Goal: Task Accomplishment & Management: Use online tool/utility

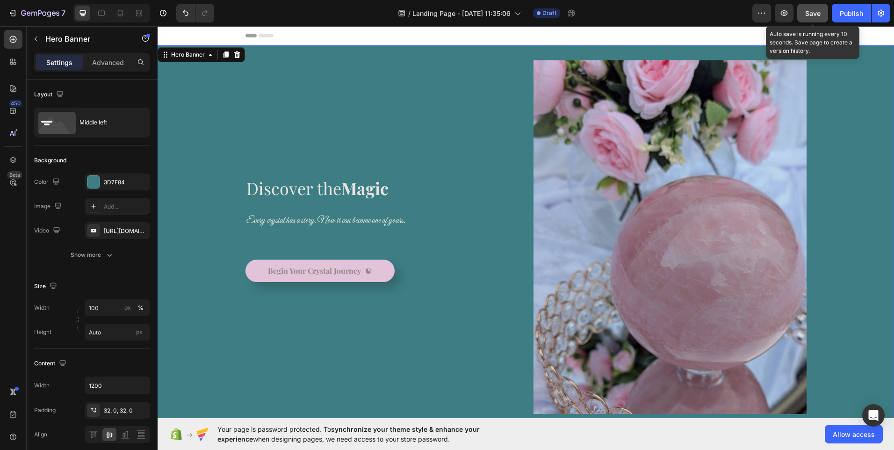
click at [809, 16] on span "Save" at bounding box center [812, 13] width 15 height 8
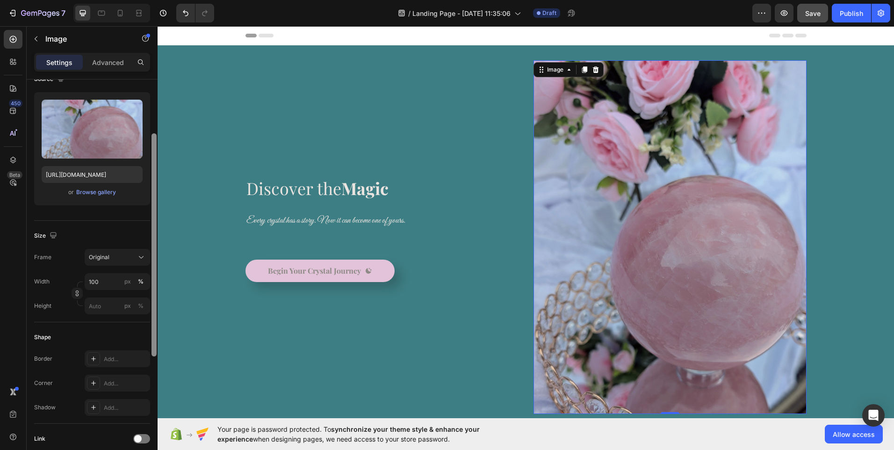
drag, startPoint x: 156, startPoint y: 198, endPoint x: 151, endPoint y: 247, distance: 48.9
click at [151, 247] on div at bounding box center [154, 283] width 7 height 397
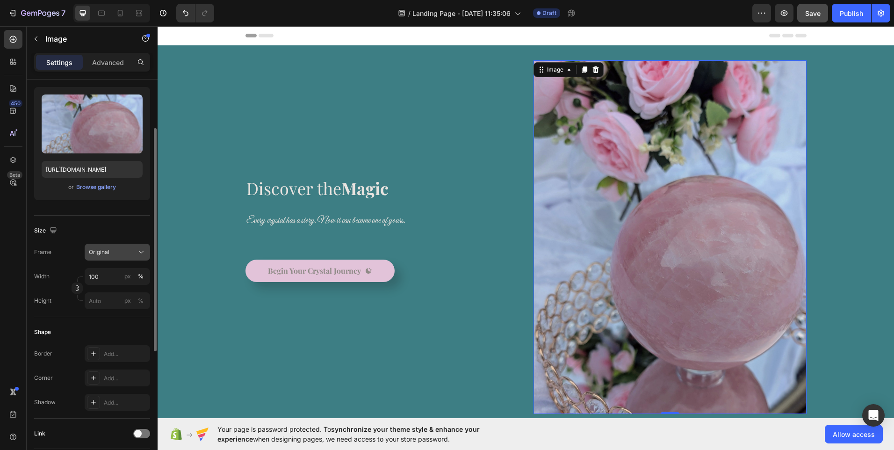
click at [139, 254] on icon at bounding box center [140, 251] width 9 height 9
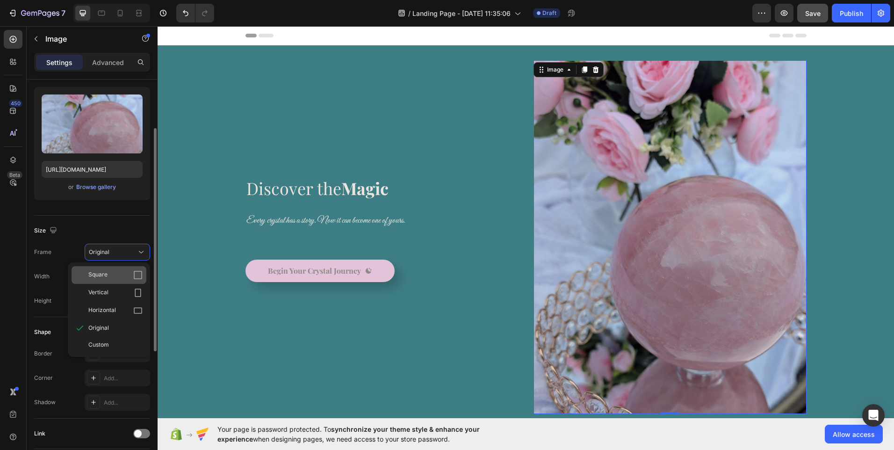
click at [105, 275] on span "Square" at bounding box center [97, 274] width 19 height 9
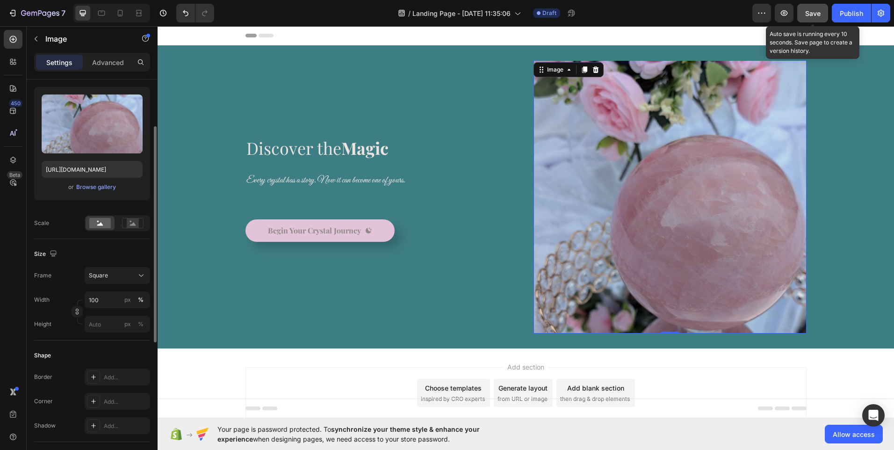
click at [809, 16] on span "Save" at bounding box center [812, 13] width 15 height 8
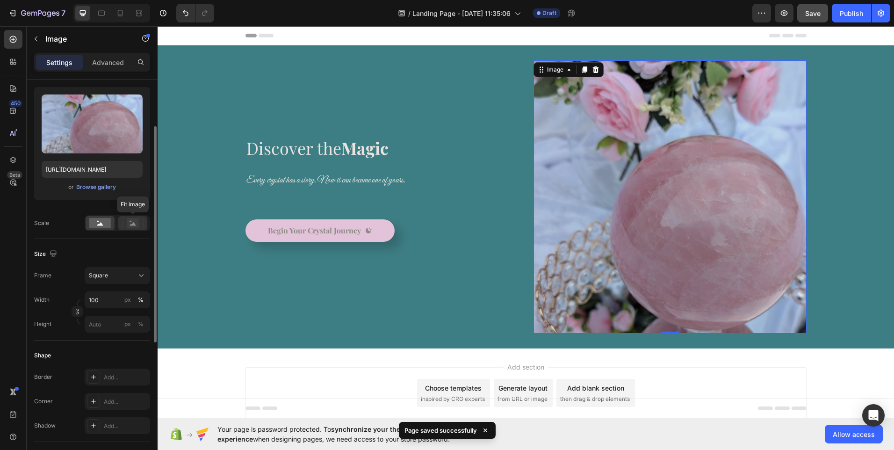
click at [134, 225] on icon at bounding box center [133, 223] width 6 height 3
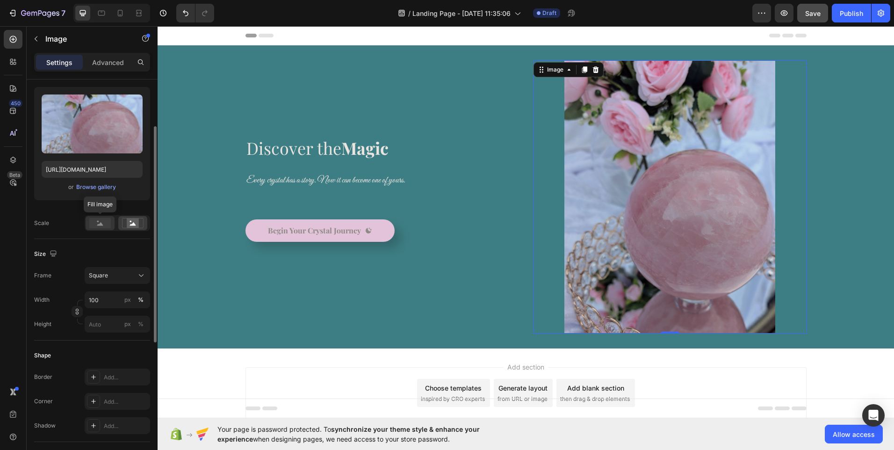
click at [105, 226] on rect at bounding box center [100, 223] width 22 height 10
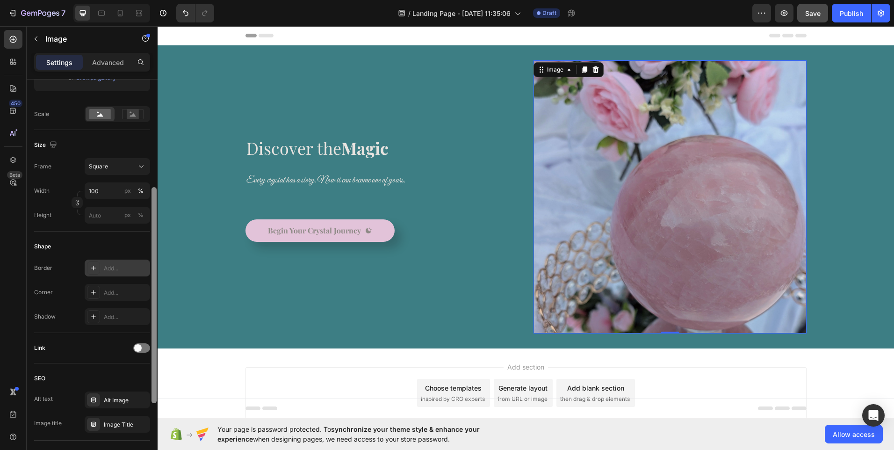
scroll to position [196, 0]
drag, startPoint x: 156, startPoint y: 210, endPoint x: 149, endPoint y: 270, distance: 60.2
click at [149, 270] on div "Style Rectangle Source Upload Image https://cdn.shopify.com/s/files/1/0937/8142…" at bounding box center [92, 277] width 131 height 397
click at [91, 265] on icon at bounding box center [93, 266] width 7 height 7
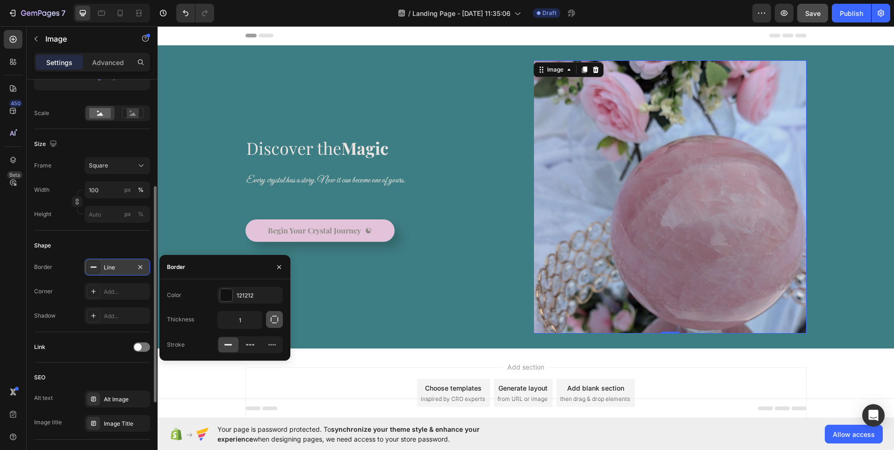
click at [276, 320] on icon "button" at bounding box center [274, 319] width 9 height 9
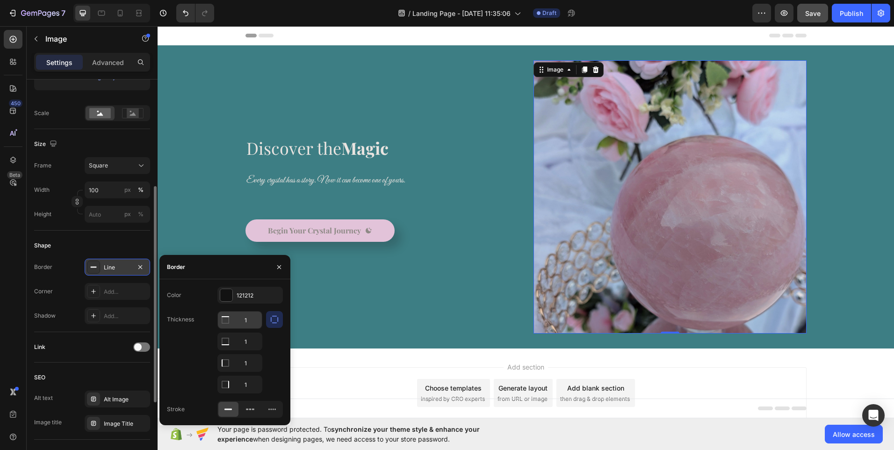
click at [224, 323] on icon at bounding box center [225, 319] width 7 height 7
click at [223, 324] on icon at bounding box center [225, 319] width 9 height 9
drag, startPoint x: 223, startPoint y: 345, endPoint x: 201, endPoint y: 314, distance: 38.9
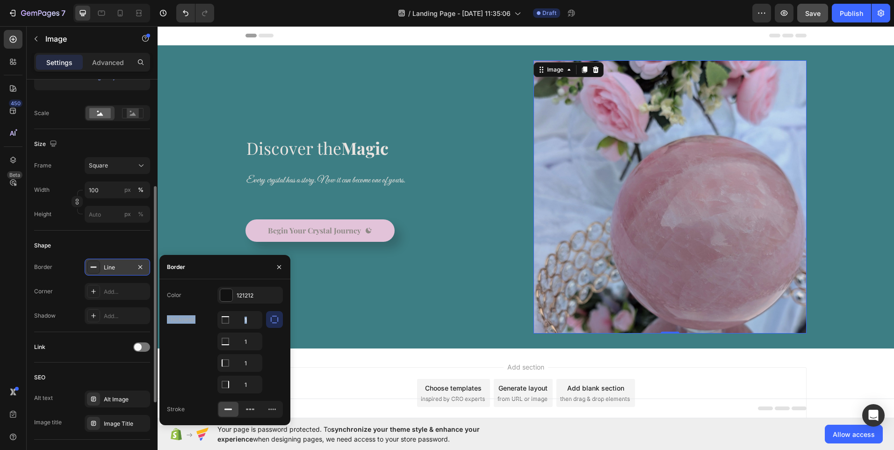
click at [201, 314] on div "Thickness 1 1 1 1" at bounding box center [225, 352] width 116 height 82
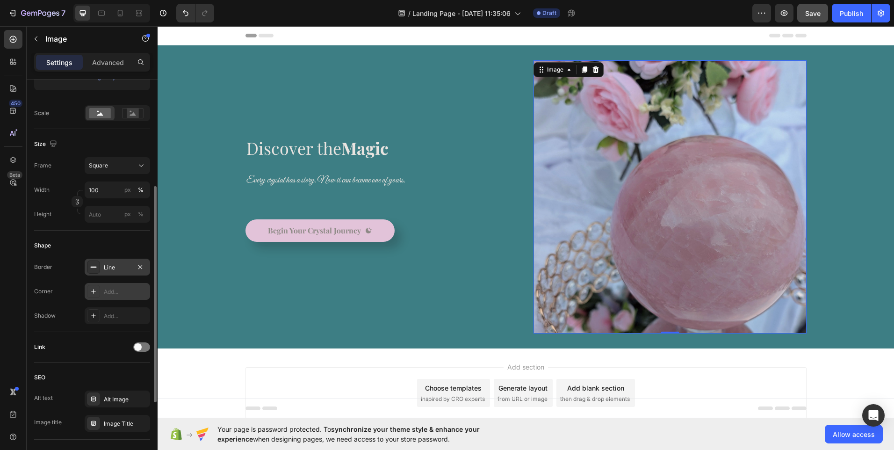
click at [118, 288] on div "Add..." at bounding box center [126, 291] width 44 height 8
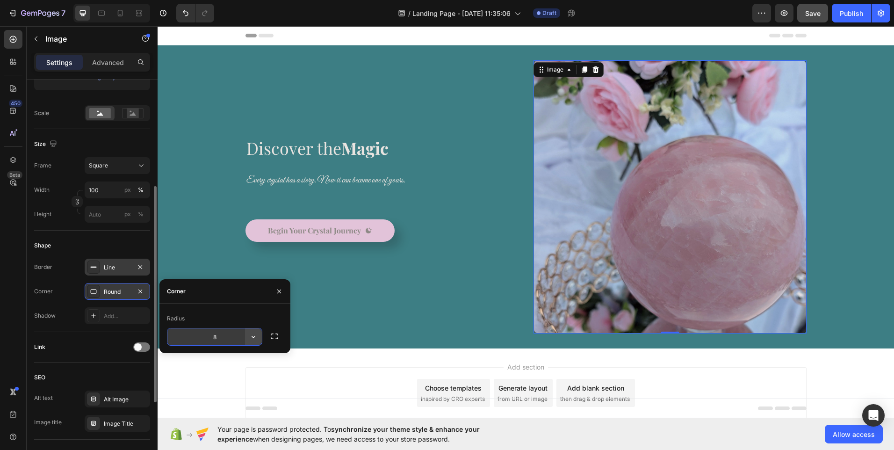
click at [253, 340] on icon "button" at bounding box center [253, 336] width 9 height 9
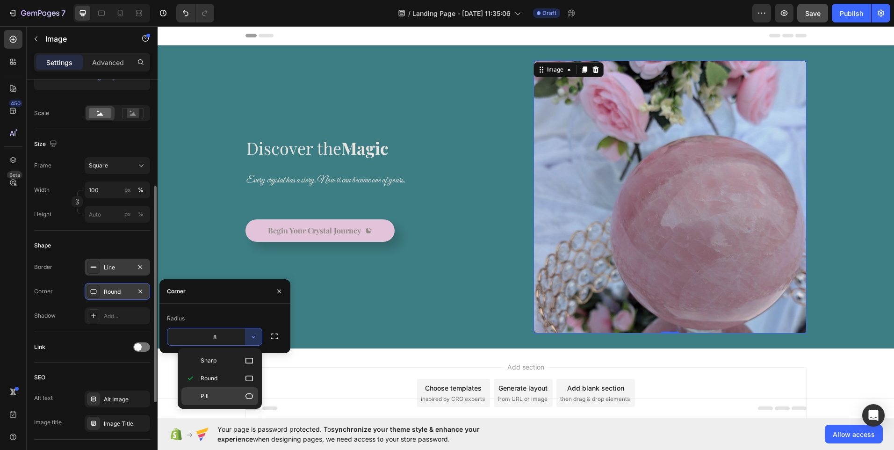
click at [249, 395] on icon at bounding box center [248, 395] width 9 height 9
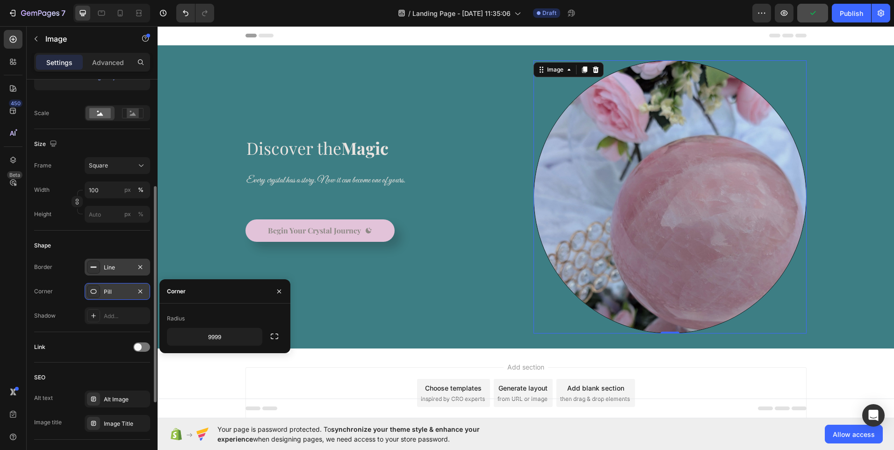
click at [133, 293] on div "Pill" at bounding box center [117, 291] width 65 height 17
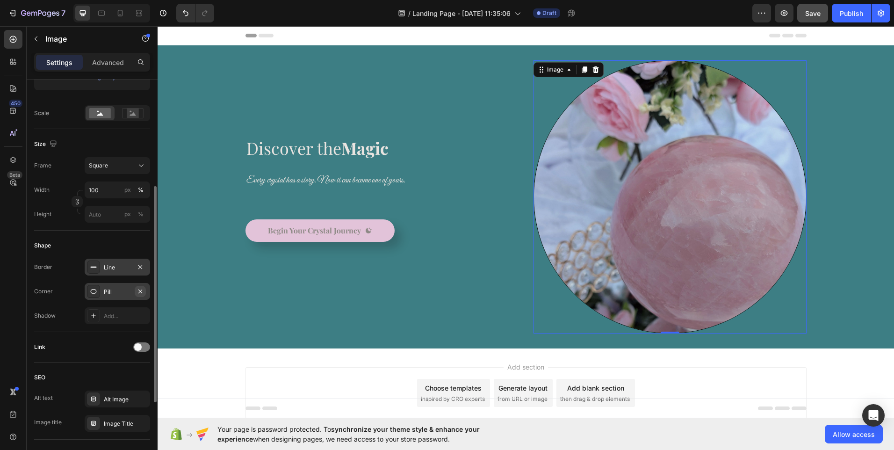
click at [143, 293] on icon "button" at bounding box center [139, 290] width 7 height 7
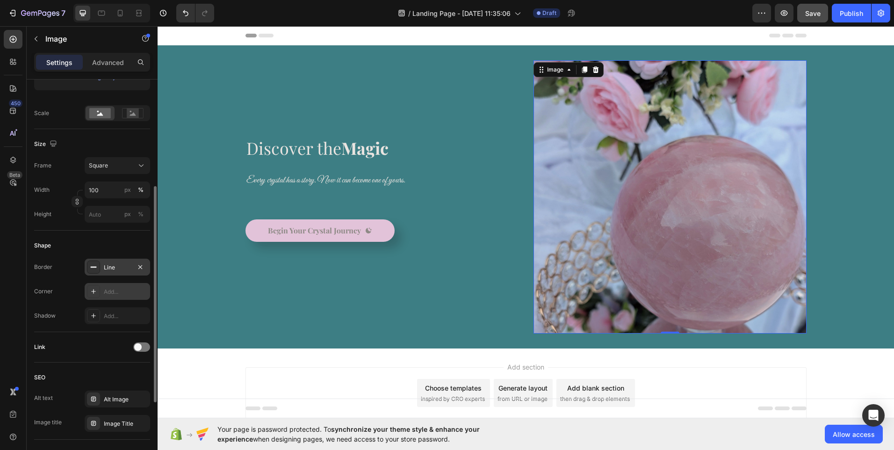
click at [127, 293] on div "Add..." at bounding box center [126, 291] width 44 height 8
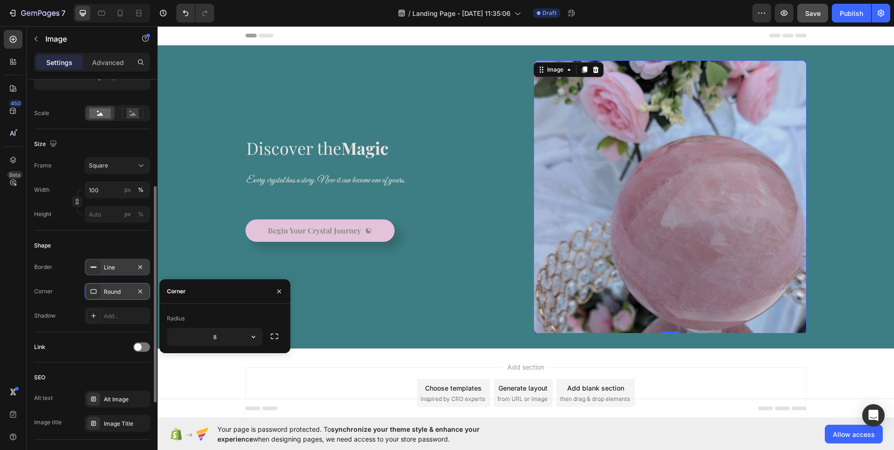
click at [115, 294] on div "Round" at bounding box center [117, 291] width 27 height 8
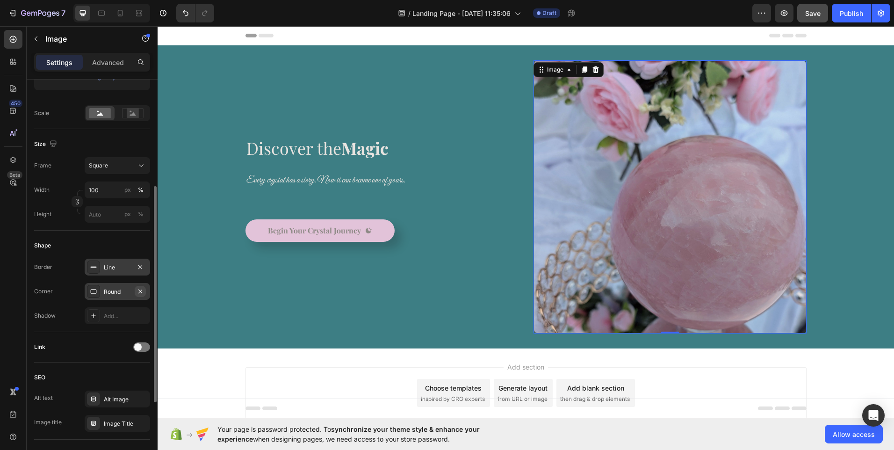
click at [138, 296] on button "button" at bounding box center [140, 291] width 11 height 11
click at [127, 295] on div "Add..." at bounding box center [126, 291] width 44 height 8
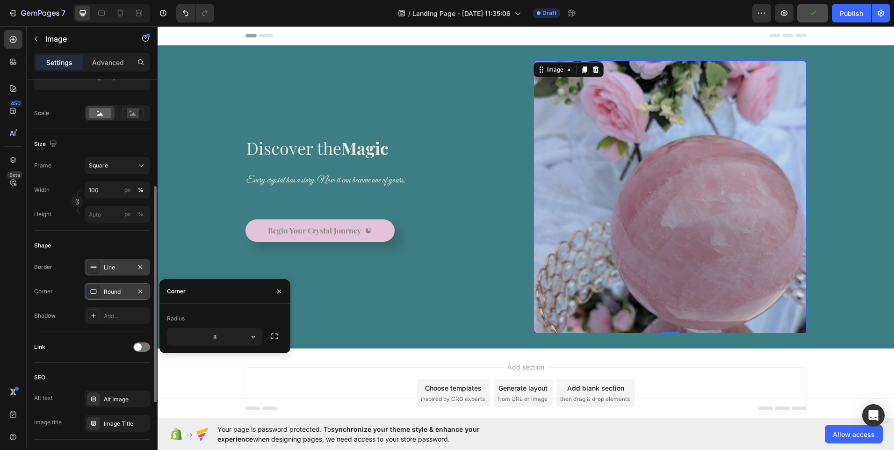
click at [245, 290] on div "Corner" at bounding box center [224, 291] width 131 height 24
click at [174, 291] on div "Corner" at bounding box center [176, 291] width 19 height 8
click at [141, 290] on icon "button" at bounding box center [140, 291] width 4 height 4
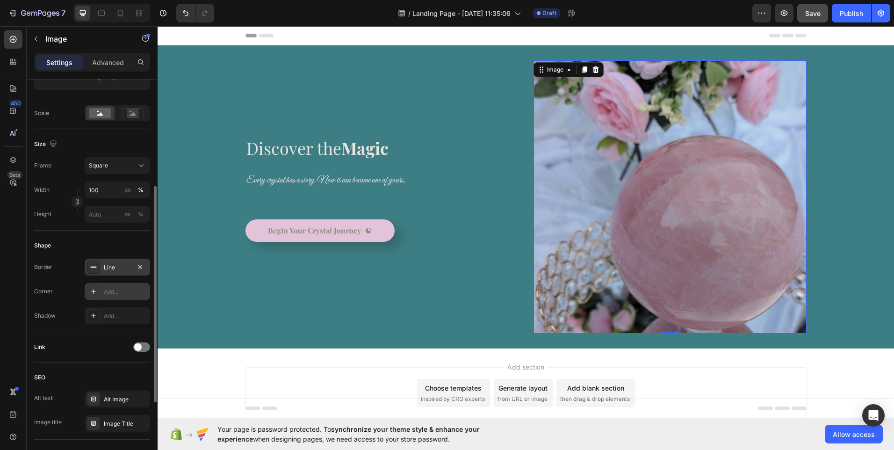
click at [141, 290] on div "Add..." at bounding box center [126, 291] width 44 height 8
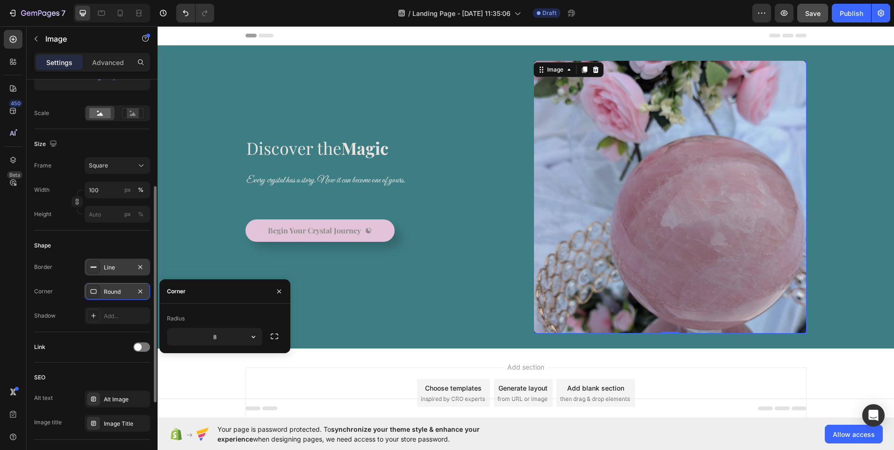
click at [93, 291] on icon at bounding box center [93, 290] width 7 height 7
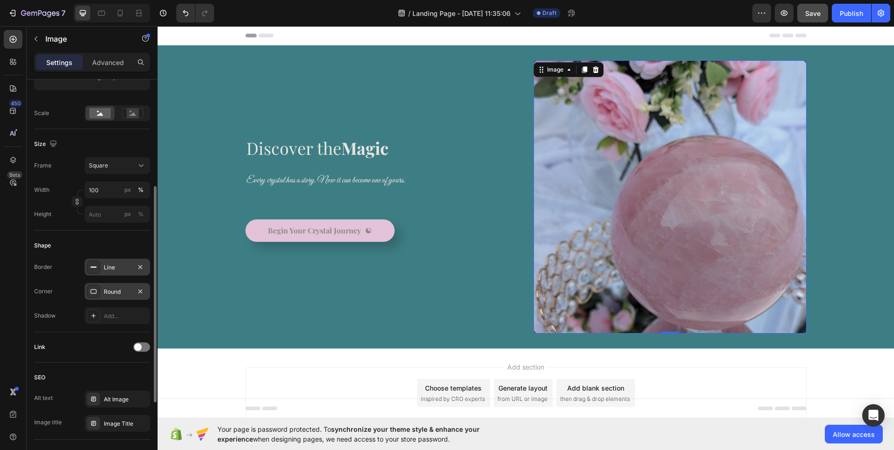
click at [93, 291] on icon at bounding box center [93, 290] width 7 height 7
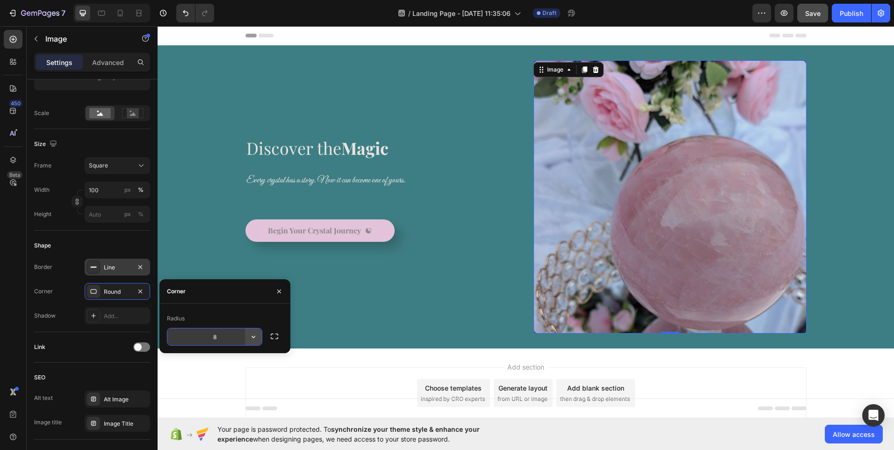
click at [251, 337] on icon "button" at bounding box center [253, 336] width 9 height 9
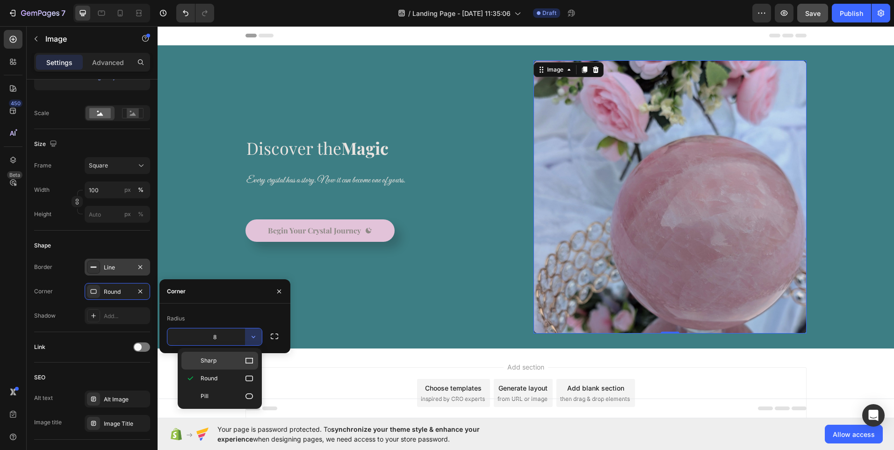
click at [215, 361] on span "Sharp" at bounding box center [209, 360] width 16 height 8
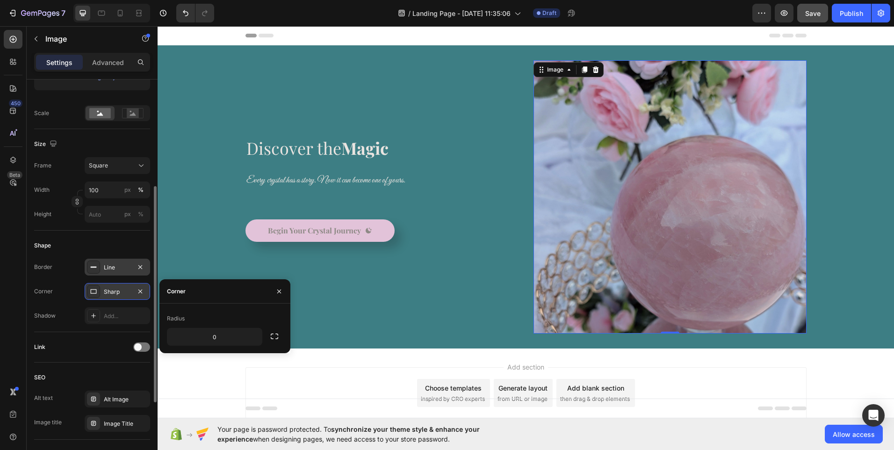
click at [118, 291] on div "Sharp" at bounding box center [117, 291] width 27 height 8
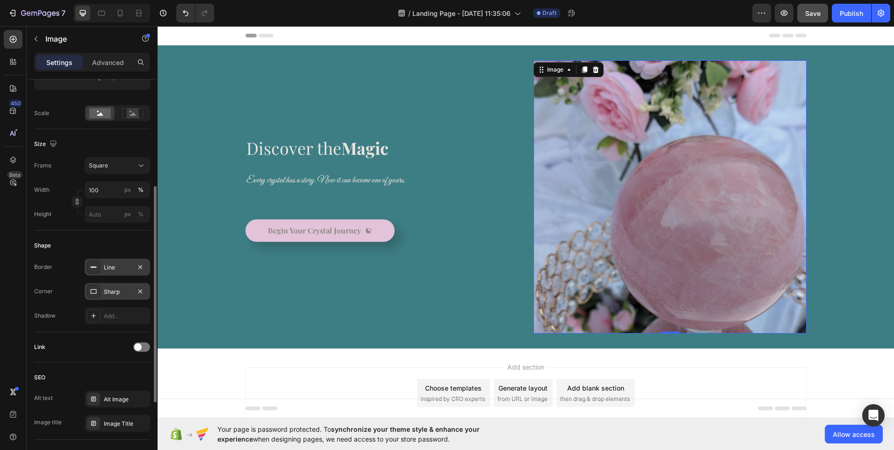
click at [118, 291] on div "Sharp" at bounding box center [117, 291] width 27 height 8
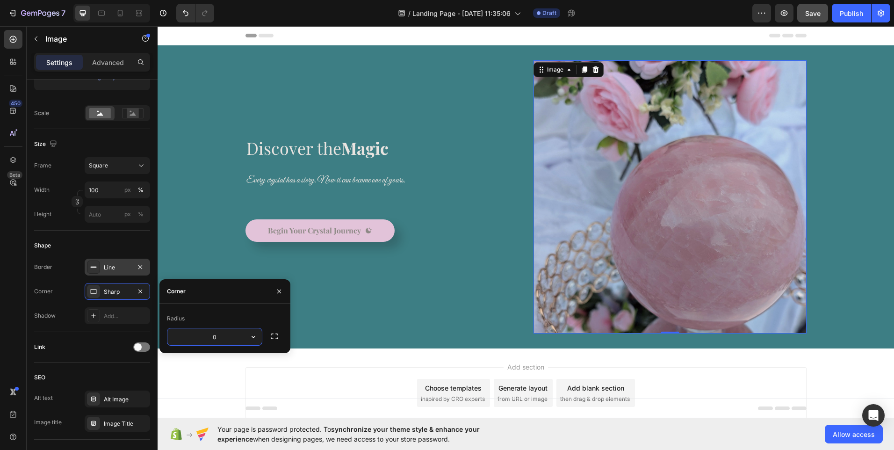
click at [215, 340] on input "0" at bounding box center [214, 336] width 94 height 17
click at [251, 340] on icon "button" at bounding box center [253, 336] width 9 height 9
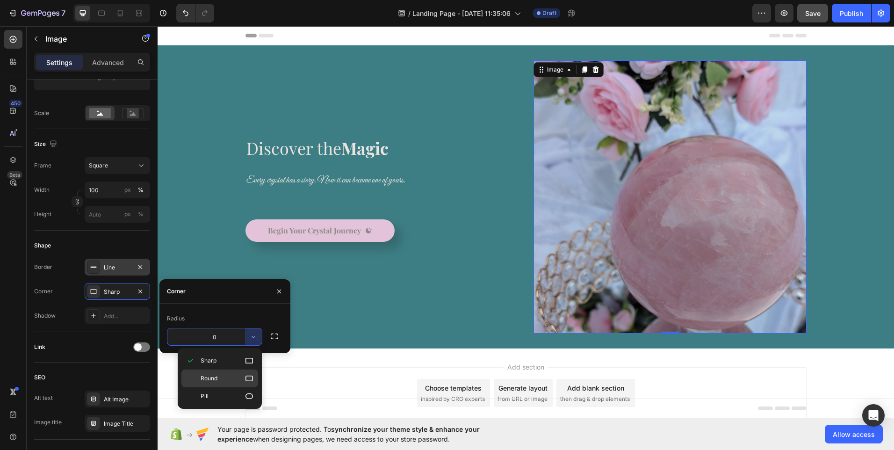
click at [226, 379] on p "Round" at bounding box center [227, 377] width 53 height 9
type input "8"
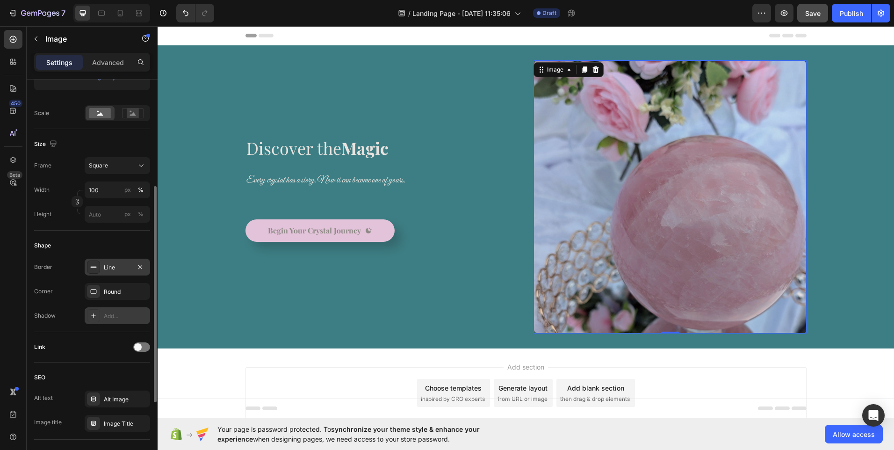
click at [94, 317] on icon at bounding box center [93, 315] width 7 height 7
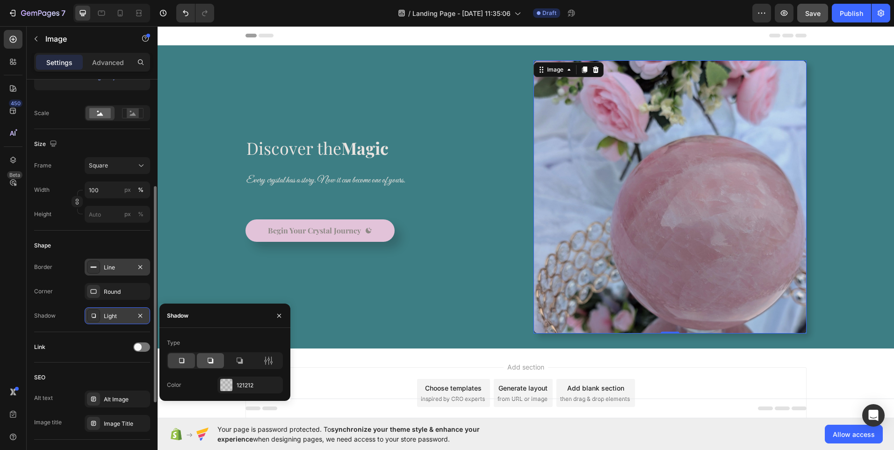
click at [210, 359] on icon at bounding box center [210, 360] width 9 height 9
click at [240, 362] on icon at bounding box center [240, 361] width 6 height 6
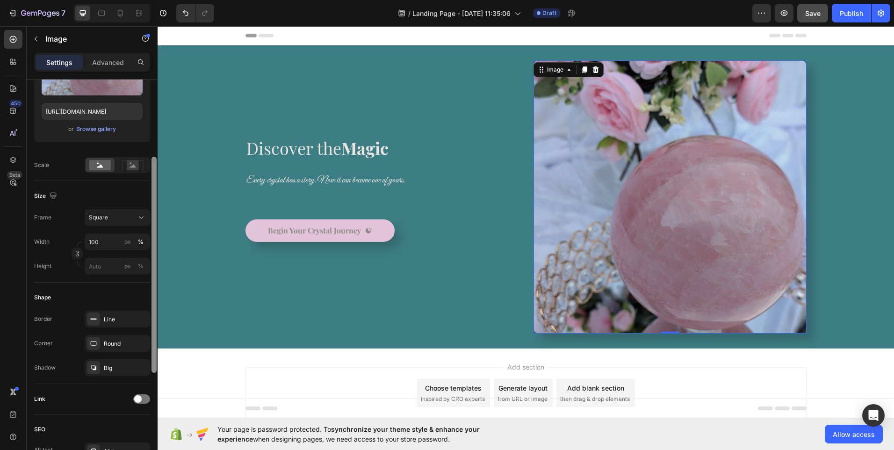
scroll to position [147, 0]
drag, startPoint x: 155, startPoint y: 289, endPoint x: 156, endPoint y: 369, distance: 79.9
click at [156, 369] on div at bounding box center [153, 267] width 5 height 216
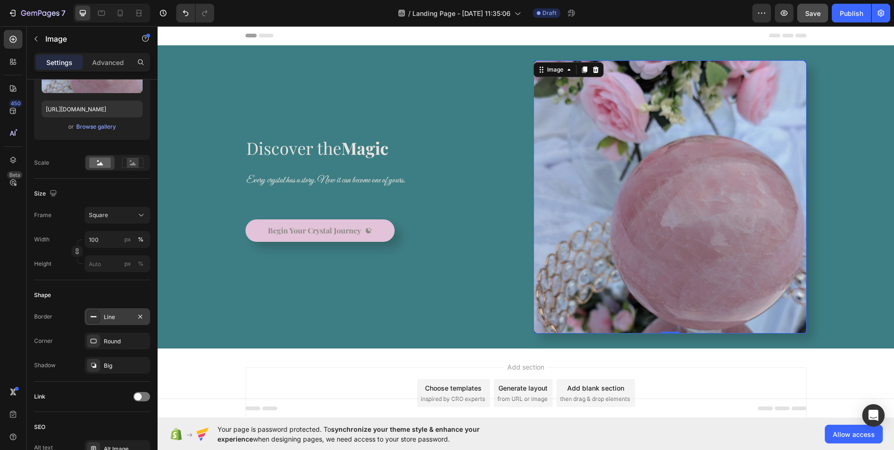
click at [120, 320] on div "Line" at bounding box center [117, 317] width 27 height 8
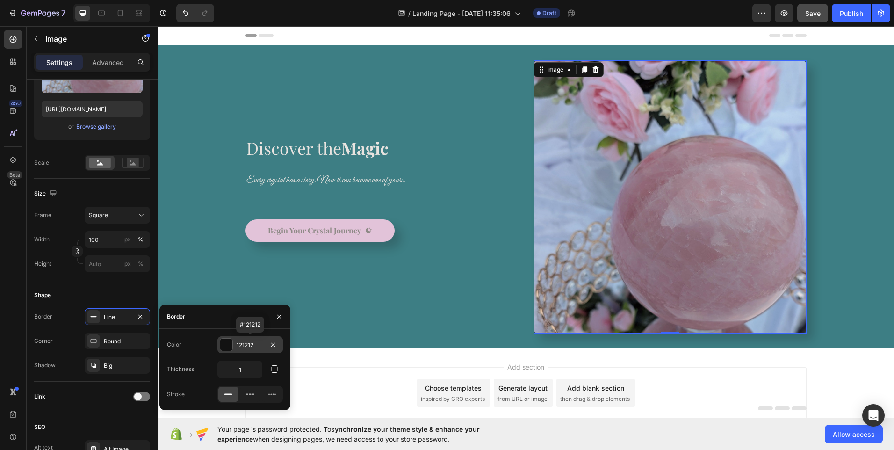
click at [254, 348] on div "121212" at bounding box center [250, 345] width 27 height 8
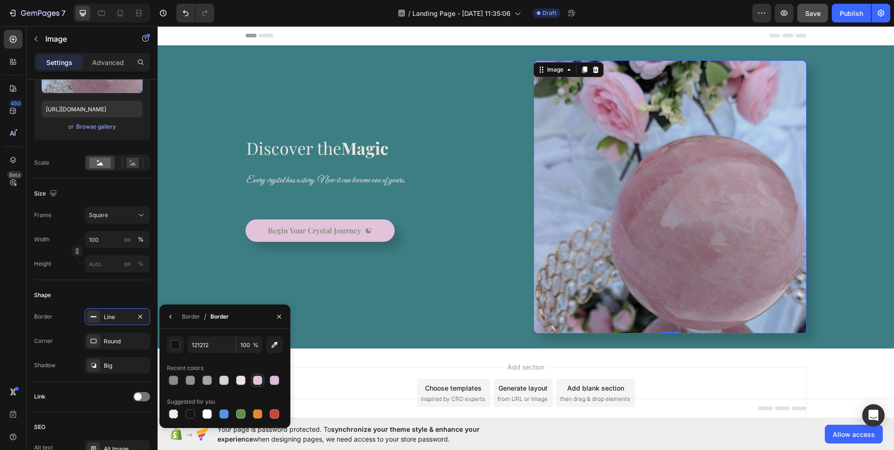
click at [258, 380] on div at bounding box center [257, 379] width 9 height 9
type input "E2C3D9"
click at [218, 277] on div "Background Image" at bounding box center [526, 196] width 736 height 303
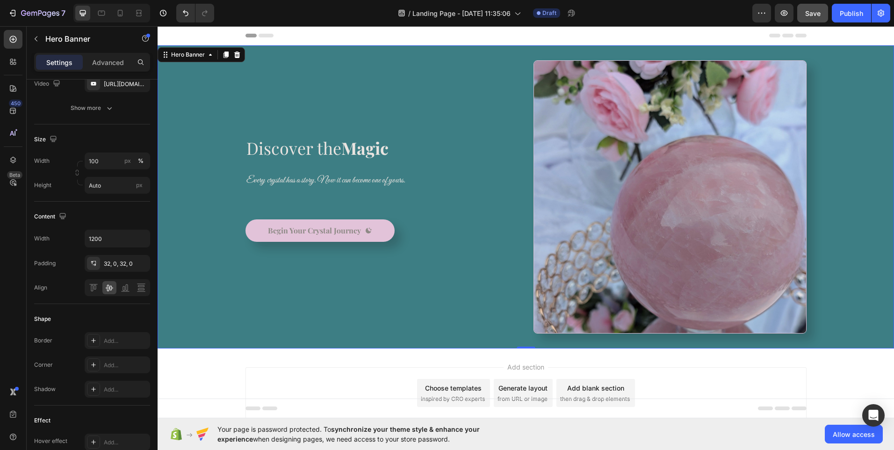
scroll to position [0, 0]
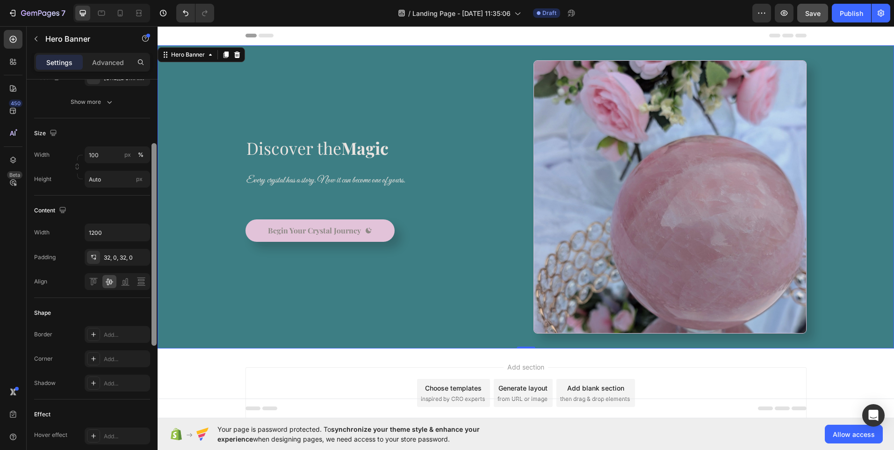
drag, startPoint x: 153, startPoint y: 265, endPoint x: 152, endPoint y: 344, distance: 79.5
click at [152, 344] on div at bounding box center [153, 244] width 5 height 202
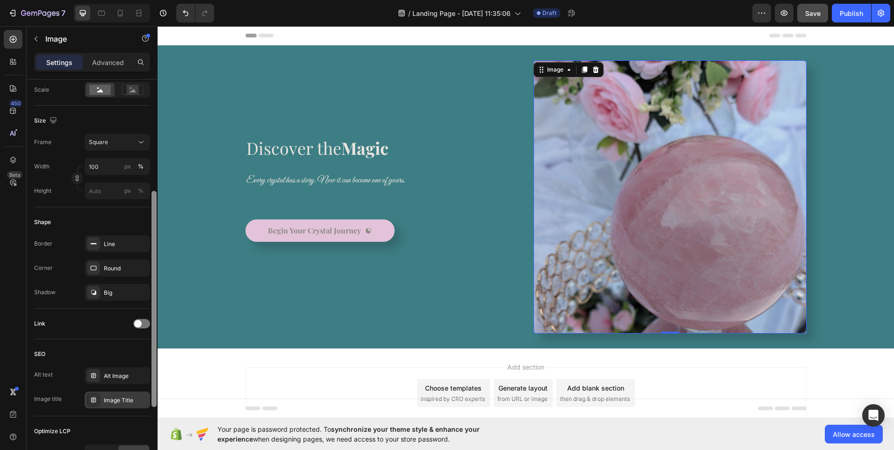
drag, startPoint x: 154, startPoint y: 249, endPoint x: 147, endPoint y: 377, distance: 128.8
click at [147, 377] on div "Style Rectangle Source Upload Image https://cdn.shopify.com/s/files/1/0937/8142…" at bounding box center [92, 277] width 131 height 397
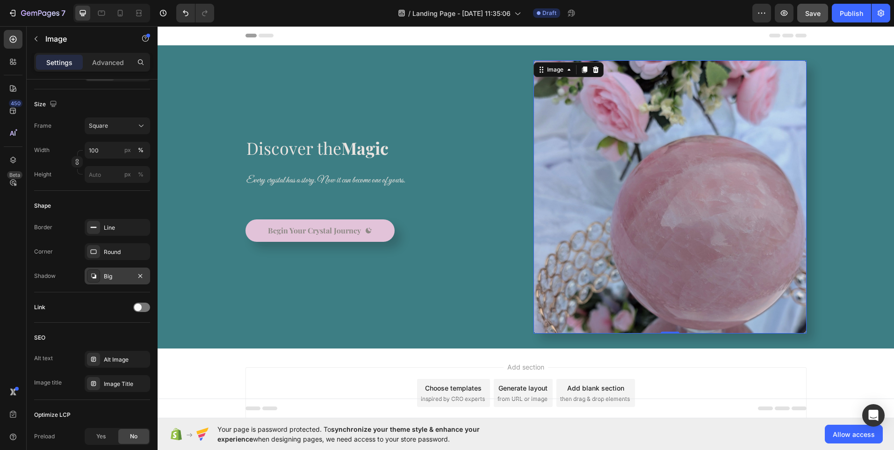
click at [126, 277] on div "Big" at bounding box center [117, 276] width 27 height 8
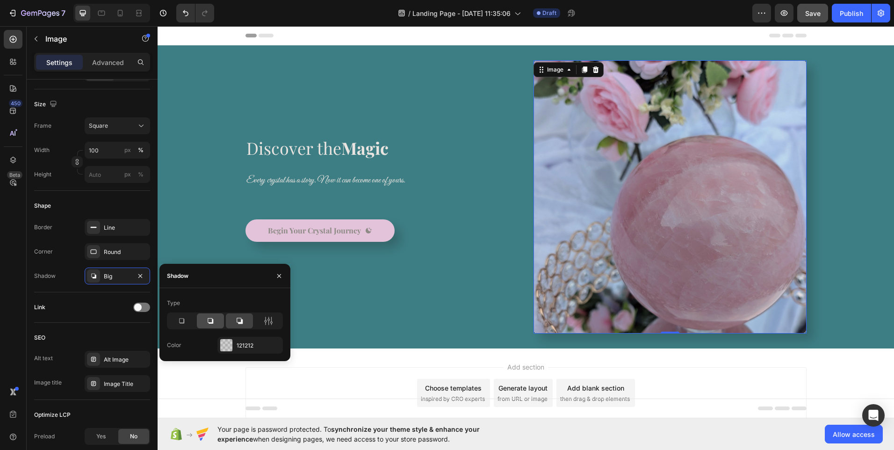
click at [214, 320] on icon at bounding box center [210, 320] width 9 height 9
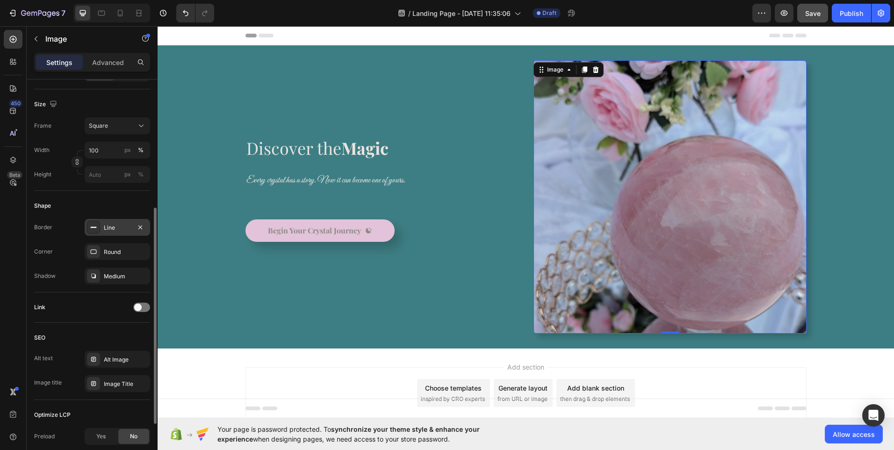
click at [120, 231] on div "Line" at bounding box center [117, 227] width 27 height 8
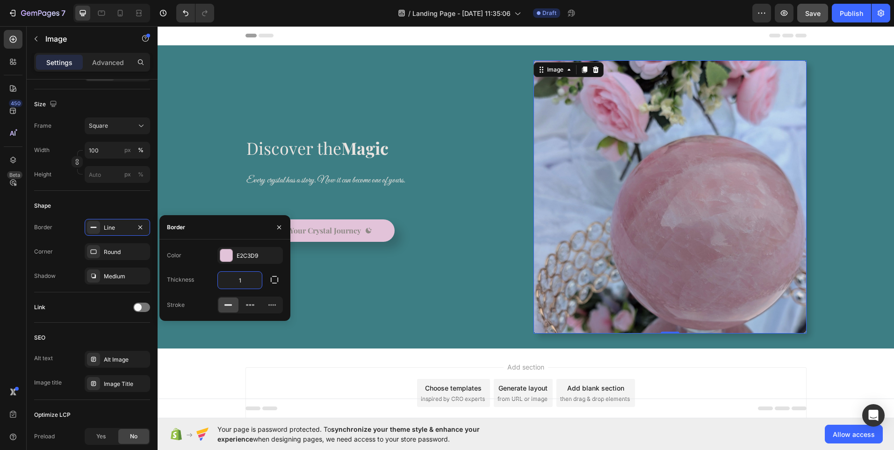
click at [243, 280] on input "1" at bounding box center [240, 280] width 44 height 17
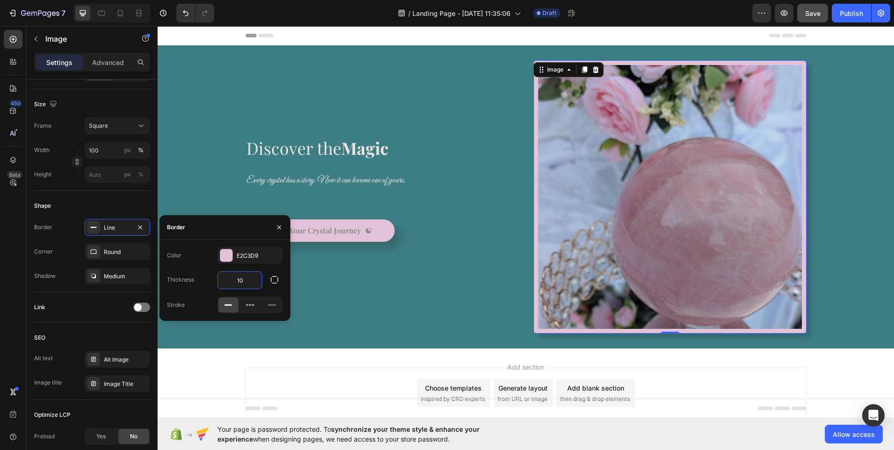
type input "1"
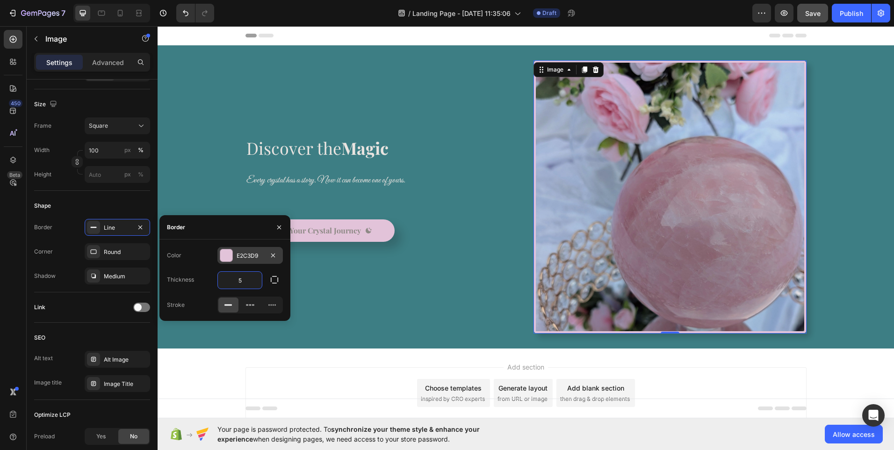
type input "5"
click at [222, 257] on div at bounding box center [226, 255] width 12 height 12
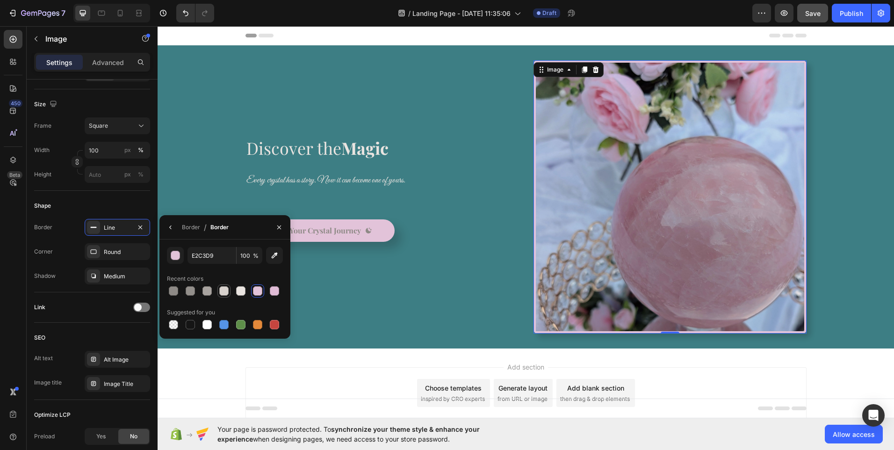
click at [223, 293] on div at bounding box center [223, 290] width 9 height 9
type input "D8D2CD"
click at [225, 292] on div at bounding box center [223, 290] width 9 height 9
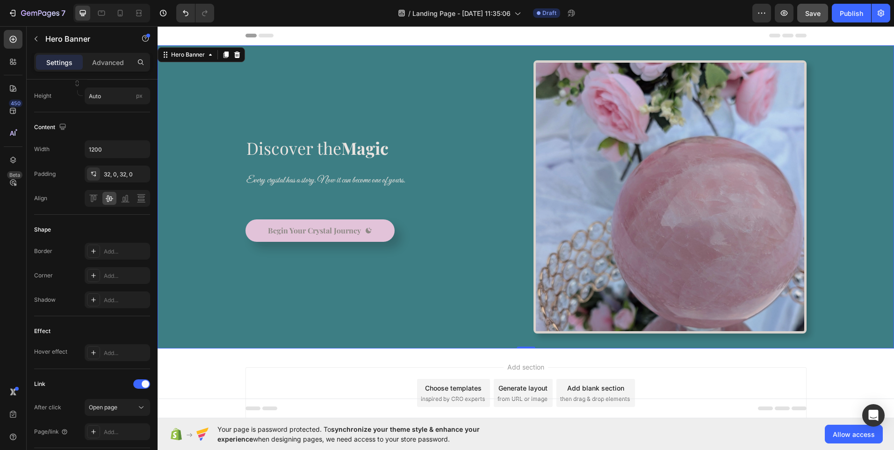
click at [350, 292] on div "⁠⁠⁠⁠⁠⁠⁠ Discover the Magic Heading Every crystal has a story. Now it can become…" at bounding box center [381, 196] width 273 height 273
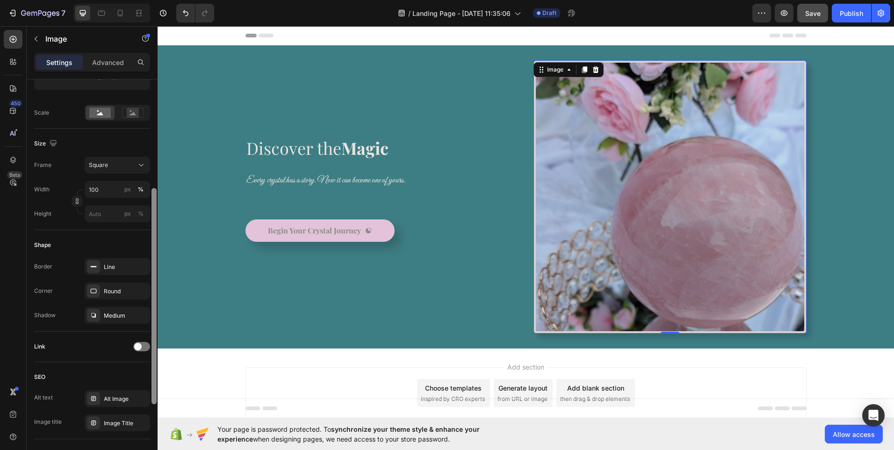
scroll to position [198, 0]
drag, startPoint x: 155, startPoint y: 277, endPoint x: 144, endPoint y: 385, distance: 108.0
click at [144, 385] on div "Style Rectangle Source Upload Image https://cdn.shopify.com/s/files/1/0937/8142…" at bounding box center [92, 277] width 131 height 397
click at [112, 268] on div "Line" at bounding box center [117, 266] width 27 height 8
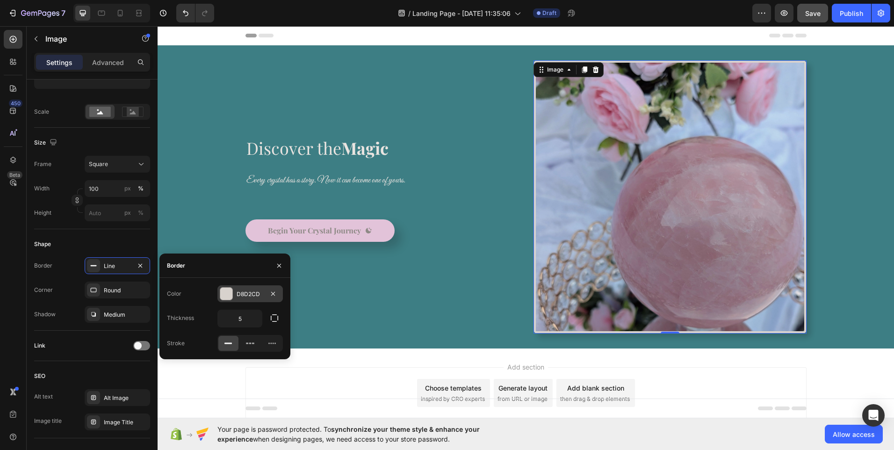
click at [241, 296] on div "D8D2CD" at bounding box center [250, 294] width 27 height 8
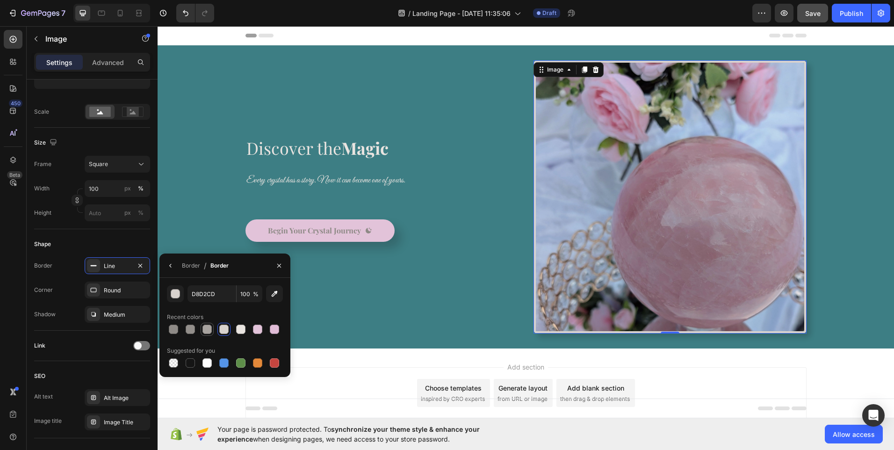
click at [206, 332] on div at bounding box center [206, 328] width 9 height 9
click at [173, 330] on div at bounding box center [173, 328] width 9 height 9
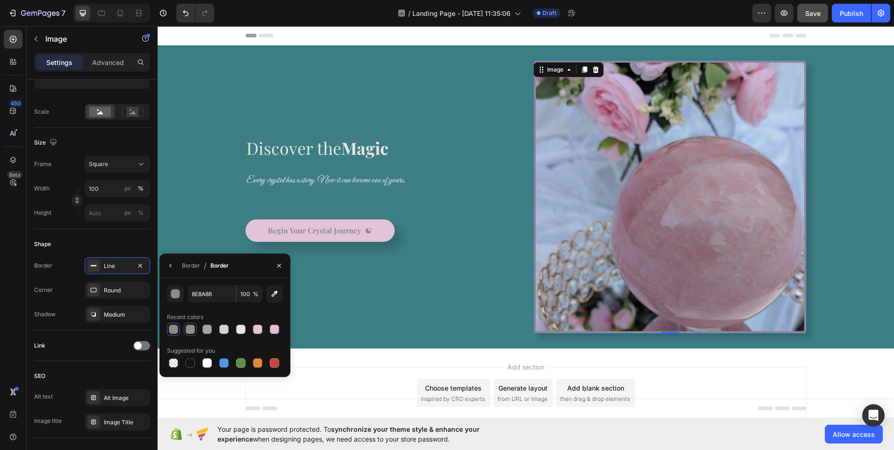
click at [195, 331] on div at bounding box center [190, 328] width 11 height 11
type input "938F8B"
click at [314, 234] on p "Begin Your Crystal Journey" at bounding box center [314, 230] width 93 height 11
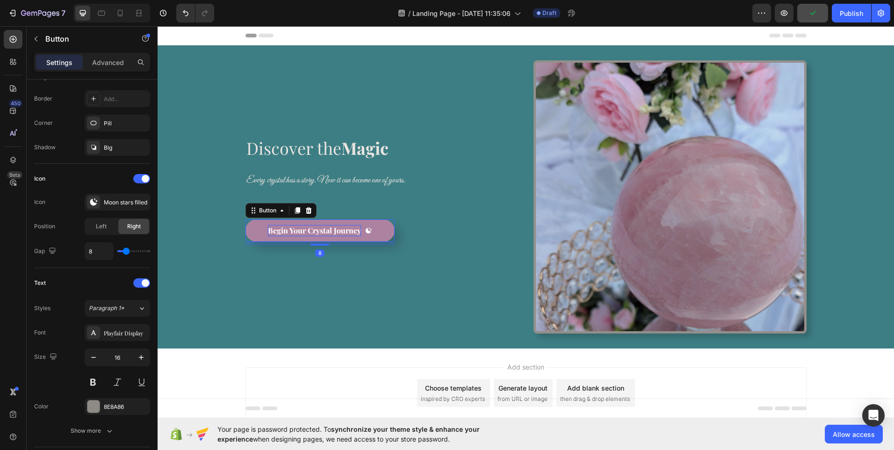
scroll to position [0, 0]
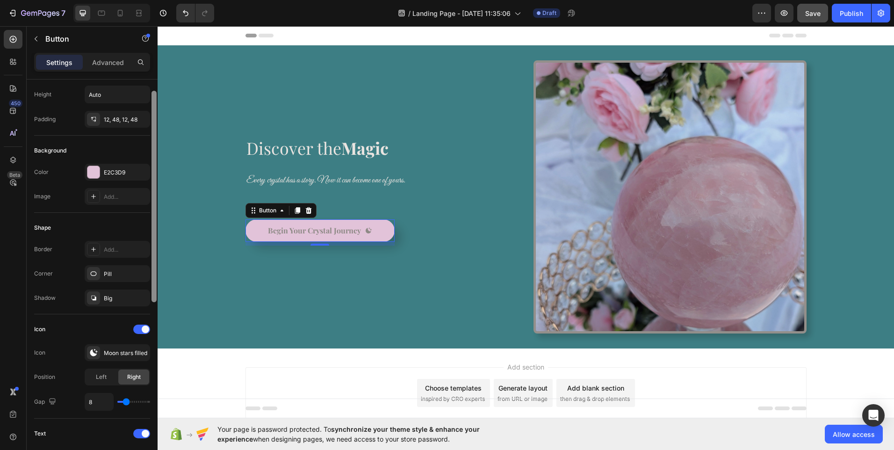
drag, startPoint x: 156, startPoint y: 252, endPoint x: 157, endPoint y: 280, distance: 27.6
click at [157, 280] on div at bounding box center [154, 269] width 7 height 397
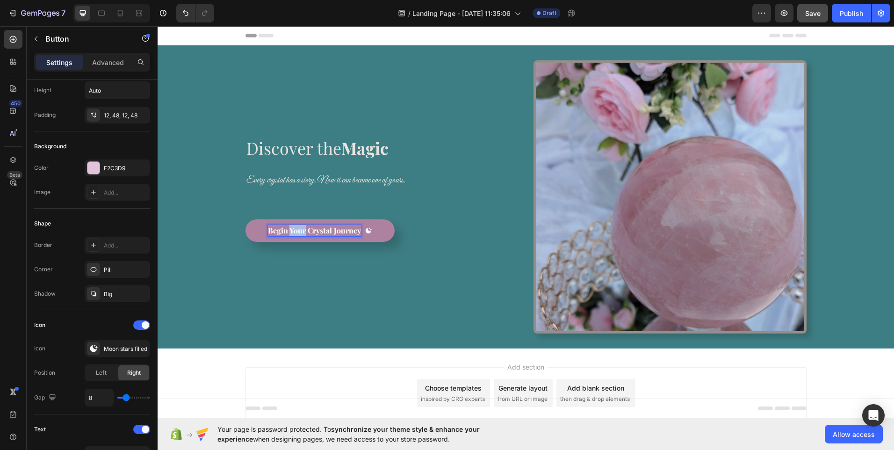
click at [298, 228] on p "Begin Your Crystal Journey" at bounding box center [314, 230] width 93 height 11
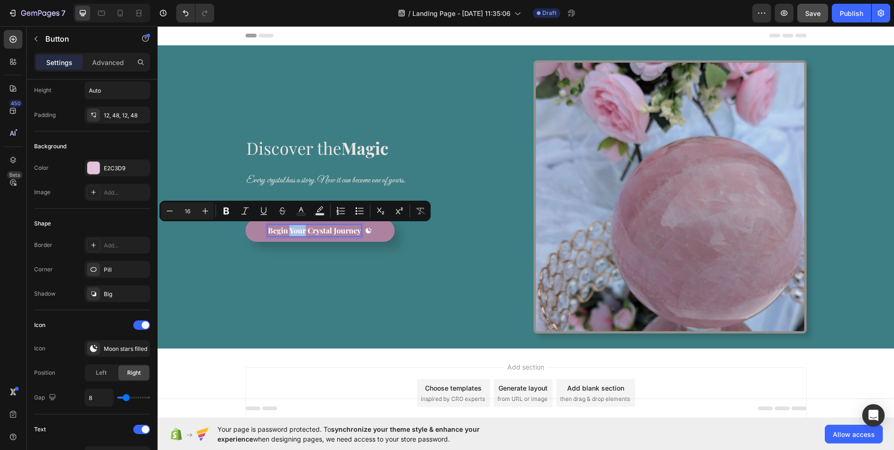
click at [298, 228] on p "Begin Your Crystal Journey" at bounding box center [314, 230] width 93 height 11
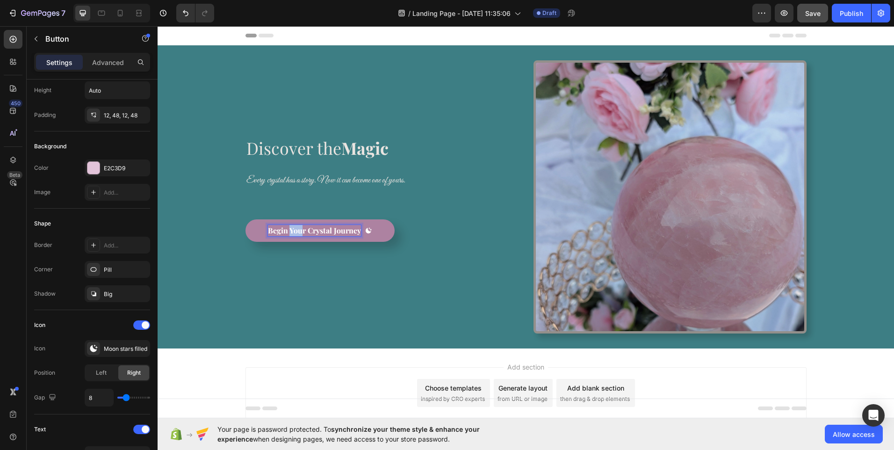
click at [298, 228] on p "Begin Your Crystal Journey" at bounding box center [314, 230] width 93 height 11
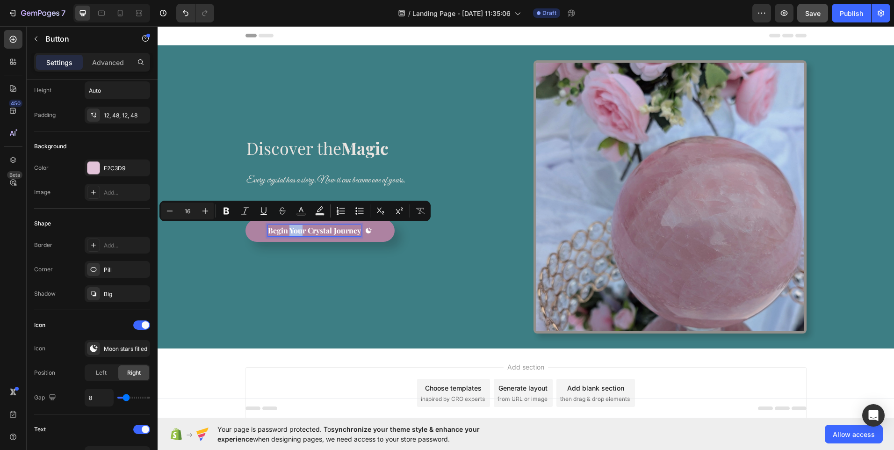
click at [298, 228] on p "Begin Your Crystal Journey" at bounding box center [314, 230] width 93 height 11
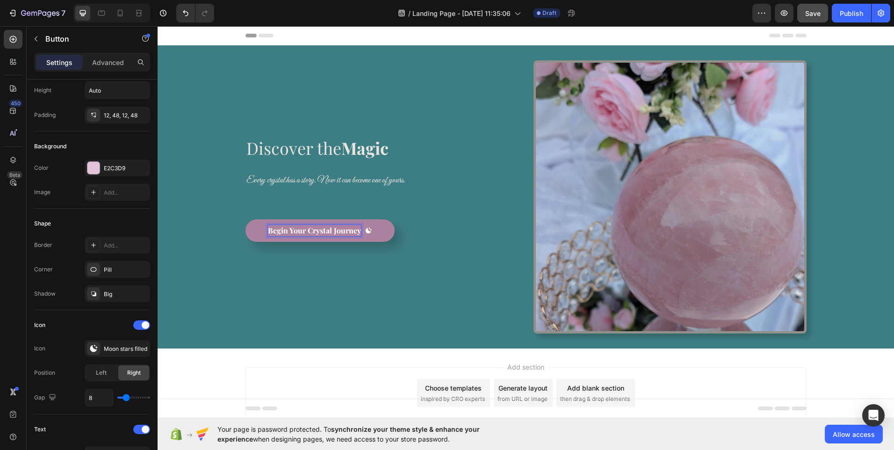
click at [298, 228] on p "Begin Your Crystal Journey" at bounding box center [314, 230] width 93 height 11
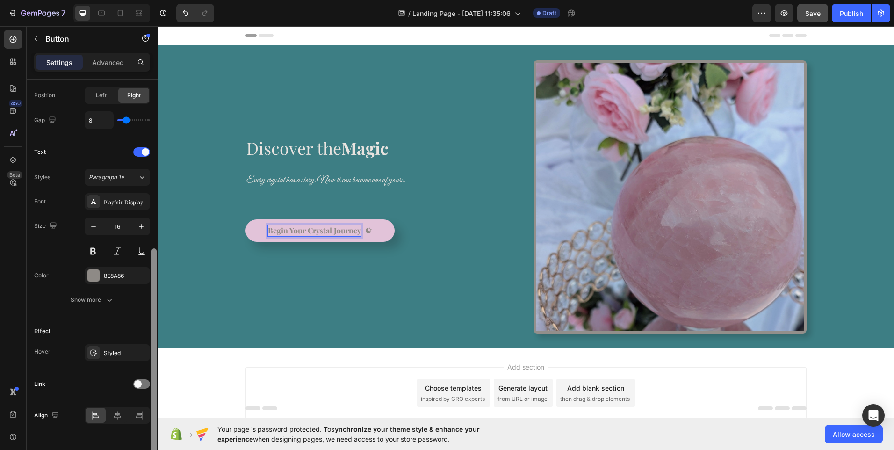
scroll to position [346, 0]
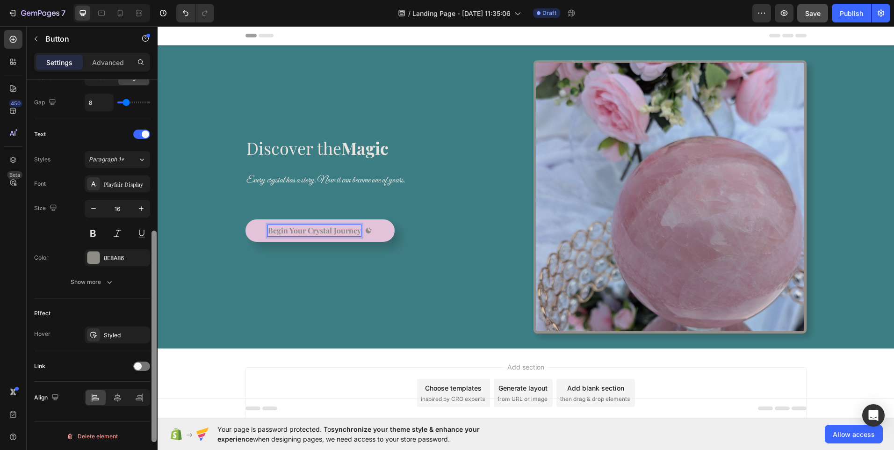
drag, startPoint x: 153, startPoint y: 251, endPoint x: 143, endPoint y: 409, distance: 157.9
click at [143, 409] on div "Size Width Auto Height Auto Padding 12, 48, 12, 48 Background Color E2C3D9 Imag…" at bounding box center [92, 277] width 131 height 397
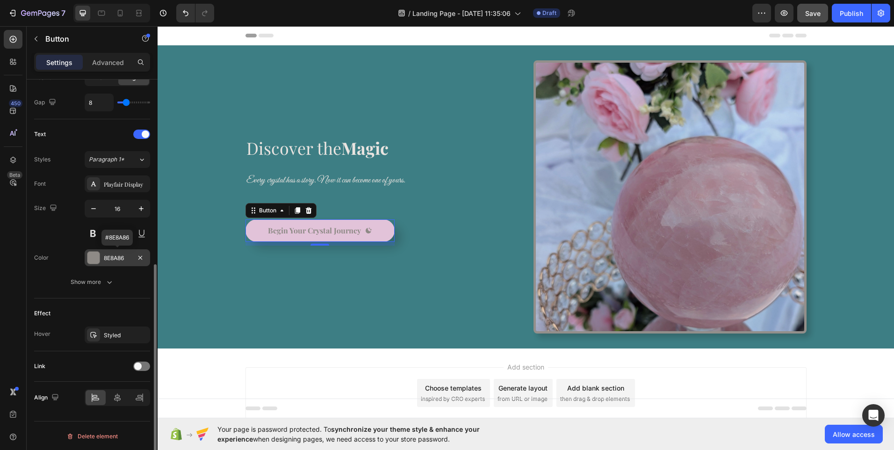
click at [121, 258] on div "8E8A86" at bounding box center [117, 258] width 27 height 8
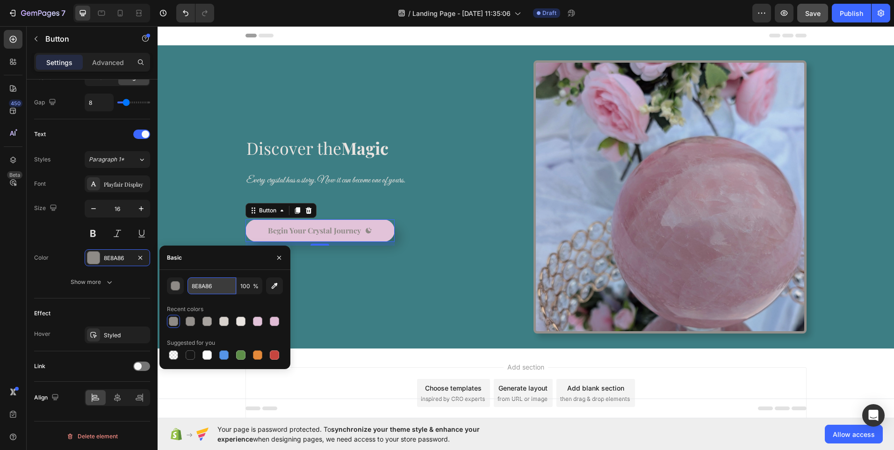
click at [208, 288] on input "8E8A86" at bounding box center [211, 285] width 49 height 17
click at [218, 287] on input "8E8A86" at bounding box center [211, 285] width 49 height 17
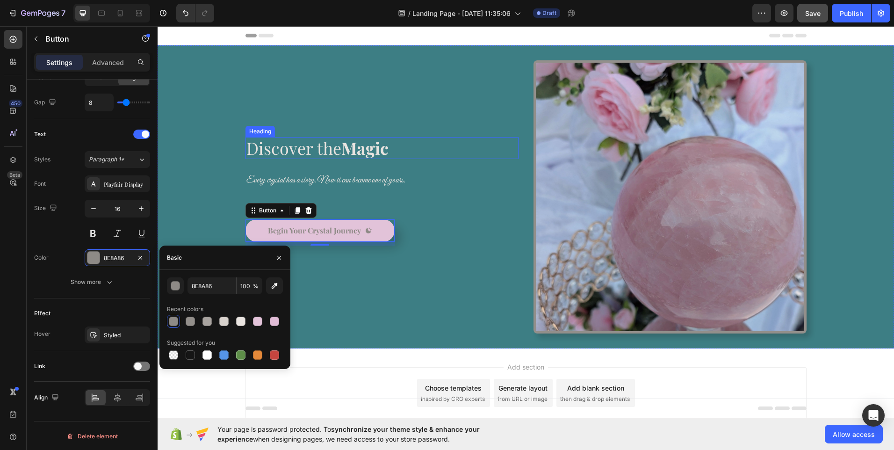
click at [452, 139] on p "⁠⁠⁠⁠⁠⁠⁠ Discover the Magic" at bounding box center [381, 148] width 271 height 20
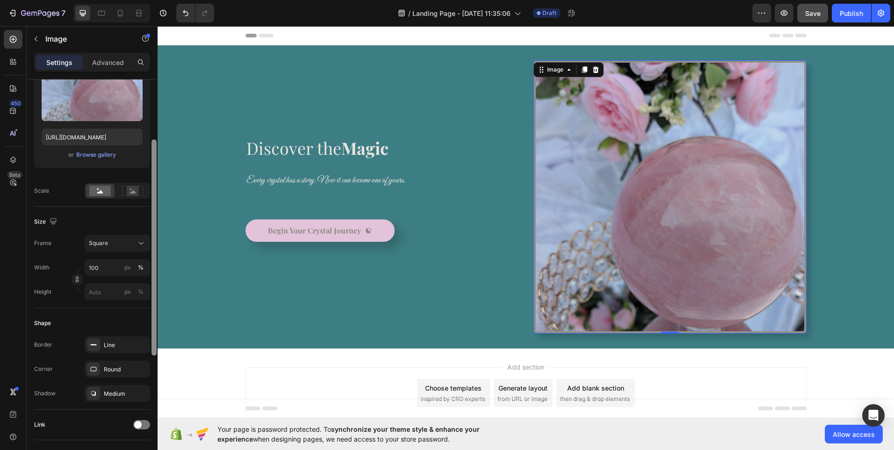
scroll to position [129, 0]
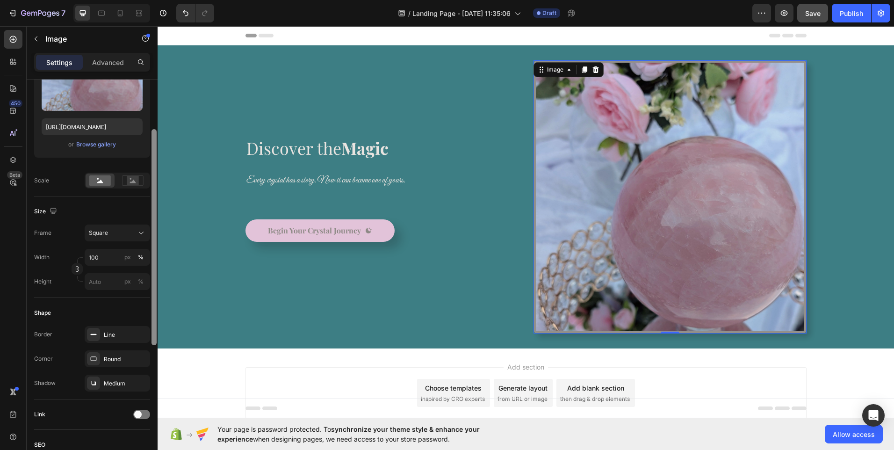
drag, startPoint x: 153, startPoint y: 255, endPoint x: 150, endPoint y: 325, distance: 70.2
click at [150, 325] on div "Style Rectangle Source Upload Image https://cdn.shopify.com/s/files/1/0937/8142…" at bounding box center [92, 277] width 131 height 397
click at [115, 332] on div "Line" at bounding box center [117, 334] width 27 height 8
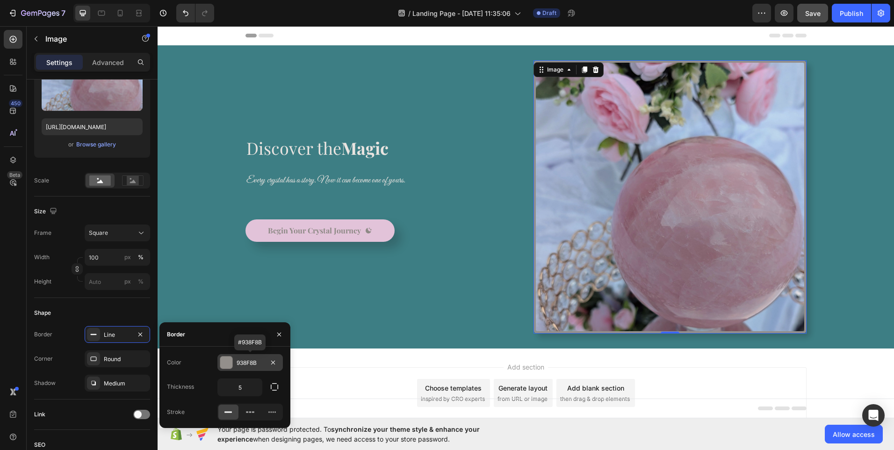
click at [249, 363] on div "938F8B" at bounding box center [250, 363] width 27 height 8
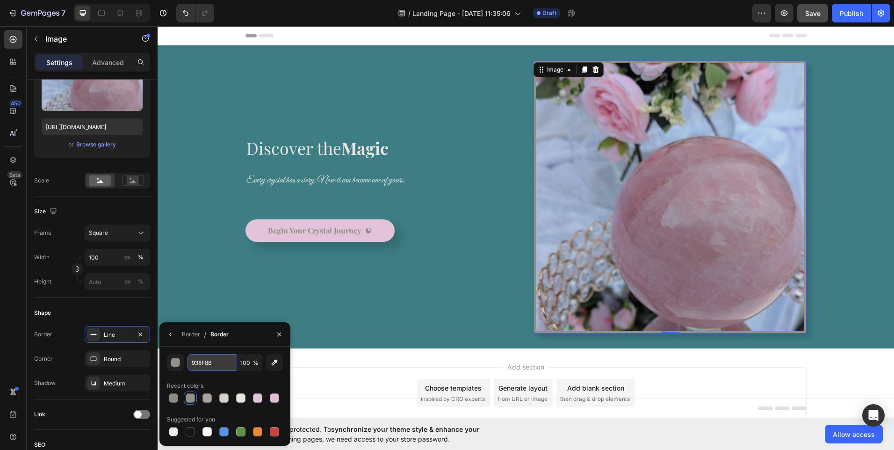
click at [208, 363] on input "938F8B" at bounding box center [211, 362] width 49 height 17
click at [216, 364] on input "938F8B" at bounding box center [211, 362] width 49 height 17
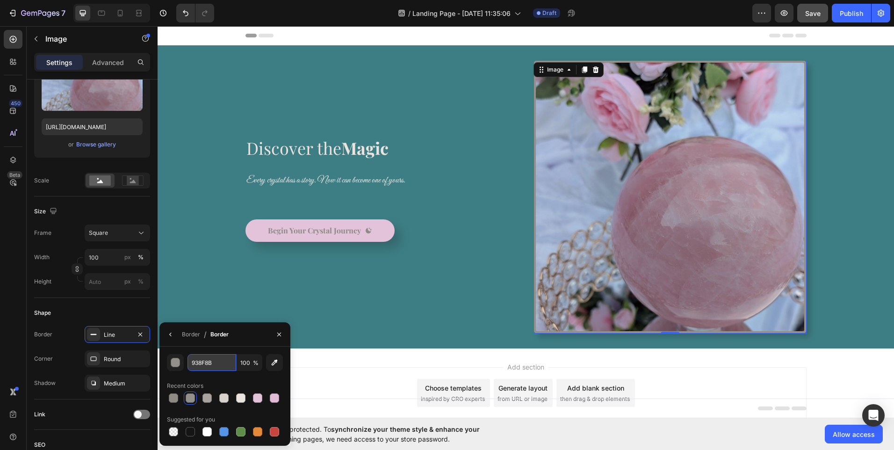
paste input "8E8A86"
type input "8E8A86"
click at [335, 321] on div "⁠⁠⁠⁠⁠⁠⁠ Discover the Magic Heading Every crystal has a story. Now it can become…" at bounding box center [381, 196] width 273 height 273
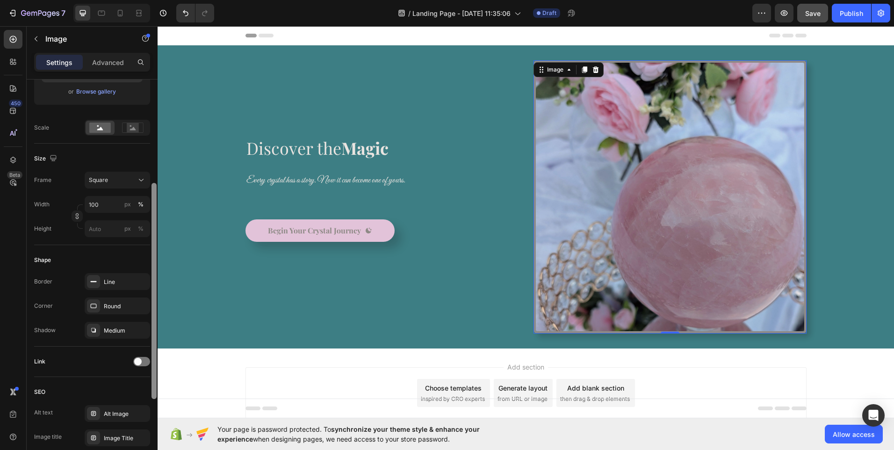
scroll to position [193, 0]
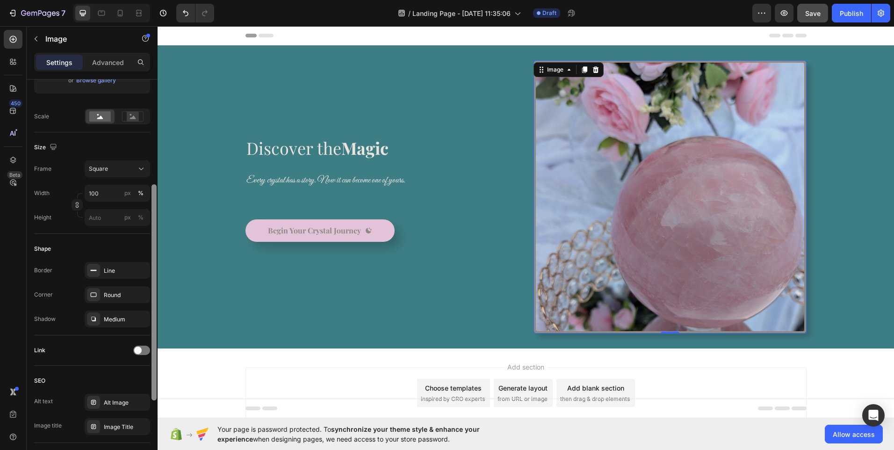
drag, startPoint x: 155, startPoint y: 271, endPoint x: 150, endPoint y: 376, distance: 105.3
click at [150, 376] on div "Style Rectangle Source Upload Image https://cdn.shopify.com/s/files/1/0937/8142…" at bounding box center [92, 277] width 131 height 397
click at [116, 277] on div "Line" at bounding box center [117, 270] width 65 height 17
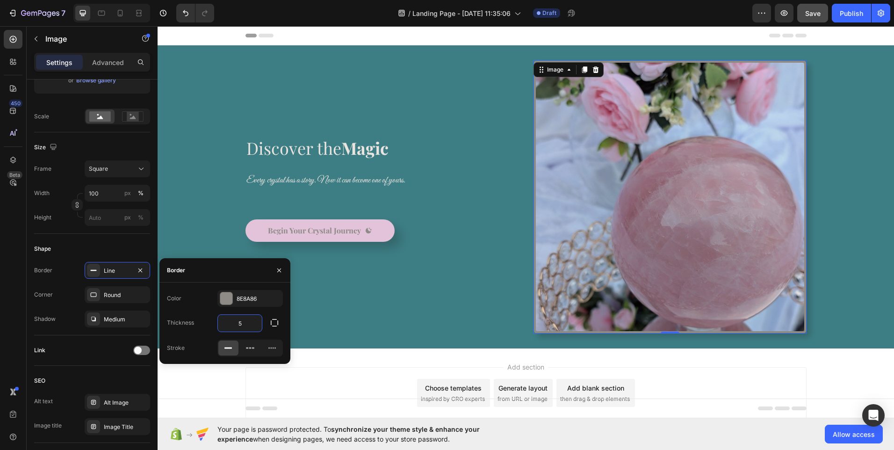
click at [224, 320] on input "5" at bounding box center [240, 323] width 44 height 17
type input "3"
click at [428, 257] on div "⁠⁠⁠⁠⁠⁠⁠ Discover the Magic Heading Every crystal has a story. Now it can become…" at bounding box center [381, 196] width 273 height 273
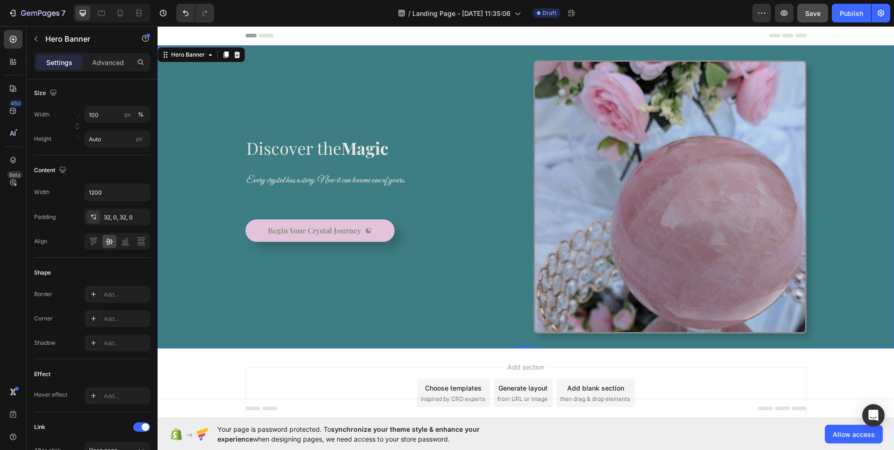
scroll to position [0, 0]
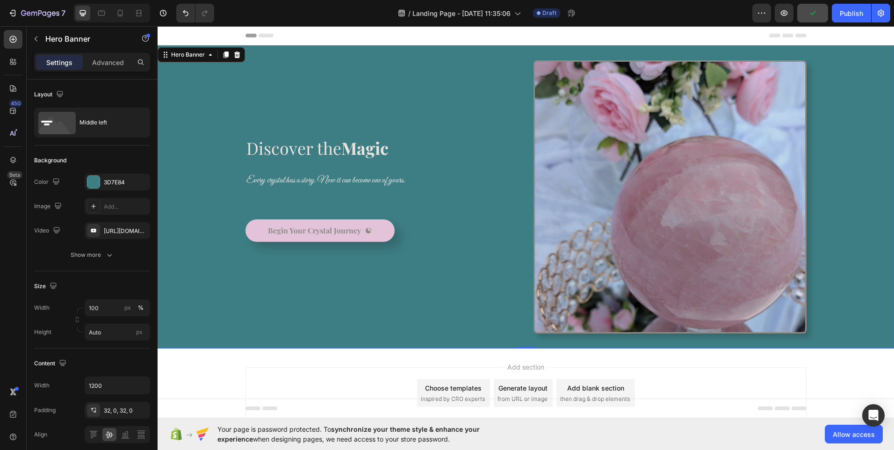
click at [383, 286] on div "⁠⁠⁠⁠⁠⁠⁠ Discover the Magic Heading Every crystal has a story. Now it can become…" at bounding box center [381, 196] width 273 height 273
click at [513, 367] on span "Add section" at bounding box center [525, 367] width 44 height 10
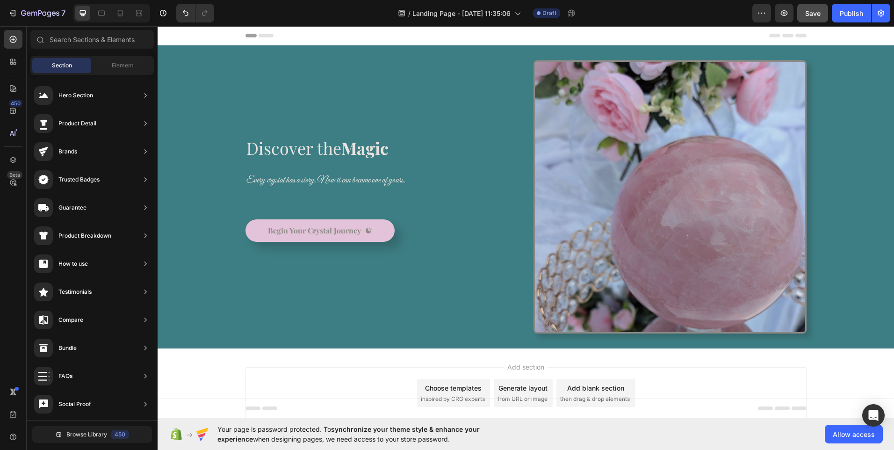
click at [59, 67] on span "Section" at bounding box center [62, 65] width 20 height 8
click at [124, 69] on span "Element" at bounding box center [123, 65] width 22 height 8
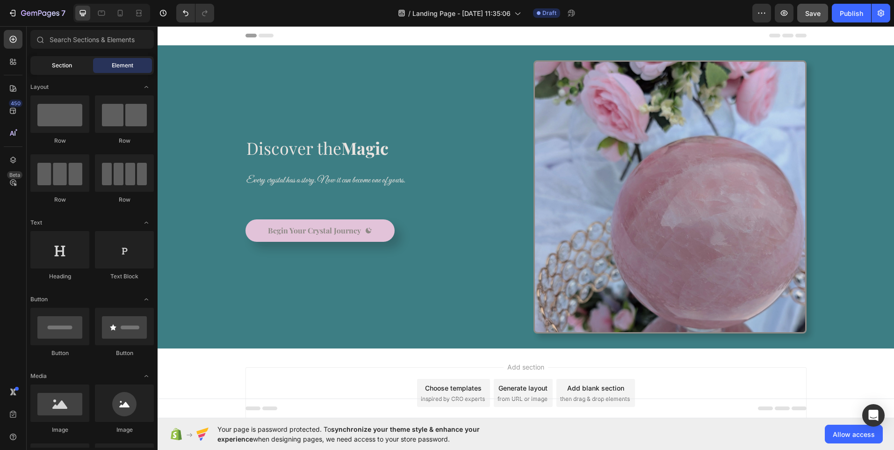
click at [72, 64] on div "Section" at bounding box center [61, 65] width 59 height 15
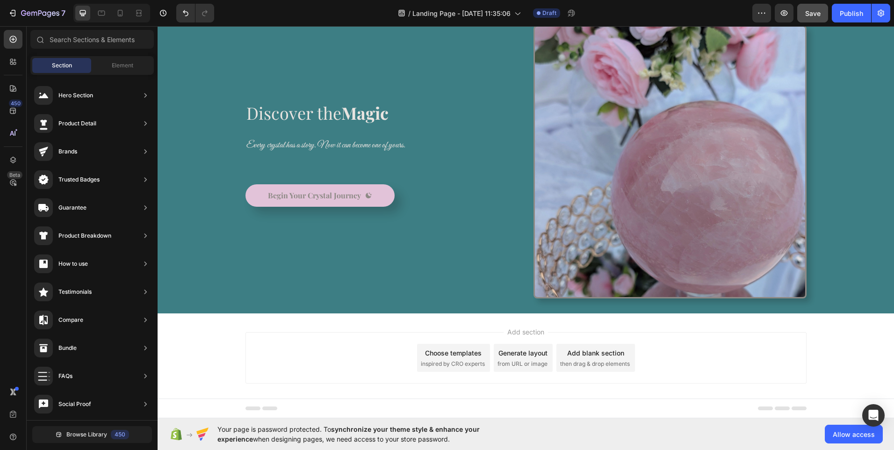
scroll to position [45, 0]
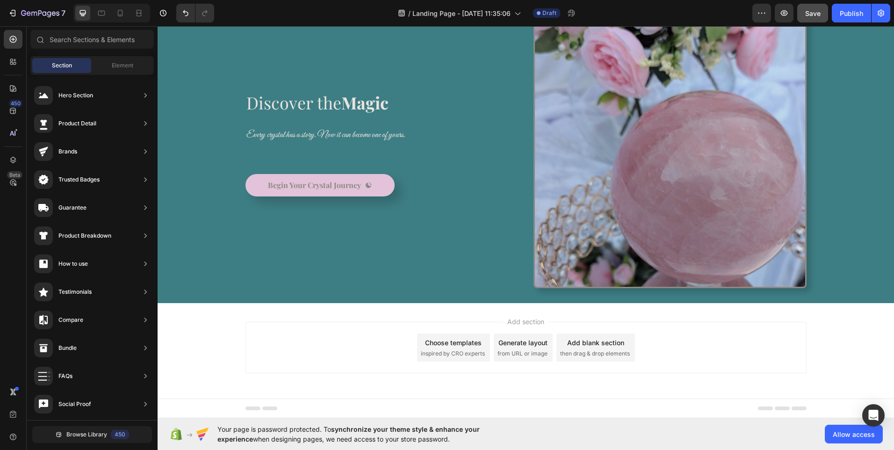
click at [596, 346] on div "Add blank section" at bounding box center [595, 342] width 57 height 10
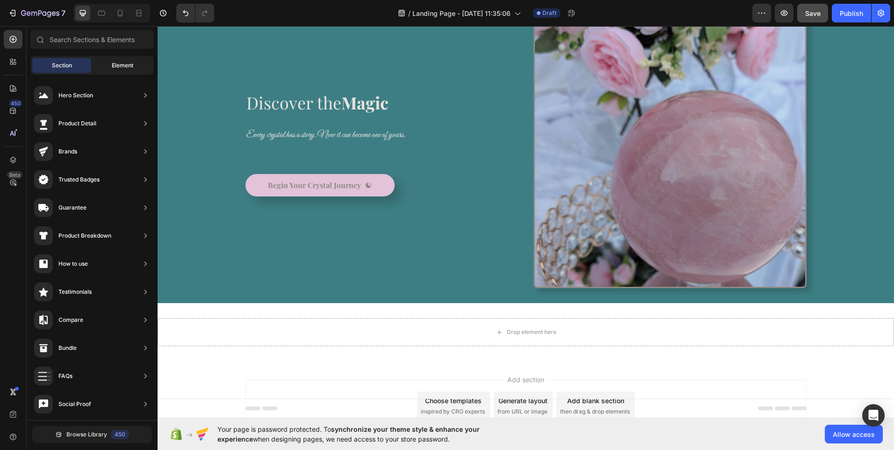
click at [119, 66] on span "Element" at bounding box center [123, 65] width 22 height 8
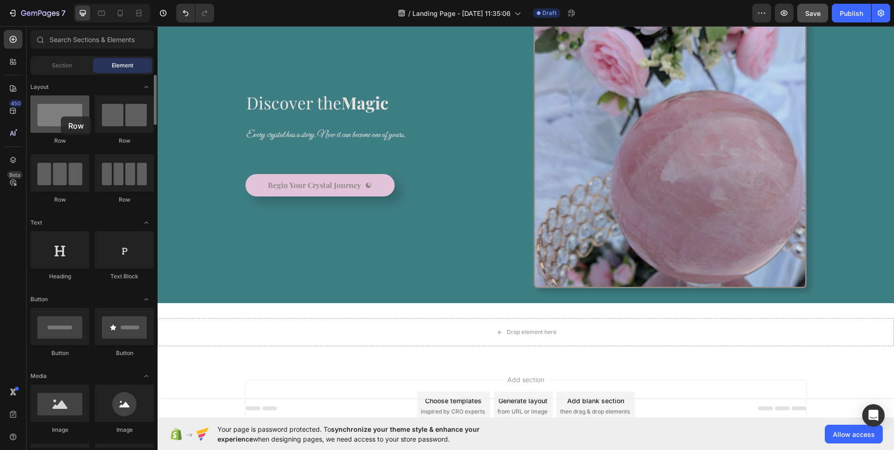
click at [61, 116] on div at bounding box center [59, 113] width 59 height 37
click at [70, 258] on div at bounding box center [59, 249] width 59 height 37
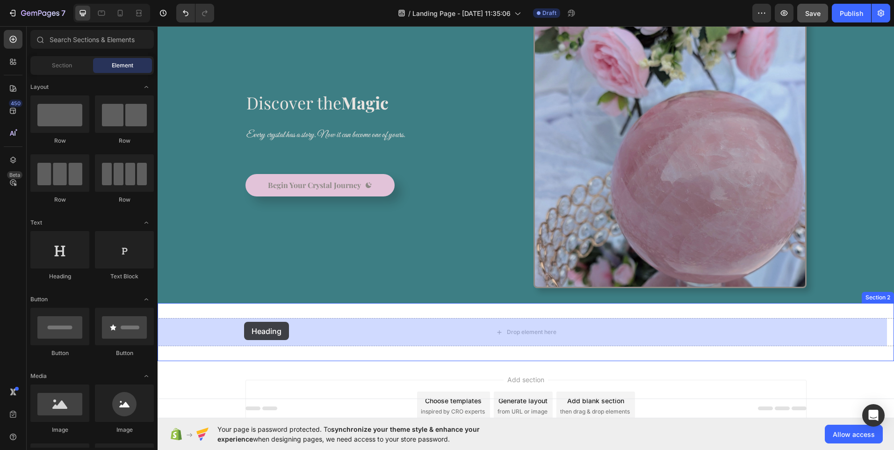
drag, startPoint x: 215, startPoint y: 279, endPoint x: 244, endPoint y: 323, distance: 52.8
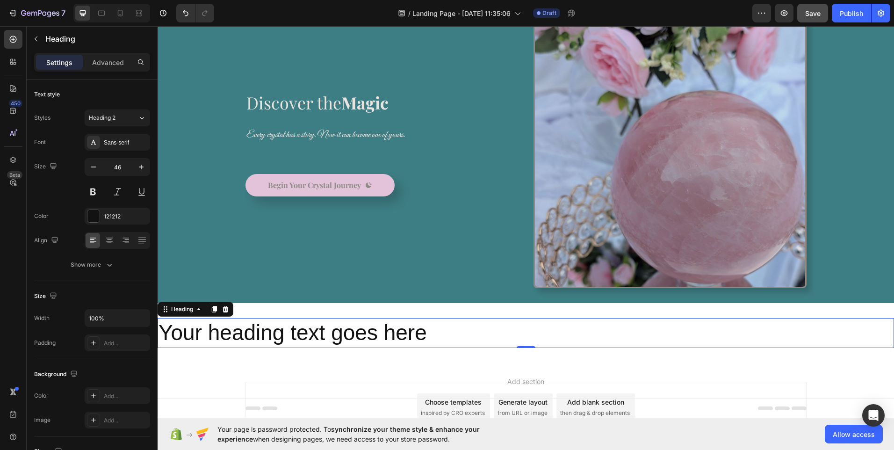
click at [422, 332] on h2 "Your heading text goes here" at bounding box center [526, 333] width 736 height 30
click at [422, 332] on p "Your heading text goes here" at bounding box center [525, 333] width 734 height 28
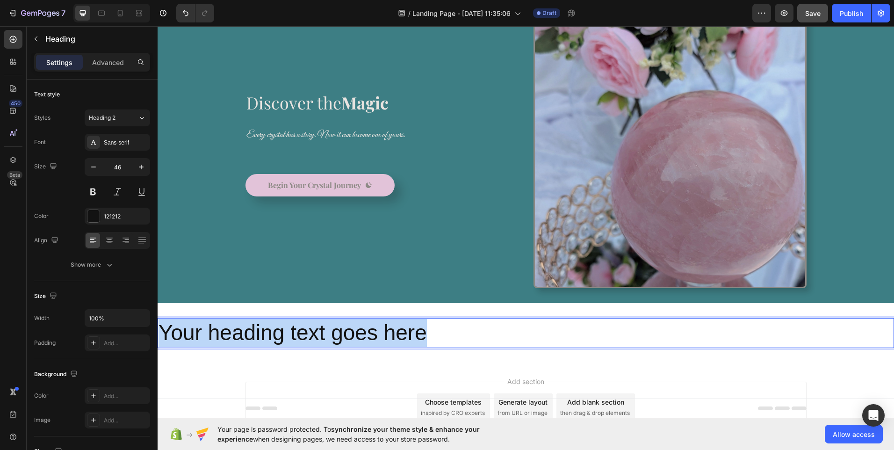
click at [422, 332] on p "Your heading text goes here" at bounding box center [525, 333] width 734 height 28
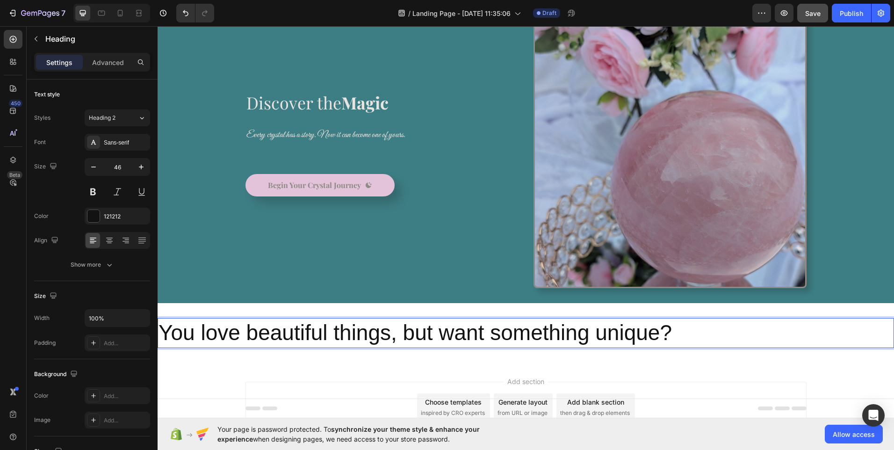
click at [684, 330] on p "You love beautiful things, but want something unique?" at bounding box center [525, 333] width 734 height 28
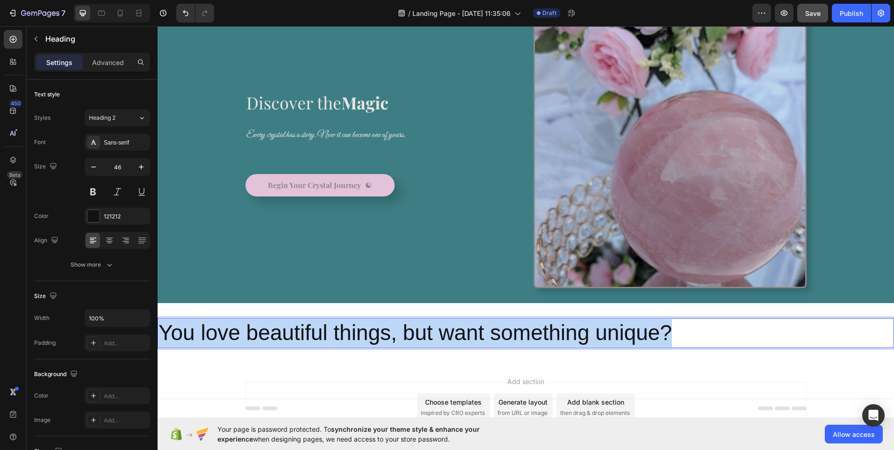
click at [684, 330] on p "You love beautiful things, but want something unique?" at bounding box center [525, 333] width 734 height 28
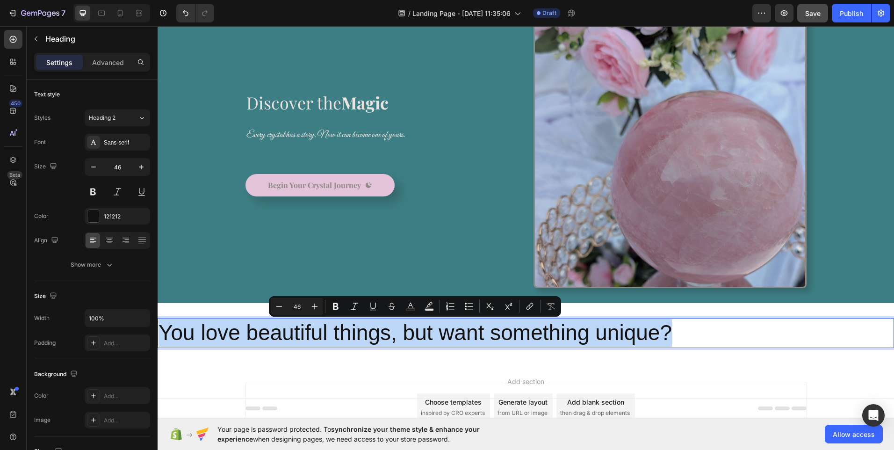
click at [684, 330] on p "You love beautiful things, but want something unique?" at bounding box center [525, 333] width 734 height 28
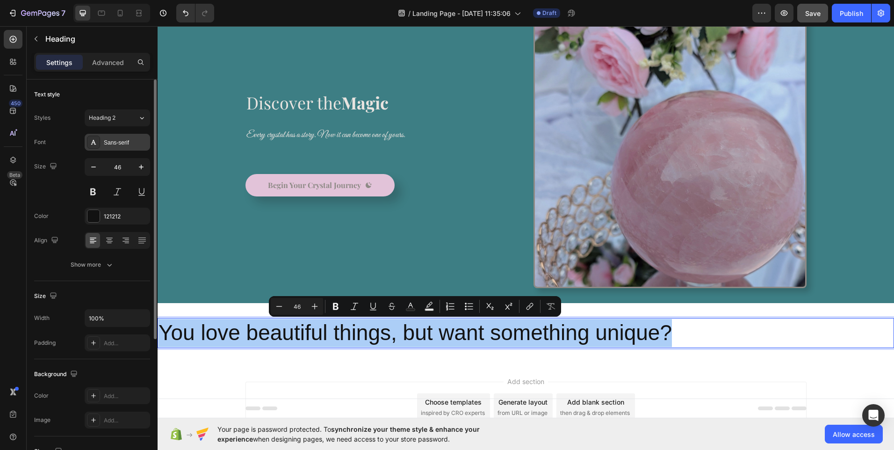
click at [119, 145] on div "Sans-serif" at bounding box center [126, 142] width 44 height 8
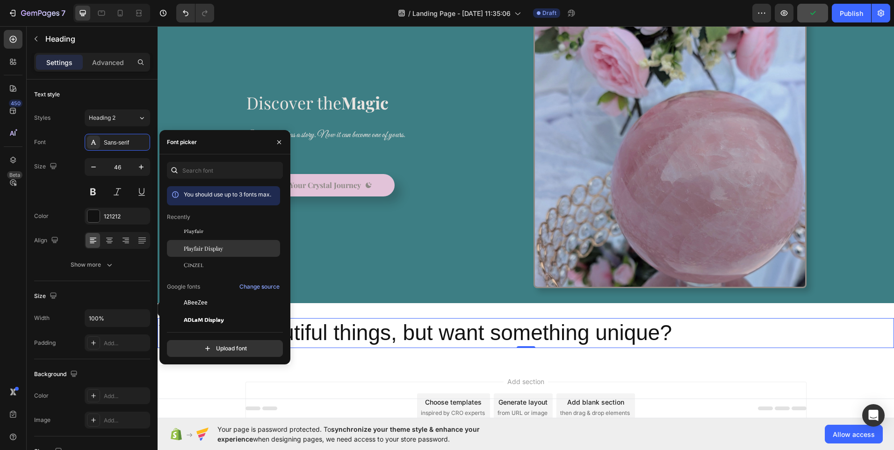
click at [203, 249] on span "Playfair Display" at bounding box center [203, 248] width 39 height 8
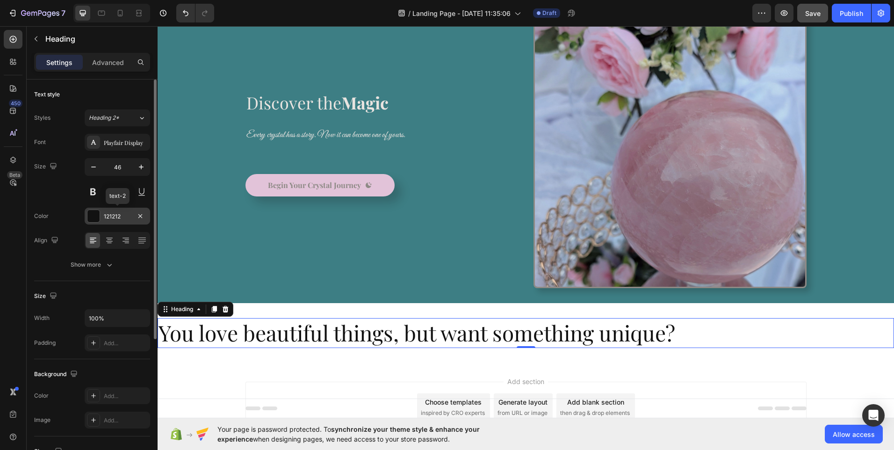
click at [115, 214] on div "121212" at bounding box center [117, 216] width 27 height 8
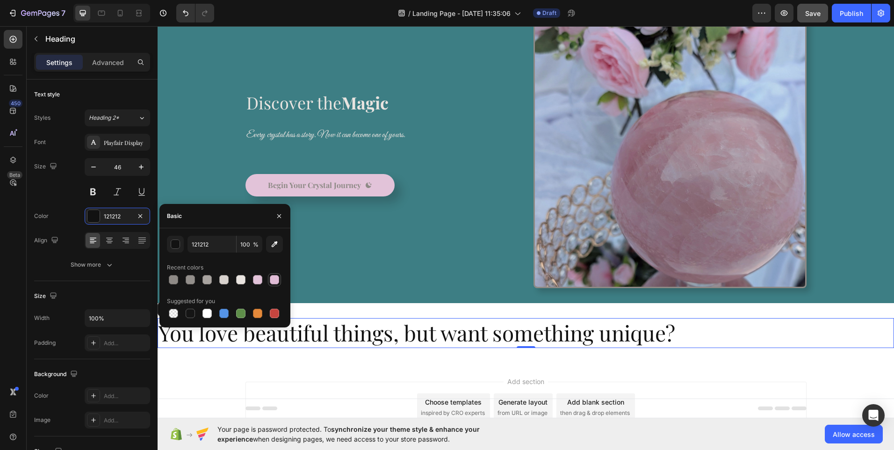
click at [276, 283] on div at bounding box center [274, 279] width 9 height 9
type input "E0BCD6"
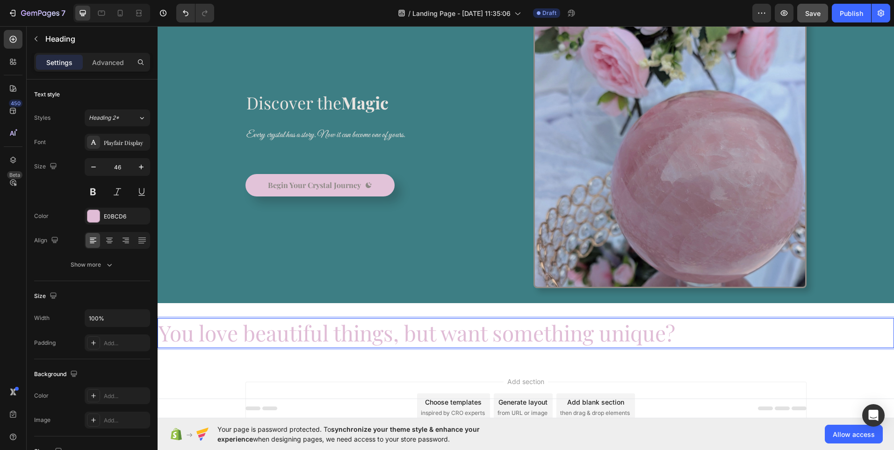
click at [687, 334] on p "You love beautiful things, but want something unique?" at bounding box center [525, 333] width 734 height 28
click at [639, 334] on p "You love beautiful things, but want something unique?" at bounding box center [525, 333] width 734 height 28
click at [684, 337] on p "You love beautiful things, but want something unique?" at bounding box center [525, 333] width 734 height 28
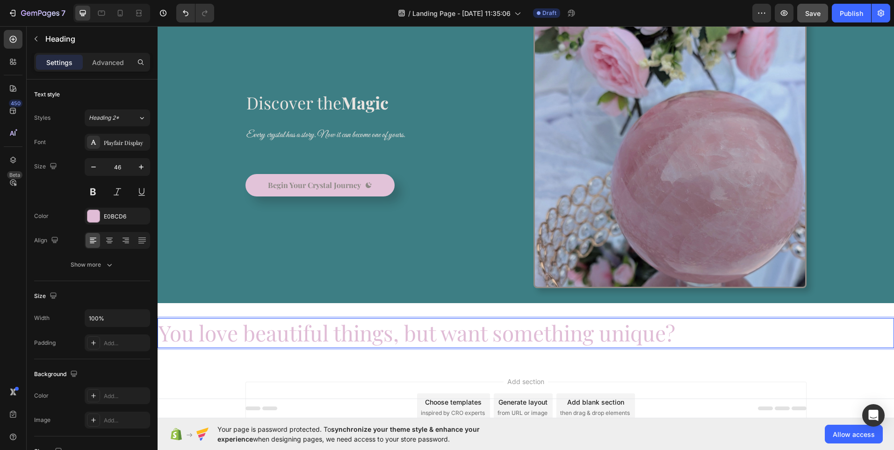
click at [684, 337] on p "You love beautiful things, but want something unique?" at bounding box center [525, 333] width 734 height 28
click at [187, 323] on p "You love beautiful things, but want something unique?" at bounding box center [525, 333] width 734 height 28
click at [716, 332] on p "You love beautiful things, but want something unique?" at bounding box center [525, 333] width 734 height 28
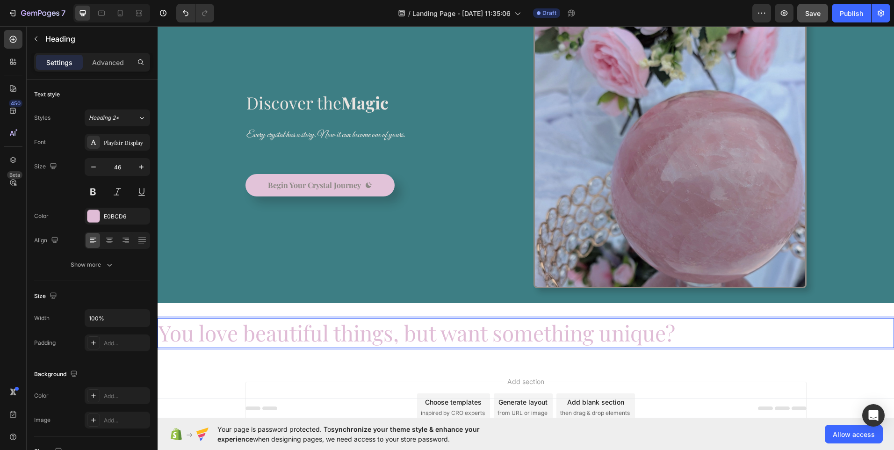
click at [716, 332] on p "You love beautiful things, but want something unique?" at bounding box center [525, 333] width 734 height 28
click at [376, 352] on div "You love beautiful things, but want something unique? Heading 0 Section 2" at bounding box center [526, 333] width 736 height 60
click at [215, 310] on icon at bounding box center [214, 309] width 5 height 7
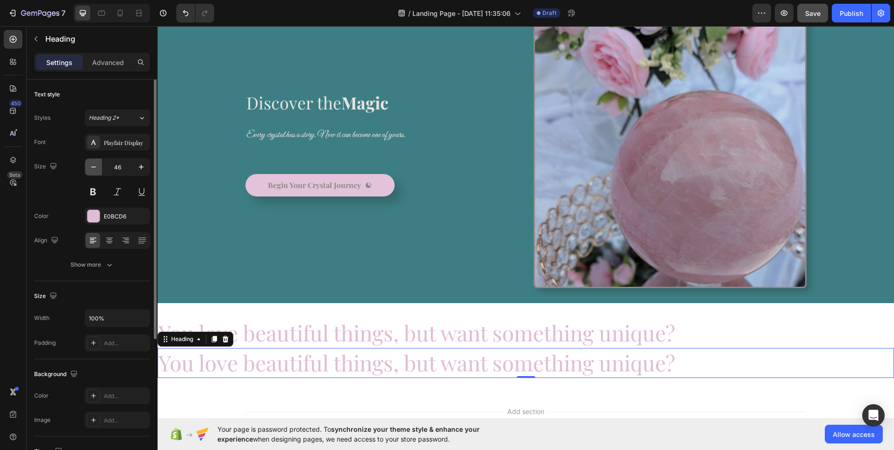
click at [94, 170] on icon "button" at bounding box center [93, 166] width 9 height 9
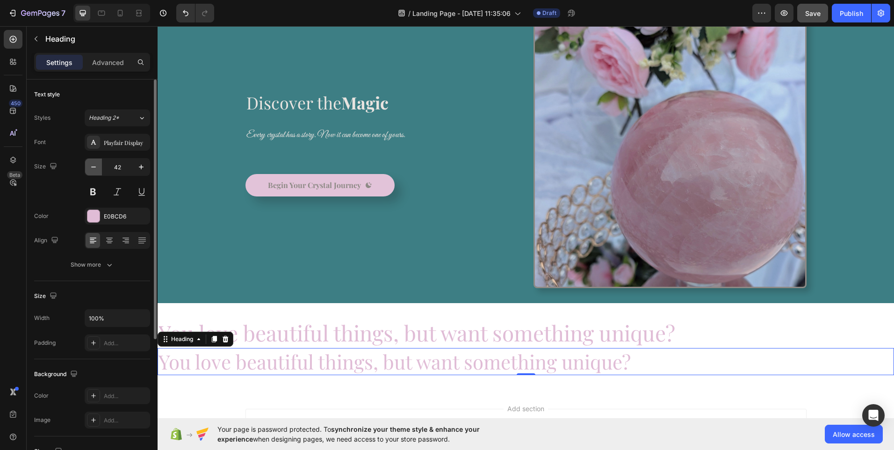
click at [94, 170] on icon "button" at bounding box center [93, 166] width 9 height 9
type input "38"
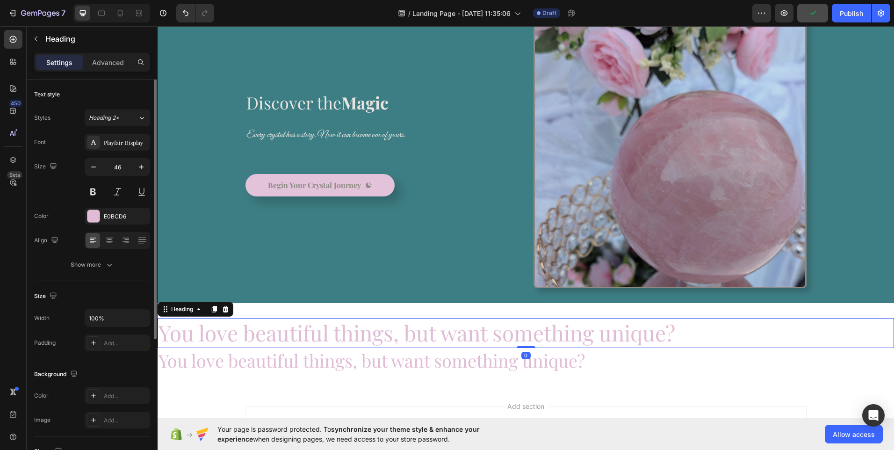
click at [269, 334] on p "You love beautiful things, but want something unique?" at bounding box center [525, 333] width 734 height 28
click at [111, 241] on icon at bounding box center [109, 241] width 7 height 1
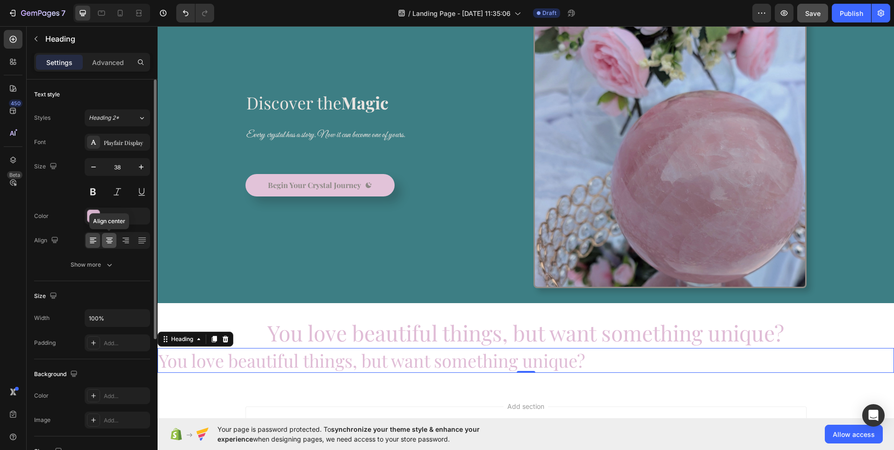
click at [111, 239] on icon at bounding box center [109, 240] width 9 height 9
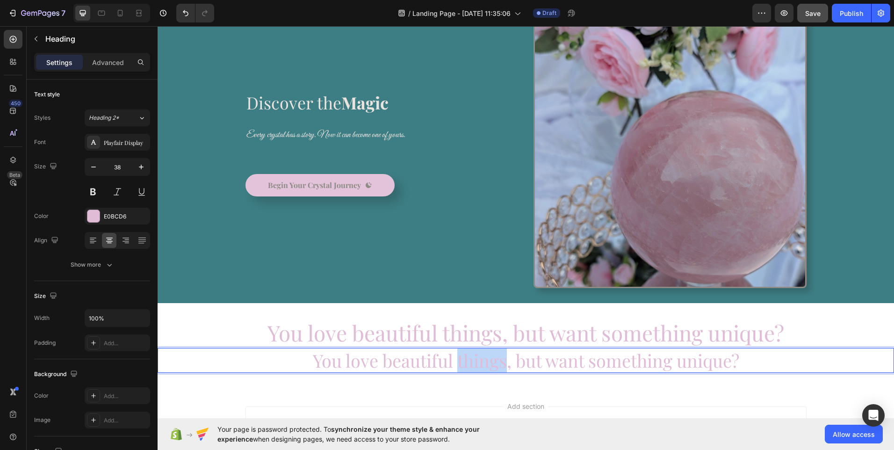
click at [498, 360] on p "You love beautiful things, but want something unique?" at bounding box center [525, 360] width 734 height 23
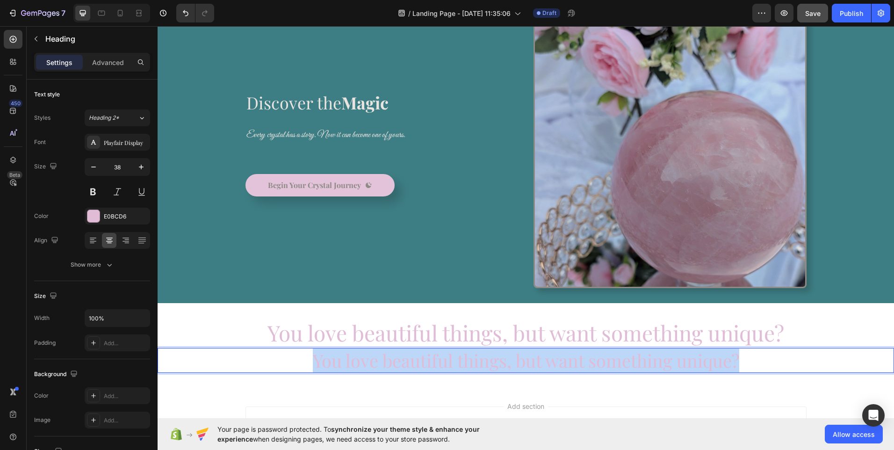
click at [498, 360] on p "You love beautiful things, but want something unique?" at bounding box center [525, 360] width 734 height 23
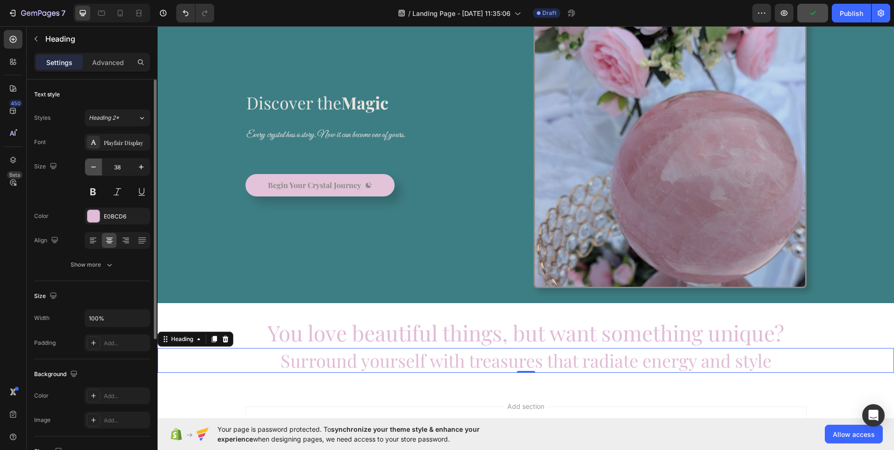
click at [99, 167] on button "button" at bounding box center [93, 166] width 17 height 17
type input "34"
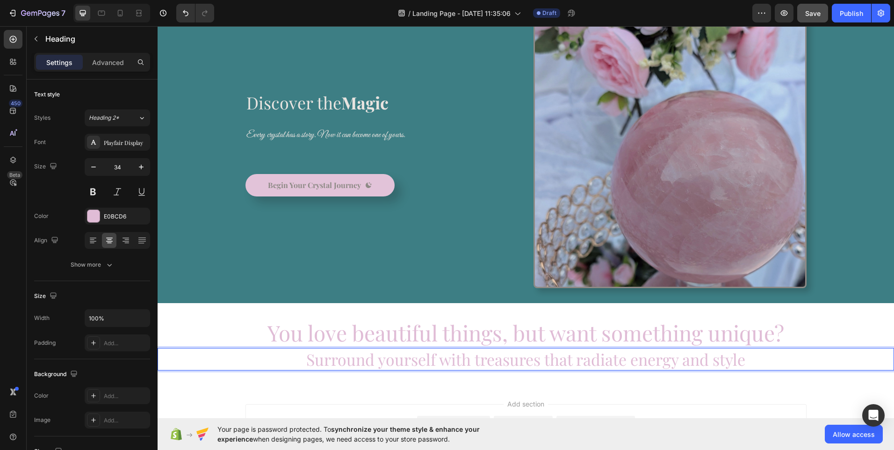
click at [478, 360] on p "Surround yourself with treasures that radiate energy and style" at bounding box center [525, 359] width 734 height 21
click at [464, 358] on p "Surround yourself with treasures that radiate energy and style" at bounding box center [525, 359] width 734 height 21
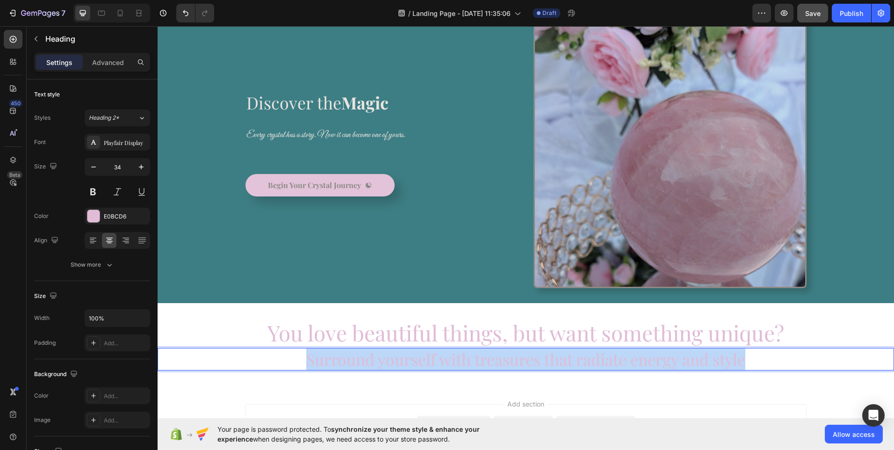
click at [464, 358] on p "Surround yourself with treasures that radiate energy and style" at bounding box center [525, 359] width 734 height 21
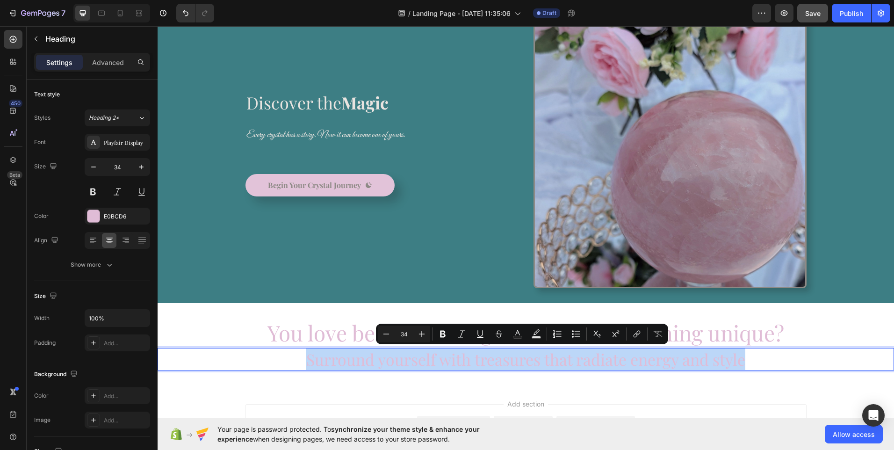
click at [464, 358] on p "Surround yourself with treasures that radiate energy and style" at bounding box center [525, 359] width 734 height 21
click at [353, 333] on p "You love beautiful things, but want something unique?" at bounding box center [525, 333] width 734 height 28
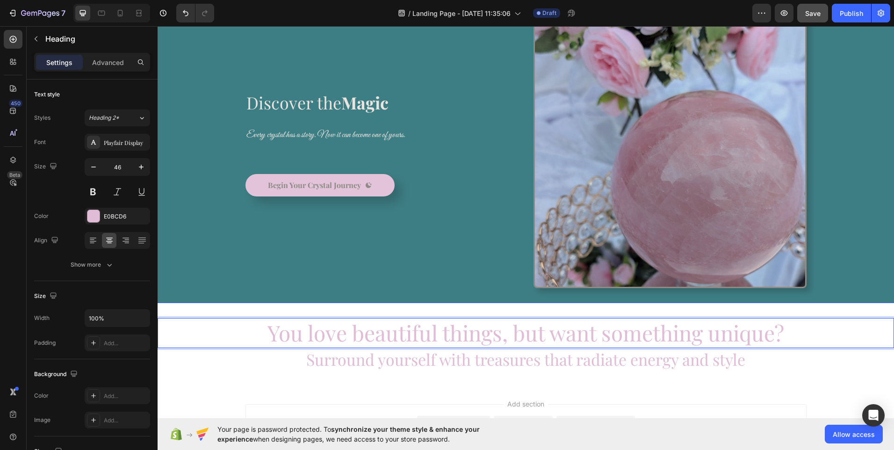
click at [348, 238] on div "⁠⁠⁠⁠⁠⁠⁠ Discover the Magic Heading Every crystal has a story. Now it can become…" at bounding box center [381, 151] width 273 height 273
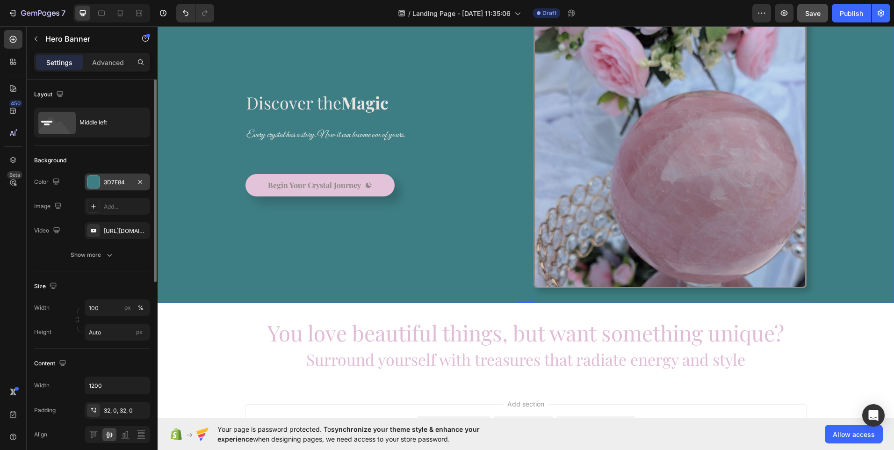
click at [117, 185] on div "3D7E84" at bounding box center [117, 182] width 27 height 8
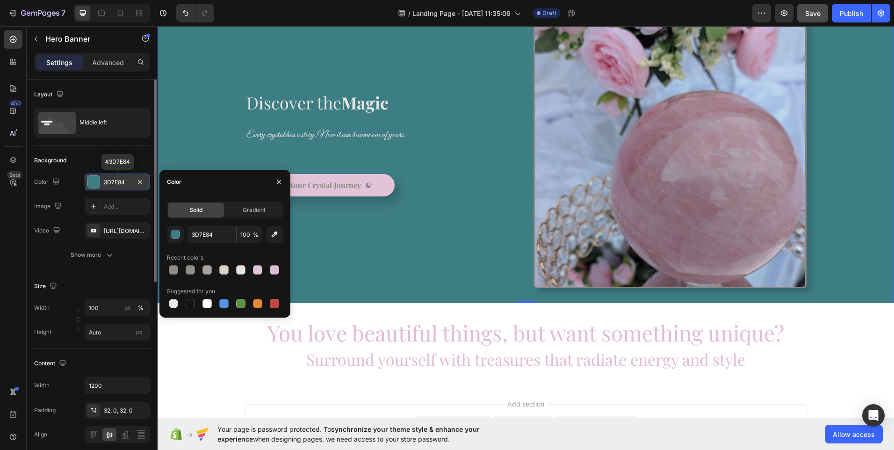
click at [117, 185] on div "3D7E84" at bounding box center [117, 182] width 27 height 8
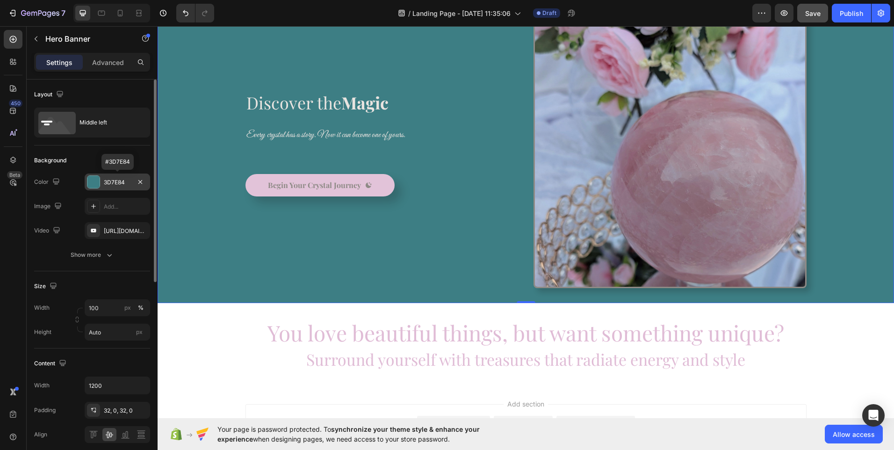
click at [117, 185] on div "3D7E84" at bounding box center [117, 182] width 27 height 8
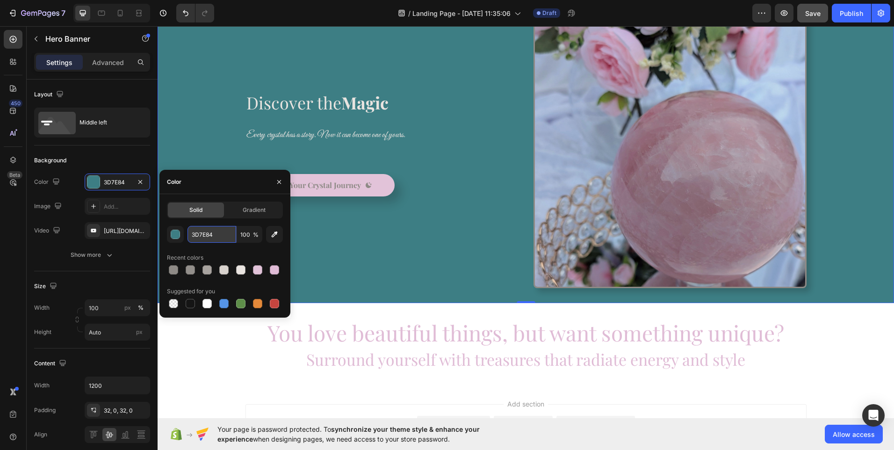
click at [207, 237] on input "3D7E84" at bounding box center [211, 234] width 49 height 17
click at [212, 237] on input "3D7E84" at bounding box center [211, 234] width 49 height 17
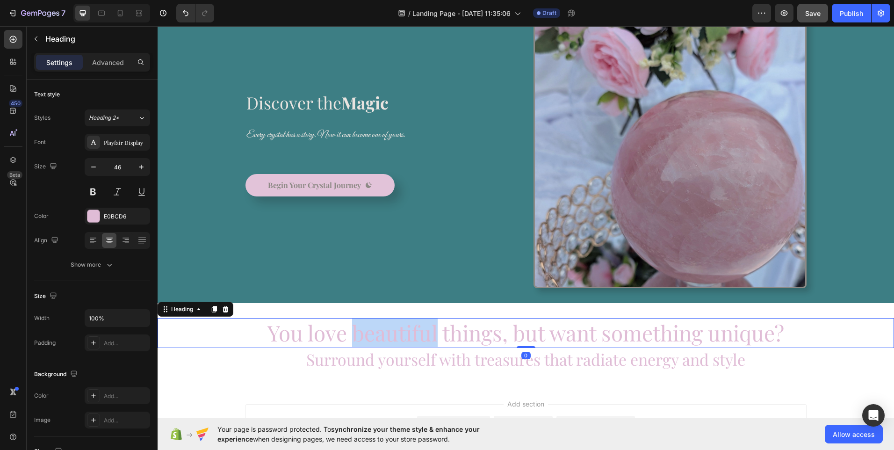
click at [377, 328] on p "You love beautiful things, but want something unique?" at bounding box center [525, 333] width 734 height 28
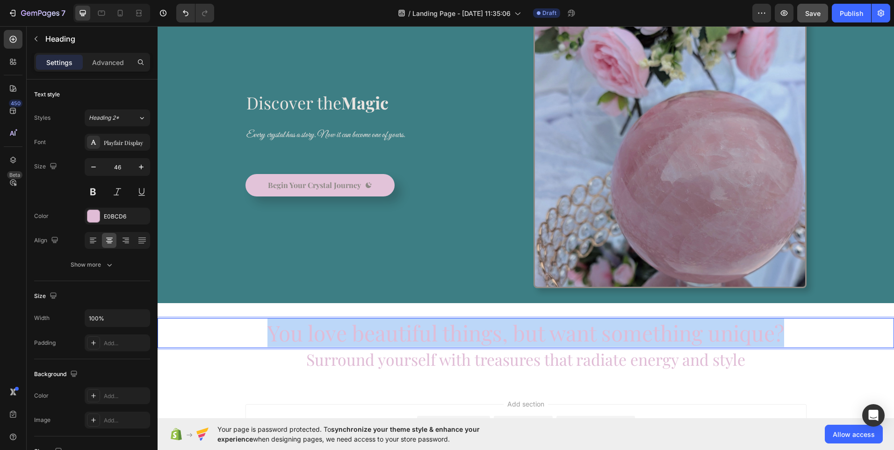
click at [377, 328] on p "You love beautiful things, but want something unique?" at bounding box center [525, 333] width 734 height 28
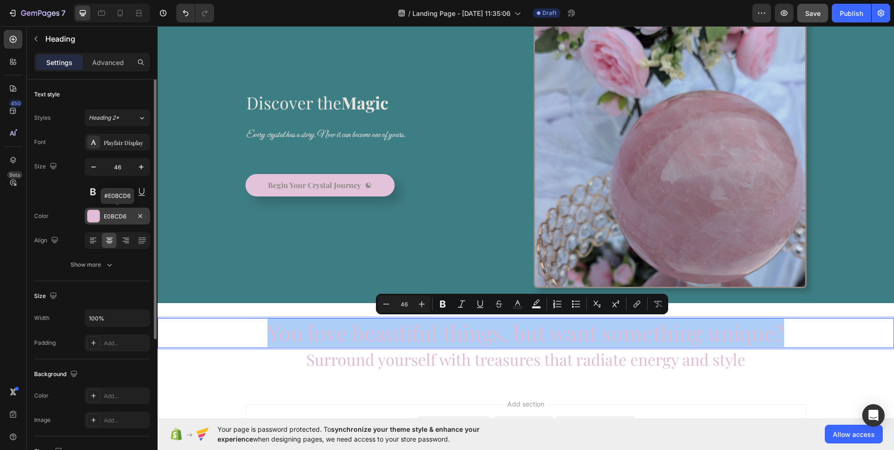
click at [127, 216] on div "E0BCD6" at bounding box center [117, 216] width 27 height 8
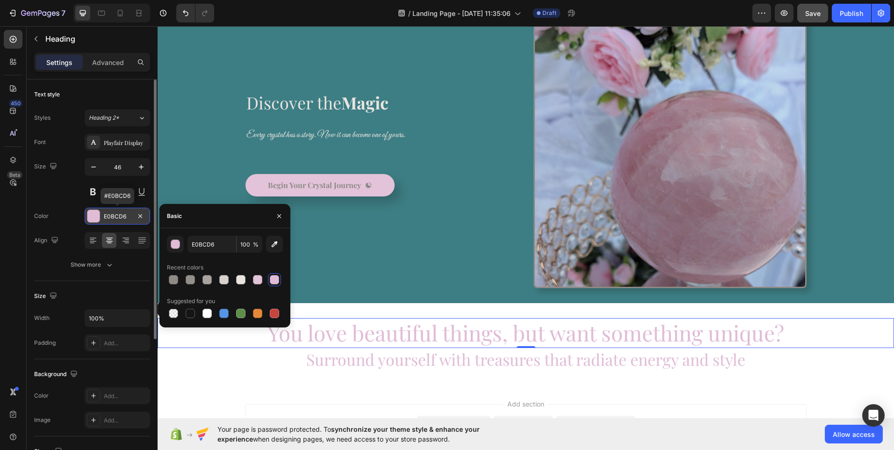
click at [121, 216] on div "E0BCD6" at bounding box center [117, 216] width 27 height 8
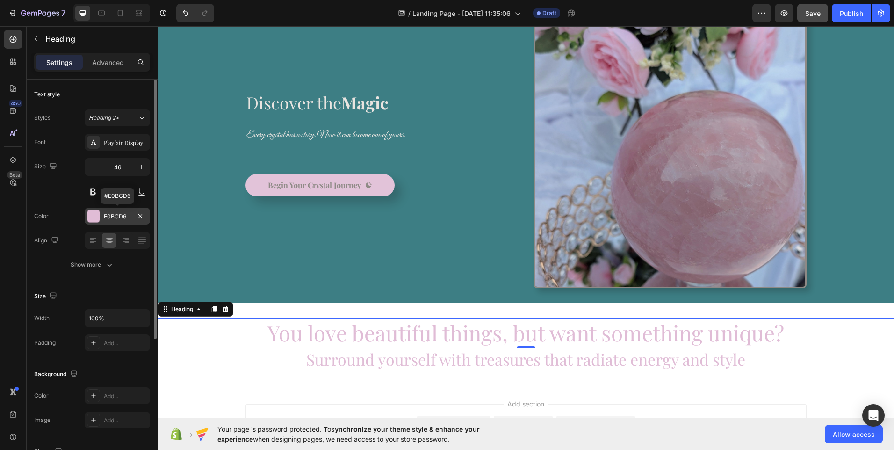
click at [103, 221] on div "E0BCD6" at bounding box center [117, 216] width 65 height 17
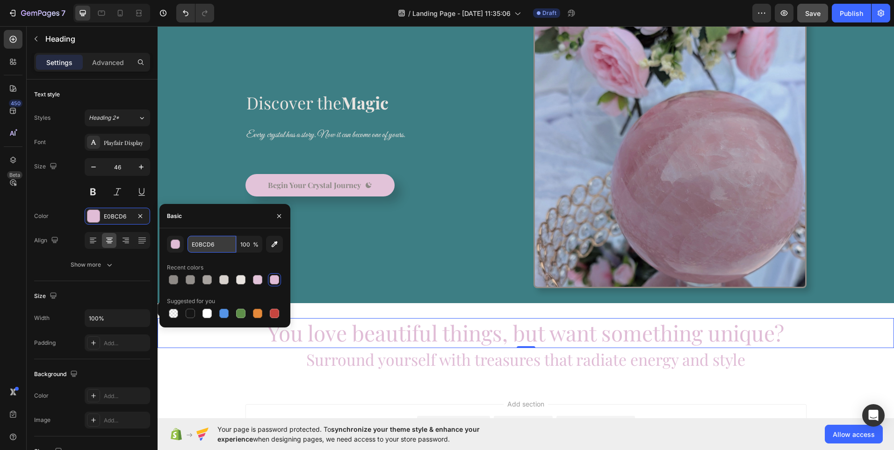
click at [208, 247] on input "E0BCD6" at bounding box center [211, 244] width 49 height 17
click at [172, 282] on div at bounding box center [173, 279] width 9 height 9
type input "8E8A86"
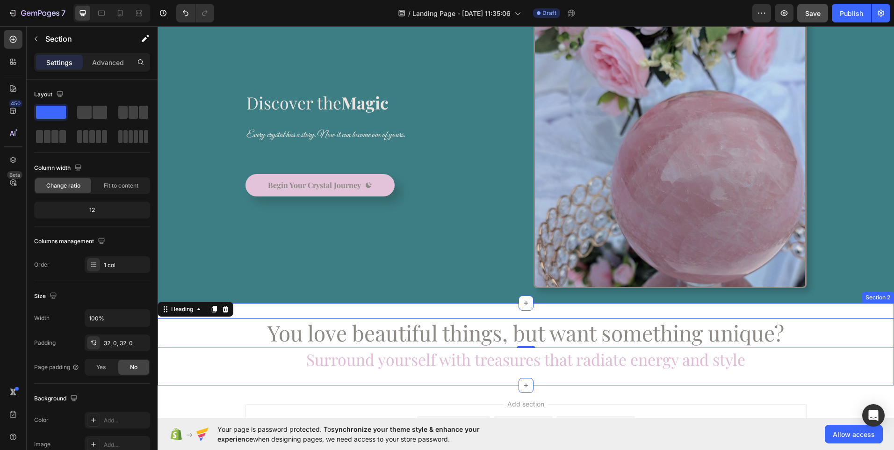
click at [490, 310] on div "You love beautiful things, but want something unique? Heading 0 Surround yourse…" at bounding box center [526, 344] width 736 height 82
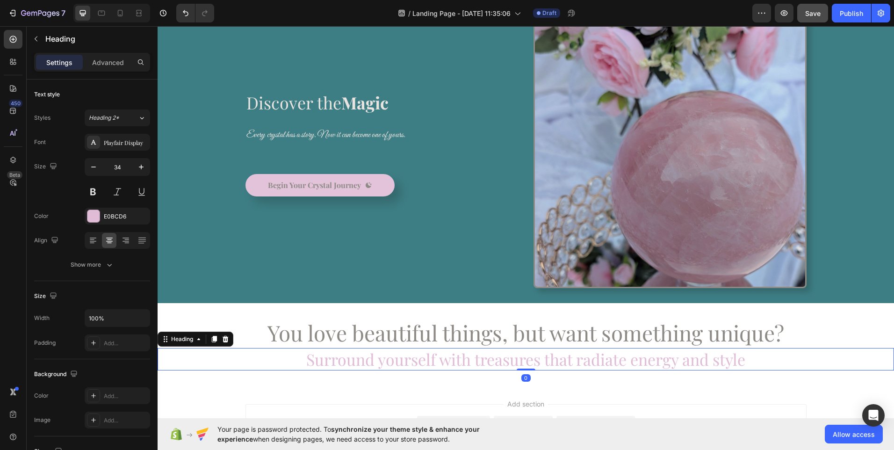
click at [437, 367] on p "Surround yourself with treasures that radiate energy and style" at bounding box center [525, 359] width 734 height 21
click at [139, 170] on icon "button" at bounding box center [140, 166] width 9 height 9
type input "37"
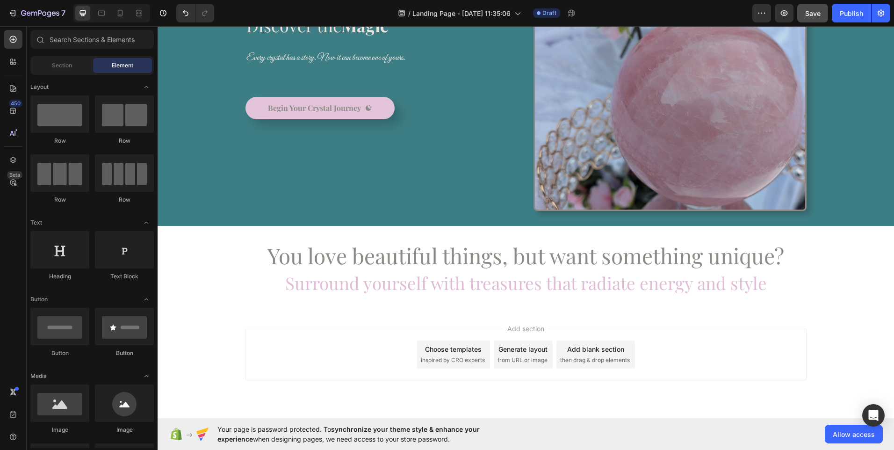
scroll to position [129, 0]
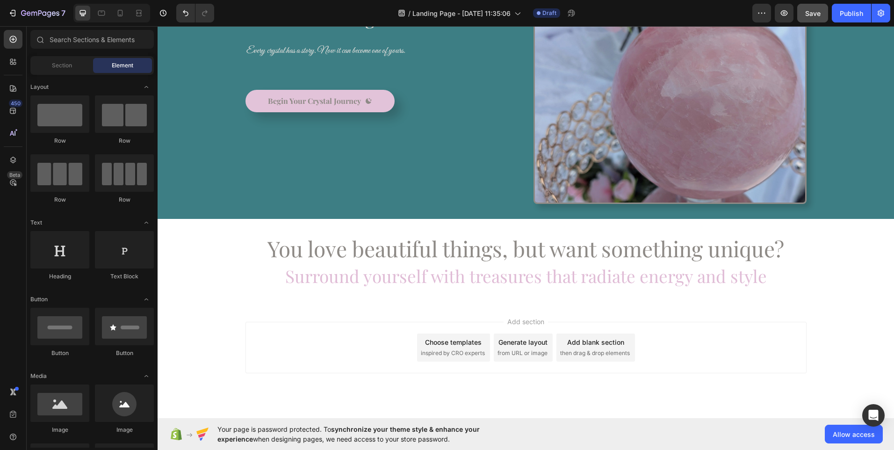
click at [581, 345] on div "Add blank section" at bounding box center [595, 342] width 57 height 10
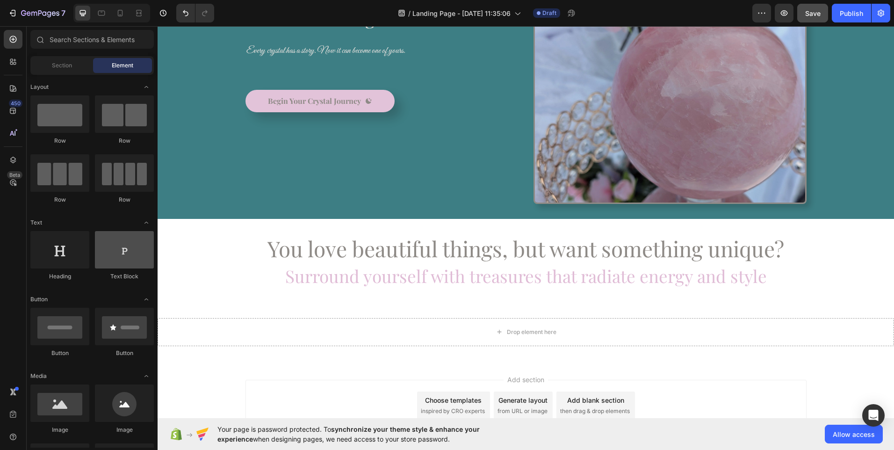
click at [122, 254] on div at bounding box center [124, 249] width 59 height 37
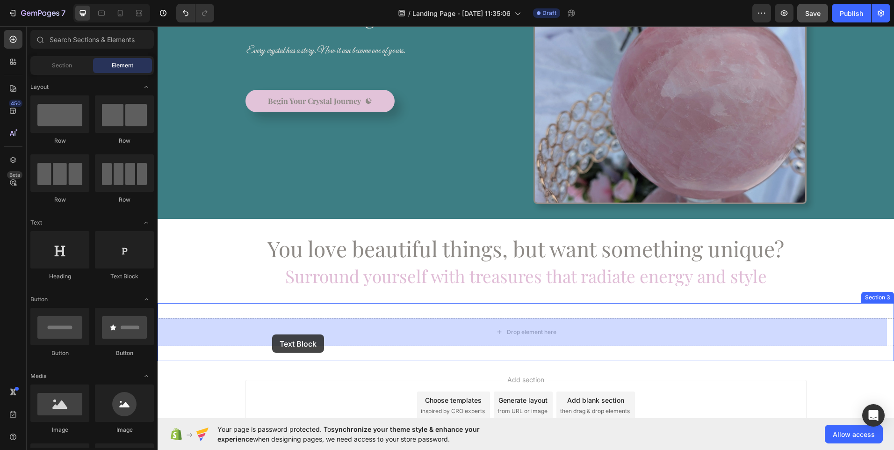
drag, startPoint x: 280, startPoint y: 291, endPoint x: 272, endPoint y: 334, distance: 44.2
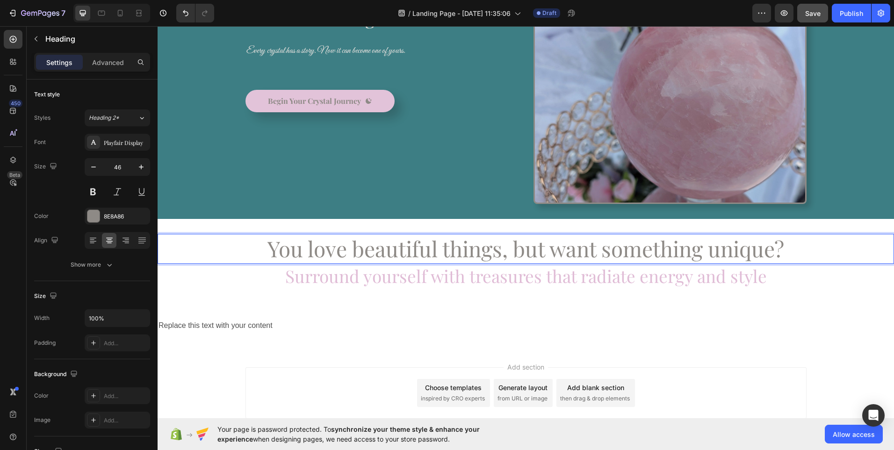
click at [566, 251] on p "You love beautiful things, but want something unique?" at bounding box center [525, 249] width 734 height 28
click at [625, 252] on p "You love beautiful things, but crave something unique?" at bounding box center [525, 249] width 734 height 28
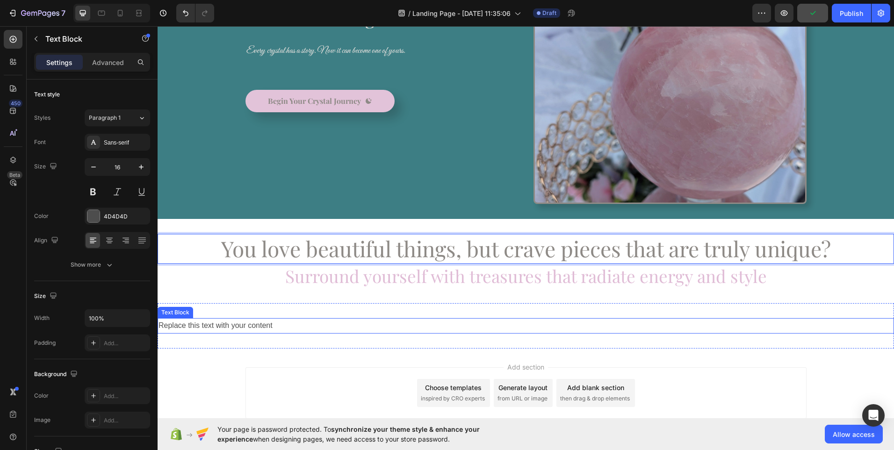
click at [430, 331] on div "Replace this text with your content" at bounding box center [526, 325] width 736 height 15
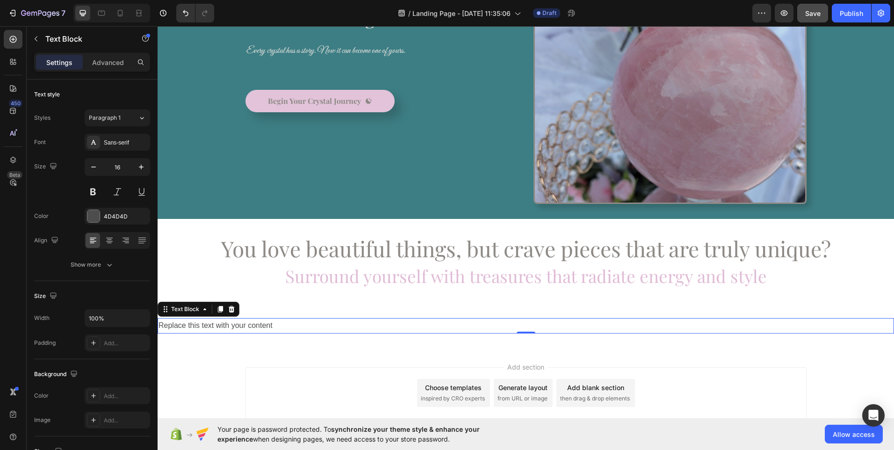
click at [273, 326] on p "Replace this text with your content" at bounding box center [525, 326] width 734 height 14
click at [161, 325] on p "Spellbound Crystal Boutique" at bounding box center [525, 326] width 734 height 14
click at [270, 323] on p "At Spellbound Crystal Boutique" at bounding box center [525, 326] width 734 height 14
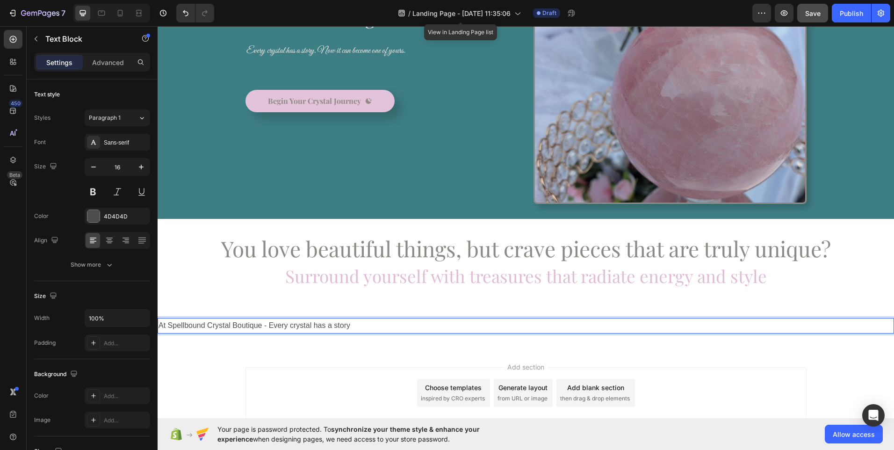
click at [270, 326] on p "At Spellbound Crystal Boutique - Every crystal has a story" at bounding box center [525, 326] width 734 height 14
click at [362, 323] on p "At Spellbound Crystal Boutique, every crystal has a story" at bounding box center [525, 326] width 734 height 14
click at [348, 327] on p "At Spellbound Crystal Boutique, every crystal has a story— waiting to become pa…" at bounding box center [525, 326] width 734 height 14
click at [358, 326] on p "At Spellbound Crystal Boutique, every crystal has a story — waiting to become p…" at bounding box center [525, 326] width 734 height 14
click at [745, 326] on p "At Spellbound Crystal Boutique, every crystal has a story - waiting to become p…" at bounding box center [525, 326] width 734 height 14
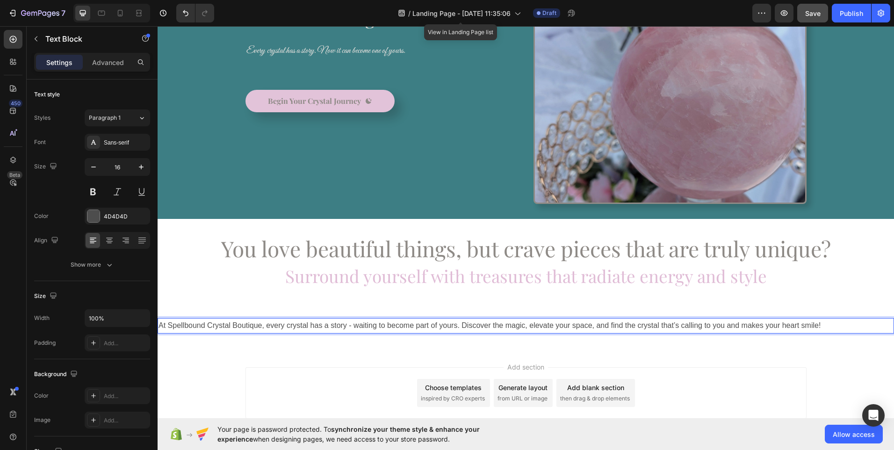
click at [835, 326] on p "At Spellbound Crystal Boutique, every crystal has a story - waiting to become p…" at bounding box center [525, 326] width 734 height 14
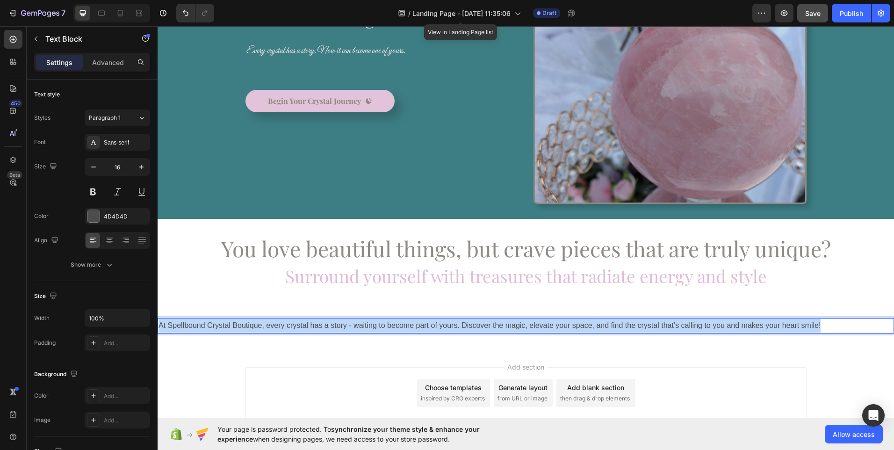
click at [835, 326] on p "At Spellbound Crystal Boutique, every crystal has a story - waiting to become p…" at bounding box center [525, 326] width 734 height 14
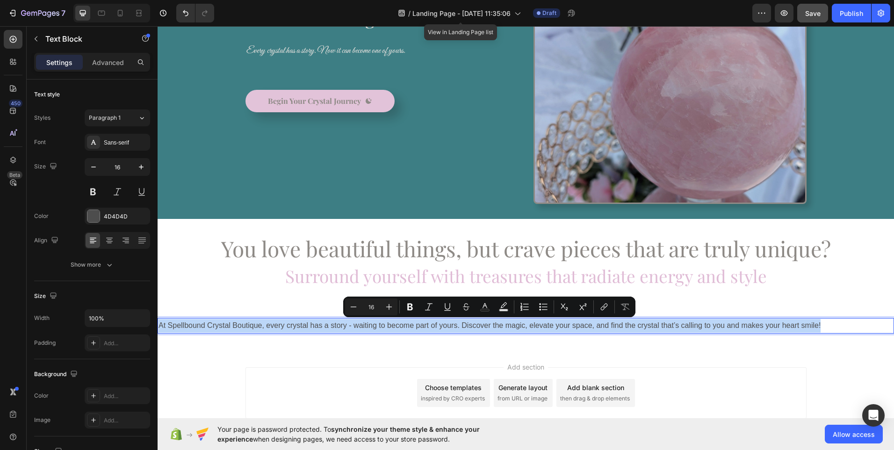
copy p "At Spellbound Crystal Boutique, every crystal has a story - waiting to become p…"
click at [366, 328] on p "At Spellbound Crystal Boutique, every crystal has a story - waiting to become p…" at bounding box center [525, 326] width 734 height 14
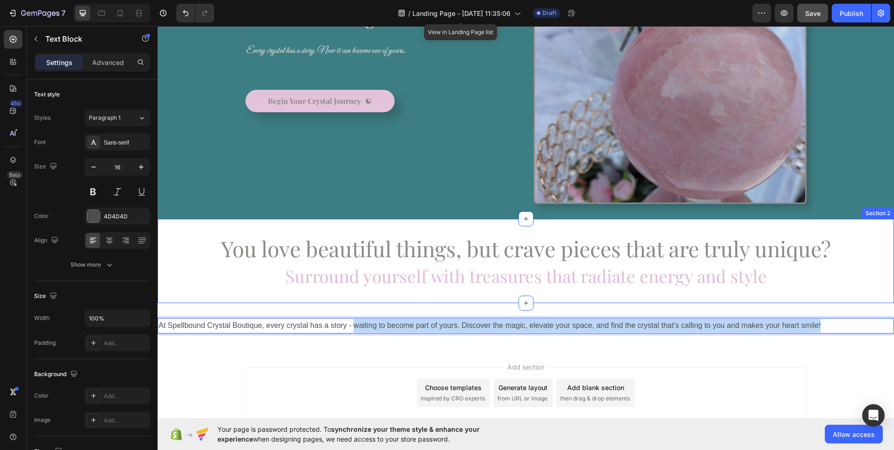
drag, startPoint x: 353, startPoint y: 322, endPoint x: 833, endPoint y: 297, distance: 479.8
click at [833, 297] on div "⁠⁠⁠⁠⁠⁠⁠ Discover the Magic Heading Every crystal has a story. Now it can become…" at bounding box center [526, 132] width 736 height 432
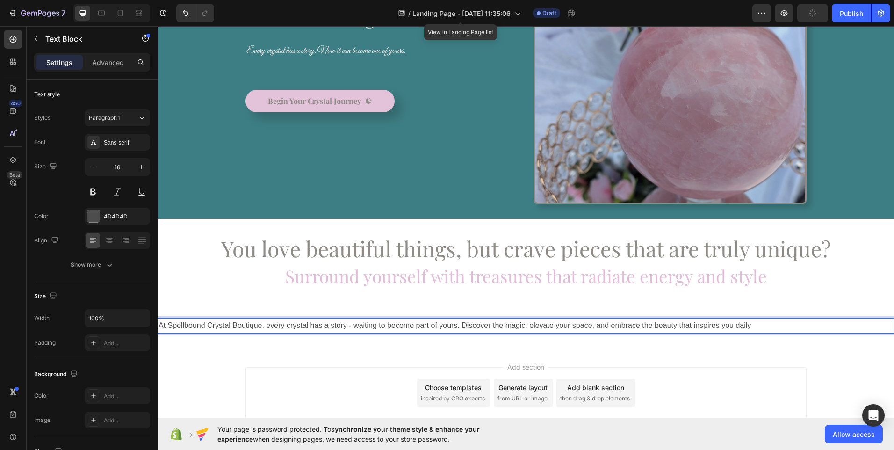
click at [548, 327] on p "At Spellbound Crystal Boutique, every crystal has a story - waiting to become p…" at bounding box center [525, 326] width 734 height 14
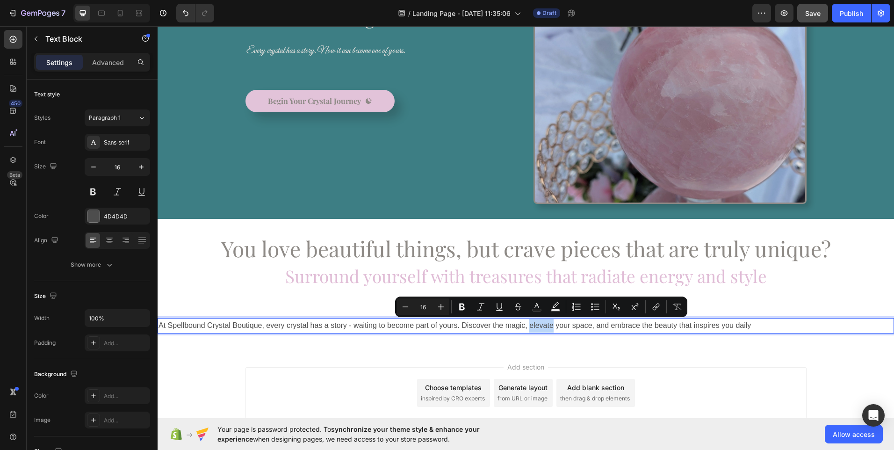
click at [531, 326] on p "At Spellbound Crystal Boutique, every crystal has a story - waiting to become p…" at bounding box center [525, 326] width 734 height 14
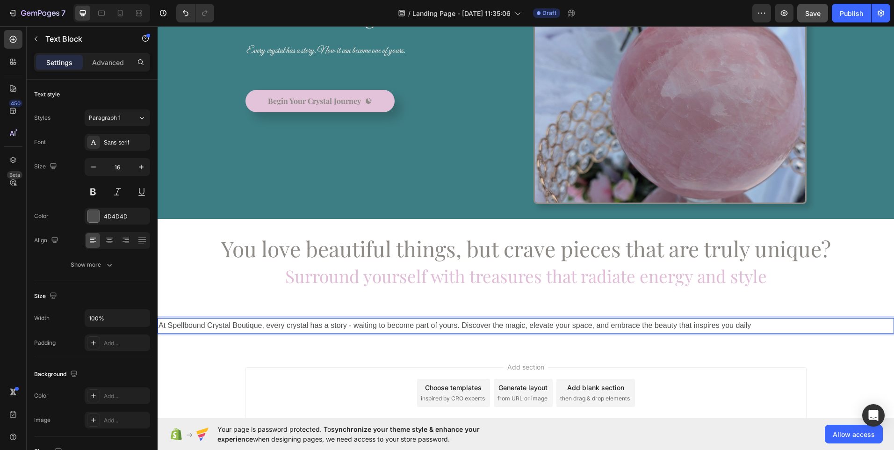
click at [531, 326] on p "At Spellbound Crystal Boutique, every crystal has a story - waiting to become p…" at bounding box center [525, 326] width 734 height 14
drag, startPoint x: 531, startPoint y: 325, endPoint x: 624, endPoint y: 323, distance: 93.5
click at [624, 323] on p "At Spellbound Crystal Boutique, every crystal has a story - waiting to become p…" at bounding box center [525, 326] width 734 height 14
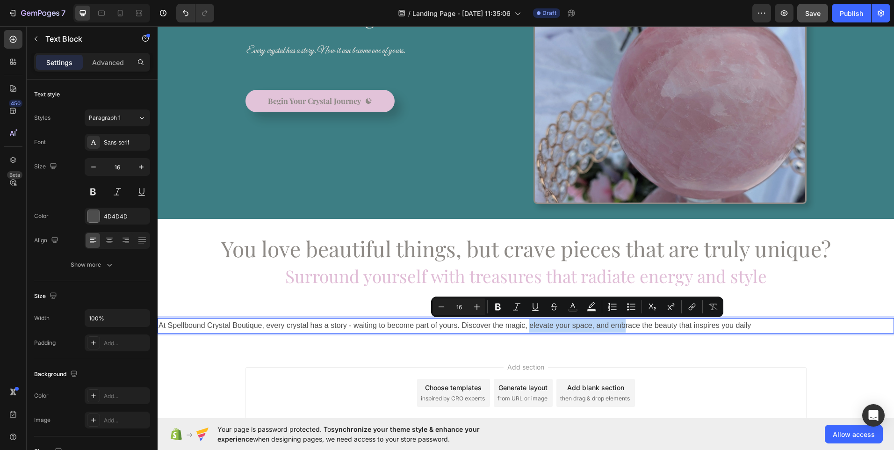
click at [609, 324] on p "At Spellbound Crystal Boutique, every crystal has a story - waiting to become p…" at bounding box center [525, 326] width 734 height 14
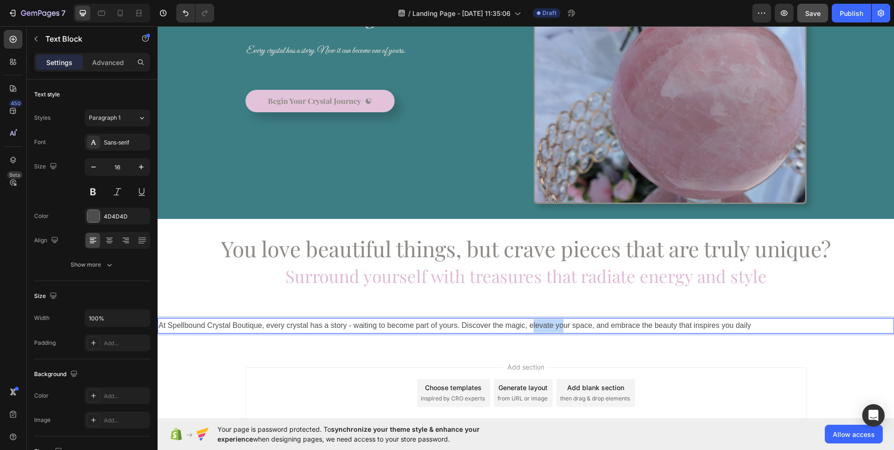
drag, startPoint x: 531, startPoint y: 326, endPoint x: 562, endPoint y: 326, distance: 30.9
click at [562, 326] on p "At Spellbound Crystal Boutique, every crystal has a story - waiting to become p…" at bounding box center [525, 326] width 734 height 14
click at [529, 327] on p "At Spellbound Crystal Boutique, every crystal has a story - waiting to become p…" at bounding box center [525, 326] width 734 height 14
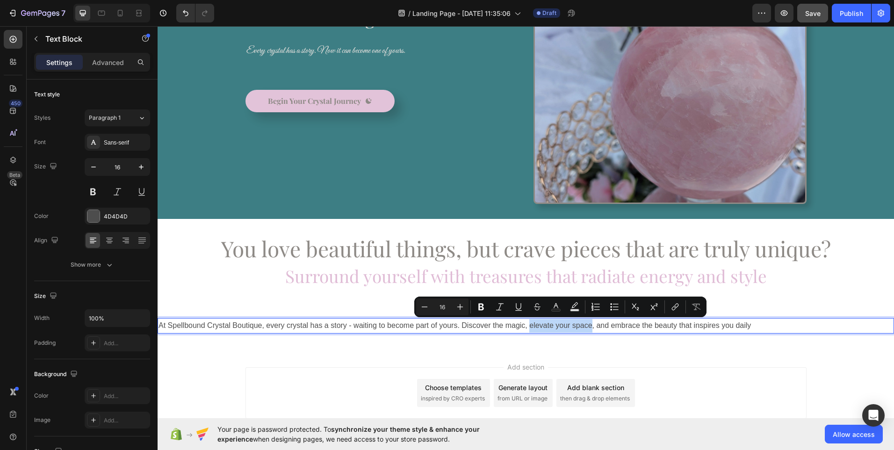
drag, startPoint x: 529, startPoint y: 327, endPoint x: 592, endPoint y: 326, distance: 63.1
click at [592, 326] on p "At Spellbound Crystal Boutique, every crystal has a story - waiting to become p…" at bounding box center [525, 326] width 734 height 14
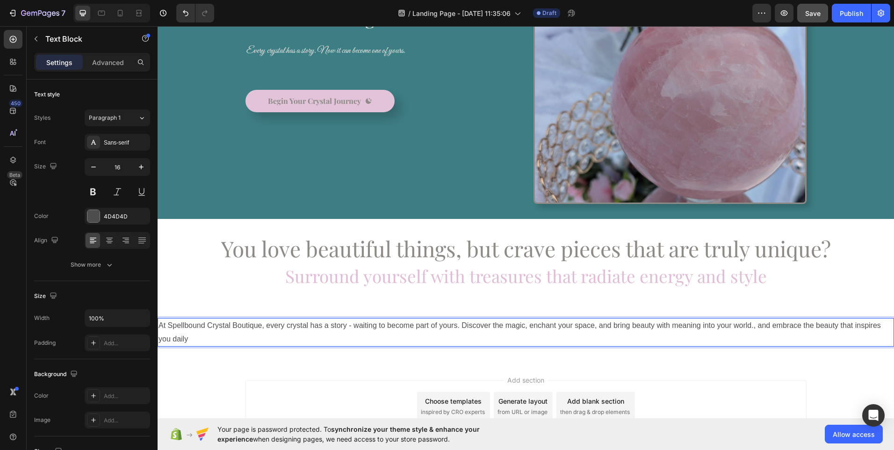
click at [760, 324] on p "At Spellbound Crystal Boutique, every crystal has a story - waiting to become p…" at bounding box center [525, 332] width 734 height 27
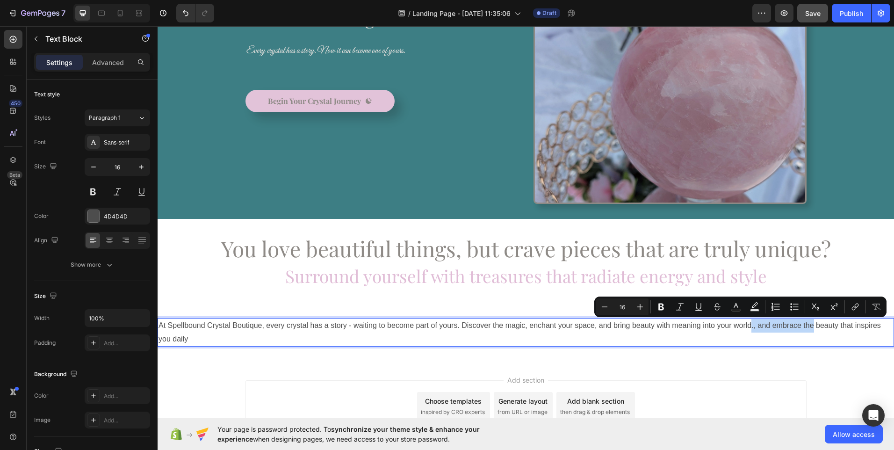
drag, startPoint x: 752, startPoint y: 327, endPoint x: 812, endPoint y: 331, distance: 60.4
click at [812, 331] on p "At Spellbound Crystal Boutique, every crystal has a story - waiting to become p…" at bounding box center [525, 332] width 734 height 27
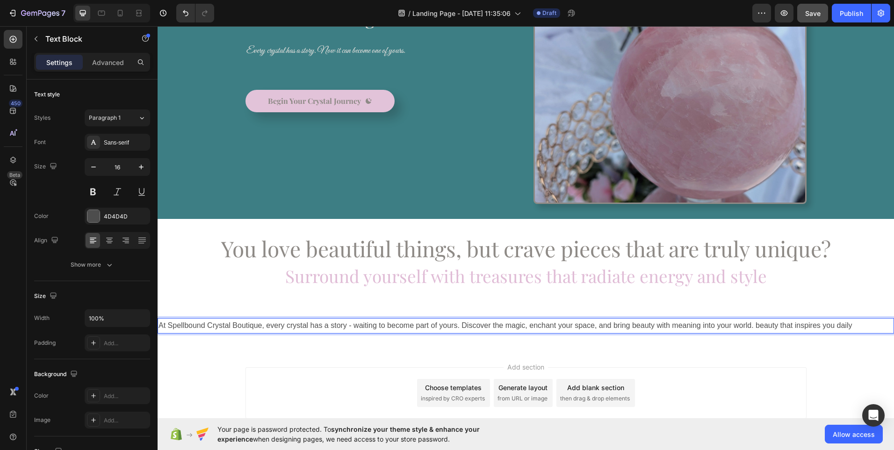
click at [760, 325] on p "At Spellbound Crystal Boutique, every crystal has a story - waiting to become p…" at bounding box center [525, 326] width 734 height 14
click at [855, 327] on p "At Spellbound Crystal Boutique, every crystal has a story - waiting to become p…" at bounding box center [525, 326] width 734 height 14
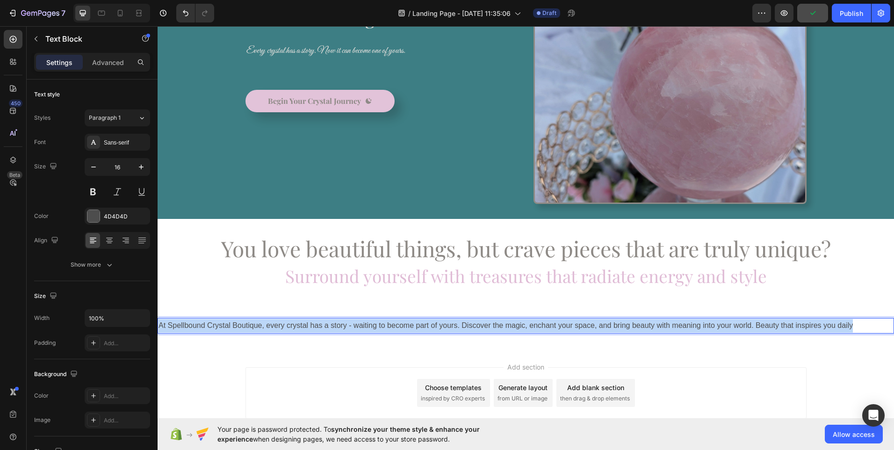
click at [855, 327] on p "At Spellbound Crystal Boutique, every crystal has a story - waiting to become p…" at bounding box center [525, 326] width 734 height 14
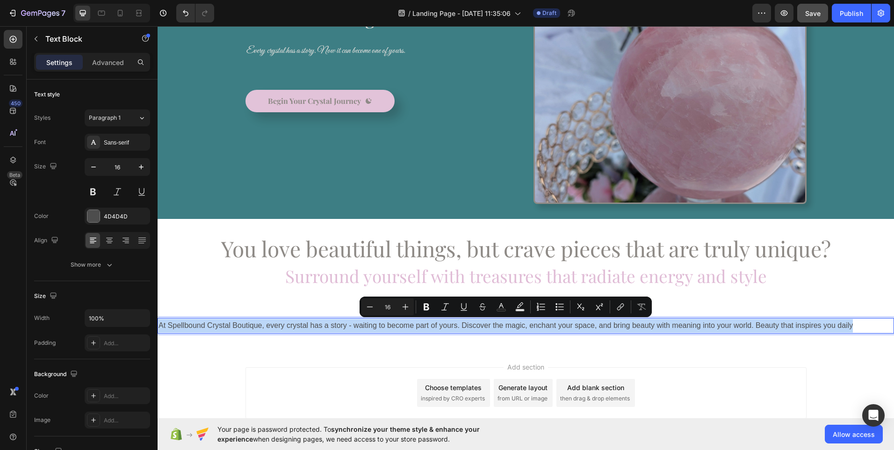
copy p "At Spellbound Crystal Boutique, every crystal has a story - waiting to become p…"
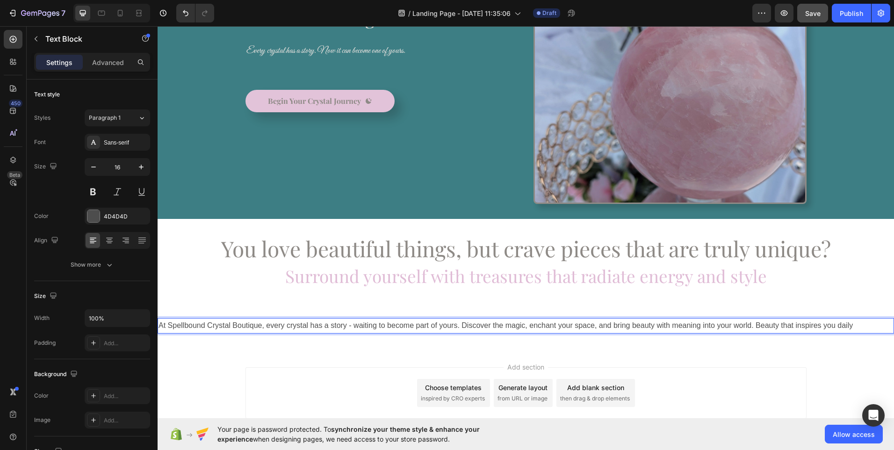
drag, startPoint x: 756, startPoint y: 326, endPoint x: 809, endPoint y: 324, distance: 52.4
click at [809, 324] on p "At Spellbound Crystal Boutique, every crystal has a story - waiting to become p…" at bounding box center [525, 326] width 734 height 14
drag, startPoint x: 757, startPoint y: 327, endPoint x: 872, endPoint y: 326, distance: 115.0
click at [872, 326] on p "At Spellbound Crystal Boutique, every crystal has a story - waiting to become p…" at bounding box center [525, 326] width 734 height 14
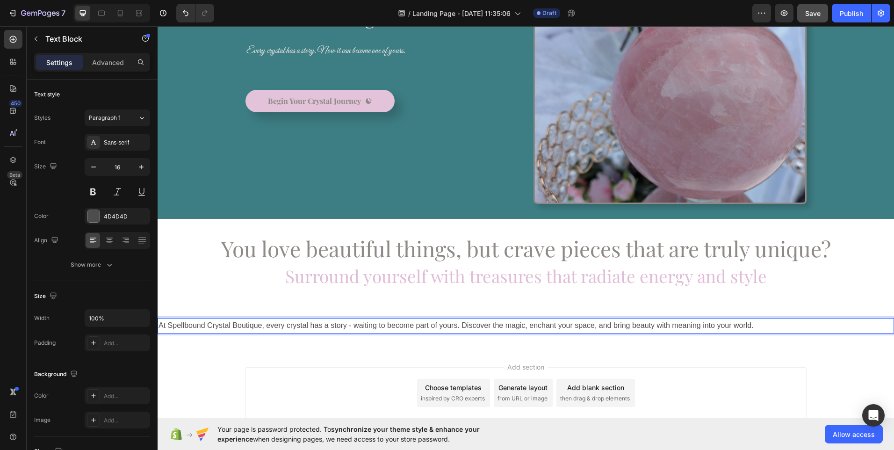
click at [388, 325] on p "At Spellbound Crystal Boutique, every crystal has a story - waiting to become p…" at bounding box center [525, 326] width 734 height 14
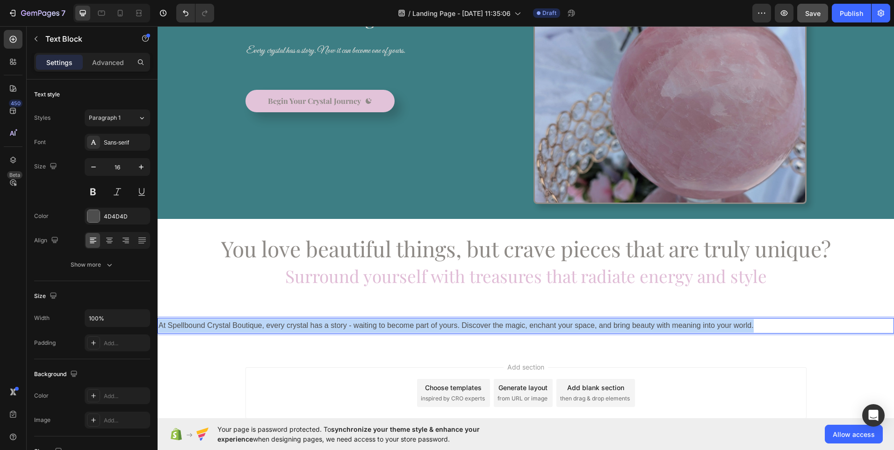
click at [388, 325] on p "At Spellbound Crystal Boutique, every crystal has a story - waiting to become p…" at bounding box center [525, 326] width 734 height 14
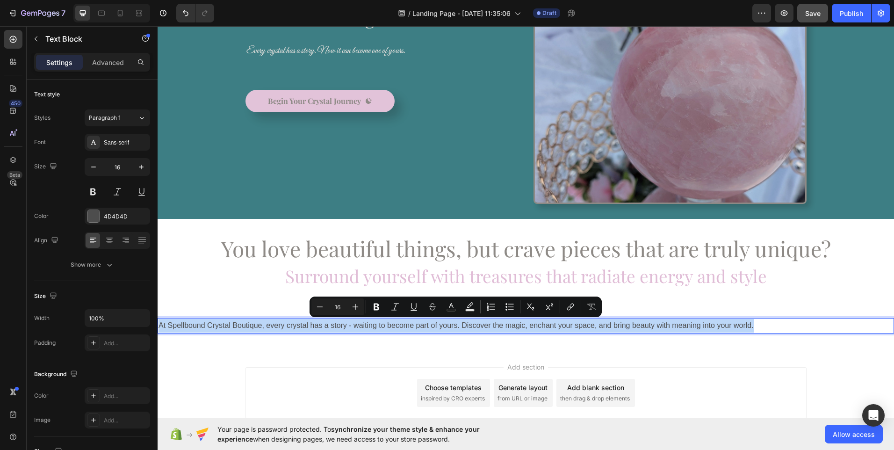
click at [388, 325] on p "At Spellbound Crystal Boutique, every crystal has a story - waiting to become p…" at bounding box center [525, 326] width 734 height 14
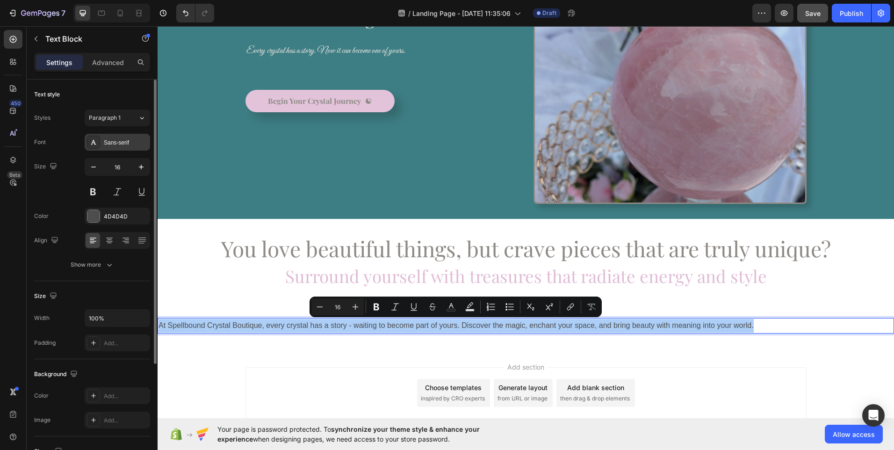
click at [124, 141] on div "Sans-serif" at bounding box center [126, 142] width 44 height 8
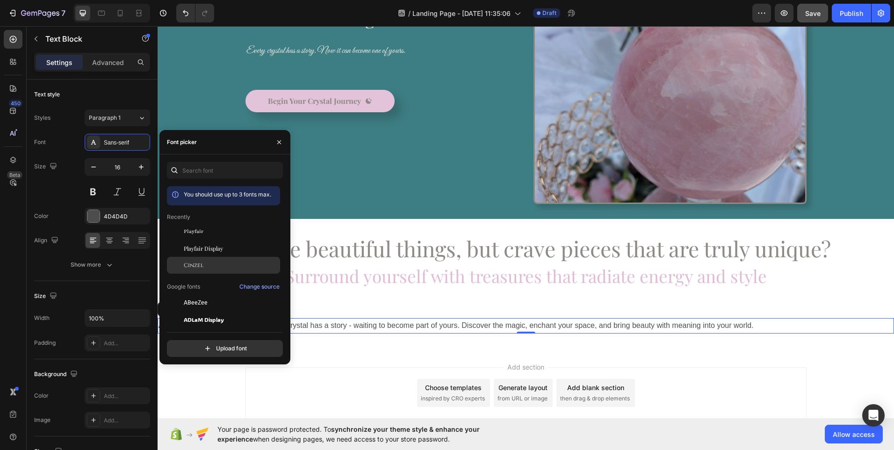
click at [201, 395] on div "Cinzel" at bounding box center [223, 403] width 113 height 17
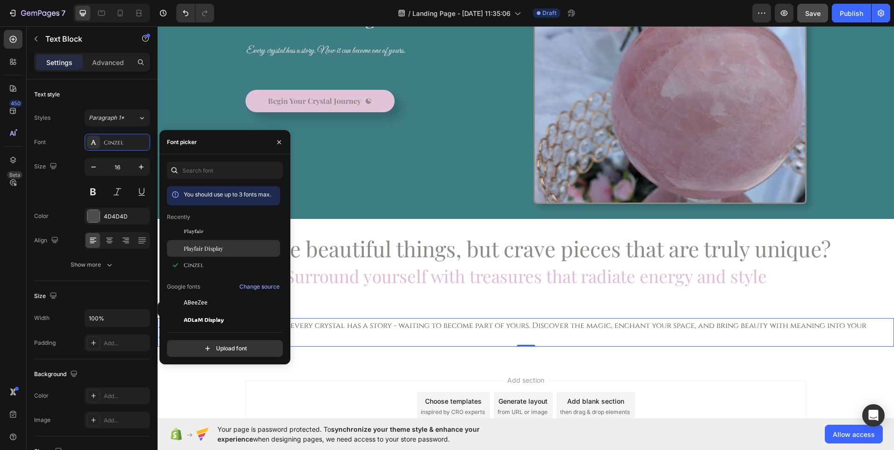
click at [199, 250] on span "Playfair Display" at bounding box center [203, 248] width 39 height 8
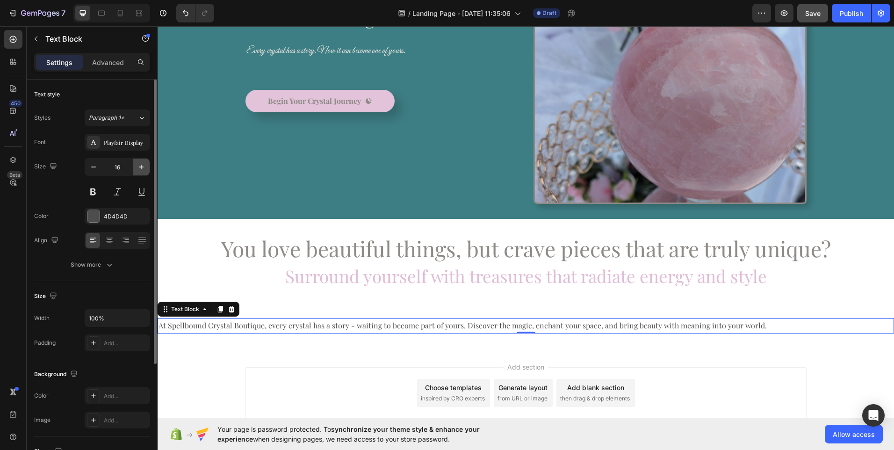
click at [137, 169] on icon "button" at bounding box center [140, 166] width 9 height 9
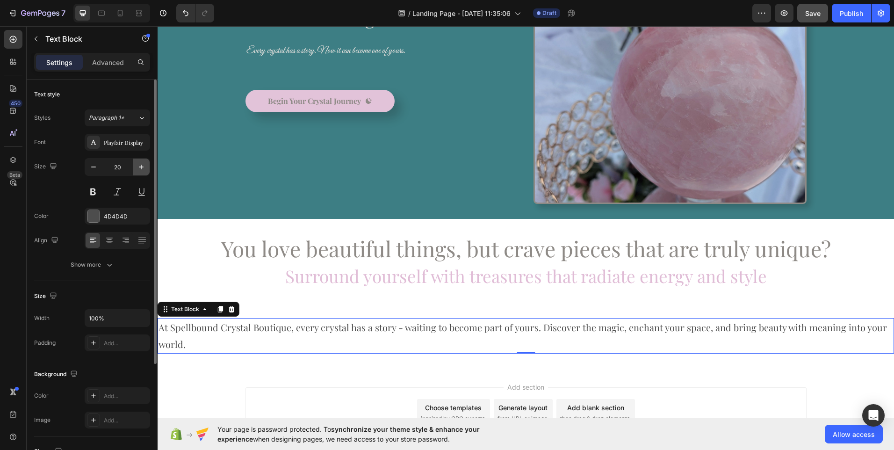
click at [137, 169] on icon "button" at bounding box center [140, 166] width 9 height 9
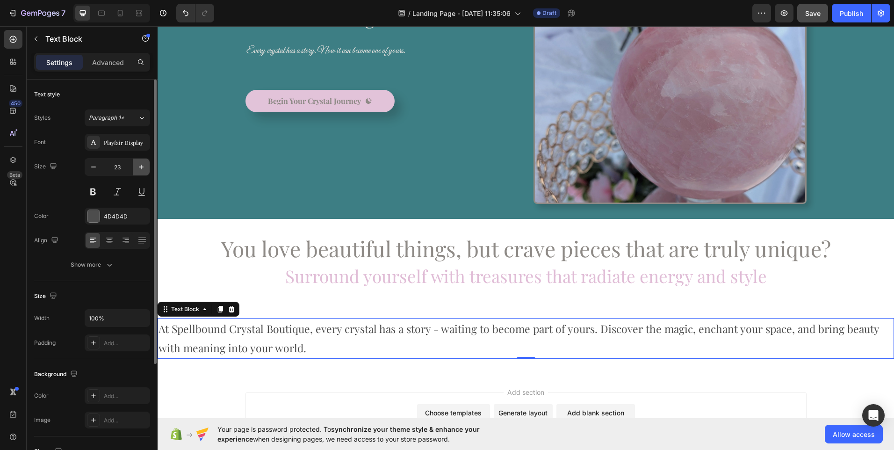
click at [137, 169] on icon "button" at bounding box center [140, 166] width 9 height 9
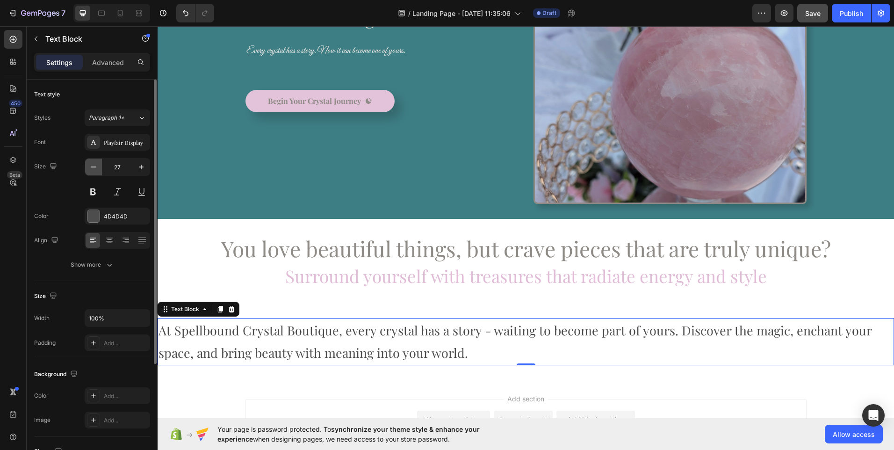
click at [97, 169] on icon "button" at bounding box center [93, 166] width 9 height 9
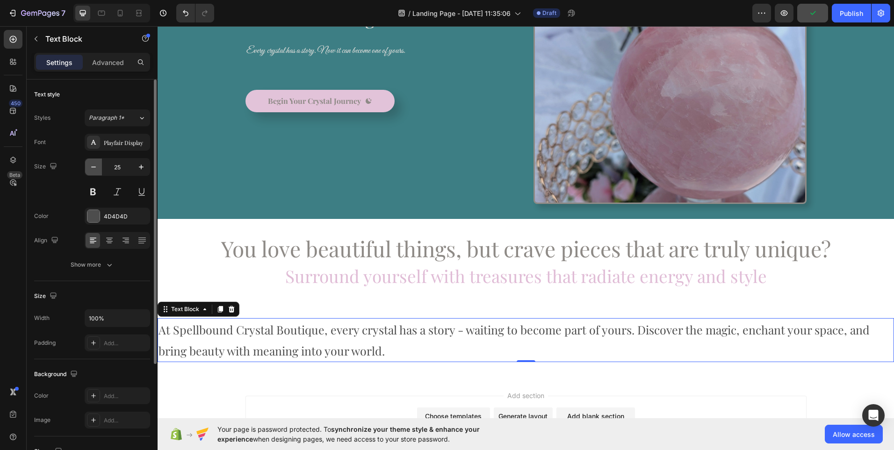
click at [97, 169] on icon "button" at bounding box center [93, 166] width 9 height 9
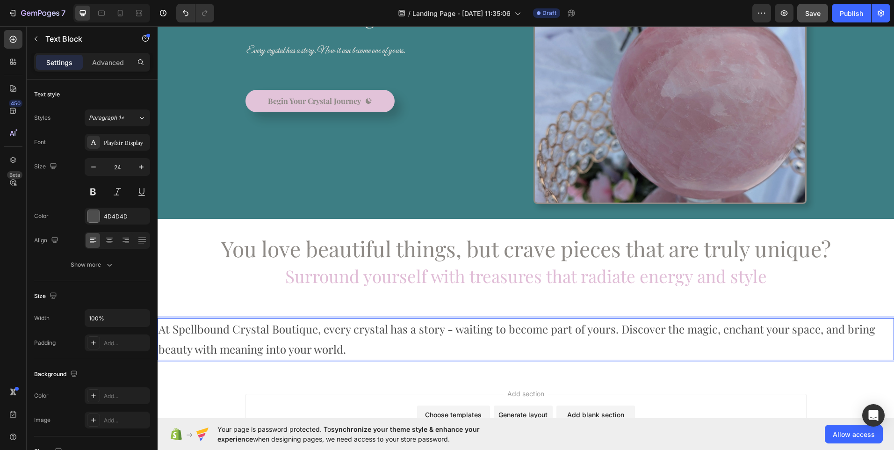
click at [617, 330] on p "At Spellbound Crystal Boutique, every crystal has a story - waiting to become p…" at bounding box center [525, 339] width 734 height 40
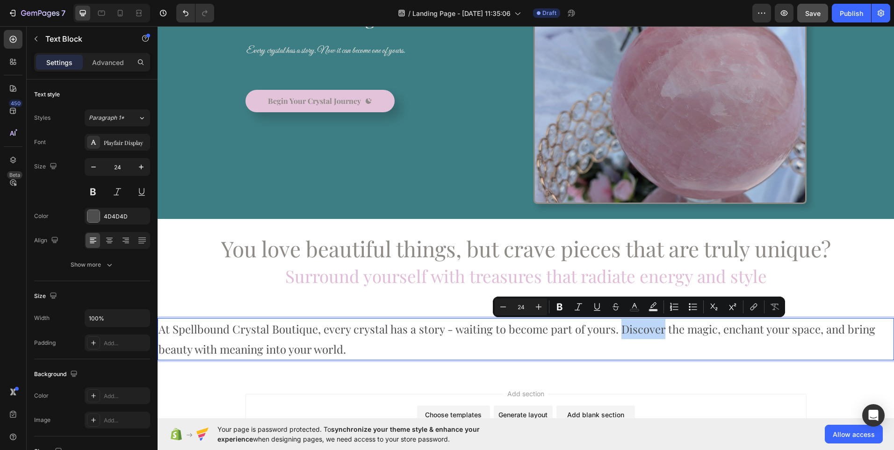
click at [617, 330] on p "At Spellbound Crystal Boutique, every crystal has a story - waiting to become p…" at bounding box center [525, 339] width 734 height 40
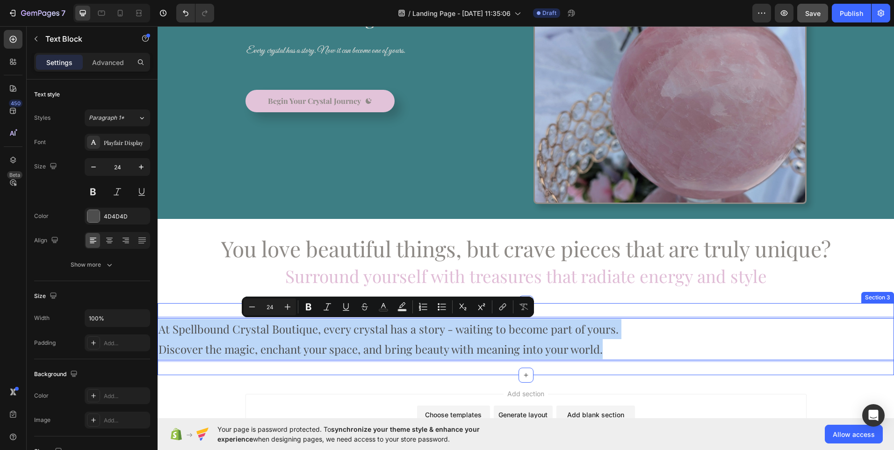
drag, startPoint x: 608, startPoint y: 350, endPoint x: 138, endPoint y: 309, distance: 471.6
click at [158, 309] on html "Header ⁠⁠⁠⁠⁠⁠⁠ Discover the Magic Heading Every crystal has a story. Now it can…" at bounding box center [526, 203] width 736 height 613
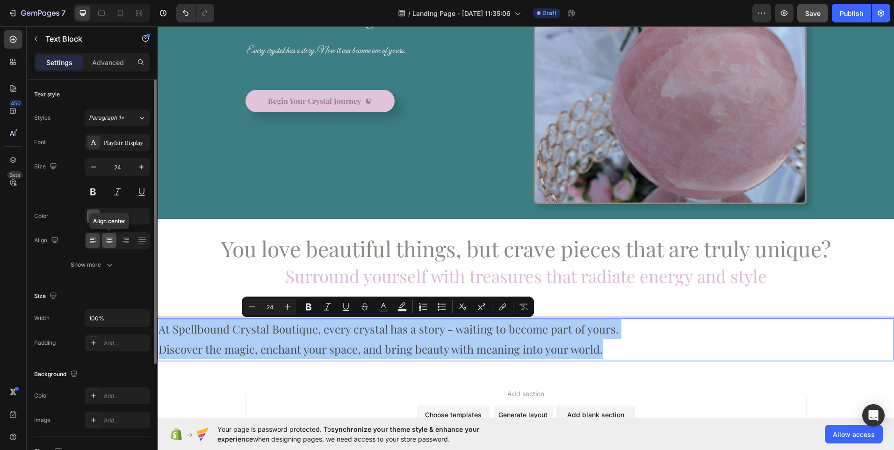
click at [112, 241] on icon at bounding box center [109, 241] width 7 height 1
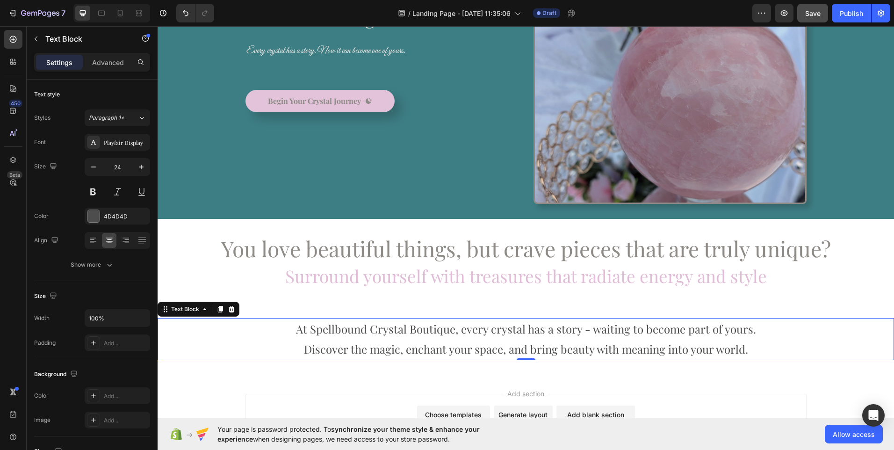
click at [523, 348] on p "At Spellbound Crystal Boutique, every crystal has a story - waiting to become p…" at bounding box center [525, 339] width 734 height 40
click at [433, 341] on p "At Spellbound Crystal Boutique, every crystal has a story - waiting to become p…" at bounding box center [525, 339] width 734 height 40
click at [368, 339] on p "At Spellbound Crystal Boutique, every crystal has a story - waiting to become p…" at bounding box center [525, 339] width 734 height 40
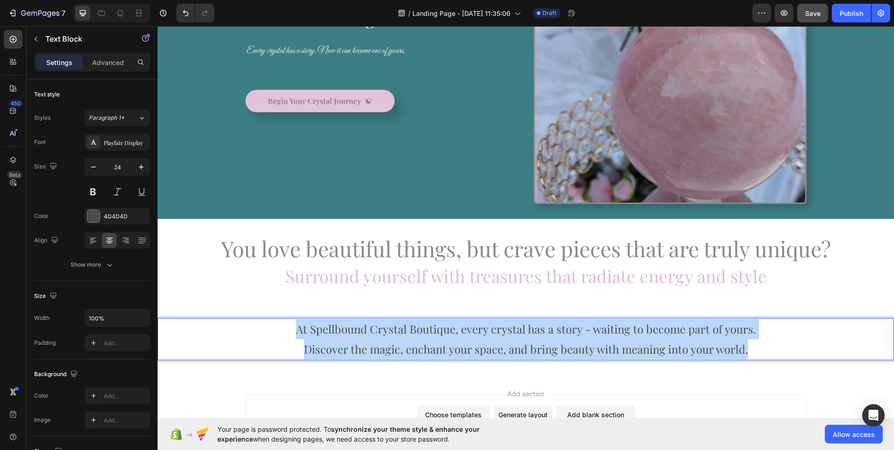
drag, startPoint x: 293, startPoint y: 332, endPoint x: 769, endPoint y: 345, distance: 476.5
click at [769, 345] on p "At Spellbound Crystal Boutique, every crystal has a story - waiting to become p…" at bounding box center [525, 339] width 734 height 40
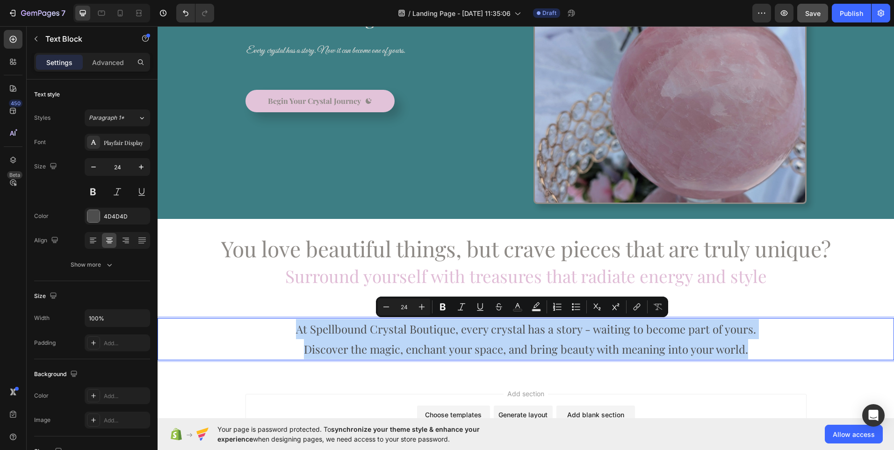
click at [523, 353] on p "At Spellbound Crystal Boutique, every crystal has a story - waiting to become p…" at bounding box center [525, 339] width 734 height 40
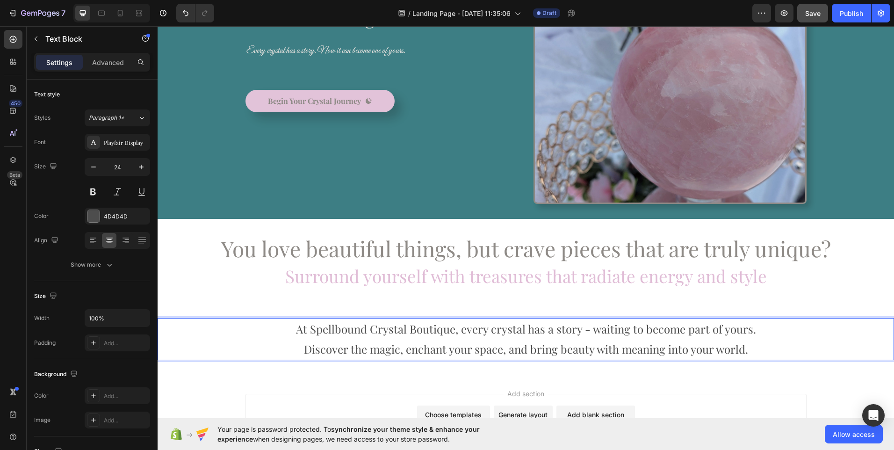
click at [753, 344] on p "At Spellbound Crystal Boutique, every crystal has a story - waiting to become p…" at bounding box center [525, 339] width 734 height 40
click at [102, 17] on icon at bounding box center [101, 12] width 9 height 9
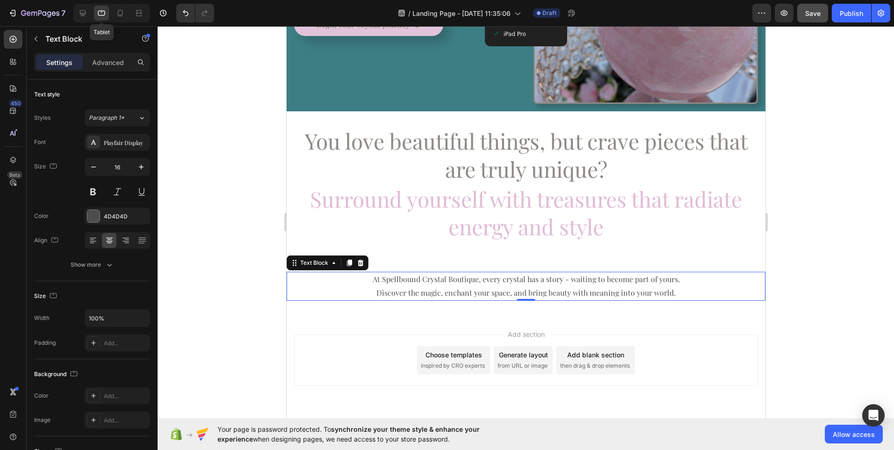
scroll to position [202, 0]
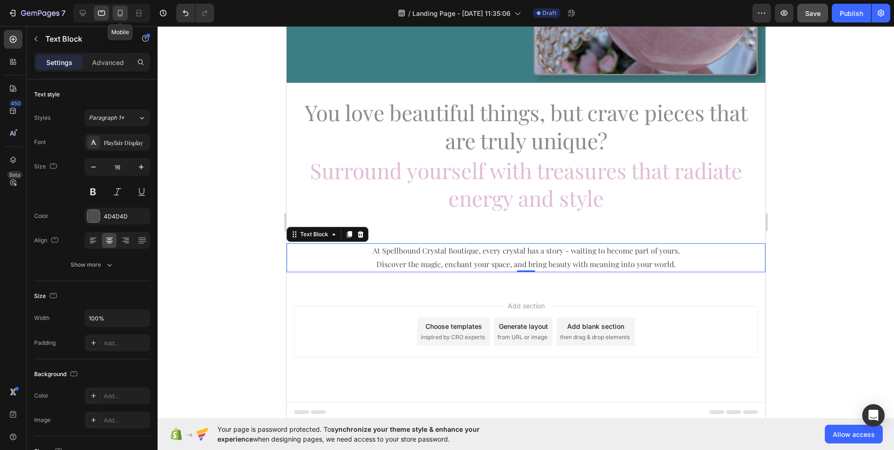
click at [121, 17] on icon at bounding box center [119, 12] width 9 height 9
type input "14"
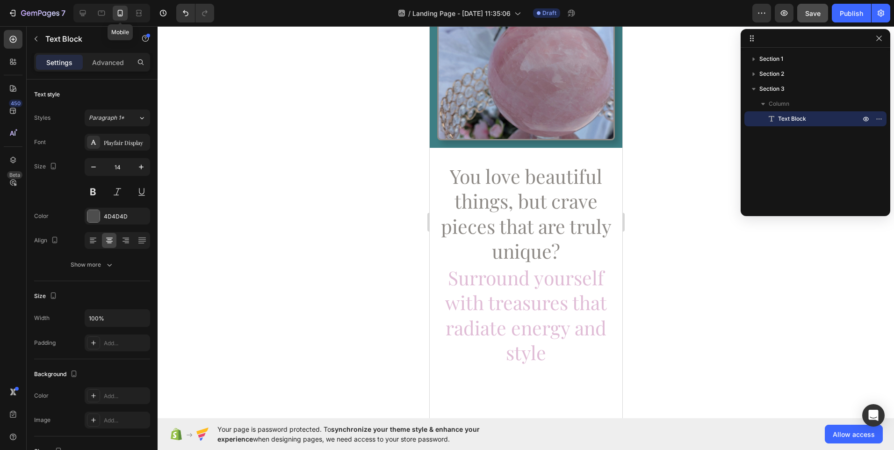
scroll to position [124, 0]
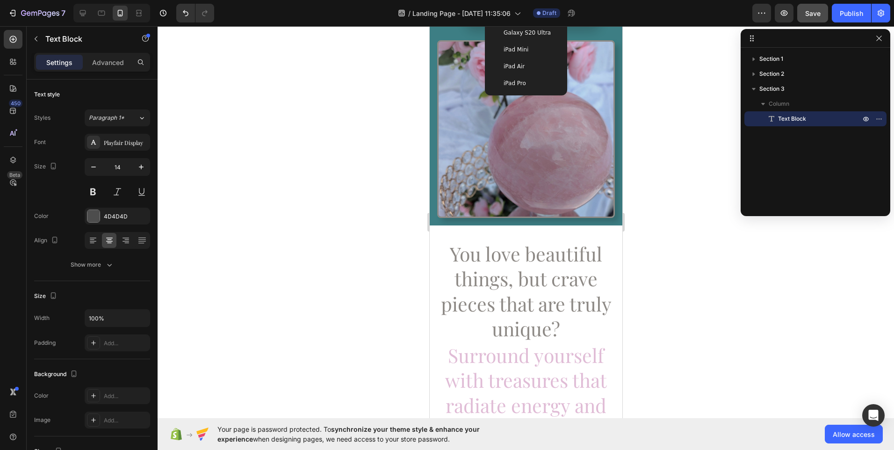
click at [524, 32] on span "Galaxy S20 Ultra" at bounding box center [526, 32] width 47 height 9
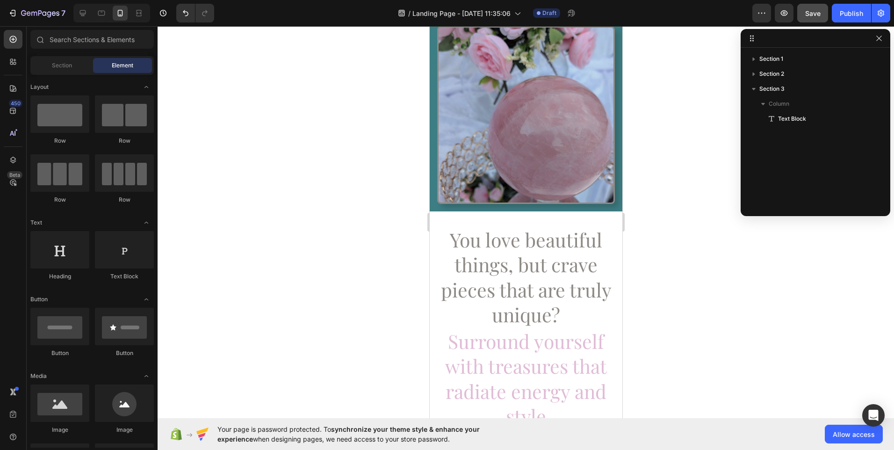
scroll to position [83, 0]
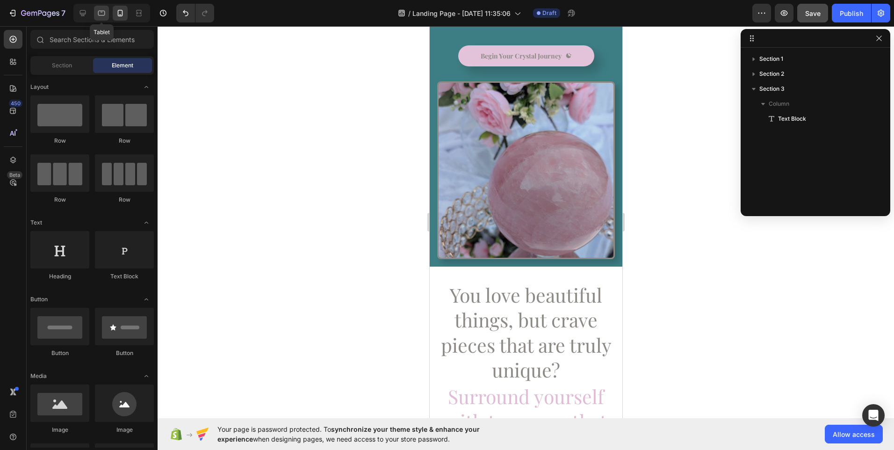
click at [103, 17] on icon at bounding box center [101, 12] width 9 height 9
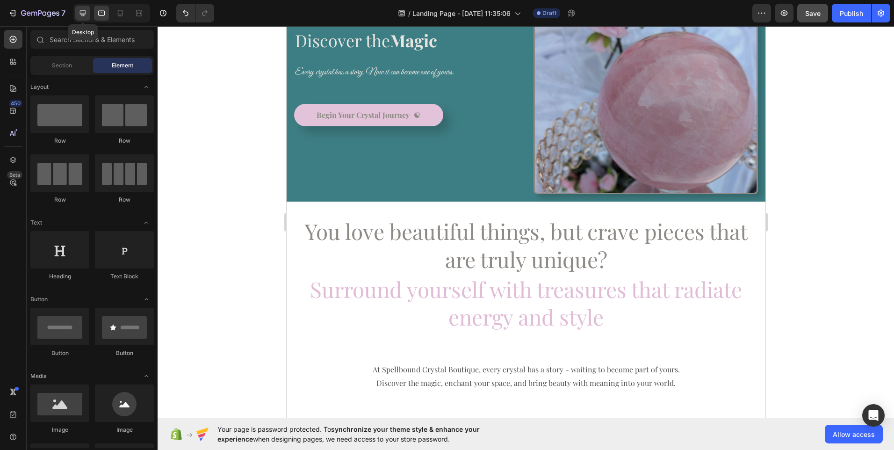
click at [82, 16] on icon at bounding box center [83, 13] width 6 height 6
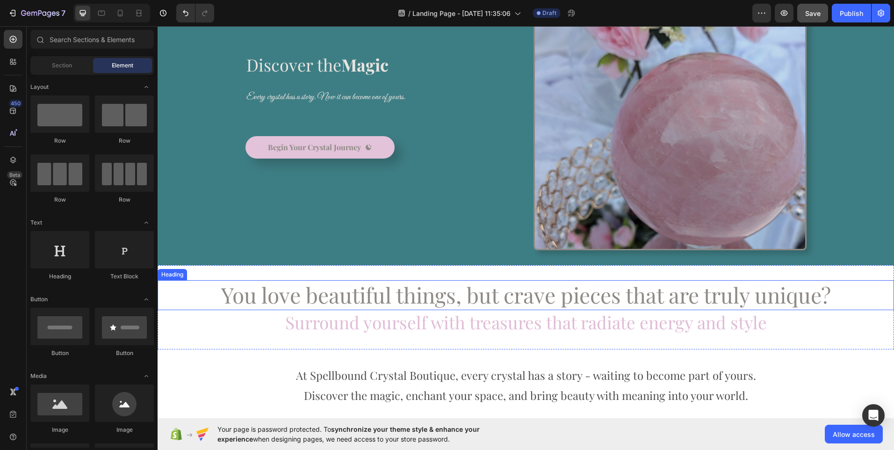
click at [322, 298] on h2 "You love beautiful things, but crave pieces that are truly unique?" at bounding box center [526, 295] width 736 height 30
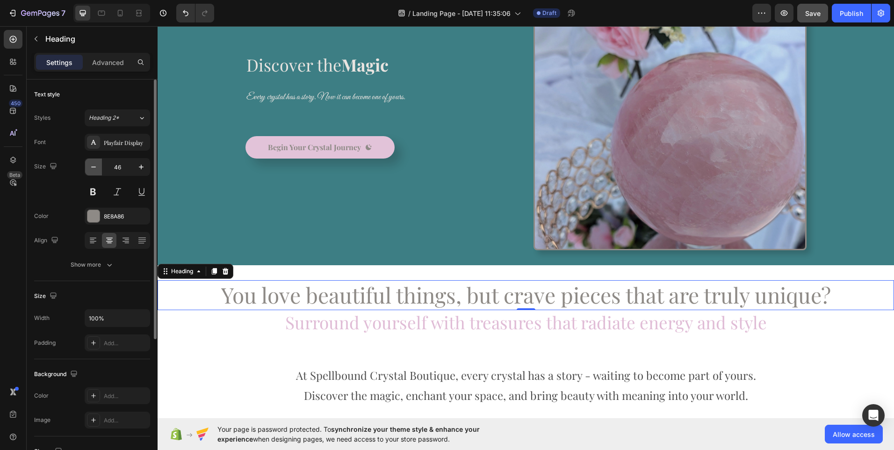
click at [93, 171] on icon "button" at bounding box center [93, 166] width 9 height 9
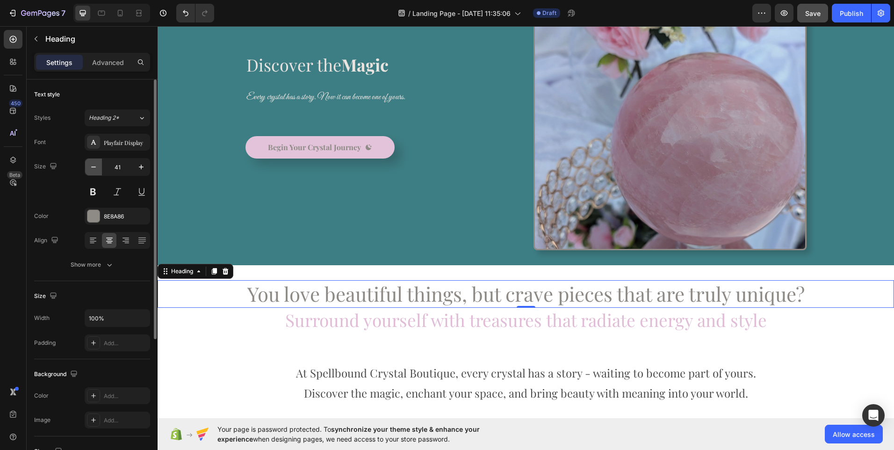
click at [93, 171] on icon "button" at bounding box center [93, 166] width 9 height 9
type input "39"
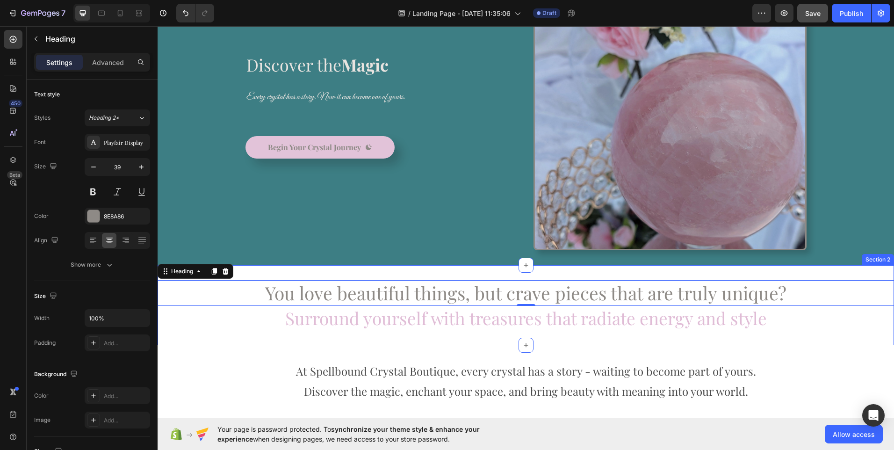
click at [287, 331] on div "You love beautiful things, but crave pieces that are truly unique? Heading 0 Su…" at bounding box center [526, 305] width 736 height 80
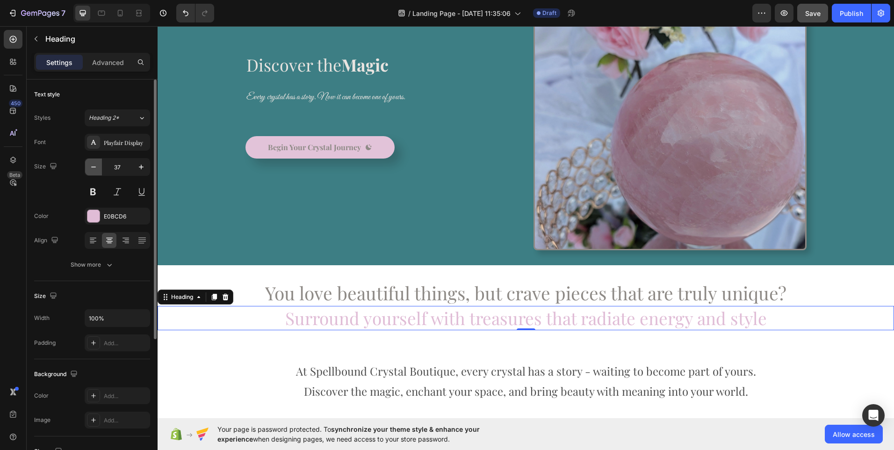
click at [93, 172] on button "button" at bounding box center [93, 166] width 17 height 17
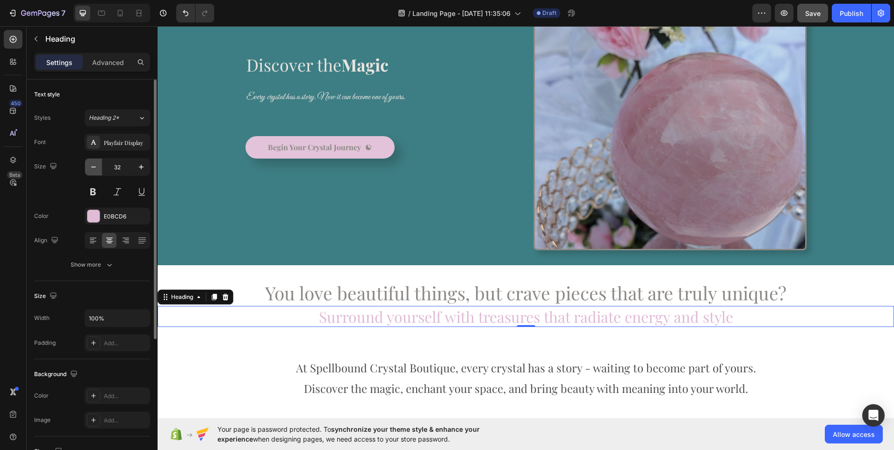
click at [93, 172] on button "button" at bounding box center [93, 166] width 17 height 17
type input "31"
click at [336, 381] on p "At Spellbound Crystal Boutique, every crystal has a story - waiting to become p…" at bounding box center [525, 377] width 734 height 40
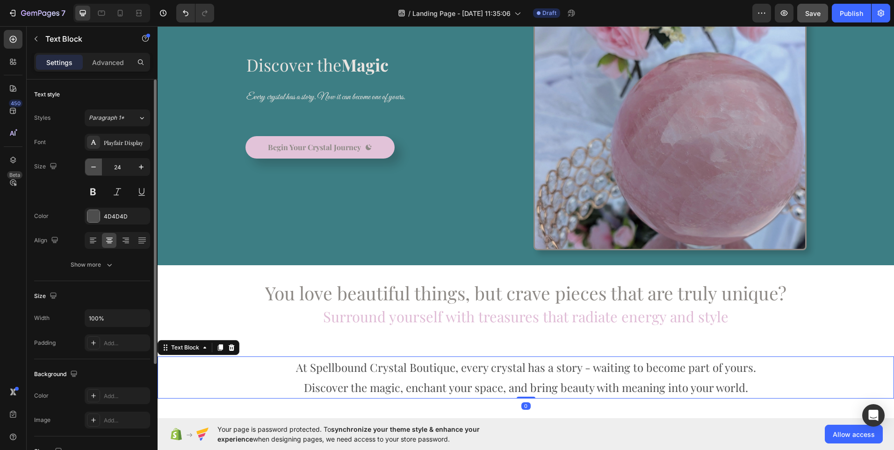
click at [93, 166] on icon "button" at bounding box center [93, 166] width 9 height 9
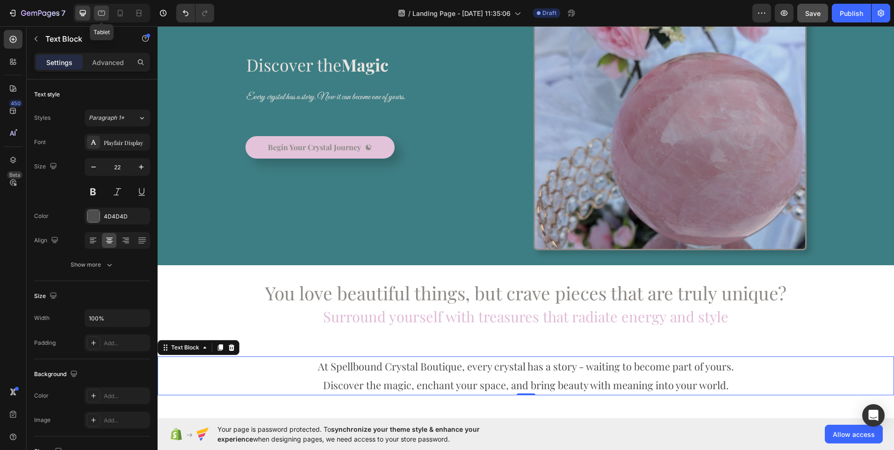
click at [101, 15] on icon at bounding box center [101, 13] width 7 height 5
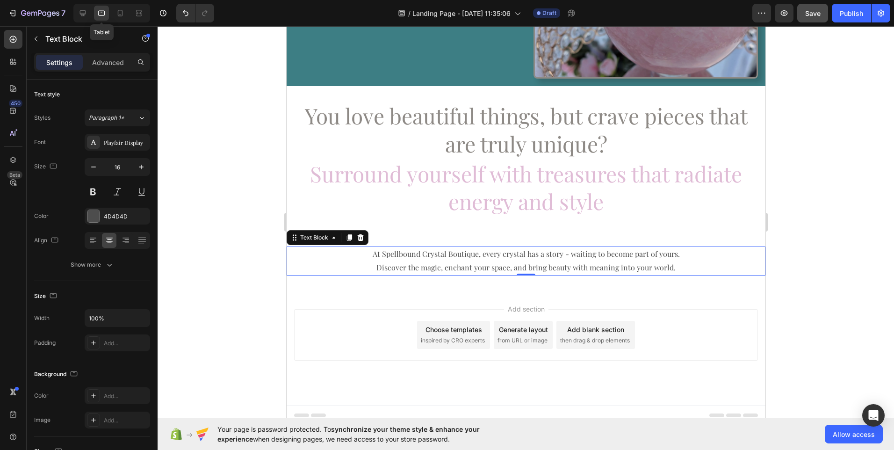
scroll to position [202, 0]
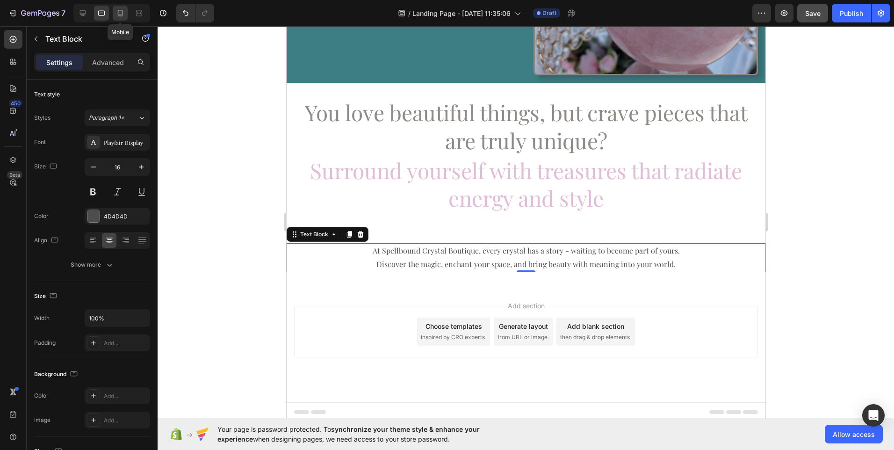
click at [121, 12] on icon at bounding box center [119, 12] width 9 height 9
type input "14"
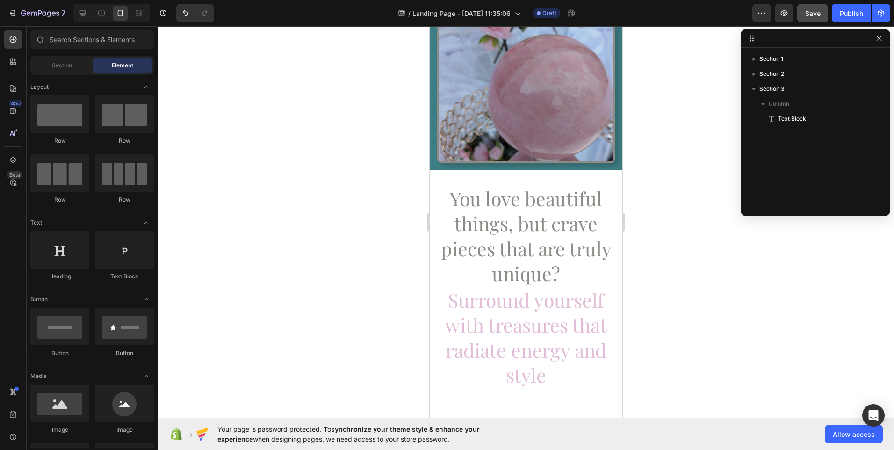
scroll to position [171, 0]
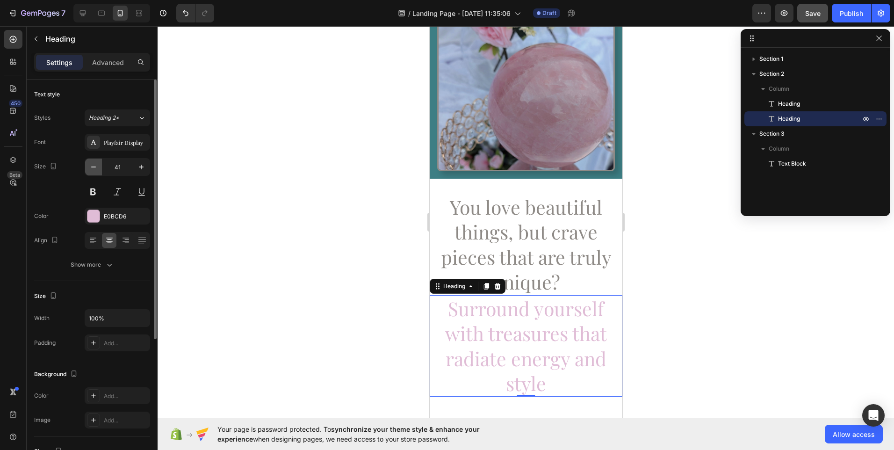
click at [94, 169] on icon "button" at bounding box center [93, 166] width 9 height 9
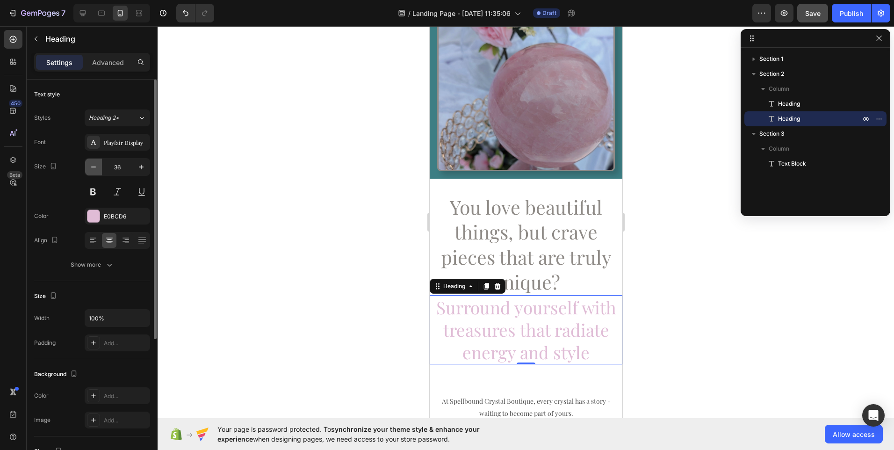
click at [94, 169] on icon "button" at bounding box center [93, 166] width 9 height 9
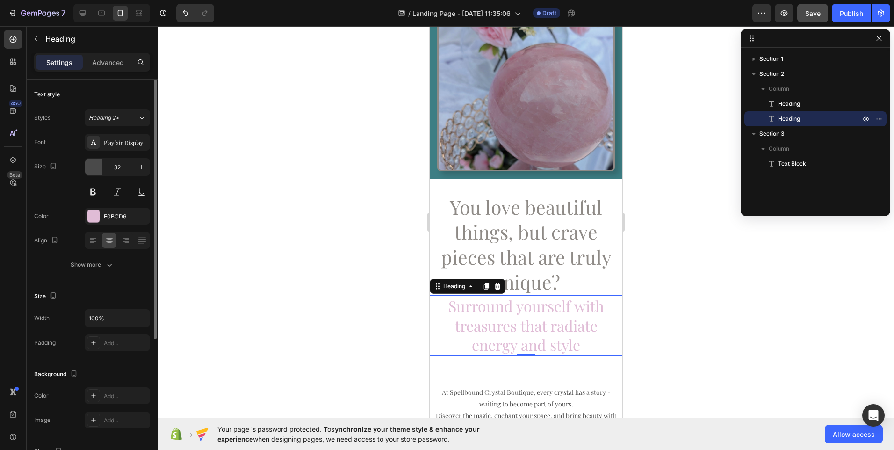
type input "31"
click at [500, 240] on h2 "You love beautiful things, but crave pieces that are truly unique?" at bounding box center [525, 244] width 193 height 101
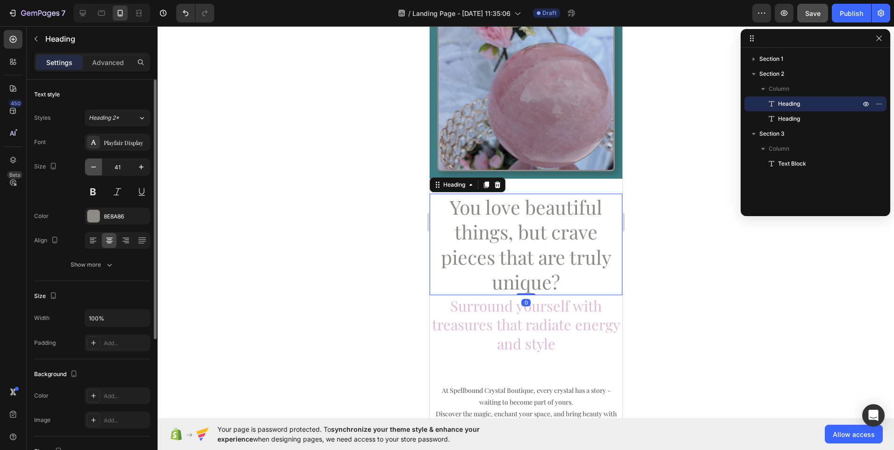
click at [95, 171] on icon "button" at bounding box center [93, 166] width 9 height 9
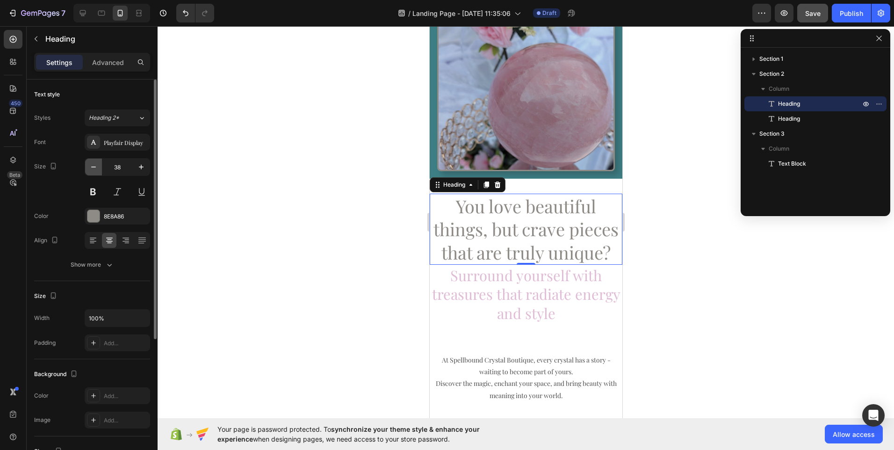
click at [95, 171] on icon "button" at bounding box center [93, 166] width 9 height 9
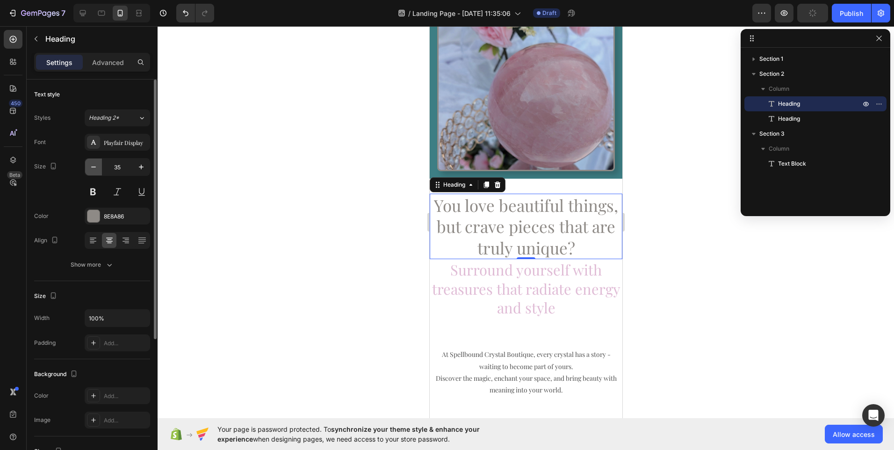
click at [95, 171] on icon "button" at bounding box center [93, 166] width 9 height 9
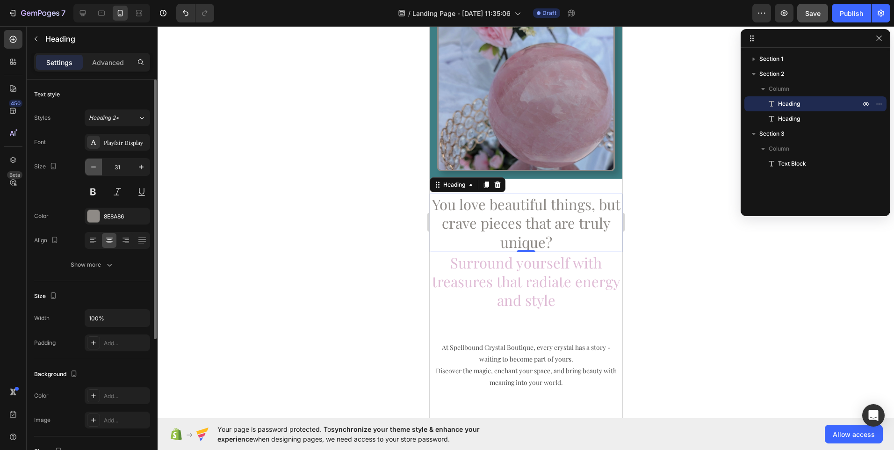
click at [95, 171] on icon "button" at bounding box center [93, 166] width 9 height 9
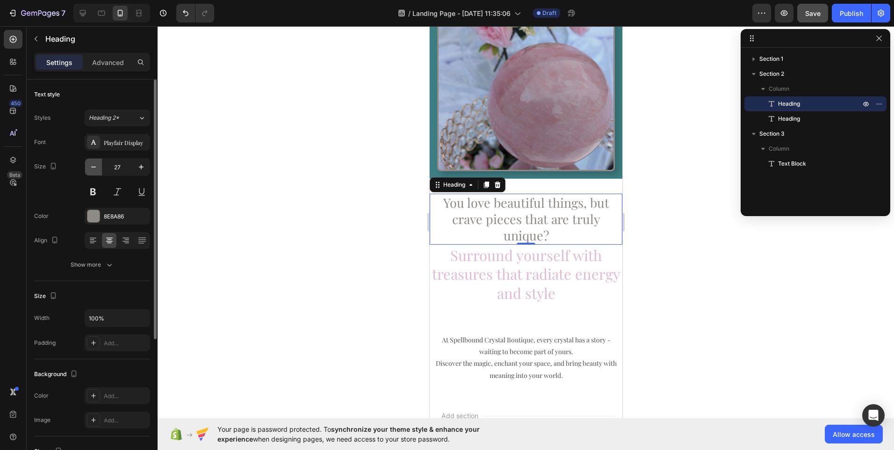
click at [95, 171] on icon "button" at bounding box center [93, 166] width 9 height 9
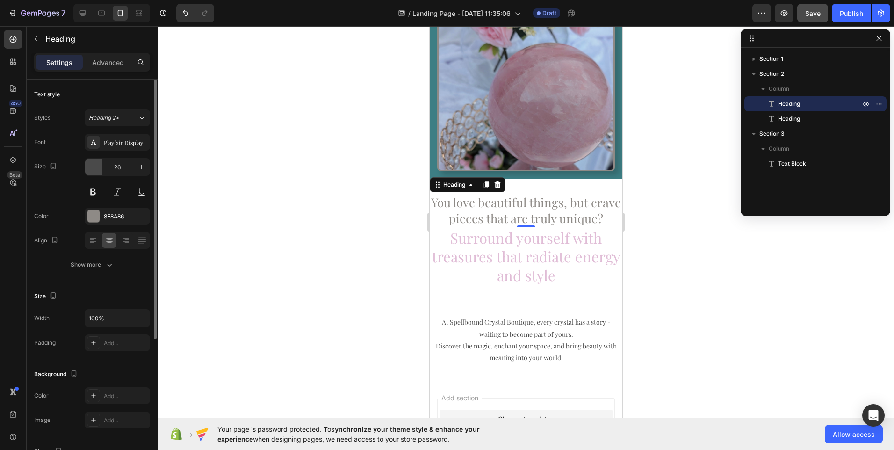
click at [95, 171] on icon "button" at bounding box center [93, 166] width 9 height 9
type input "25"
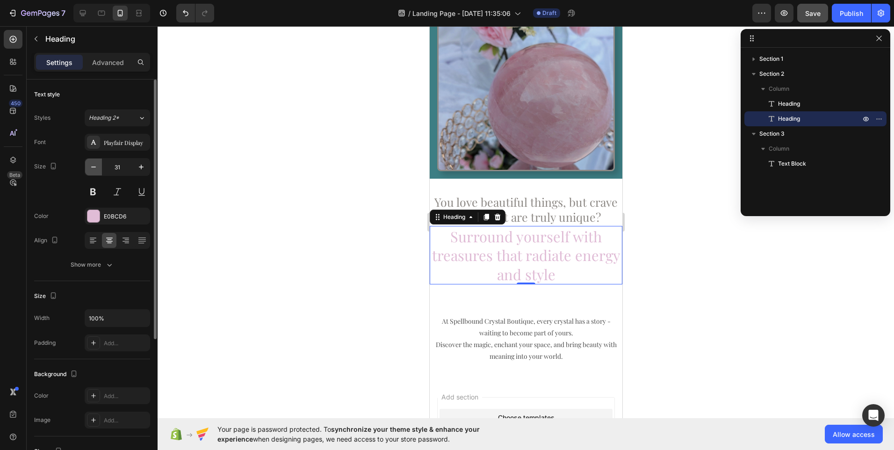
click at [92, 165] on icon "button" at bounding box center [93, 166] width 9 height 9
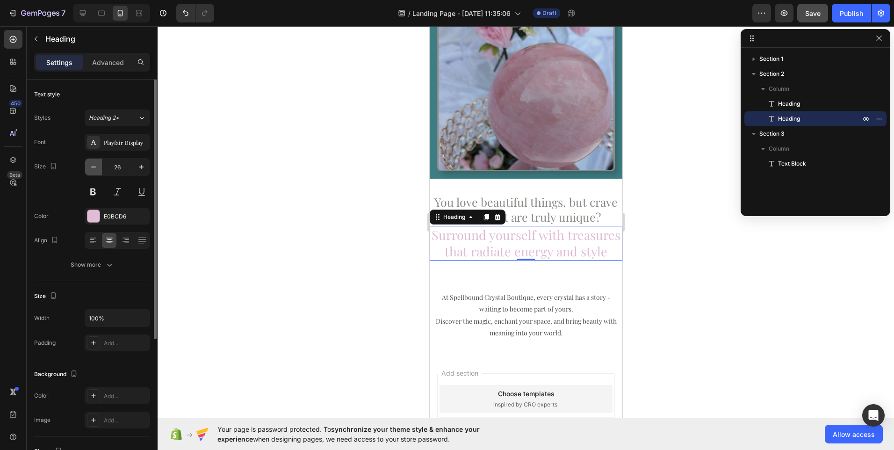
click at [92, 165] on icon "button" at bounding box center [93, 166] width 9 height 9
click at [138, 171] on icon "button" at bounding box center [140, 166] width 9 height 9
click at [94, 165] on icon "button" at bounding box center [93, 166] width 9 height 9
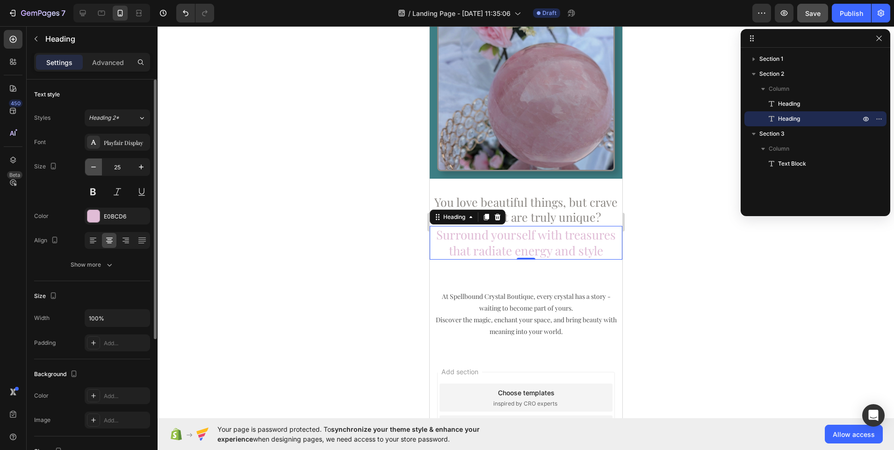
click at [94, 165] on icon "button" at bounding box center [93, 166] width 9 height 9
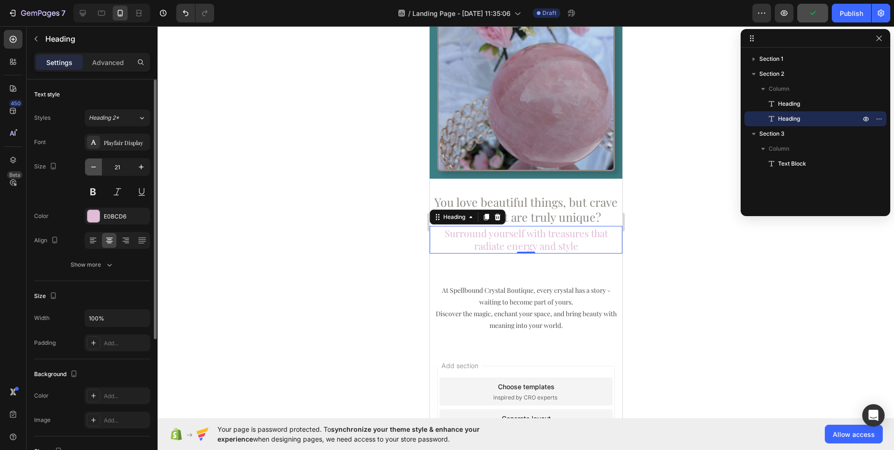
click at [94, 165] on icon "button" at bounding box center [93, 166] width 9 height 9
click at [140, 170] on icon "button" at bounding box center [140, 166] width 9 height 9
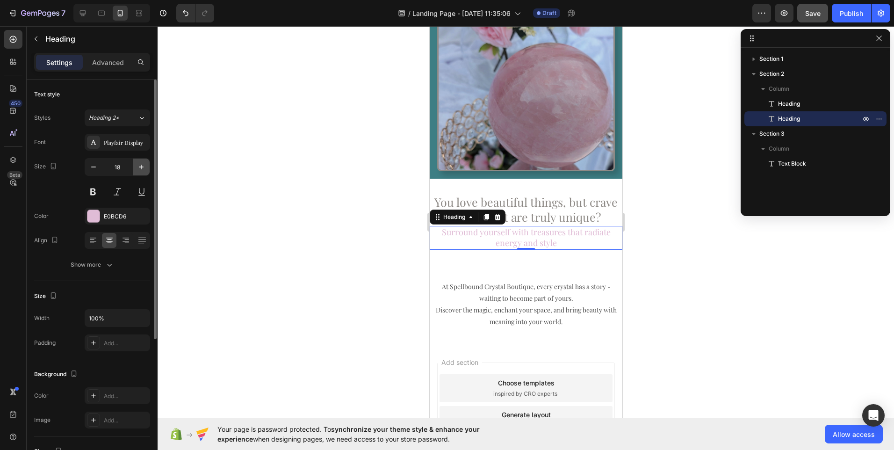
type input "19"
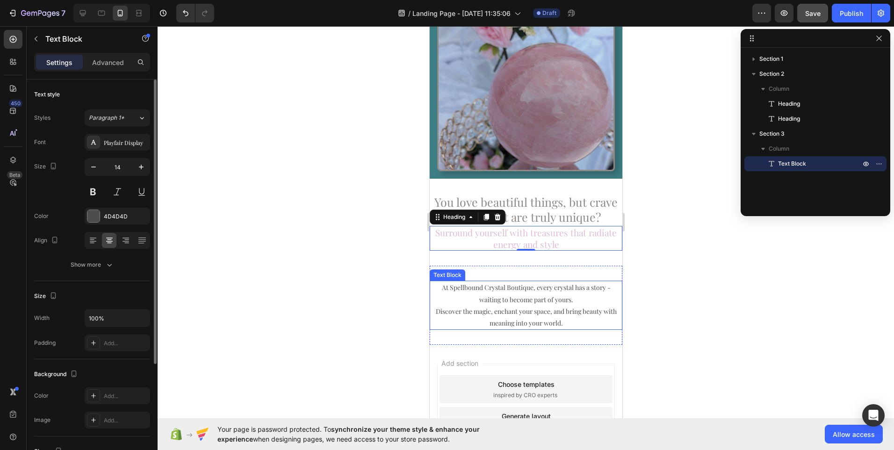
click at [469, 302] on p "At Spellbound Crystal Boutique, every crystal has a story - waiting to become p…" at bounding box center [525, 304] width 191 height 47
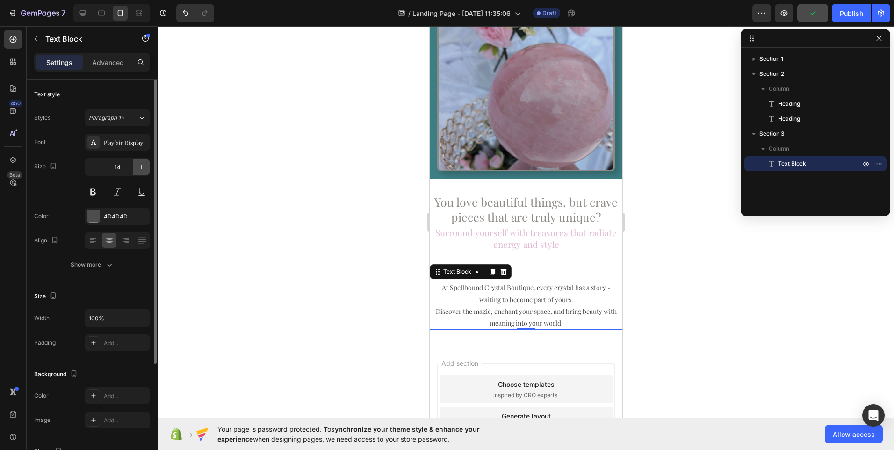
click at [139, 166] on icon "button" at bounding box center [140, 166] width 9 height 9
click at [94, 166] on icon "button" at bounding box center [93, 166] width 9 height 9
type input "14"
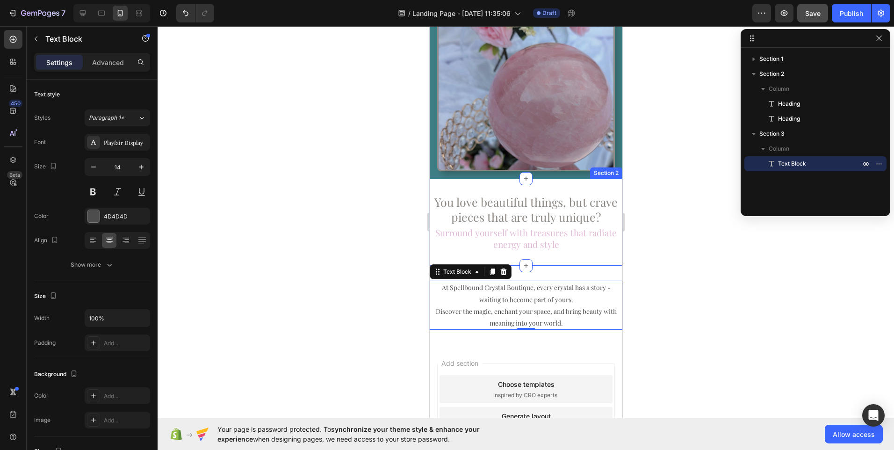
click at [444, 245] on div "You love beautiful things, but crave pieces that are truly unique? Heading Surr…" at bounding box center [525, 222] width 193 height 87
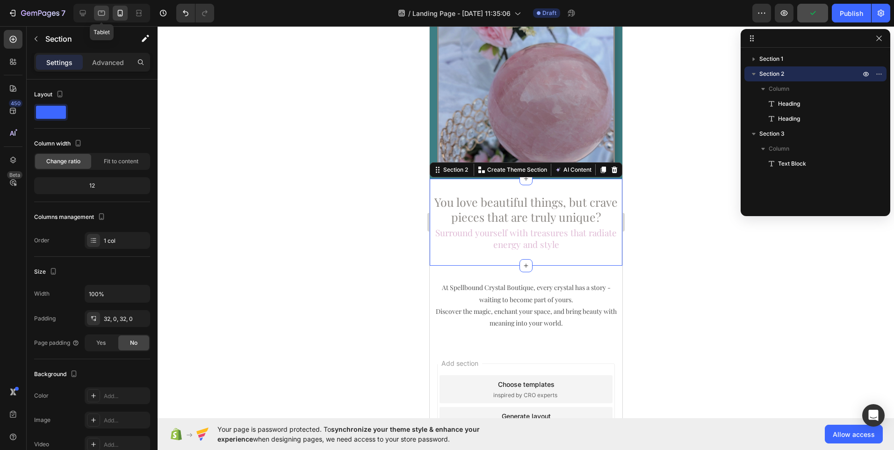
click at [105, 10] on icon at bounding box center [101, 12] width 9 height 9
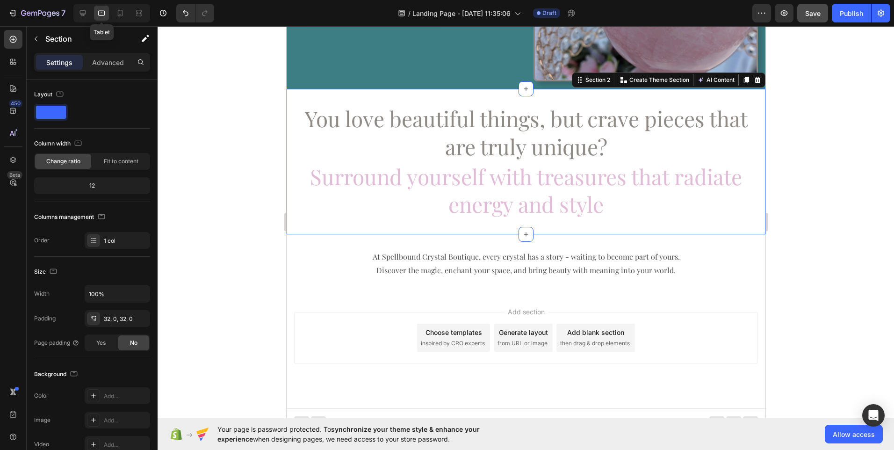
scroll to position [202, 0]
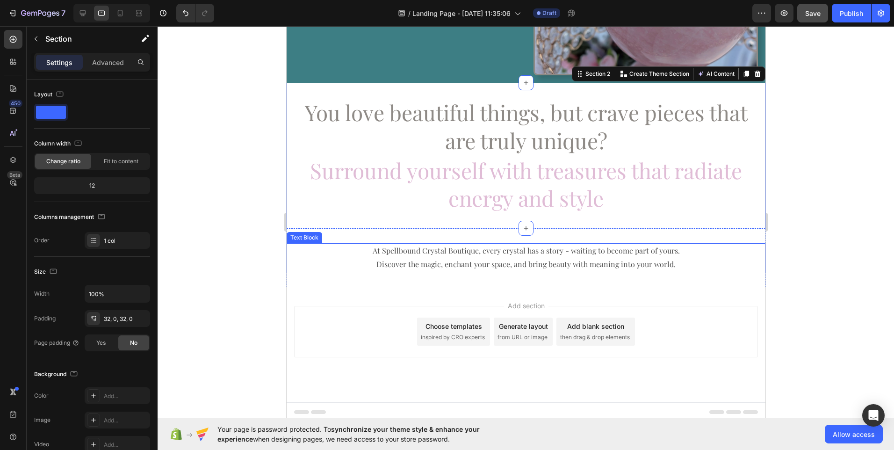
click at [459, 257] on p "At Spellbound Crystal Boutique, every crystal has a story - waiting to become p…" at bounding box center [525, 257] width 477 height 27
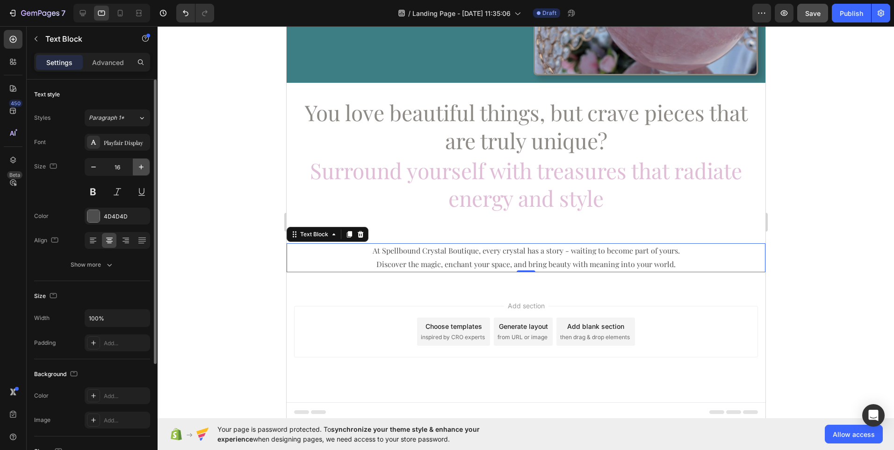
click at [139, 166] on icon "button" at bounding box center [140, 166] width 9 height 9
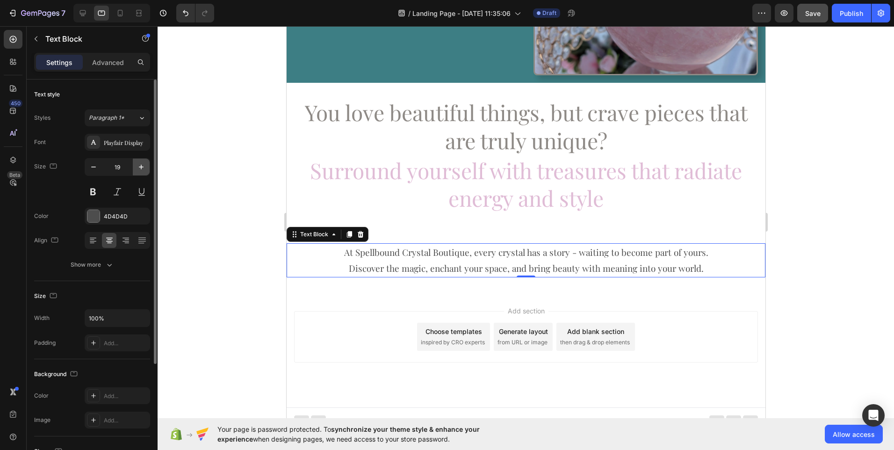
click at [139, 166] on icon "button" at bounding box center [140, 166] width 9 height 9
type input "21"
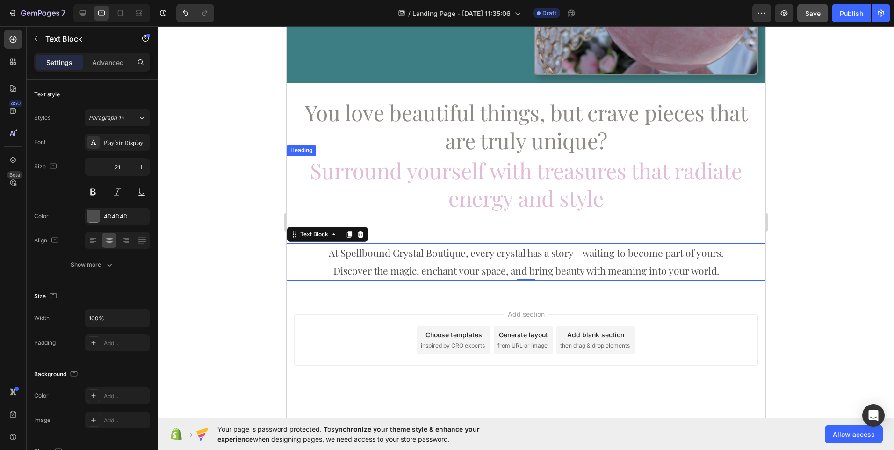
click at [347, 181] on h2 "Surround yourself with treasures that radiate energy and style" at bounding box center [525, 185] width 479 height 58
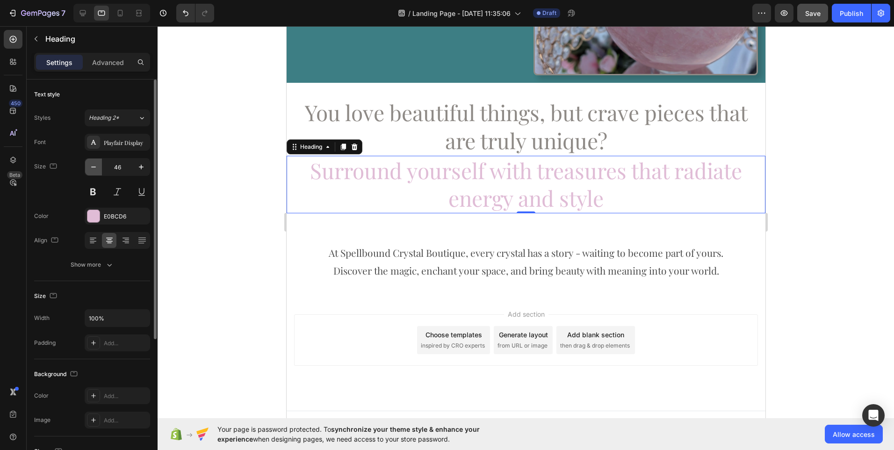
click at [93, 170] on icon "button" at bounding box center [93, 166] width 9 height 9
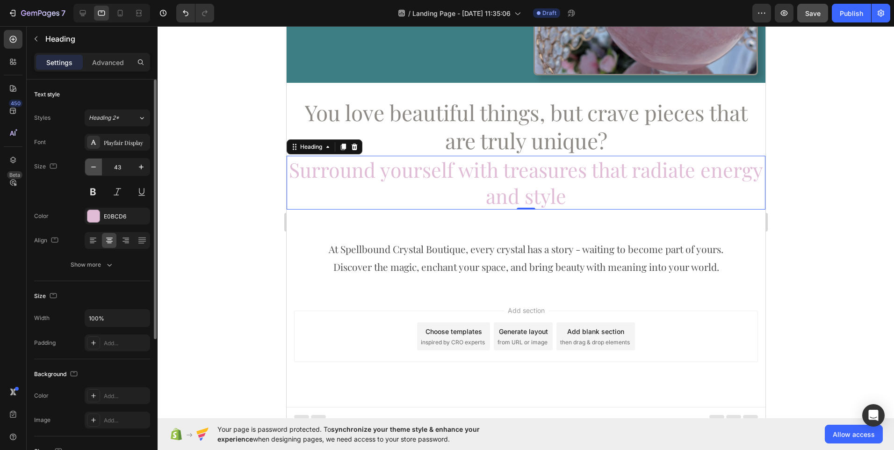
click at [93, 170] on icon "button" at bounding box center [93, 166] width 9 height 9
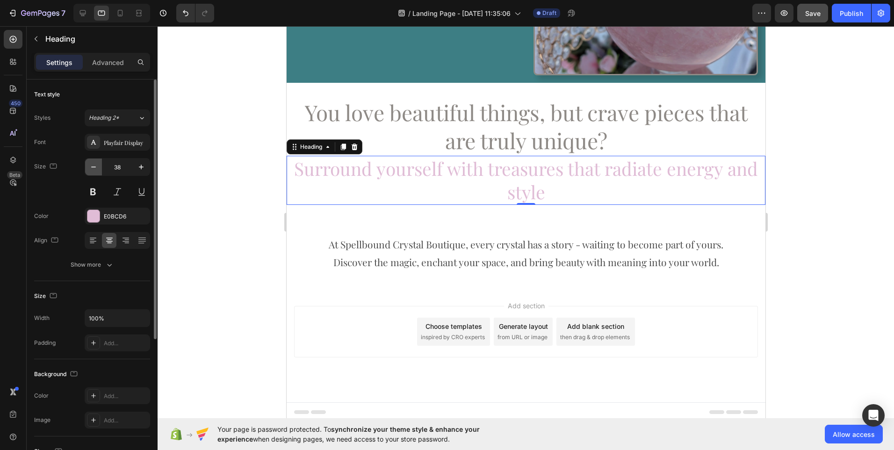
scroll to position [201, 0]
click at [93, 170] on icon "button" at bounding box center [93, 166] width 9 height 9
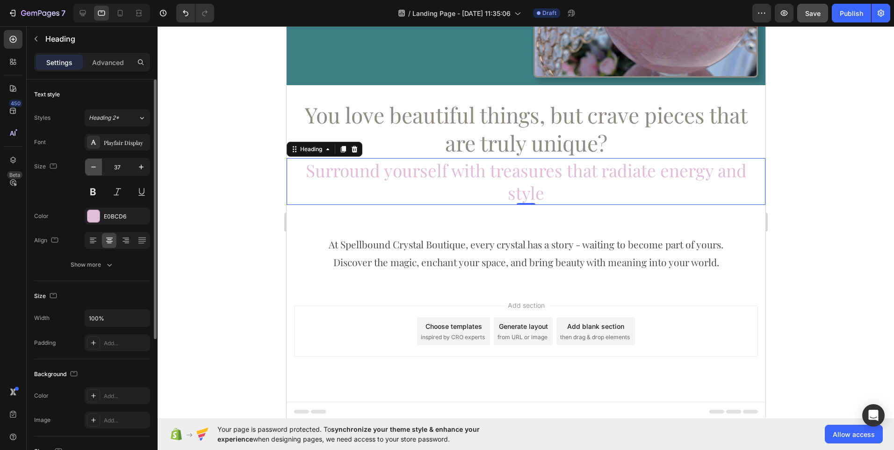
click at [93, 170] on icon "button" at bounding box center [93, 166] width 9 height 9
type input "36"
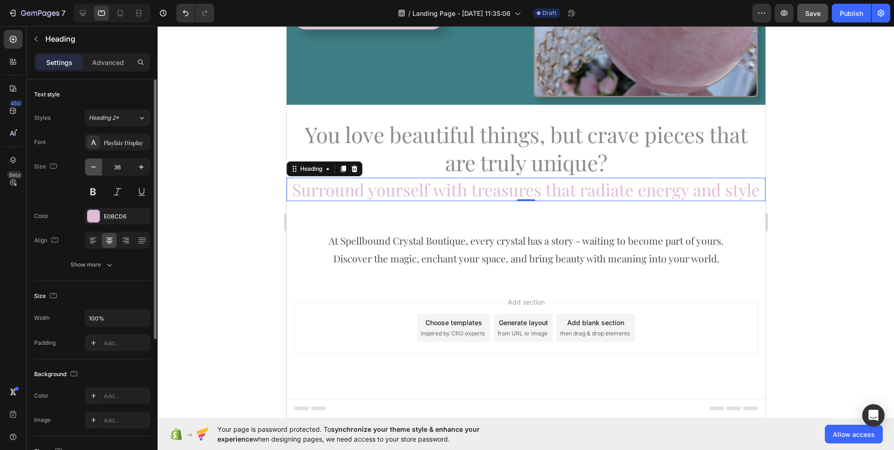
scroll to position [176, 0]
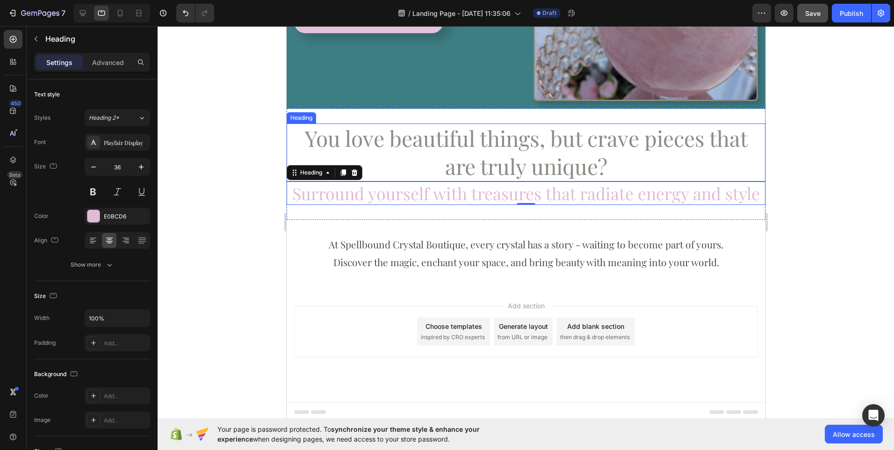
click at [372, 149] on h2 "You love beautiful things, but crave pieces that are truly unique?" at bounding box center [525, 152] width 479 height 58
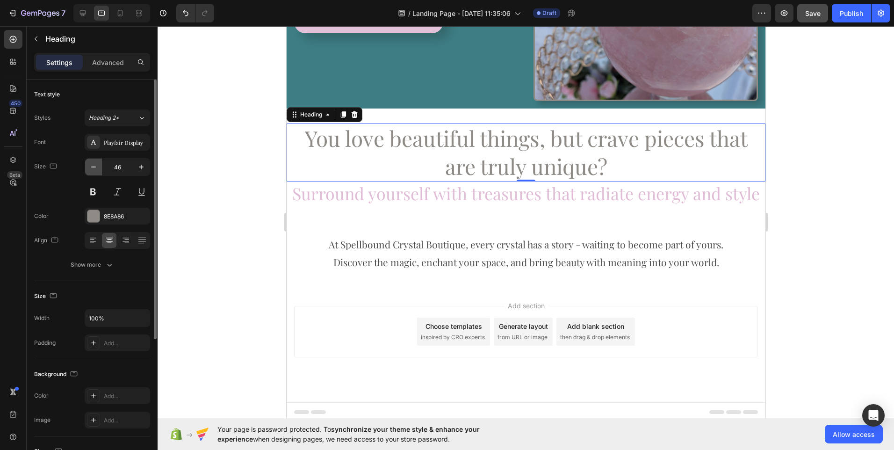
click at [89, 166] on icon "button" at bounding box center [93, 166] width 9 height 9
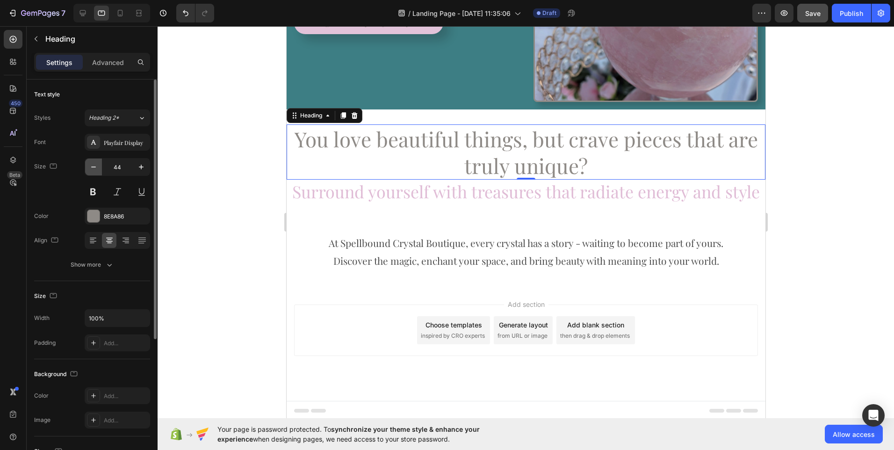
scroll to position [174, 0]
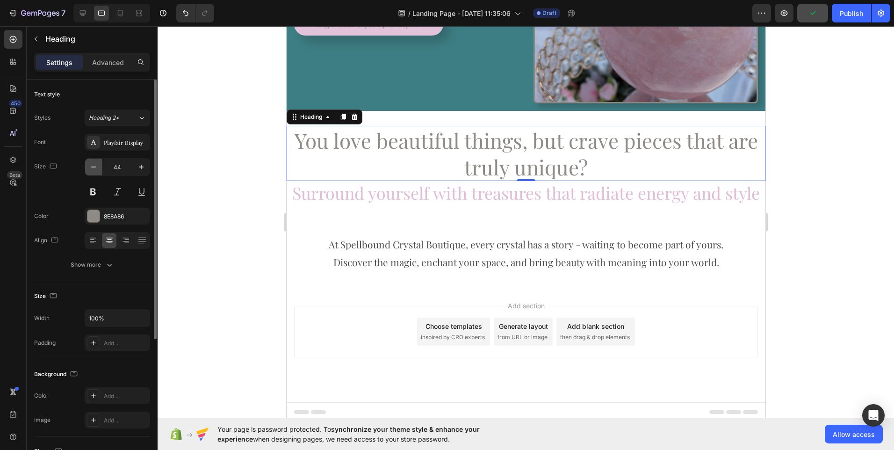
click at [89, 166] on icon "button" at bounding box center [93, 166] width 9 height 9
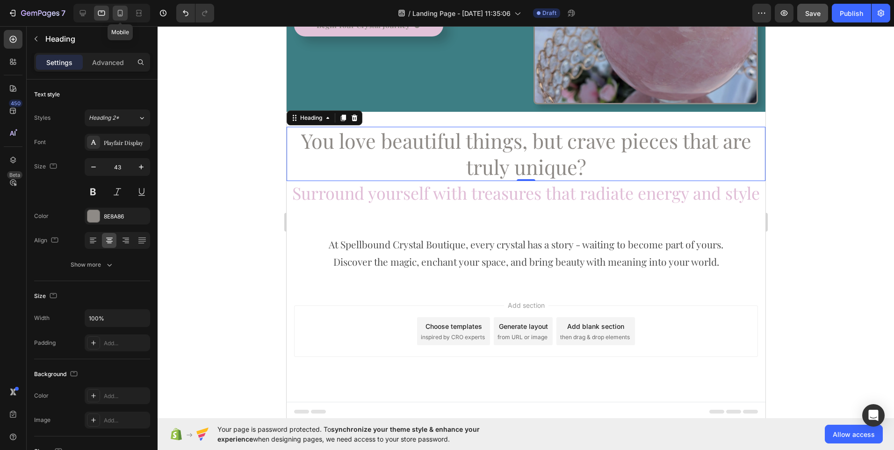
click at [119, 18] on div at bounding box center [120, 13] width 15 height 15
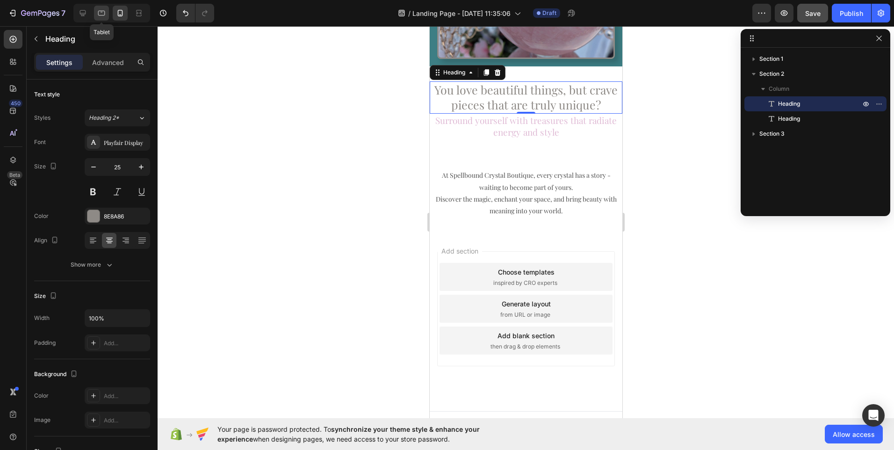
scroll to position [289, 0]
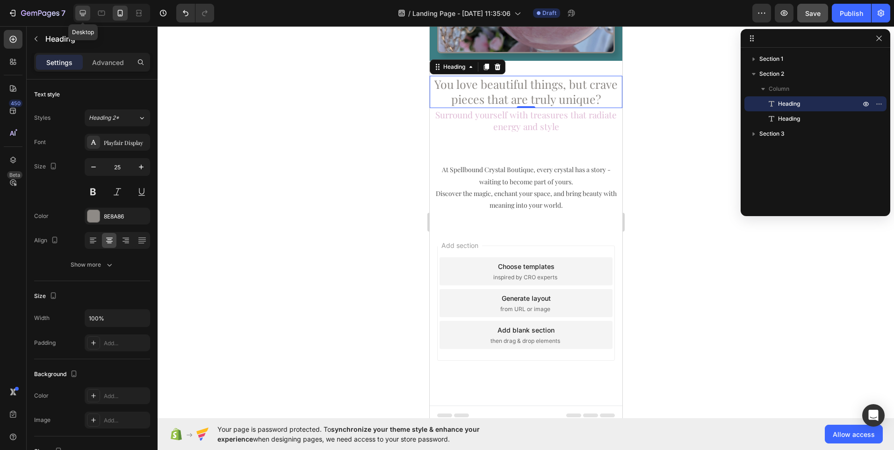
click at [82, 16] on icon at bounding box center [82, 12] width 9 height 9
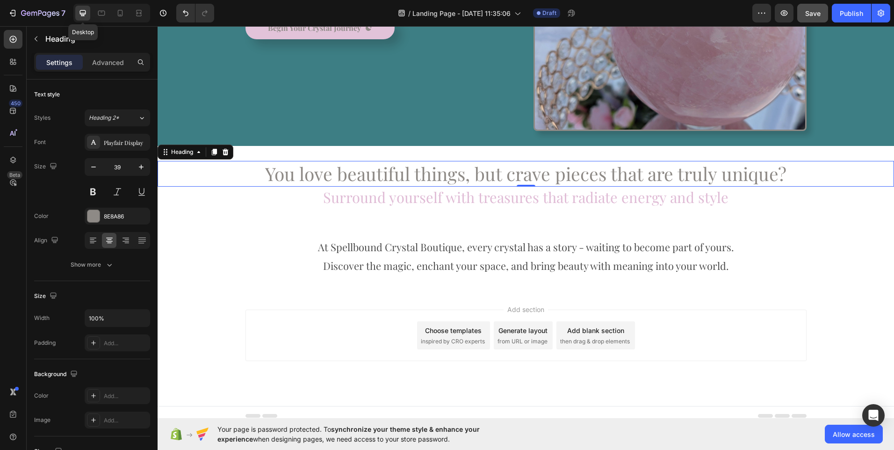
scroll to position [210, 0]
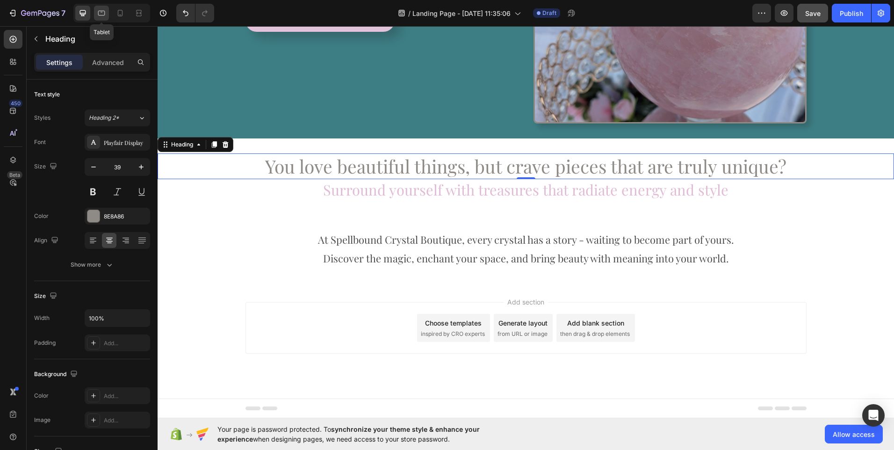
click at [99, 13] on icon at bounding box center [101, 13] width 7 height 5
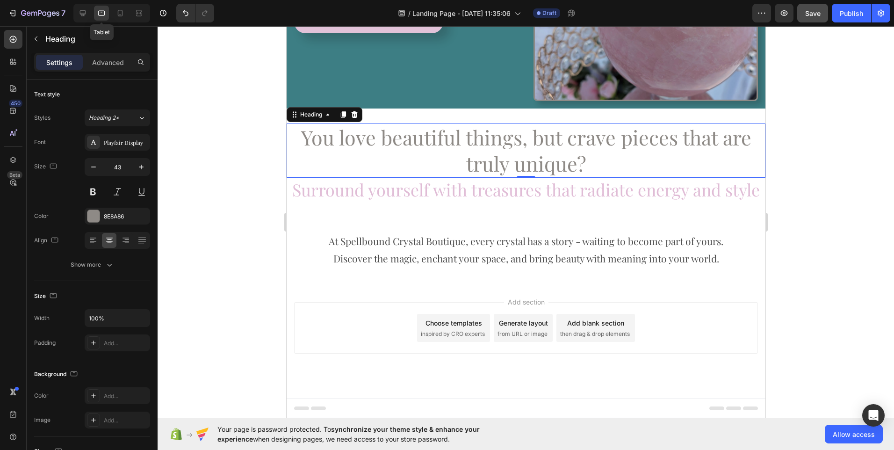
scroll to position [173, 0]
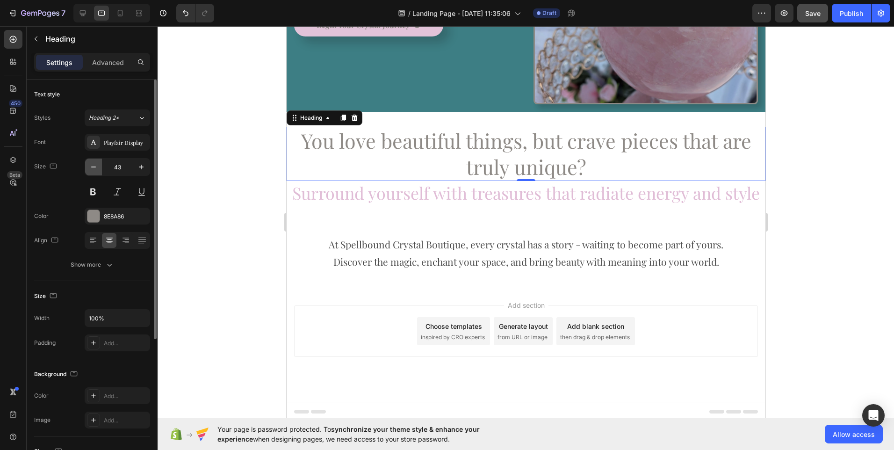
click at [92, 173] on button "button" at bounding box center [93, 166] width 17 height 17
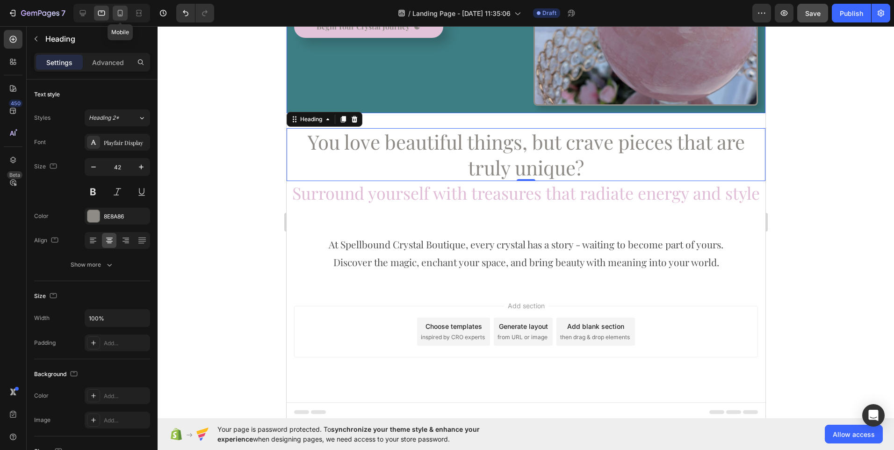
click at [121, 14] on icon at bounding box center [120, 13] width 5 height 7
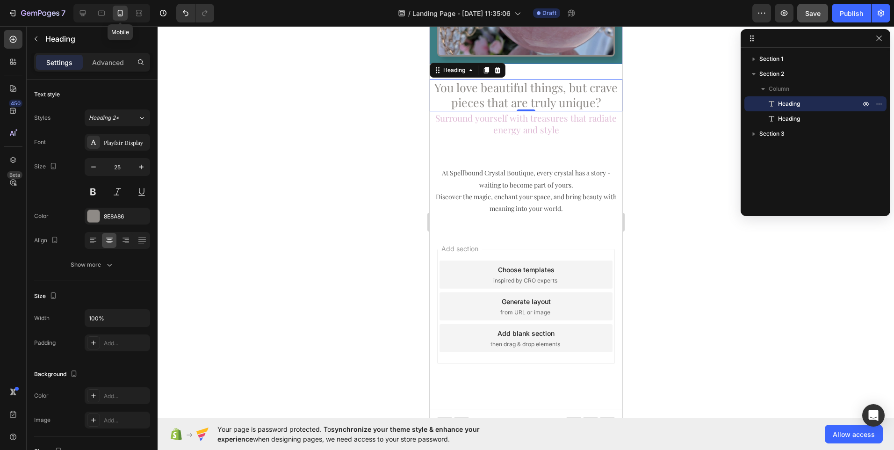
scroll to position [289, 0]
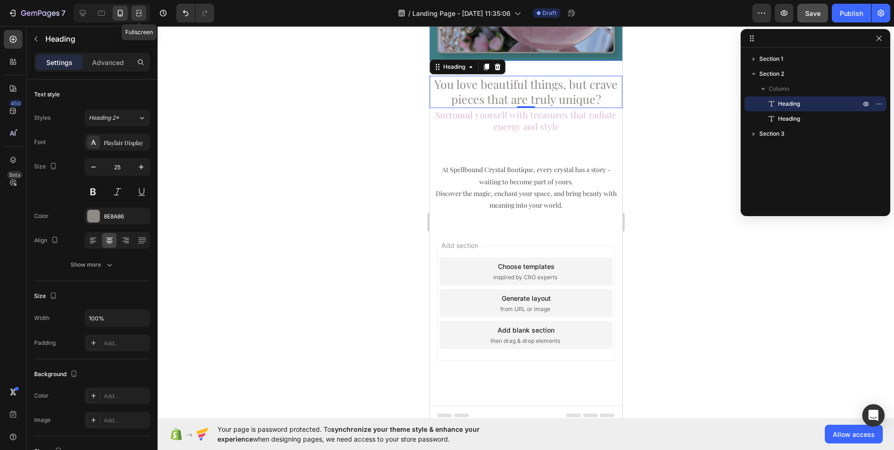
click at [140, 18] on div at bounding box center [138, 13] width 15 height 15
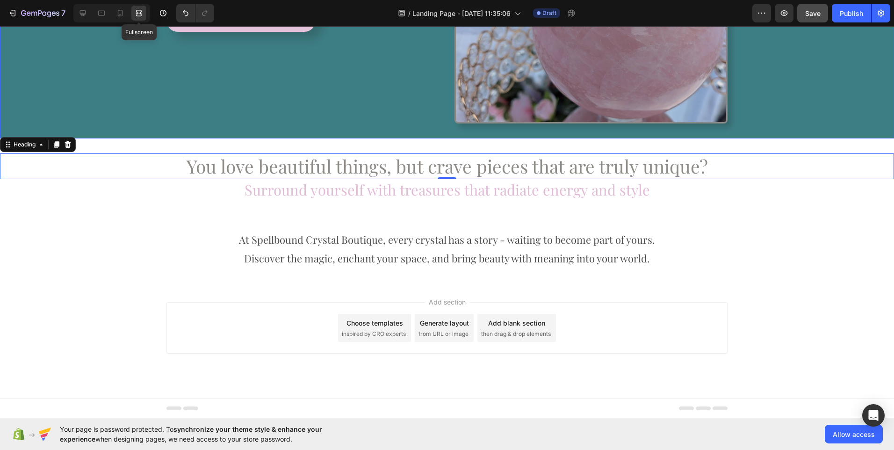
scroll to position [210, 0]
click at [121, 17] on icon at bounding box center [119, 12] width 9 height 9
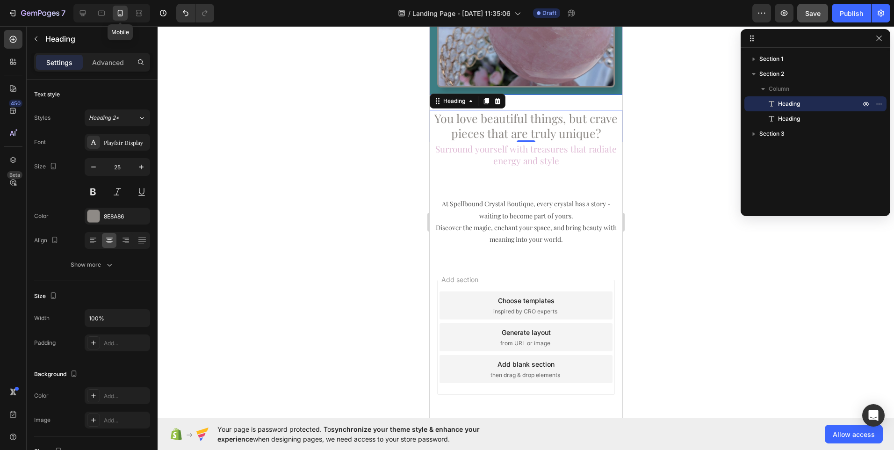
scroll to position [289, 0]
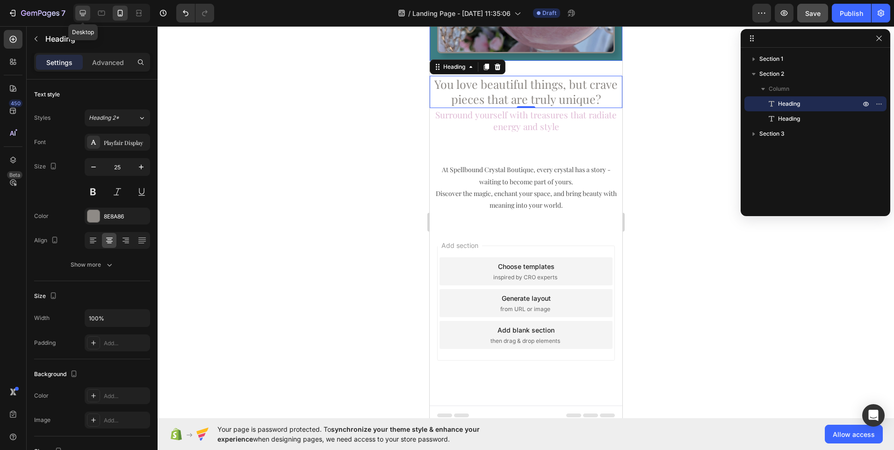
click at [87, 17] on icon at bounding box center [82, 12] width 9 height 9
type input "39"
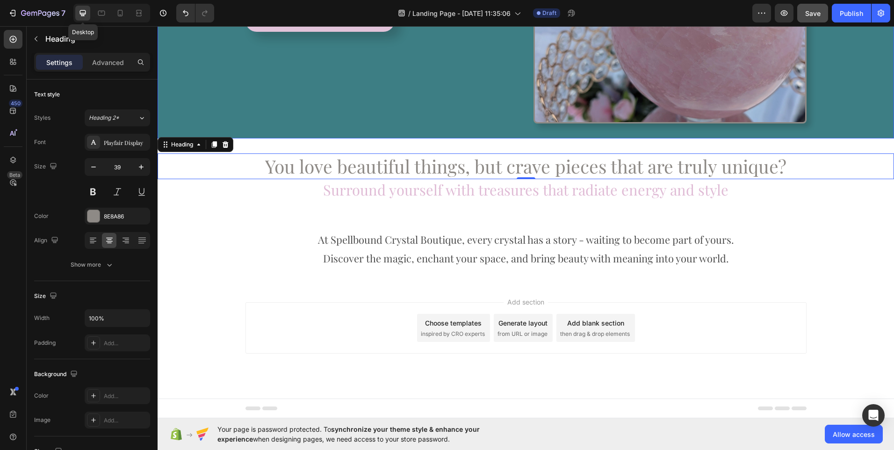
scroll to position [210, 0]
click at [256, 147] on div "You love beautiful things, but crave pieces that are truly unique? Heading 0 Su…" at bounding box center [526, 176] width 736 height 76
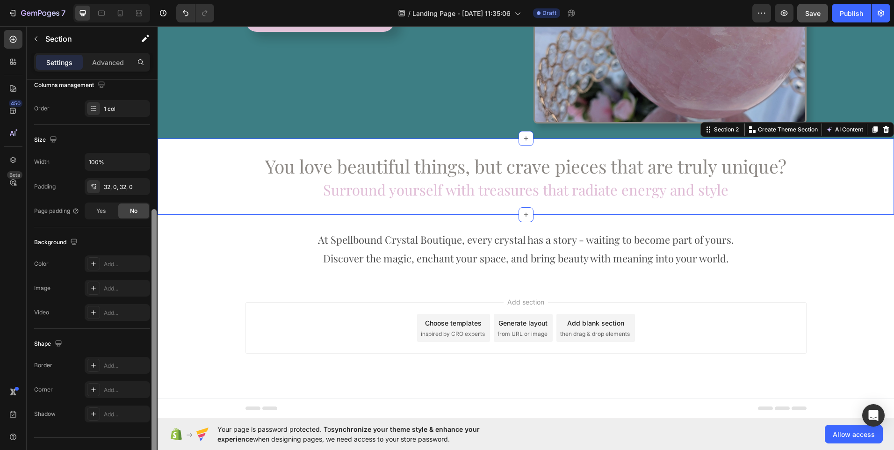
scroll to position [173, 0]
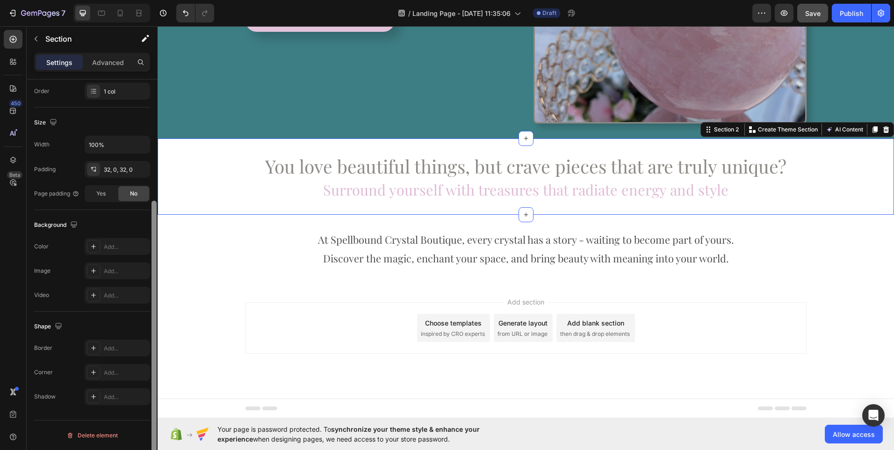
drag, startPoint x: 152, startPoint y: 162, endPoint x: 150, endPoint y: 323, distance: 161.3
click at [150, 323] on div "Layout Column width Change ratio Fit to content 12 Columns management Order 1 c…" at bounding box center [92, 277] width 131 height 397
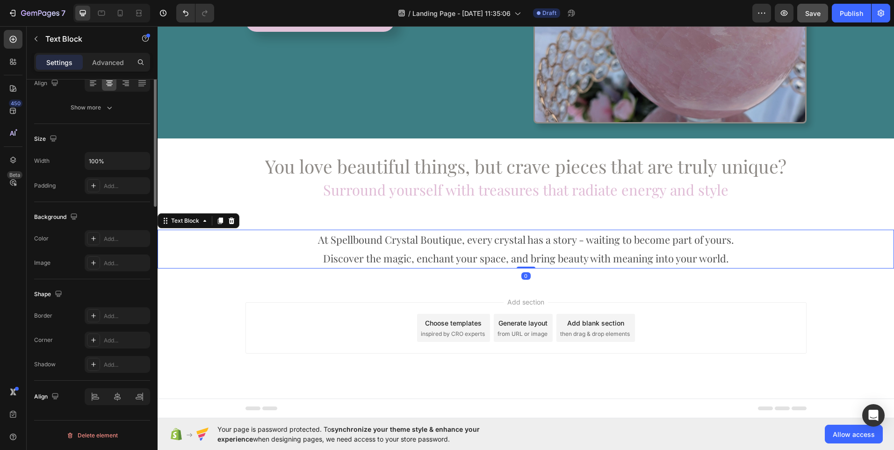
scroll to position [0, 0]
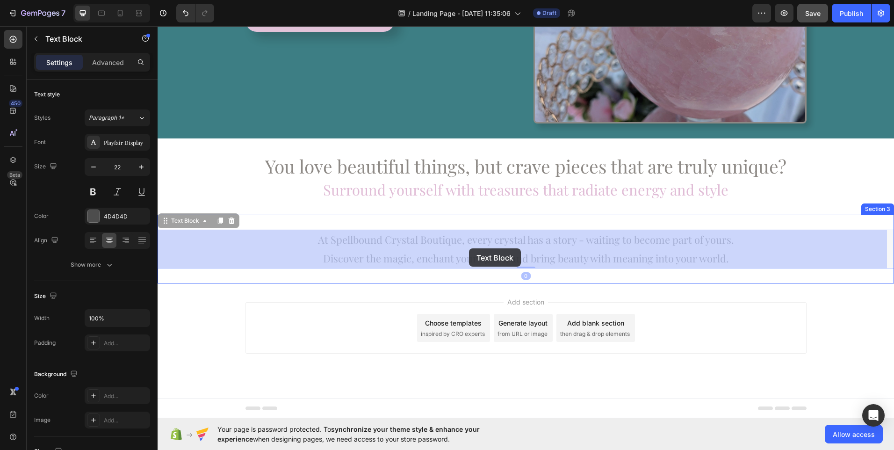
drag, startPoint x: 314, startPoint y: 248, endPoint x: 485, endPoint y: 246, distance: 171.1
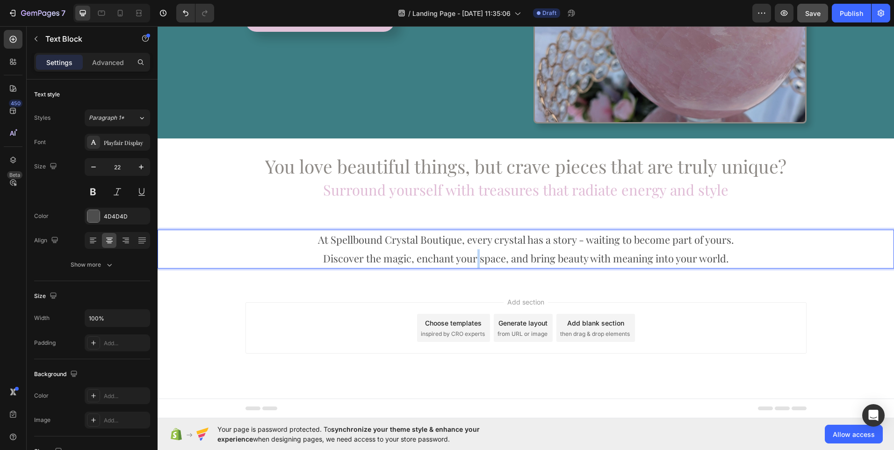
click at [473, 249] on p "At Spellbound Crystal Boutique, every crystal has a story - waiting to become p…" at bounding box center [525, 248] width 734 height 37
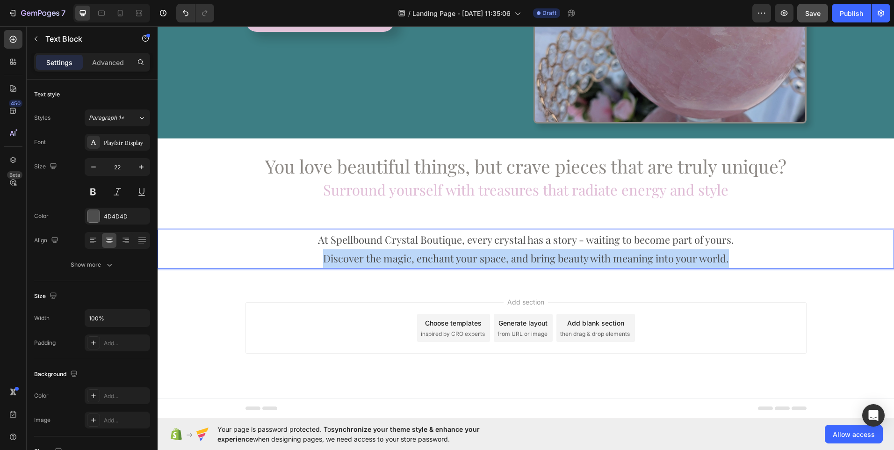
click at [473, 249] on p "At Spellbound Crystal Boutique, every crystal has a story - waiting to become p…" at bounding box center [525, 248] width 734 height 37
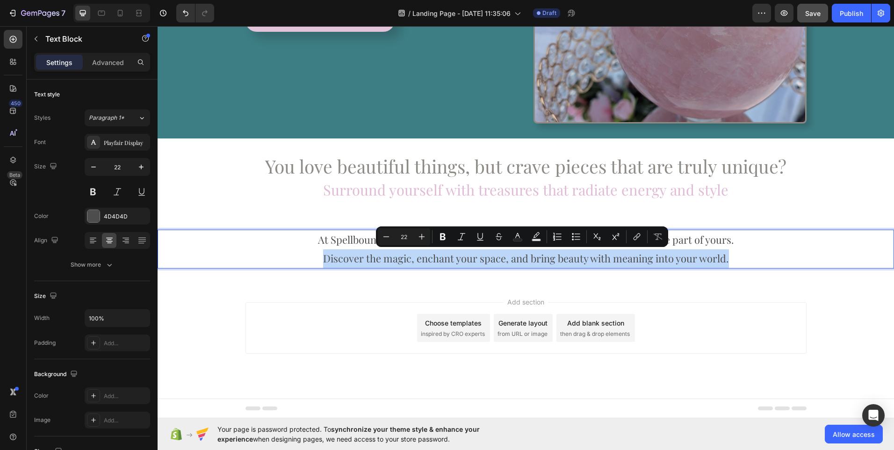
click at [473, 249] on p "At Spellbound Crystal Boutique, every crystal has a story - waiting to become p…" at bounding box center [525, 248] width 734 height 37
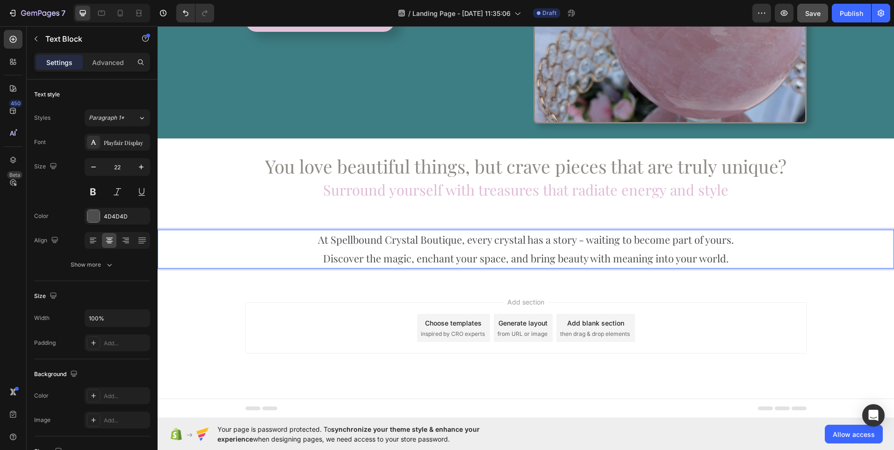
click at [309, 251] on p "At Spellbound Crystal Boutique, every crystal has a story - waiting to become p…" at bounding box center [525, 248] width 734 height 37
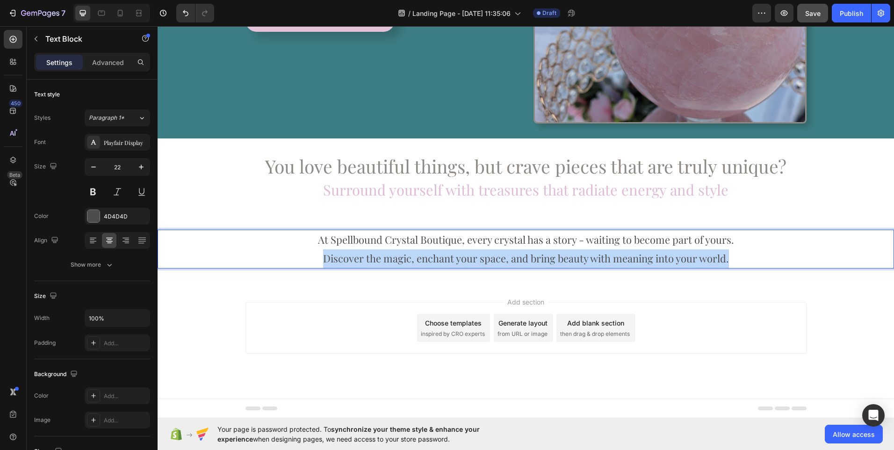
click at [309, 251] on p "At Spellbound Crystal Boutique, every crystal has a story - waiting to become p…" at bounding box center [525, 248] width 734 height 37
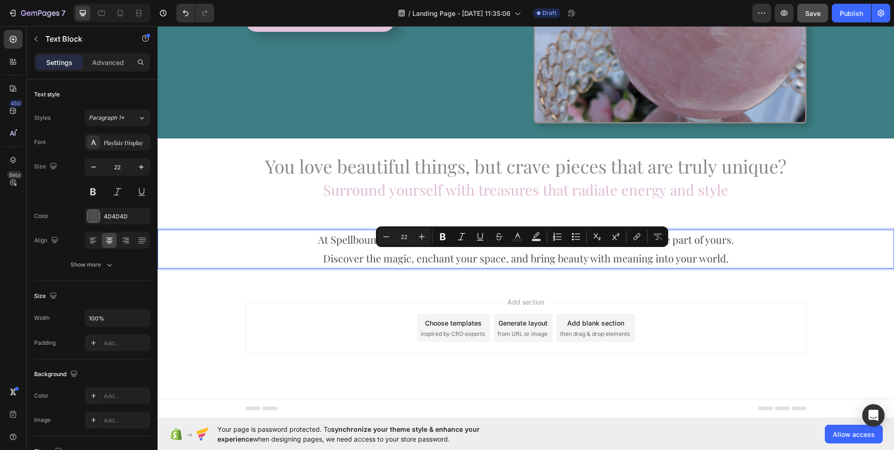
click at [302, 244] on p "At Spellbound Crystal Boutique, every crystal has a story - waiting to become p…" at bounding box center [525, 248] width 734 height 37
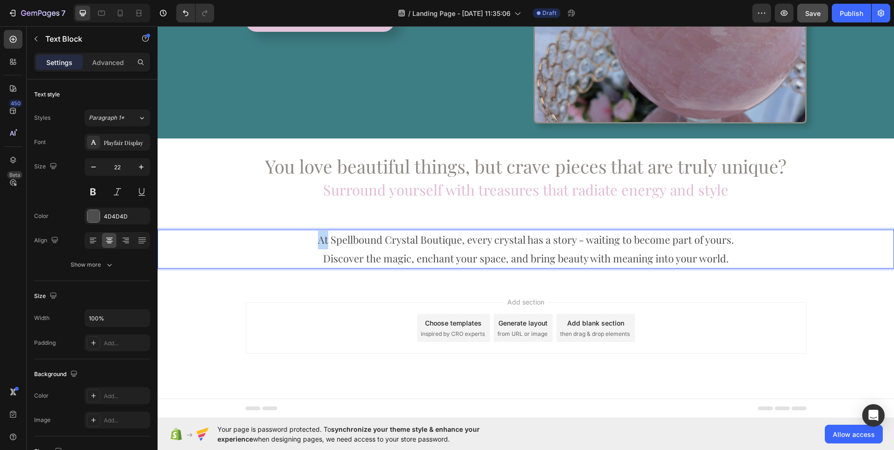
click at [302, 244] on p "At Spellbound Crystal Boutique, every crystal has a story - waiting to become p…" at bounding box center [525, 248] width 734 height 37
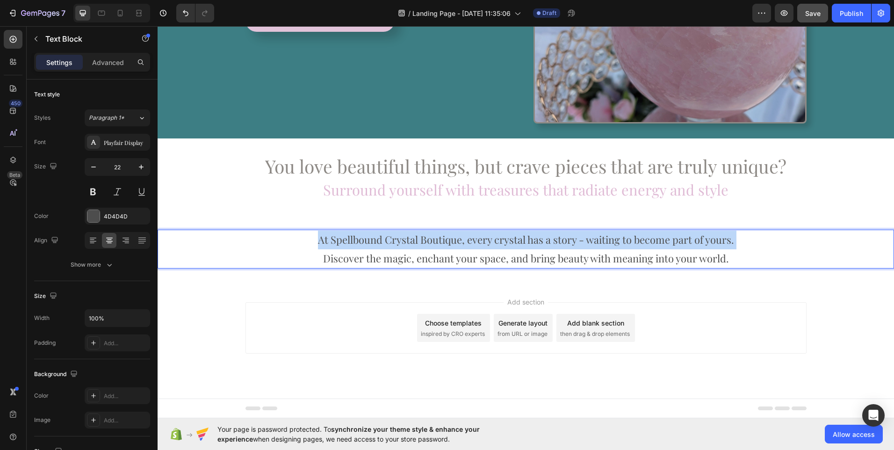
click at [302, 244] on p "At Spellbound Crystal Boutique, every crystal has a story - waiting to become p…" at bounding box center [525, 248] width 734 height 37
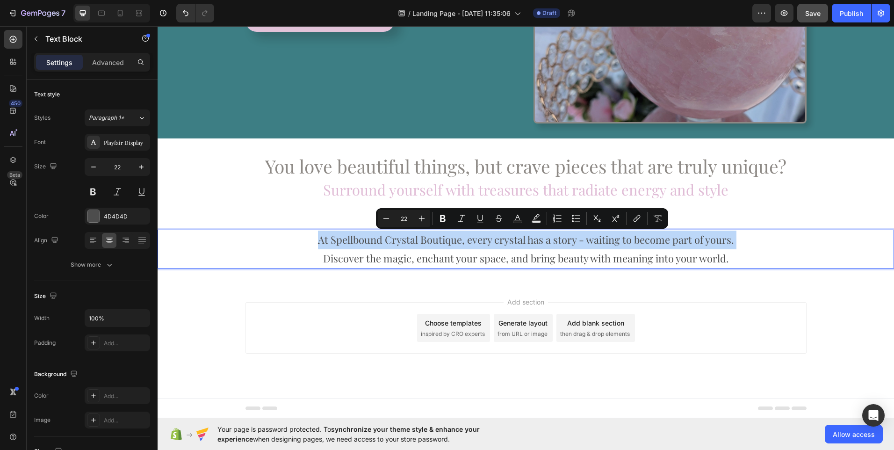
click at [356, 248] on p "At Spellbound Crystal Boutique, every crystal has a story - waiting to become p…" at bounding box center [525, 248] width 734 height 37
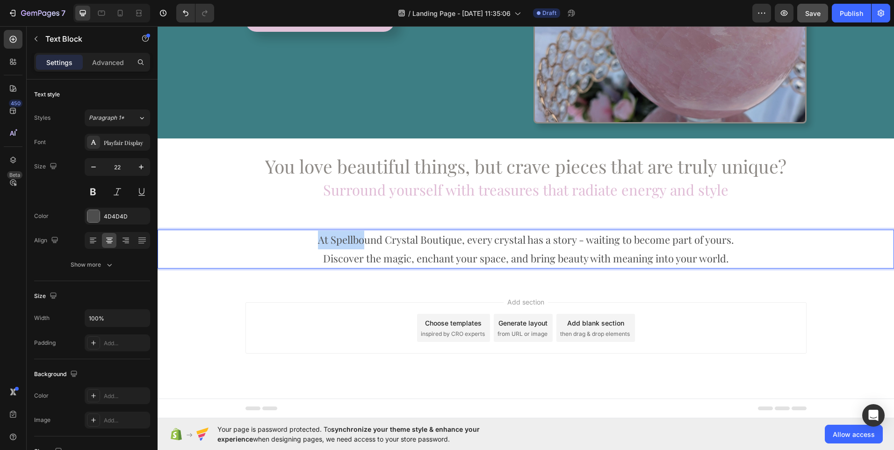
click at [356, 248] on p "At Spellbound Crystal Boutique, every crystal has a story - waiting to become p…" at bounding box center [525, 248] width 734 height 37
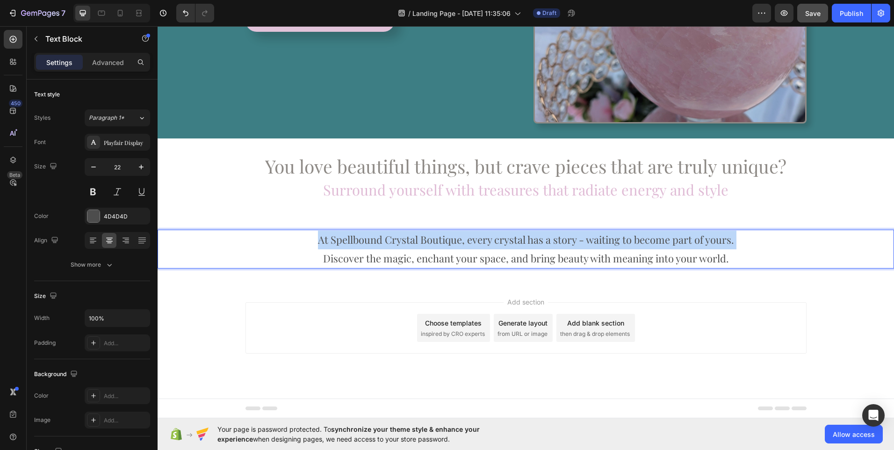
click at [356, 248] on p "At Spellbound Crystal Boutique, every crystal has a story - waiting to become p…" at bounding box center [525, 248] width 734 height 37
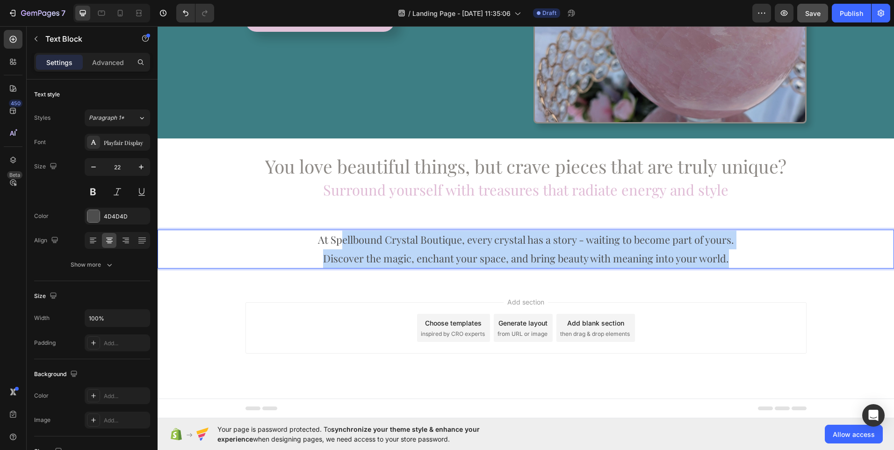
drag, startPoint x: 726, startPoint y: 261, endPoint x: 334, endPoint y: 242, distance: 392.7
click at [334, 242] on p "At Spellbound Crystal Boutique, every crystal has a story - waiting to become p…" at bounding box center [525, 248] width 734 height 37
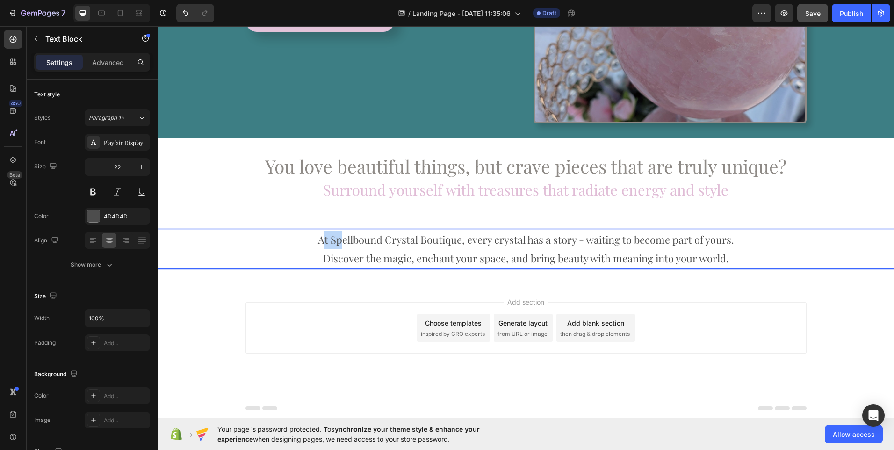
drag, startPoint x: 316, startPoint y: 243, endPoint x: 332, endPoint y: 246, distance: 16.3
click at [332, 246] on p "At Spellbound Crystal Boutique, every crystal has a story - waiting to become p…" at bounding box center [525, 248] width 734 height 37
click at [311, 243] on p "At Spellbound Crystal Boutique, every crystal has a story - waiting to become p…" at bounding box center [525, 248] width 734 height 37
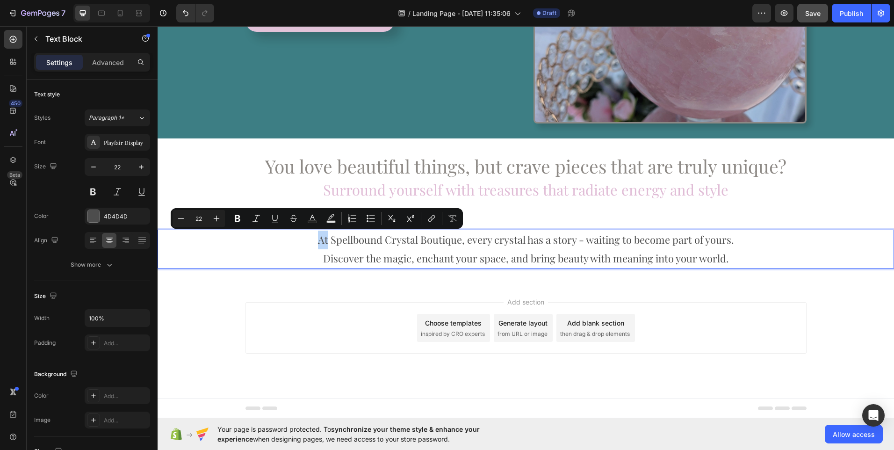
click at [311, 243] on p "At Spellbound Crystal Boutique, every crystal has a story - waiting to become p…" at bounding box center [525, 248] width 734 height 37
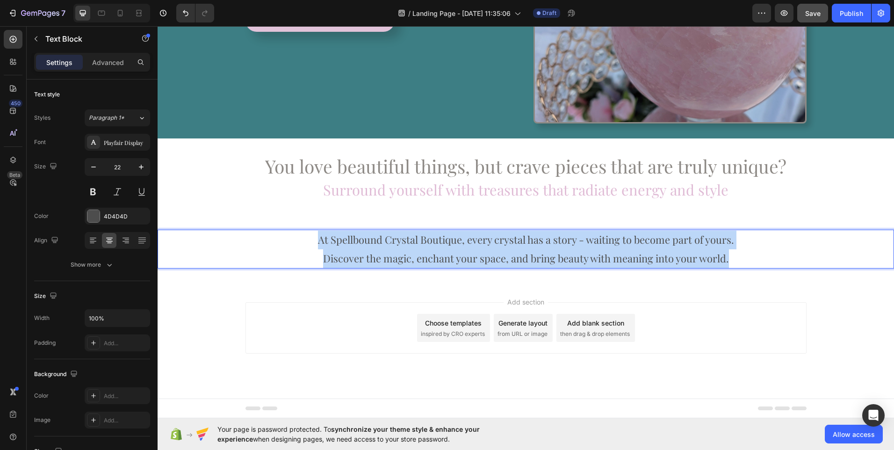
drag, startPoint x: 314, startPoint y: 244, endPoint x: 736, endPoint y: 261, distance: 422.5
click at [736, 261] on p "At Spellbound Crystal Boutique, every crystal has a story - waiting to become p…" at bounding box center [525, 248] width 734 height 37
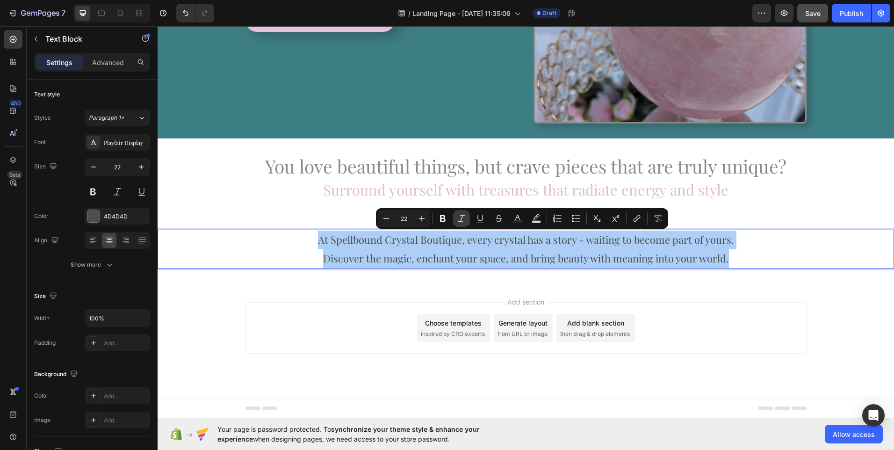
click at [458, 219] on icon "Editor contextual toolbar" at bounding box center [461, 218] width 9 height 9
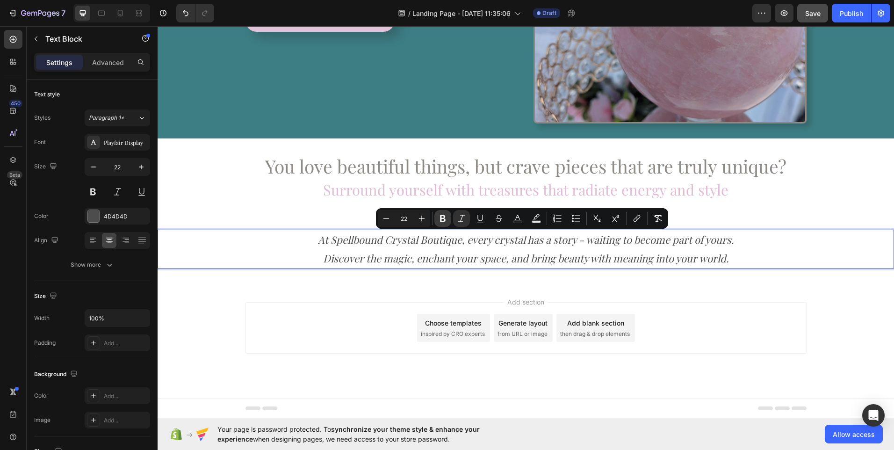
click at [444, 219] on icon "Editor contextual toolbar" at bounding box center [442, 218] width 9 height 9
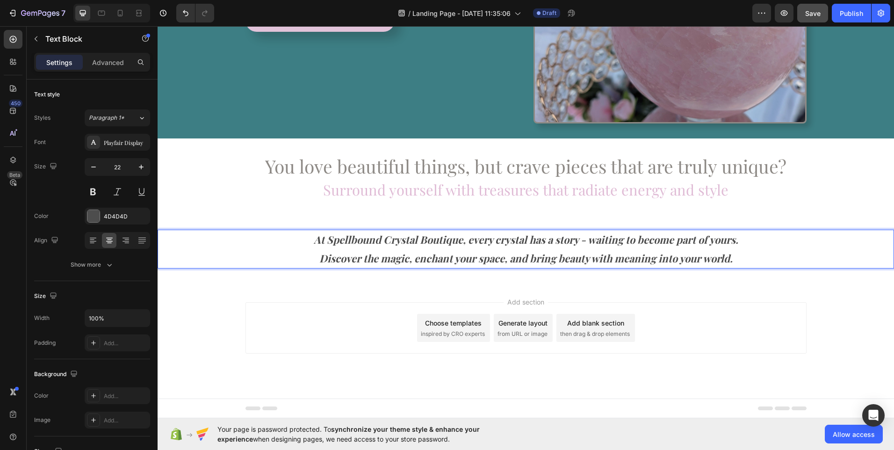
click at [470, 252] on strong "Discover the magic, enchant your space, and bring beauty with meaning into your…" at bounding box center [525, 258] width 413 height 14
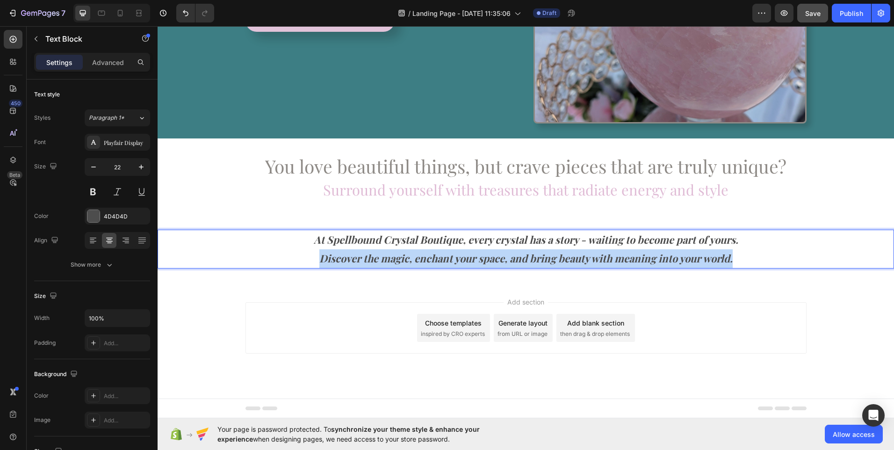
click at [470, 252] on strong "Discover the magic, enchant your space, and bring beauty with meaning into your…" at bounding box center [525, 258] width 413 height 14
click at [736, 257] on p "At Spellbound Crystal Boutique, every crystal has a story - waiting to become p…" at bounding box center [525, 248] width 734 height 37
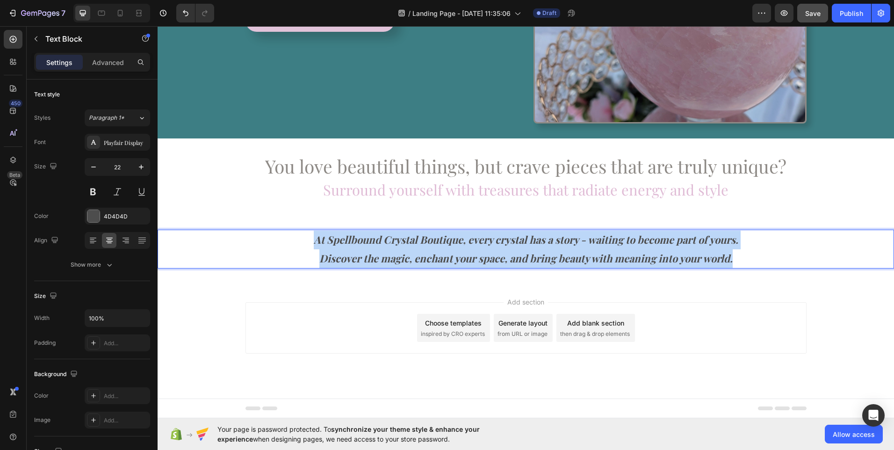
drag, startPoint x: 736, startPoint y: 257, endPoint x: 303, endPoint y: 239, distance: 433.2
click at [303, 239] on p "At Spellbound Crystal Boutique, every crystal has a story - waiting to become p…" at bounding box center [525, 248] width 734 height 37
click at [385, 248] on p "At Spellbound Crystal Boutique, every crystal has a story - waiting to become p…" at bounding box center [525, 248] width 734 height 37
drag, startPoint x: 309, startPoint y: 239, endPoint x: 751, endPoint y: 262, distance: 442.3
click at [591, 253] on strong "Discover the magic, enchant your space, and bring beauty with meaning into your…" at bounding box center [525, 258] width 413 height 14
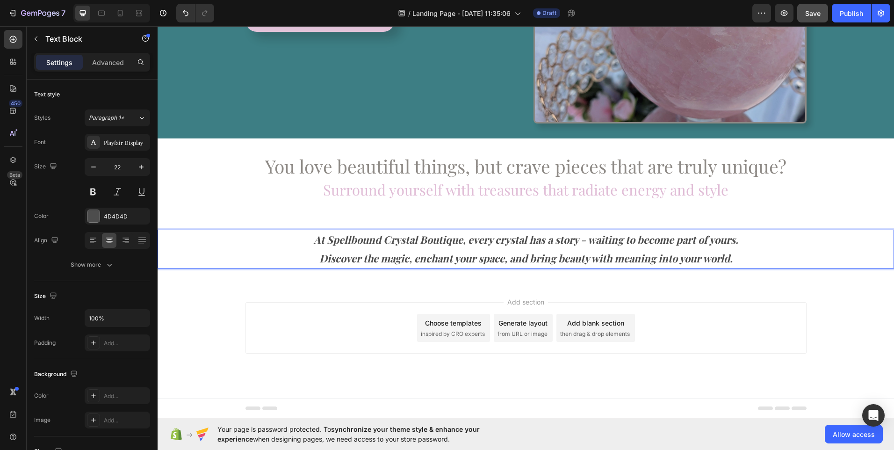
click at [591, 253] on strong "Discover the magic, enchant your space, and bring beauty with meaning into your…" at bounding box center [525, 258] width 413 height 14
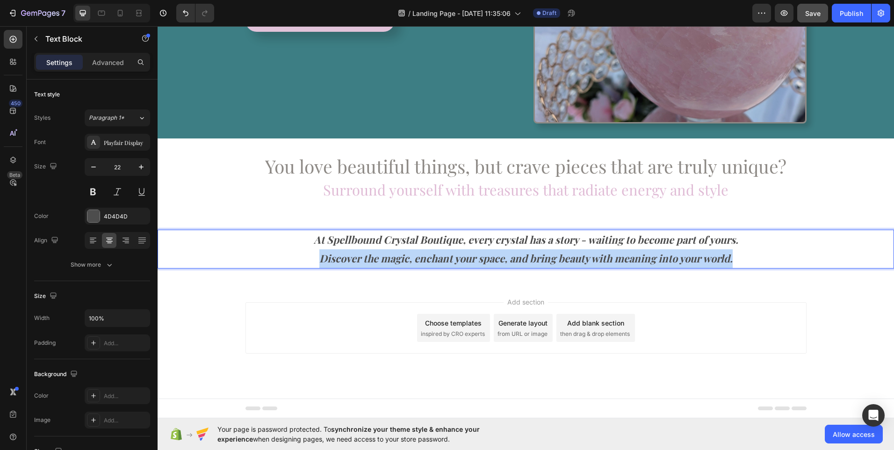
click at [591, 253] on strong "Discover the magic, enchant your space, and bring beauty with meaning into your…" at bounding box center [525, 258] width 413 height 14
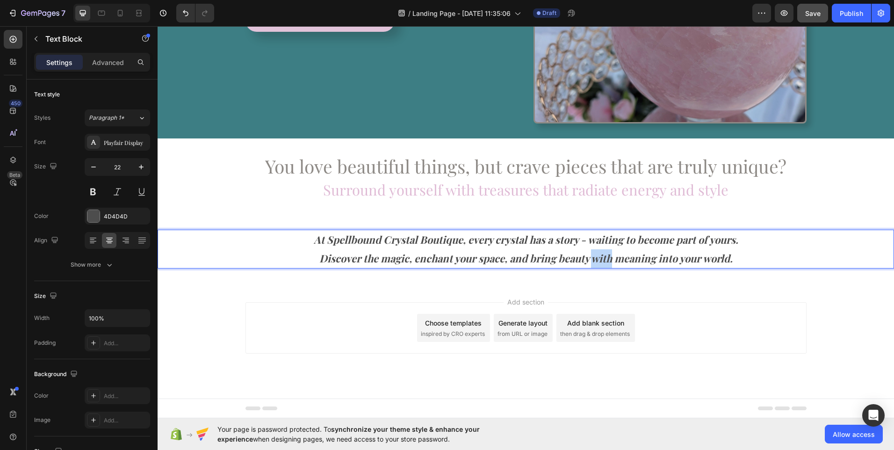
click at [591, 253] on strong "Discover the magic, enchant your space, and bring beauty with meaning into your…" at bounding box center [525, 258] width 413 height 14
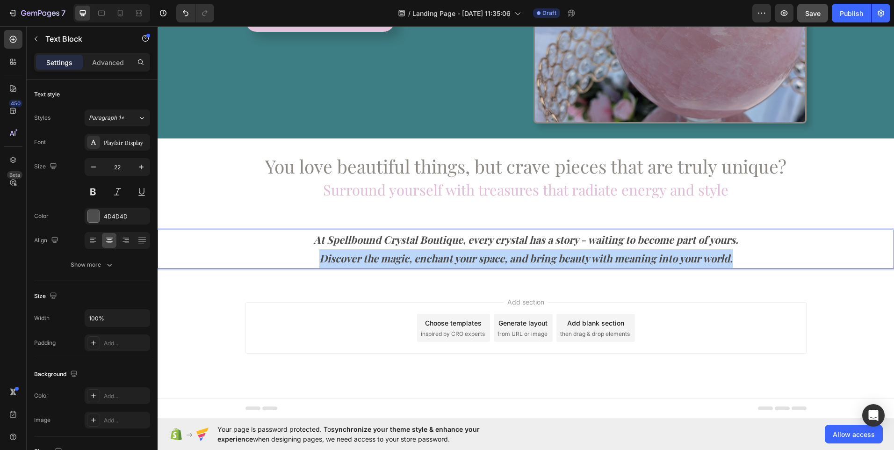
click at [591, 253] on strong "Discover the magic, enchant your space, and bring beauty with meaning into your…" at bounding box center [525, 258] width 413 height 14
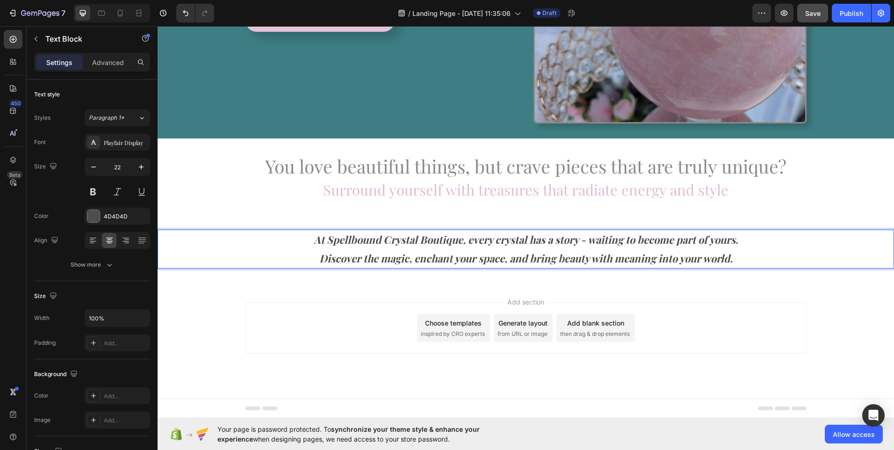
click at [316, 238] on strong "At Spellbound Crystal Boutique, every crystal has a story - waiting to become p…" at bounding box center [526, 239] width 424 height 14
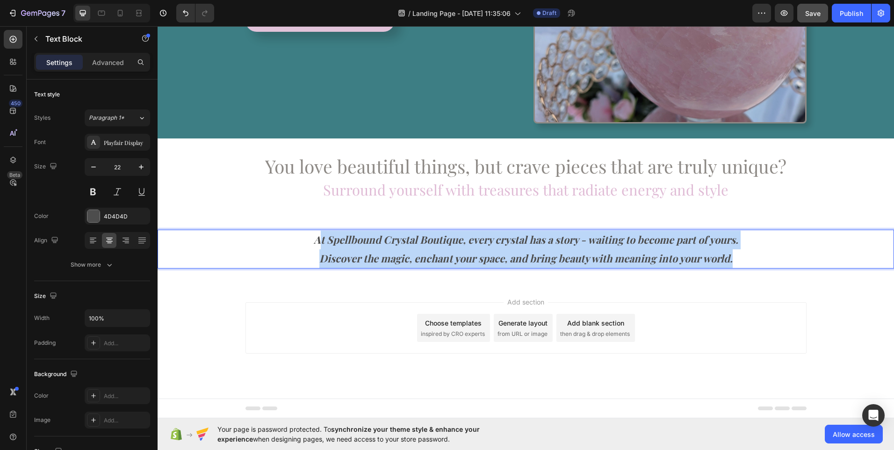
drag, startPoint x: 312, startPoint y: 238, endPoint x: 744, endPoint y: 238, distance: 431.4
click at [744, 238] on p "At Spellbound Crystal Boutique, every crystal has a story - waiting to become p…" at bounding box center [525, 248] width 734 height 37
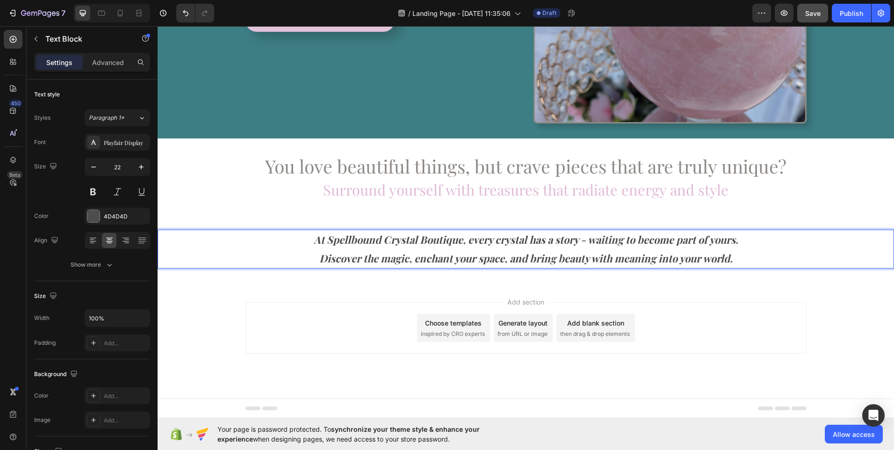
click at [733, 258] on p "At Spellbound Crystal Boutique, every crystal has a story - waiting to become p…" at bounding box center [525, 248] width 734 height 37
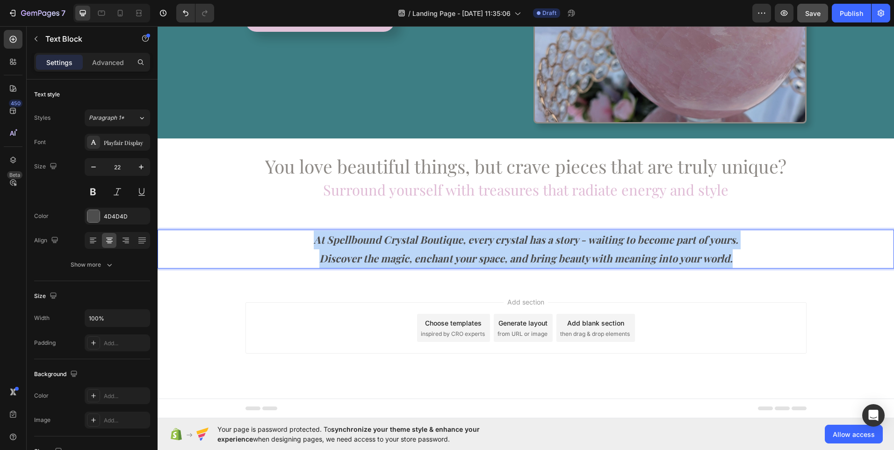
drag, startPoint x: 733, startPoint y: 258, endPoint x: 299, endPoint y: 237, distance: 435.2
click at [299, 237] on p "At Spellbound Crystal Boutique, every crystal has a story - waiting to become p…" at bounding box center [525, 248] width 734 height 37
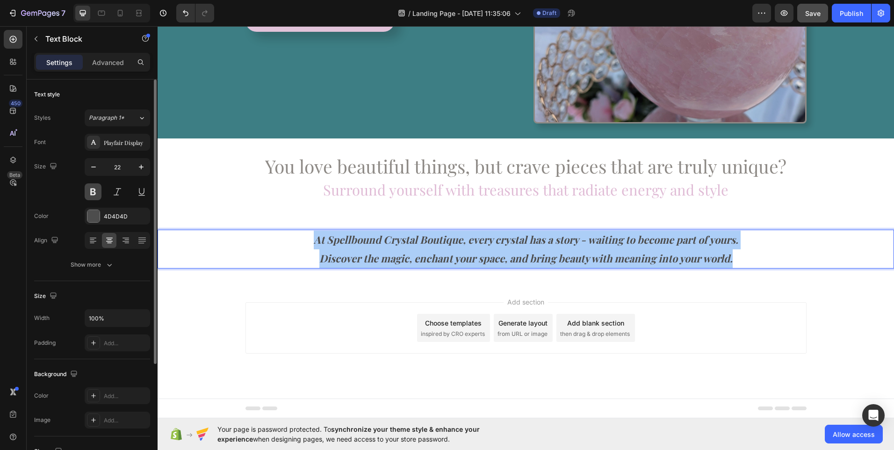
click at [92, 186] on button at bounding box center [93, 191] width 17 height 17
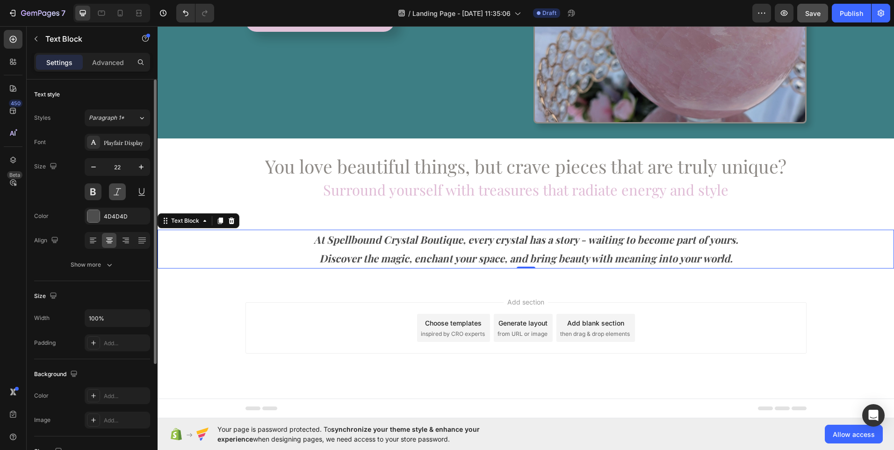
click at [115, 187] on button at bounding box center [117, 191] width 17 height 17
click at [119, 194] on button at bounding box center [117, 191] width 17 height 17
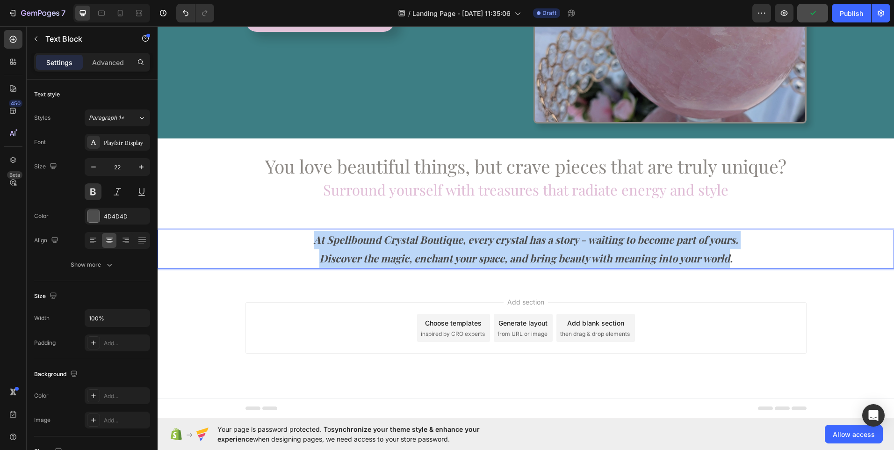
drag, startPoint x: 307, startPoint y: 241, endPoint x: 735, endPoint y: 252, distance: 428.3
click at [735, 252] on p "At Spellbound Crystal Boutique, every crystal has a story - waiting to become p…" at bounding box center [525, 248] width 734 height 37
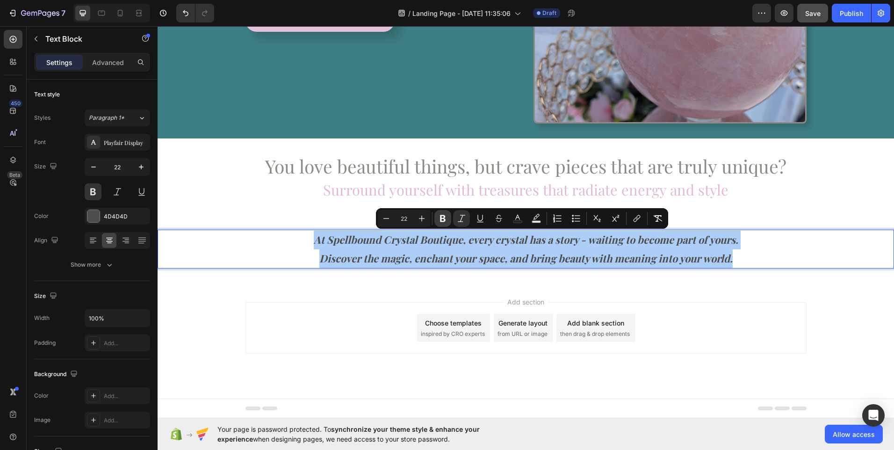
click at [443, 217] on icon "Editor contextual toolbar" at bounding box center [442, 218] width 9 height 9
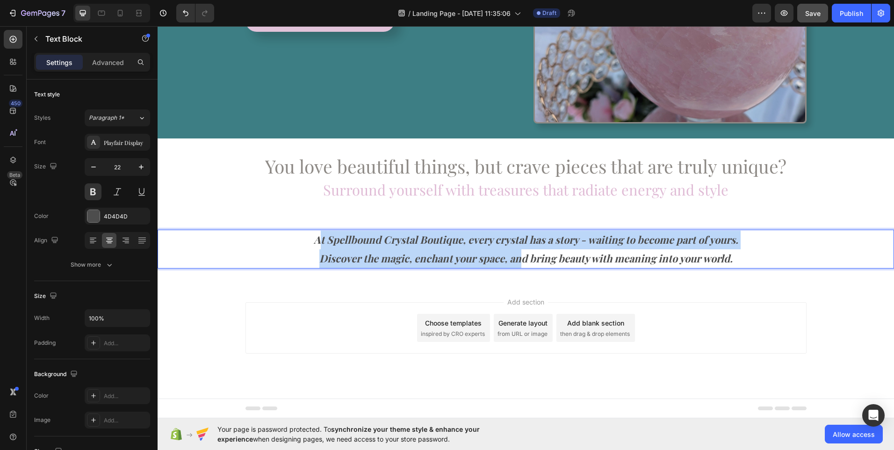
drag, startPoint x: 313, startPoint y: 237, endPoint x: 516, endPoint y: 250, distance: 202.8
click at [516, 250] on p "At Spellbound Crystal Boutique, every crystal has a story - waiting to become p…" at bounding box center [525, 248] width 734 height 37
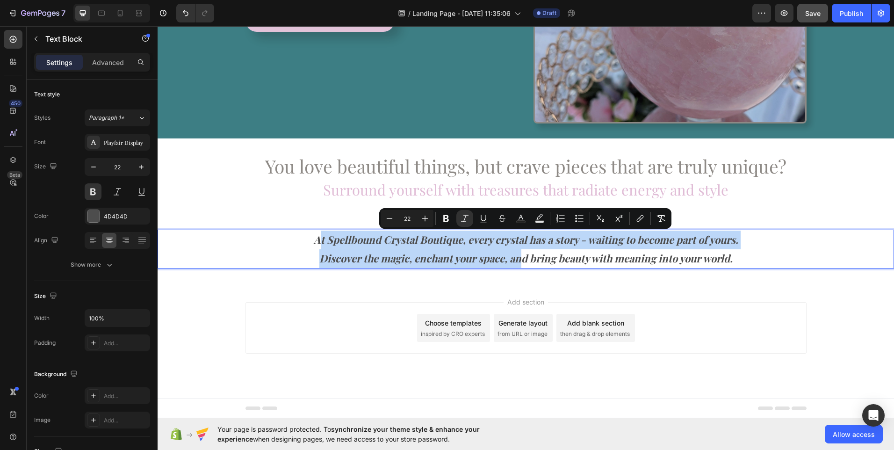
click at [305, 260] on p "At Spellbound Crystal Boutique, every crystal has a story - waiting to become p…" at bounding box center [525, 248] width 734 height 37
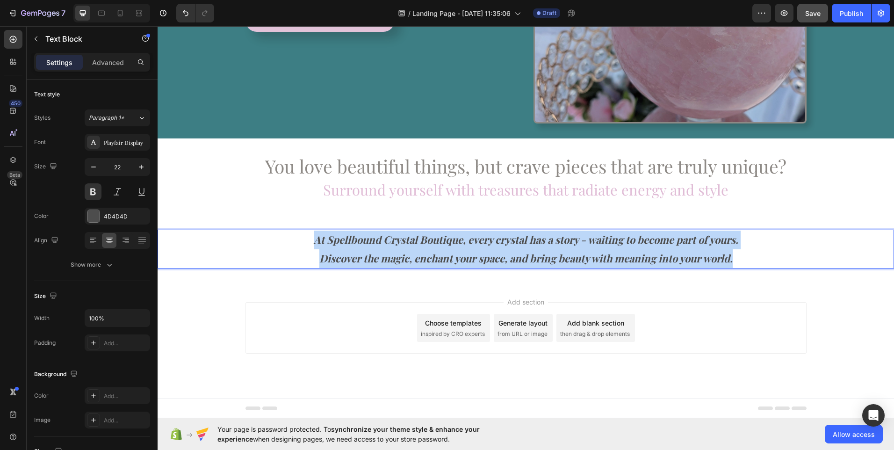
drag, startPoint x: 309, startPoint y: 243, endPoint x: 741, endPoint y: 253, distance: 432.5
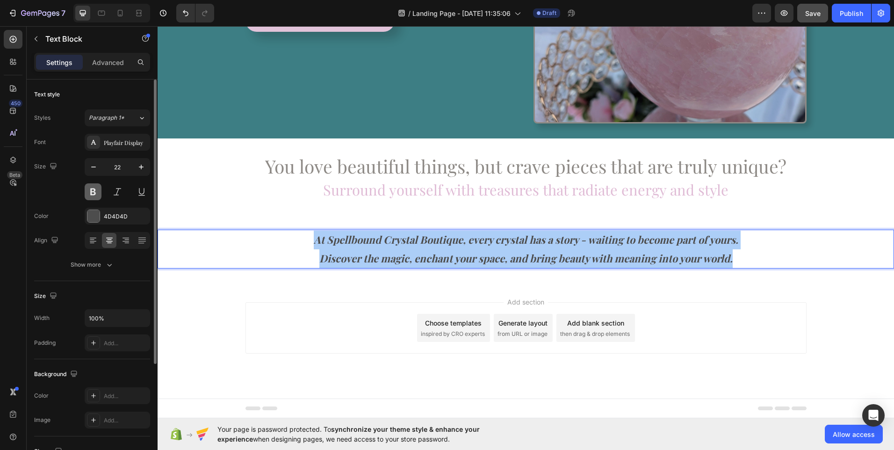
click at [96, 196] on button at bounding box center [93, 191] width 17 height 17
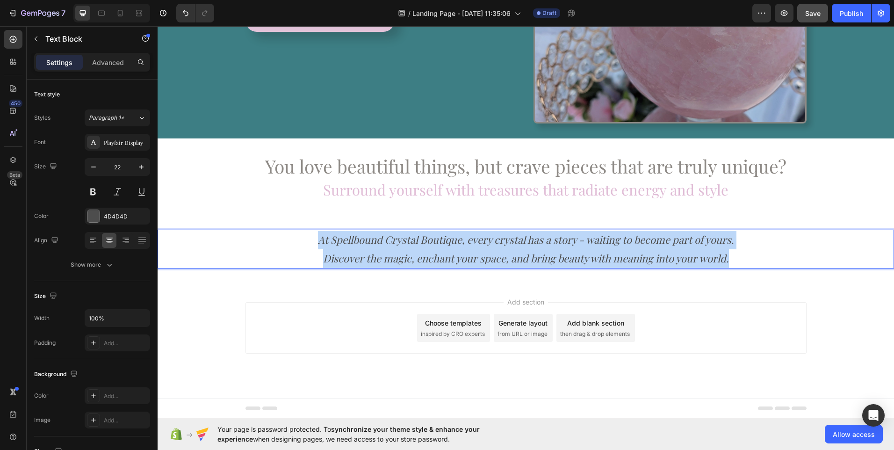
drag, startPoint x: 313, startPoint y: 243, endPoint x: 743, endPoint y: 227, distance: 430.8
click at [743, 227] on div "At Spellbound Crystal Boutique, every crystal has a story - waiting to become p…" at bounding box center [526, 249] width 736 height 69
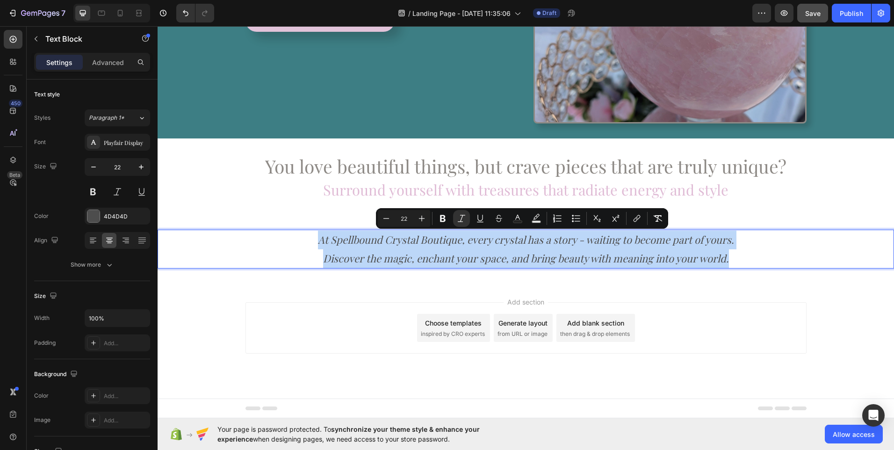
drag, startPoint x: 730, startPoint y: 262, endPoint x: 314, endPoint y: 244, distance: 416.9
click at [314, 244] on p "At Spellbound Crystal Boutique, every crystal has a story - waiting to become p…" at bounding box center [525, 248] width 734 height 37
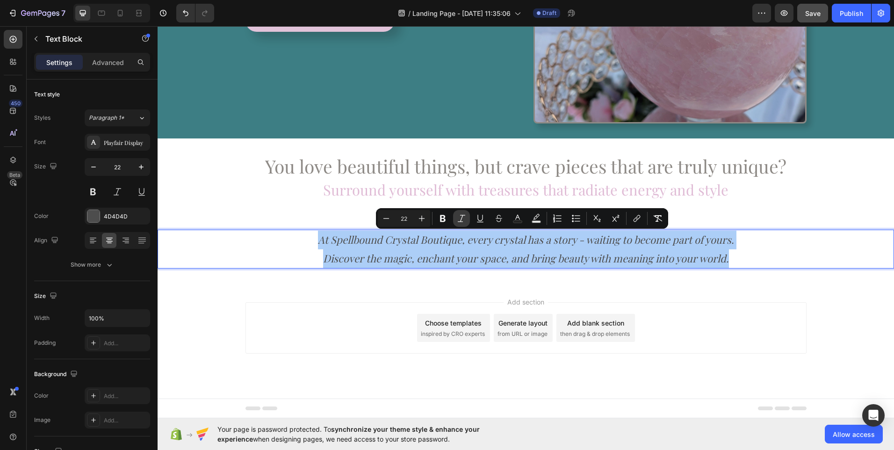
click at [460, 218] on icon "Editor contextual toolbar" at bounding box center [461, 218] width 9 height 9
click at [118, 145] on div "Playfair Display" at bounding box center [126, 142] width 44 height 8
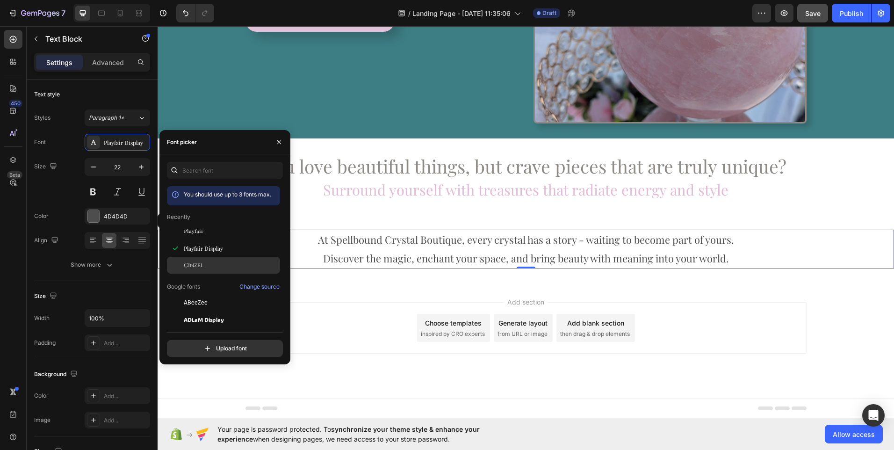
click at [196, 395] on div "Cinzel" at bounding box center [223, 403] width 113 height 17
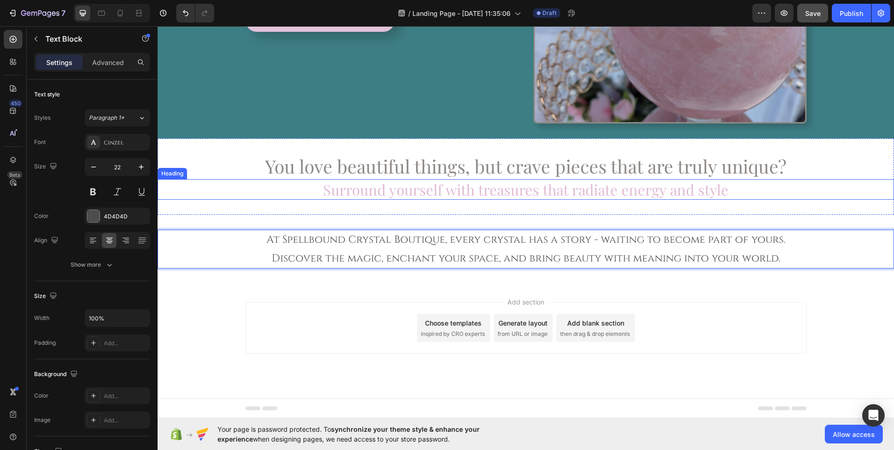
click at [617, 187] on h2 "Surround yourself with treasures that radiate energy and style" at bounding box center [526, 189] width 736 height 21
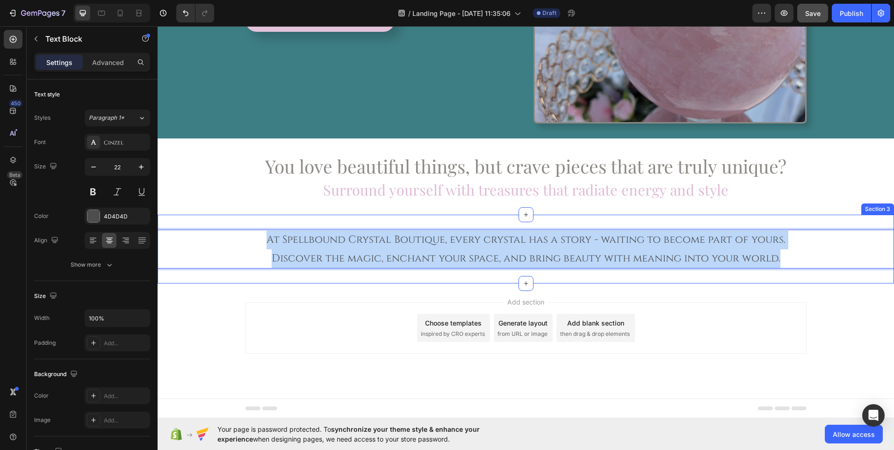
drag, startPoint x: 779, startPoint y: 254, endPoint x: 253, endPoint y: 228, distance: 526.1
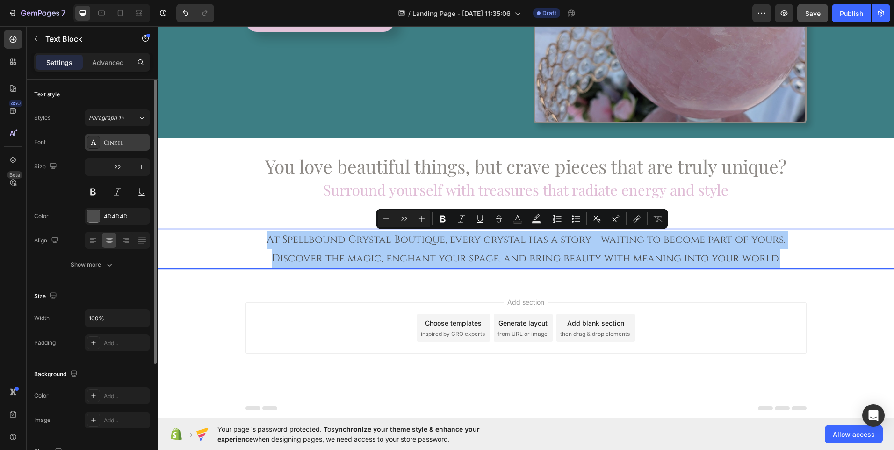
click at [122, 140] on div "Cinzel" at bounding box center [126, 142] width 44 height 8
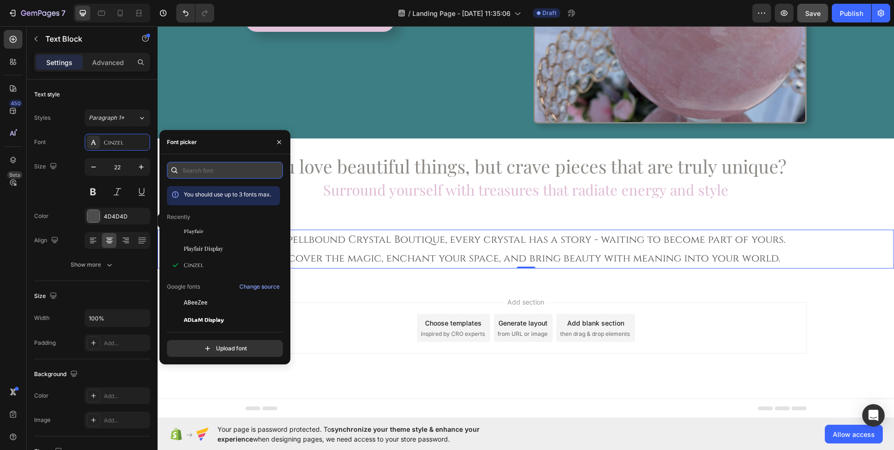
click at [205, 171] on input "text" at bounding box center [225, 170] width 116 height 17
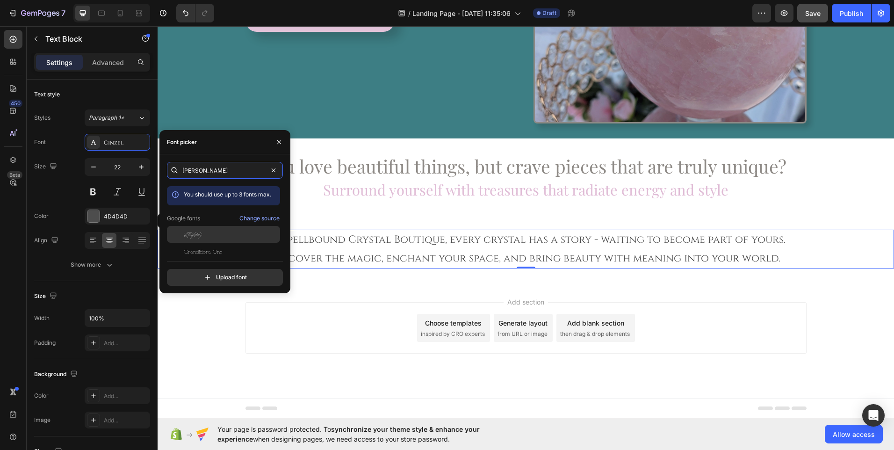
type input "lora"
click at [201, 234] on span "Explora" at bounding box center [193, 234] width 18 height 8
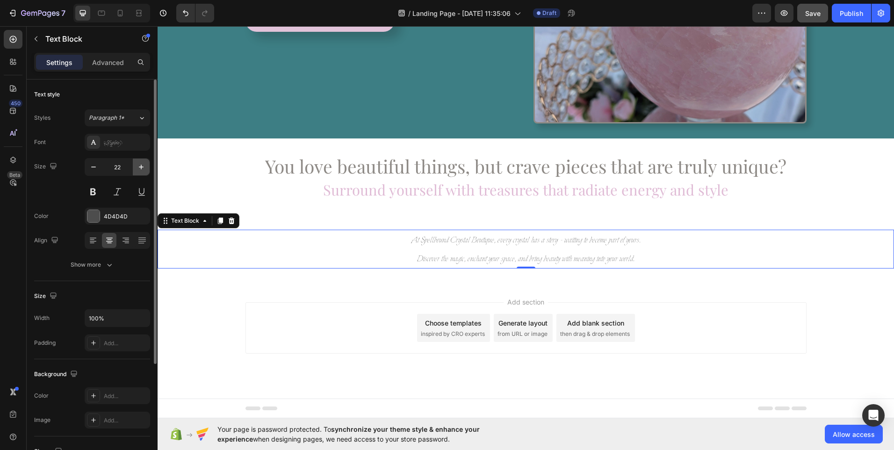
click at [143, 167] on icon "button" at bounding box center [141, 167] width 5 height 5
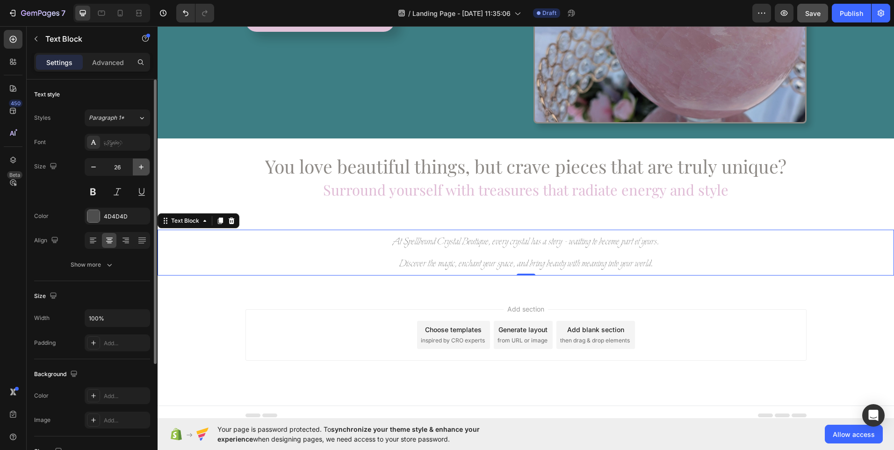
click at [143, 167] on icon "button" at bounding box center [141, 167] width 5 height 5
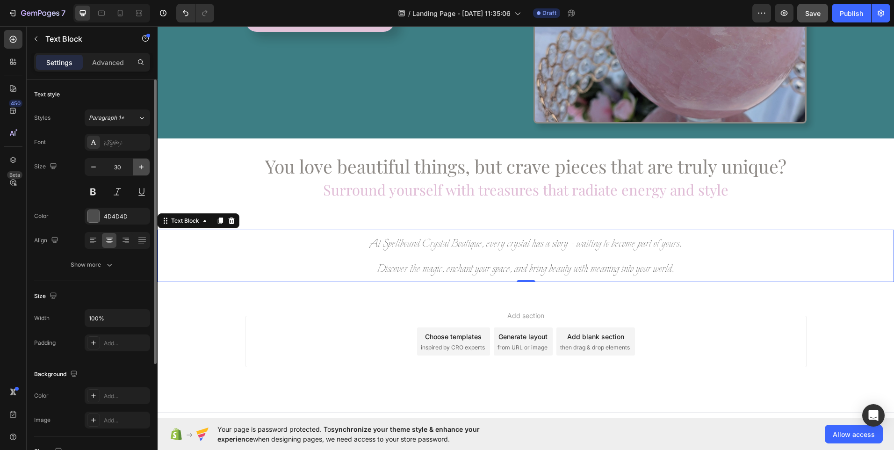
click at [143, 167] on icon "button" at bounding box center [141, 167] width 5 height 5
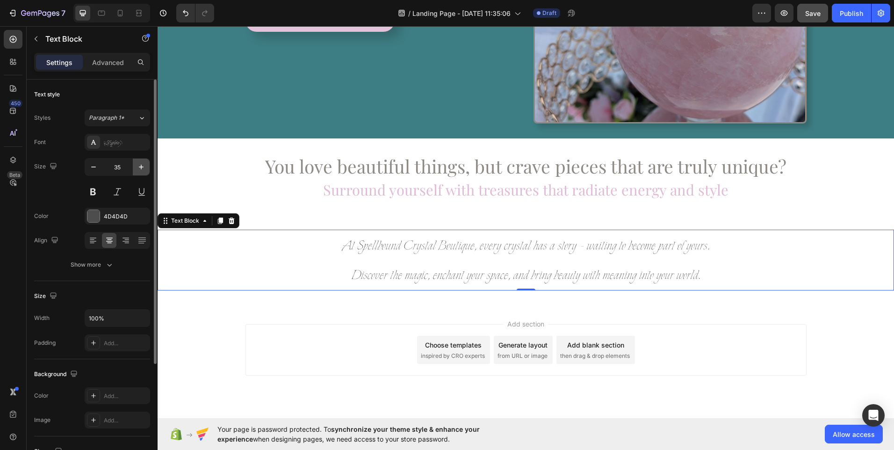
click at [143, 167] on icon "button" at bounding box center [141, 167] width 5 height 5
click at [93, 191] on button at bounding box center [93, 191] width 17 height 17
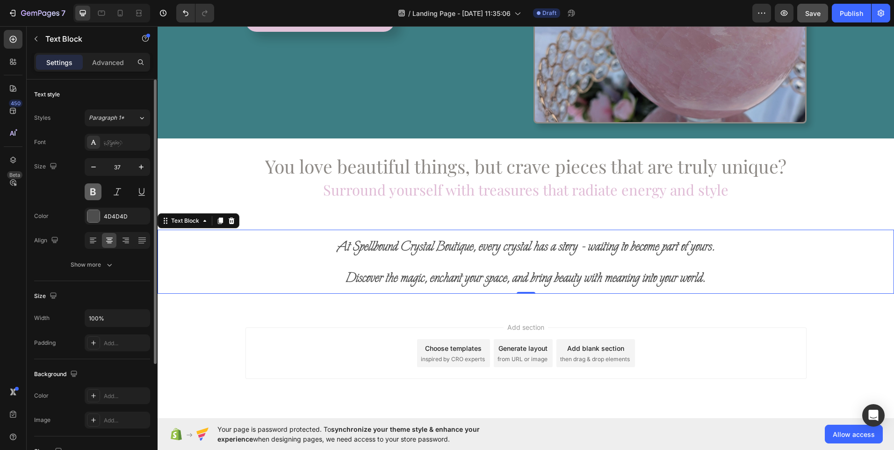
click at [93, 191] on button at bounding box center [93, 191] width 17 height 17
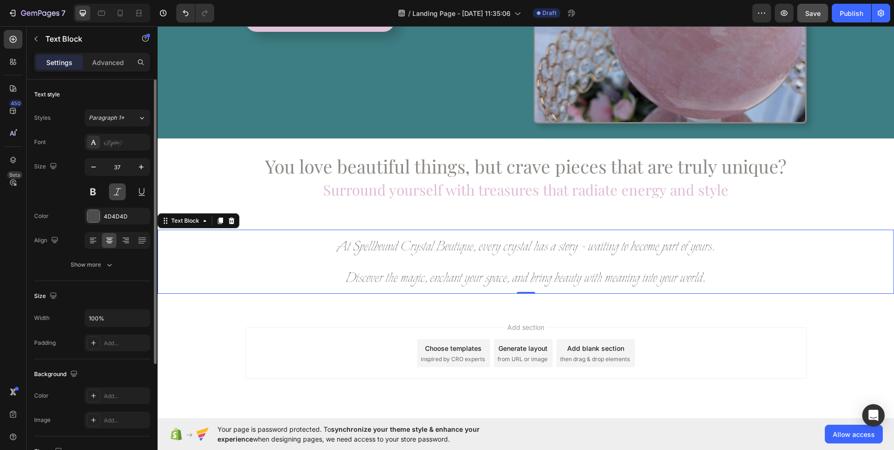
click at [115, 189] on button at bounding box center [117, 191] width 17 height 17
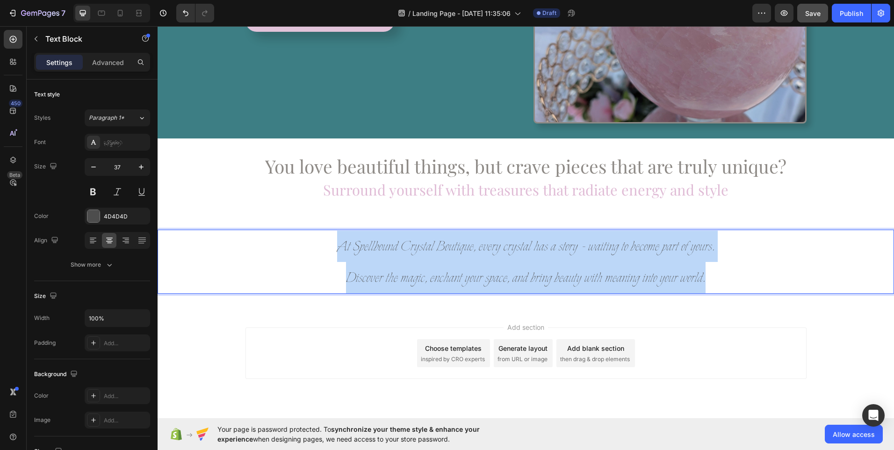
drag, startPoint x: 711, startPoint y: 273, endPoint x: 332, endPoint y: 244, distance: 379.8
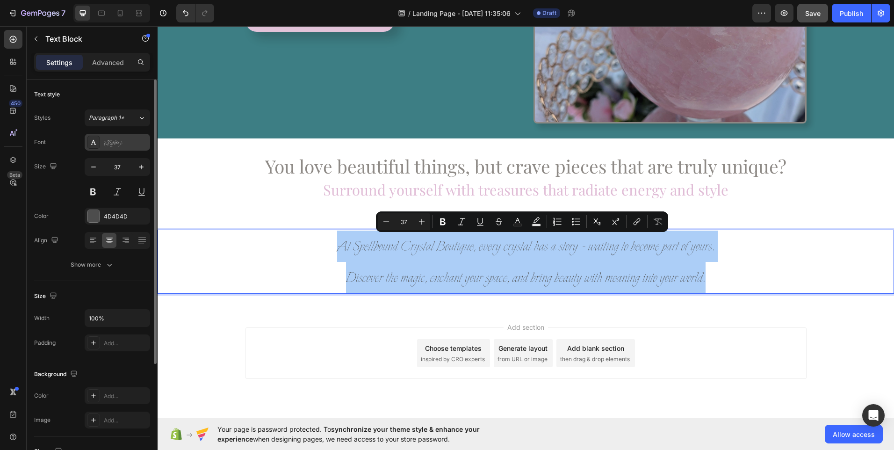
click at [123, 144] on div "Explora" at bounding box center [126, 142] width 44 height 8
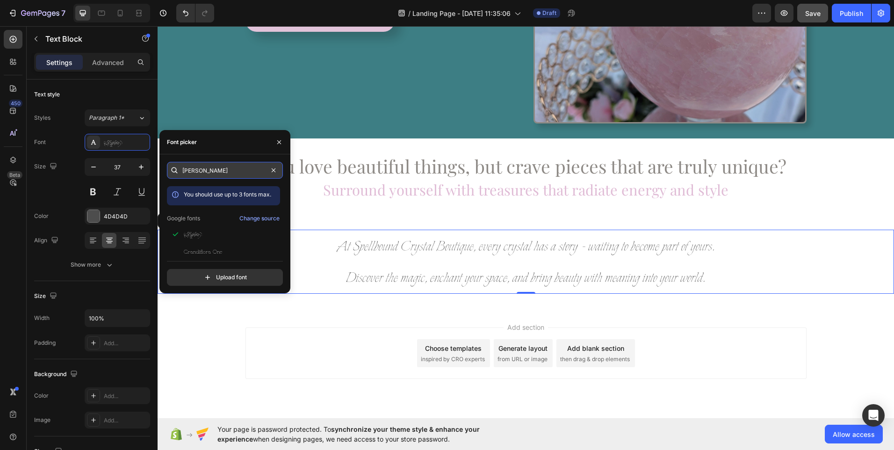
click at [201, 171] on input "lora" at bounding box center [225, 170] width 116 height 17
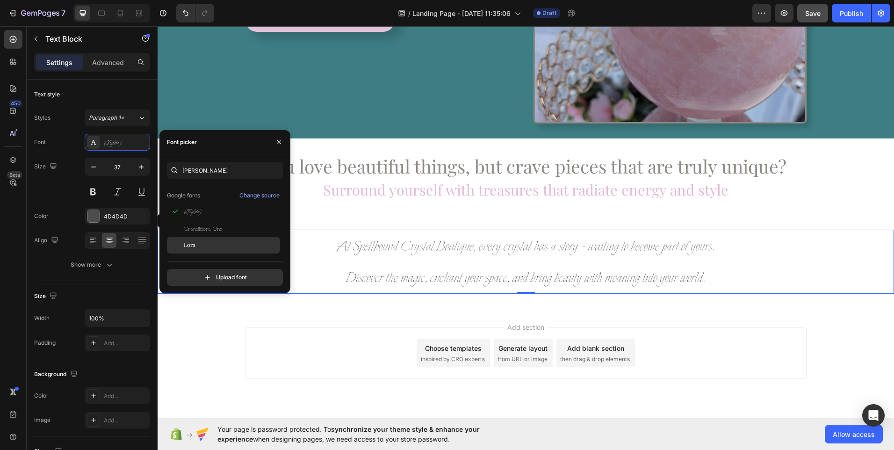
click at [198, 244] on div "Lora" at bounding box center [231, 245] width 94 height 8
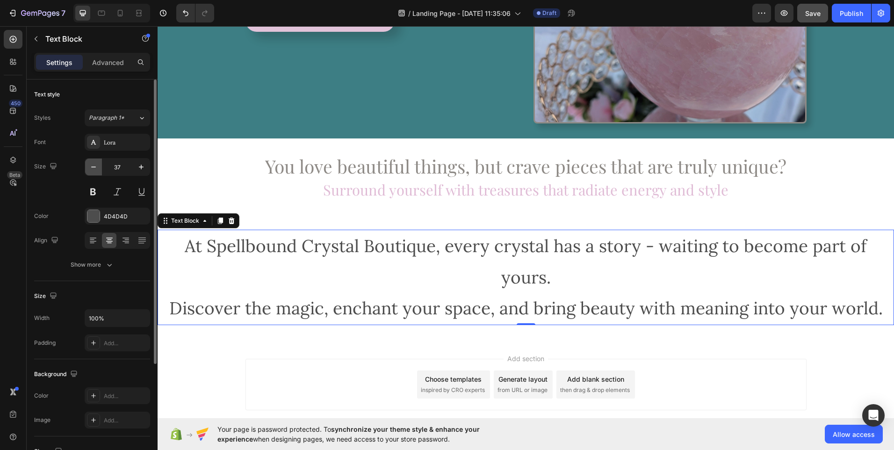
click at [93, 169] on icon "button" at bounding box center [93, 166] width 9 height 9
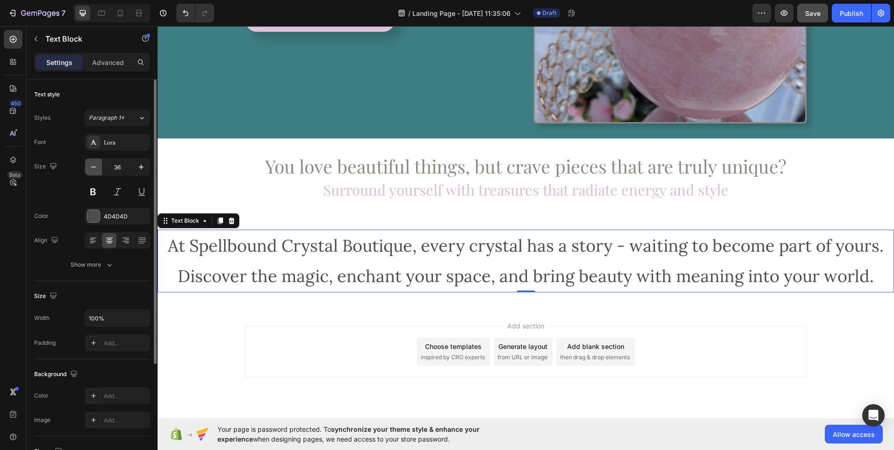
click at [93, 169] on icon "button" at bounding box center [93, 166] width 9 height 9
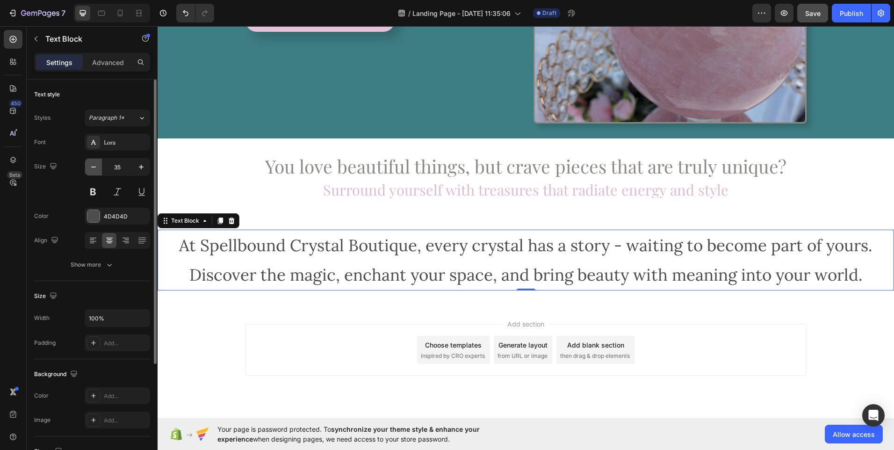
click at [93, 169] on icon "button" at bounding box center [93, 166] width 9 height 9
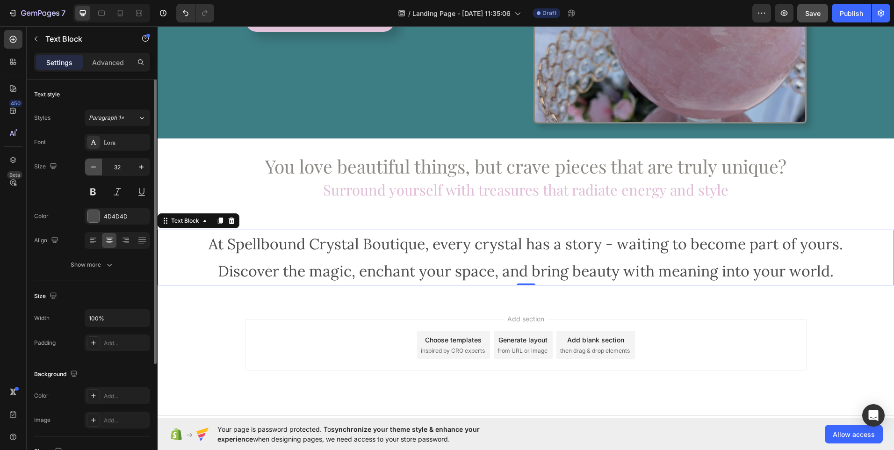
click at [93, 169] on icon "button" at bounding box center [93, 166] width 9 height 9
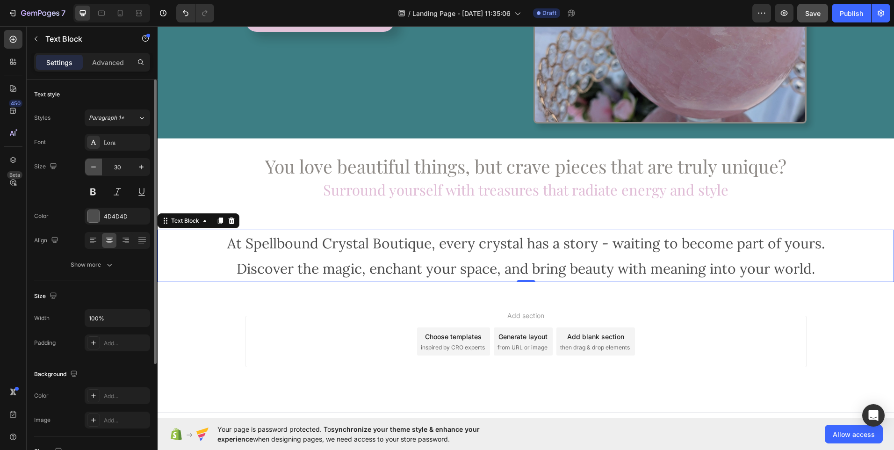
click at [93, 169] on icon "button" at bounding box center [93, 166] width 9 height 9
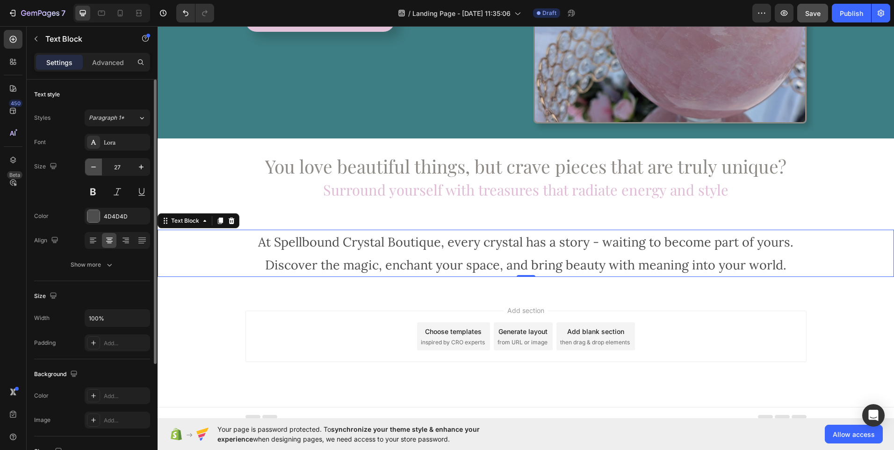
click at [93, 169] on icon "button" at bounding box center [93, 166] width 9 height 9
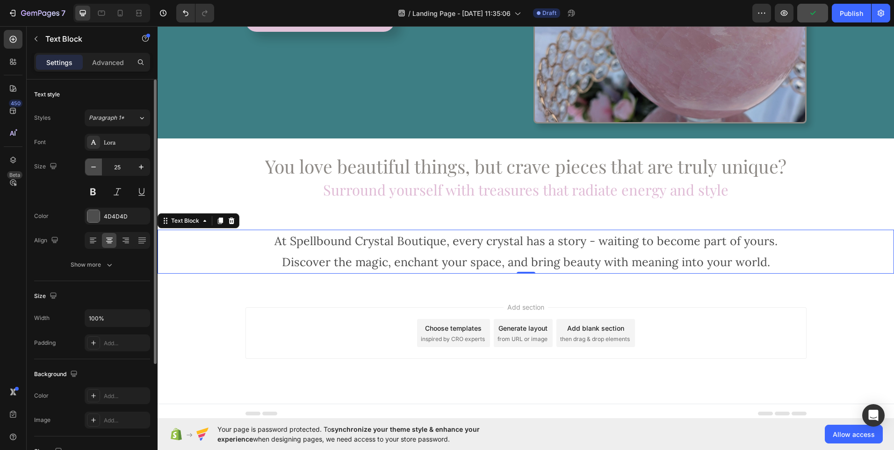
click at [93, 169] on icon "button" at bounding box center [93, 166] width 9 height 9
type input "23"
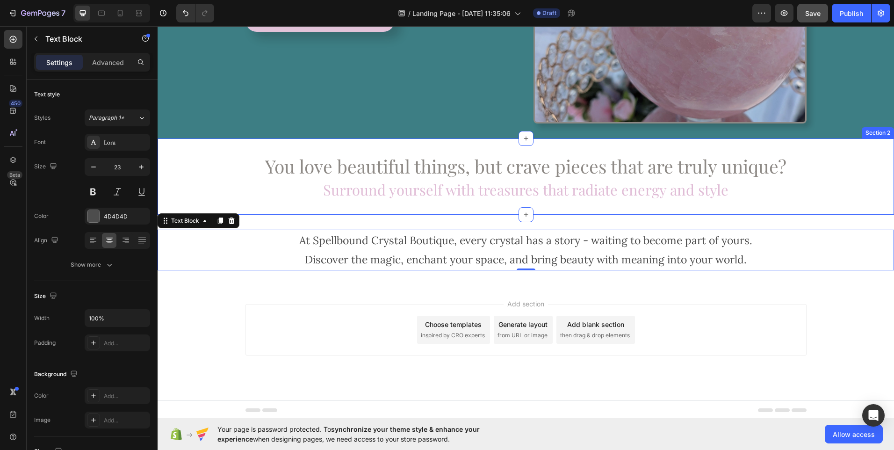
click at [366, 204] on div "You love beautiful things, but crave pieces that are truly unique? Heading Surr…" at bounding box center [526, 176] width 736 height 76
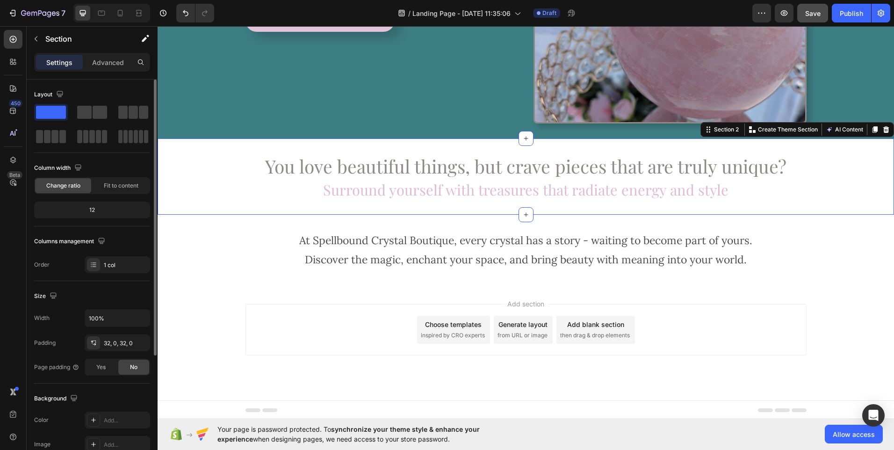
click at [99, 210] on div "12" at bounding box center [92, 209] width 112 height 13
click at [116, 345] on div "32, 0, 32, 0" at bounding box center [117, 343] width 27 height 8
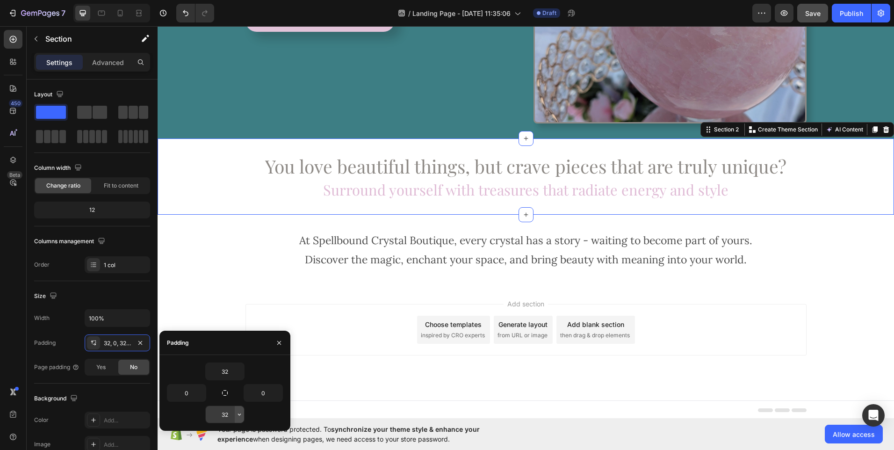
click at [238, 417] on icon "button" at bounding box center [239, 413] width 7 height 7
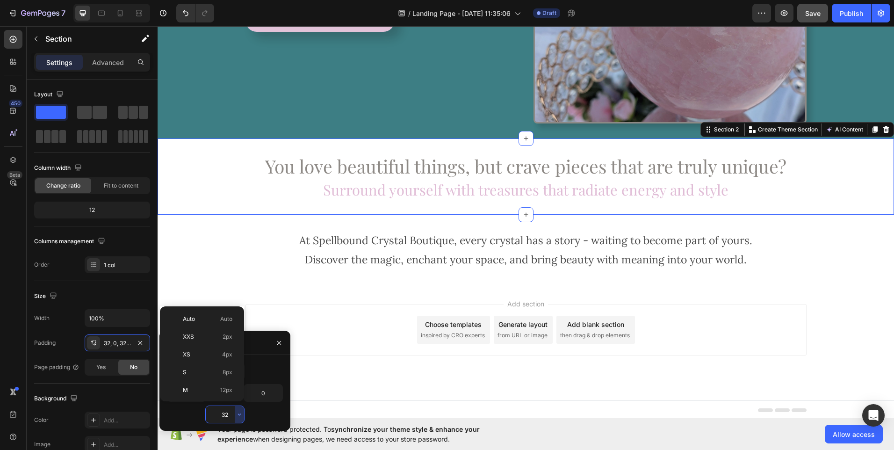
scroll to position [67, 0]
click at [226, 362] on div "XL 24px" at bounding box center [200, 358] width 73 height 18
type input "24"
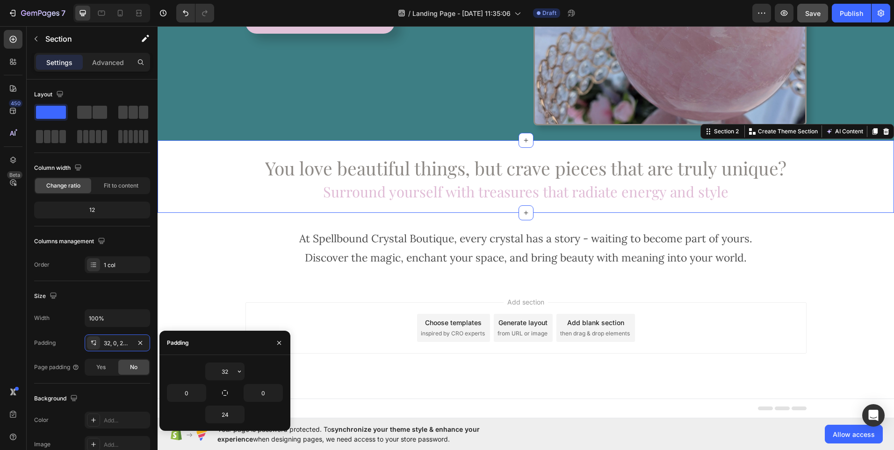
scroll to position [208, 0]
click at [243, 370] on icon "button" at bounding box center [239, 370] width 7 height 7
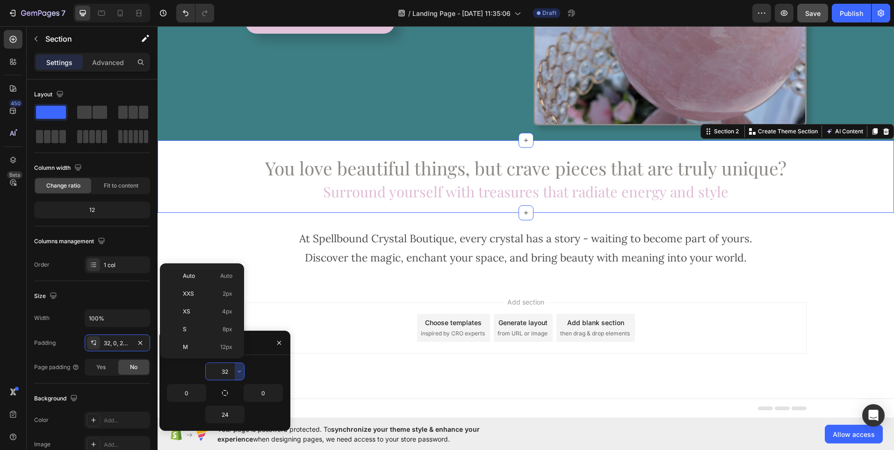
scroll to position [67, 0]
click at [228, 318] on span "24px" at bounding box center [226, 315] width 14 height 8
type input "24"
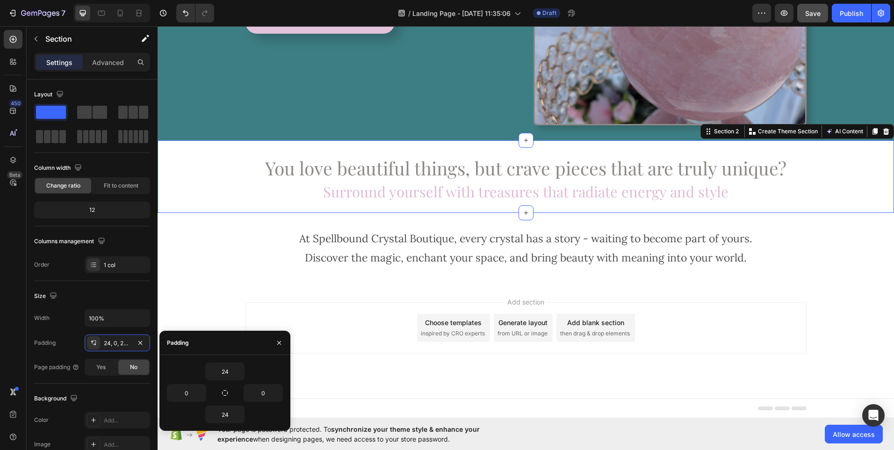
scroll to position [204, 0]
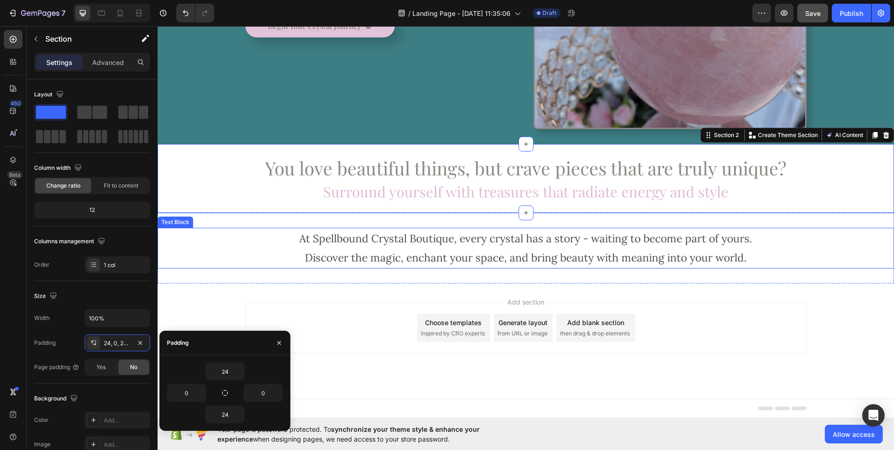
click at [385, 257] on p "At Spellbound Crystal Boutique, every crystal has a story - waiting to become p…" at bounding box center [525, 248] width 734 height 39
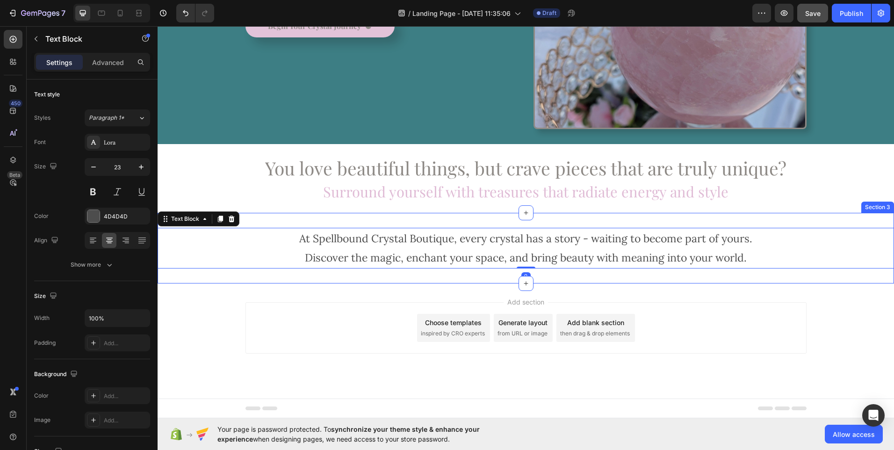
click at [343, 221] on div "At Spellbound Crystal Boutique, every crystal has a story - waiting to become p…" at bounding box center [526, 248] width 736 height 71
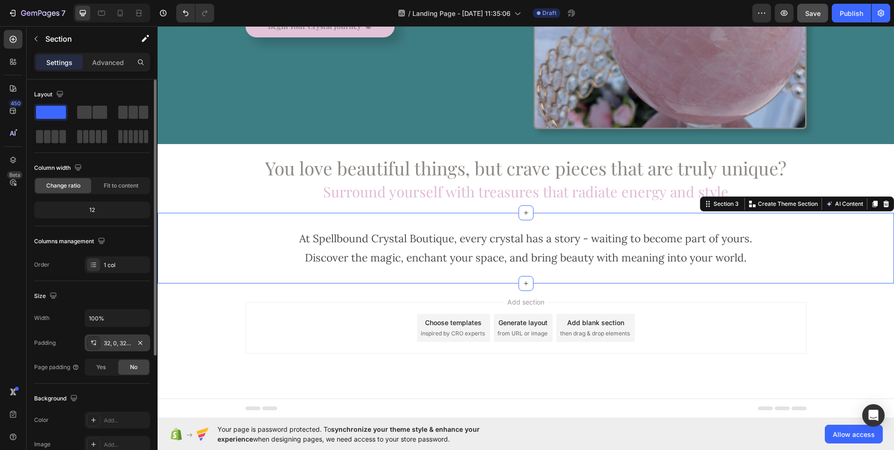
click at [109, 341] on div "32, 0, 32, 0" at bounding box center [117, 343] width 27 height 8
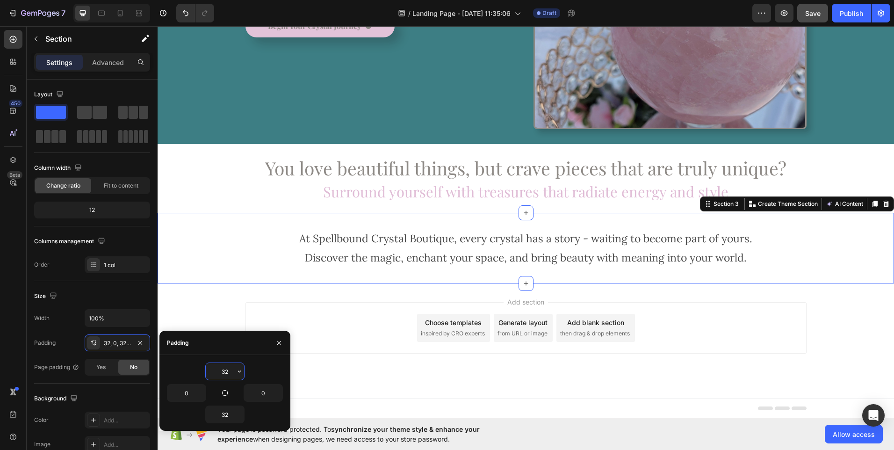
click at [223, 377] on input "32" at bounding box center [225, 371] width 38 height 17
click at [238, 375] on button "button" at bounding box center [239, 371] width 9 height 17
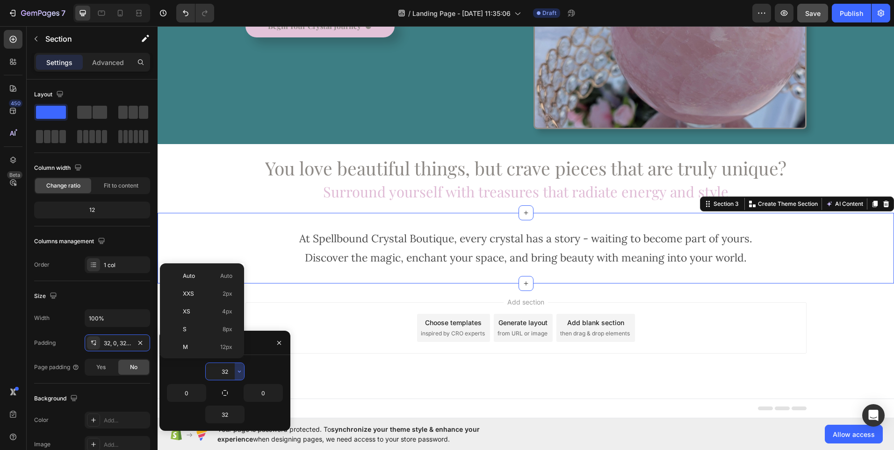
scroll to position [67, 0]
click at [225, 316] on span "24px" at bounding box center [226, 315] width 14 height 8
type input "24"
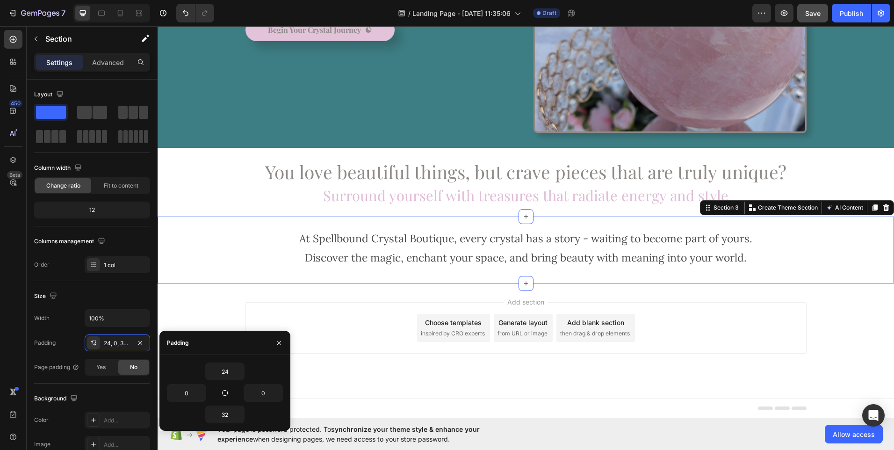
scroll to position [201, 0]
click at [228, 415] on input "32" at bounding box center [225, 414] width 38 height 17
click at [234, 415] on input "32" at bounding box center [225, 414] width 38 height 17
click at [241, 416] on icon "button" at bounding box center [239, 413] width 7 height 7
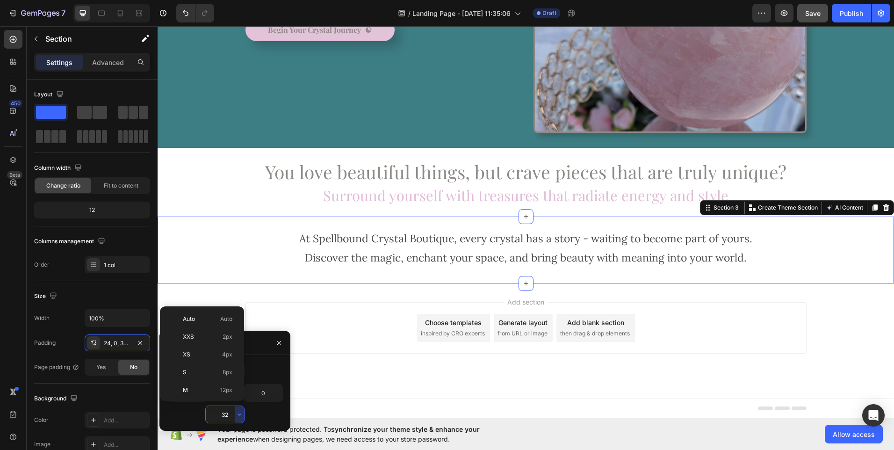
scroll to position [67, 0]
click at [215, 365] on div "XL 24px" at bounding box center [200, 358] width 73 height 18
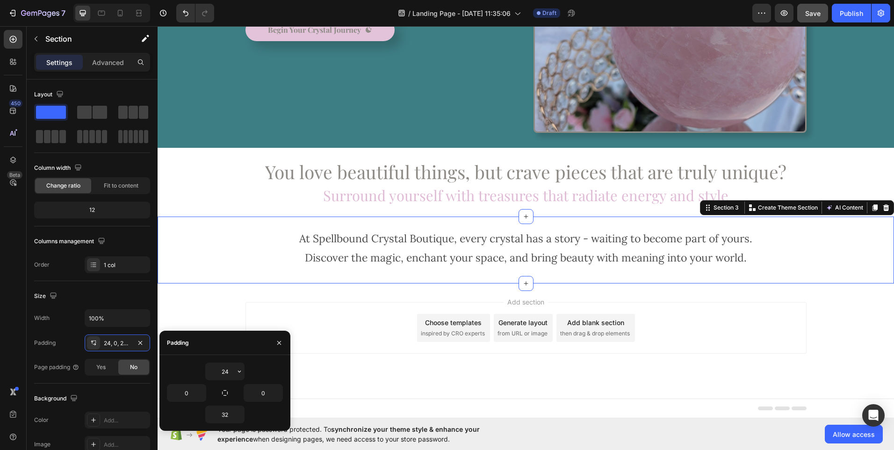
type input "24"
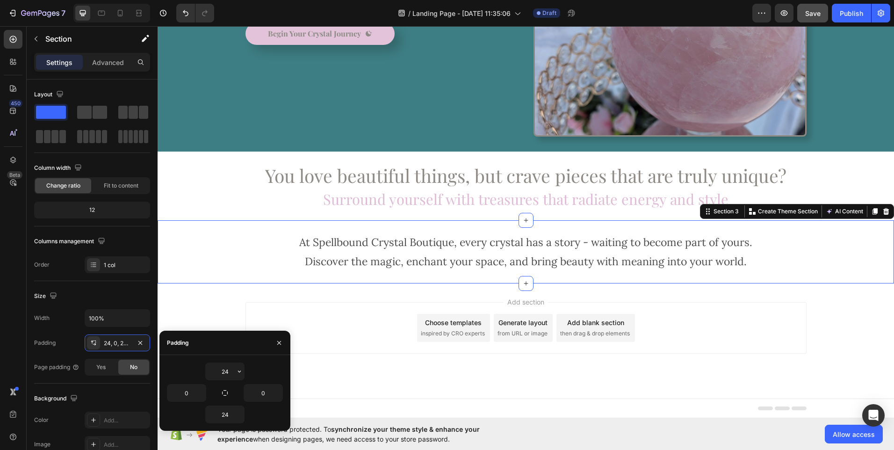
scroll to position [197, 0]
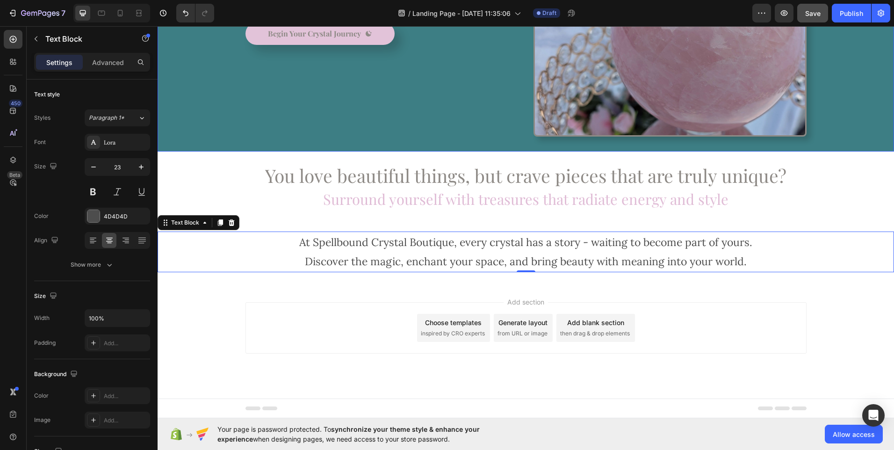
click at [377, 132] on div "Discover the Magic Heading Every crystal has a story. Now it can become one of …" at bounding box center [381, 0] width 273 height 273
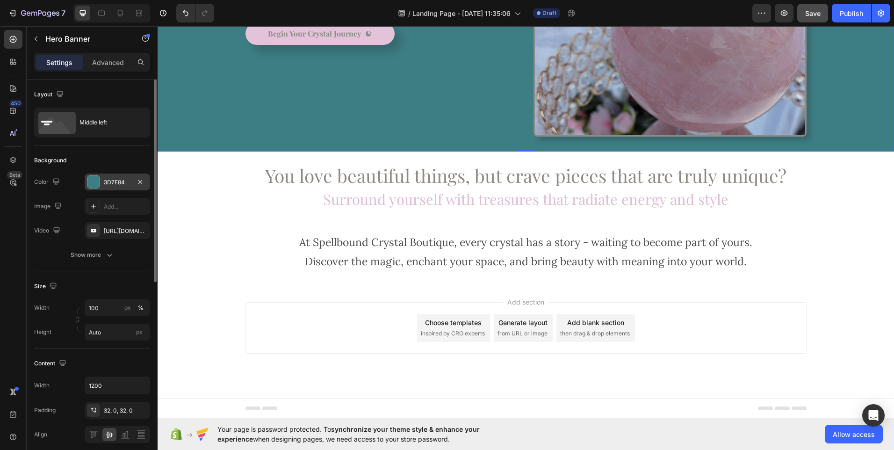
click at [119, 185] on div "3D7E84" at bounding box center [117, 182] width 27 height 8
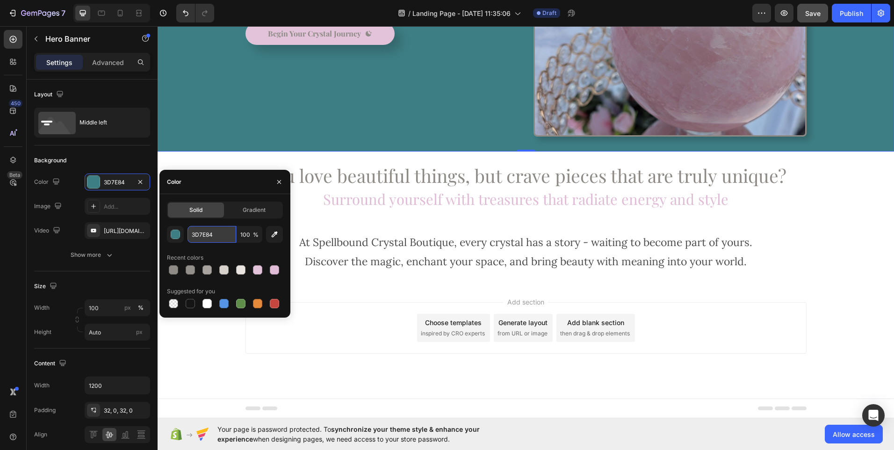
click at [207, 236] on input "3D7E84" at bounding box center [211, 234] width 49 height 17
click at [218, 237] on input "3D7E84" at bounding box center [211, 234] width 49 height 17
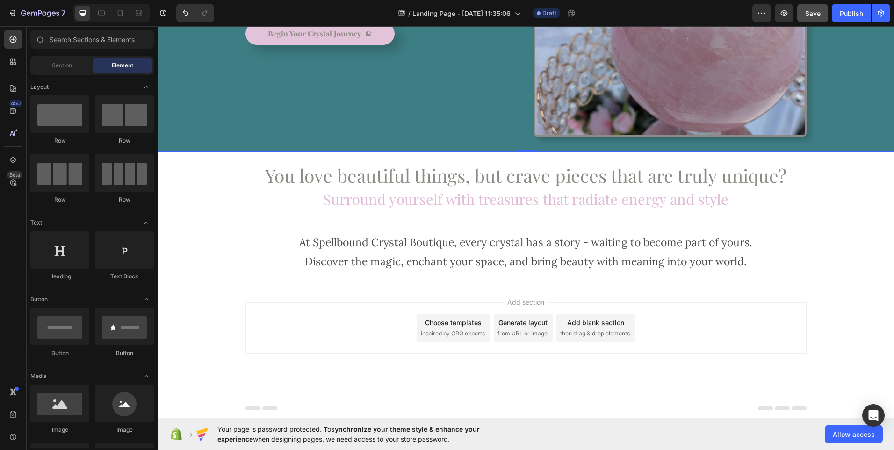
click at [336, 315] on div "Add section Choose templates inspired by CRO experts Generate layout from URL o…" at bounding box center [525, 327] width 561 height 51
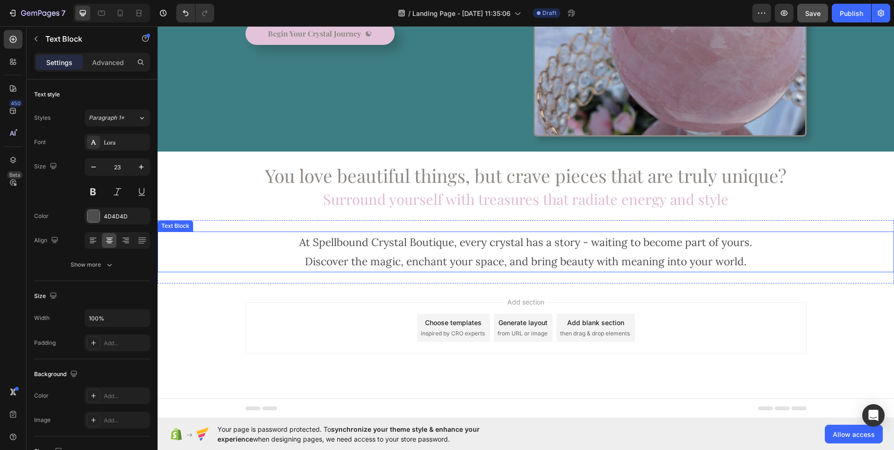
click at [302, 249] on p "At Spellbound Crystal Boutique, every crystal has a story - waiting to become p…" at bounding box center [525, 251] width 734 height 39
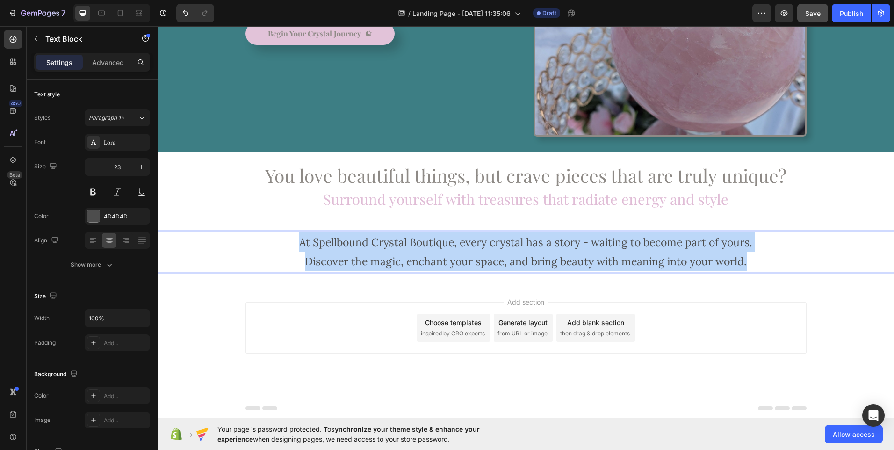
drag, startPoint x: 289, startPoint y: 240, endPoint x: 764, endPoint y: 252, distance: 474.6
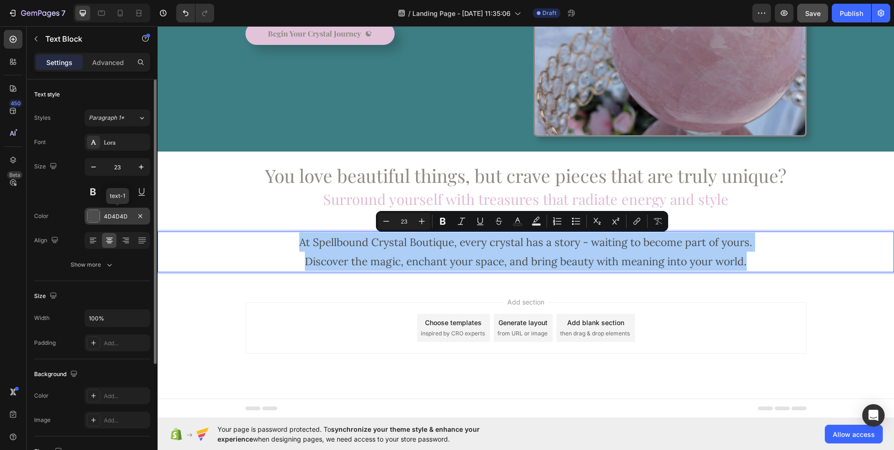
click at [95, 216] on div at bounding box center [93, 216] width 12 height 12
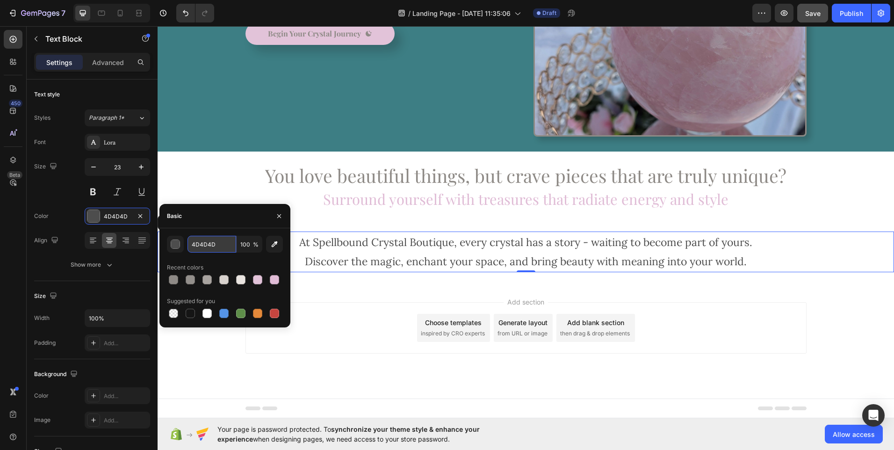
click at [207, 245] on input "4D4D4D" at bounding box center [211, 244] width 49 height 17
click at [217, 247] on input "4D4D4D" at bounding box center [211, 244] width 49 height 17
paste input "3D7E84"
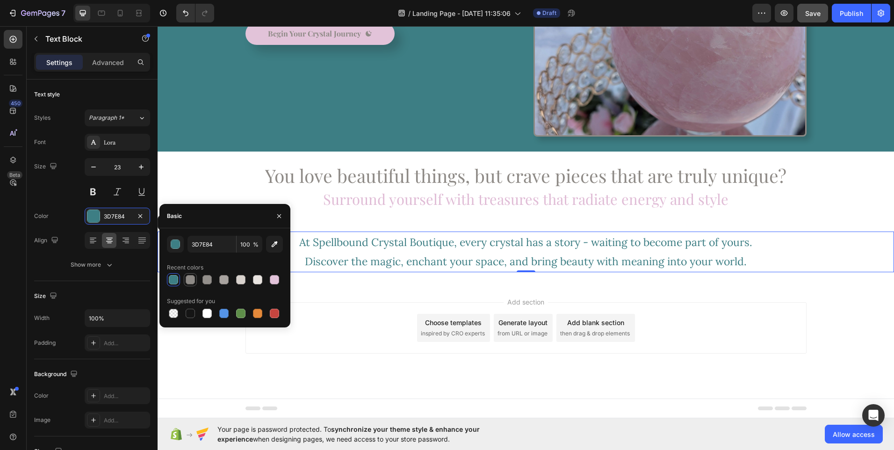
click at [174, 280] on div at bounding box center [225, 279] width 116 height 13
click at [191, 281] on div at bounding box center [190, 279] width 9 height 9
type input "8E8A86"
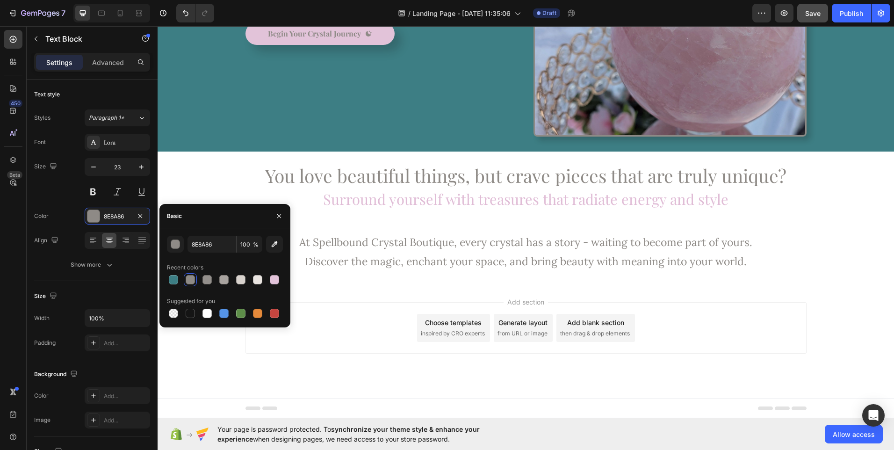
click at [326, 310] on div "Add section Choose templates inspired by CRO experts Generate layout from URL o…" at bounding box center [525, 327] width 561 height 51
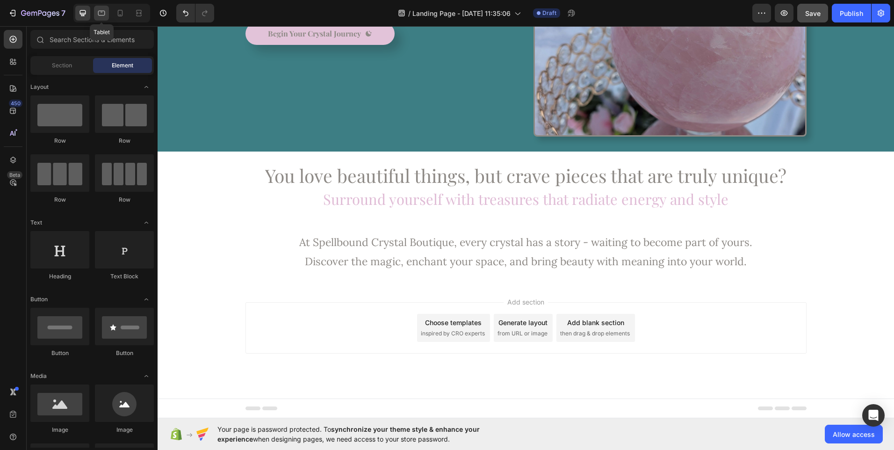
click at [102, 16] on icon at bounding box center [101, 12] width 9 height 9
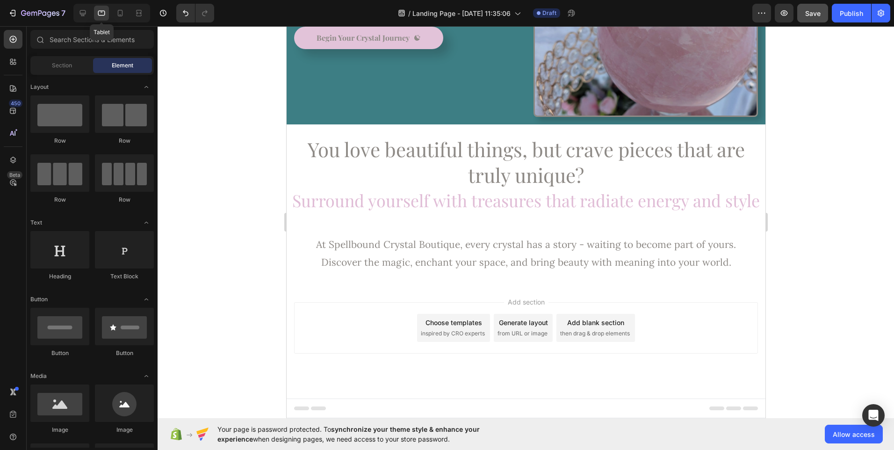
scroll to position [157, 0]
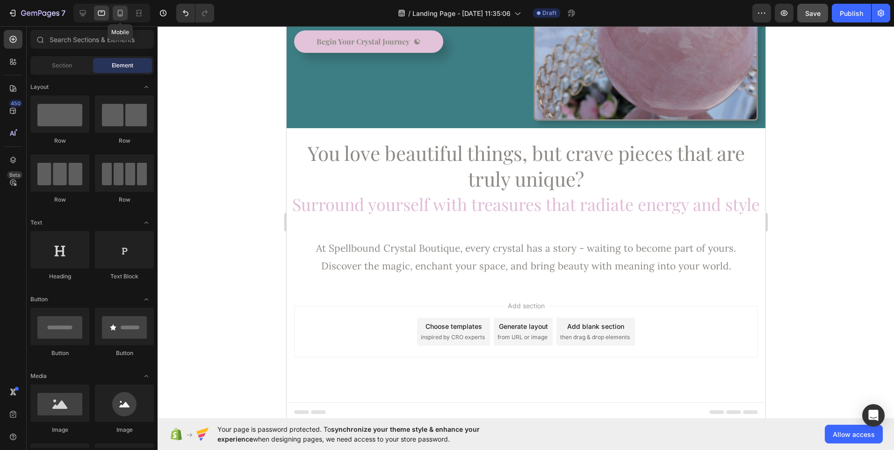
click at [120, 15] on icon at bounding box center [119, 12] width 9 height 9
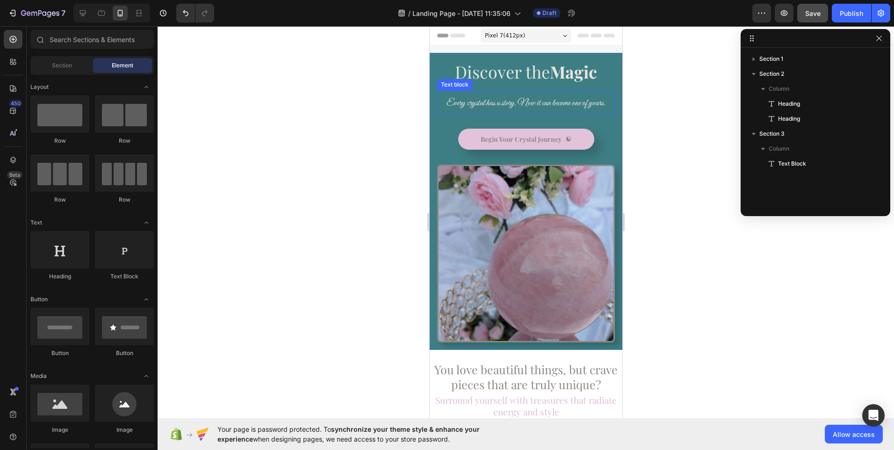
click at [566, 100] on span "Every crystal has a story. Now it can become one of yours." at bounding box center [525, 103] width 159 height 12
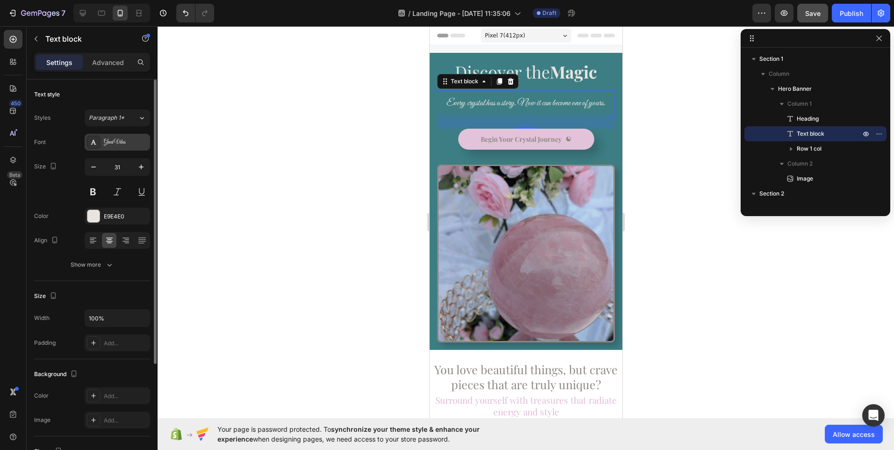
click at [123, 143] on div "Great Vibes" at bounding box center [126, 142] width 44 height 8
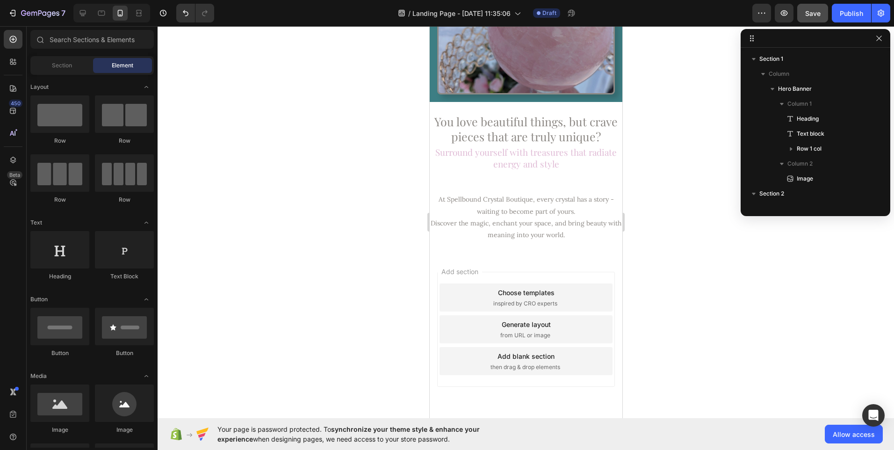
scroll to position [255, 0]
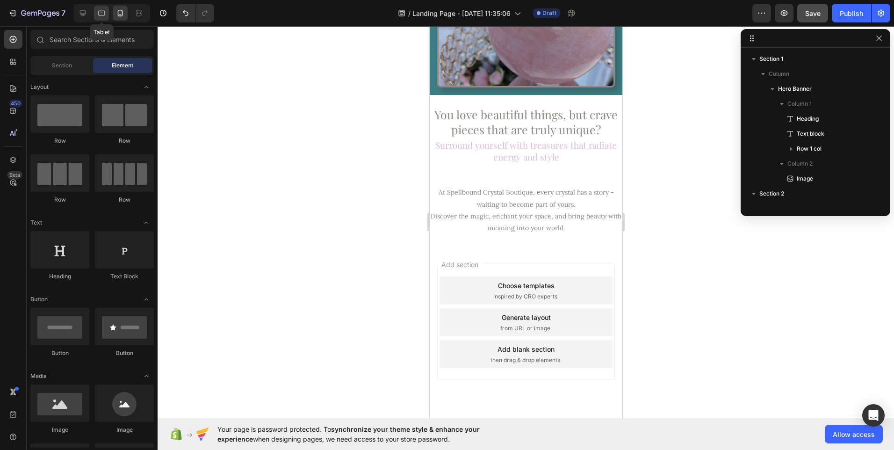
click at [100, 13] on icon at bounding box center [101, 12] width 9 height 9
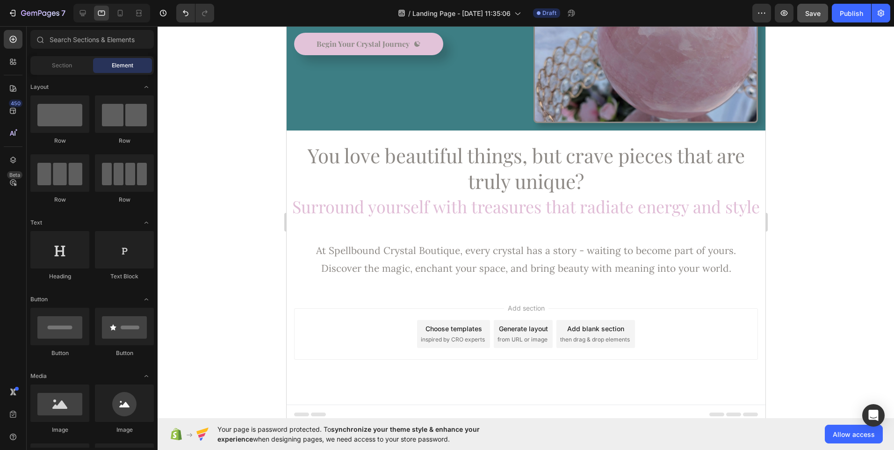
scroll to position [157, 0]
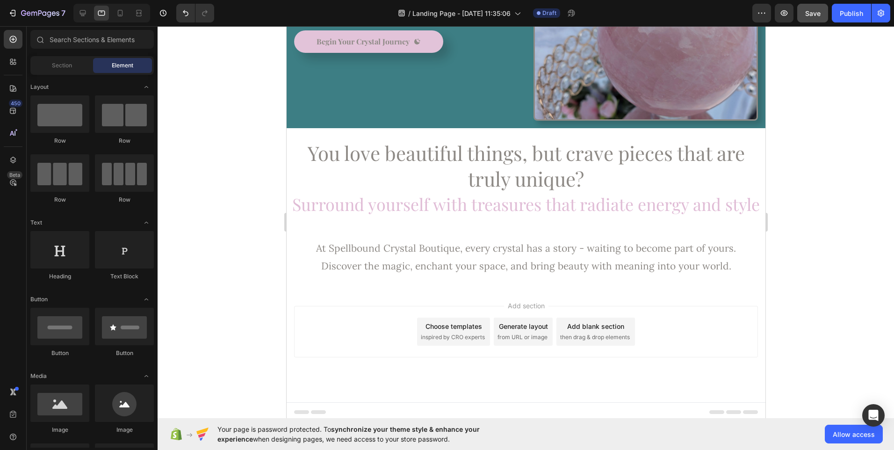
drag, startPoint x: 762, startPoint y: 270, endPoint x: 1056, endPoint y: 337, distance: 301.3
click at [371, 41] on p "Begin Your Crystal Journey" at bounding box center [362, 41] width 93 height 11
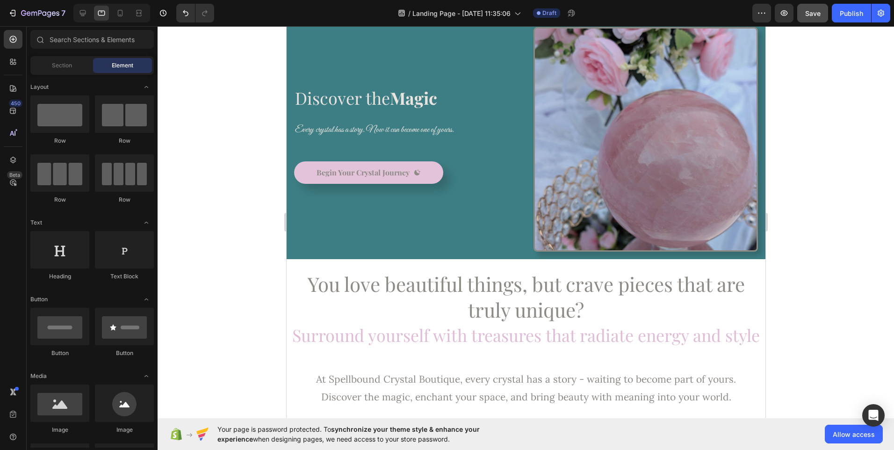
scroll to position [0, 0]
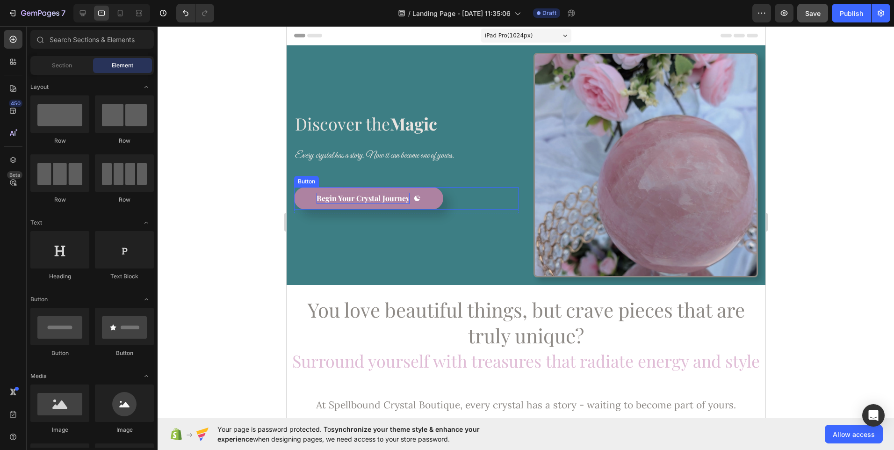
click at [394, 193] on p "Begin Your Crystal Journey" at bounding box center [362, 198] width 93 height 11
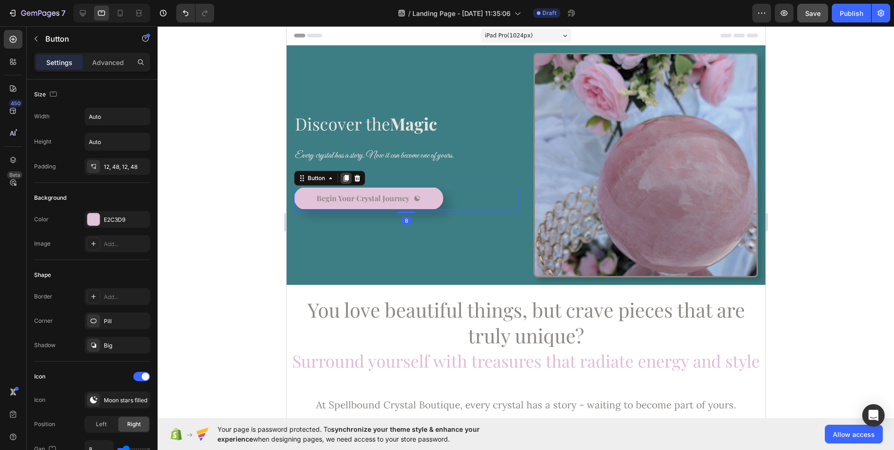
click at [349, 175] on icon at bounding box center [345, 177] width 7 height 7
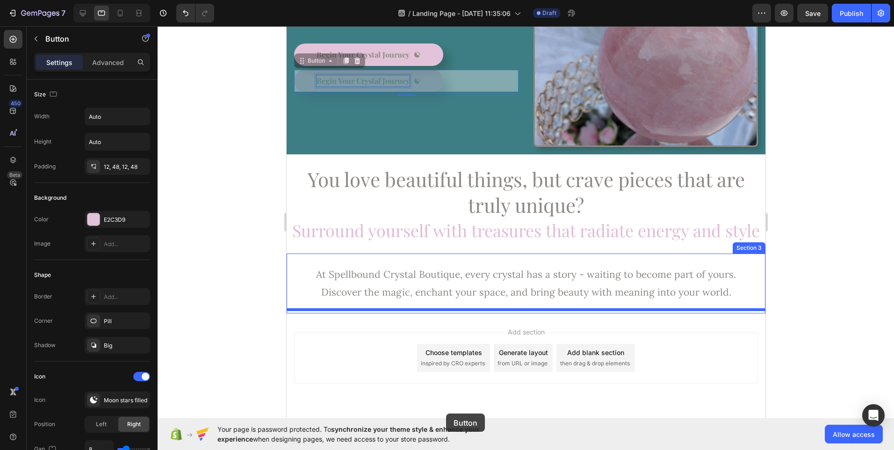
scroll to position [157, 0]
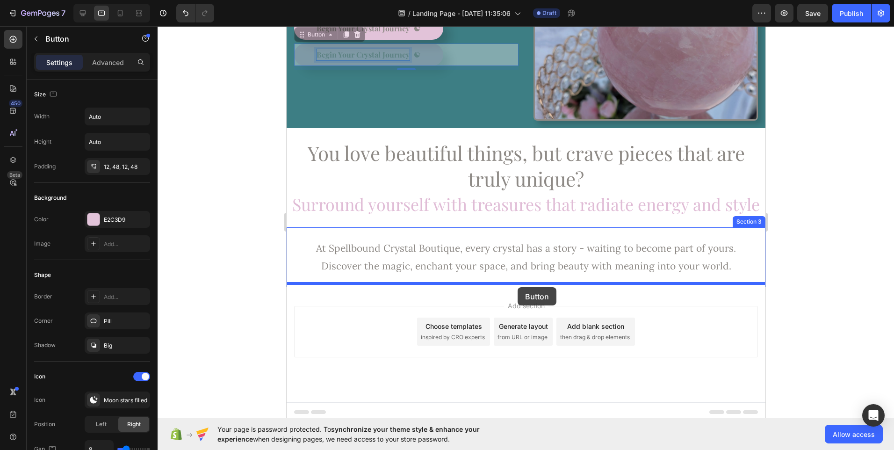
drag, startPoint x: 404, startPoint y: 210, endPoint x: 517, endPoint y: 287, distance: 136.9
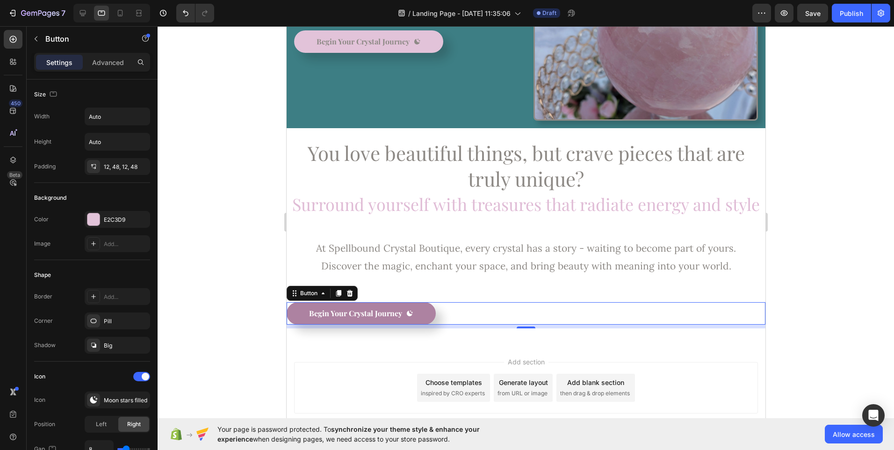
click at [291, 311] on button "Begin Your Crystal Journey" at bounding box center [360, 313] width 149 height 22
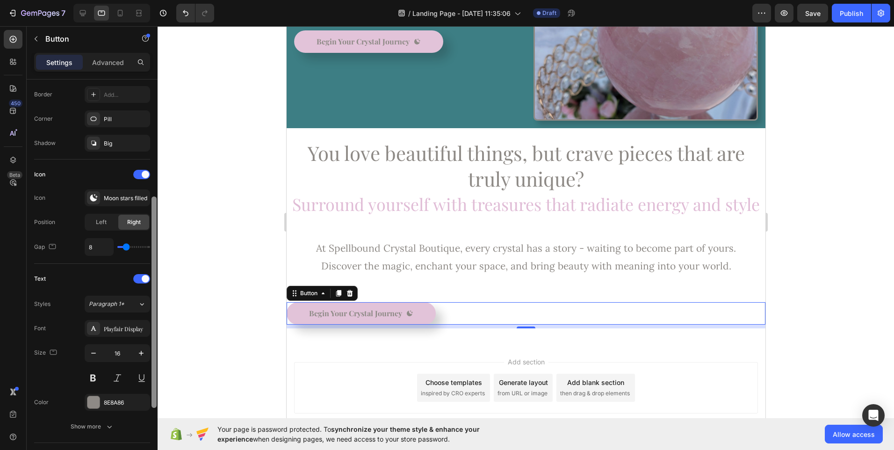
scroll to position [211, 0]
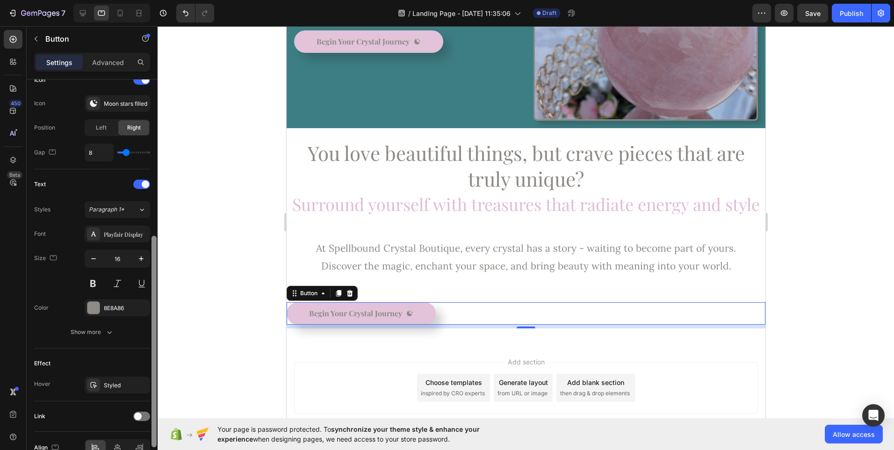
drag, startPoint x: 154, startPoint y: 246, endPoint x: 152, endPoint y: 411, distance: 165.5
click at [152, 411] on div at bounding box center [153, 341] width 5 height 211
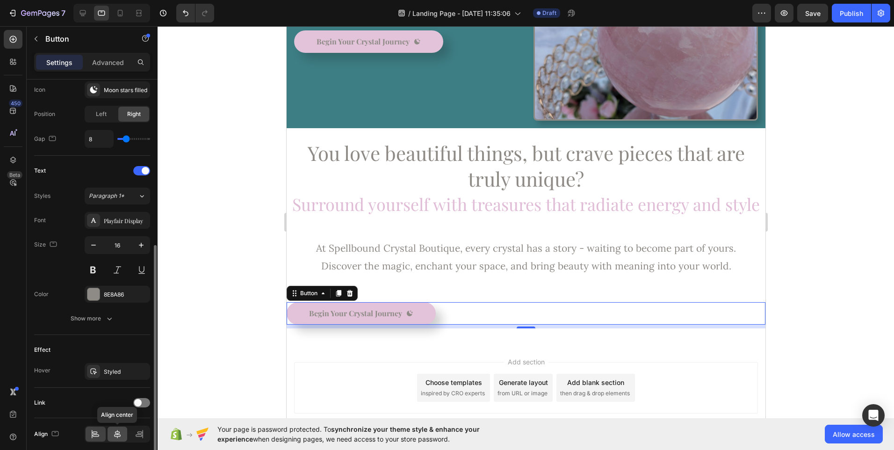
click at [120, 432] on icon at bounding box center [117, 433] width 9 height 9
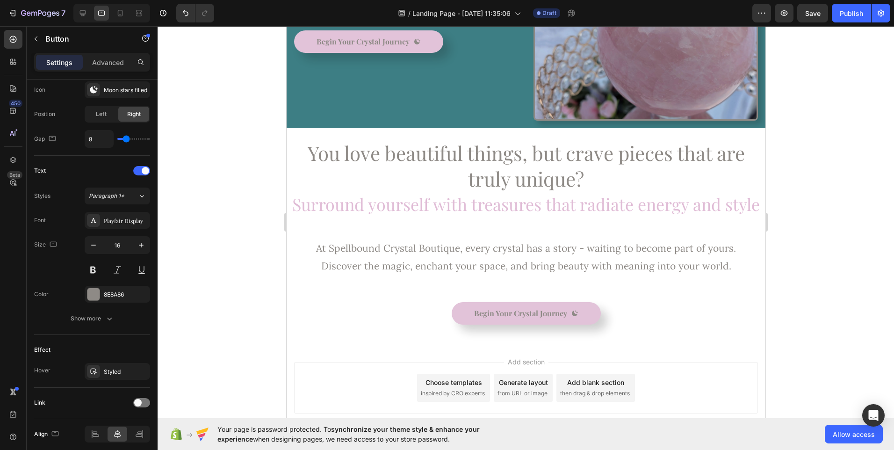
click at [359, 364] on div "Add section Choose templates inspired by CRO experts Generate layout from URL o…" at bounding box center [526, 387] width 464 height 51
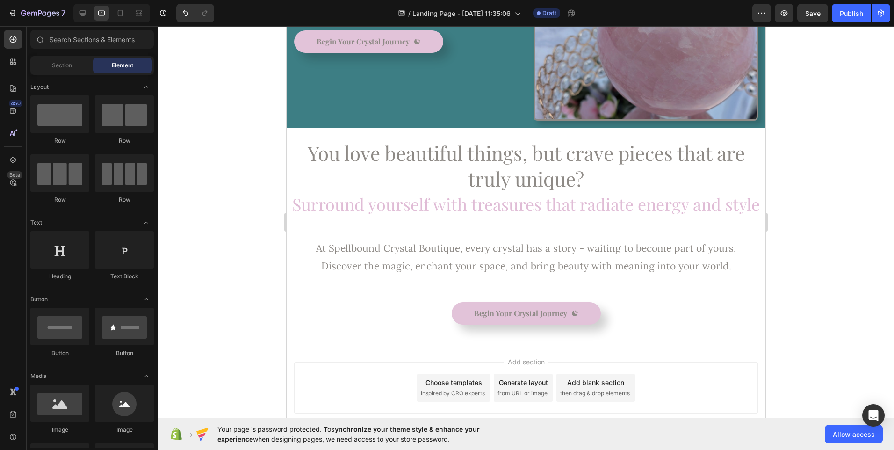
scroll to position [213, 0]
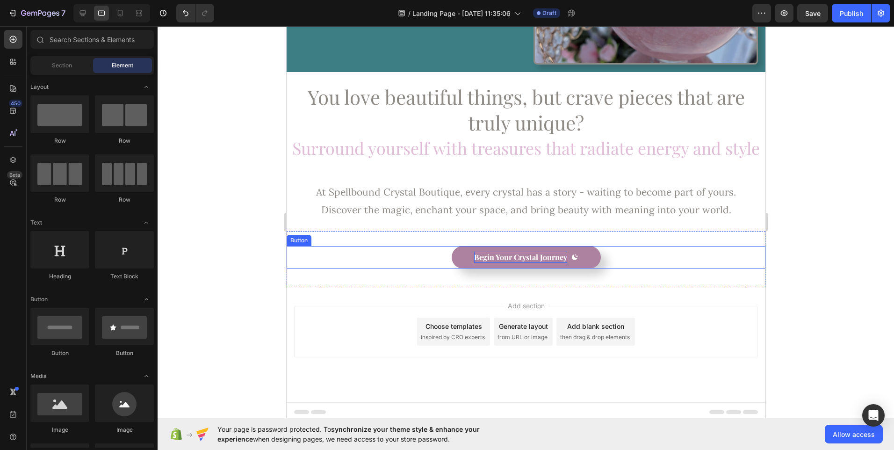
click at [548, 251] on p "Begin Your Crystal Journey" at bounding box center [520, 256] width 93 height 11
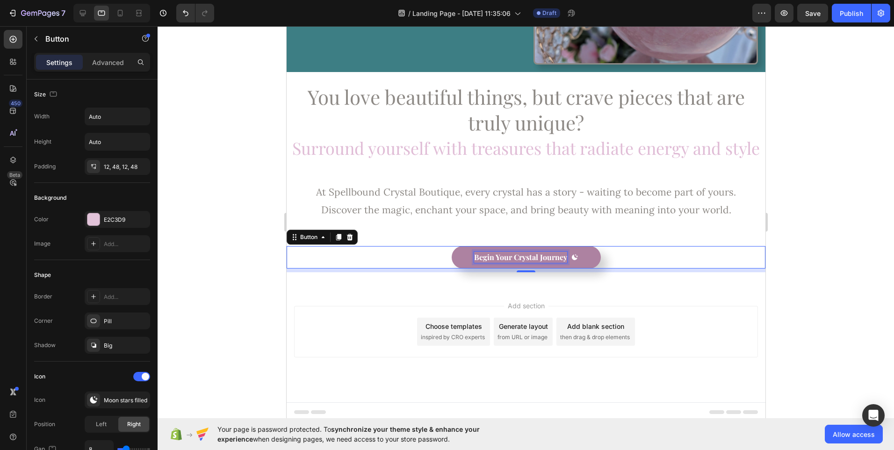
click at [548, 251] on p "Begin Your Crystal Journey" at bounding box center [520, 256] width 93 height 11
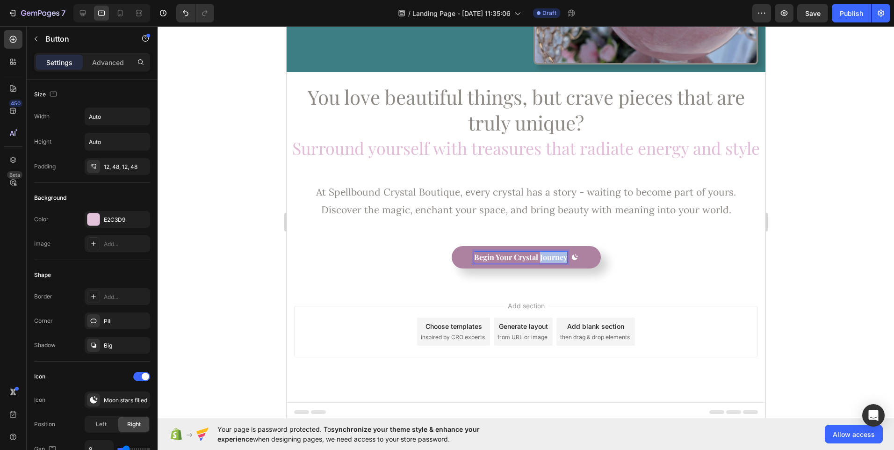
click at [548, 251] on p "Begin Your Crystal Journey" at bounding box center [520, 256] width 93 height 11
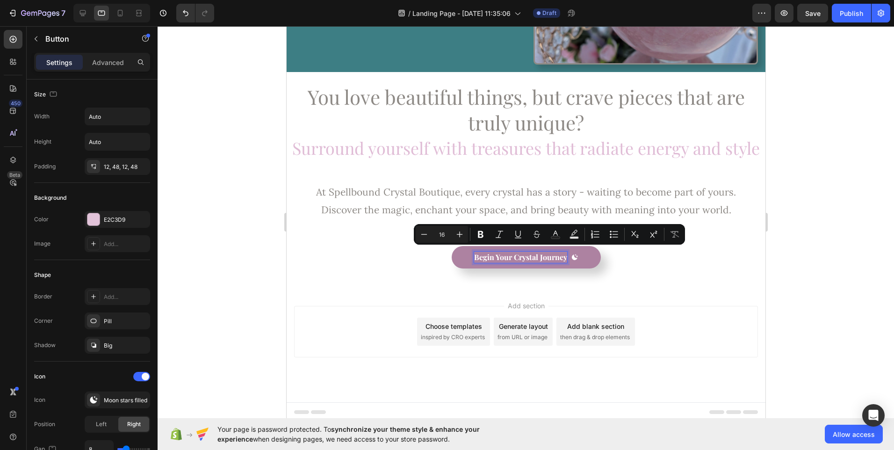
click at [526, 251] on p "Begin Your Crystal Journey" at bounding box center [520, 256] width 93 height 11
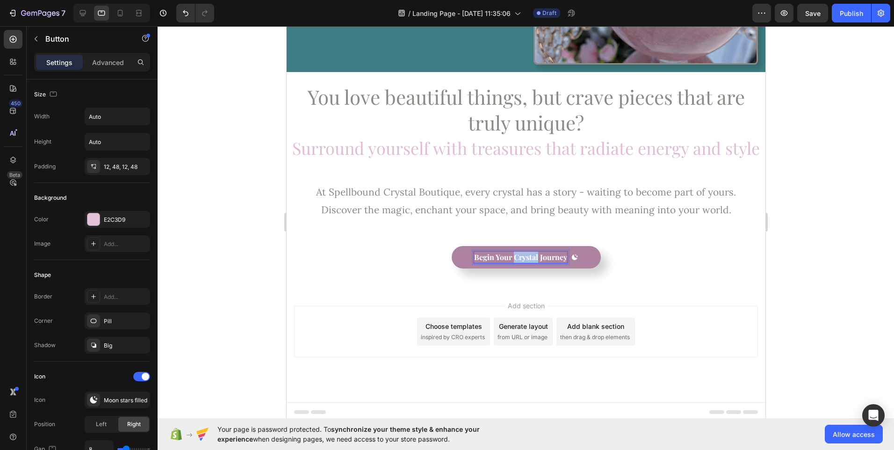
click at [526, 251] on p "Begin Your Crystal Journey" at bounding box center [520, 256] width 93 height 11
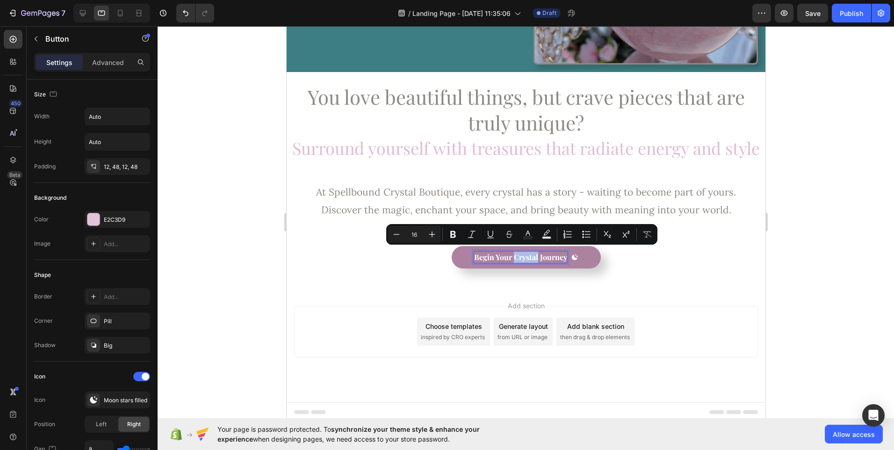
click at [531, 253] on p "Begin Your Crystal Journey" at bounding box center [520, 256] width 93 height 11
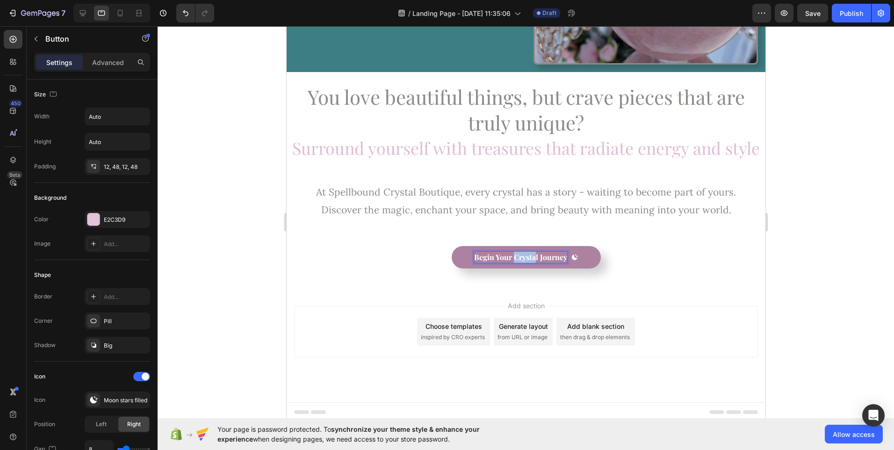
click at [531, 253] on p "Begin Your Crystal Journey" at bounding box center [520, 256] width 93 height 11
click at [486, 246] on button "Create" at bounding box center [525, 257] width 79 height 22
click at [477, 246] on button "Create your" at bounding box center [525, 257] width 96 height 22
click at [523, 253] on p "Create your Story" at bounding box center [520, 256] width 60 height 11
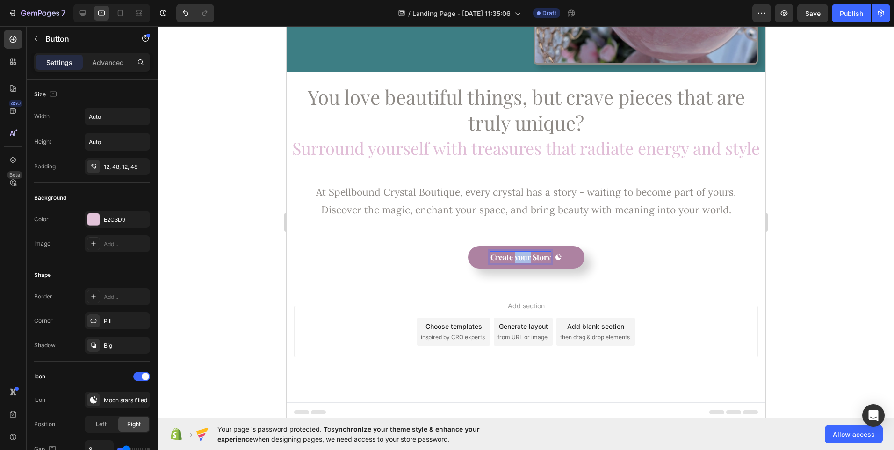
click at [523, 253] on p "Create your Story" at bounding box center [520, 256] width 60 height 11
click at [482, 246] on button "Discover" at bounding box center [525, 257] width 86 height 22
click at [474, 246] on button "Discover your" at bounding box center [526, 257] width 104 height 22
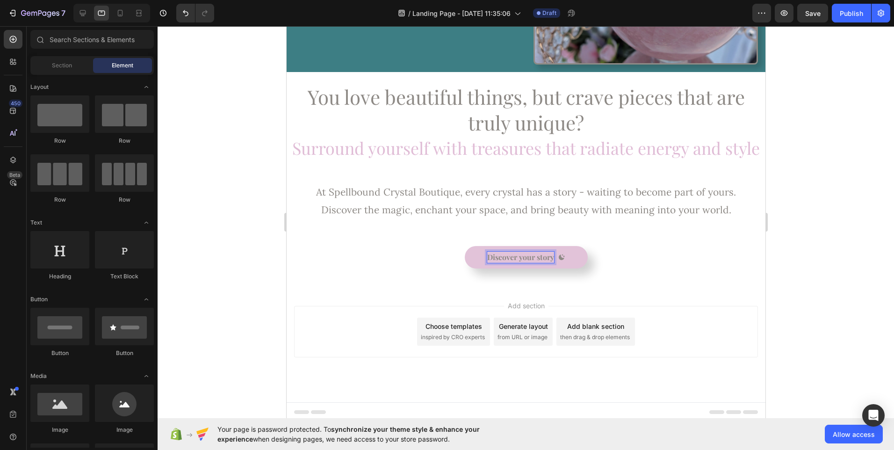
click at [495, 365] on div "Add section Choose templates inspired by CRO experts Generate layout from URL o…" at bounding box center [525, 344] width 479 height 115
click at [495, 234] on div "Discover your story Button Section 4" at bounding box center [525, 259] width 479 height 56
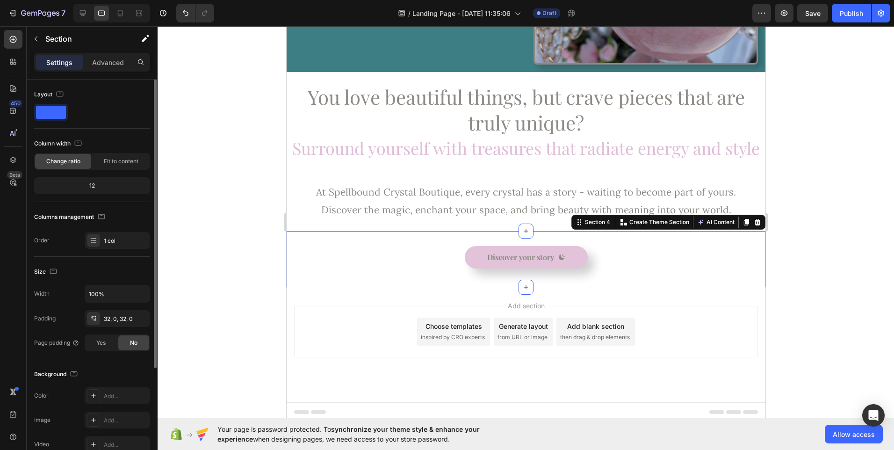
click at [71, 186] on div "12" at bounding box center [92, 185] width 112 height 13
click at [95, 187] on div "12" at bounding box center [92, 185] width 112 height 13
click at [103, 319] on div "32, 0, 32, 0" at bounding box center [117, 318] width 65 height 17
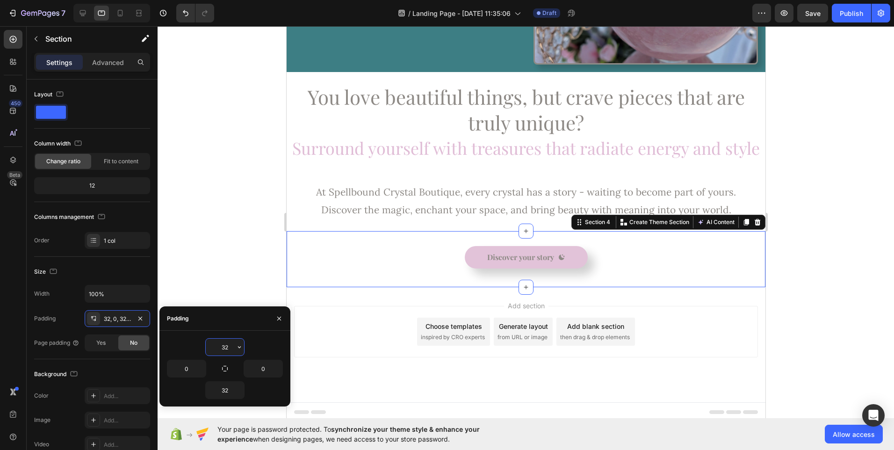
click at [225, 350] on input "32" at bounding box center [225, 346] width 38 height 17
click at [236, 350] on icon "button" at bounding box center [239, 346] width 7 height 7
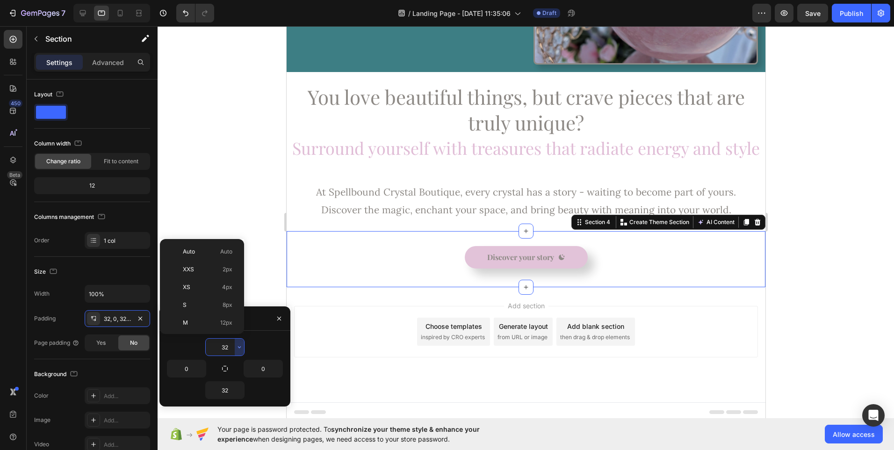
scroll to position [67, 0]
click at [219, 288] on span "24px" at bounding box center [226, 291] width 14 height 8
type input "24"
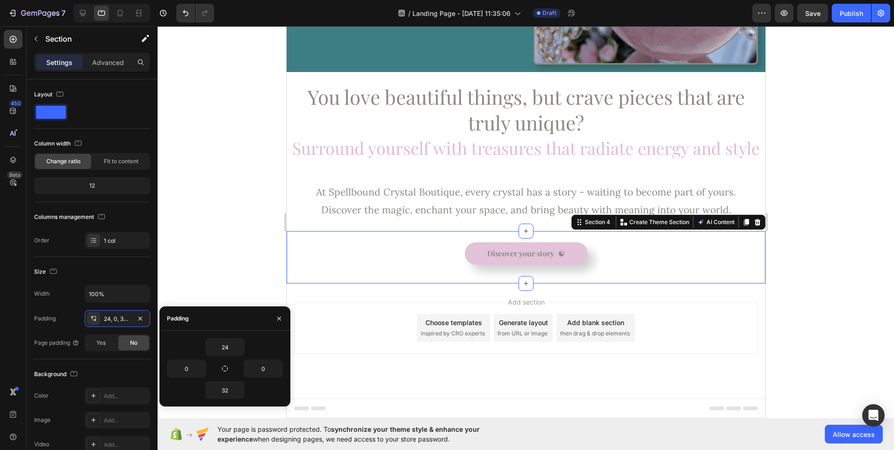
scroll to position [209, 0]
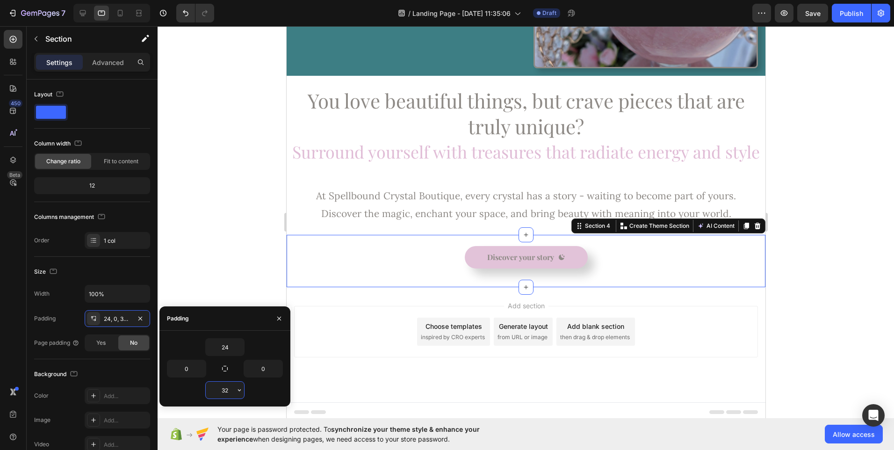
click at [230, 388] on input "32" at bounding box center [225, 389] width 38 height 17
click at [239, 392] on icon "button" at bounding box center [239, 389] width 7 height 7
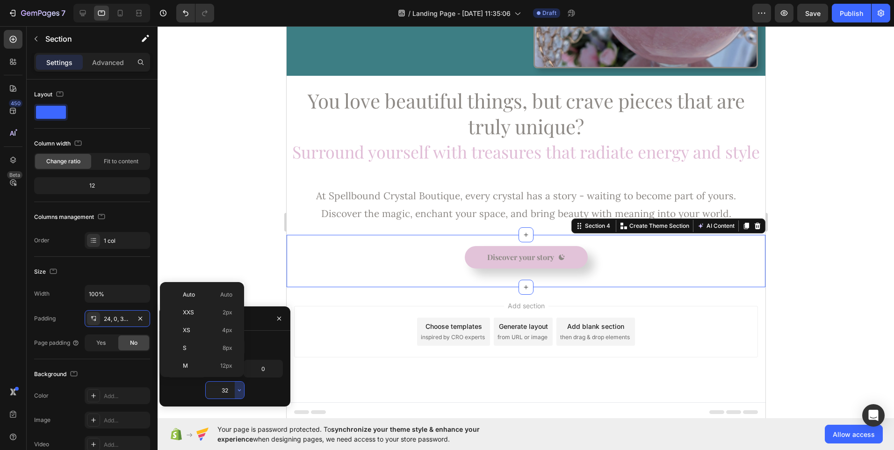
scroll to position [67, 0]
click at [224, 331] on span "24px" at bounding box center [226, 334] width 14 height 8
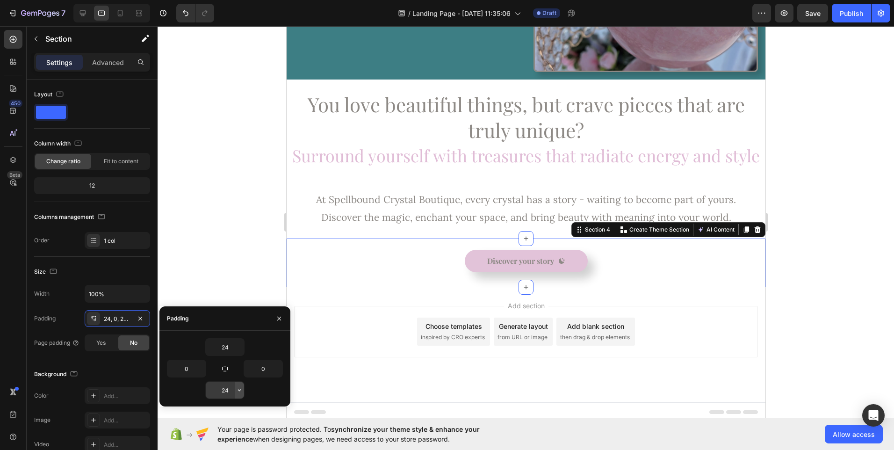
click at [235, 392] on button "button" at bounding box center [239, 389] width 9 height 17
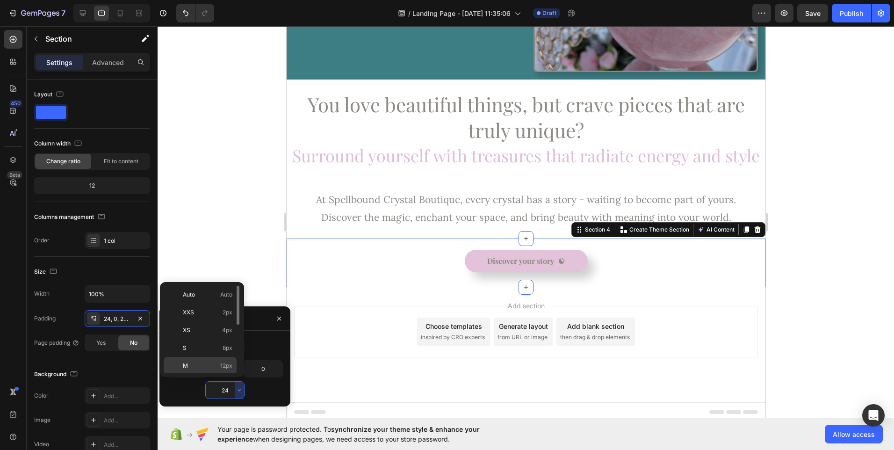
click at [227, 374] on div "M 12px" at bounding box center [200, 383] width 73 height 18
type input "12"
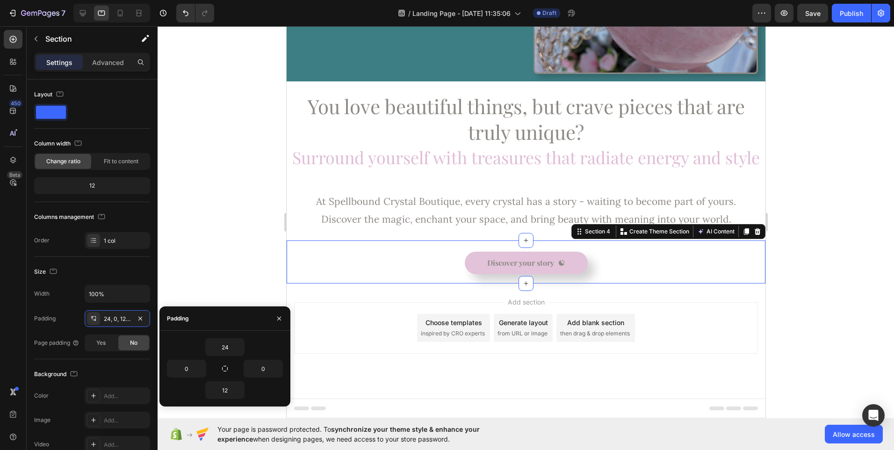
scroll to position [200, 0]
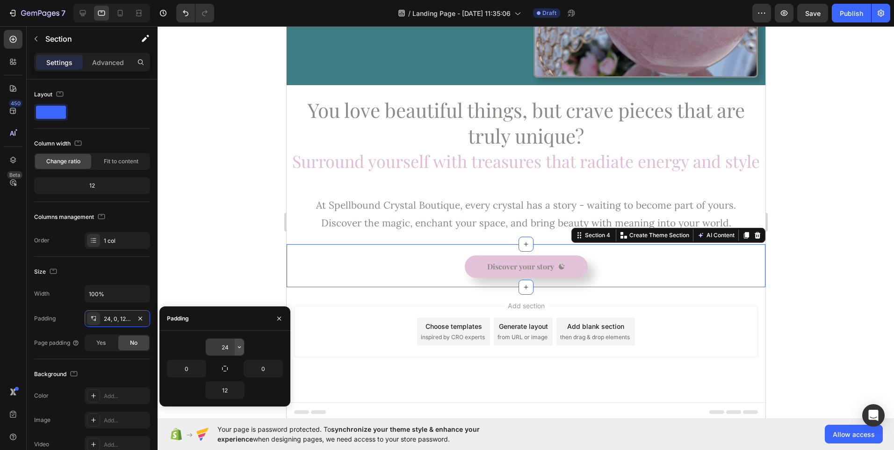
click at [238, 348] on icon "button" at bounding box center [239, 346] width 7 height 7
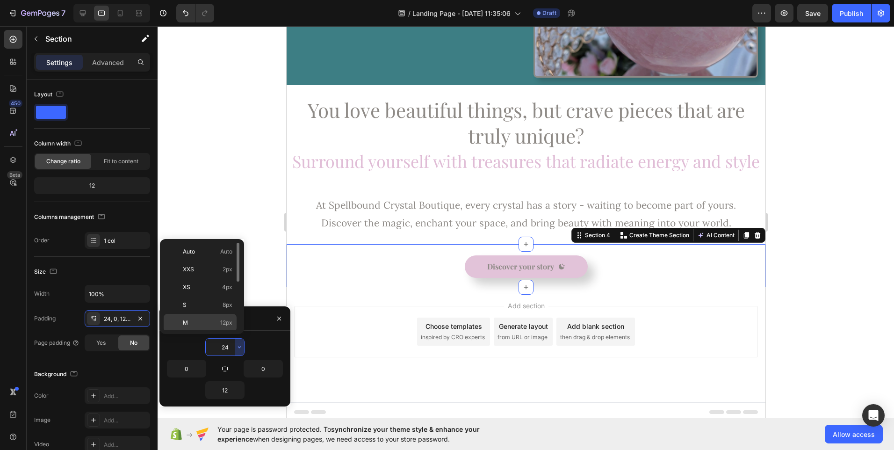
click at [226, 323] on span "12px" at bounding box center [226, 322] width 12 height 8
type input "12"
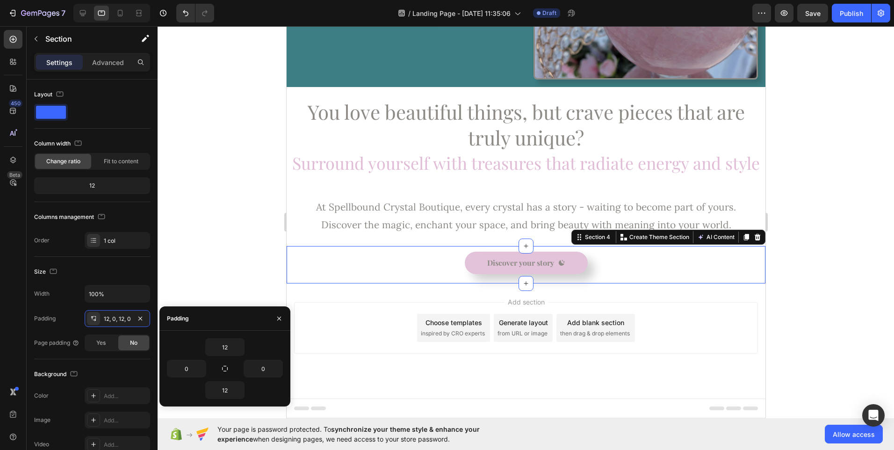
scroll to position [194, 0]
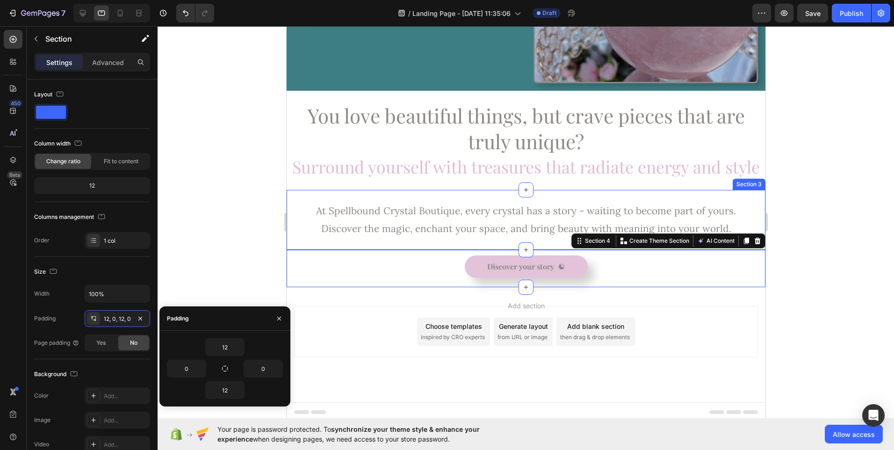
click at [459, 196] on div "At Spellbound Crystal Boutique, every crystal has a story - waiting to become p…" at bounding box center [525, 220] width 479 height 60
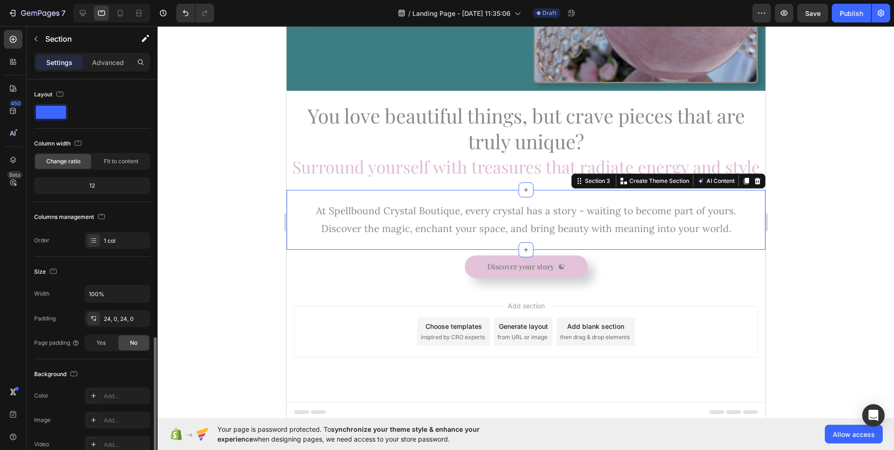
scroll to position [149, 0]
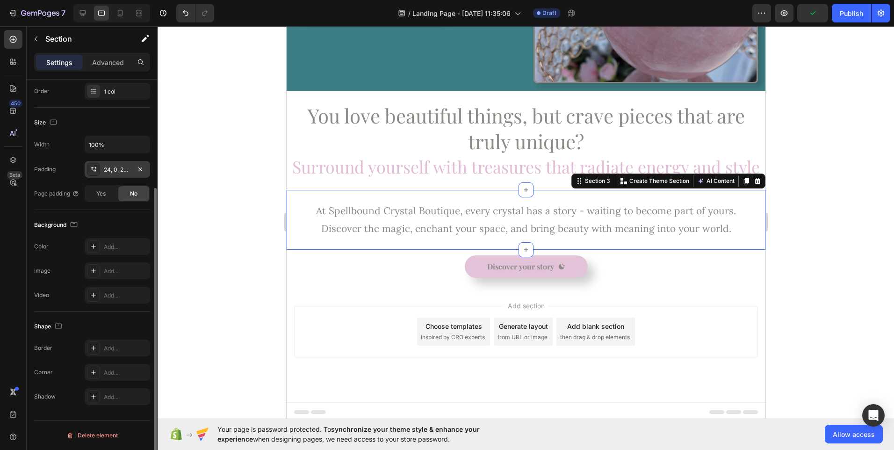
click at [112, 171] on div "24, 0, 24, 0" at bounding box center [117, 169] width 27 height 8
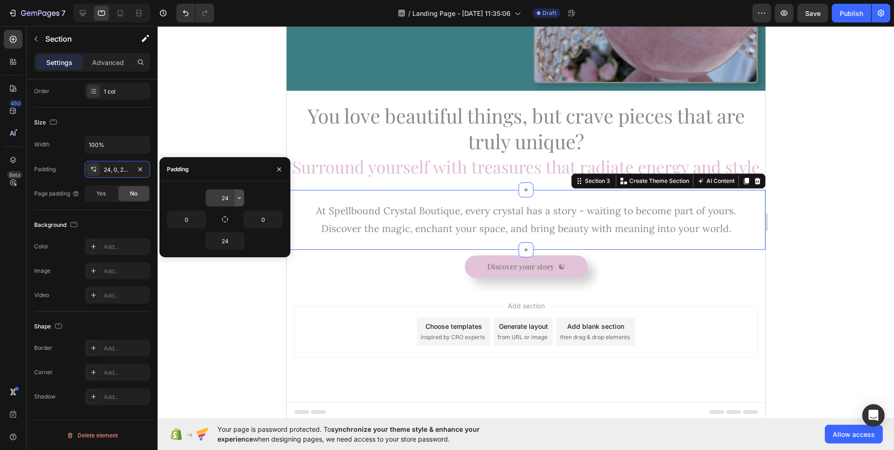
click at [241, 201] on icon "button" at bounding box center [239, 197] width 7 height 7
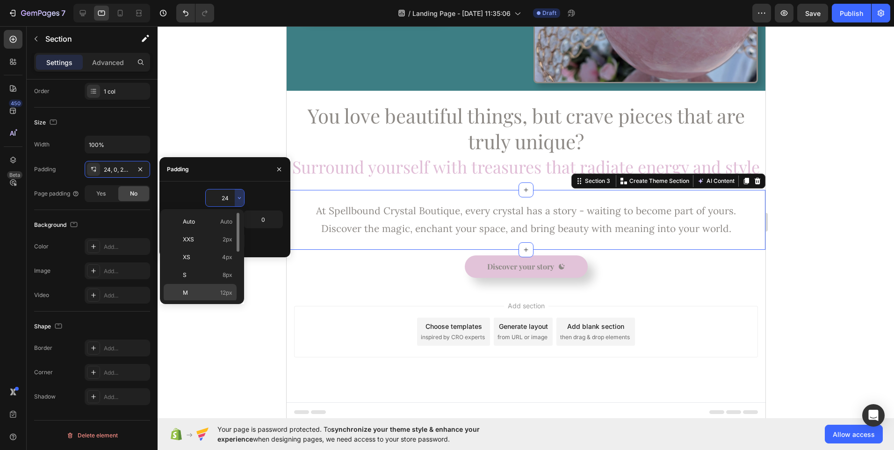
click at [230, 294] on span "12px" at bounding box center [226, 292] width 12 height 8
type input "12"
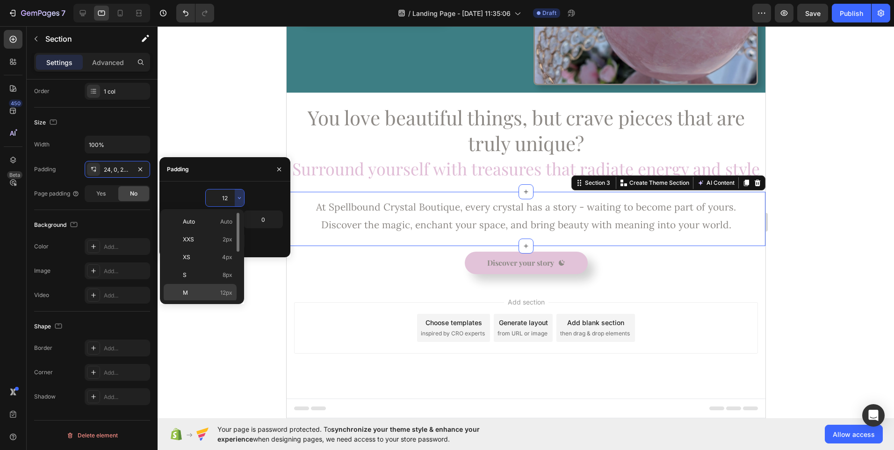
scroll to position [188, 0]
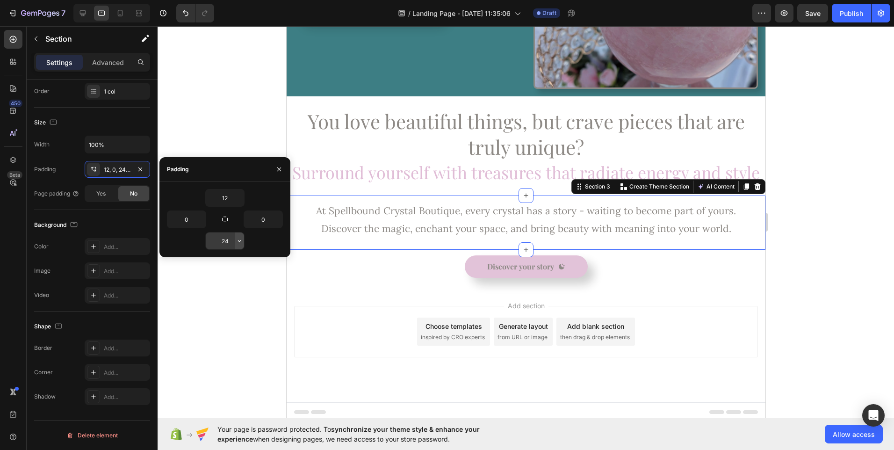
click at [242, 245] on button "button" at bounding box center [239, 240] width 9 height 17
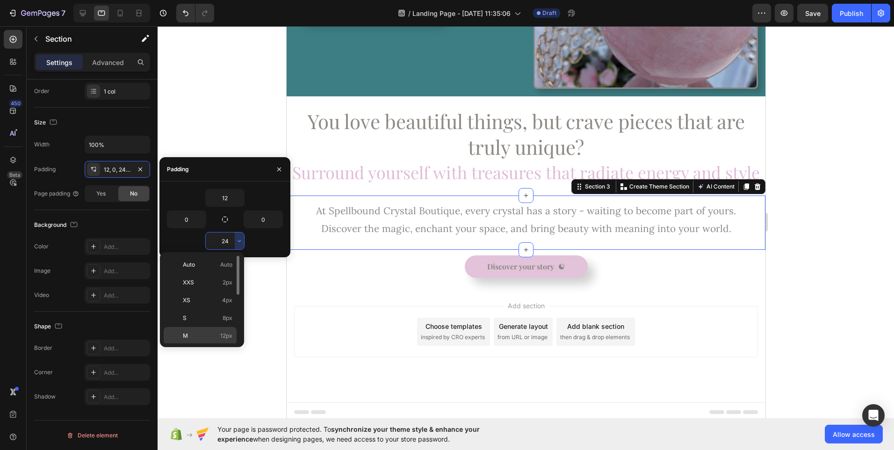
click at [226, 339] on span "12px" at bounding box center [226, 335] width 12 height 8
type input "12"
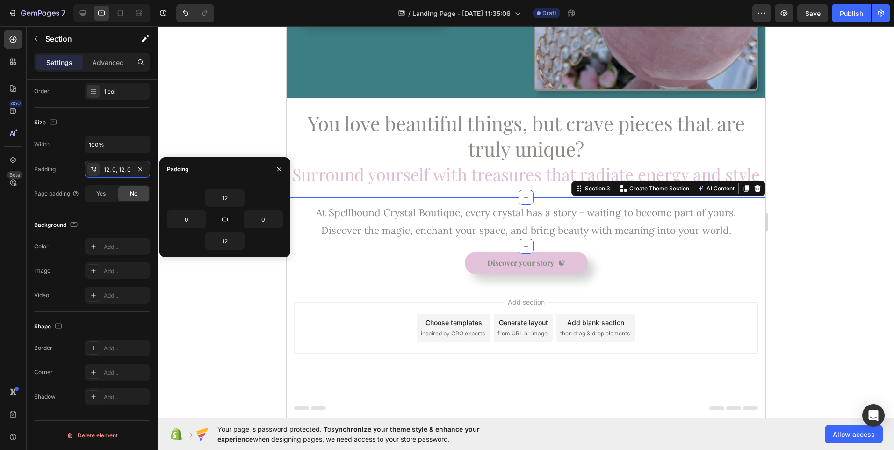
scroll to position [183, 0]
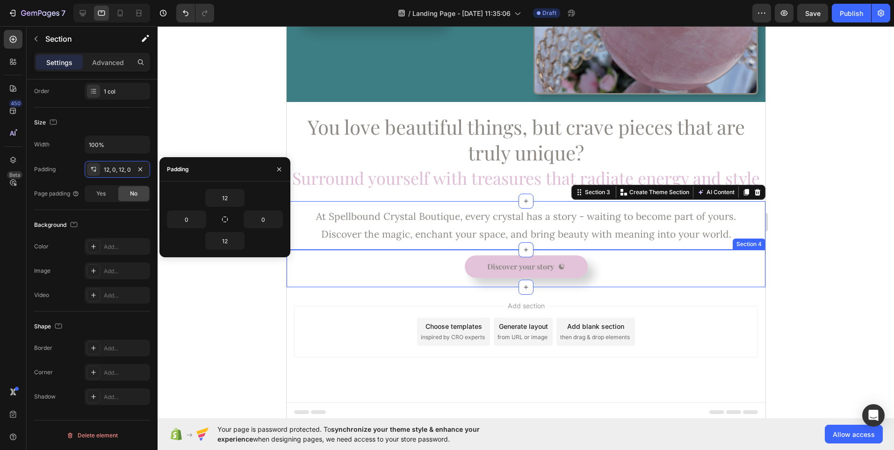
click at [386, 279] on div "Discover your story Button Section 4" at bounding box center [525, 268] width 479 height 37
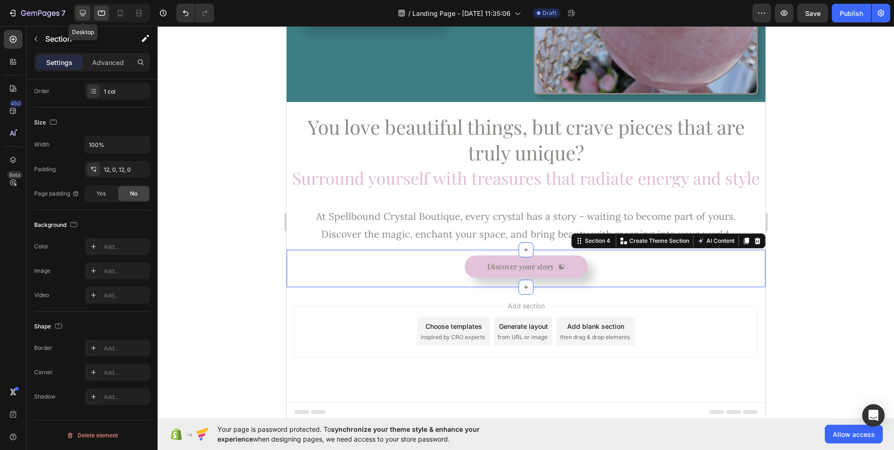
click at [80, 16] on icon at bounding box center [82, 12] width 9 height 9
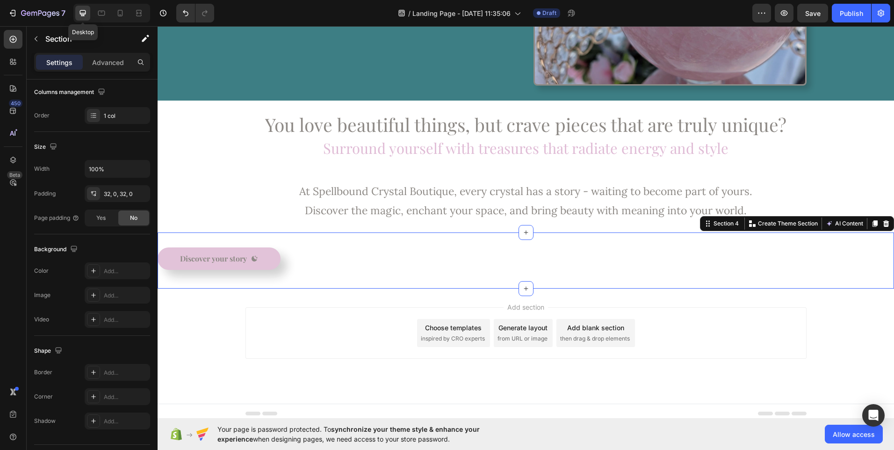
scroll to position [253, 0]
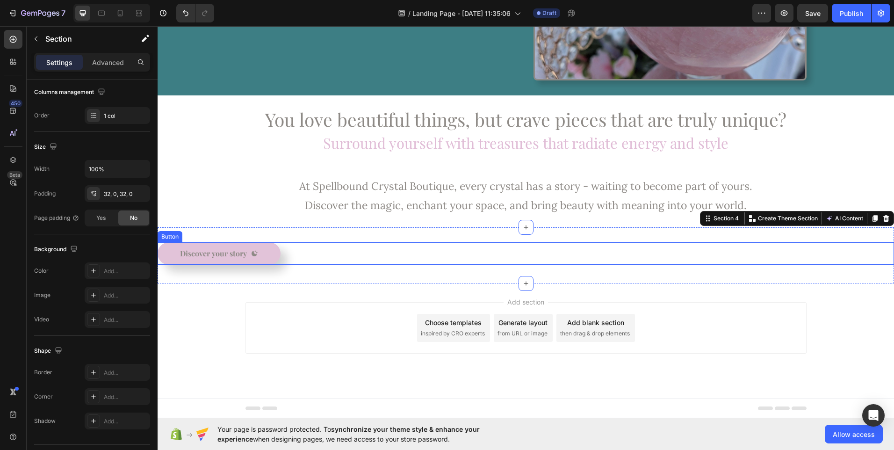
click at [304, 252] on div "Discover your story Button" at bounding box center [526, 253] width 736 height 22
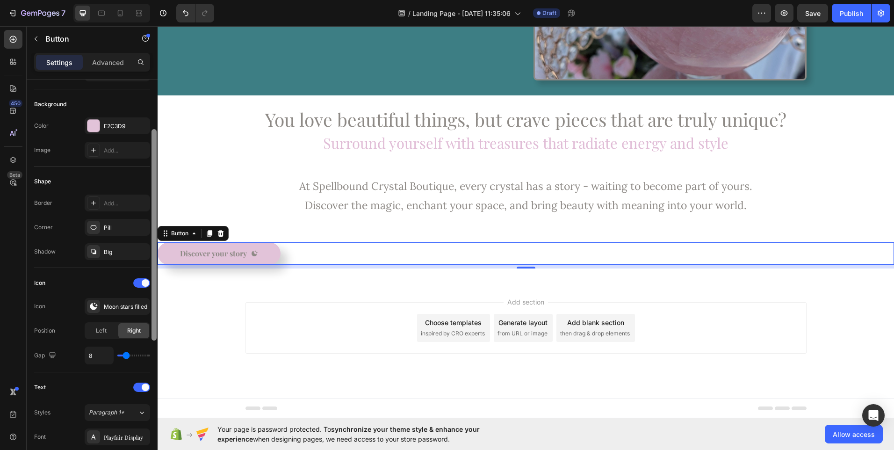
scroll to position [129, 0]
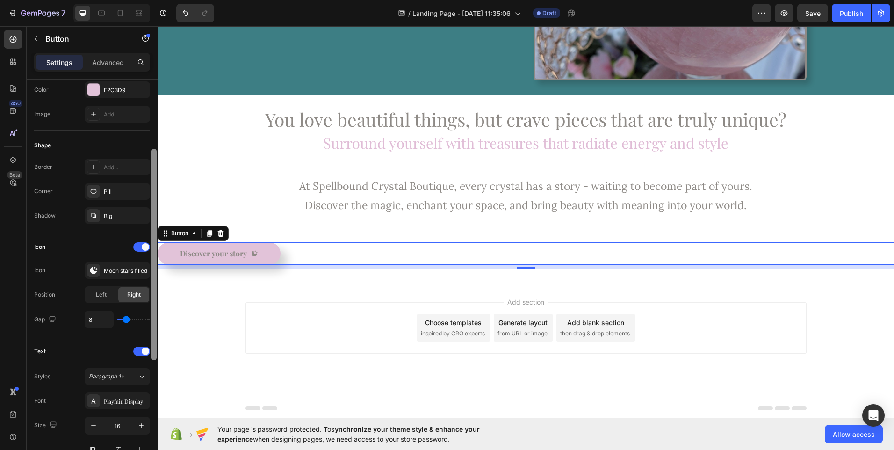
drag, startPoint x: 154, startPoint y: 248, endPoint x: 157, endPoint y: 317, distance: 69.2
click at [157, 317] on div at bounding box center [154, 277] width 7 height 397
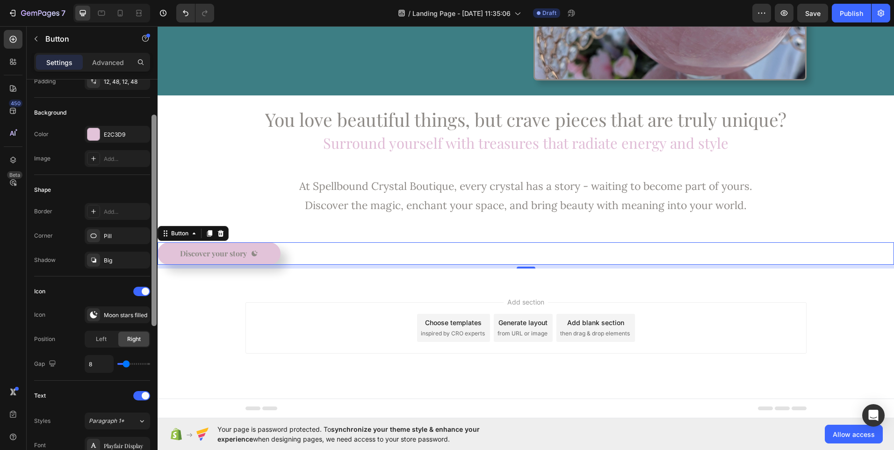
scroll to position [70, 0]
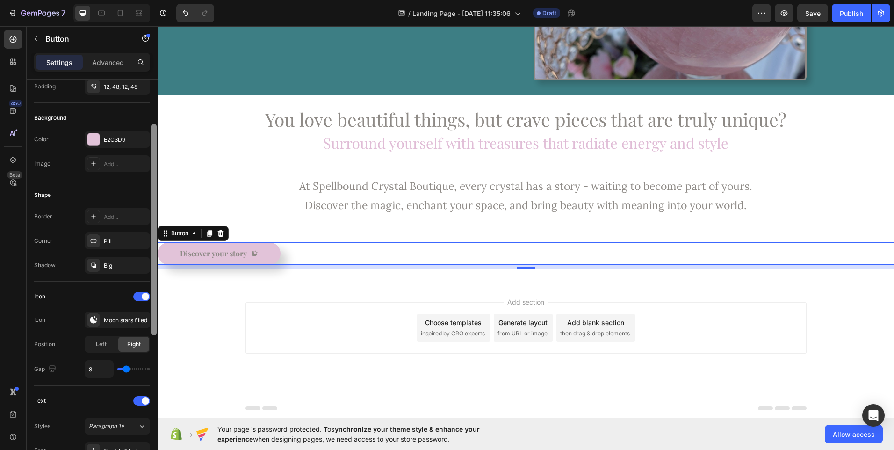
drag, startPoint x: 156, startPoint y: 323, endPoint x: 155, endPoint y: 296, distance: 26.7
click at [155, 296] on div at bounding box center [153, 229] width 5 height 211
click at [155, 296] on div at bounding box center [153, 227] width 5 height 211
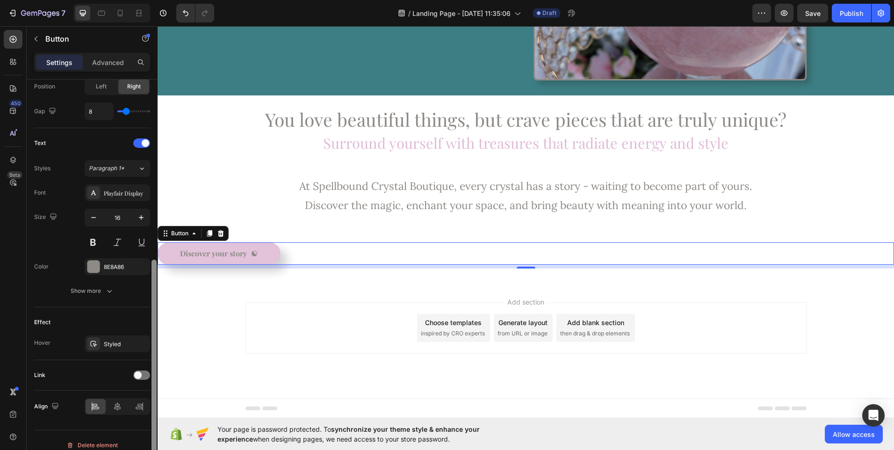
scroll to position [347, 0]
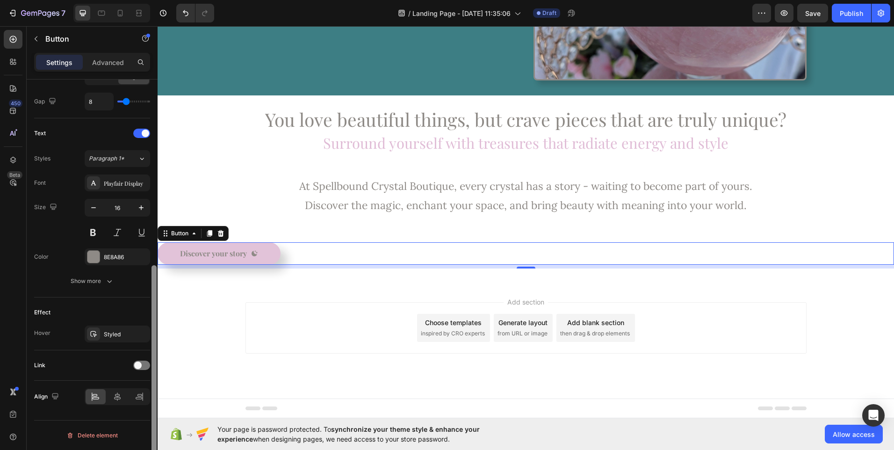
drag, startPoint x: 155, startPoint y: 296, endPoint x: 156, endPoint y: 470, distance: 173.9
click at [156, 0] on html "7 / Landing Page - [DATE] 11:35:06 Draft Preview Save Publish 450 Beta Sections…" at bounding box center [447, 0] width 894 height 0
click at [118, 400] on icon at bounding box center [117, 396] width 9 height 9
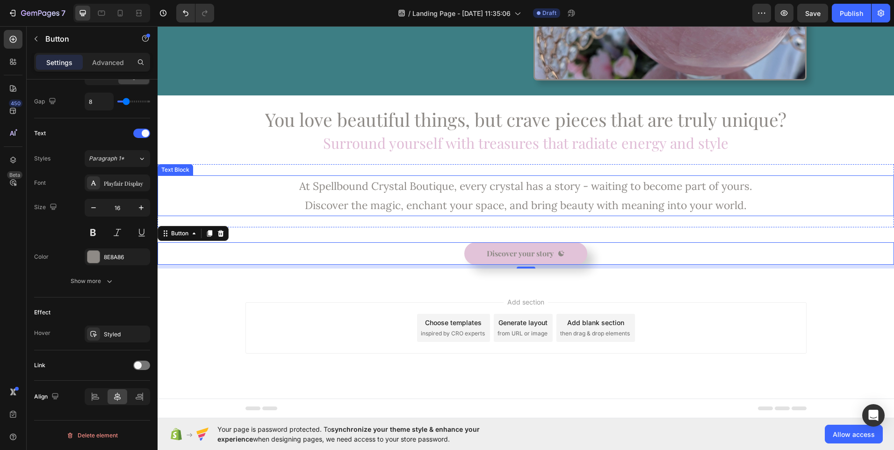
click at [352, 192] on p "At Spellbound Crystal Boutique, every crystal has a story - waiting to become p…" at bounding box center [525, 195] width 734 height 39
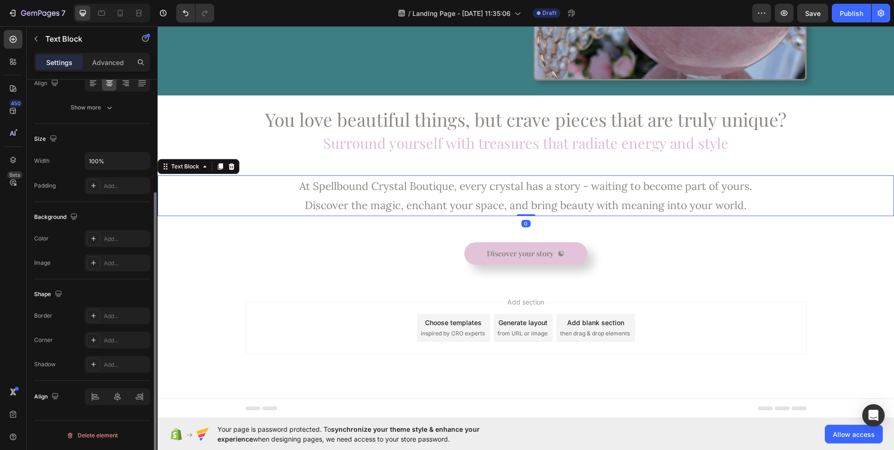
scroll to position [0, 0]
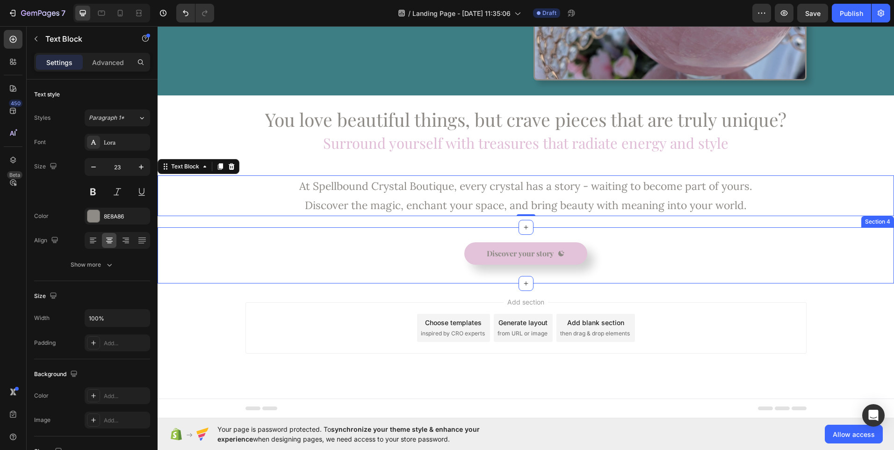
click at [432, 237] on div "Discover your story Button Section 4" at bounding box center [526, 255] width 736 height 56
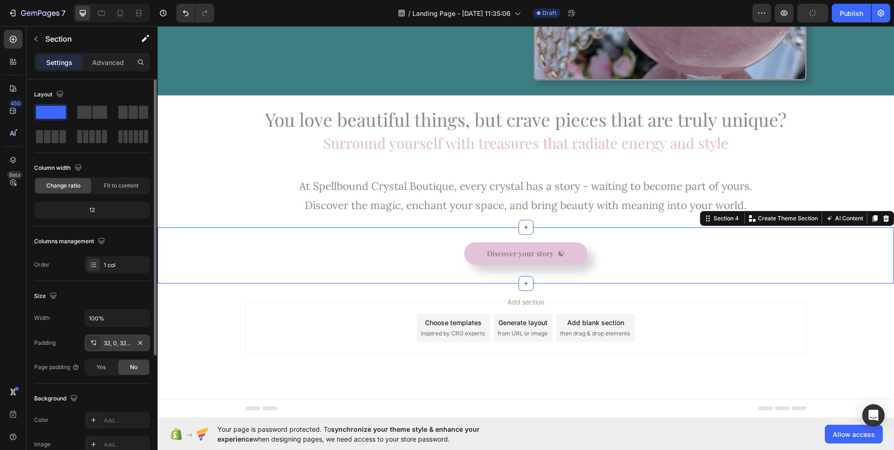
click at [115, 344] on div "32, 0, 32, 0" at bounding box center [117, 343] width 27 height 8
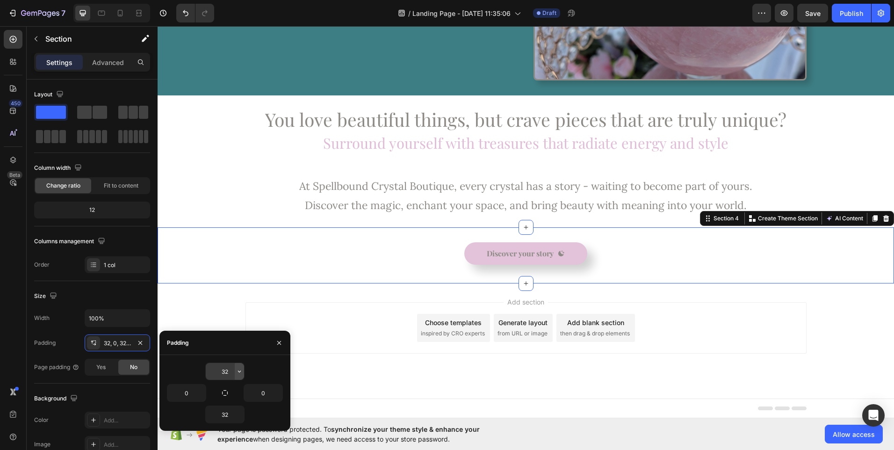
click at [238, 368] on icon "button" at bounding box center [239, 370] width 7 height 7
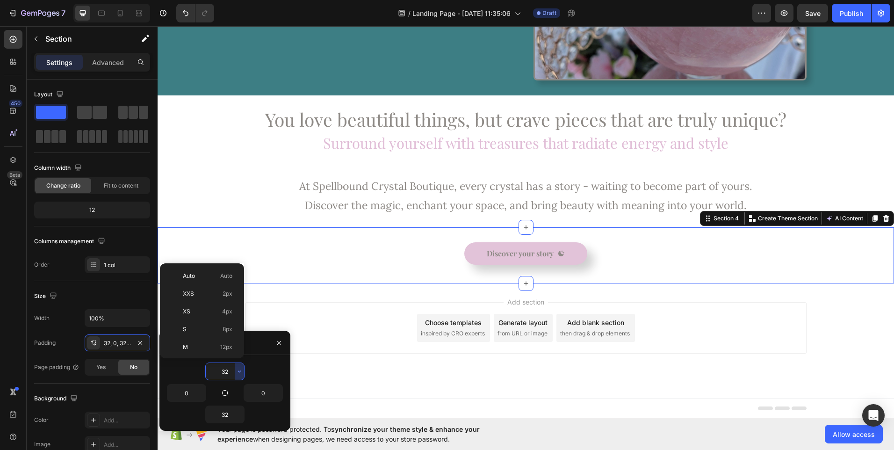
scroll to position [67, 0]
click at [222, 312] on span "24px" at bounding box center [226, 315] width 14 height 8
type input "24"
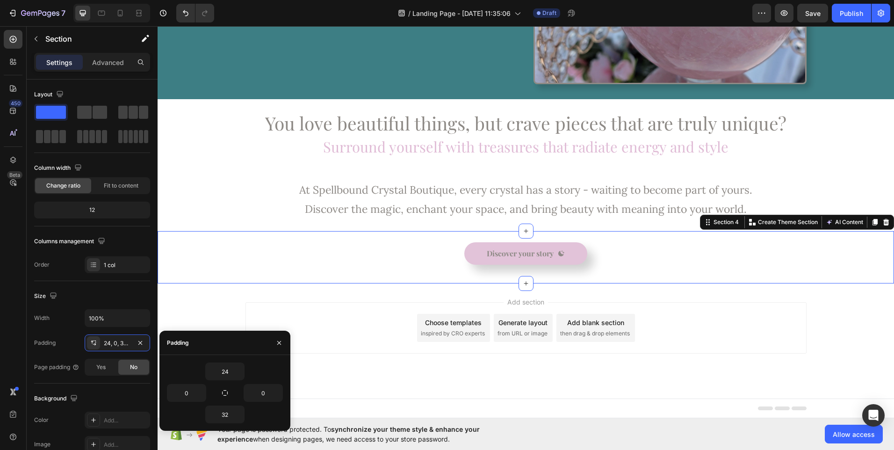
scroll to position [249, 0]
click at [237, 417] on icon "button" at bounding box center [239, 413] width 7 height 7
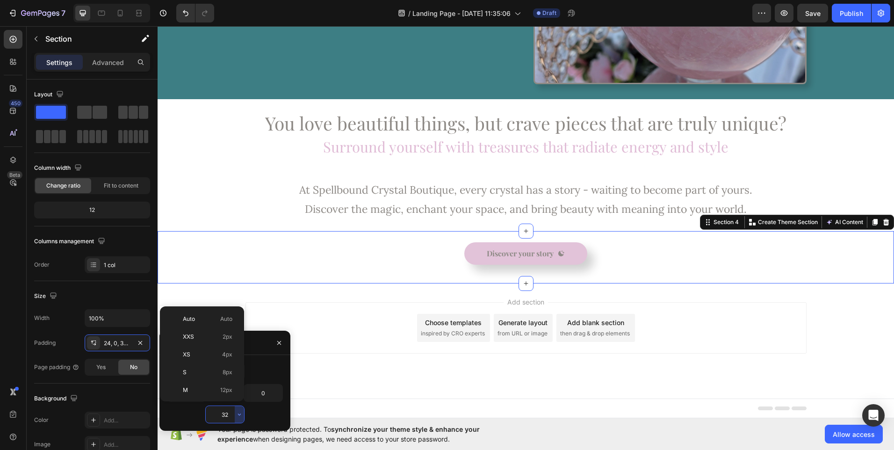
scroll to position [67, 0]
click at [228, 359] on span "24px" at bounding box center [226, 358] width 14 height 8
type input "24"
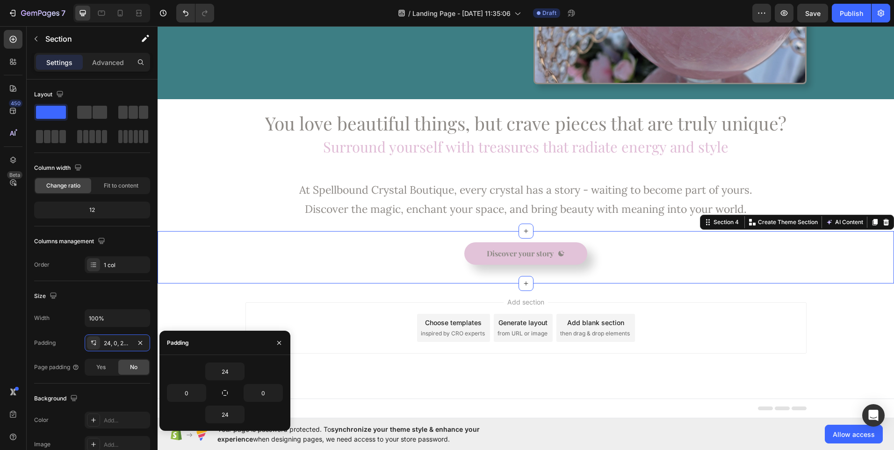
scroll to position [245, 0]
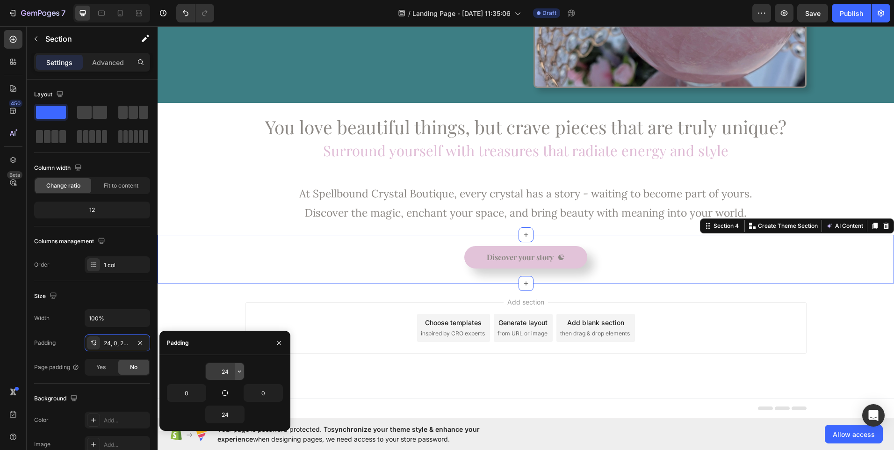
click at [238, 375] on button "button" at bounding box center [239, 371] width 9 height 17
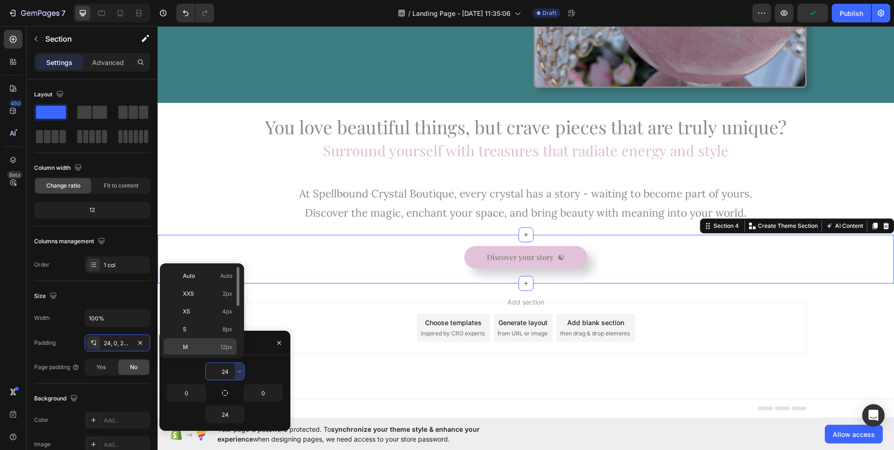
click at [232, 349] on span "12px" at bounding box center [226, 347] width 12 height 8
type input "12"
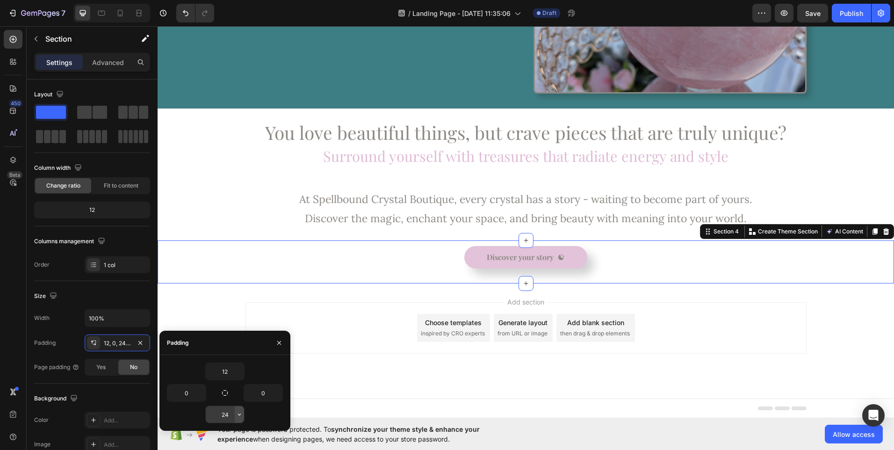
click at [241, 415] on icon "button" at bounding box center [239, 413] width 7 height 7
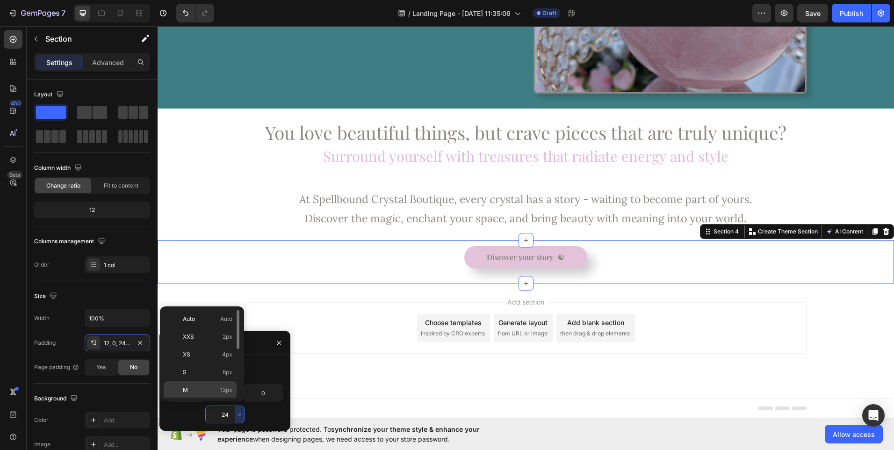
click at [228, 399] on div "M 12px" at bounding box center [200, 408] width 73 height 18
type input "12"
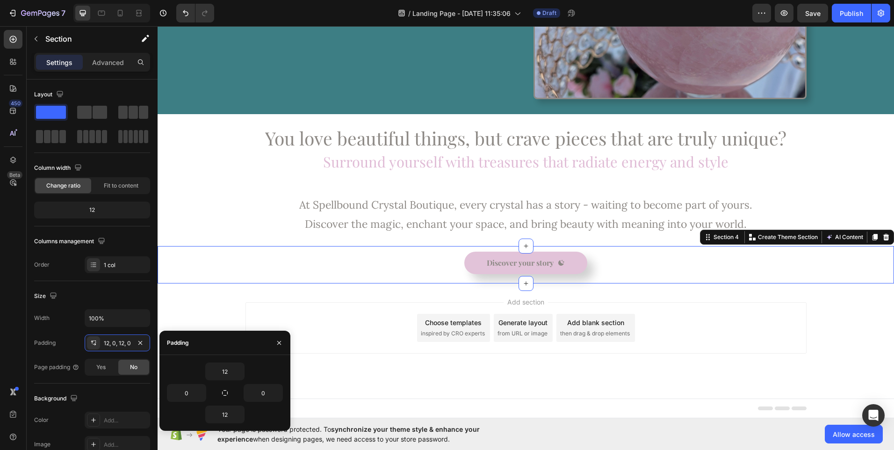
scroll to position [234, 0]
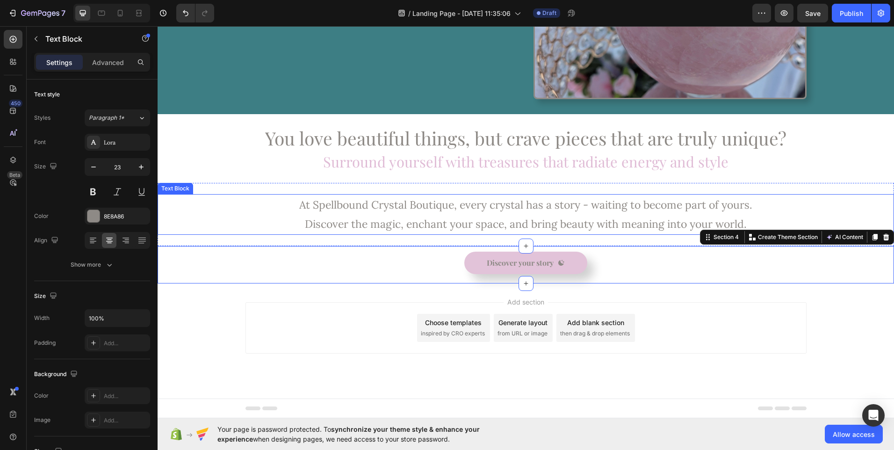
click at [455, 201] on p "At Spellbound Crystal Boutique, every crystal has a story - waiting to become p…" at bounding box center [525, 214] width 734 height 39
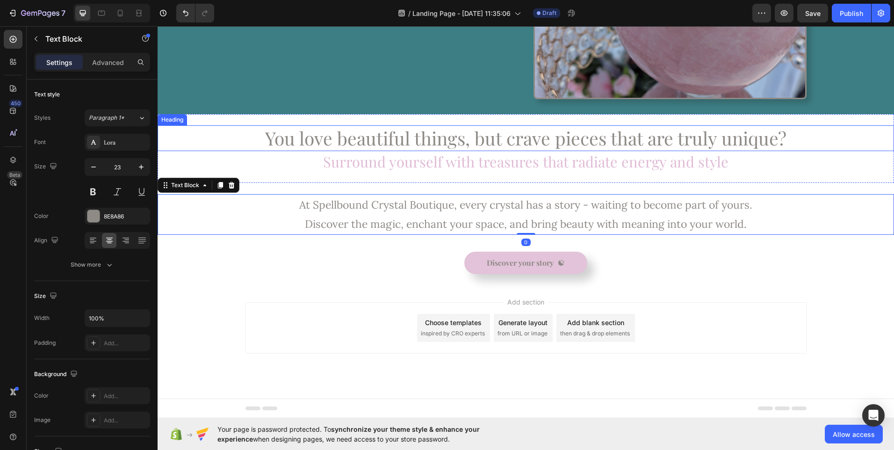
click at [486, 148] on h2 "You love beautiful things, but crave pieces that are truly unique?" at bounding box center [526, 138] width 736 height 26
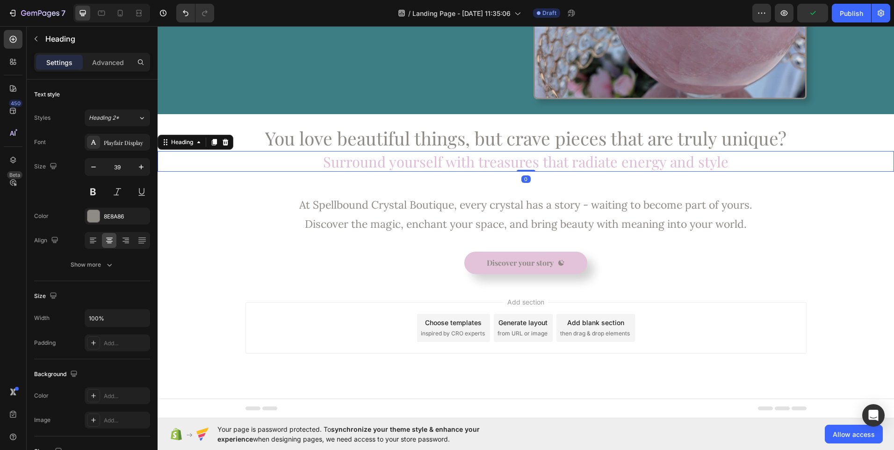
click at [410, 163] on h2 "Surround yourself with treasures that radiate energy and style" at bounding box center [526, 161] width 736 height 21
click at [377, 189] on div "At Spellbound Crystal Boutique, every crystal has a story - waiting to become p…" at bounding box center [526, 214] width 736 height 63
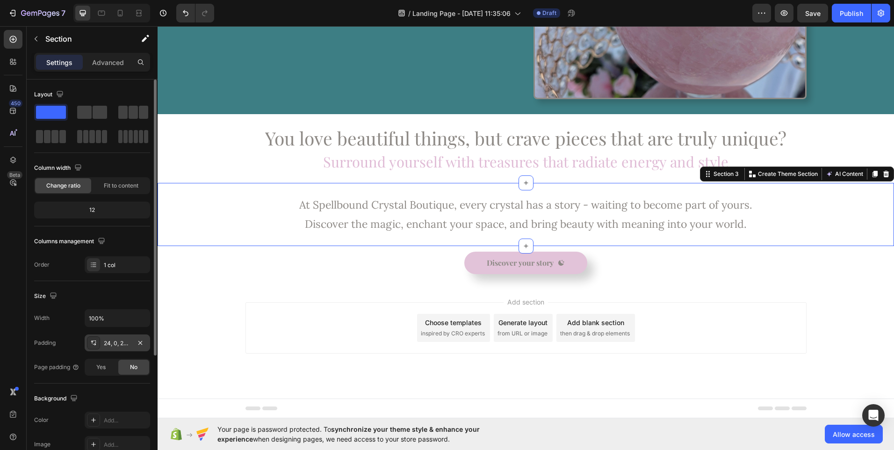
click at [107, 343] on div "24, 0, 24, 0" at bounding box center [117, 343] width 27 height 8
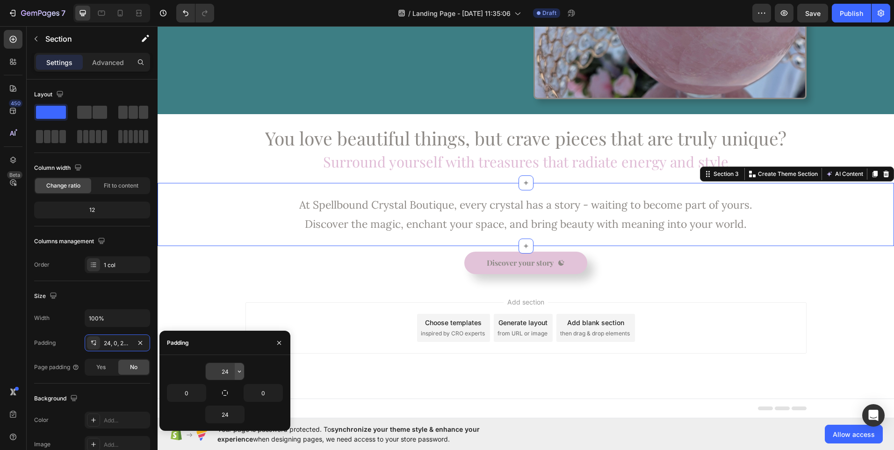
click at [238, 373] on icon "button" at bounding box center [239, 370] width 7 height 7
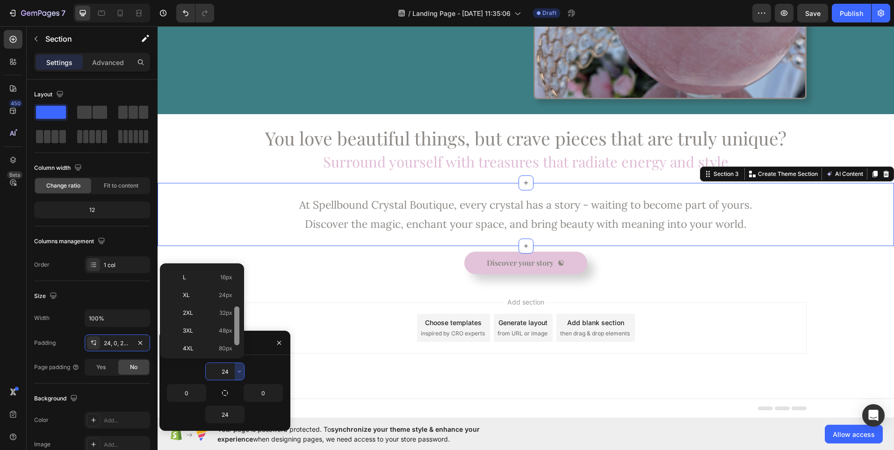
click at [234, 347] on div at bounding box center [236, 310] width 7 height 87
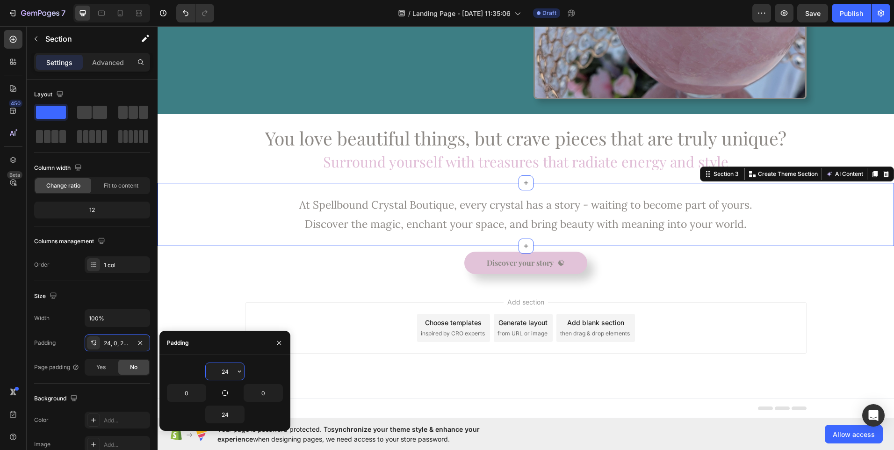
click at [241, 370] on icon "button" at bounding box center [239, 370] width 7 height 7
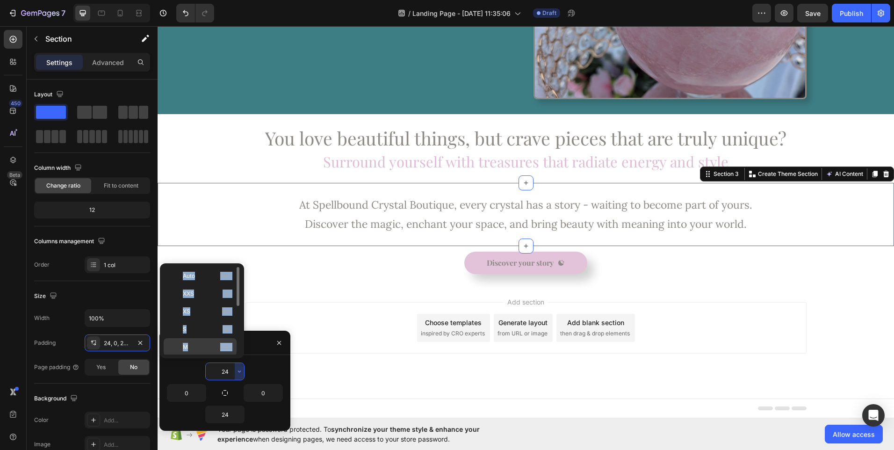
click at [225, 347] on span "12px" at bounding box center [226, 347] width 12 height 8
type input "12"
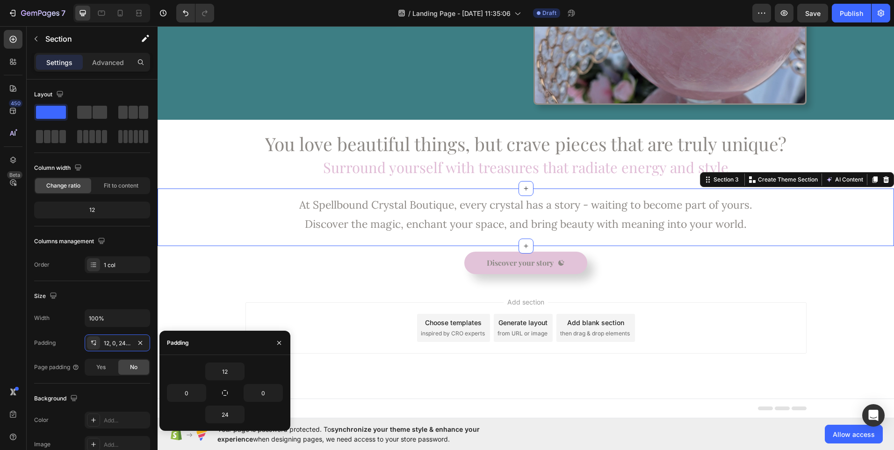
scroll to position [229, 0]
click at [239, 416] on icon "button" at bounding box center [239, 413] width 7 height 7
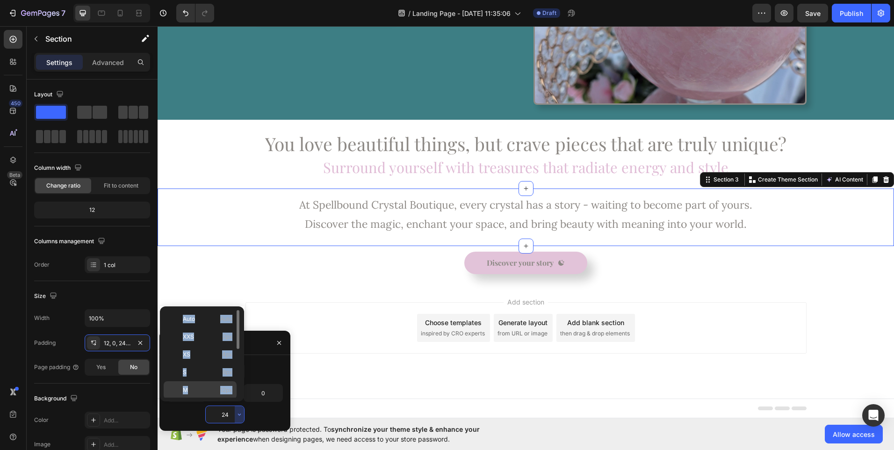
click at [231, 392] on span "12px" at bounding box center [226, 390] width 12 height 8
type input "12"
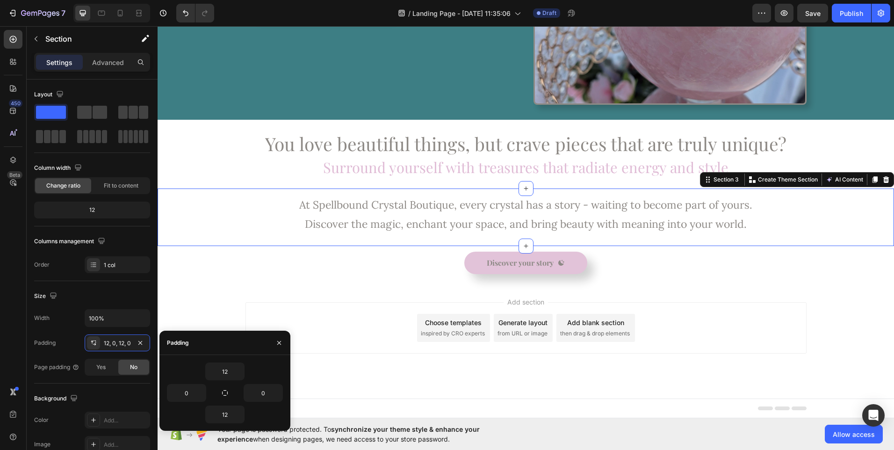
scroll to position [223, 0]
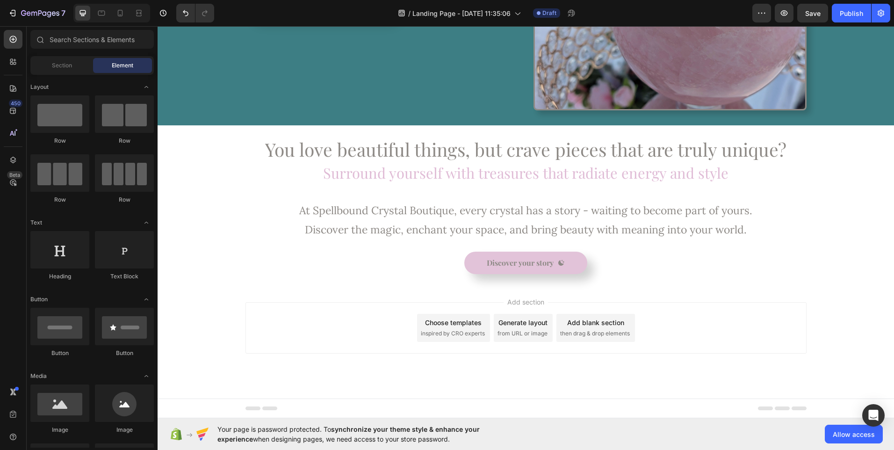
click at [374, 301] on div "Add section Choose templates inspired by CRO experts Generate layout from URL o…" at bounding box center [526, 340] width 736 height 115
click at [100, 19] on div at bounding box center [101, 13] width 15 height 15
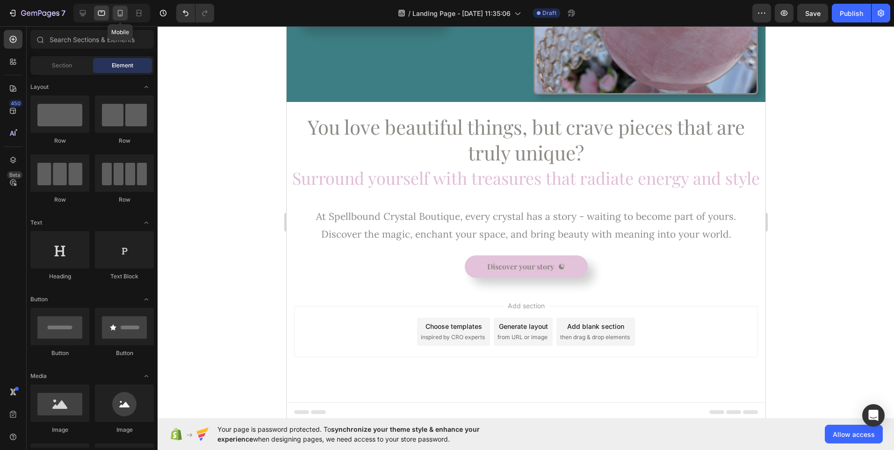
click at [116, 18] on div at bounding box center [120, 13] width 15 height 15
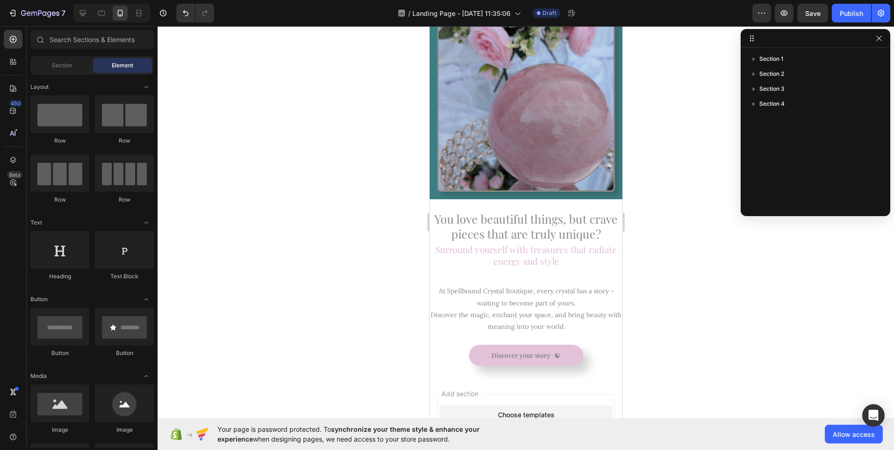
scroll to position [150, 0]
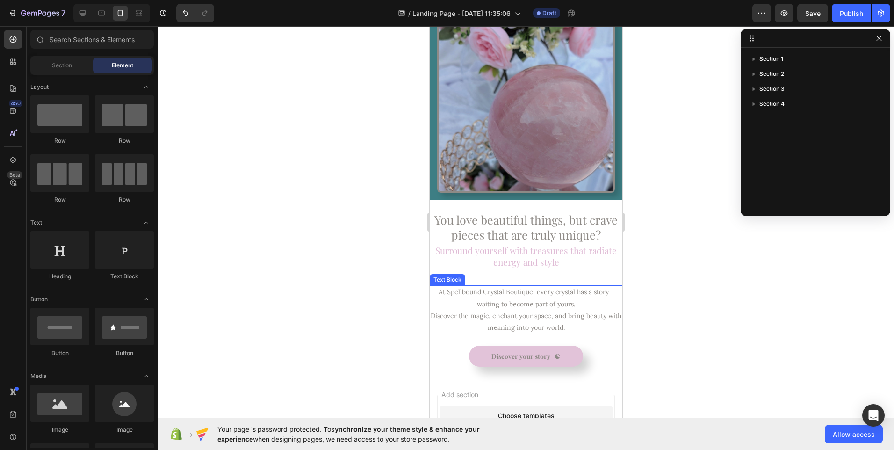
click at [535, 292] on p "At Spellbound Crystal Boutique, every crystal has a story - waiting to become p…" at bounding box center [525, 309] width 191 height 47
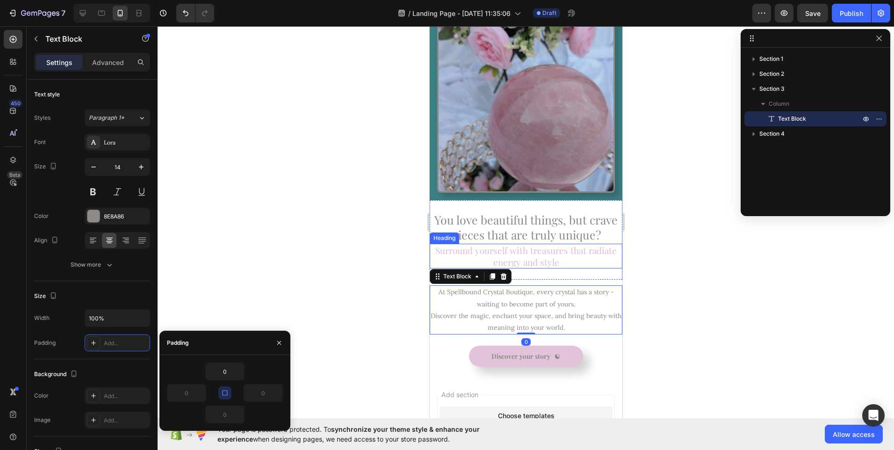
click at [546, 244] on h2 "Surround yourself with treasures that radiate energy and style" at bounding box center [525, 256] width 193 height 25
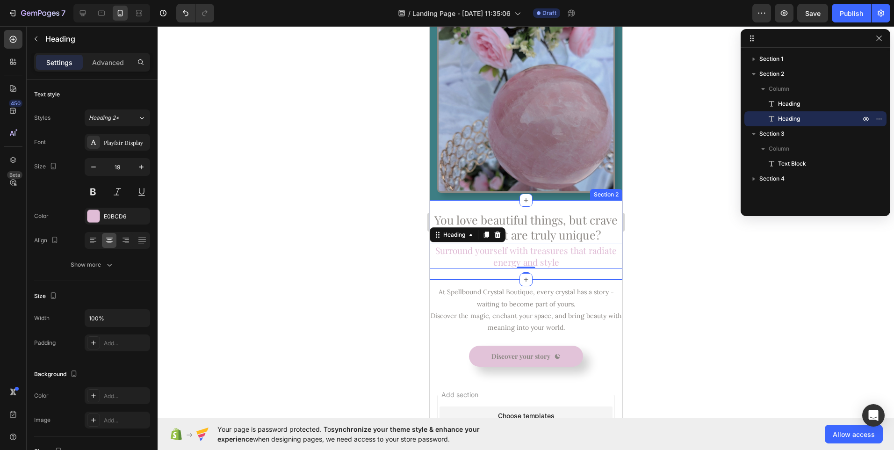
click at [546, 262] on div "You love beautiful things, but crave pieces that are truly unique? Heading Surr…" at bounding box center [525, 239] width 193 height 79
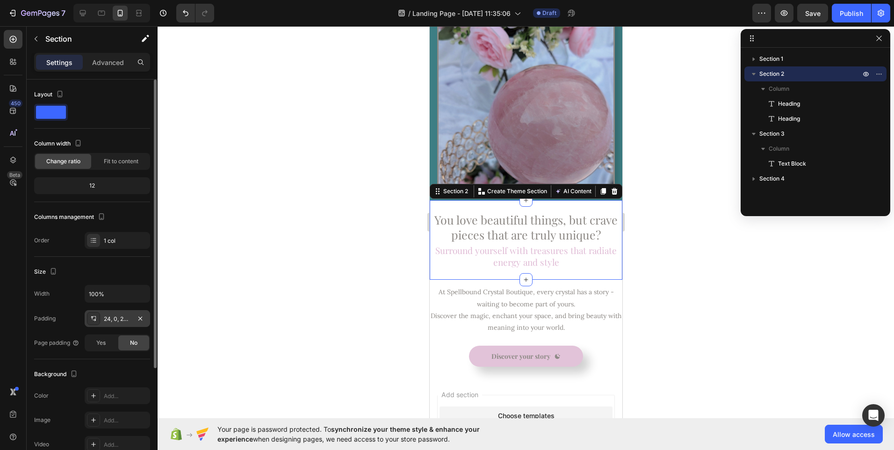
click at [112, 322] on div "24, 0, 24, 0" at bounding box center [117, 319] width 27 height 8
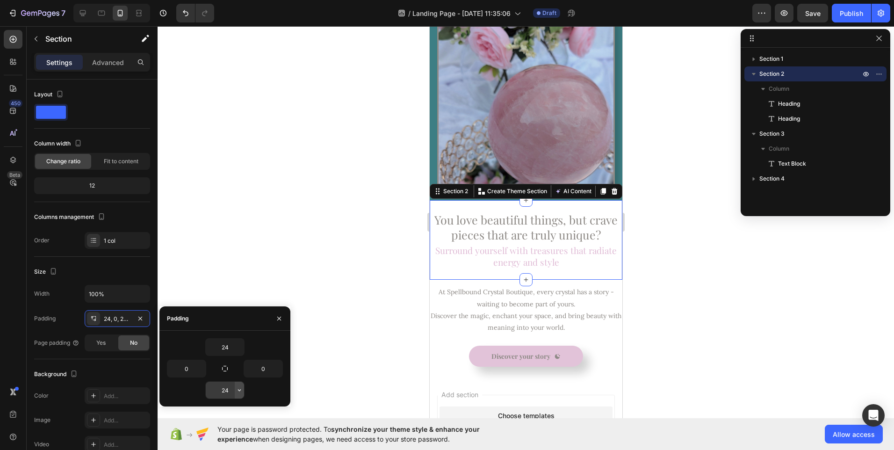
click at [239, 395] on button "button" at bounding box center [239, 389] width 9 height 17
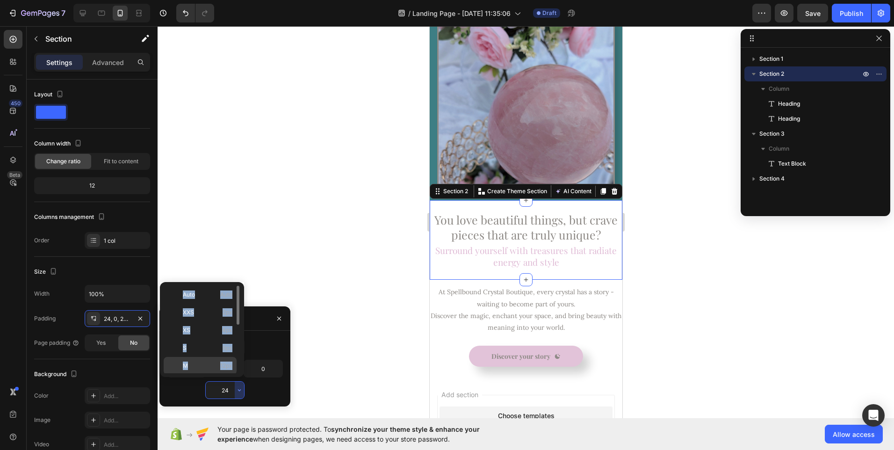
click at [227, 369] on span "12px" at bounding box center [226, 365] width 12 height 8
type input "12"
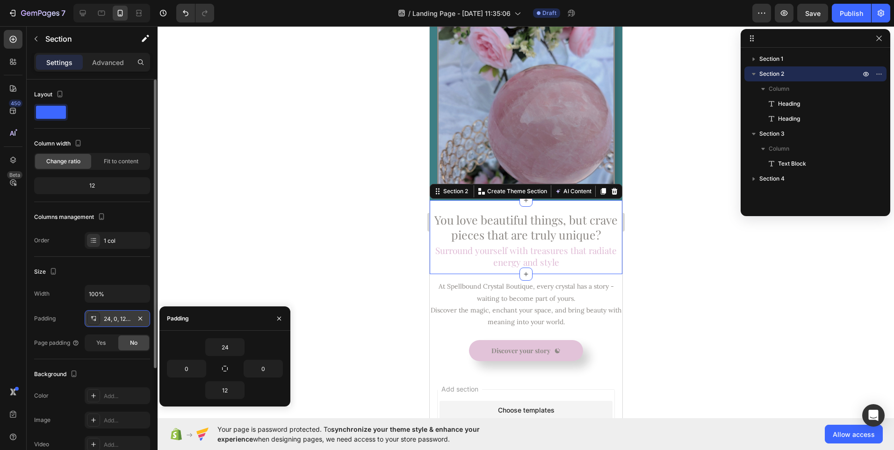
click at [113, 322] on div "24, 0, 12, 0" at bounding box center [117, 319] width 27 height 8
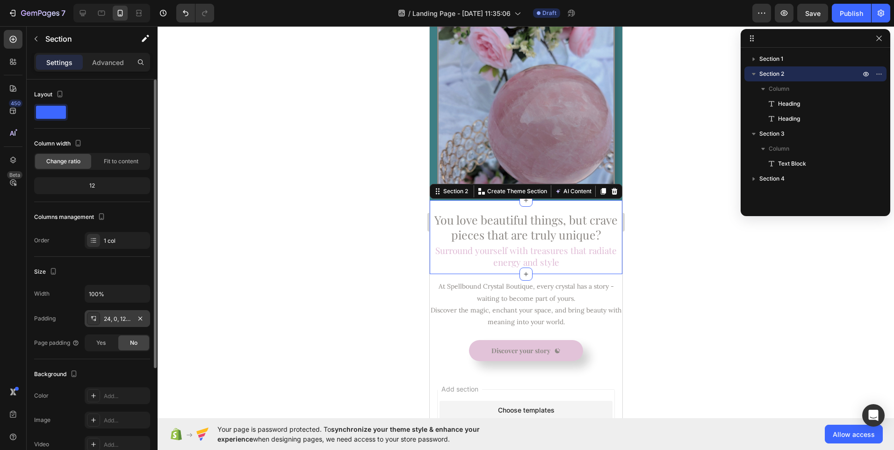
click at [113, 322] on div "24, 0, 12, 0" at bounding box center [117, 319] width 27 height 8
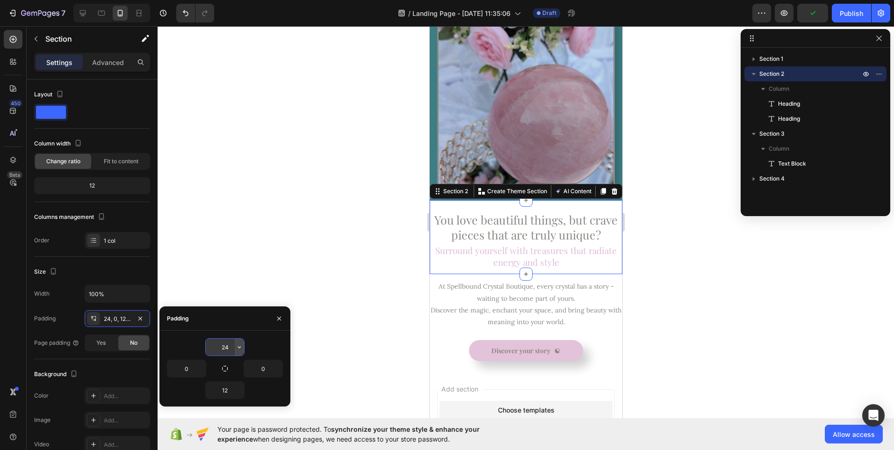
click at [241, 348] on icon "button" at bounding box center [239, 346] width 7 height 7
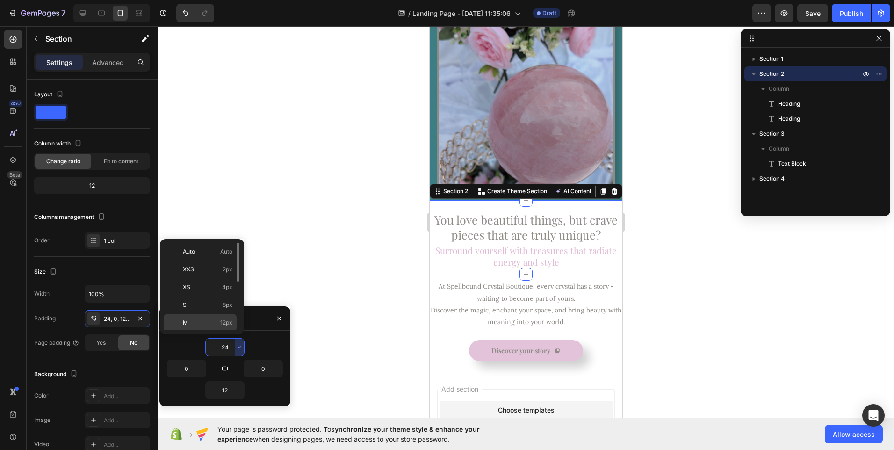
click at [229, 319] on span "12px" at bounding box center [226, 322] width 12 height 8
type input "12"
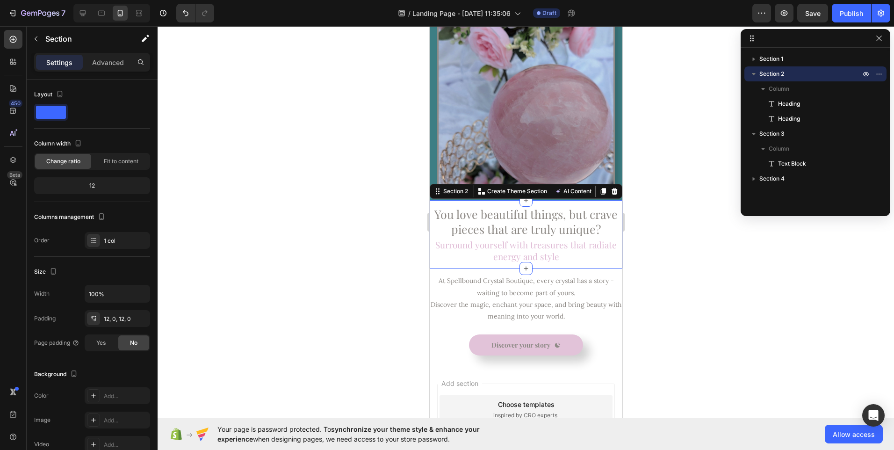
click at [324, 206] on div at bounding box center [526, 238] width 736 height 424
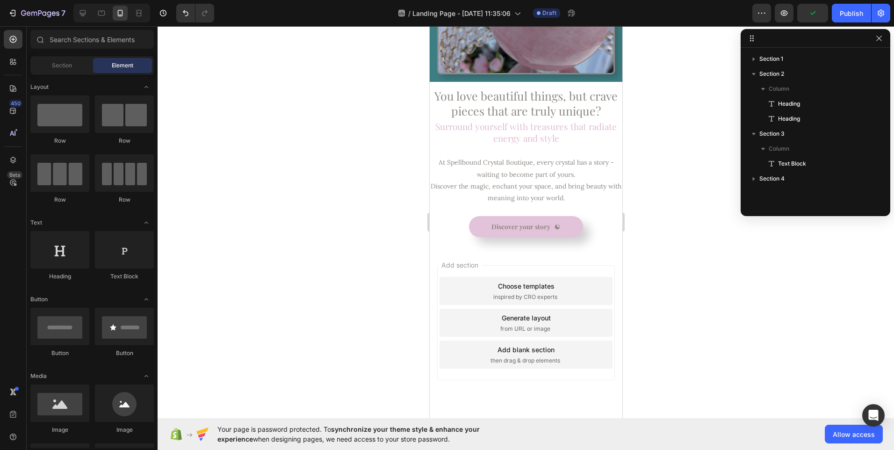
scroll to position [269, 0]
drag, startPoint x: 618, startPoint y: 317, endPoint x: 1059, endPoint y: 409, distance: 450.1
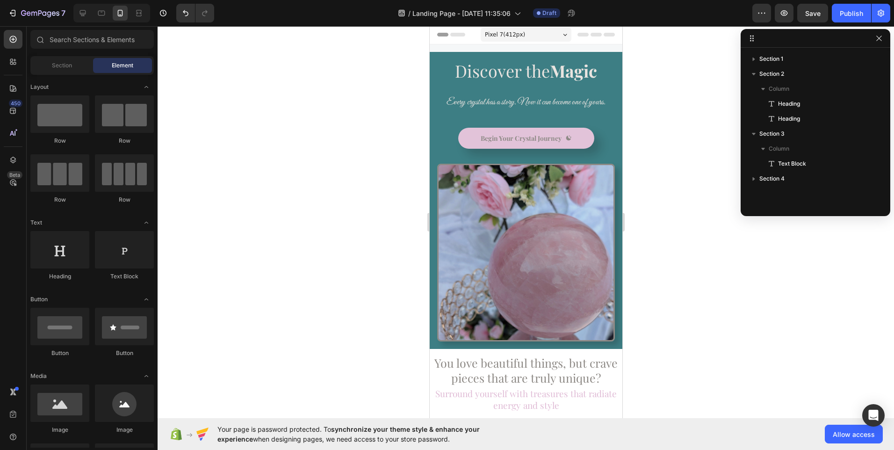
scroll to position [0, 0]
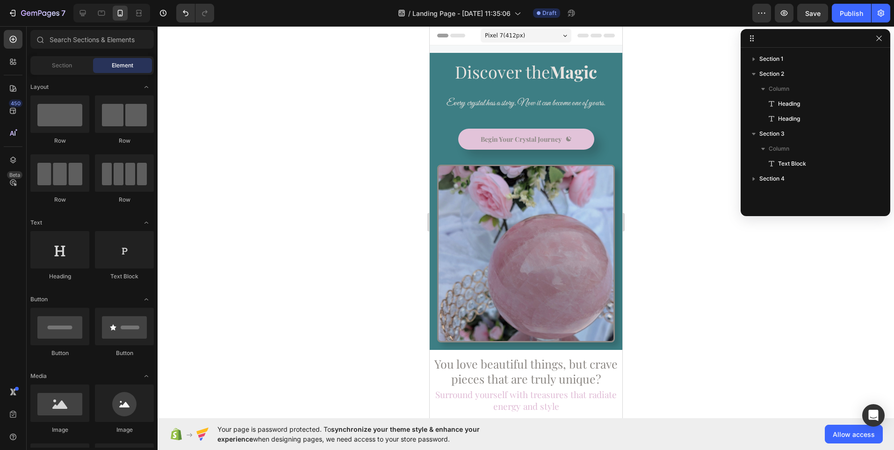
drag, startPoint x: 617, startPoint y: 287, endPoint x: 1057, endPoint y: 157, distance: 458.8
drag, startPoint x: 619, startPoint y: 153, endPoint x: 1051, endPoint y: 176, distance: 432.5
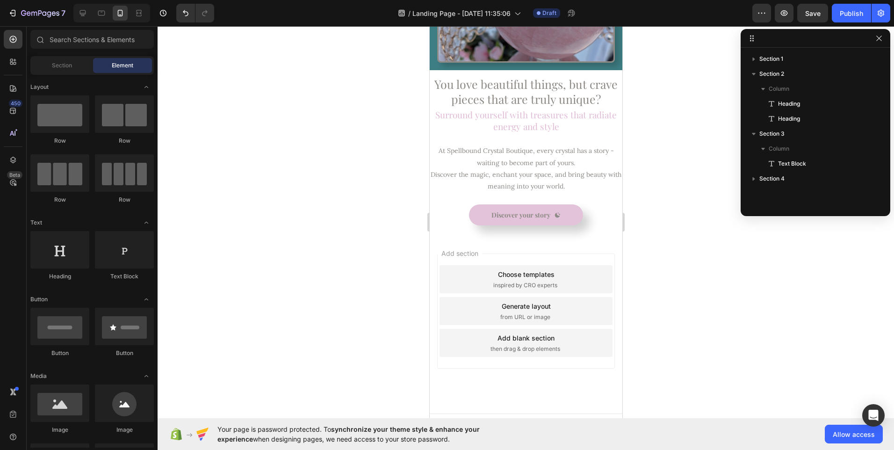
scroll to position [287, 0]
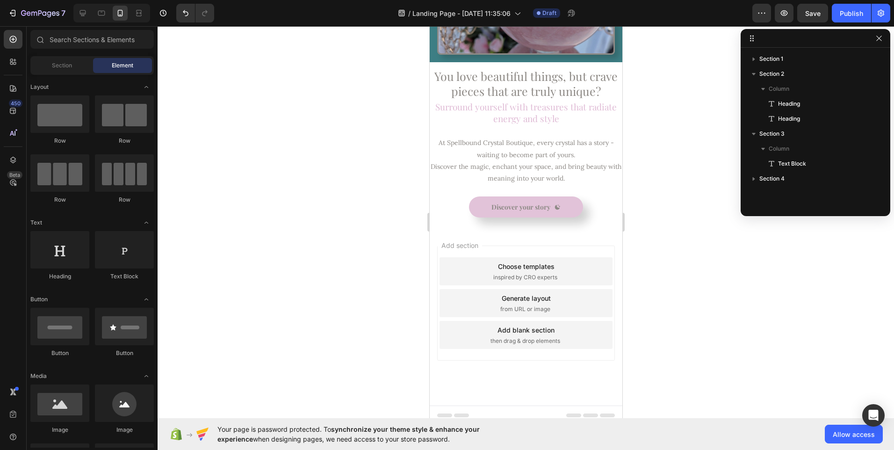
drag, startPoint x: 618, startPoint y: 150, endPoint x: 1057, endPoint y: 396, distance: 502.7
drag, startPoint x: 617, startPoint y: 312, endPoint x: 1057, endPoint y: 356, distance: 443.0
click at [85, 16] on icon at bounding box center [82, 12] width 9 height 9
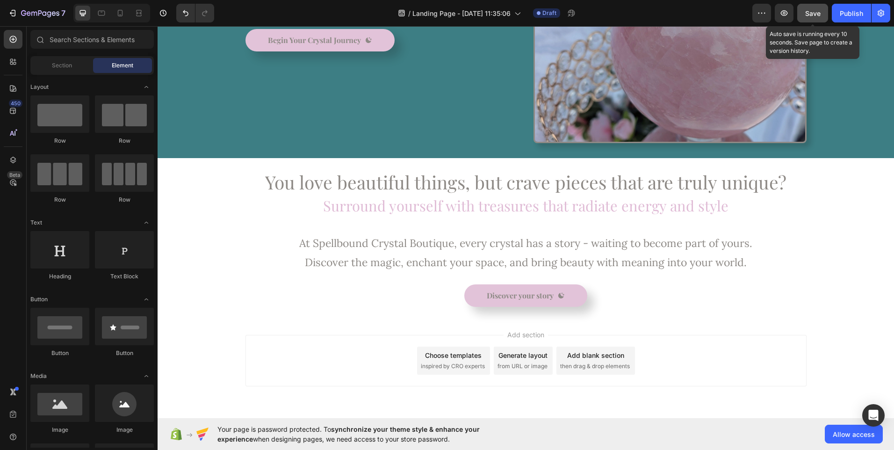
click at [814, 17] on div "Save" at bounding box center [812, 13] width 15 height 10
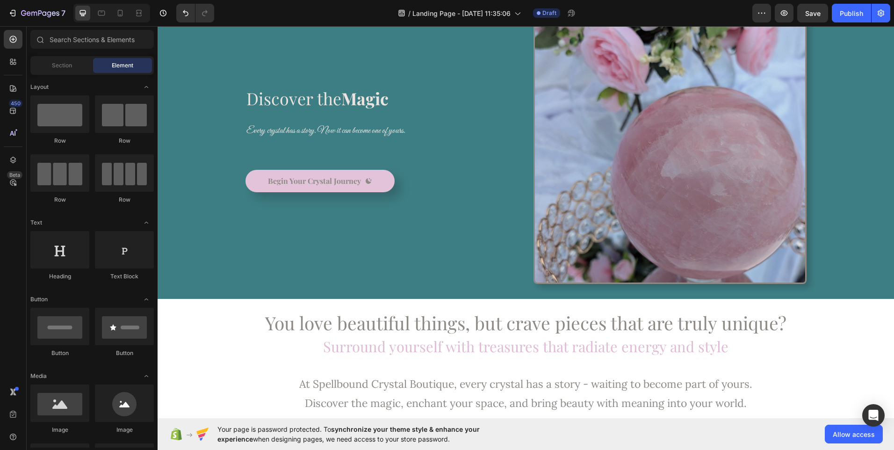
scroll to position [49, 0]
click at [316, 105] on span "Discover the Magic" at bounding box center [317, 98] width 142 height 22
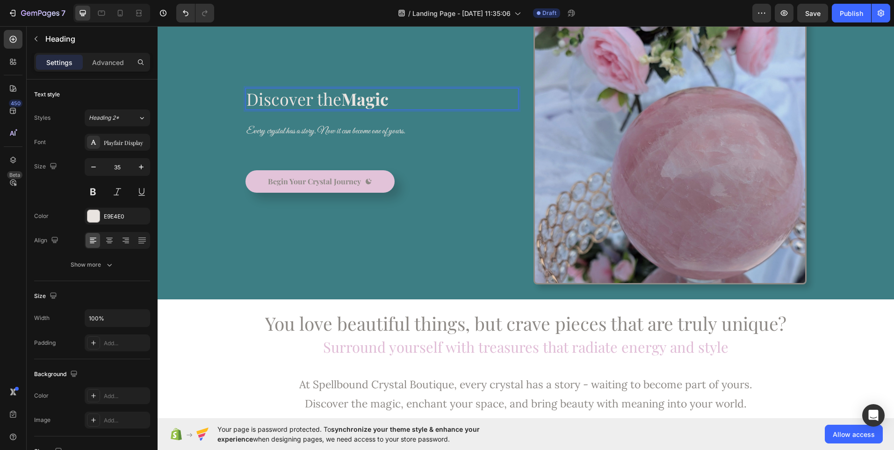
click at [278, 101] on span "Discover the Magic" at bounding box center [317, 98] width 142 height 22
click at [404, 103] on p "Discover the Magic" at bounding box center [381, 99] width 271 height 20
click at [402, 136] on span "Every crystal has a story. Now it can become one of yours." at bounding box center [325, 131] width 159 height 12
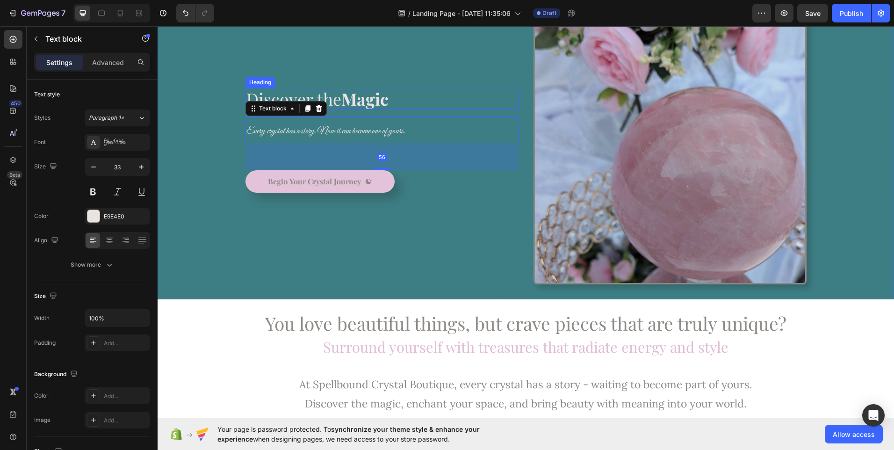
click at [385, 97] on strong "Magic" at bounding box center [364, 98] width 47 height 22
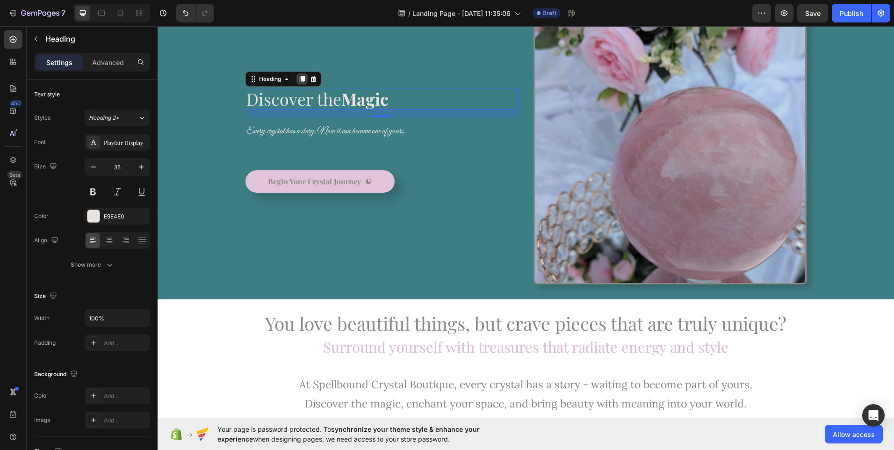
click at [301, 78] on icon at bounding box center [301, 79] width 5 height 7
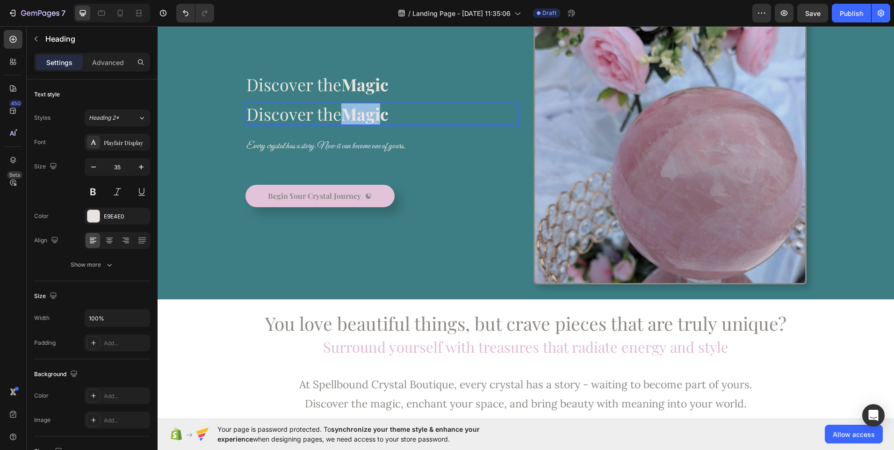
drag, startPoint x: 343, startPoint y: 113, endPoint x: 377, endPoint y: 114, distance: 34.2
click at [408, 115] on p "Discover the Magic" at bounding box center [381, 114] width 271 height 20
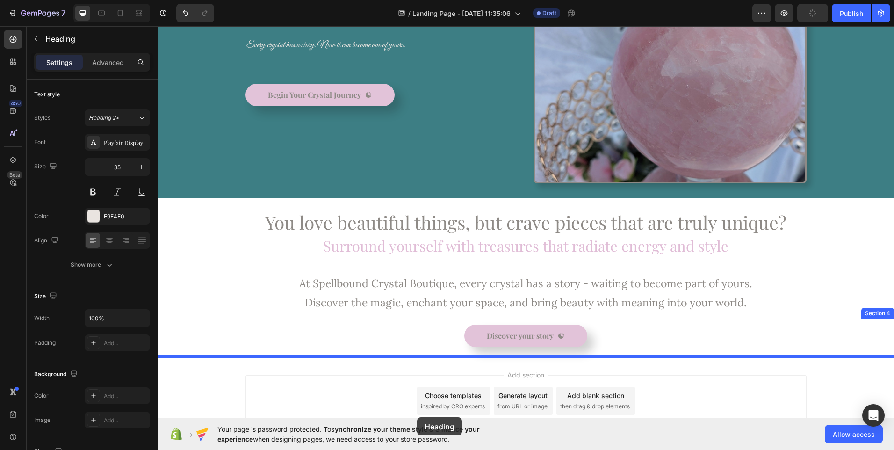
scroll to position [223, 0]
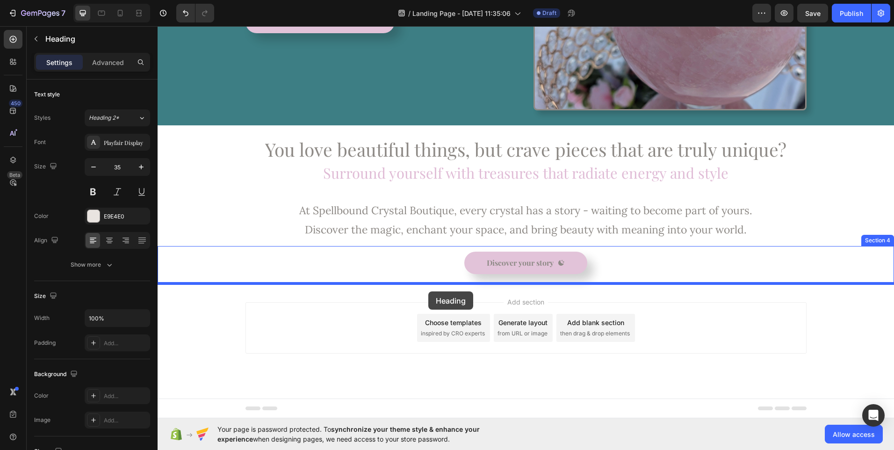
drag, startPoint x: 346, startPoint y: 82, endPoint x: 428, endPoint y: 291, distance: 224.8
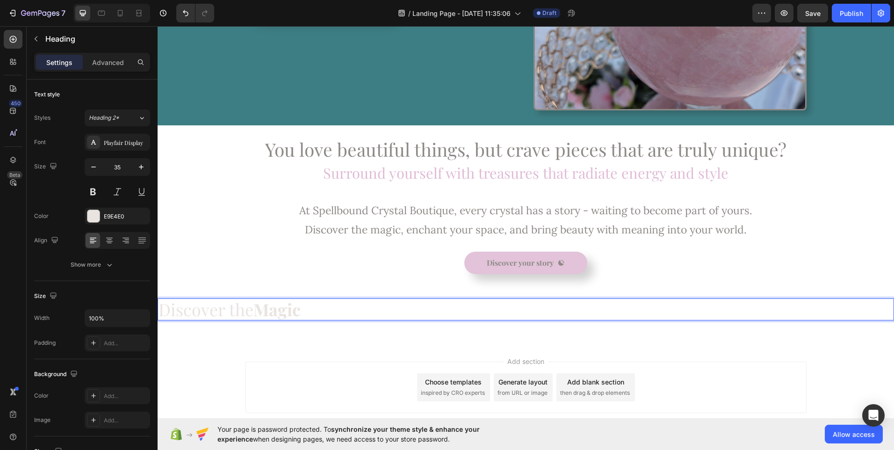
click at [288, 309] on strong "Magic" at bounding box center [276, 309] width 47 height 22
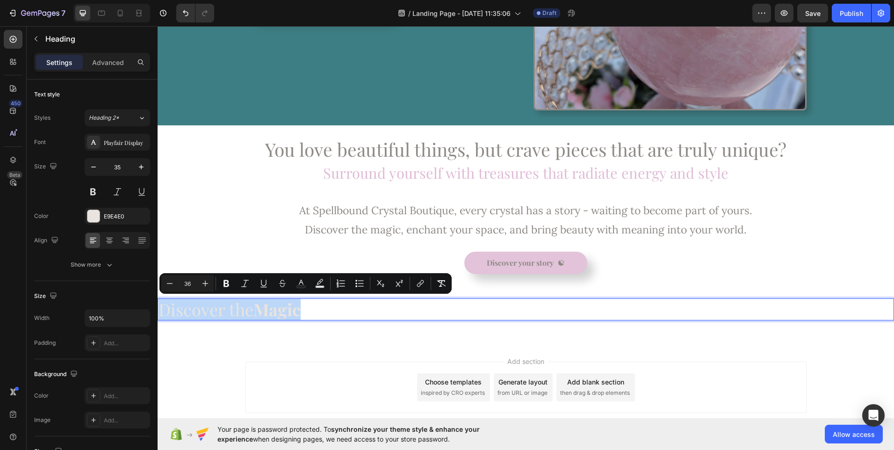
click at [288, 309] on strong "Magic" at bounding box center [276, 309] width 47 height 22
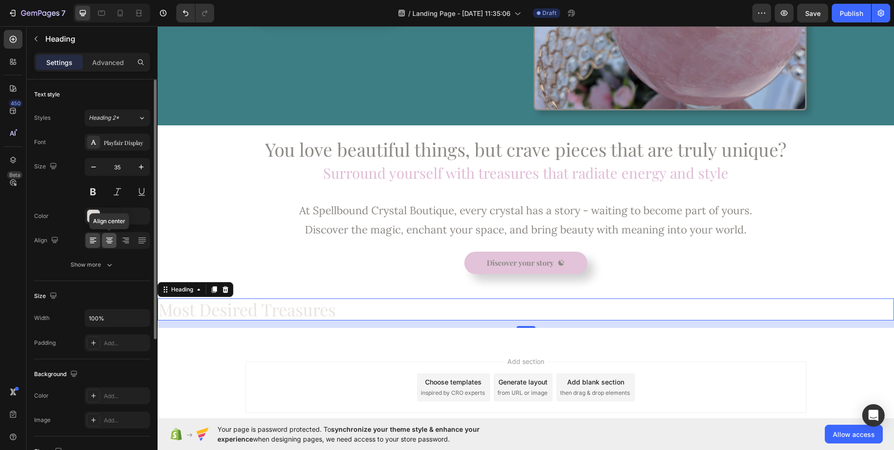
click at [113, 244] on icon at bounding box center [109, 240] width 9 height 9
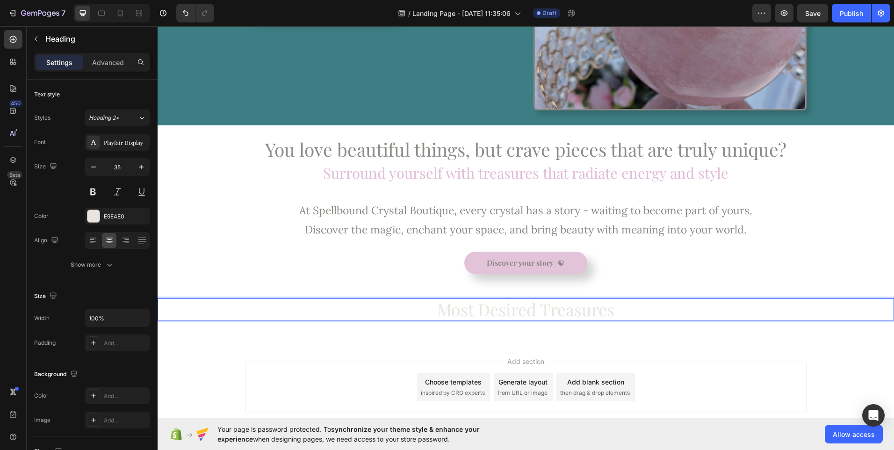
click at [175, 312] on p "Most Desired Treasures" at bounding box center [525, 309] width 734 height 20
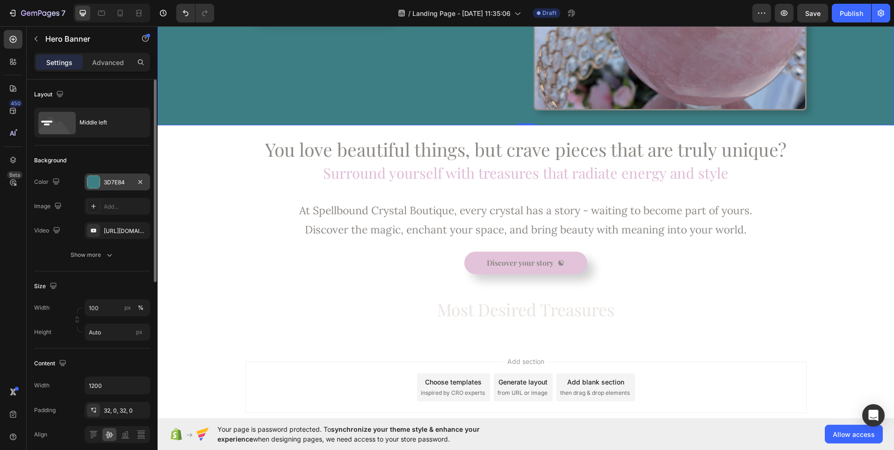
click at [114, 180] on div "3D7E84" at bounding box center [117, 182] width 27 height 8
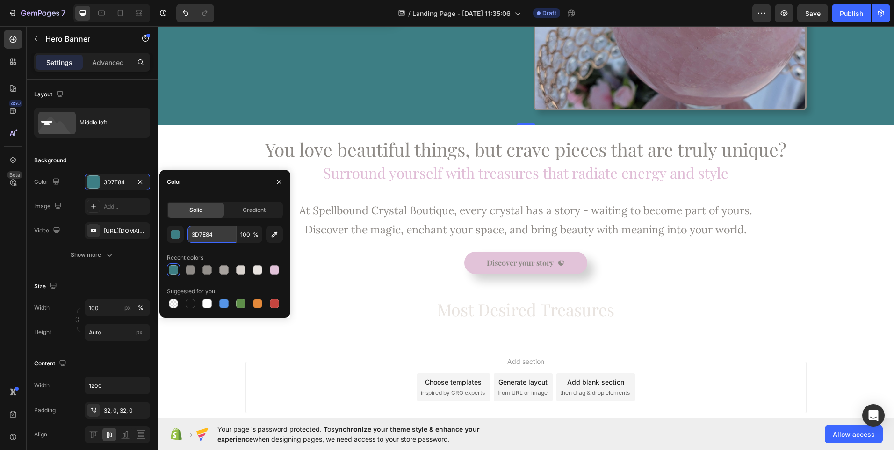
click at [202, 239] on input "3D7E84" at bounding box center [211, 234] width 49 height 17
click at [447, 316] on span "Most Desired Treasures" at bounding box center [525, 309] width 177 height 22
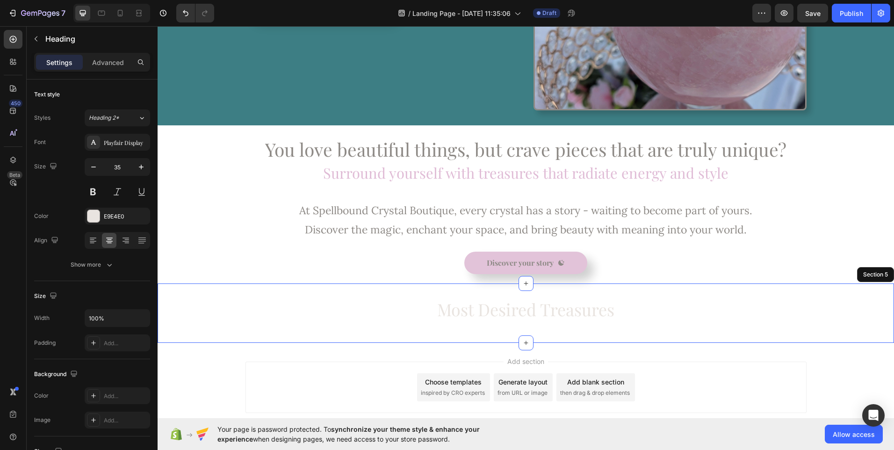
click at [363, 294] on div "⁠⁠⁠⁠⁠⁠⁠ Most Desired Treasures Heading 16 Section 5" at bounding box center [526, 312] width 736 height 59
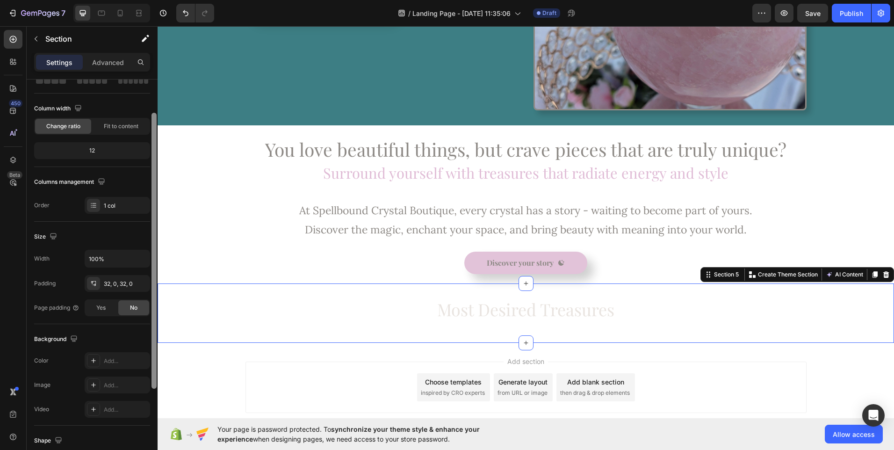
drag, startPoint x: 155, startPoint y: 281, endPoint x: 153, endPoint y: 323, distance: 42.1
click at [153, 323] on div at bounding box center [153, 251] width 5 height 276
click at [111, 358] on div "Add..." at bounding box center [126, 360] width 44 height 8
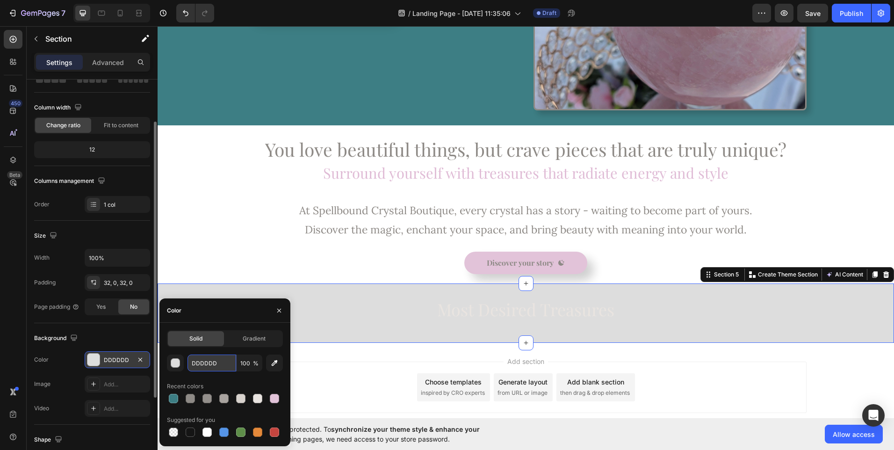
click at [202, 365] on input "DDDDDD" at bounding box center [211, 362] width 49 height 17
paste input "3D7E84"
type input "3D7E84"
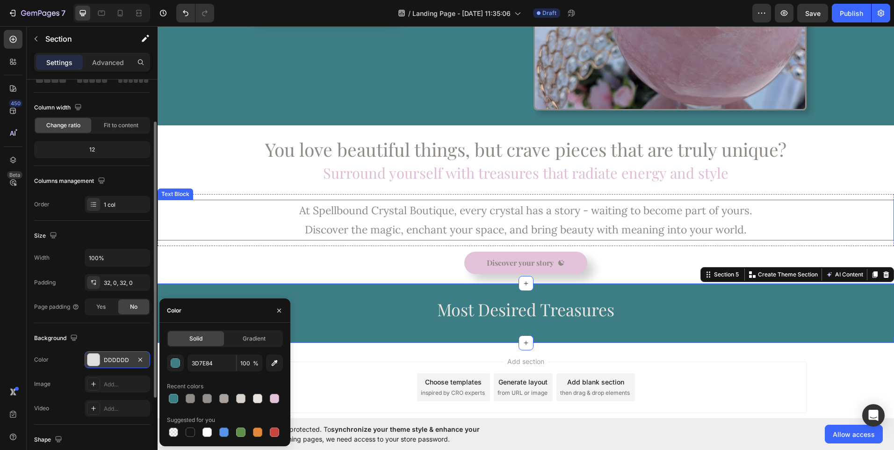
click at [201, 222] on p "At Spellbound Crystal Boutique, every crystal has a story - waiting to become p…" at bounding box center [525, 220] width 734 height 39
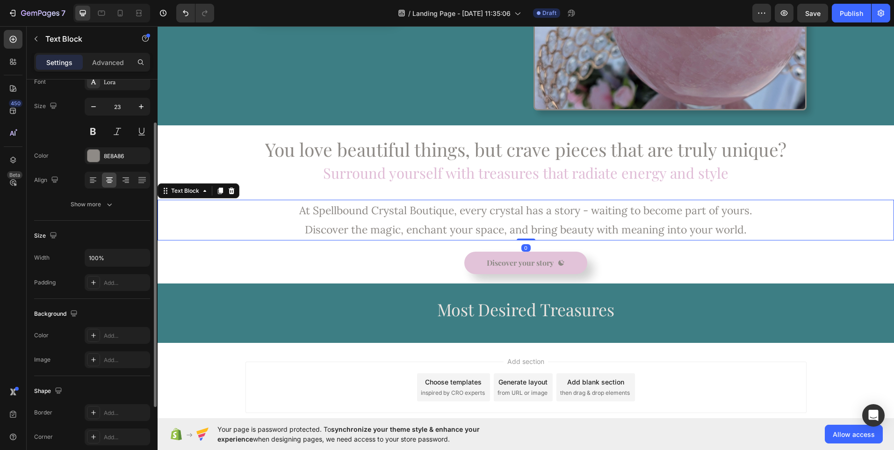
scroll to position [0, 0]
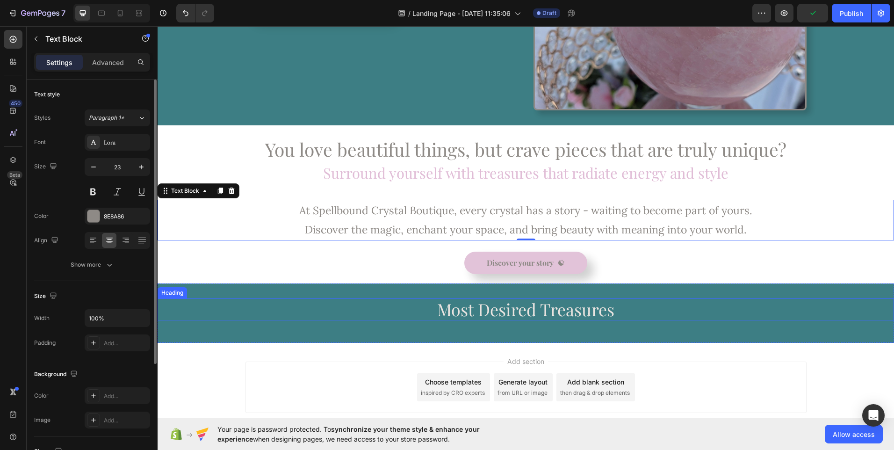
click at [614, 315] on p "⁠⁠⁠⁠⁠⁠⁠ Most Desired Treasures" at bounding box center [525, 309] width 734 height 20
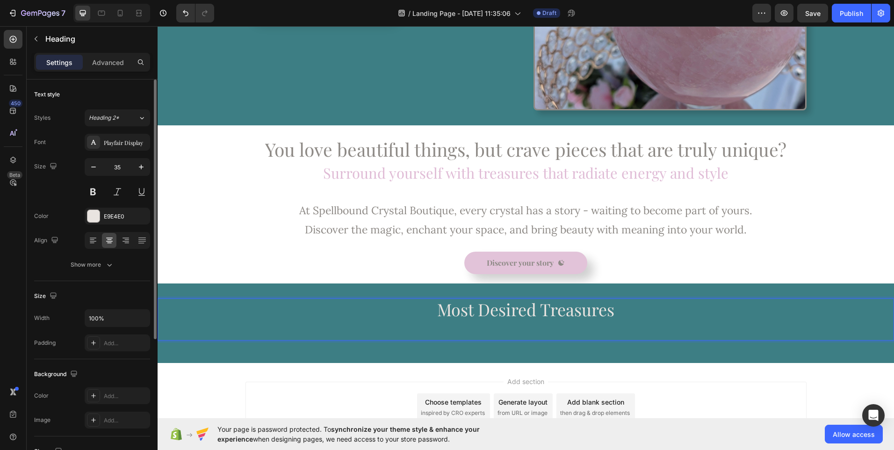
click at [521, 309] on span "Most Desired Treasures" at bounding box center [525, 309] width 177 height 22
click at [554, 313] on span "Coveted Treasures" at bounding box center [526, 309] width 140 height 22
drag, startPoint x: 538, startPoint y: 325, endPoint x: 532, endPoint y: 324, distance: 6.1
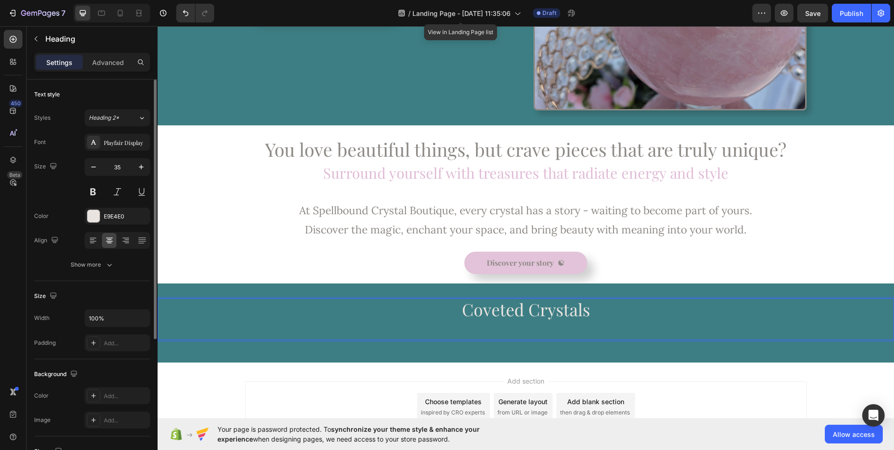
click at [532, 324] on p "Coveted Crystals" at bounding box center [525, 319] width 734 height 40
click at [530, 330] on p "Coveted Crystals Discover the crystals everyone is dreaming of" at bounding box center [525, 319] width 734 height 40
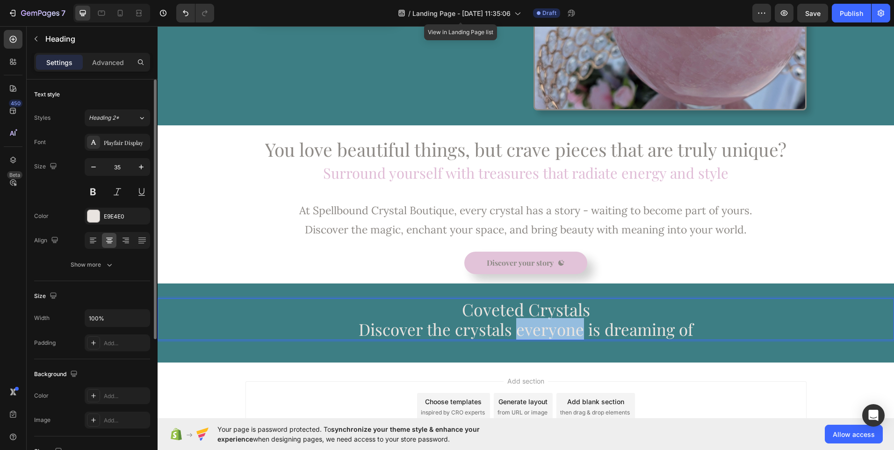
click at [530, 330] on p "Coveted Crystals Discover the crystals everyone is dreaming of" at bounding box center [525, 319] width 734 height 40
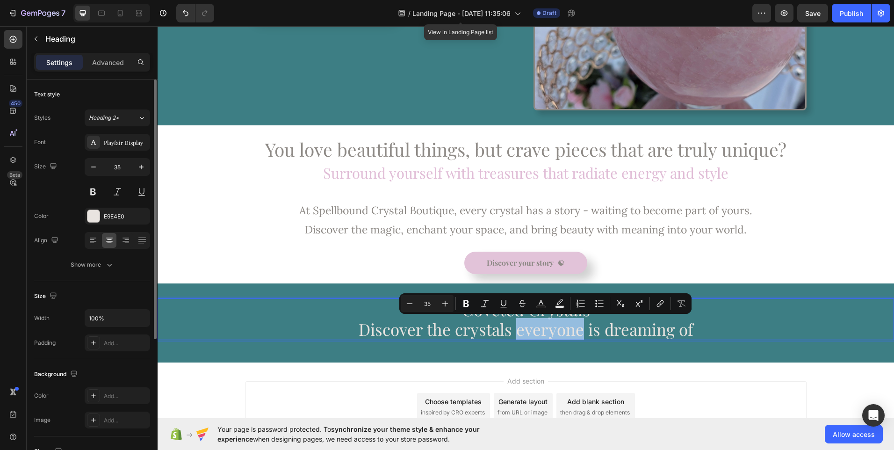
click at [530, 330] on p "Coveted Crystals Discover the crystals everyone is dreaming of" at bounding box center [525, 319] width 734 height 40
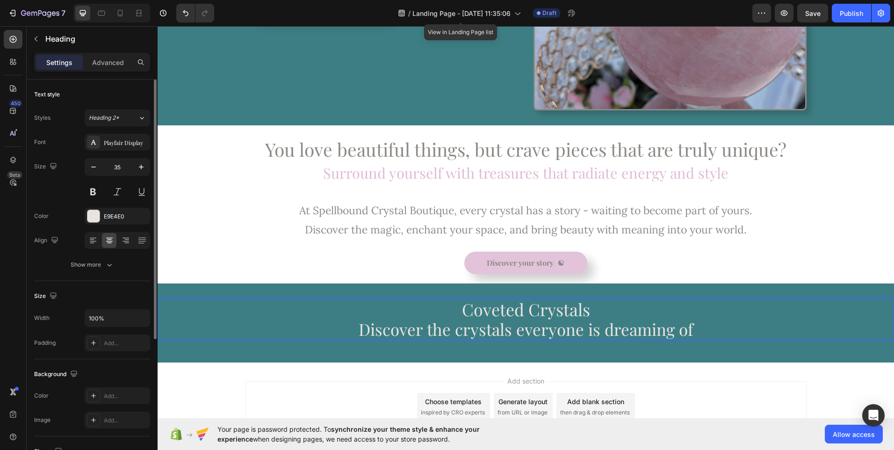
click at [644, 328] on p "Coveted Crystals Discover the crystals everyone is dreaming of" at bounding box center [525, 319] width 734 height 40
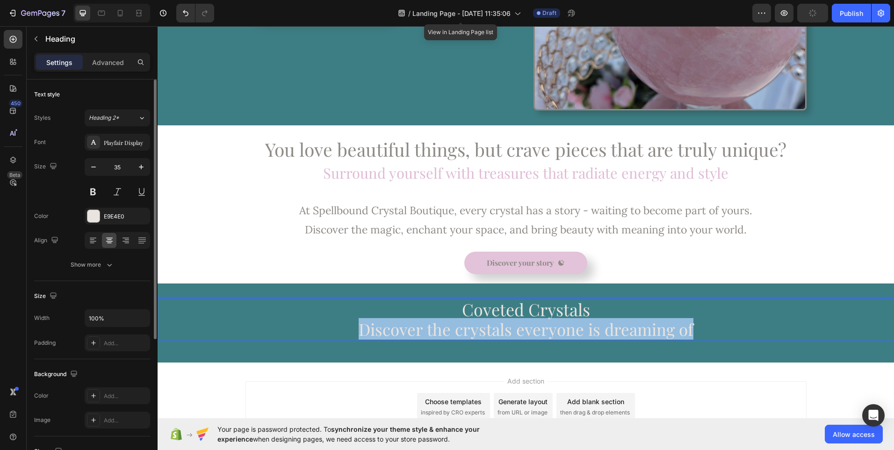
click at [644, 328] on p "Coveted Crystals Discover the crystals everyone is dreaming of" at bounding box center [525, 319] width 734 height 40
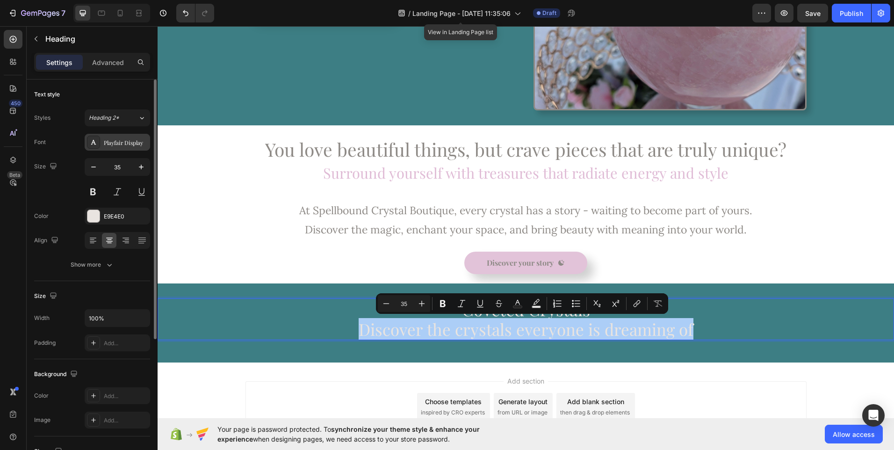
click at [127, 143] on div "Playfair Display" at bounding box center [126, 142] width 44 height 8
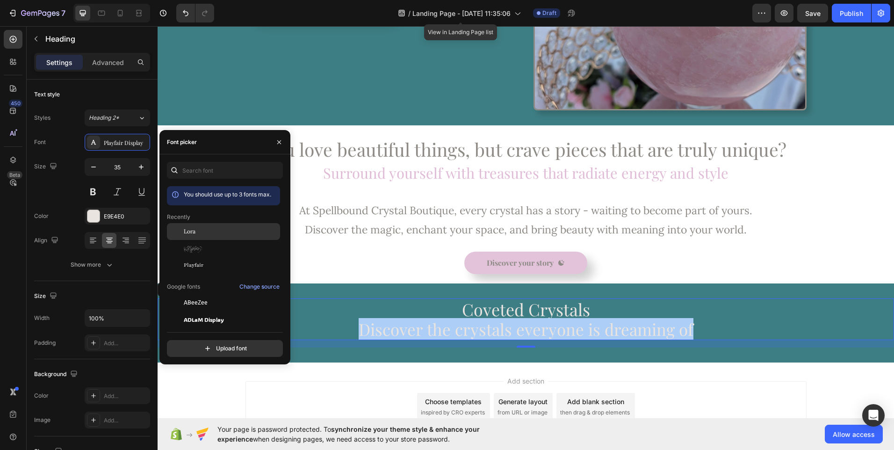
click at [191, 234] on span "Lora" at bounding box center [190, 231] width 12 height 8
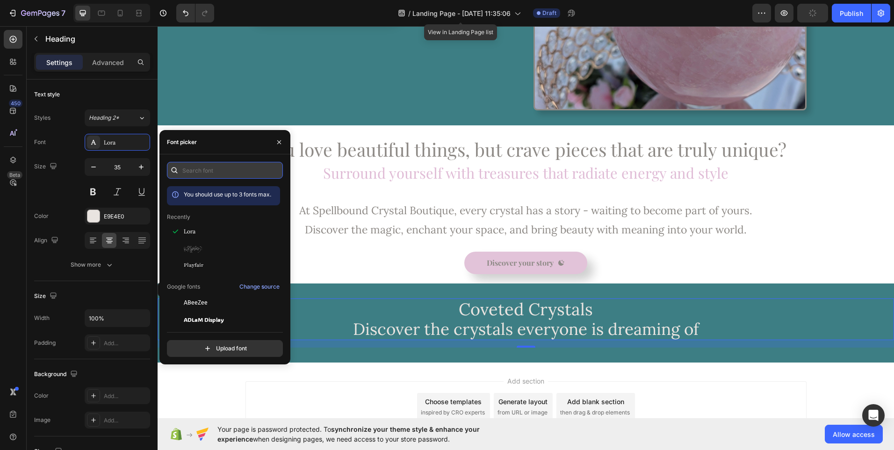
click at [217, 172] on input "text" at bounding box center [225, 170] width 116 height 17
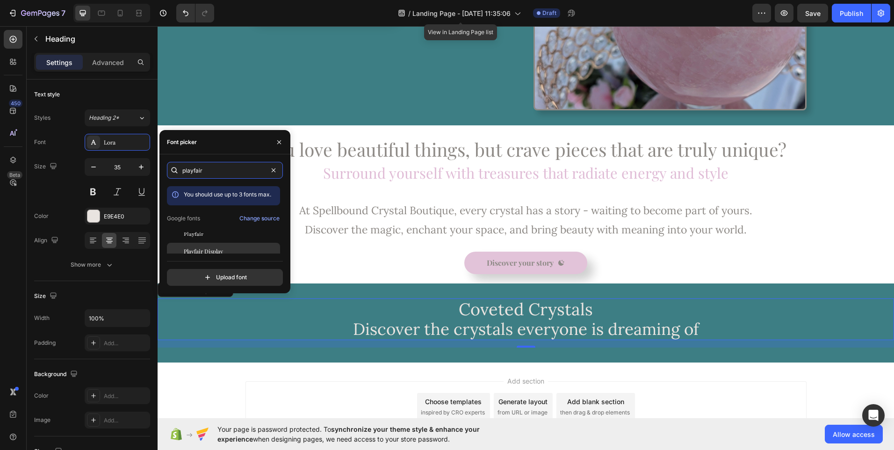
type input "playfair"
click at [203, 251] on span "Playfair Display" at bounding box center [203, 251] width 39 height 8
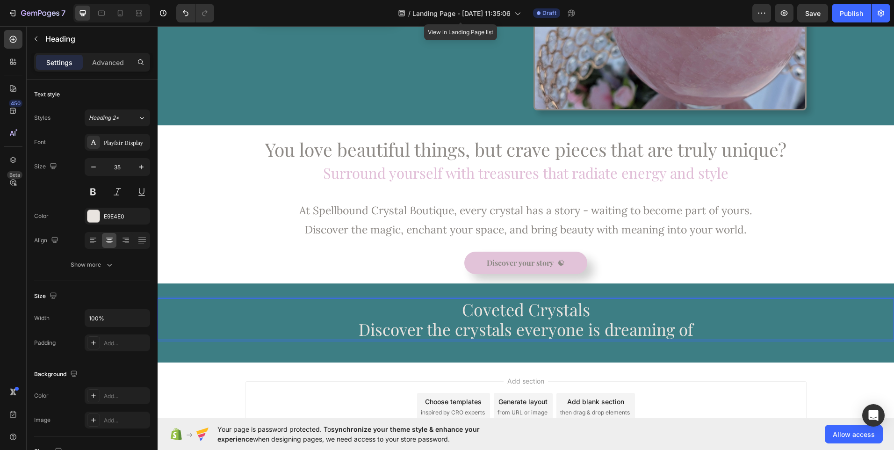
click at [445, 333] on p "Coveted Crystals Discover the crystals everyone is dreaming of" at bounding box center [525, 319] width 734 height 40
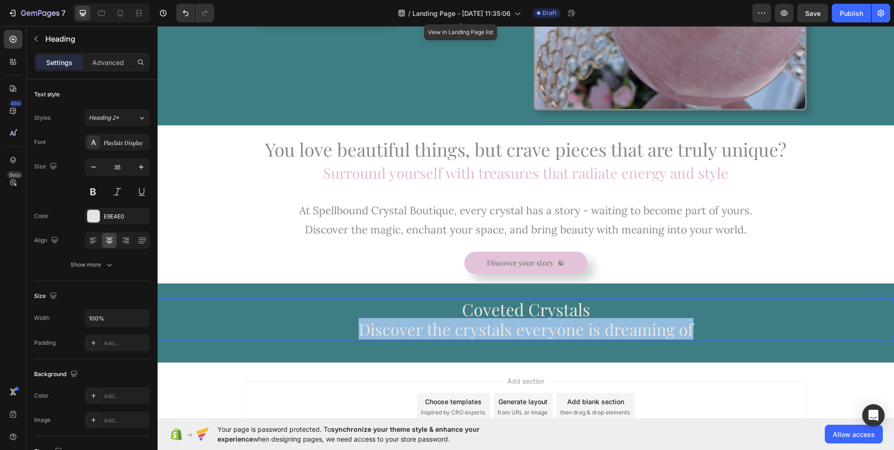
click at [445, 333] on p "Coveted Crystals Discover the crystals everyone is dreaming of" at bounding box center [525, 319] width 734 height 40
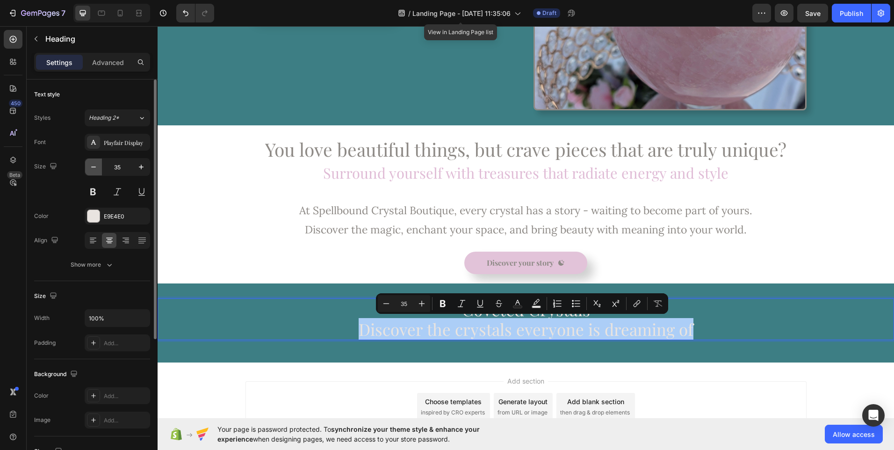
click at [92, 170] on icon "button" at bounding box center [93, 166] width 9 height 9
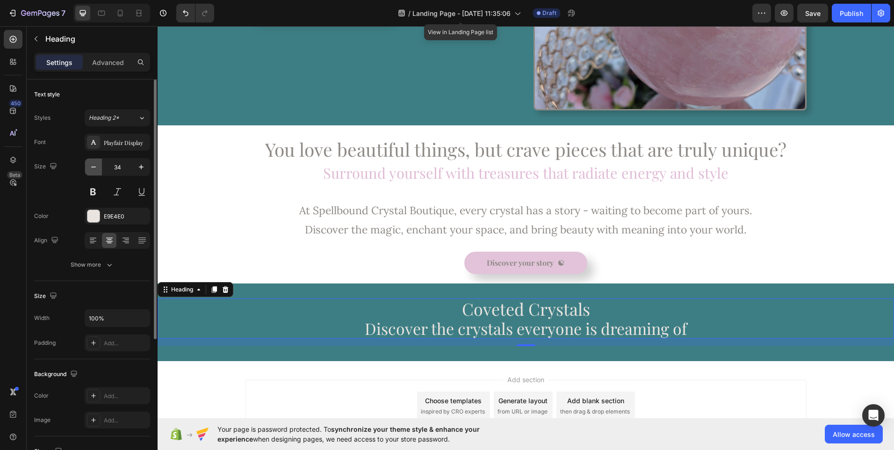
click at [92, 170] on icon "button" at bounding box center [93, 166] width 9 height 9
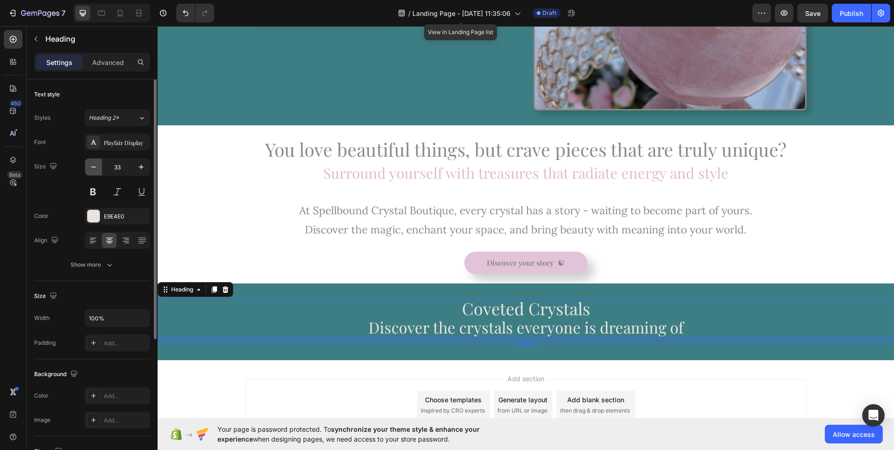
click at [92, 170] on icon "button" at bounding box center [93, 166] width 9 height 9
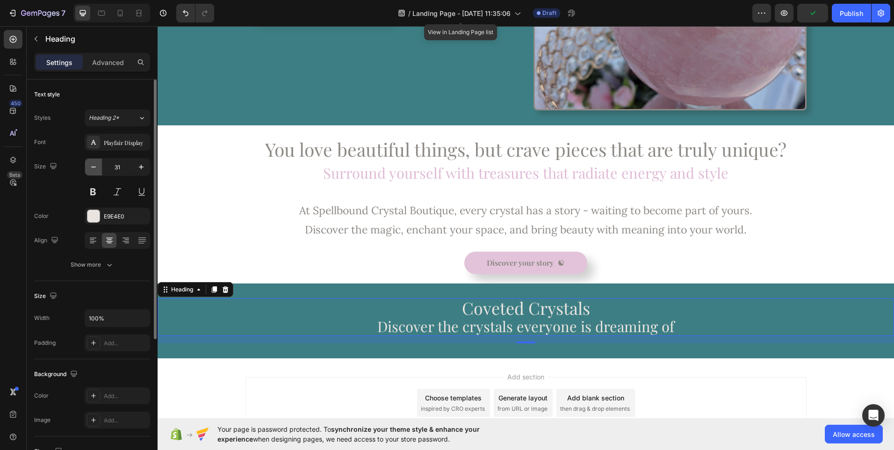
click at [92, 170] on icon "button" at bounding box center [93, 166] width 9 height 9
type input "29"
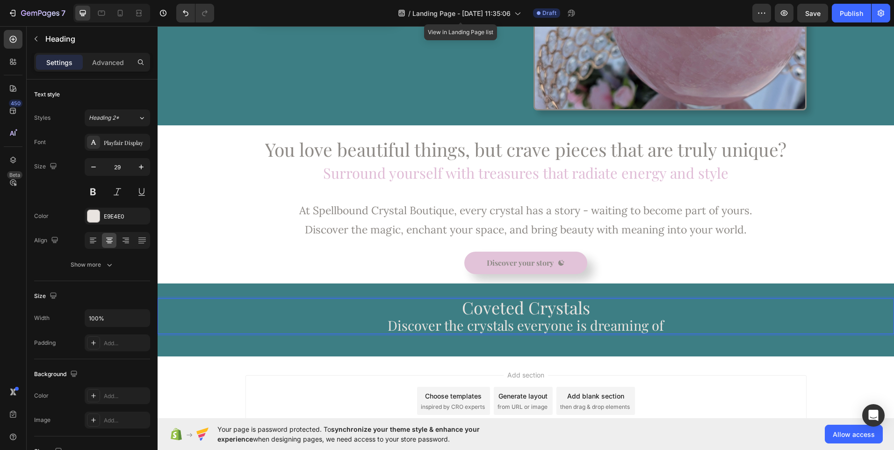
click at [395, 328] on p "Coveted Crystals Discover the crystals everyone is dreaming of" at bounding box center [525, 316] width 734 height 34
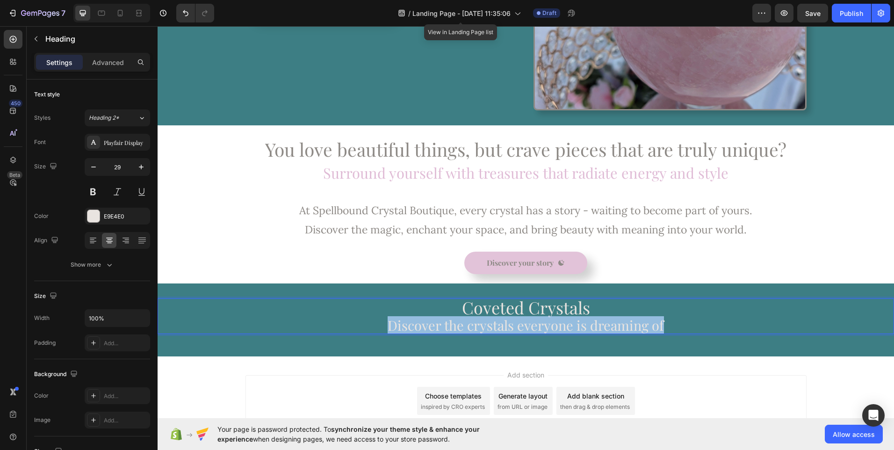
click at [395, 328] on p "Coveted Crystals Discover the crystals everyone is dreaming of" at bounding box center [525, 316] width 734 height 34
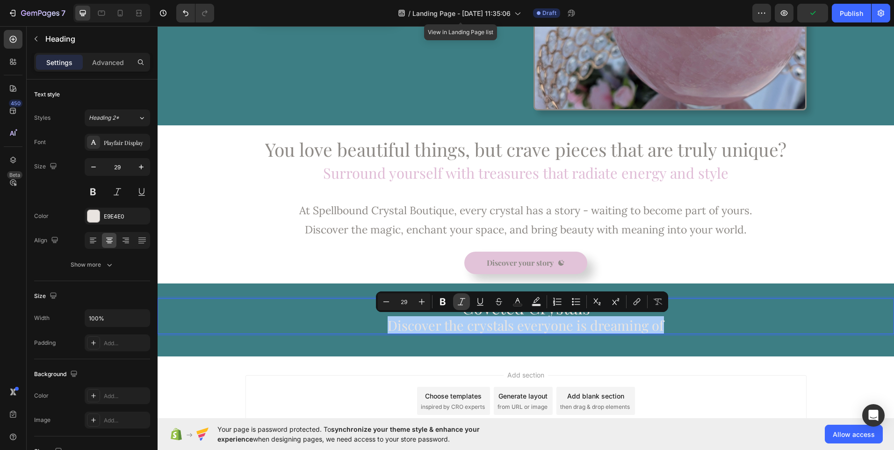
click at [461, 304] on icon "Editor contextual toolbar" at bounding box center [461, 301] width 9 height 9
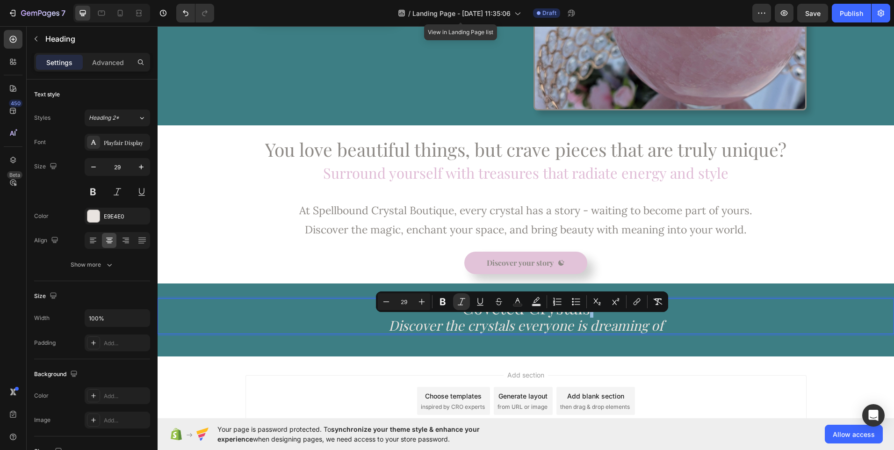
click at [353, 326] on p "Coveted Crystals Discover the crystals everyone is dreaming of" at bounding box center [525, 316] width 734 height 34
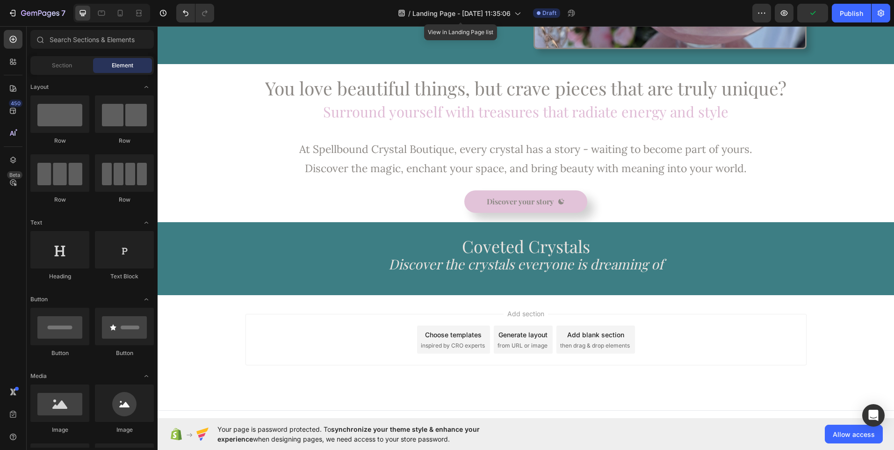
scroll to position [296, 0]
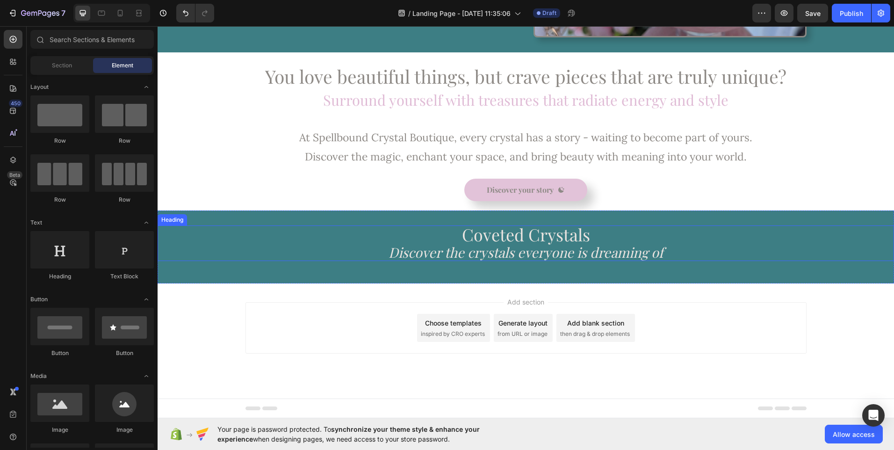
click at [485, 242] on span "Coveted Crystals" at bounding box center [526, 234] width 128 height 22
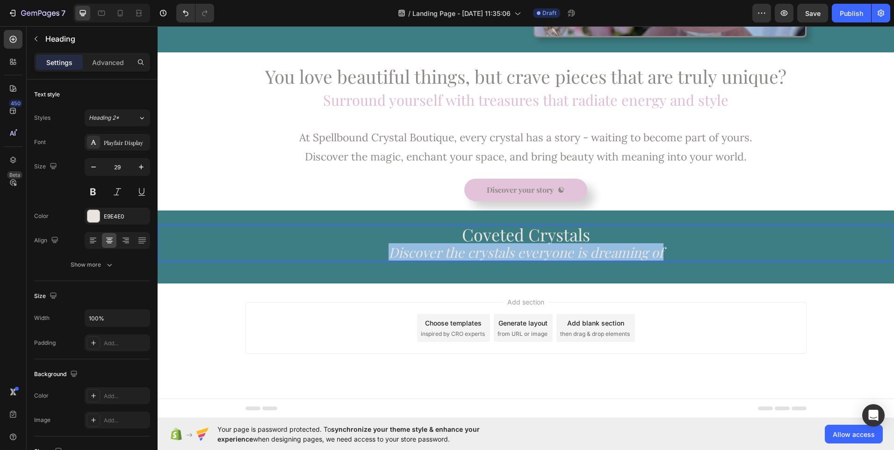
drag, startPoint x: 665, startPoint y: 253, endPoint x: 385, endPoint y: 257, distance: 280.5
click at [385, 257] on p "Coveted Crystals Discover the crystals everyone is dreaming of" at bounding box center [525, 243] width 734 height 34
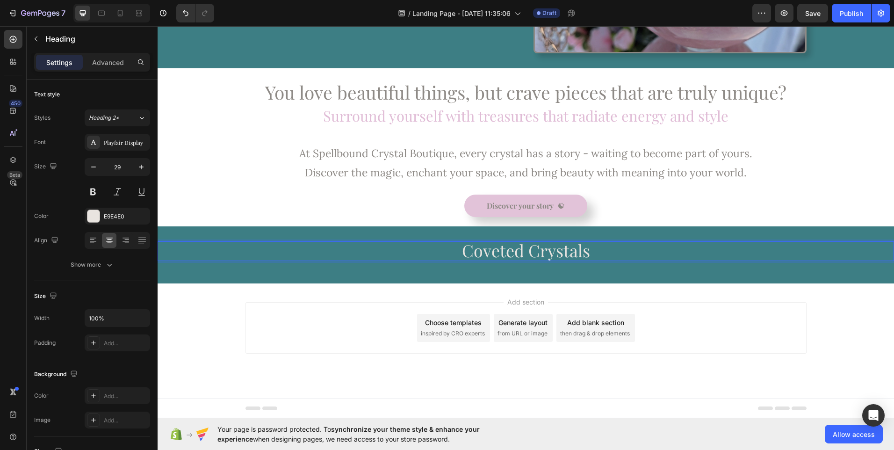
scroll to position [280, 0]
drag, startPoint x: 438, startPoint y: 251, endPoint x: 261, endPoint y: 230, distance: 177.9
click at [261, 230] on div "Coveted Crystals Heading 16 Section 5" at bounding box center [526, 254] width 736 height 57
click at [145, 166] on icon "button" at bounding box center [140, 166] width 9 height 9
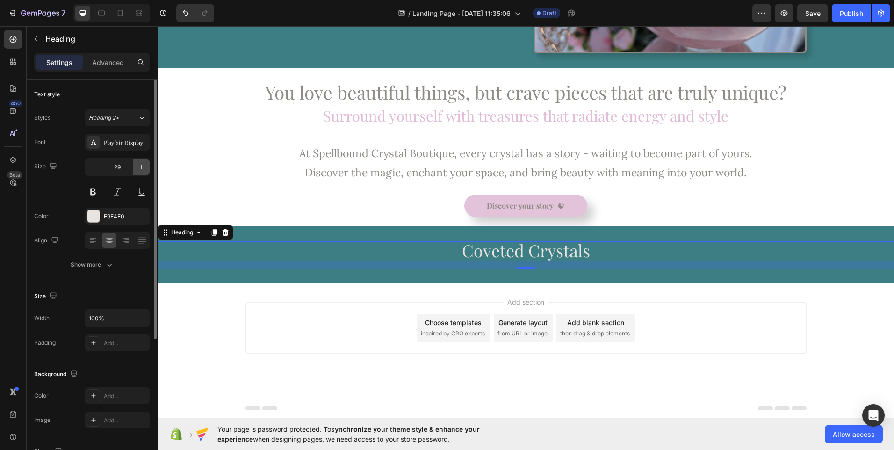
click at [145, 166] on icon "button" at bounding box center [140, 166] width 9 height 9
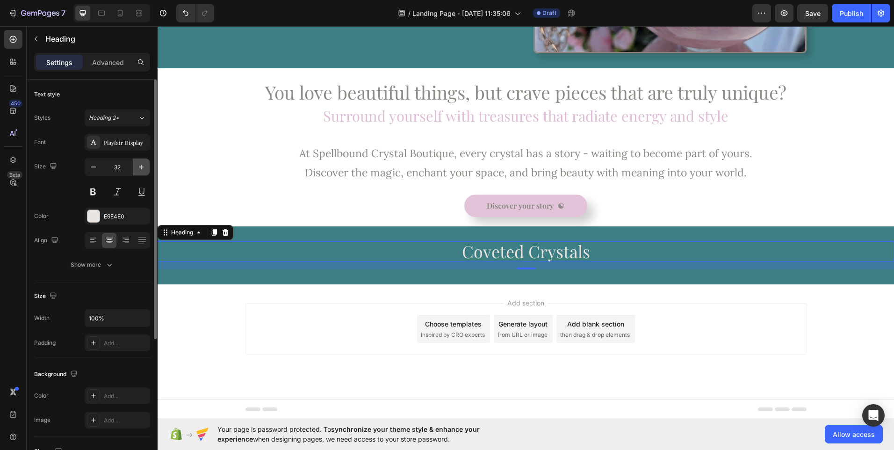
click at [145, 166] on icon "button" at bounding box center [140, 166] width 9 height 9
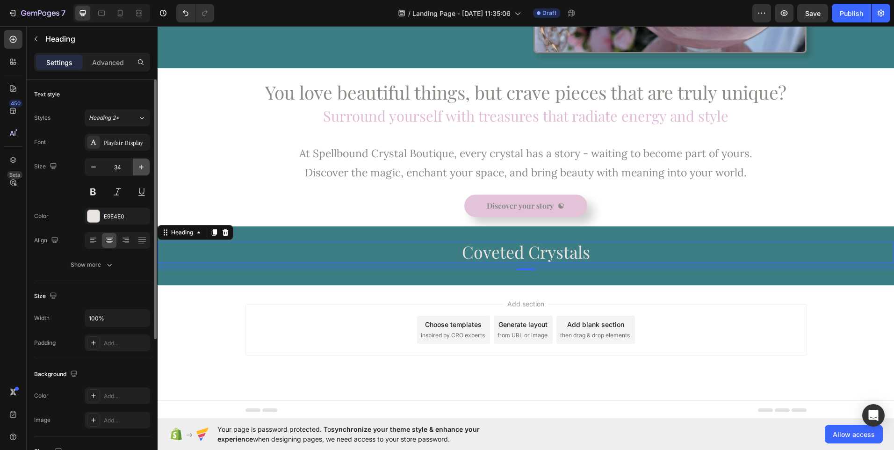
click at [145, 166] on icon "button" at bounding box center [140, 166] width 9 height 9
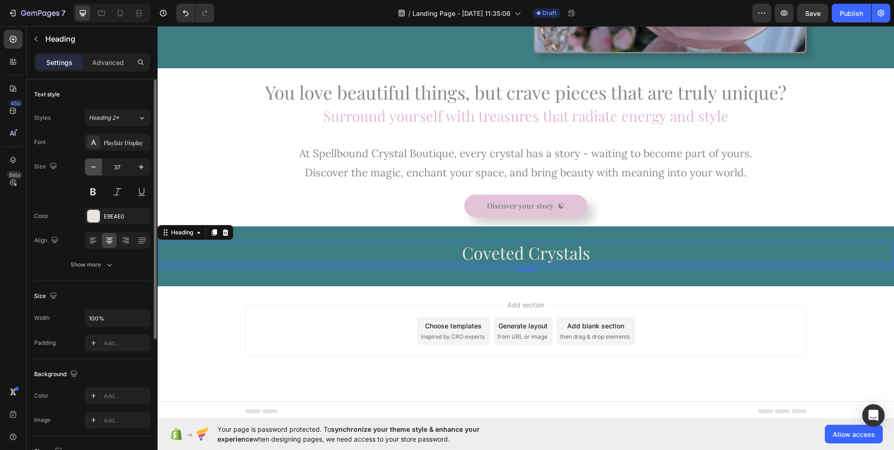
click at [94, 170] on icon "button" at bounding box center [93, 166] width 9 height 9
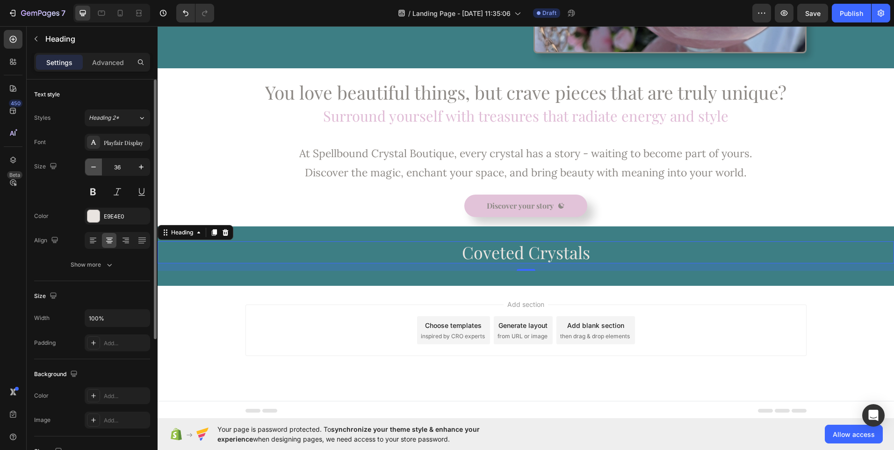
click at [94, 170] on icon "button" at bounding box center [93, 166] width 9 height 9
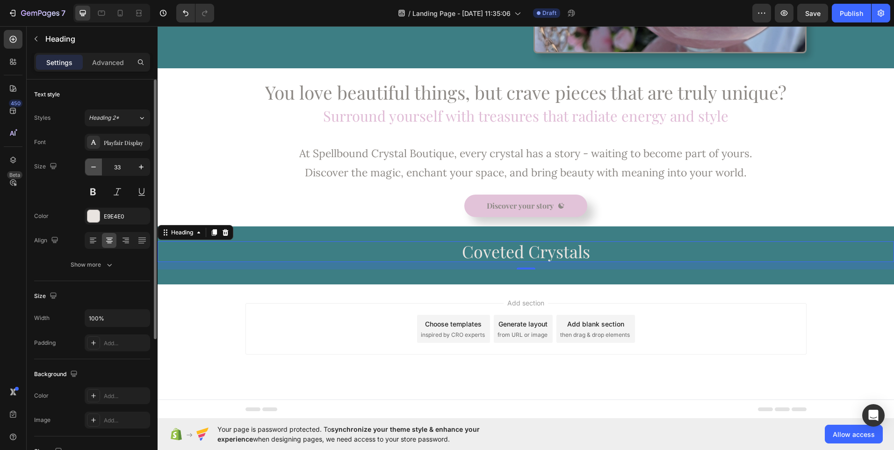
click at [94, 170] on icon "button" at bounding box center [93, 166] width 9 height 9
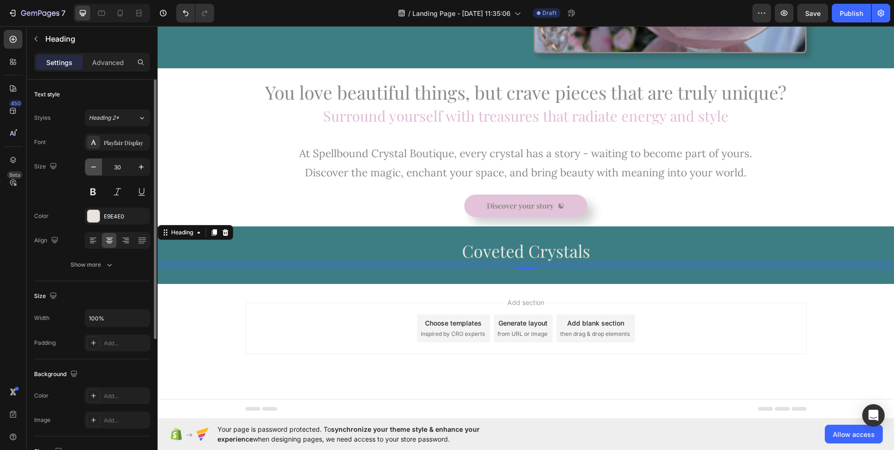
click at [94, 170] on icon "button" at bounding box center [93, 166] width 9 height 9
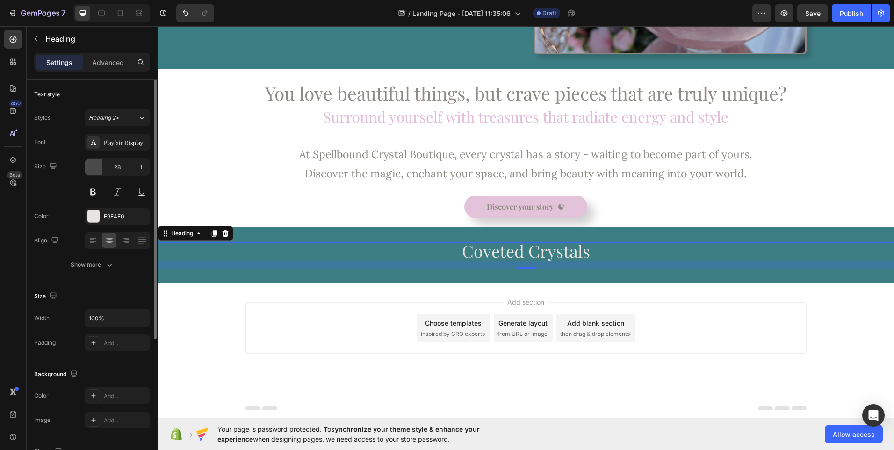
click at [94, 170] on icon "button" at bounding box center [93, 166] width 9 height 9
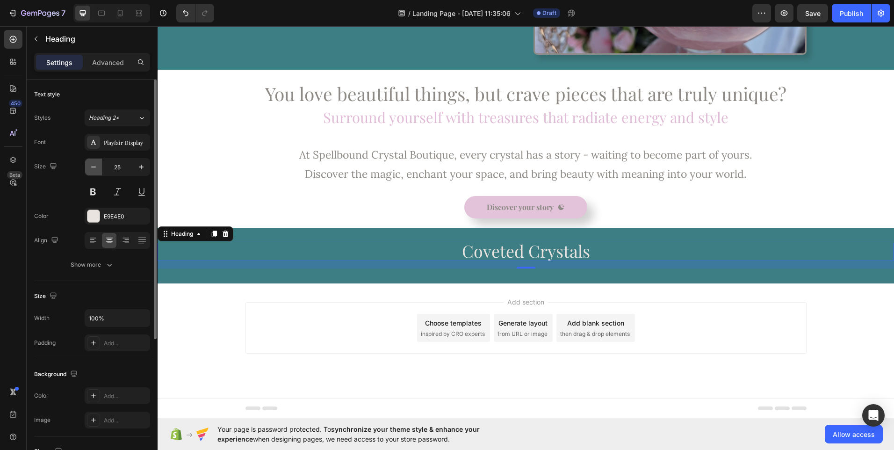
click at [94, 170] on icon "button" at bounding box center [93, 166] width 9 height 9
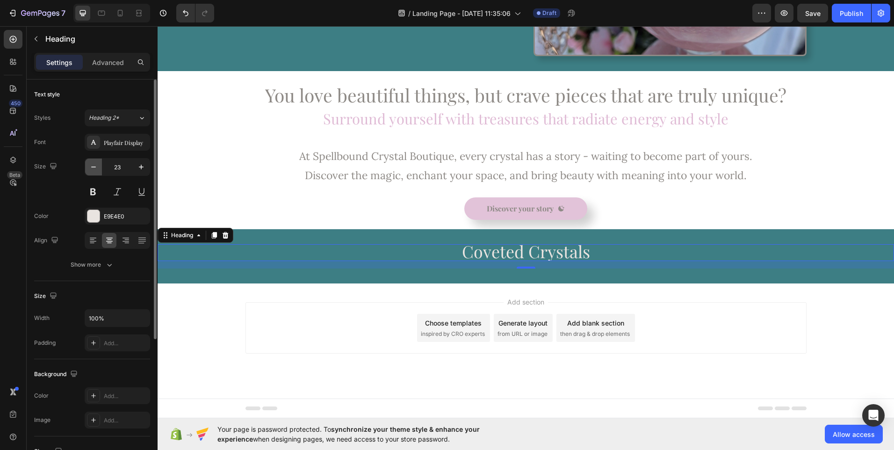
click at [94, 170] on icon "button" at bounding box center [93, 166] width 9 height 9
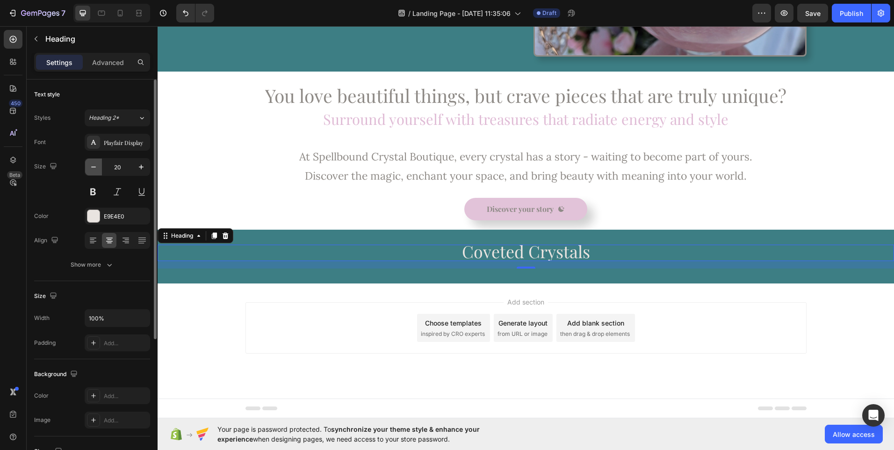
click at [94, 170] on icon "button" at bounding box center [93, 166] width 9 height 9
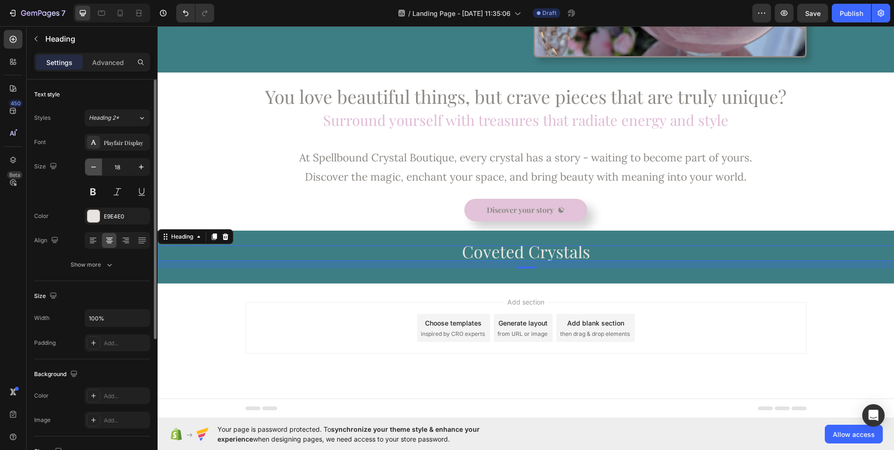
click at [94, 170] on icon "button" at bounding box center [93, 166] width 9 height 9
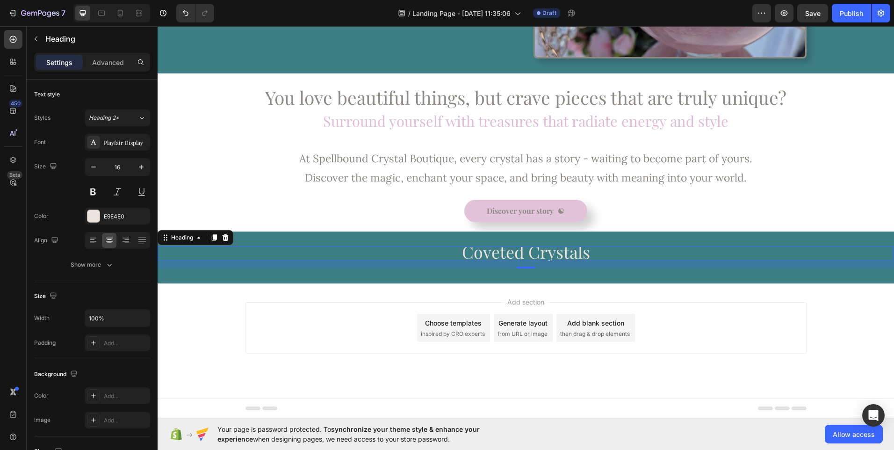
scroll to position [275, 0]
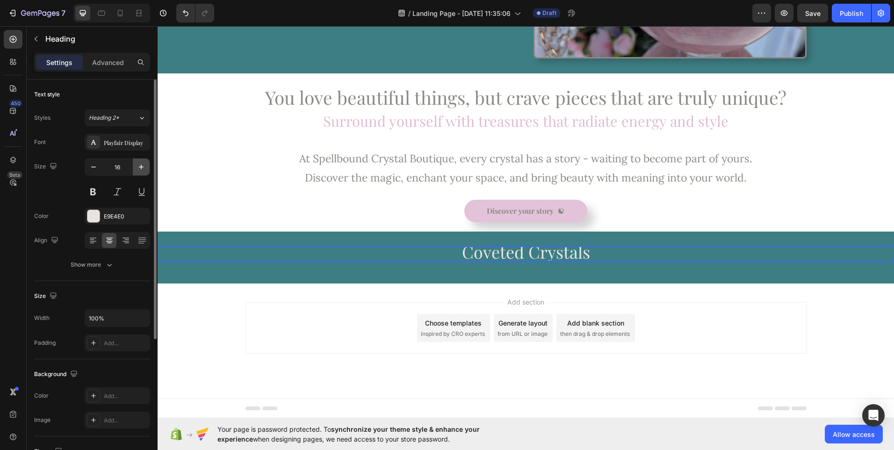
click at [141, 169] on icon "button" at bounding box center [141, 167] width 5 height 5
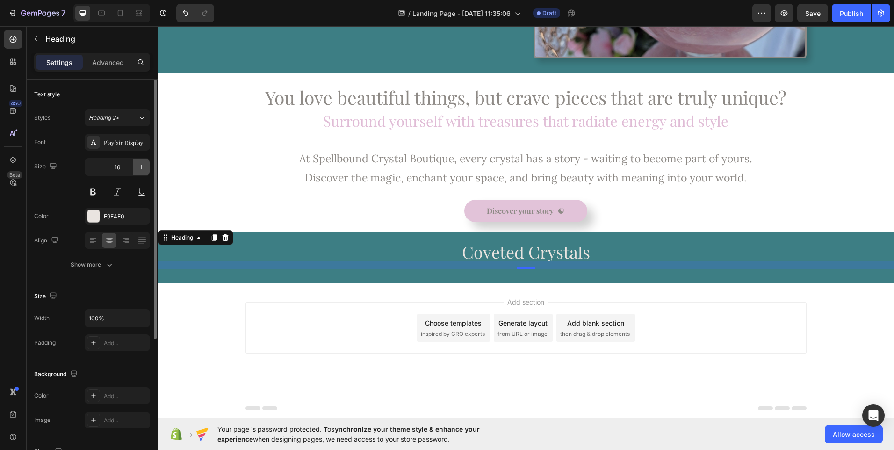
click at [141, 169] on icon "button" at bounding box center [141, 167] width 5 height 5
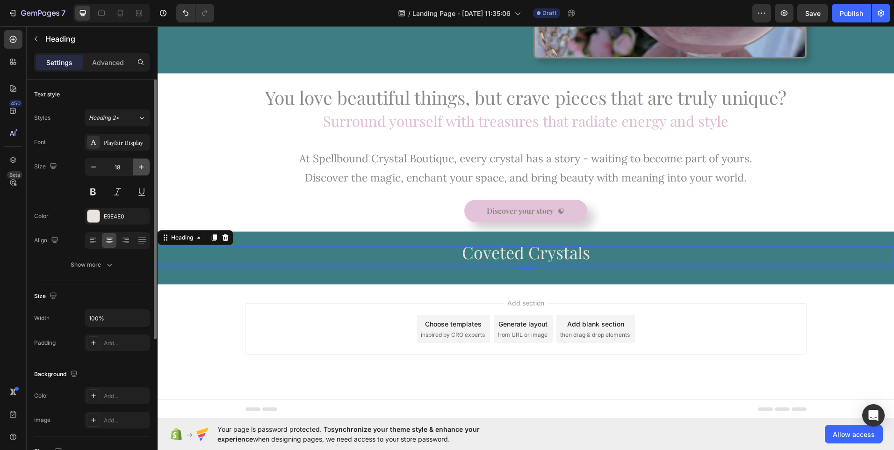
click at [141, 169] on icon "button" at bounding box center [141, 167] width 5 height 5
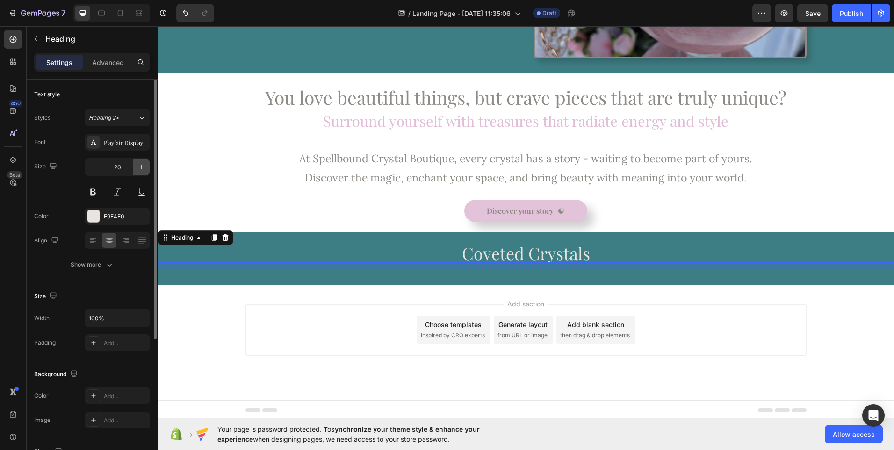
click at [141, 169] on icon "button" at bounding box center [141, 167] width 5 height 5
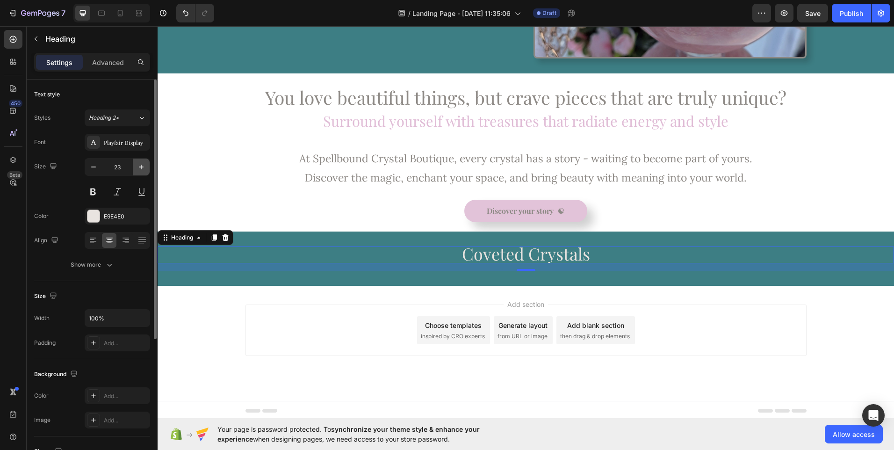
click at [141, 169] on icon "button" at bounding box center [141, 167] width 5 height 5
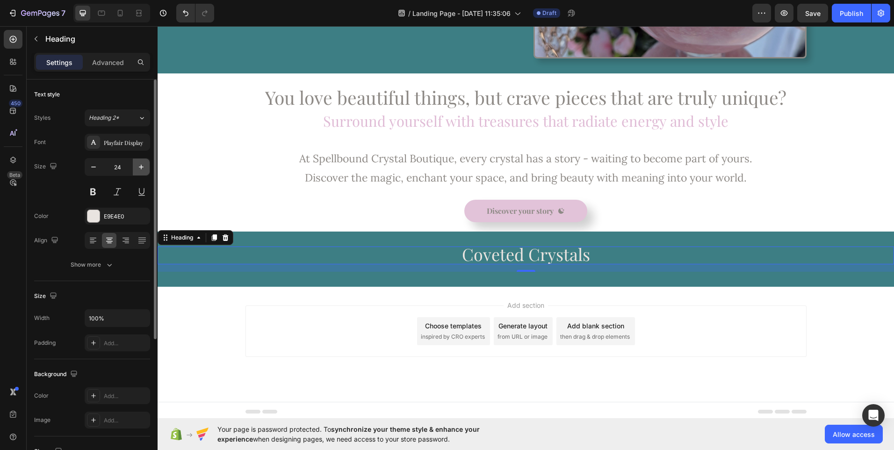
click at [141, 169] on icon "button" at bounding box center [141, 167] width 5 height 5
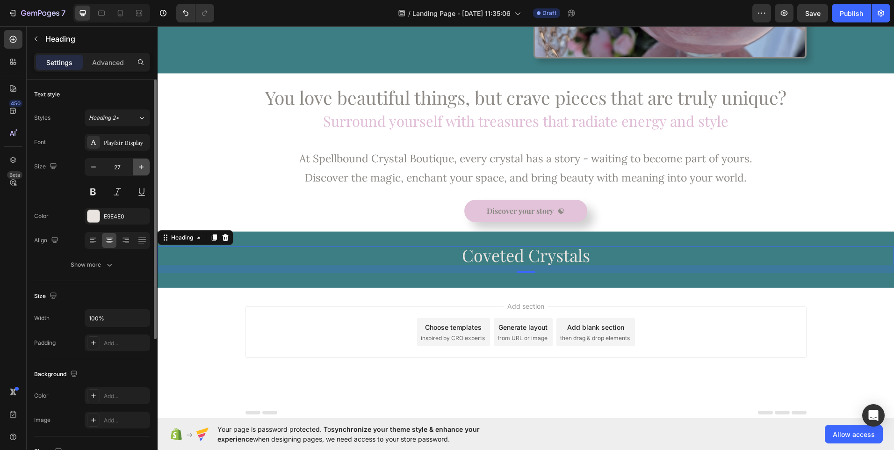
click at [141, 169] on icon "button" at bounding box center [141, 167] width 5 height 5
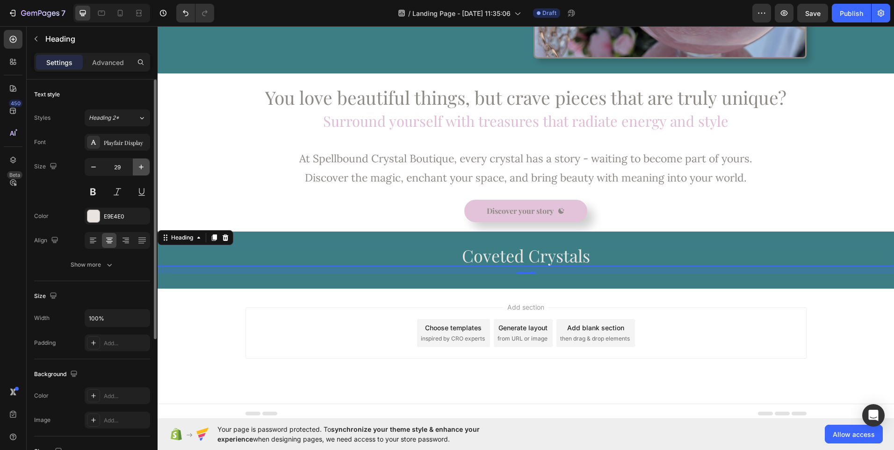
click at [141, 169] on icon "button" at bounding box center [141, 167] width 5 height 5
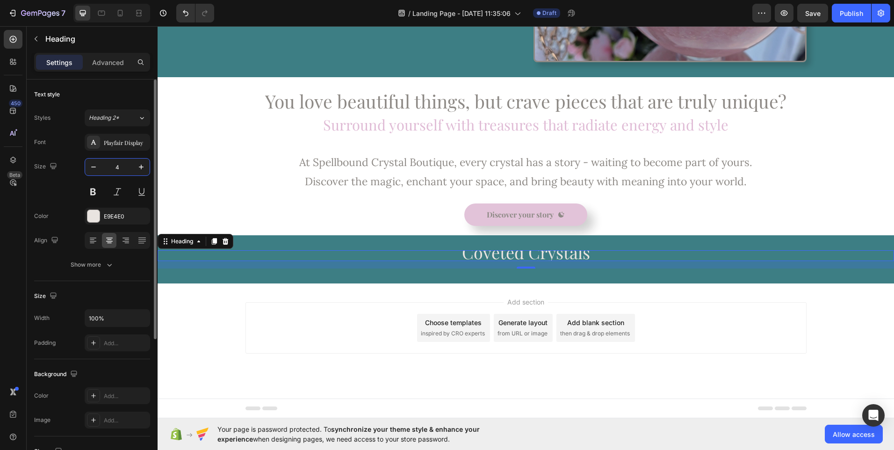
type input "45"
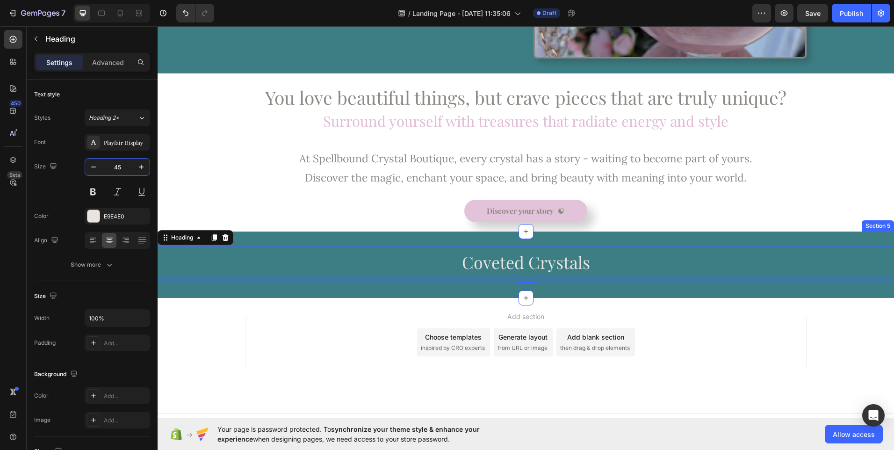
click at [227, 290] on div "Coveted Crystals Heading 16 Section 5" at bounding box center [526, 264] width 736 height 66
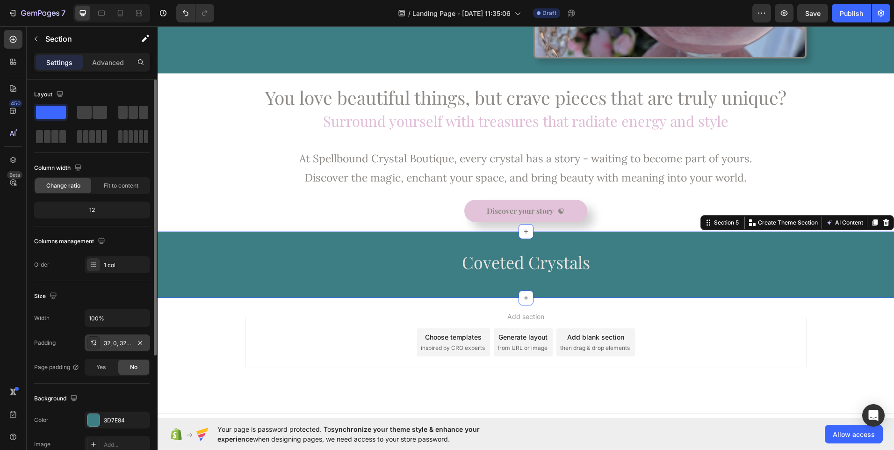
click at [124, 344] on div "32, 0, 32, 0" at bounding box center [117, 343] width 27 height 8
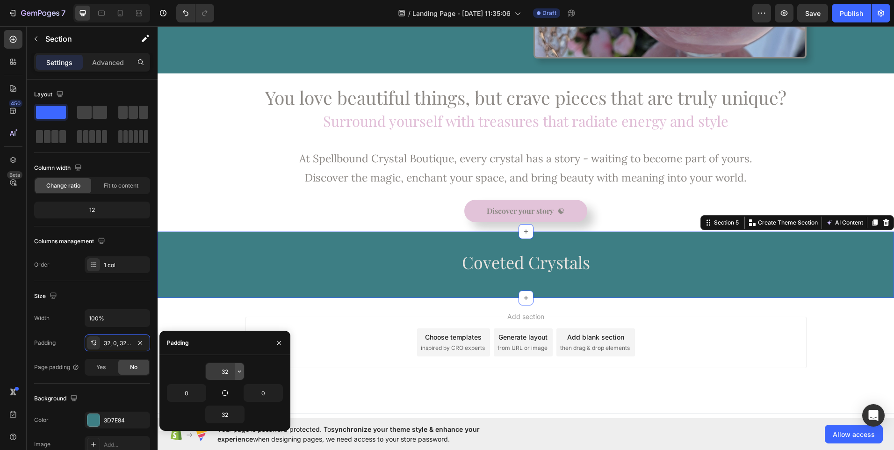
click at [238, 373] on icon "button" at bounding box center [239, 370] width 7 height 7
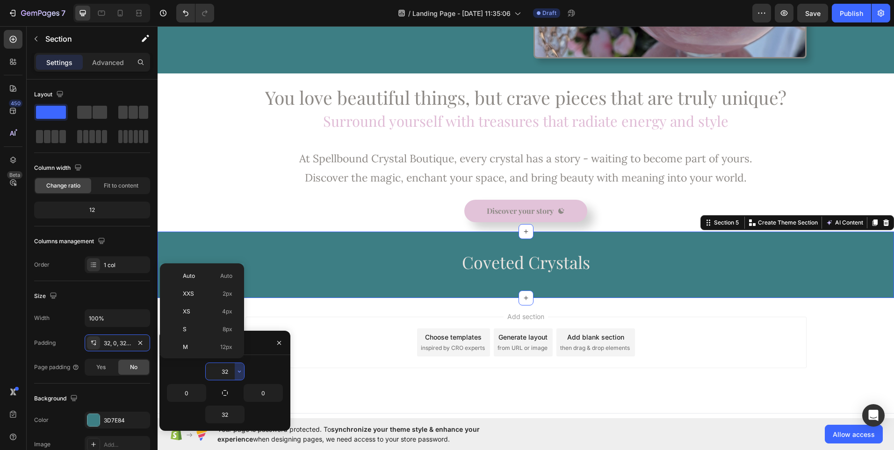
scroll to position [67, 0]
click at [227, 306] on div "L 16px" at bounding box center [200, 315] width 73 height 18
type input "16"
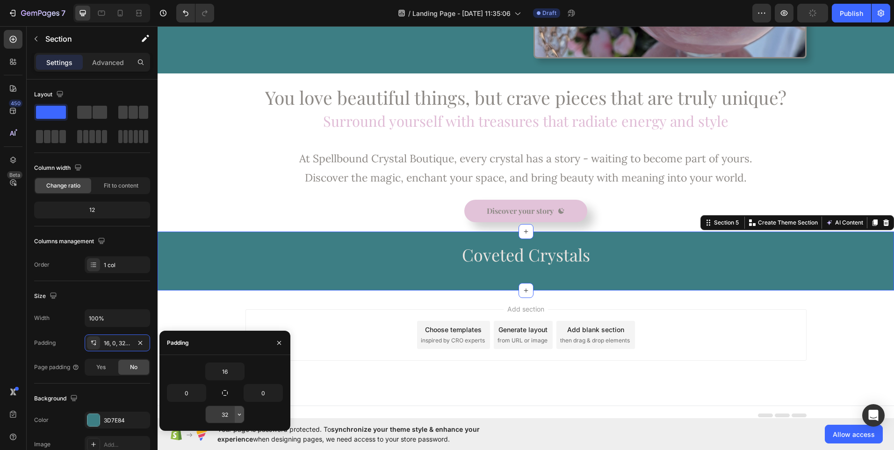
click at [237, 416] on icon "button" at bounding box center [239, 413] width 7 height 7
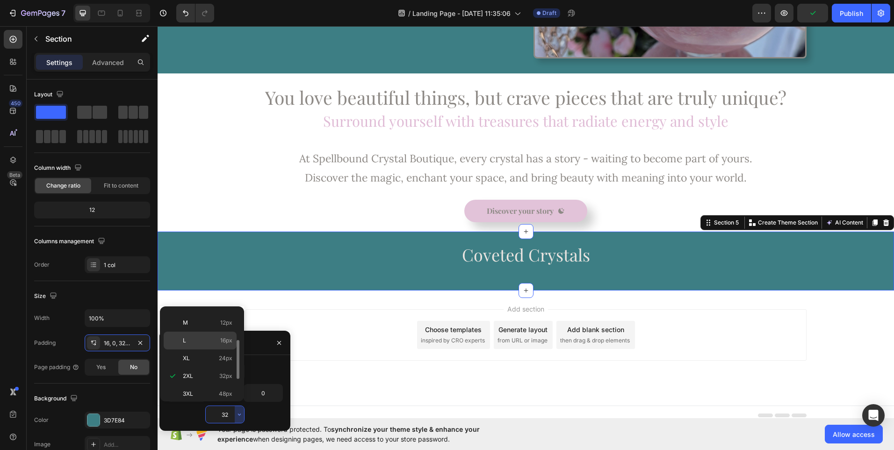
click at [223, 339] on span "16px" at bounding box center [226, 340] width 12 height 8
type input "16"
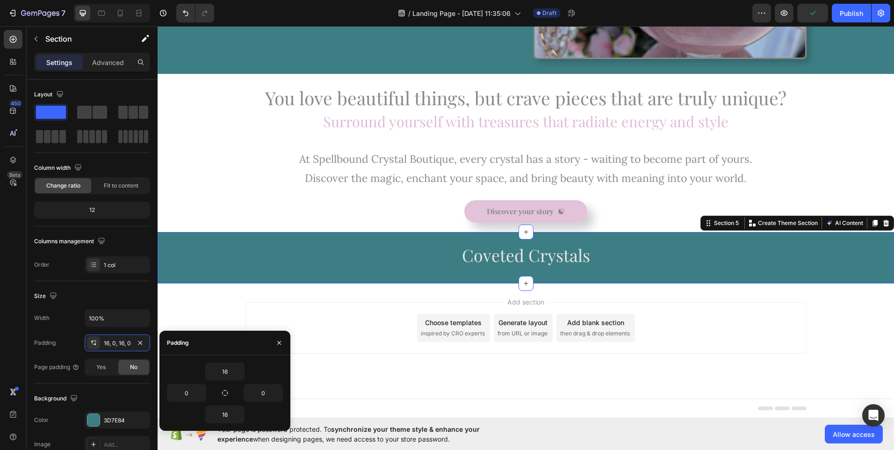
scroll to position [274, 0]
click at [237, 378] on button "button" at bounding box center [239, 371] width 9 height 17
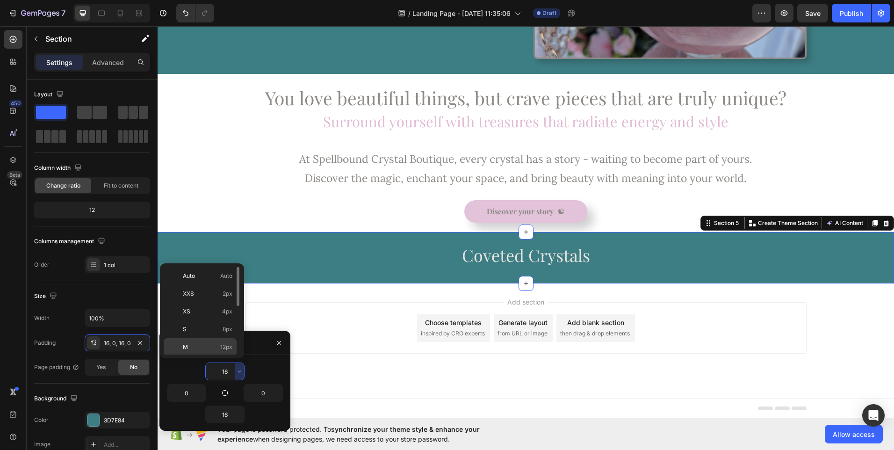
click at [230, 348] on span "12px" at bounding box center [226, 347] width 12 height 8
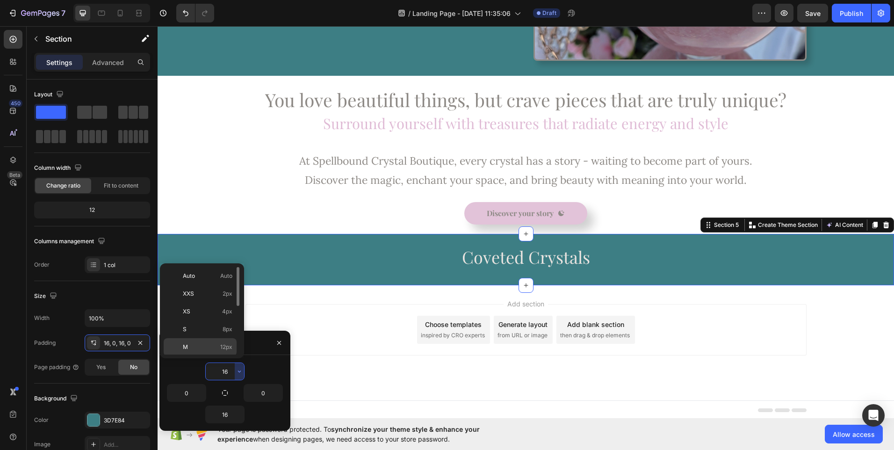
type input "12"
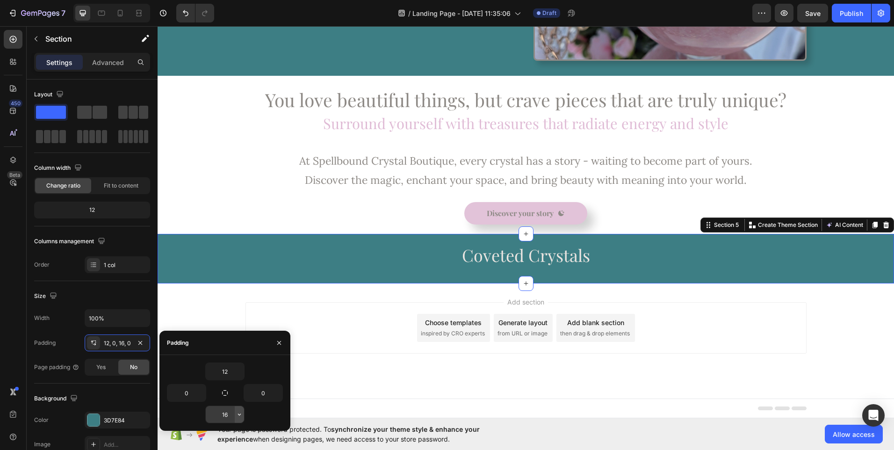
click at [241, 415] on icon "button" at bounding box center [239, 413] width 7 height 7
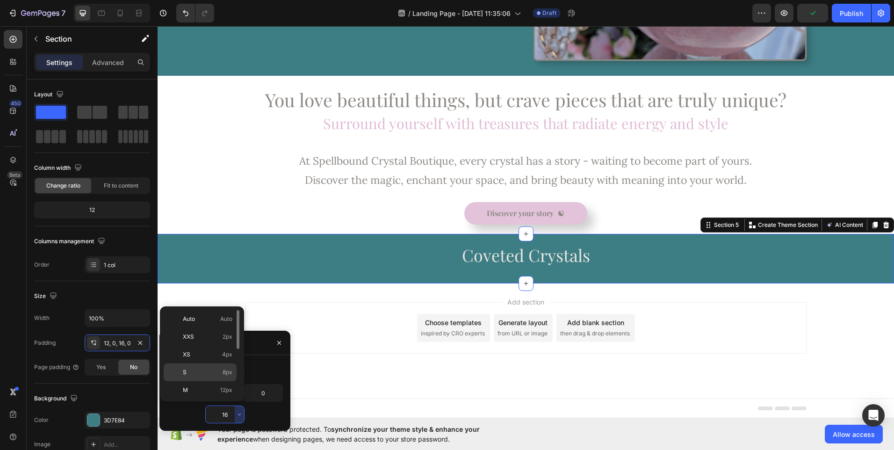
click at [227, 381] on div "S 8px" at bounding box center [200, 390] width 73 height 18
type input "8"
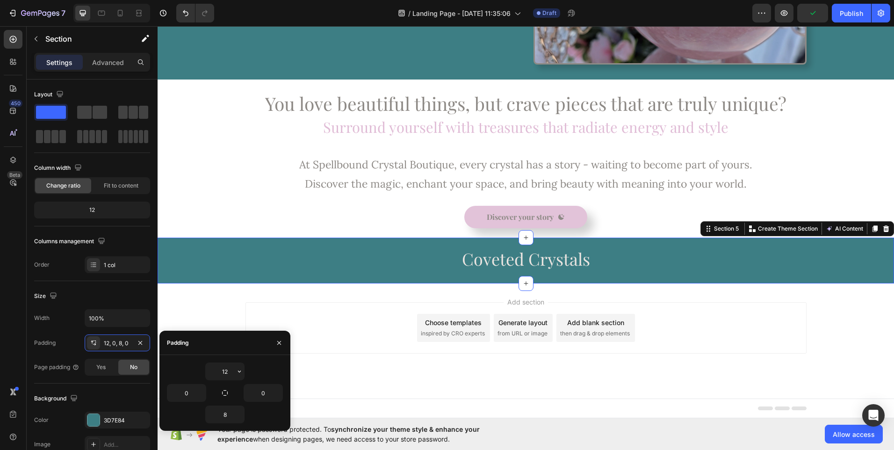
scroll to position [269, 0]
click at [441, 258] on p "⁠⁠⁠⁠⁠⁠⁠ Coveted Crystals" at bounding box center [525, 257] width 734 height 27
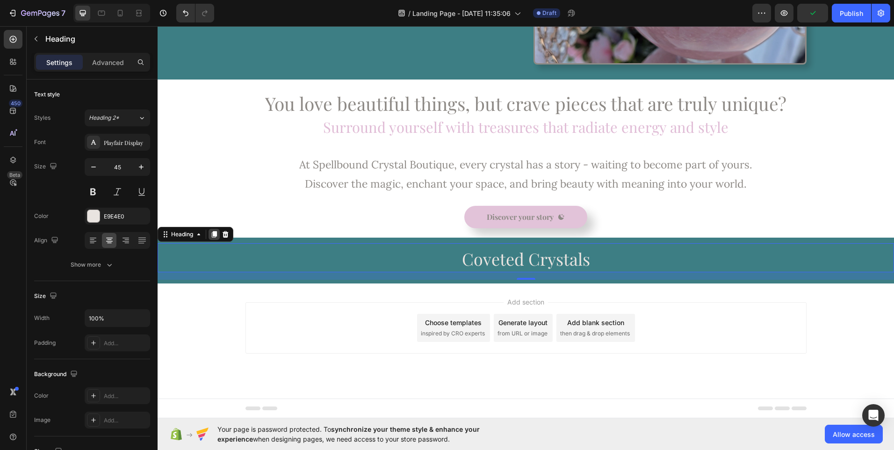
click at [215, 234] on icon at bounding box center [214, 234] width 5 height 7
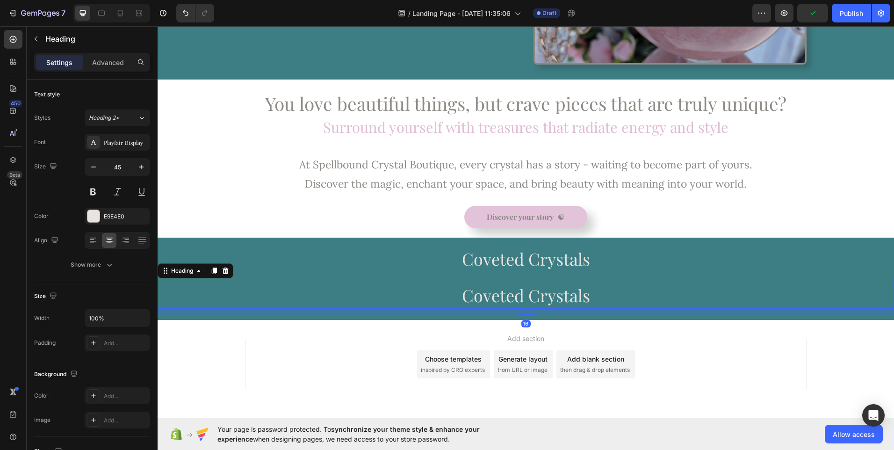
scroll to position [275, 0]
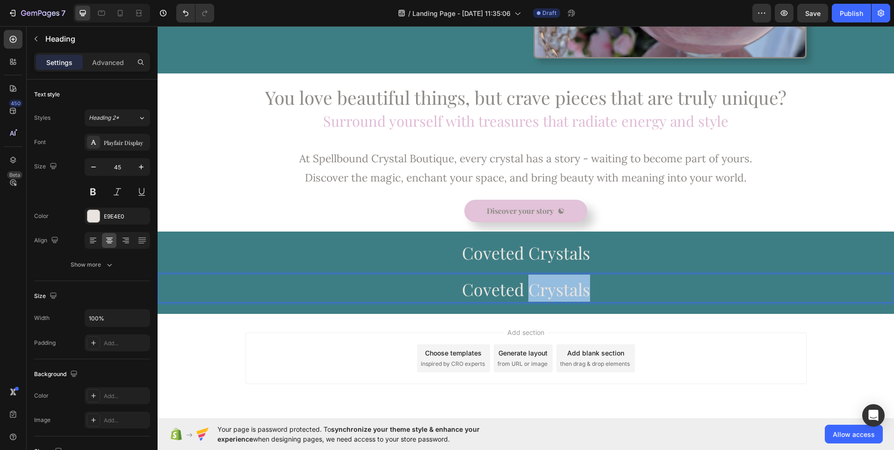
click at [540, 285] on span "Coveted Crystals" at bounding box center [526, 289] width 128 height 22
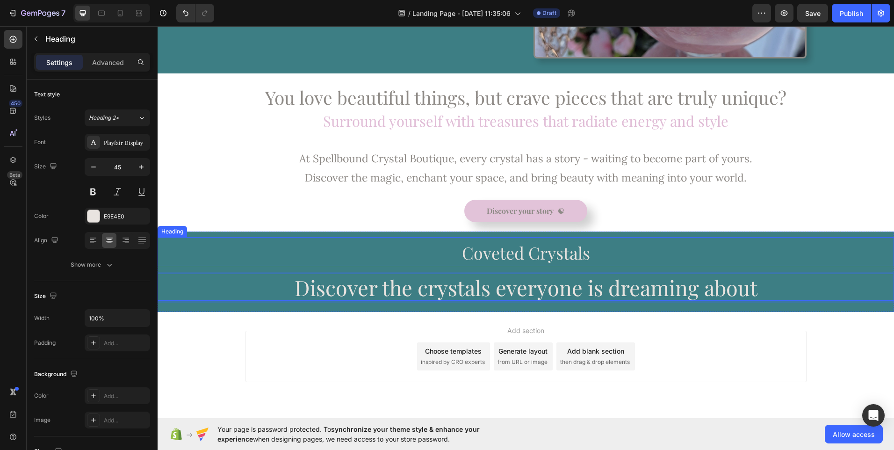
click at [499, 255] on span "Coveted Crystals" at bounding box center [526, 252] width 128 height 22
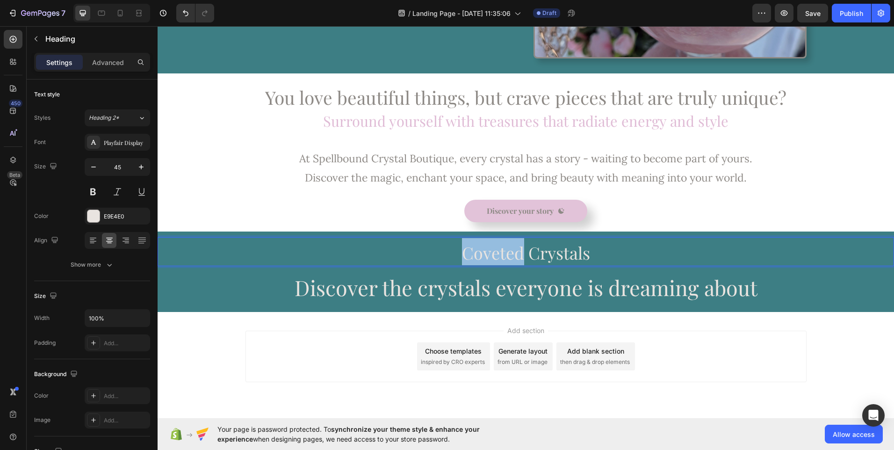
click at [498, 255] on span "Coveted Crystals" at bounding box center [526, 252] width 128 height 22
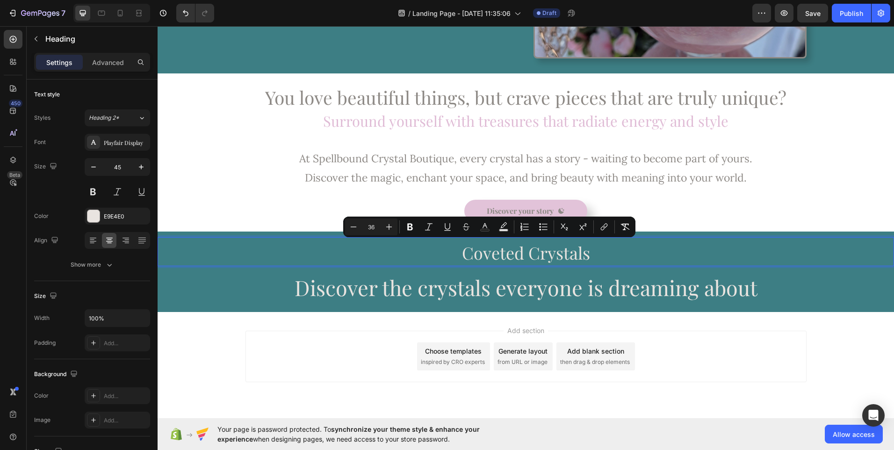
click at [558, 253] on span "Coveted Crystals" at bounding box center [526, 252] width 128 height 22
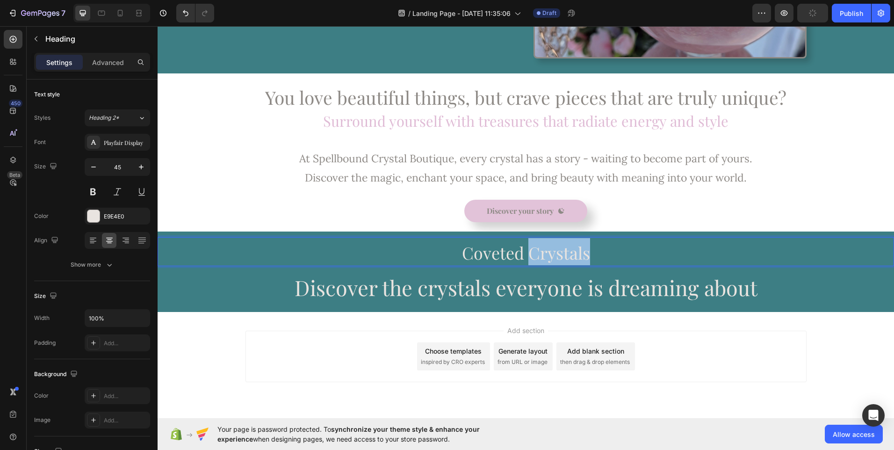
click at [558, 253] on span "Coveted Crystals" at bounding box center [526, 252] width 128 height 22
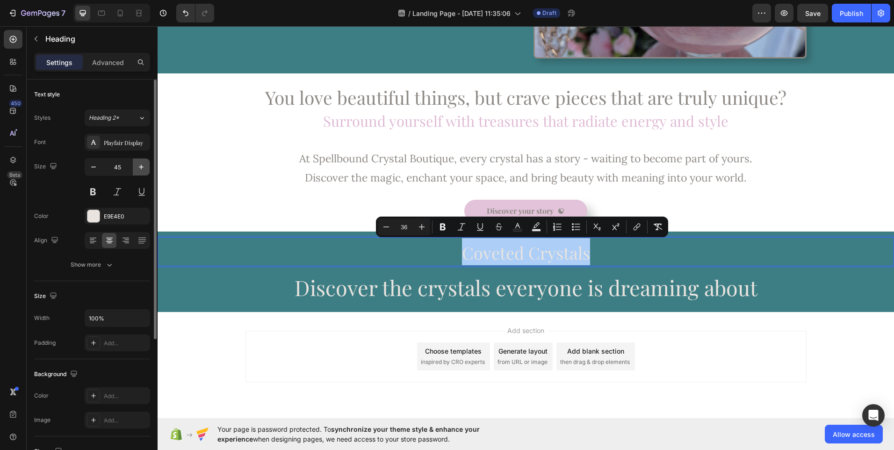
click at [139, 165] on icon "button" at bounding box center [140, 166] width 9 height 9
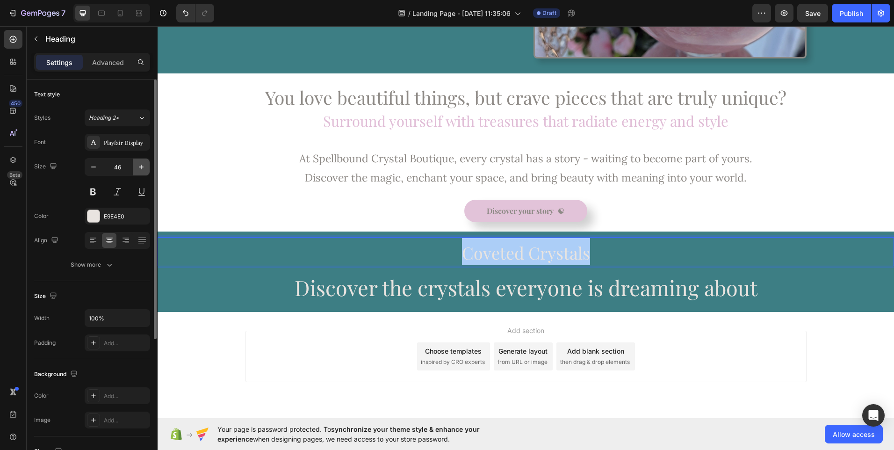
click at [139, 165] on icon "button" at bounding box center [140, 166] width 9 height 9
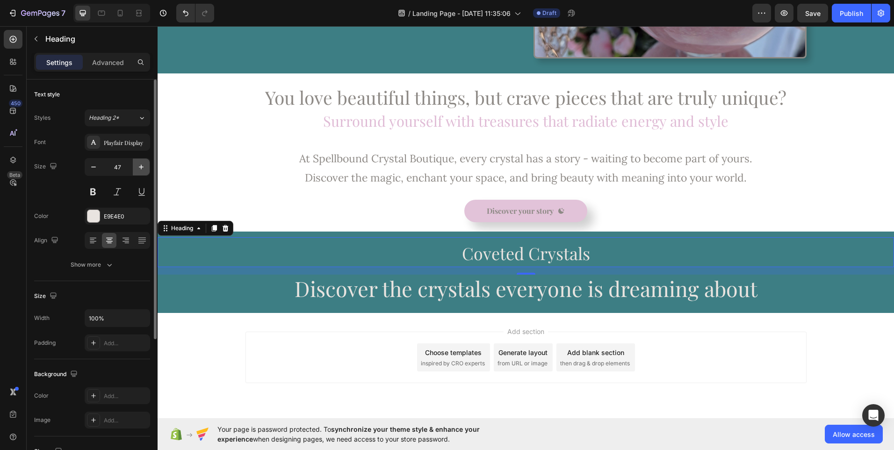
click at [139, 165] on icon "button" at bounding box center [140, 166] width 9 height 9
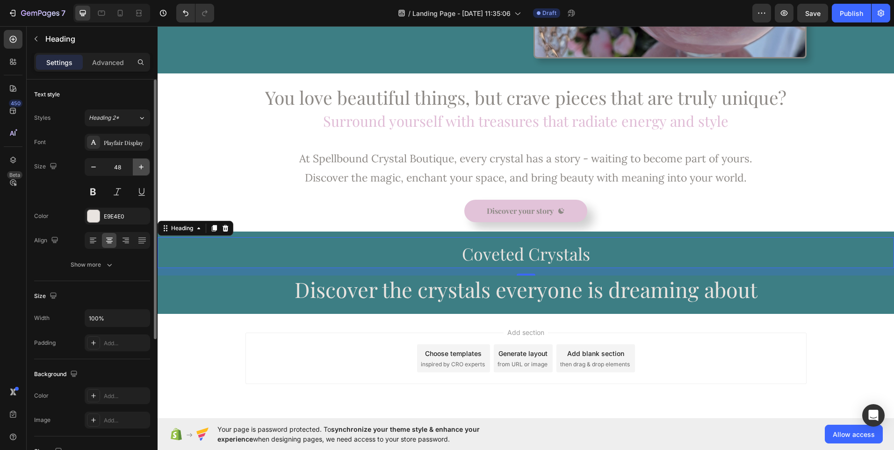
click at [139, 165] on icon "button" at bounding box center [140, 166] width 9 height 9
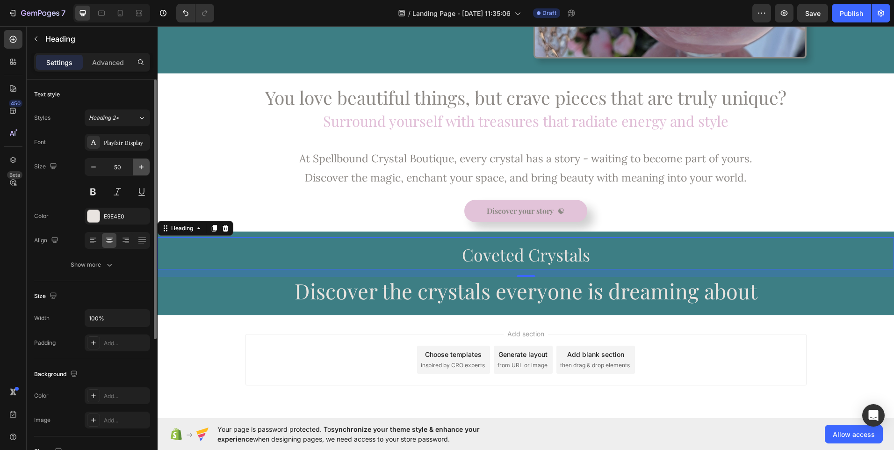
click at [139, 165] on icon "button" at bounding box center [140, 166] width 9 height 9
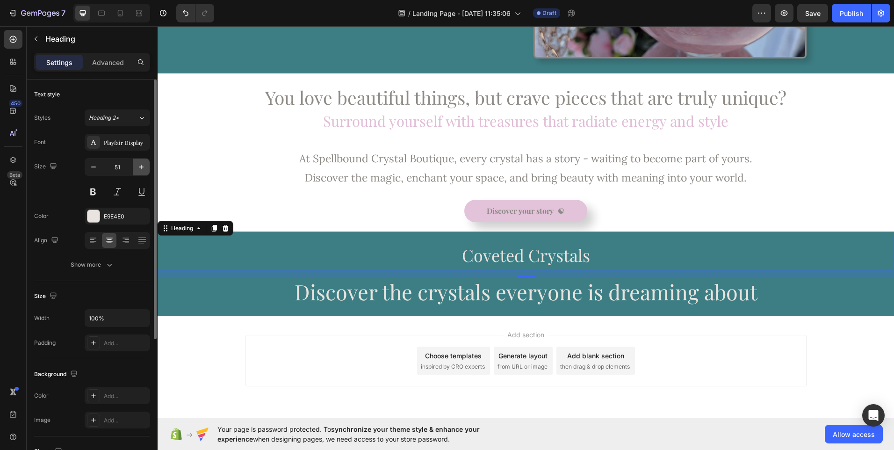
click at [139, 165] on icon "button" at bounding box center [140, 166] width 9 height 9
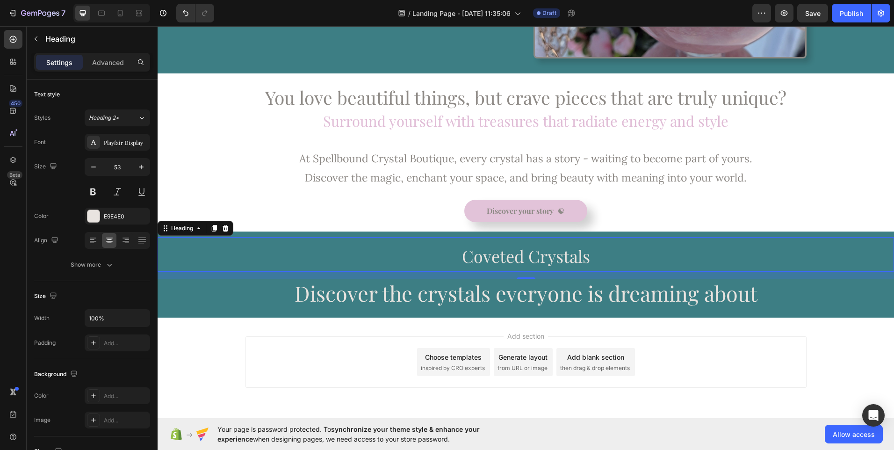
type input "54"
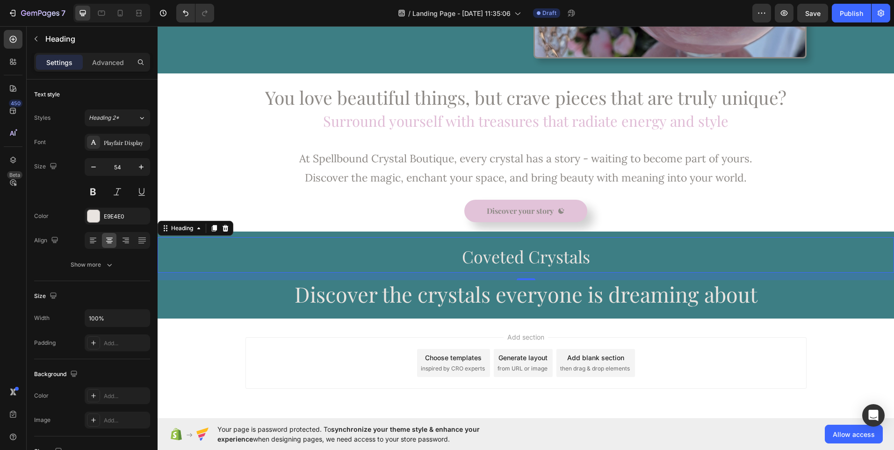
drag, startPoint x: 297, startPoint y: 191, endPoint x: 485, endPoint y: 319, distance: 227.1
click at [496, 253] on span "Coveted Crystals" at bounding box center [526, 256] width 128 height 22
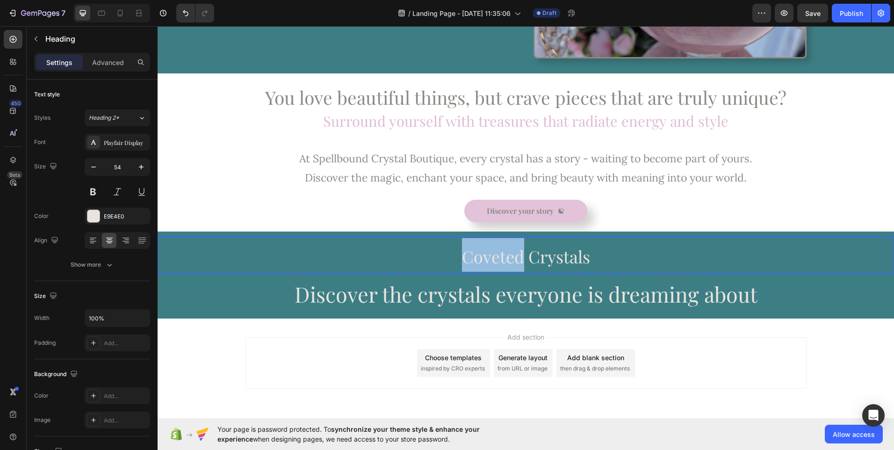
click at [496, 253] on span "Coveted Crystals" at bounding box center [526, 256] width 128 height 22
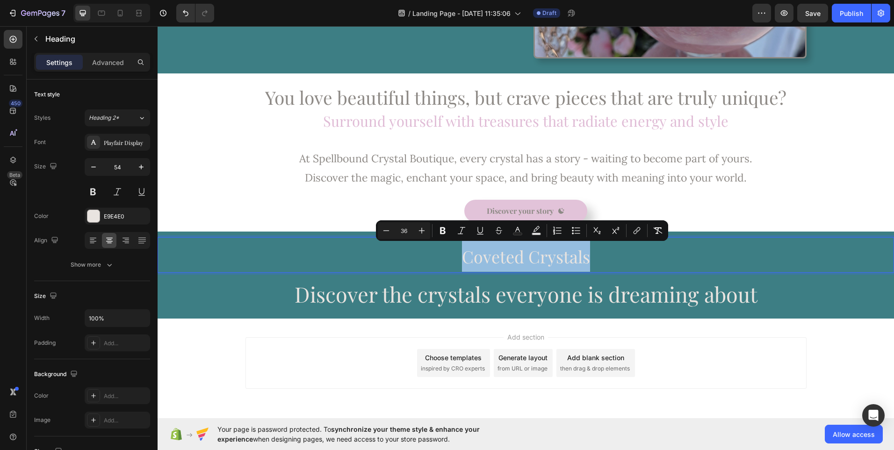
click at [496, 253] on span "Coveted Crystals" at bounding box center [526, 256] width 128 height 22
click at [483, 293] on p "Discover the crystals everyone is dreaming about" at bounding box center [525, 293] width 734 height 25
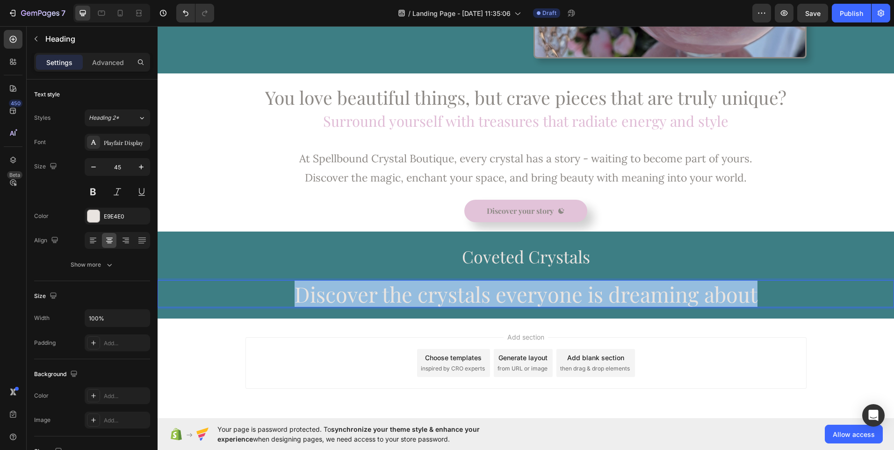
click at [483, 293] on p "Discover the crystals everyone is dreaming about" at bounding box center [525, 293] width 734 height 25
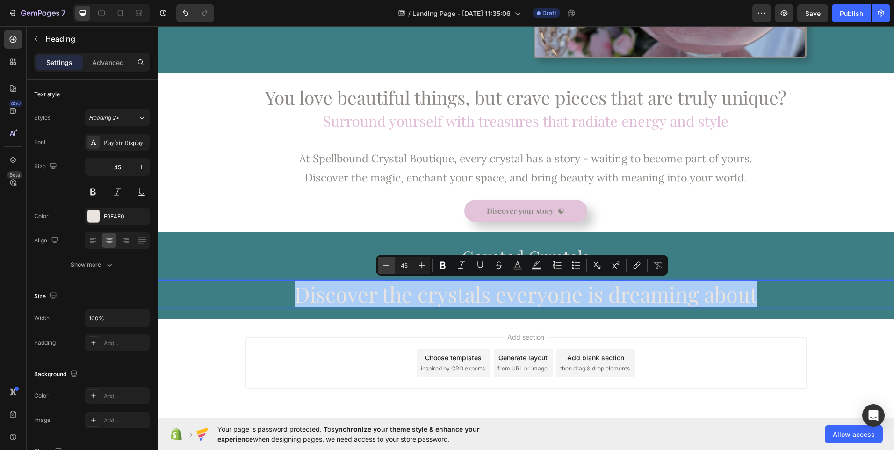
click at [385, 268] on icon "Editor contextual toolbar" at bounding box center [385, 264] width 9 height 9
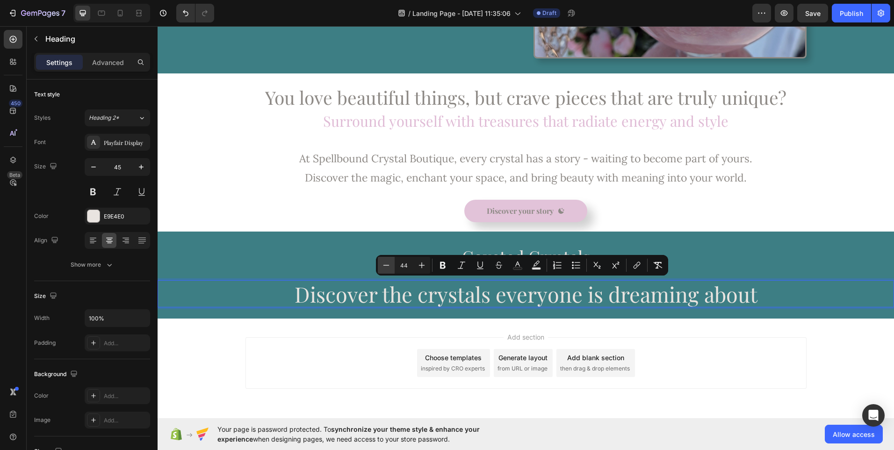
click at [385, 268] on icon "Editor contextual toolbar" at bounding box center [385, 264] width 9 height 9
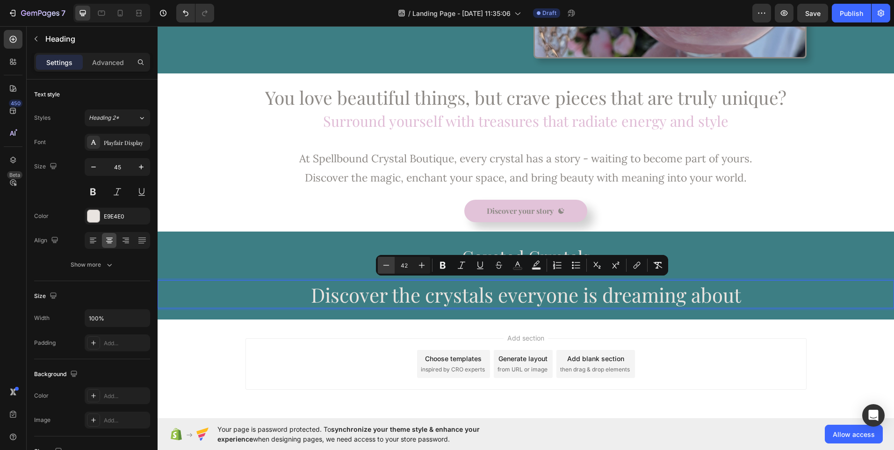
click at [385, 268] on icon "Editor contextual toolbar" at bounding box center [385, 264] width 9 height 9
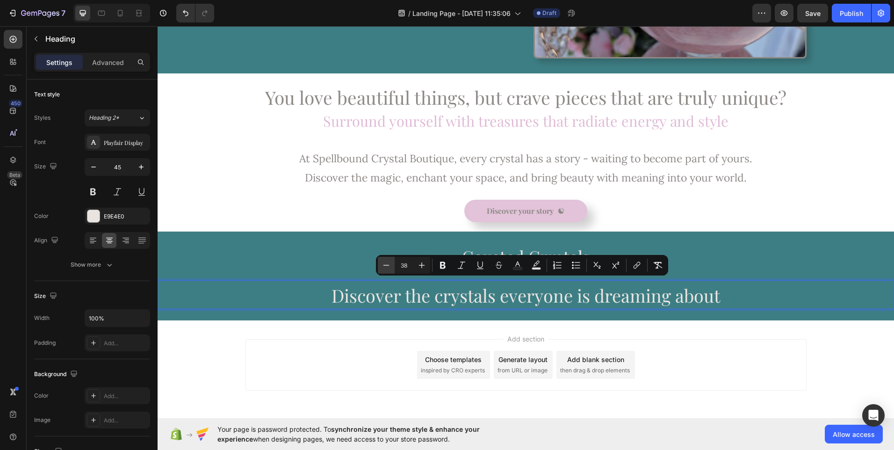
click at [385, 268] on icon "Editor contextual toolbar" at bounding box center [385, 264] width 9 height 9
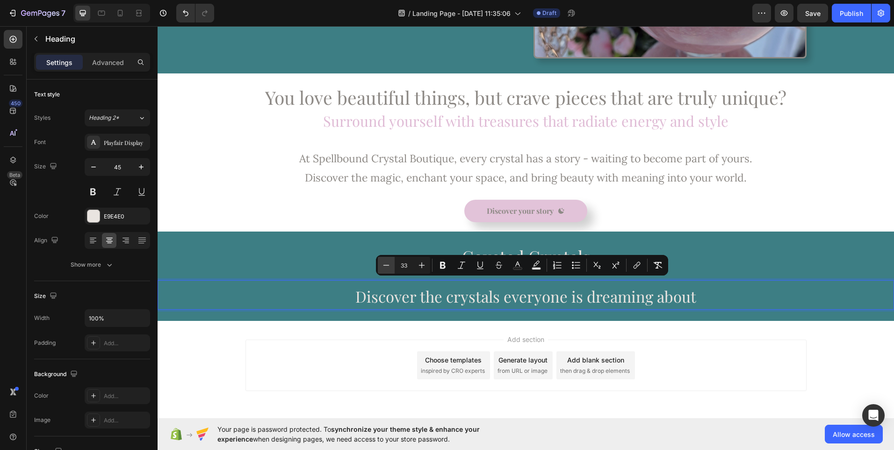
click at [385, 268] on icon "Editor contextual toolbar" at bounding box center [385, 264] width 9 height 9
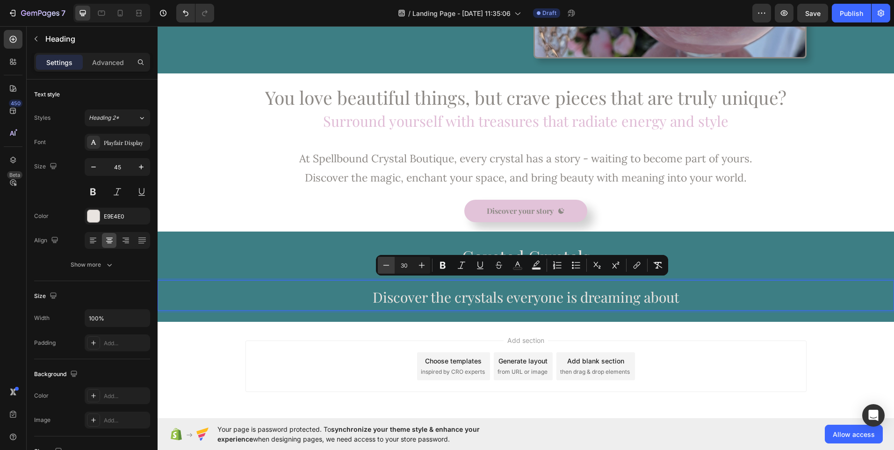
click at [385, 268] on icon "Editor contextual toolbar" at bounding box center [385, 264] width 9 height 9
type input "29"
click at [340, 279] on div "⁠⁠⁠⁠⁠⁠⁠ Coveted Crystals Heading Discover the crystals everyone is dreaming abo…" at bounding box center [526, 277] width 736 height 81
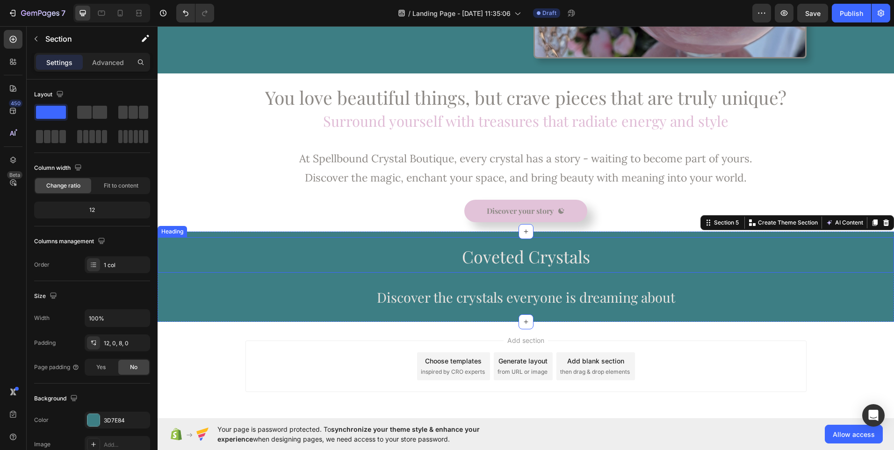
click at [474, 259] on span "Coveted Crystals" at bounding box center [526, 256] width 128 height 22
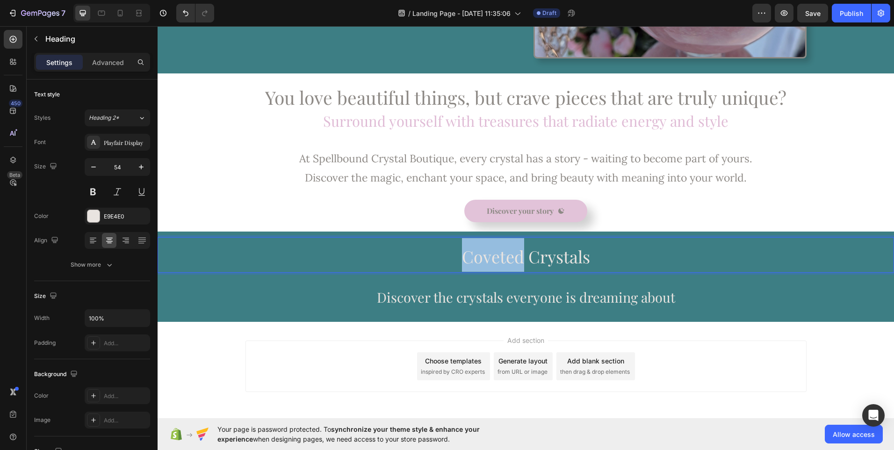
click at [479, 256] on span "Coveted Crystals" at bounding box center [526, 256] width 128 height 22
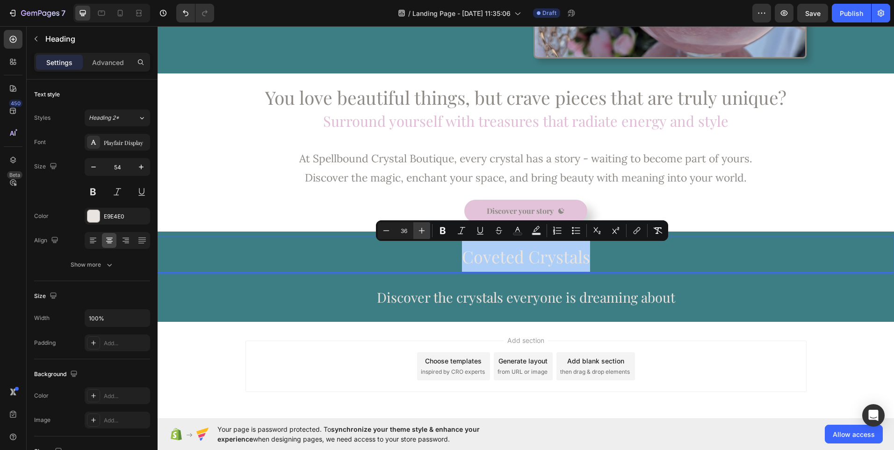
click at [422, 229] on icon "Editor contextual toolbar" at bounding box center [422, 231] width 6 height 6
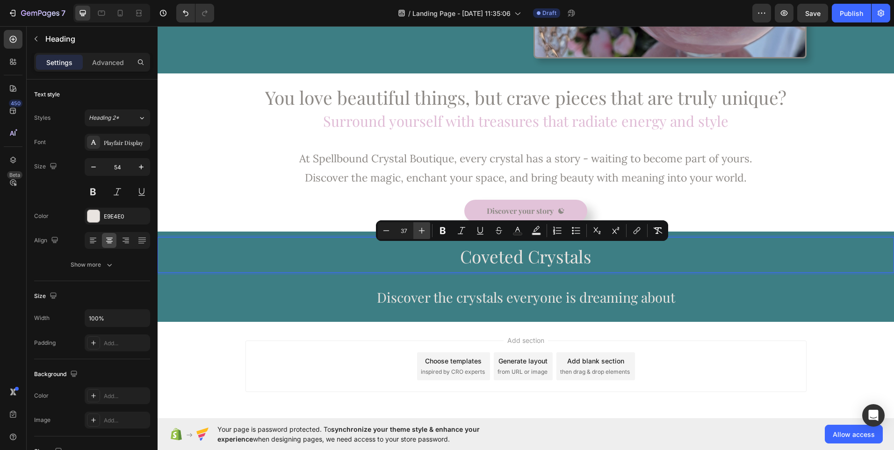
click at [422, 229] on icon "Editor contextual toolbar" at bounding box center [422, 231] width 6 height 6
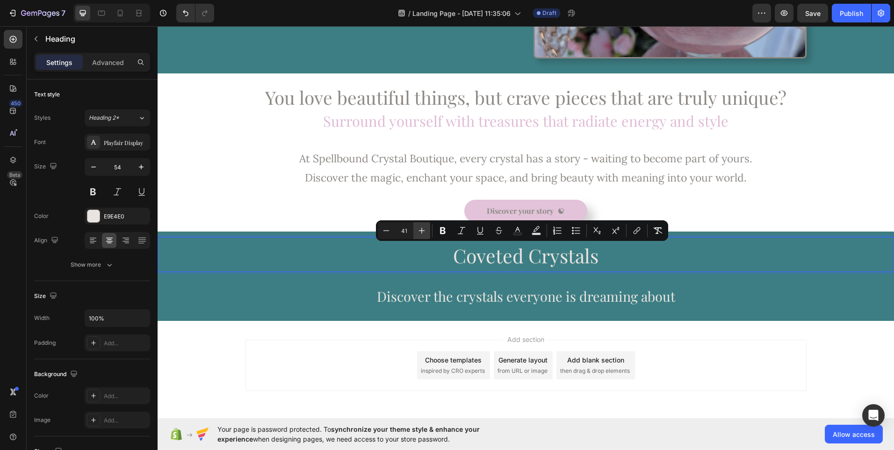
click at [422, 229] on icon "Editor contextual toolbar" at bounding box center [422, 231] width 6 height 6
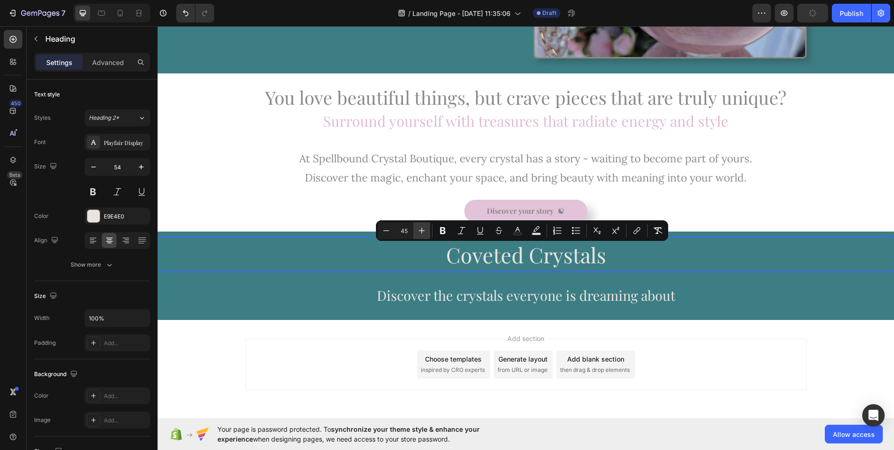
click at [422, 229] on icon "Editor contextual toolbar" at bounding box center [422, 231] width 6 height 6
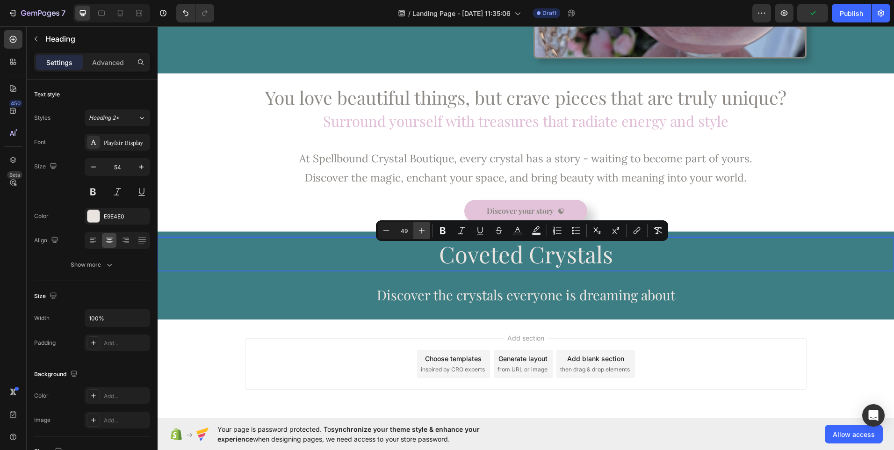
type input "50"
click at [413, 294] on span "Discover the crystals everyone is dreaming about" at bounding box center [526, 295] width 298 height 18
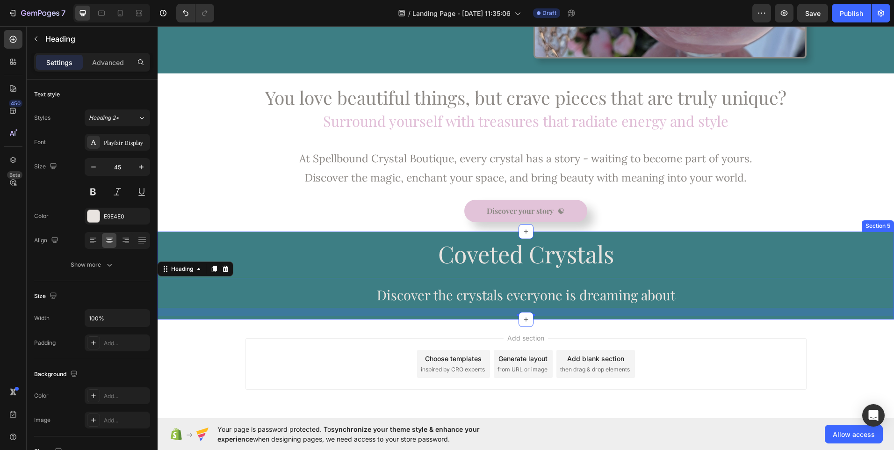
click at [480, 270] on div "⁠⁠⁠⁠⁠⁠⁠ Coveted Crystals Heading ⁠⁠⁠⁠⁠⁠⁠ Discover the crystals everyone is drea…" at bounding box center [526, 276] width 736 height 79
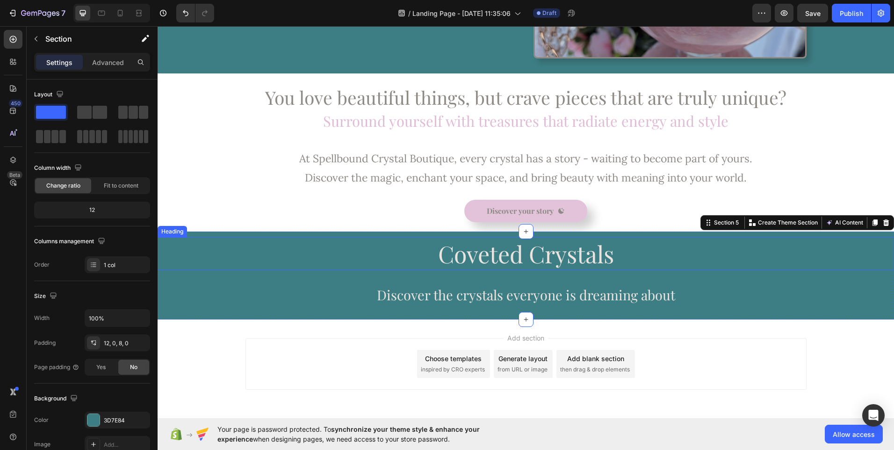
click at [407, 246] on p "⁠⁠⁠⁠⁠⁠⁠ Coveted Crystals" at bounding box center [525, 253] width 734 height 31
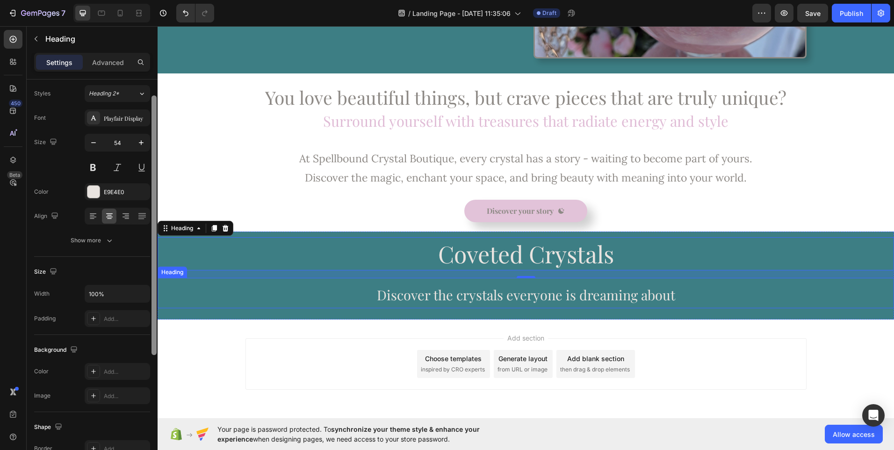
drag, startPoint x: 153, startPoint y: 189, endPoint x: 157, endPoint y: 301, distance: 111.3
click at [157, 301] on div at bounding box center [154, 277] width 7 height 397
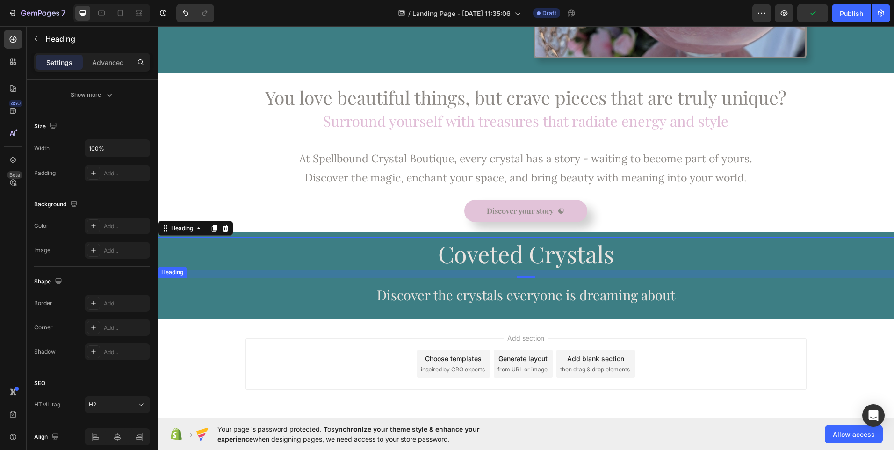
click at [254, 292] on p "⁠⁠⁠⁠⁠⁠⁠ Discover the crystals everyone is dreaming about" at bounding box center [525, 293] width 734 height 29
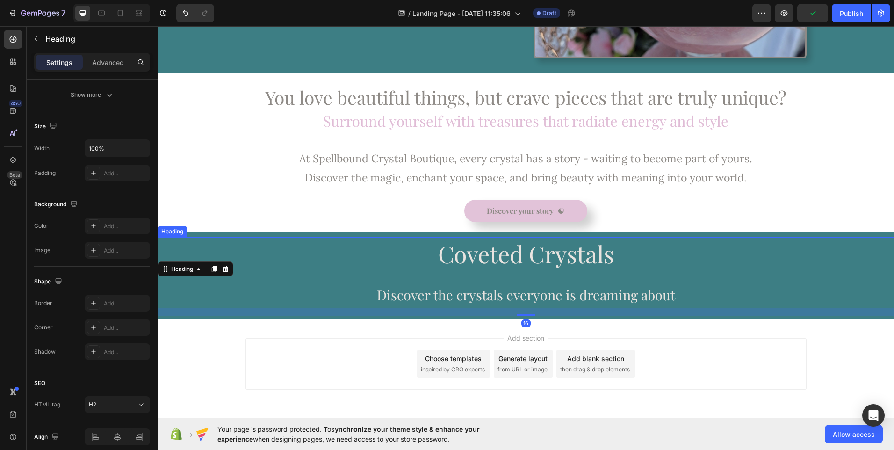
click at [254, 251] on p "⁠⁠⁠⁠⁠⁠⁠ Coveted Crystals" at bounding box center [525, 253] width 734 height 31
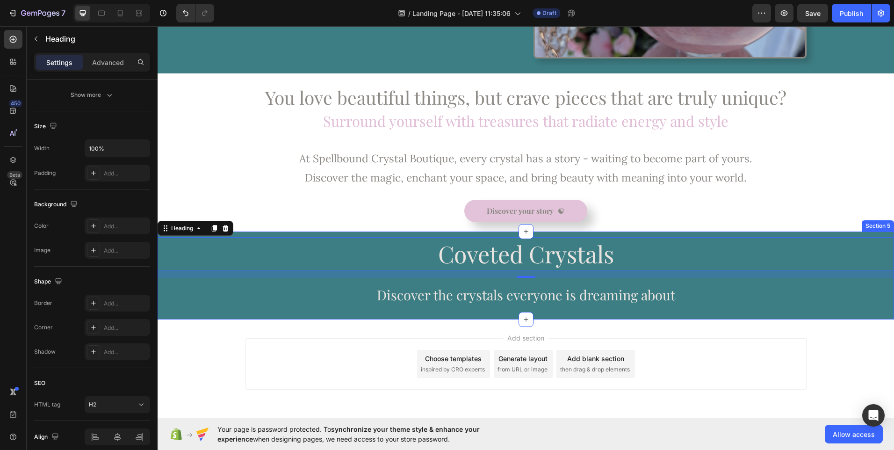
click at [261, 232] on div "⁠⁠⁠⁠⁠⁠⁠ Coveted Crystals Heading 16 ⁠⁠⁠⁠⁠⁠⁠ Discover the crystals everyone is d…" at bounding box center [526, 275] width 736 height 88
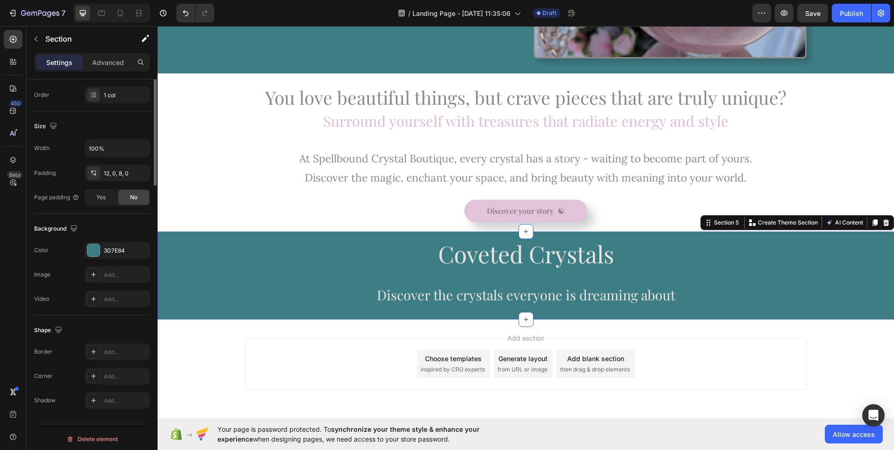
scroll to position [0, 0]
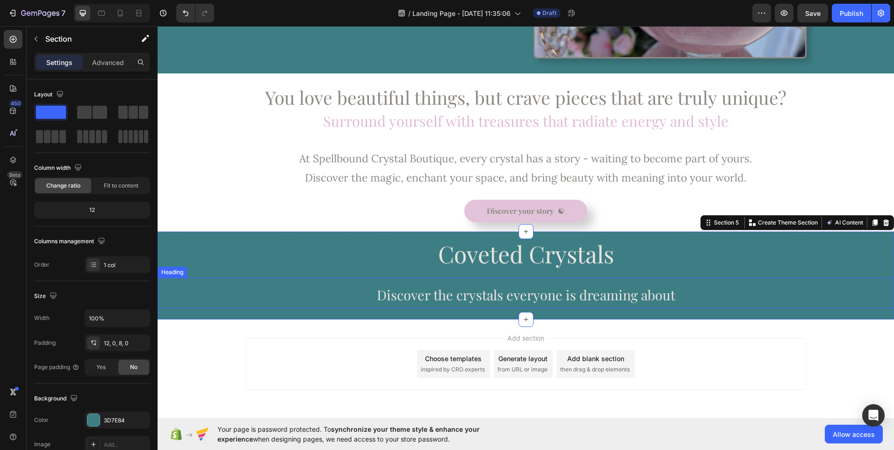
click at [261, 282] on p "⁠⁠⁠⁠⁠⁠⁠ Discover the crystals everyone is dreaming about" at bounding box center [525, 293] width 734 height 29
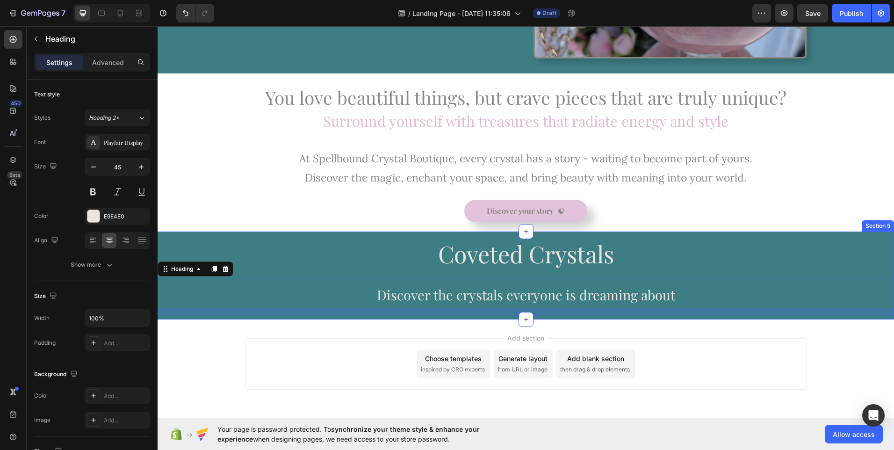
click at [263, 274] on div "⁠⁠⁠⁠⁠⁠⁠ Coveted Crystals Heading ⁠⁠⁠⁠⁠⁠⁠ Discover the crystals everyone is drea…" at bounding box center [526, 276] width 736 height 79
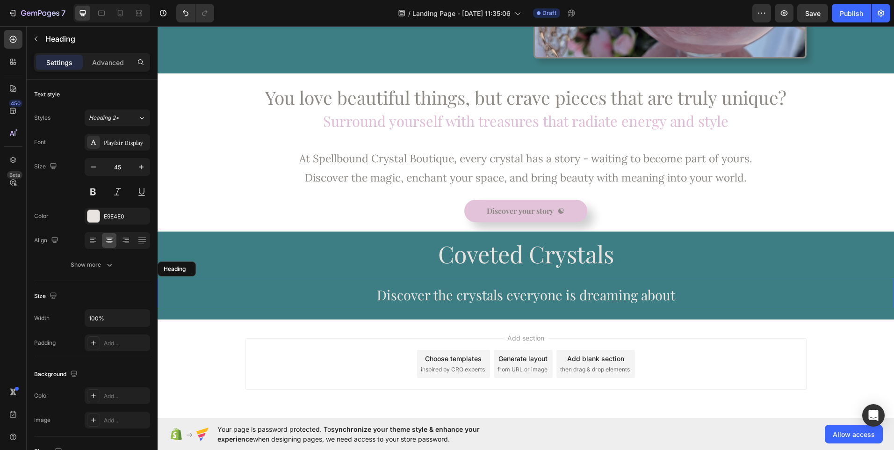
click at [268, 292] on p "⁠⁠⁠⁠⁠⁠⁠ Discover the crystals everyone is dreaming about" at bounding box center [525, 293] width 734 height 29
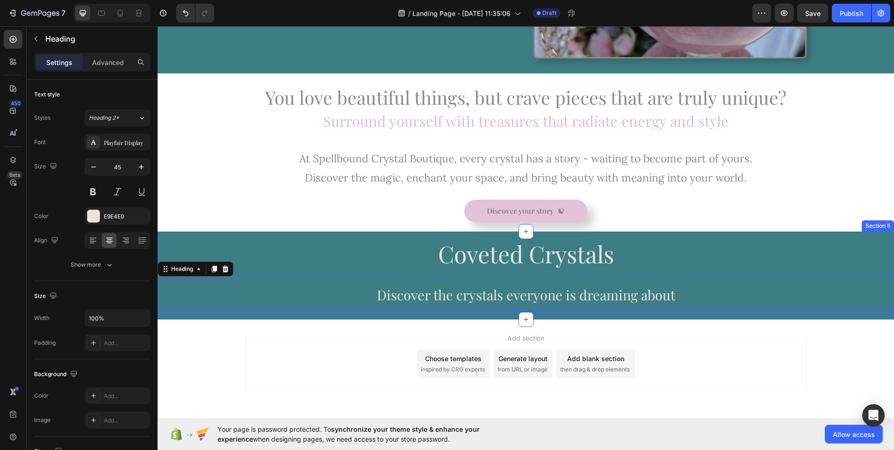
click at [266, 271] on div "⁠⁠⁠⁠⁠⁠⁠ Coveted Crystals Heading ⁠⁠⁠⁠⁠⁠⁠ Discover the crystals everyone is drea…" at bounding box center [526, 276] width 736 height 79
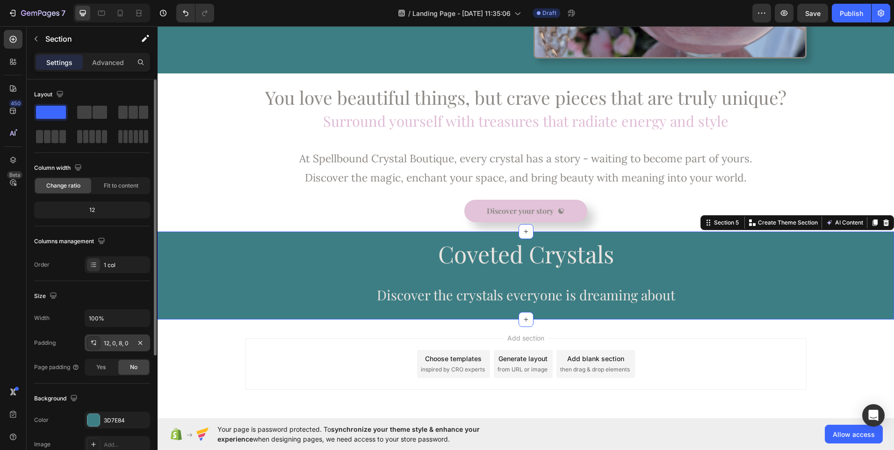
click at [122, 343] on div "12, 0, 8, 0" at bounding box center [117, 343] width 27 height 8
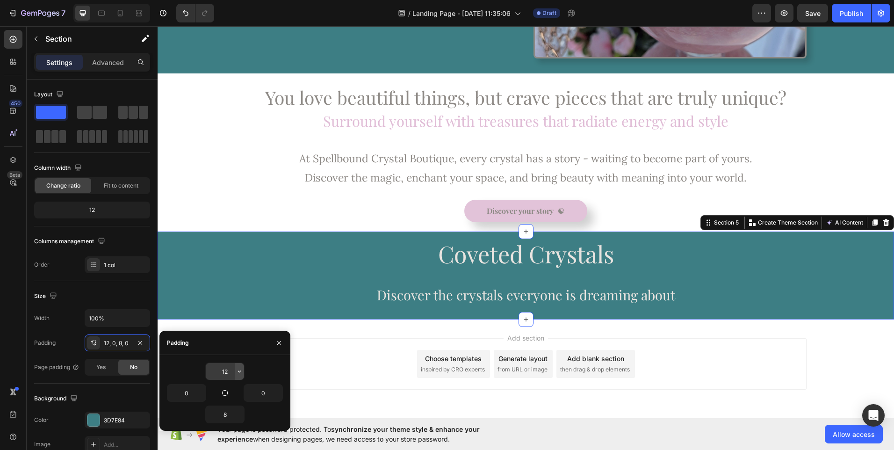
click at [239, 373] on icon "button" at bounding box center [239, 370] width 7 height 7
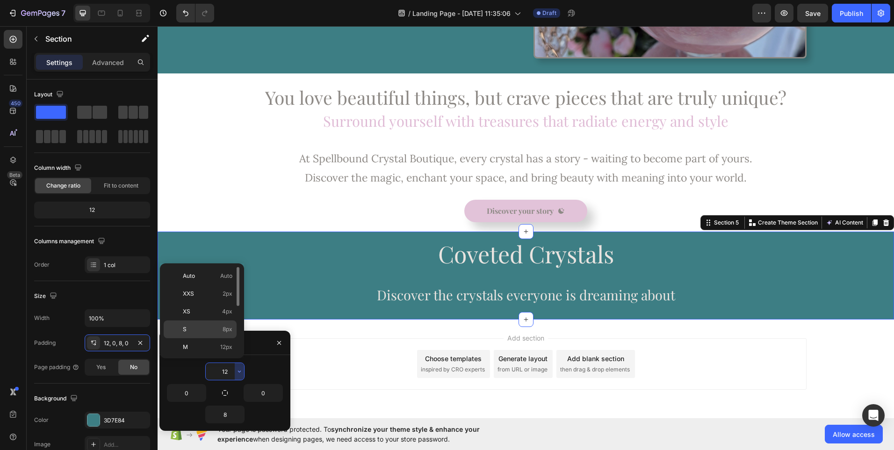
click at [229, 328] on span "8px" at bounding box center [228, 329] width 10 height 8
type input "8"
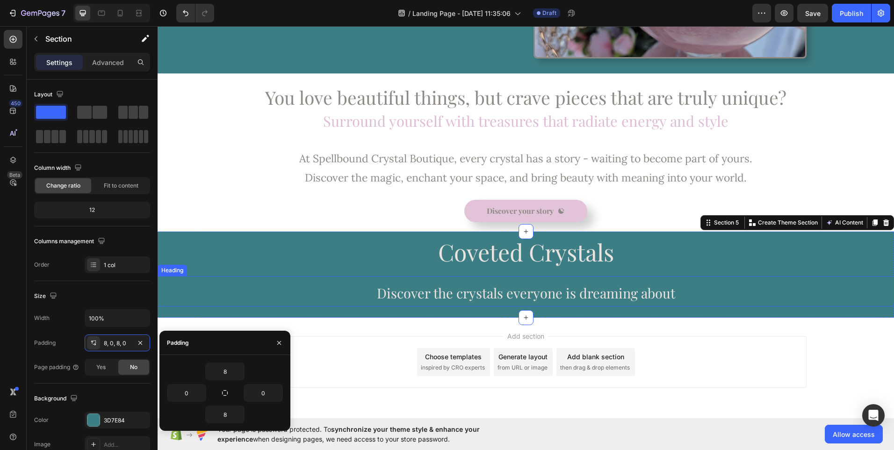
click at [447, 295] on span "Discover the crystals everyone is dreaming about" at bounding box center [526, 293] width 298 height 18
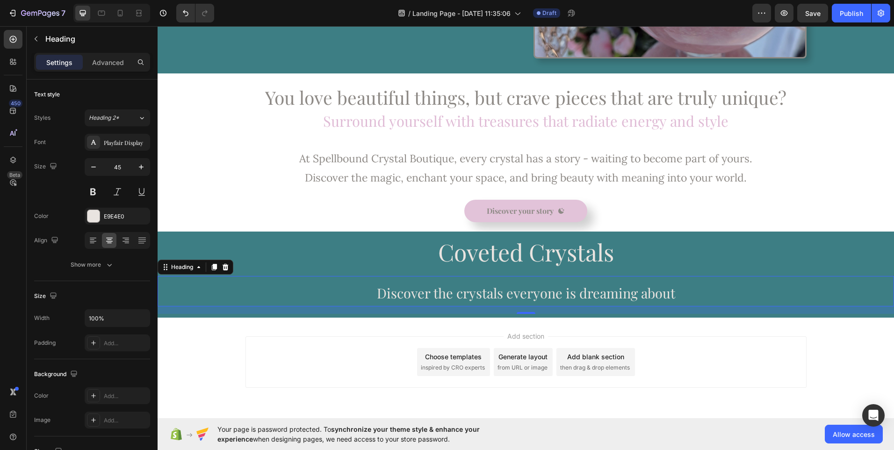
click at [393, 309] on div "16" at bounding box center [526, 309] width 736 height 7
click at [653, 272] on div "⁠⁠⁠⁠⁠⁠⁠ Coveted Crystals Heading ⁠⁠⁠⁠⁠⁠⁠ Discover the crystals everyone is drea…" at bounding box center [526, 274] width 736 height 79
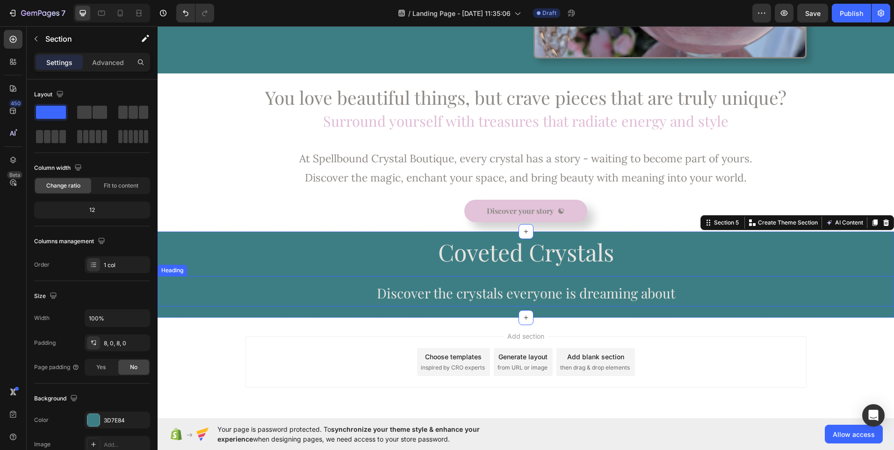
click at [696, 300] on p "⁠⁠⁠⁠⁠⁠⁠ Discover the crystals everyone is dreaming about" at bounding box center [525, 291] width 734 height 29
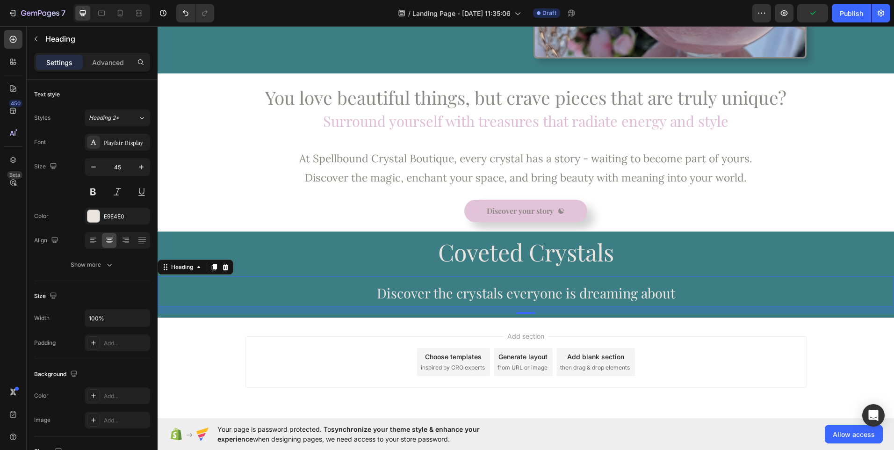
click at [754, 313] on div "16" at bounding box center [526, 309] width 736 height 7
drag, startPoint x: 155, startPoint y: 271, endPoint x: 152, endPoint y: 243, distance: 28.2
click at [152, 243] on div at bounding box center [153, 208] width 5 height 259
click at [382, 273] on div "⁠⁠⁠⁠⁠⁠⁠ Coveted Crystals Heading ⁠⁠⁠⁠⁠⁠⁠ Discover the crystals everyone is drea…" at bounding box center [526, 274] width 736 height 79
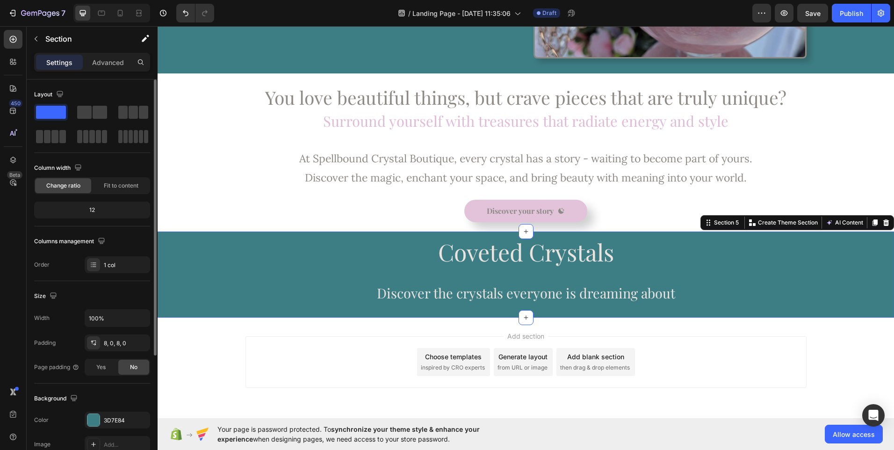
click at [118, 209] on div "12" at bounding box center [92, 209] width 112 height 13
click at [128, 343] on div "8, 0, 8, 0" at bounding box center [117, 343] width 27 height 8
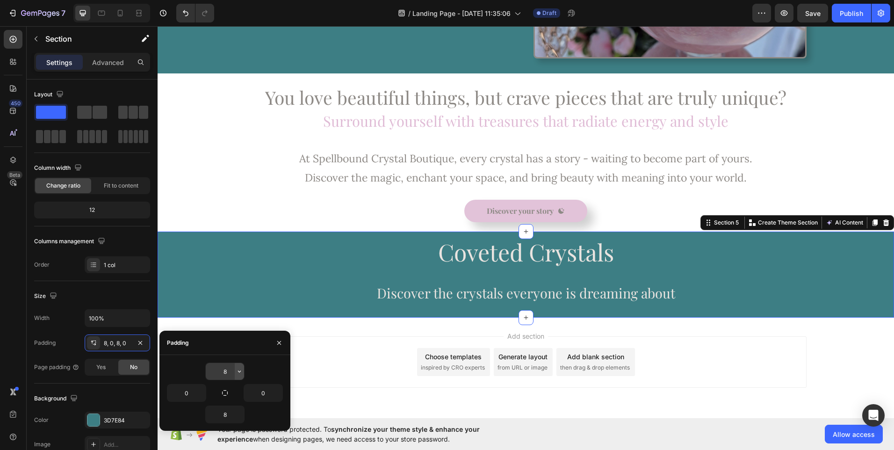
click at [238, 373] on icon "button" at bounding box center [239, 370] width 7 height 7
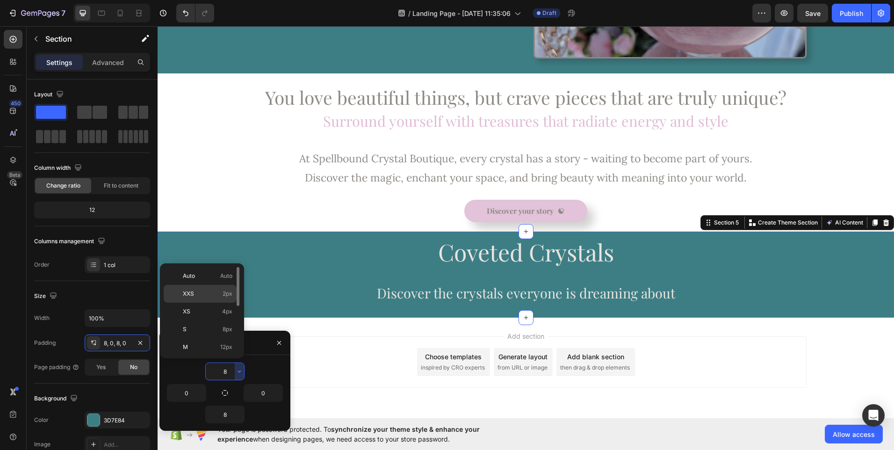
click at [230, 294] on span "2px" at bounding box center [228, 293] width 10 height 8
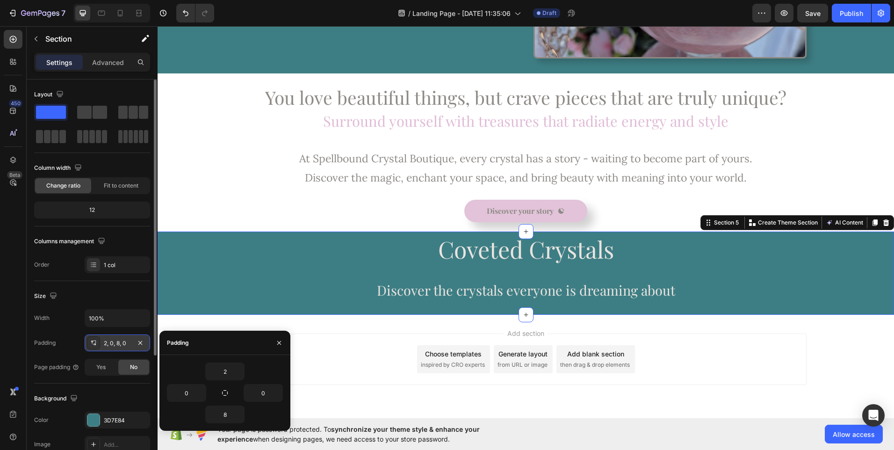
click at [121, 344] on div "2, 0, 8, 0" at bounding box center [117, 343] width 27 height 8
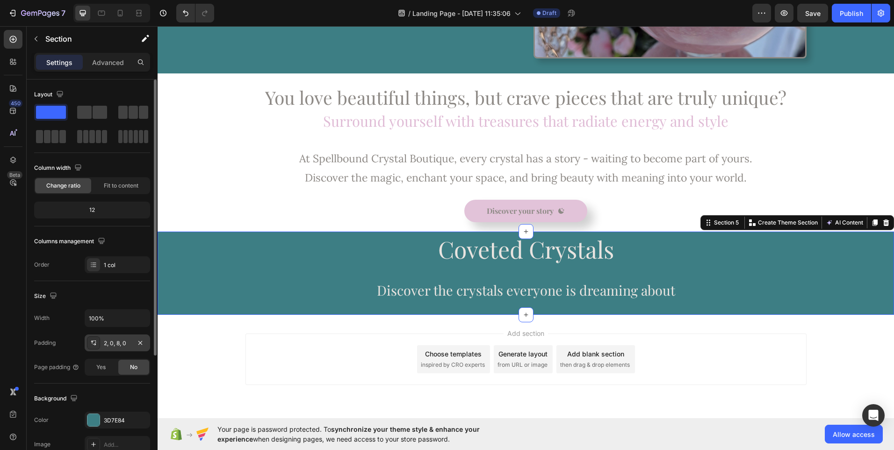
click at [121, 344] on div "2, 0, 8, 0" at bounding box center [117, 343] width 27 height 8
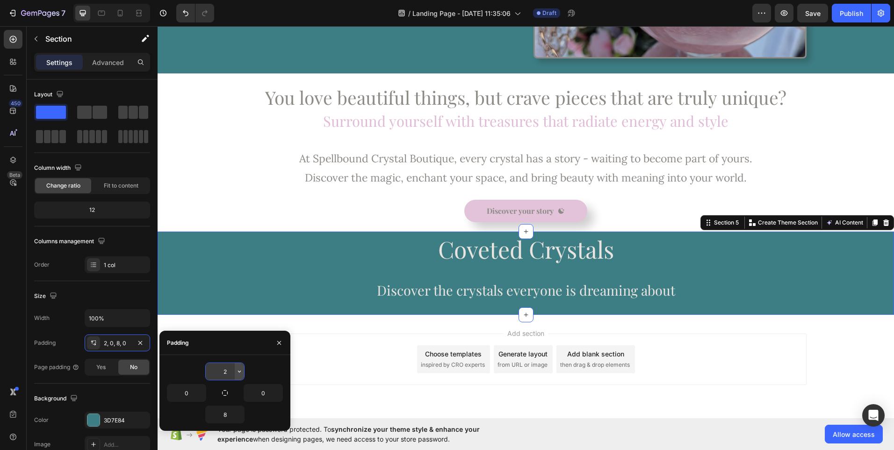
click at [240, 375] on button "button" at bounding box center [239, 371] width 9 height 17
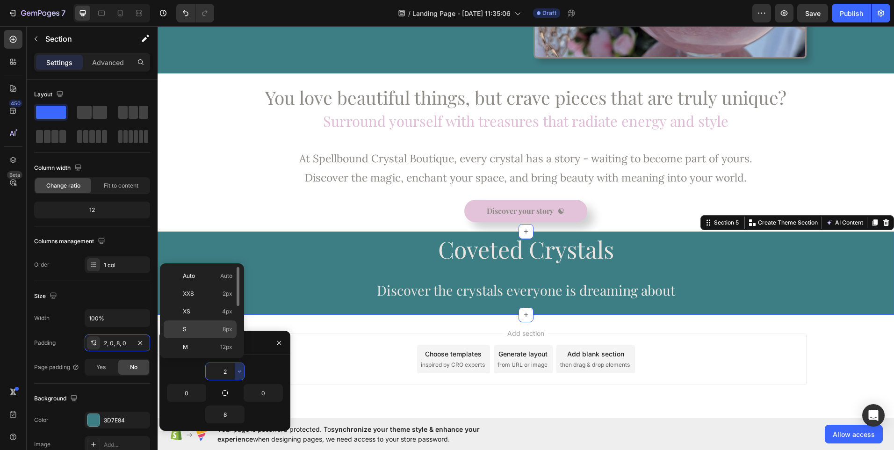
click at [231, 329] on span "8px" at bounding box center [228, 329] width 10 height 8
type input "8"
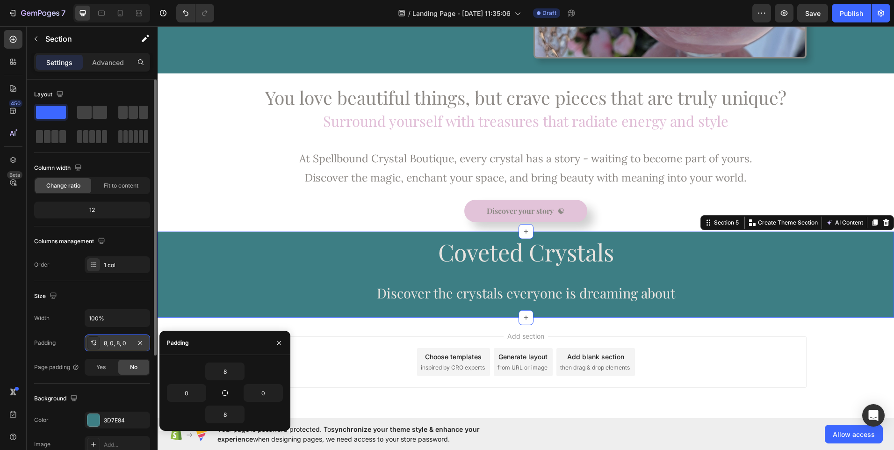
click at [116, 347] on div "8, 0, 8, 0" at bounding box center [117, 342] width 65 height 17
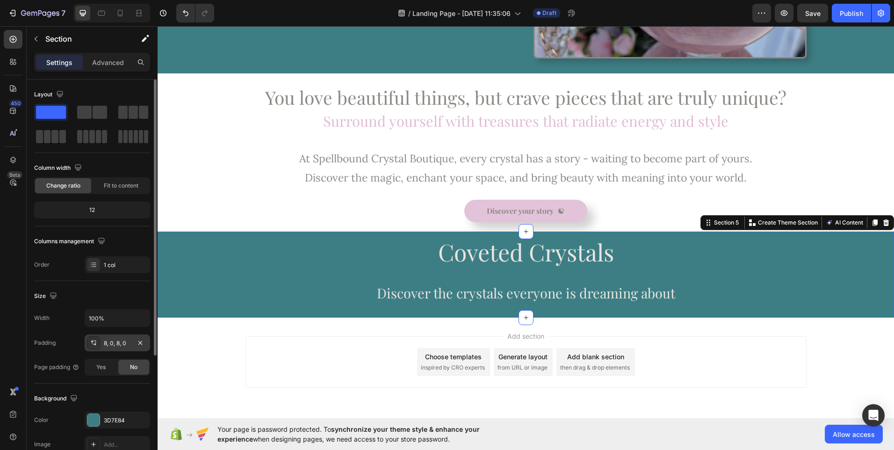
click at [115, 345] on div "8, 0, 8, 0" at bounding box center [117, 343] width 27 height 8
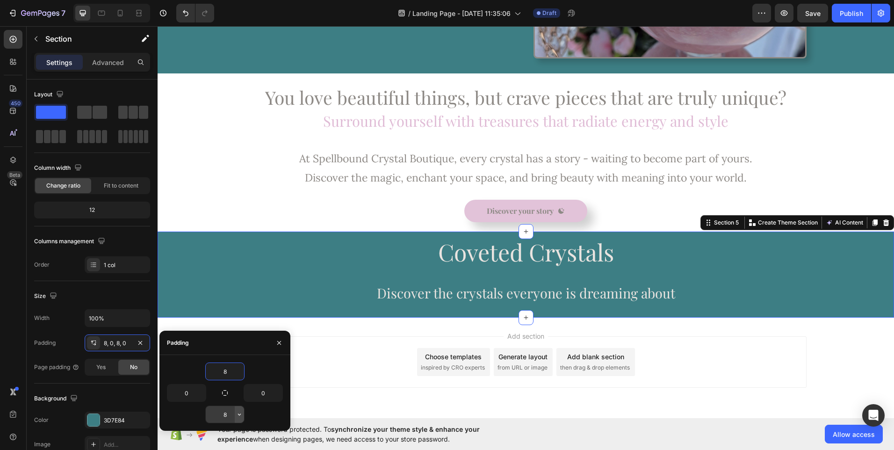
click at [238, 415] on icon "button" at bounding box center [239, 413] width 7 height 7
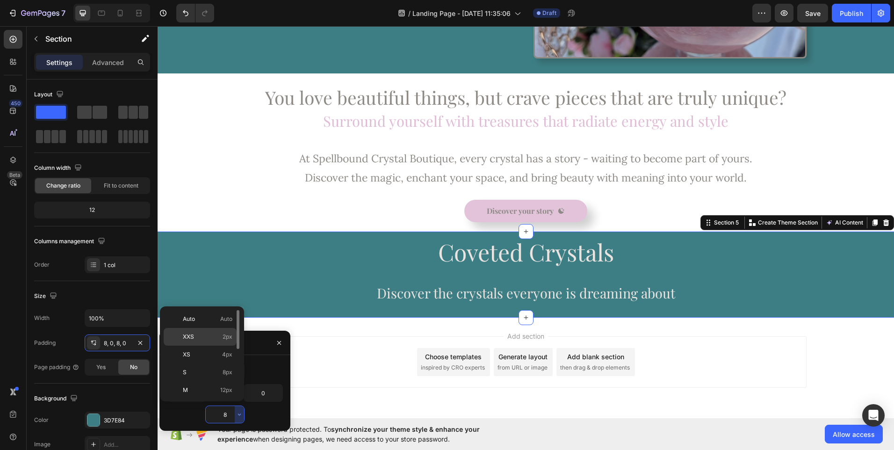
click at [228, 336] on span "2px" at bounding box center [228, 336] width 10 height 8
type input "2"
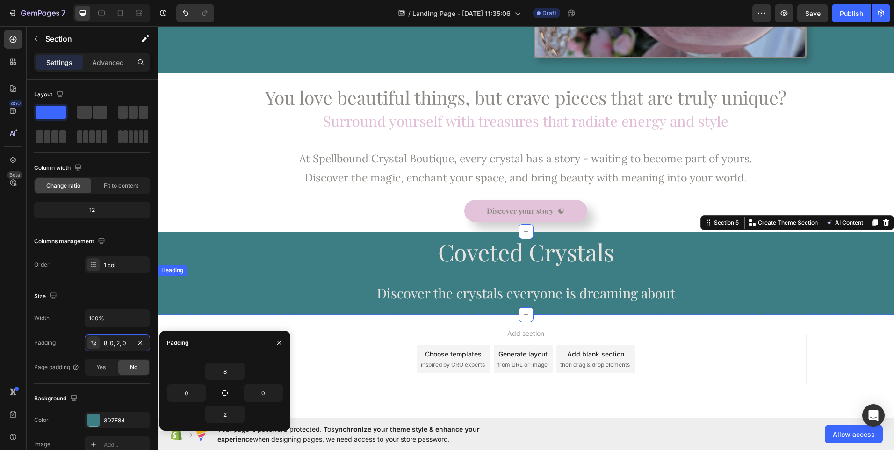
click at [508, 282] on p "⁠⁠⁠⁠⁠⁠⁠ Discover the crystals everyone is dreaming about" at bounding box center [525, 291] width 734 height 29
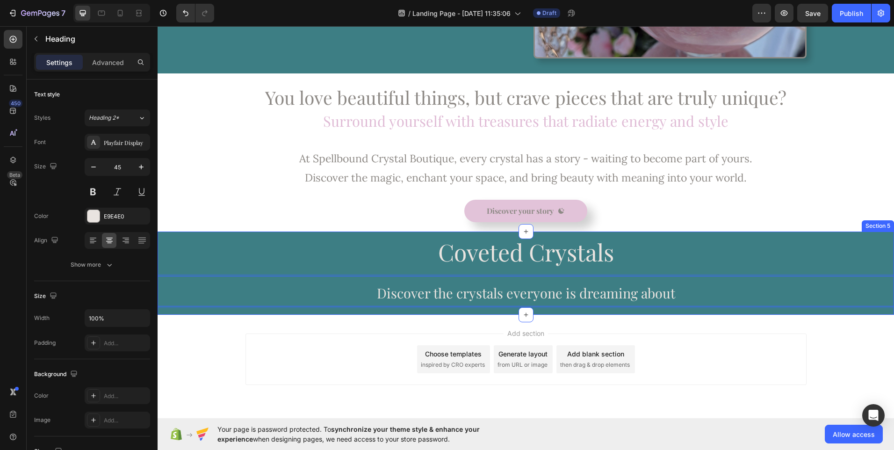
drag, startPoint x: 508, startPoint y: 282, endPoint x: 508, endPoint y: 275, distance: 7.0
click at [521, 281] on p "Discover the crystals everyone is dreaming about" at bounding box center [525, 291] width 734 height 29
click at [646, 261] on p "⁠⁠⁠⁠⁠⁠⁠ Coveted Crystals" at bounding box center [525, 251] width 734 height 31
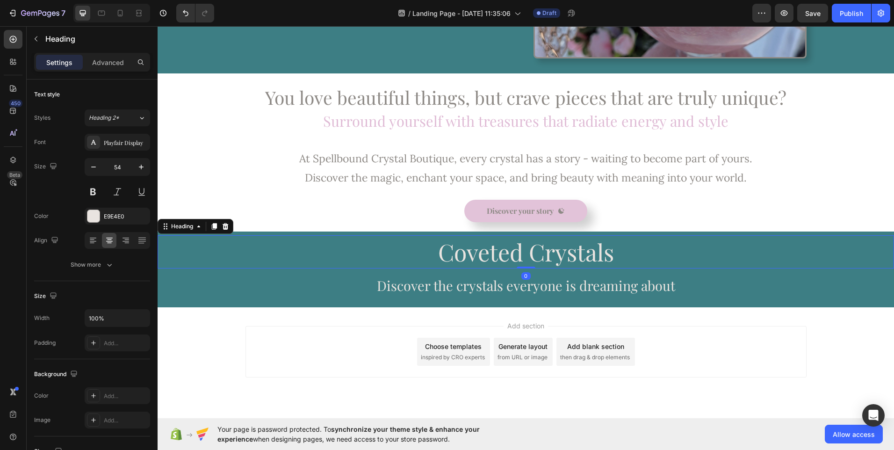
drag, startPoint x: 521, startPoint y: 274, endPoint x: 518, endPoint y: 259, distance: 15.3
click at [518, 259] on div "⁠⁠⁠⁠⁠⁠⁠ Coveted Crystals Heading 0" at bounding box center [526, 251] width 736 height 33
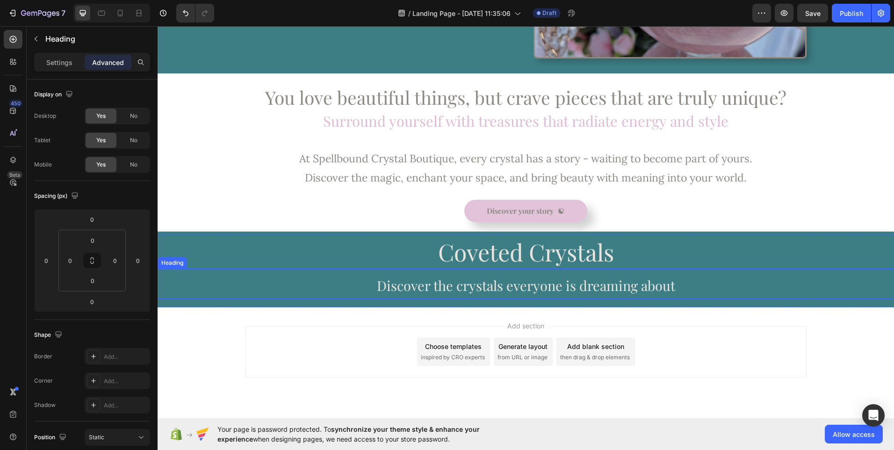
click at [521, 268] on h2 "⁠⁠⁠⁠⁠⁠⁠ Discover the crystals everyone is dreaming about" at bounding box center [526, 283] width 736 height 30
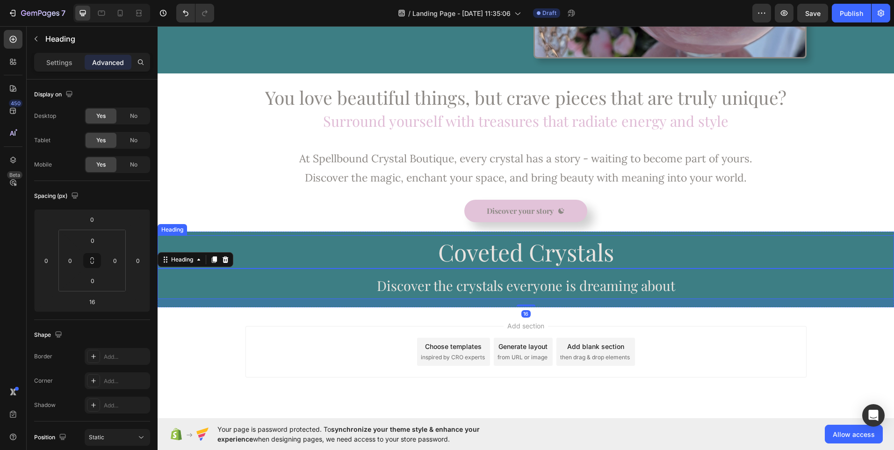
click at [521, 261] on span "Coveted Crystals" at bounding box center [526, 251] width 176 height 31
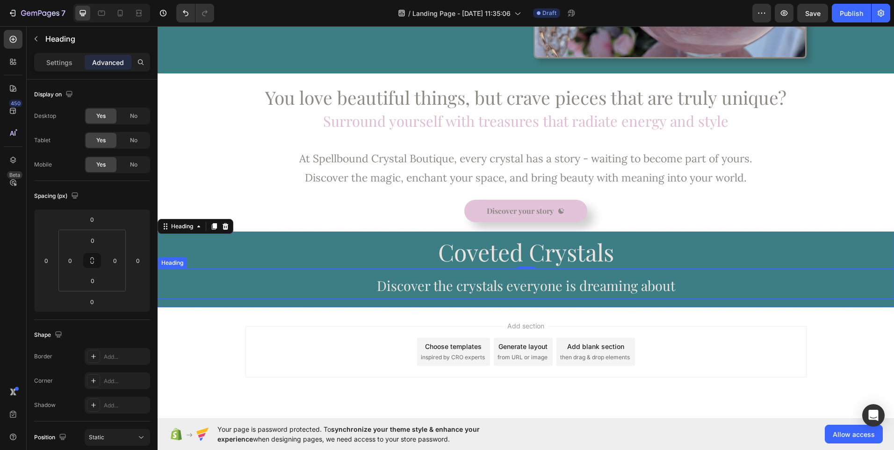
click at [534, 279] on span "Discover the crystals everyone is dreaming about" at bounding box center [526, 285] width 298 height 18
click at [596, 291] on span "Discover the crystals everyone is dreaming about" at bounding box center [526, 285] width 298 height 18
click at [595, 287] on span "Discover the crystals everyone is dreaming about" at bounding box center [526, 285] width 298 height 18
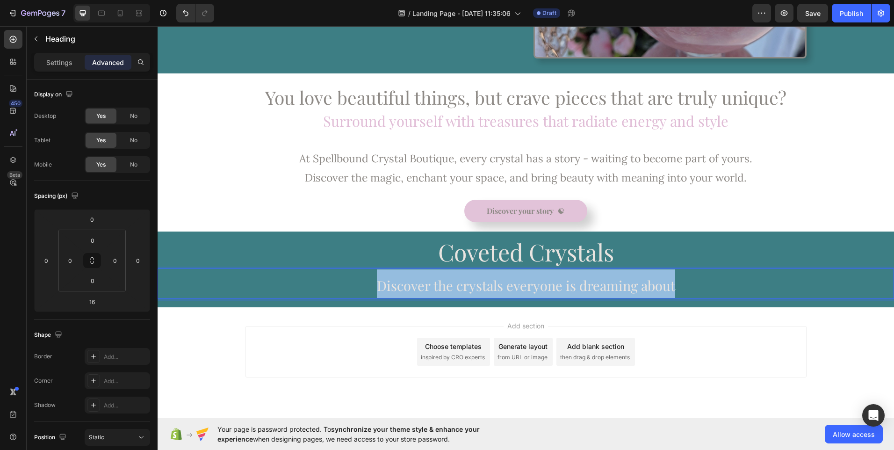
click at [595, 287] on span "Discover the crystals everyone is dreaming about" at bounding box center [526, 285] width 298 height 18
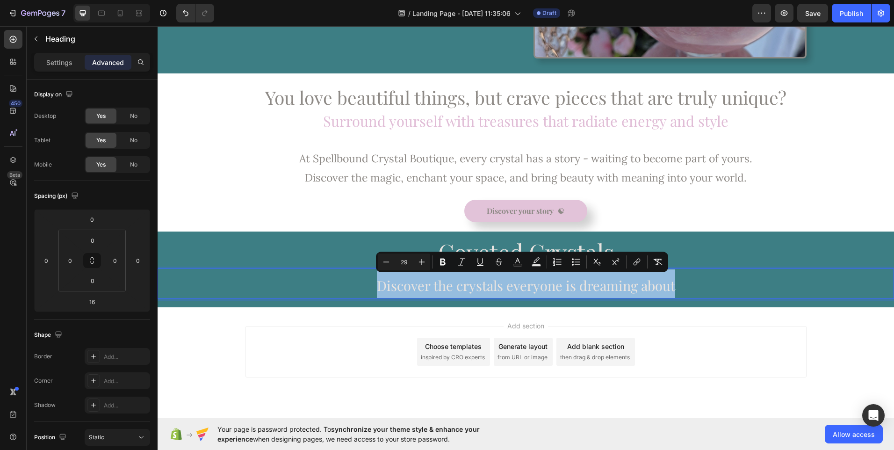
click at [595, 287] on span "Discover the crystals everyone is dreaming about" at bounding box center [526, 285] width 298 height 18
click at [731, 284] on p "Discover the crystals everyone is dreaming about" at bounding box center [525, 283] width 734 height 29
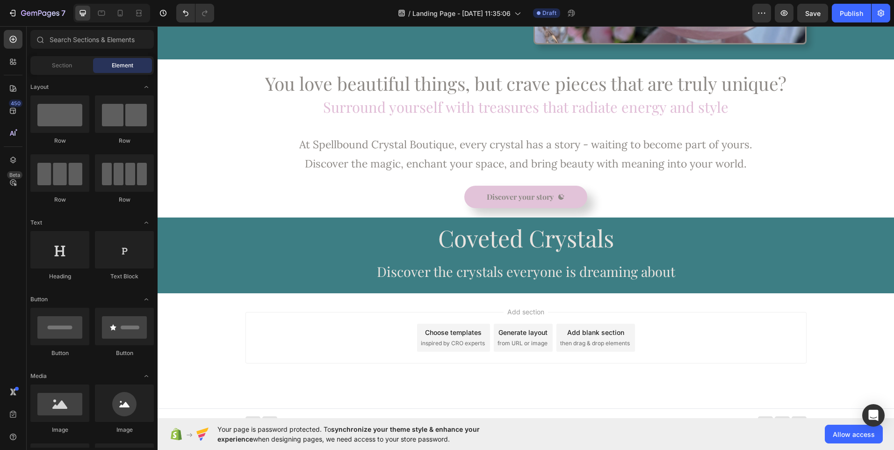
scroll to position [299, 0]
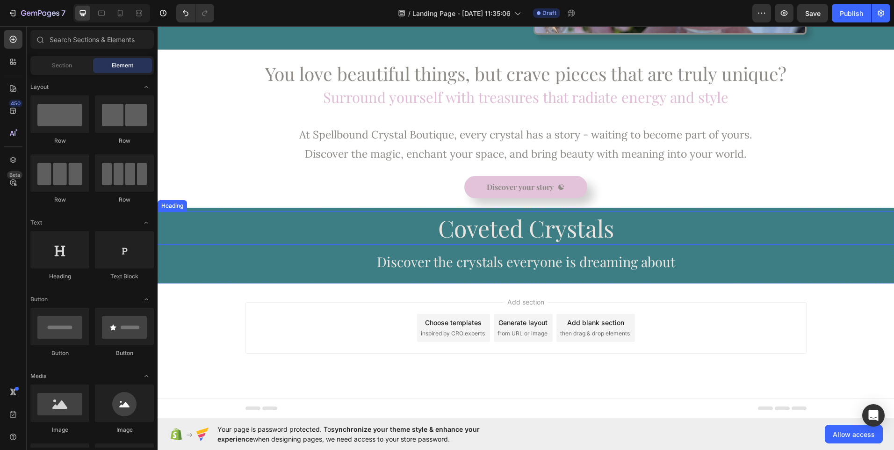
click at [442, 222] on span "Coveted Crystals" at bounding box center [526, 227] width 176 height 31
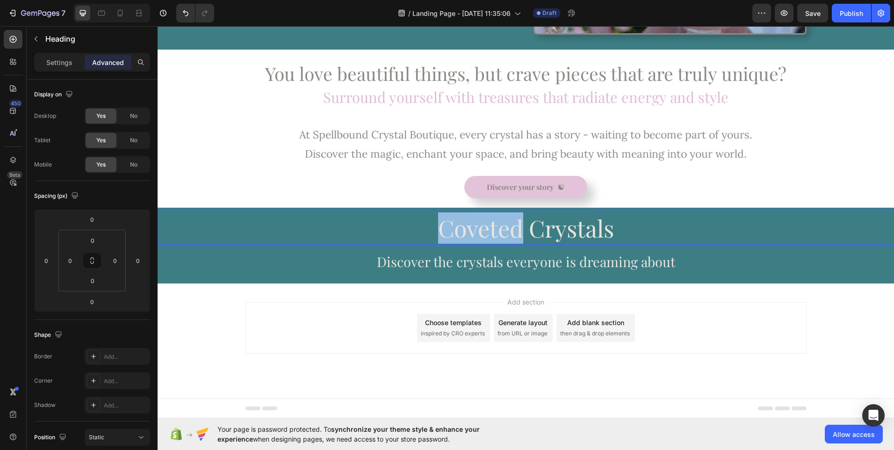
click at [477, 230] on span "Coveted Crystals" at bounding box center [526, 227] width 176 height 31
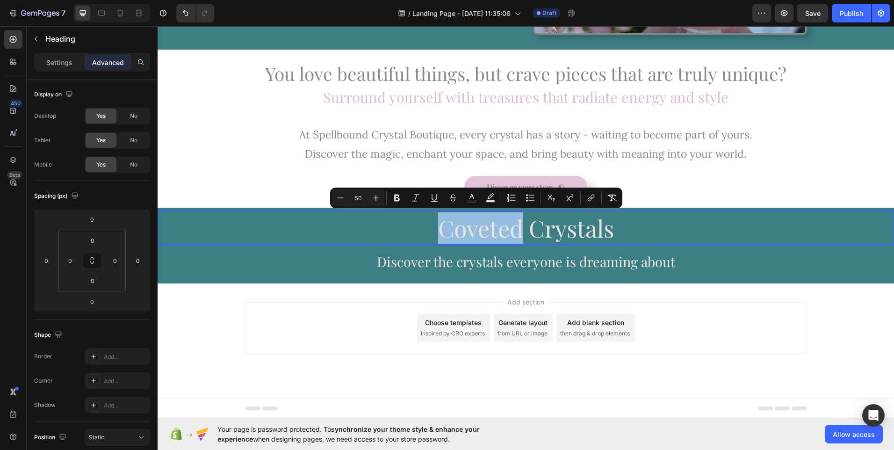
click at [477, 230] on span "Coveted Crystals" at bounding box center [526, 227] width 176 height 31
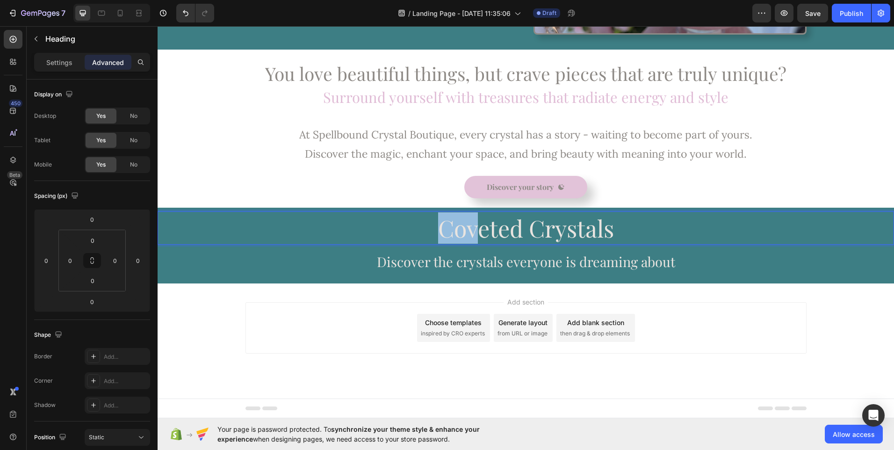
click at [477, 230] on span "Coveted Crystals" at bounding box center [526, 227] width 176 height 31
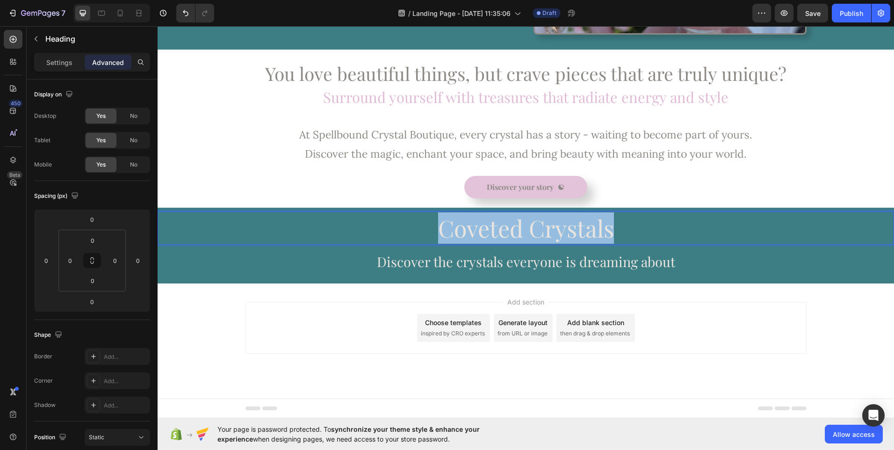
click at [477, 230] on span "Coveted Crystals" at bounding box center [526, 227] width 176 height 31
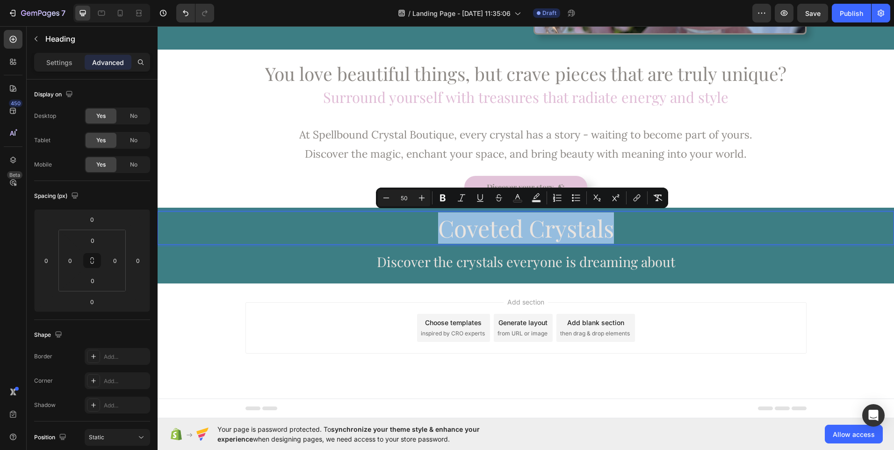
click at [577, 238] on span "Coveted Crystals" at bounding box center [526, 227] width 176 height 31
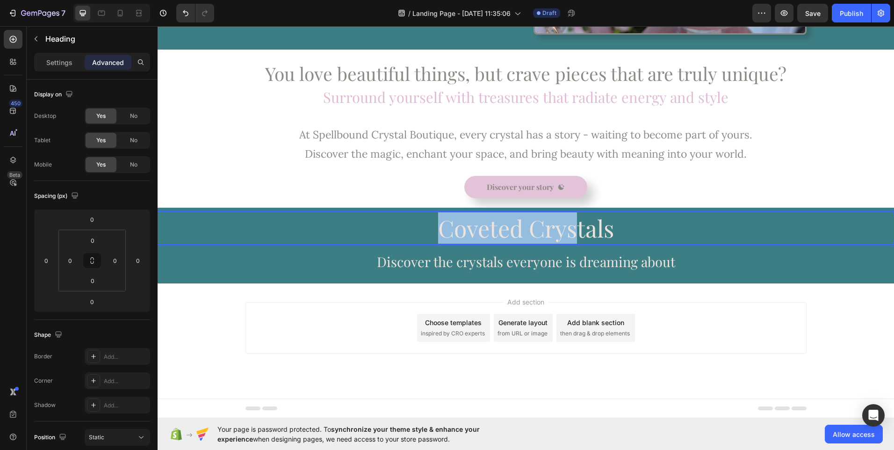
click at [577, 238] on span "Coveted Crystals" at bounding box center [526, 227] width 176 height 31
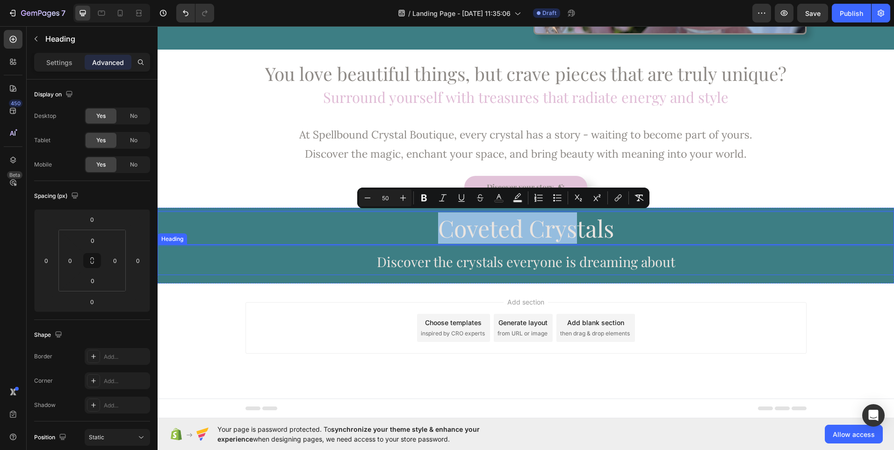
click at [632, 260] on span "Discover the crystals everyone is dreaming about" at bounding box center [526, 261] width 298 height 18
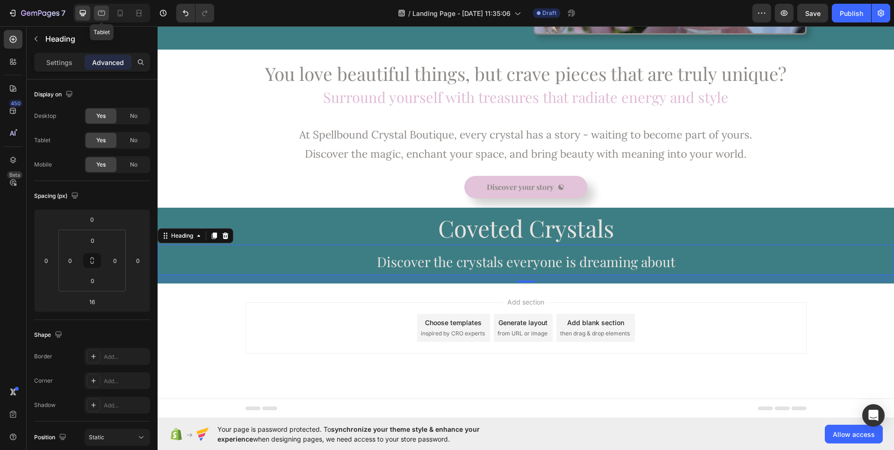
click at [100, 13] on icon at bounding box center [101, 12] width 9 height 9
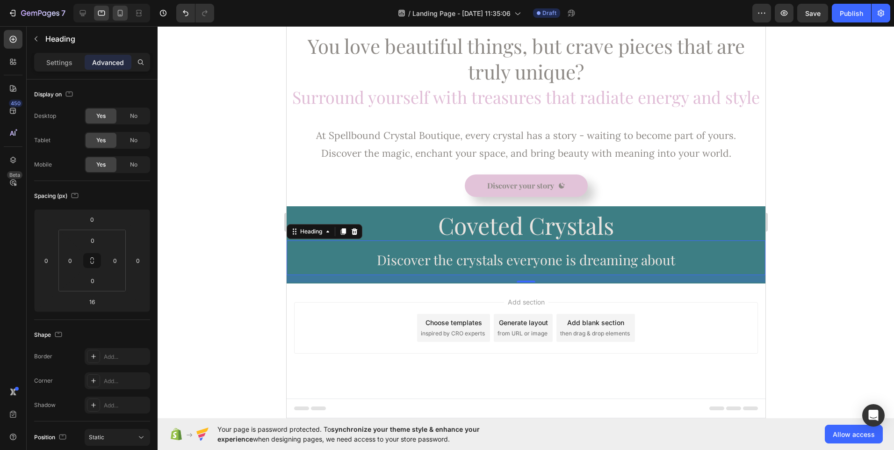
scroll to position [260, 0]
click at [121, 11] on icon at bounding box center [119, 12] width 9 height 9
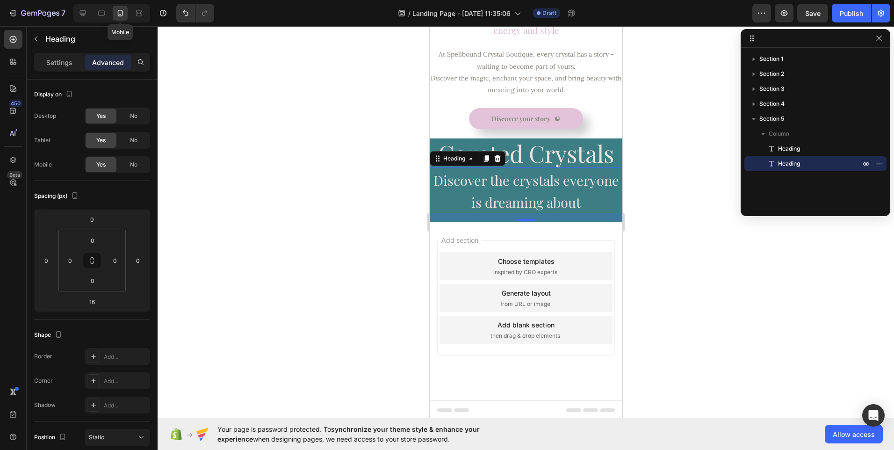
scroll to position [371, 0]
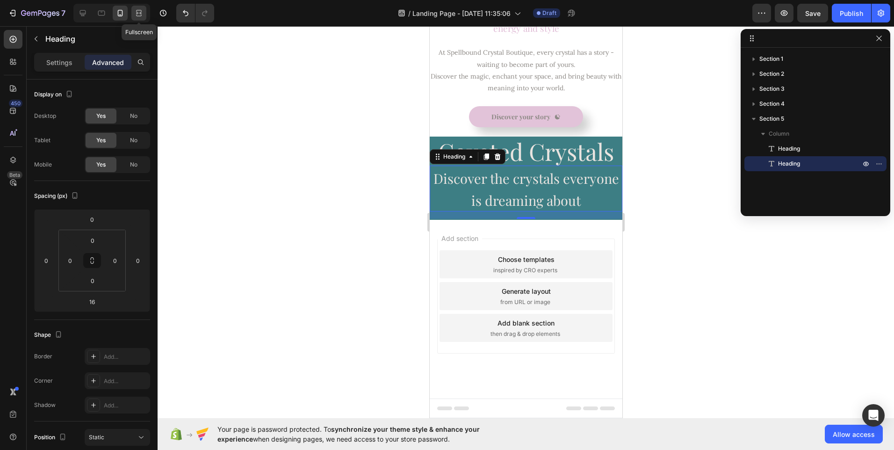
click at [137, 11] on icon at bounding box center [138, 12] width 9 height 9
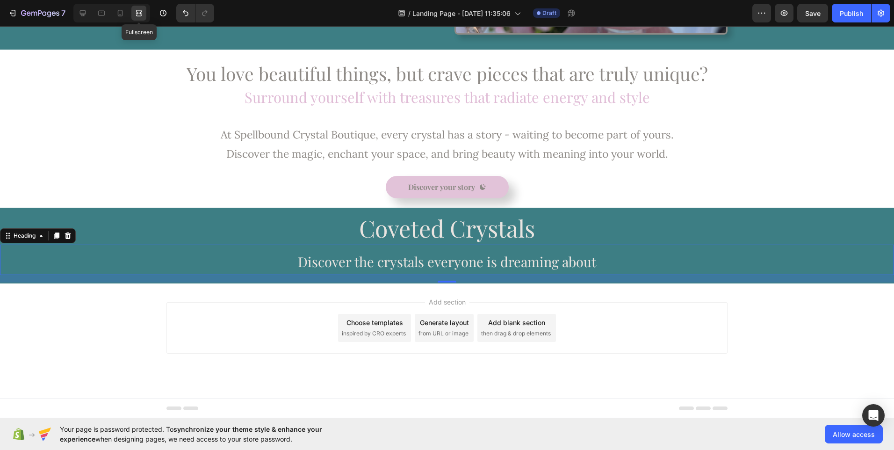
scroll to position [299, 0]
click at [99, 15] on icon at bounding box center [101, 13] width 7 height 5
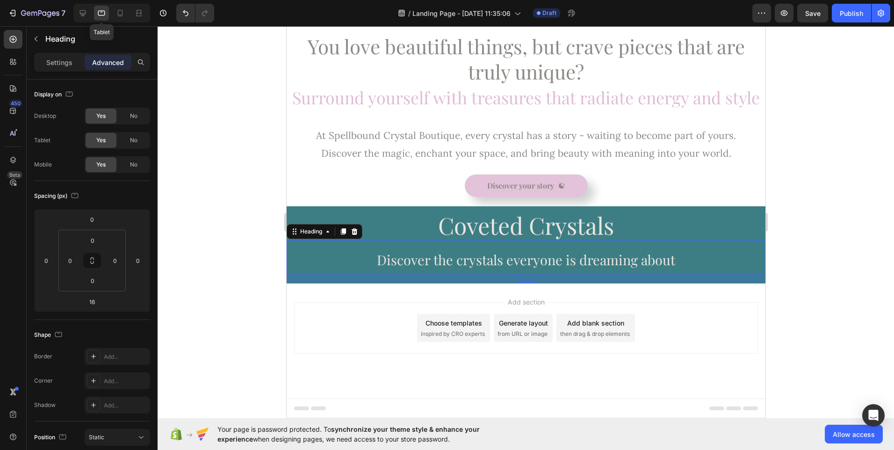
scroll to position [260, 0]
click at [86, 16] on icon at bounding box center [82, 12] width 9 height 9
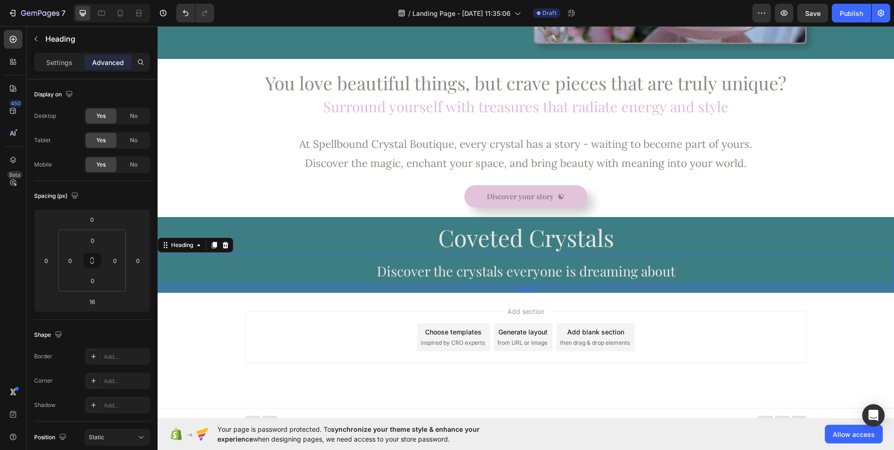
scroll to position [299, 0]
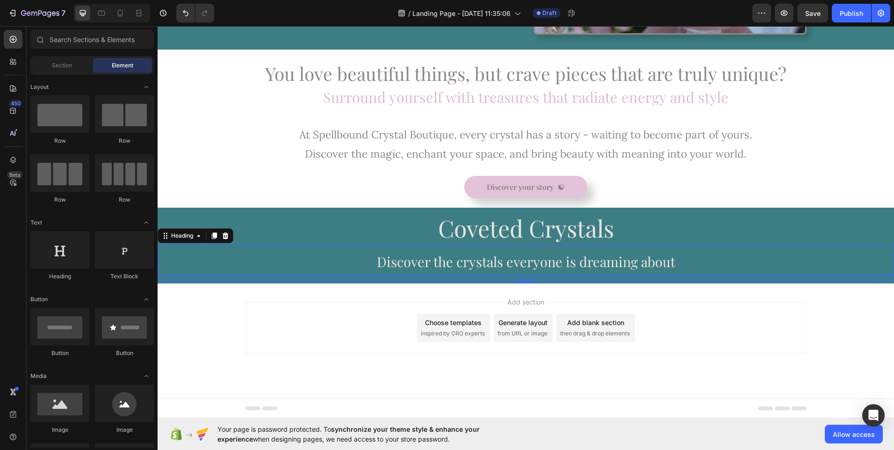
click at [515, 299] on span "Add section" at bounding box center [525, 302] width 44 height 10
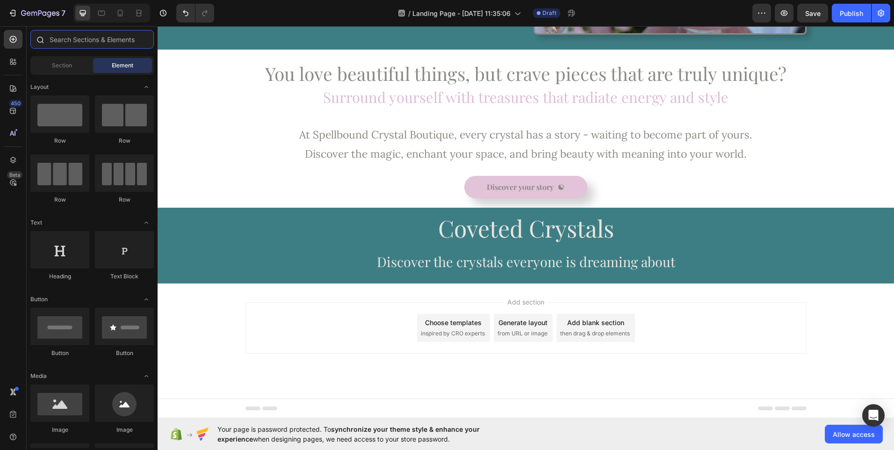
click at [109, 41] on input "text" at bounding box center [91, 39] width 123 height 19
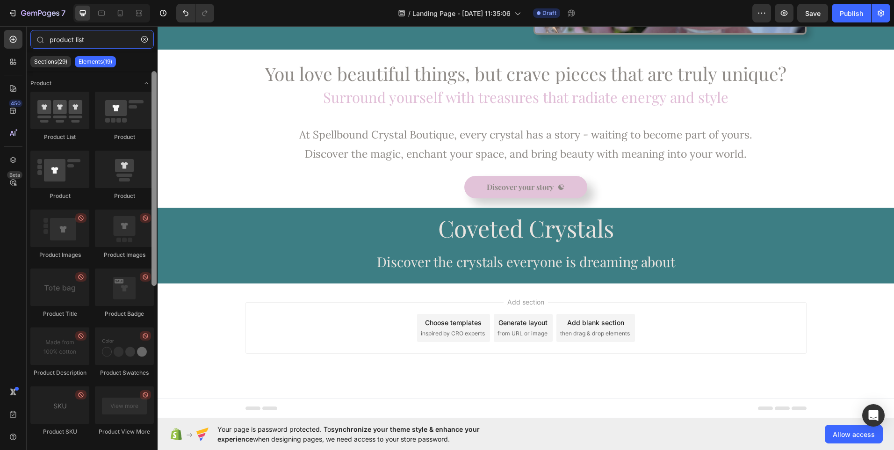
drag, startPoint x: 153, startPoint y: 178, endPoint x: 153, endPoint y: 154, distance: 23.8
click at [153, 154] on div at bounding box center [153, 178] width 5 height 215
type input "product list"
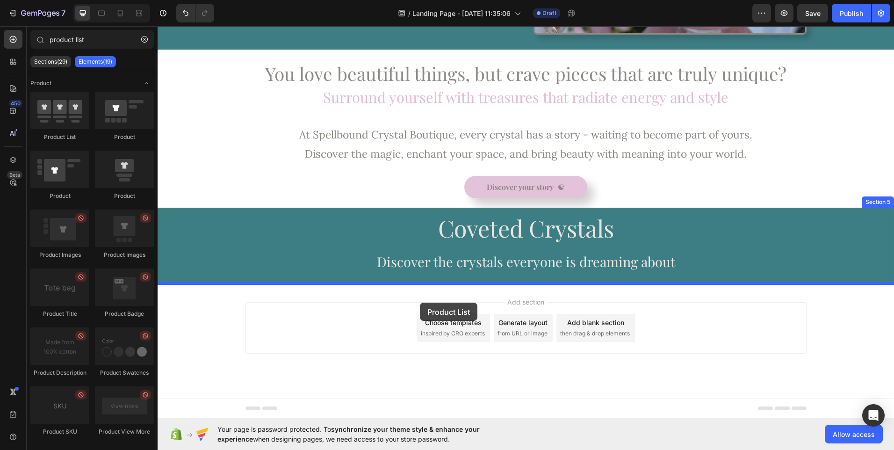
drag, startPoint x: 223, startPoint y: 142, endPoint x: 430, endPoint y: 302, distance: 261.9
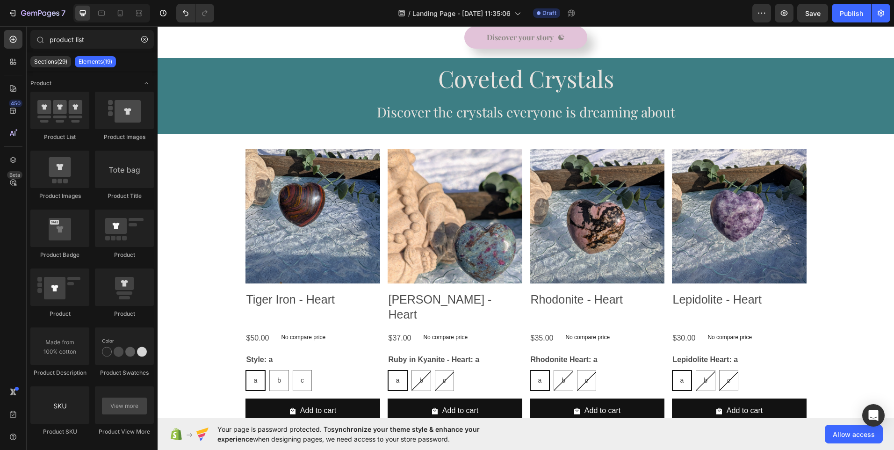
scroll to position [441, 0]
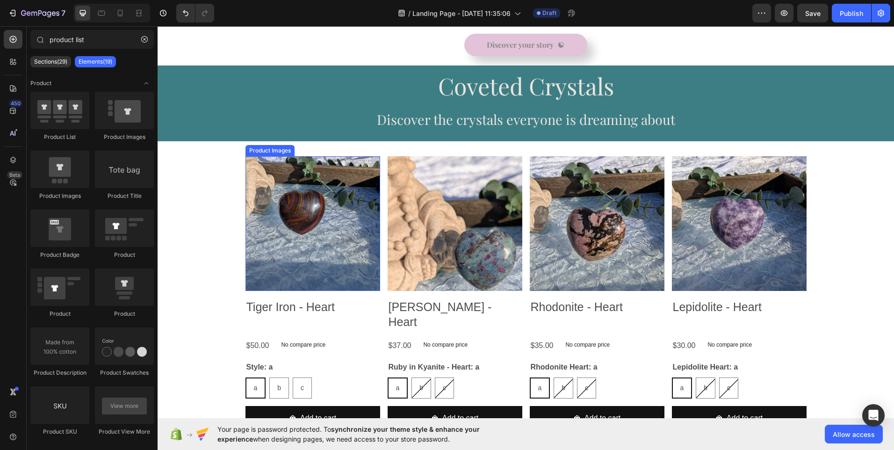
click at [303, 228] on img at bounding box center [312, 223] width 135 height 135
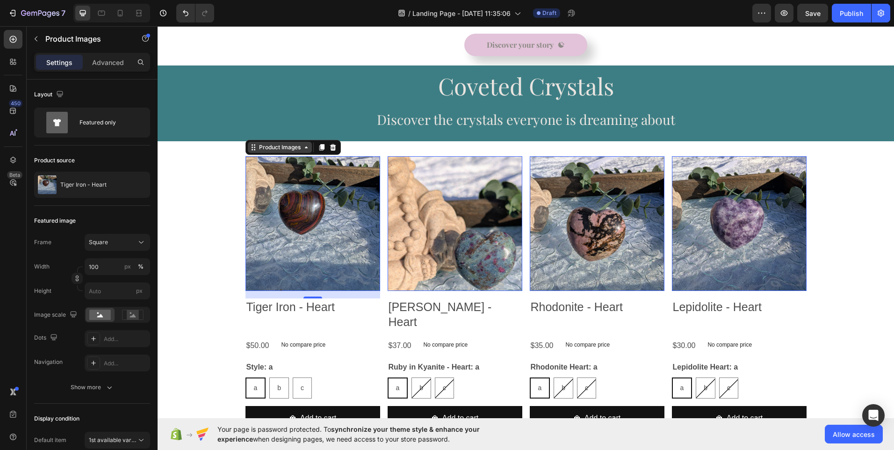
click at [290, 151] on div "Product Images" at bounding box center [280, 147] width 64 height 11
click at [275, 241] on img at bounding box center [312, 223] width 135 height 135
click at [316, 239] on img at bounding box center [312, 223] width 135 height 135
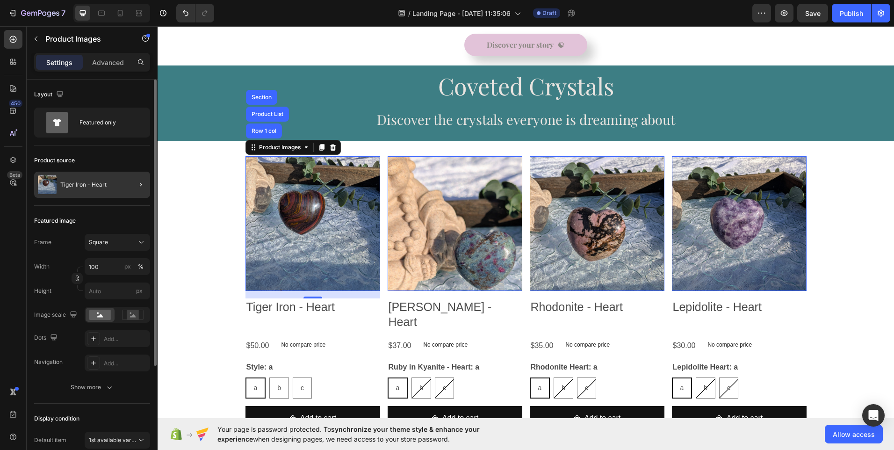
click at [100, 182] on p "Tiger Iron - Heart" at bounding box center [83, 184] width 46 height 7
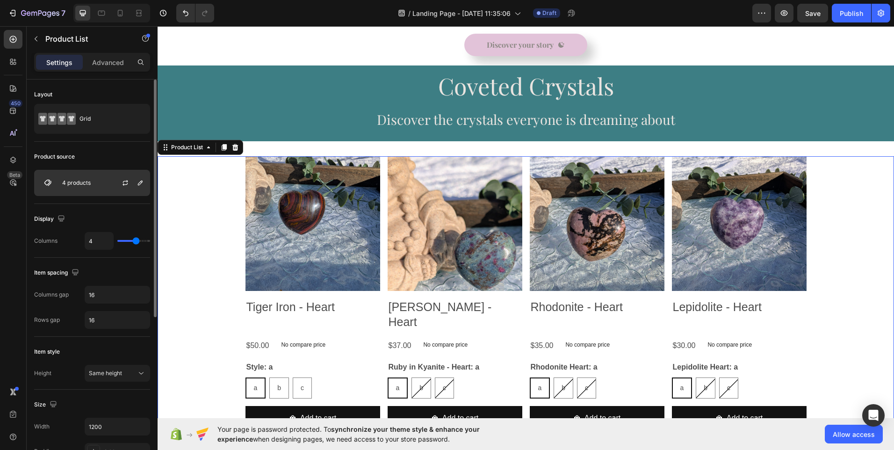
click at [79, 181] on p "4 products" at bounding box center [76, 182] width 29 height 7
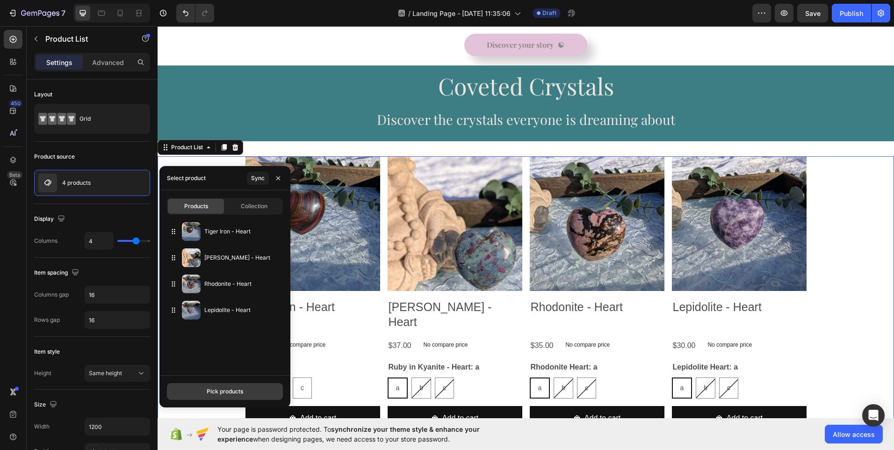
click at [211, 392] on div "Pick products" at bounding box center [225, 391] width 36 height 8
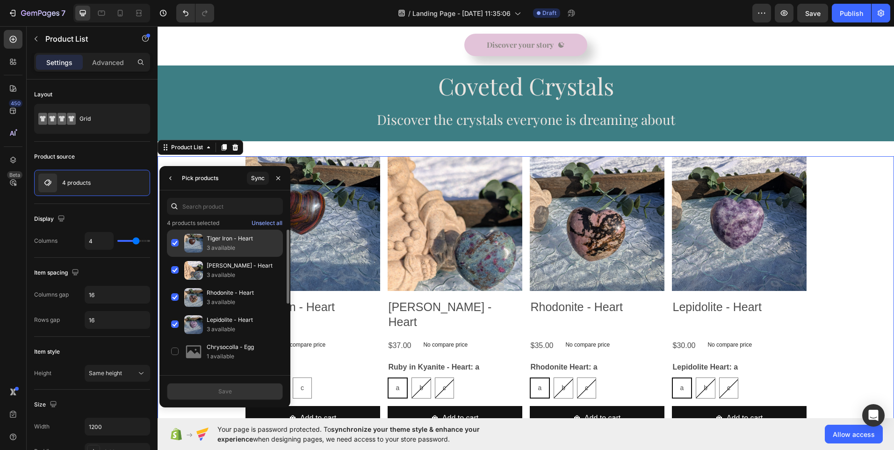
click at [176, 257] on div "Tiger Iron - Heart 3 available" at bounding box center [225, 270] width 116 height 27
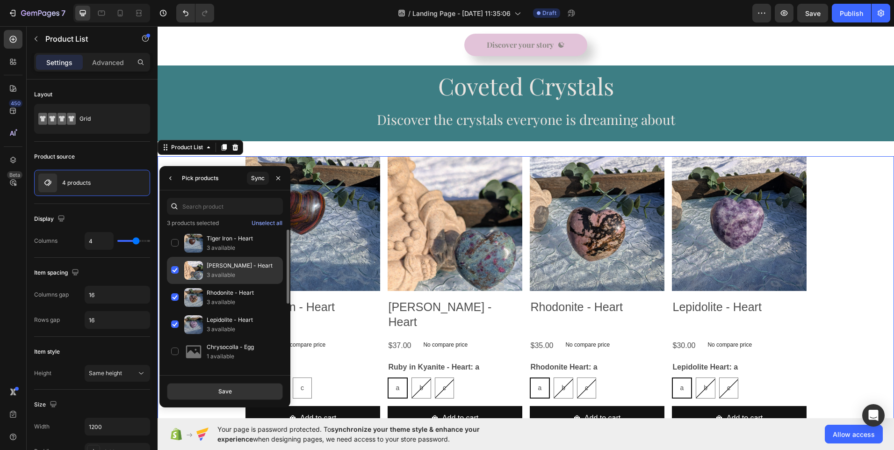
click at [174, 284] on div "[PERSON_NAME] - Heart 3 available" at bounding box center [225, 297] width 116 height 27
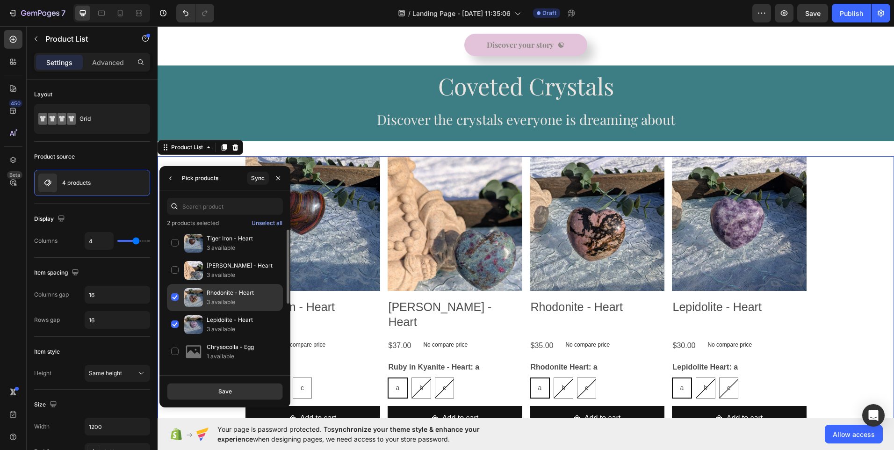
click at [173, 311] on div "Rhodonite - Heart 3 available" at bounding box center [225, 324] width 116 height 27
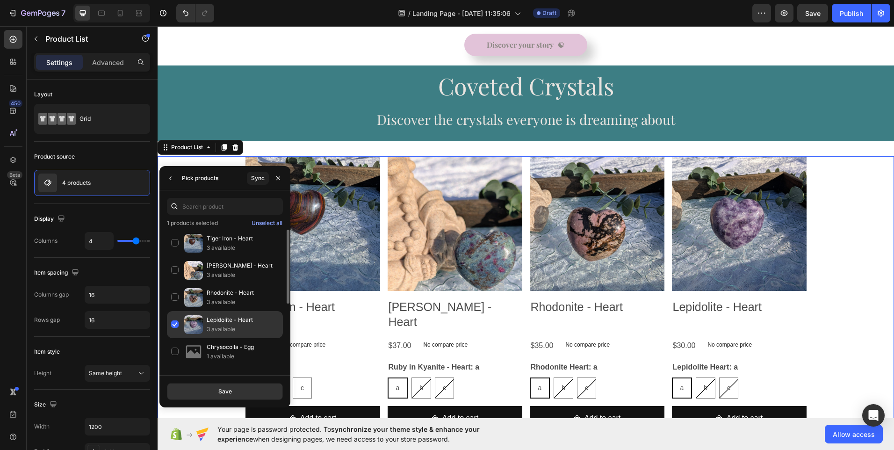
click at [173, 338] on div "Lepidolite - Heart 3 available" at bounding box center [225, 351] width 116 height 27
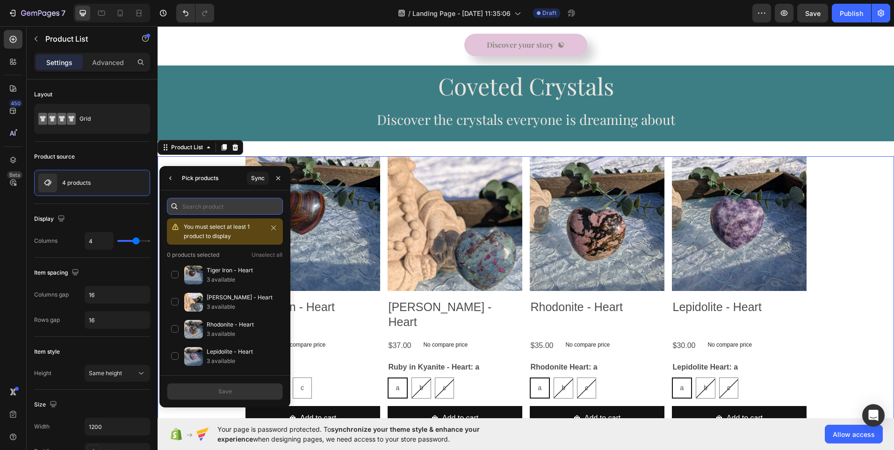
click at [216, 205] on input "text" at bounding box center [225, 206] width 116 height 17
click at [212, 208] on input "text" at bounding box center [225, 206] width 116 height 17
click at [177, 288] on div "Tiger Iron - Heart 3 available" at bounding box center [225, 301] width 116 height 27
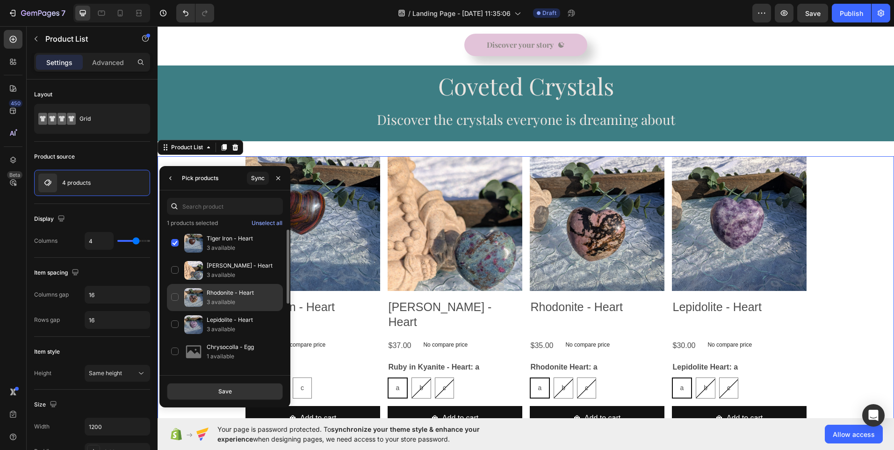
click at [176, 311] on div "Rhodonite - Heart 3 available" at bounding box center [225, 324] width 116 height 27
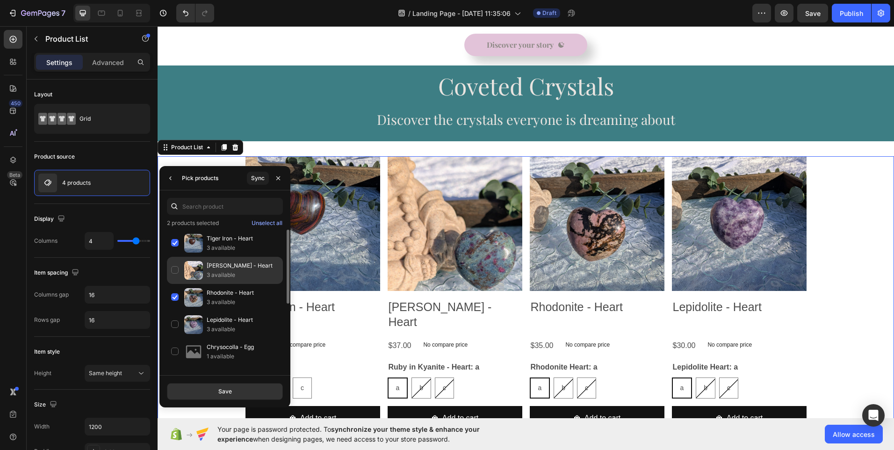
click at [176, 284] on div "[PERSON_NAME] - Heart 3 available" at bounding box center [225, 297] width 116 height 27
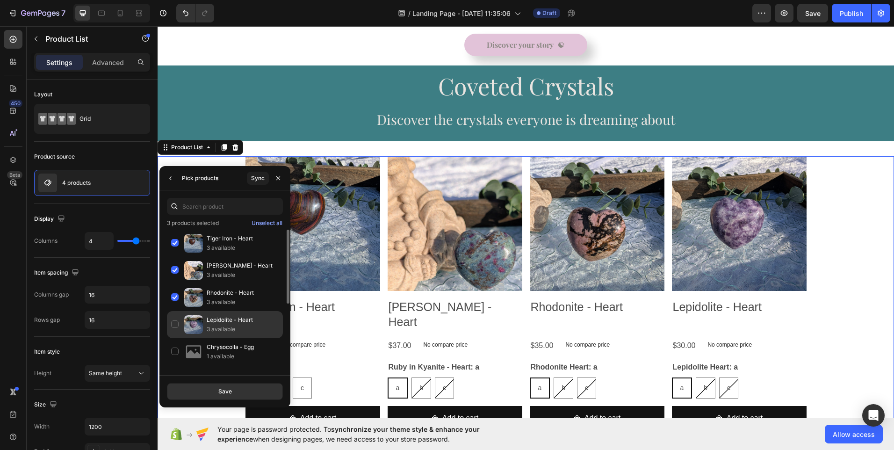
click at [177, 338] on div "Lepidolite - Heart 3 available" at bounding box center [225, 351] width 116 height 27
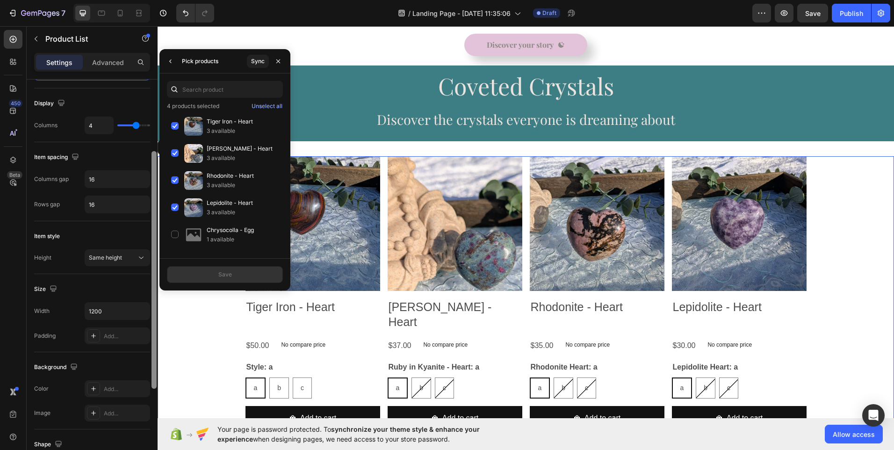
scroll to position [117, 0]
drag, startPoint x: 313, startPoint y: 331, endPoint x: 159, endPoint y: 389, distance: 164.5
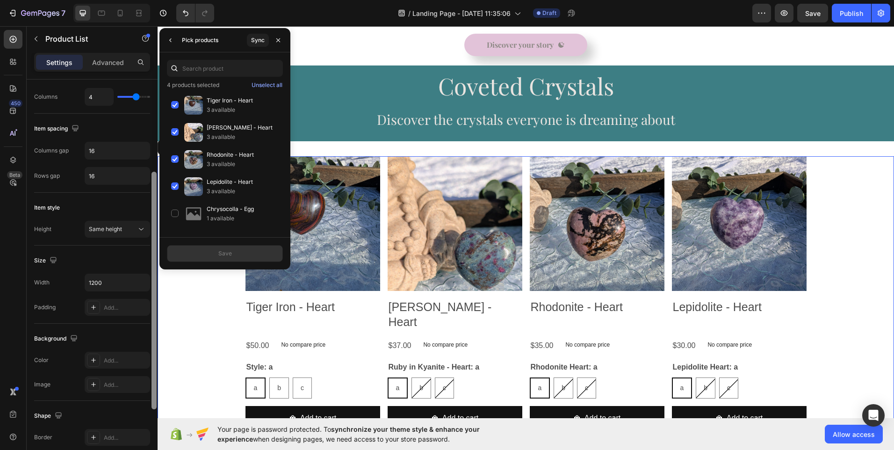
scroll to position [154, 0]
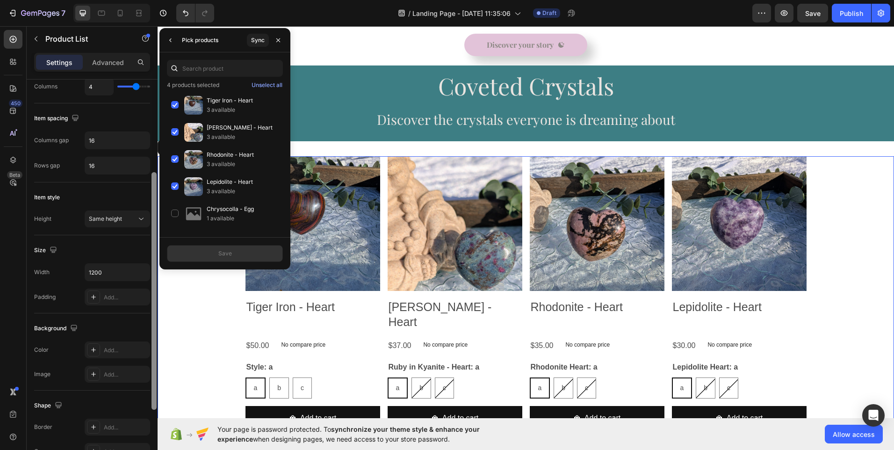
drag, startPoint x: 309, startPoint y: 257, endPoint x: 164, endPoint y: 371, distance: 185.1
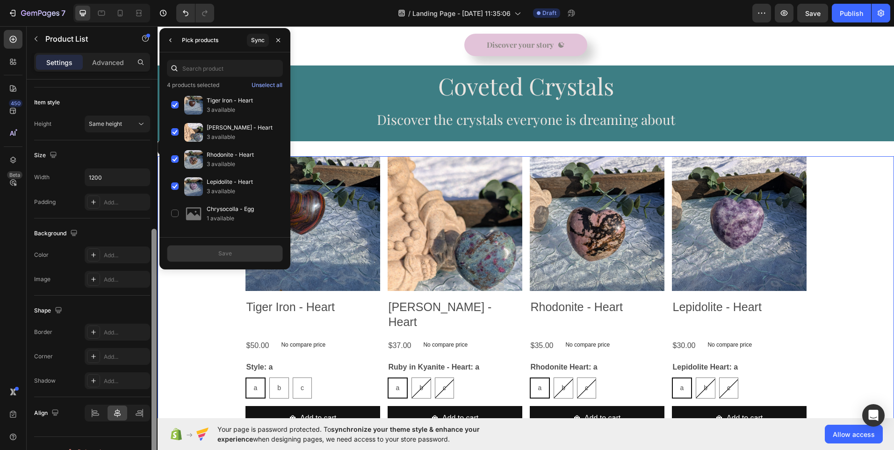
scroll to position [266, 0]
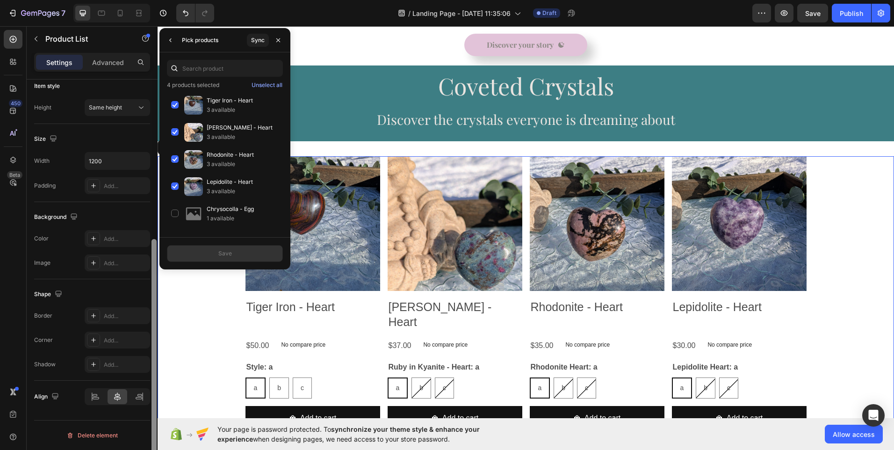
drag, startPoint x: 155, startPoint y: 356, endPoint x: 158, endPoint y: 420, distance: 64.1
click at [158, 0] on div "7 / Landing Page - [DATE] 11:35:06 Draft Preview Save Publish 450 Beta product …" at bounding box center [447, 0] width 894 height 0
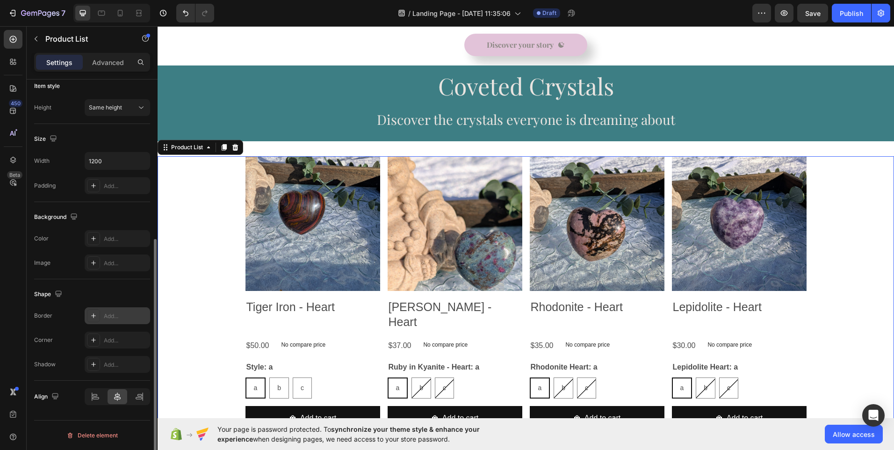
click at [124, 317] on div "Add..." at bounding box center [126, 316] width 44 height 8
click at [119, 342] on div "Add..." at bounding box center [126, 340] width 44 height 8
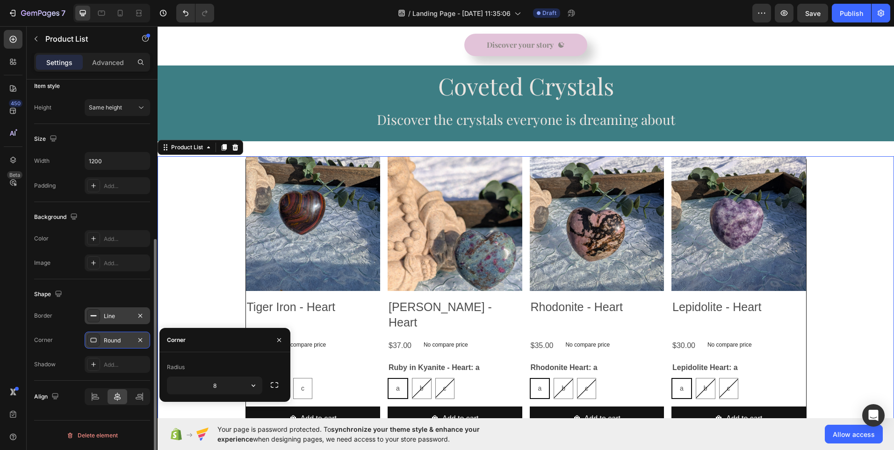
click at [119, 342] on div "Round" at bounding box center [117, 340] width 27 height 8
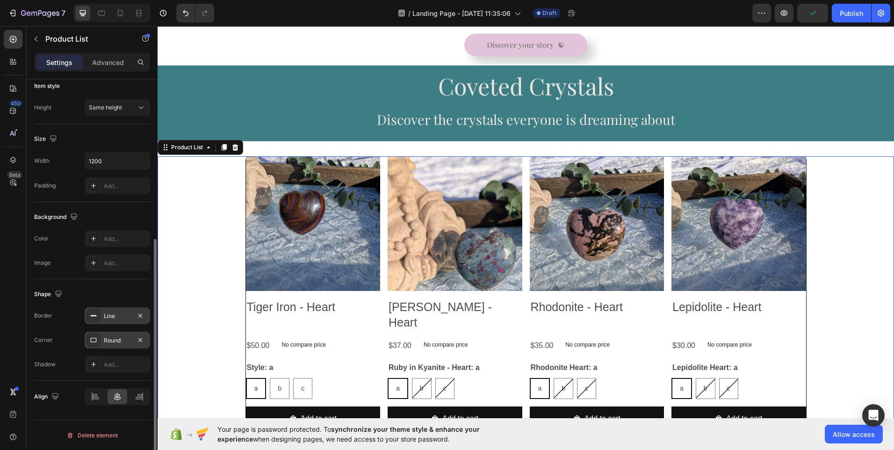
click at [119, 342] on div "Round" at bounding box center [117, 340] width 27 height 8
click at [116, 364] on div "Add..." at bounding box center [126, 364] width 44 height 8
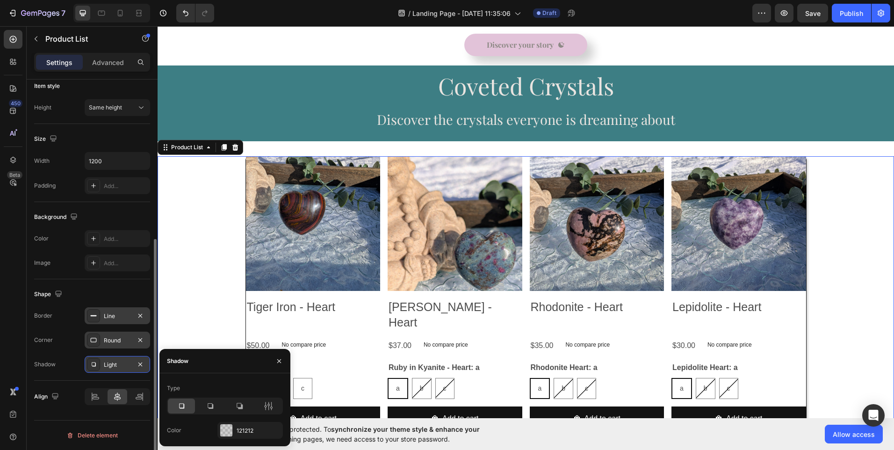
click at [179, 407] on icon at bounding box center [181, 405] width 5 height 5
click at [183, 407] on icon at bounding box center [181, 405] width 9 height 9
click at [211, 408] on icon at bounding box center [211, 406] width 6 height 6
click at [181, 407] on icon at bounding box center [181, 405] width 9 height 9
click at [128, 363] on div "Light" at bounding box center [117, 364] width 27 height 8
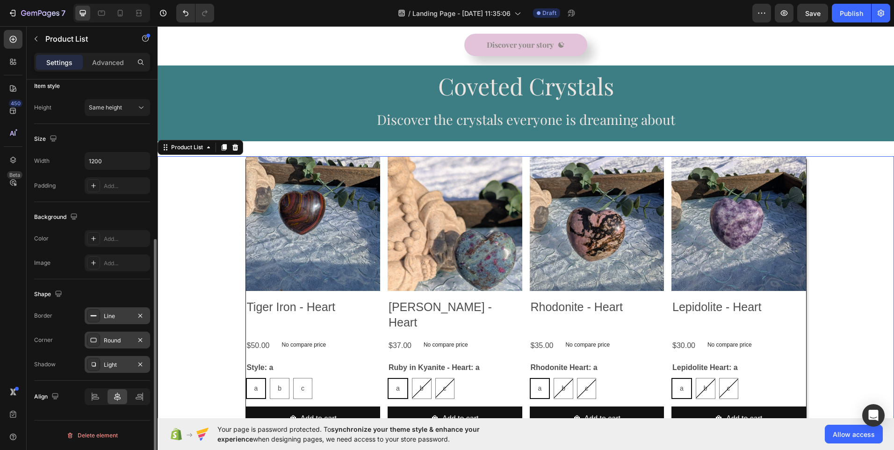
click at [128, 363] on div "Light" at bounding box center [117, 364] width 27 height 8
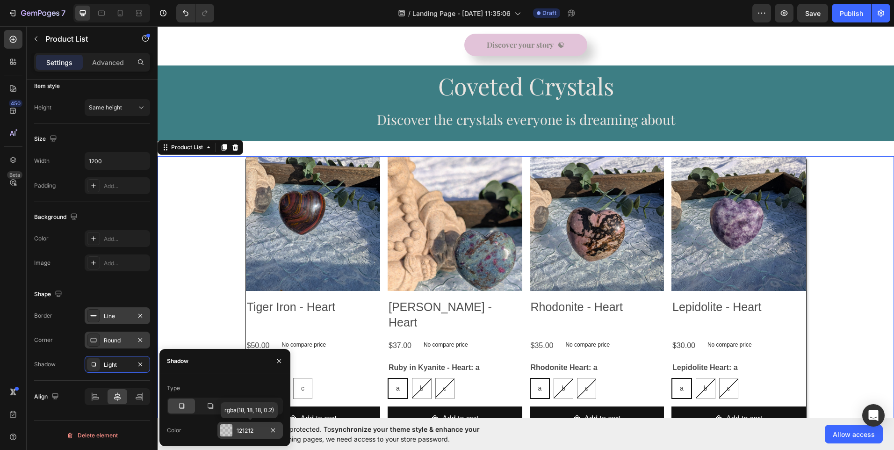
click at [238, 436] on div "121212" at bounding box center [249, 430] width 65 height 17
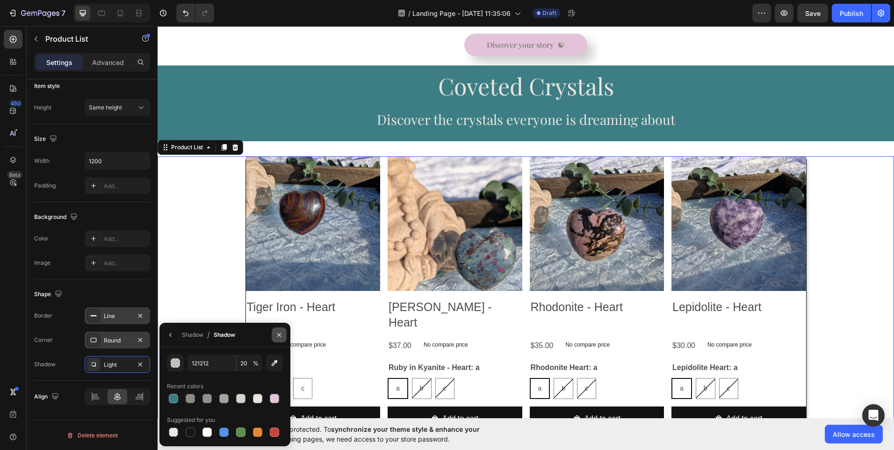
click at [278, 333] on icon "button" at bounding box center [279, 334] width 4 height 4
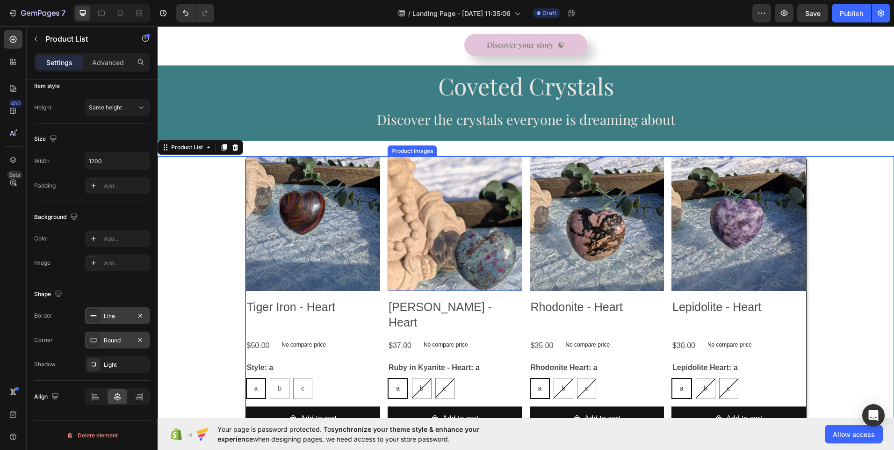
click at [296, 153] on div "Product Images" at bounding box center [271, 150] width 50 height 11
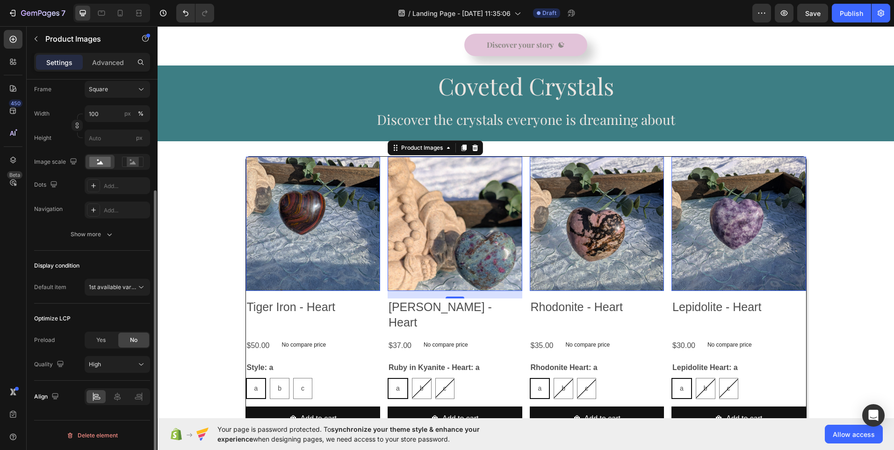
scroll to position [0, 0]
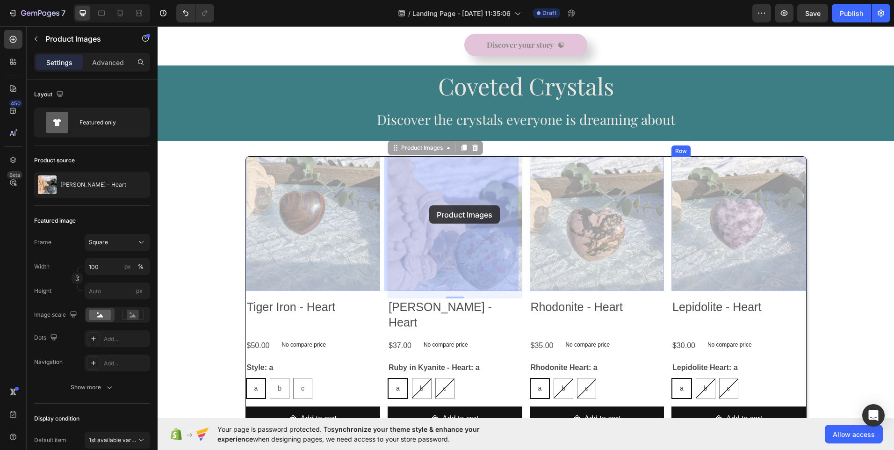
click at [418, 148] on div at bounding box center [526, 86] width 736 height 1003
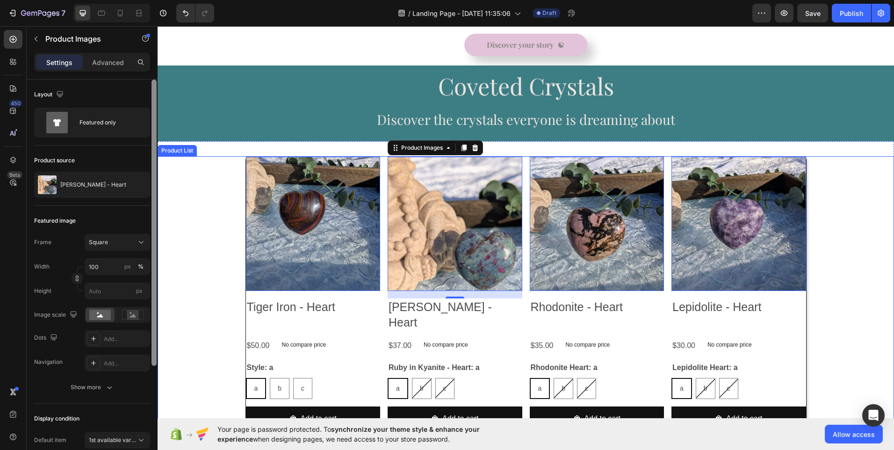
drag, startPoint x: 311, startPoint y: 266, endPoint x: 214, endPoint y: 227, distance: 104.9
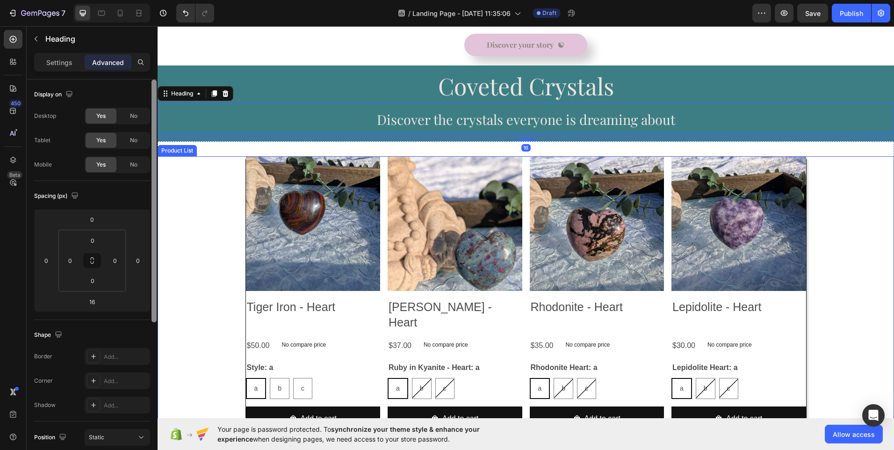
click at [208, 172] on div "Product Images Tiger Iron - Heart Product Title $50.00 Product Price Product Pr…" at bounding box center [526, 297] width 736 height 283
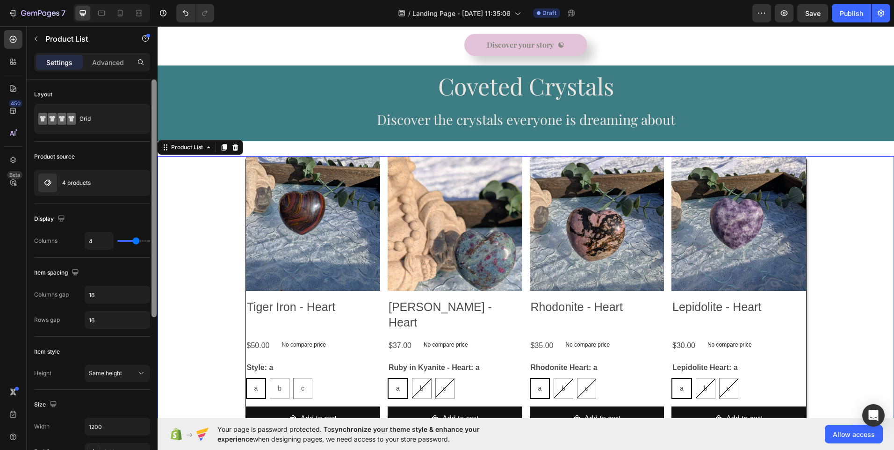
drag, startPoint x: 150, startPoint y: 146, endPoint x: 150, endPoint y: 154, distance: 7.9
click at [150, 154] on div "Layout Grid Product source 4 products Display Columns 4 Item spacing Columns ga…" at bounding box center [92, 410] width 131 height 662
click at [94, 185] on div "4 products" at bounding box center [92, 183] width 116 height 26
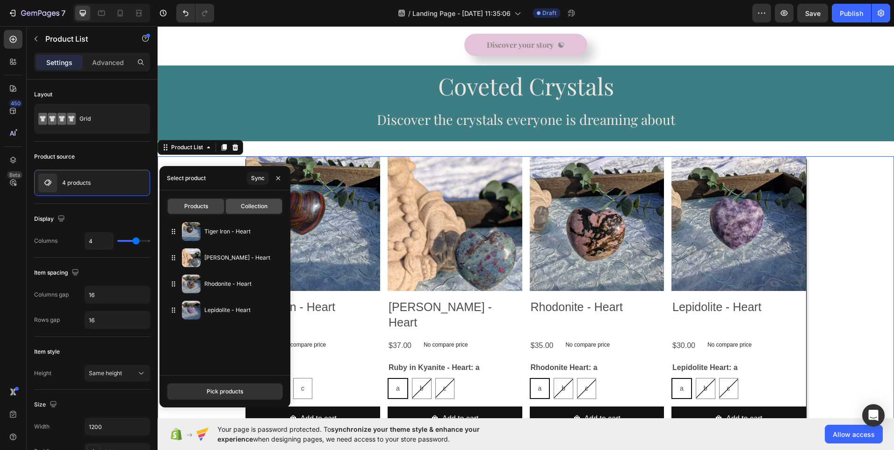
click at [260, 204] on span "Collection" at bounding box center [254, 206] width 27 height 8
type input "10"
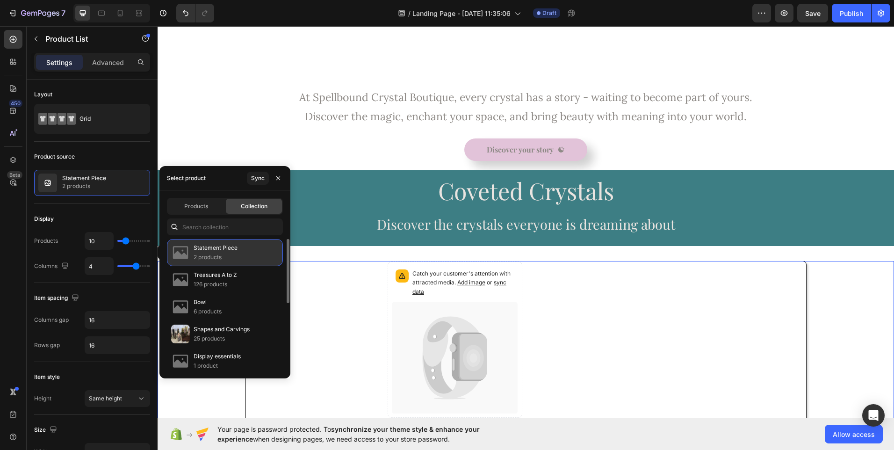
scroll to position [441, 0]
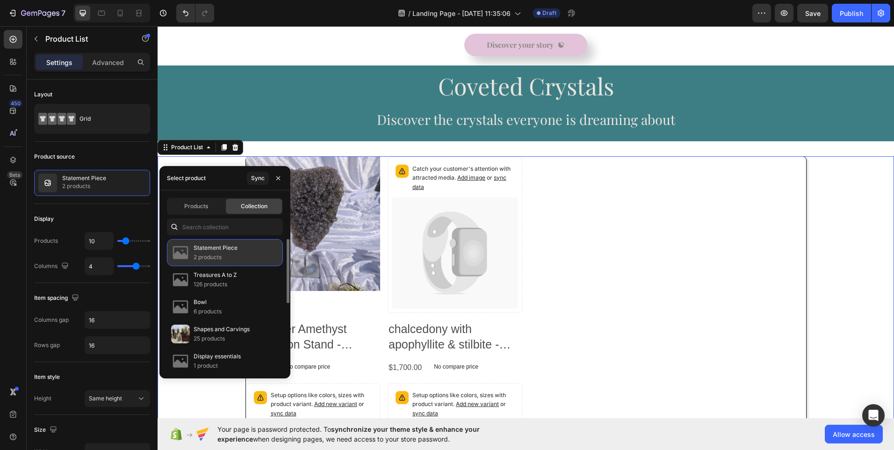
click at [217, 256] on p "2 products" at bounding box center [216, 256] width 44 height 9
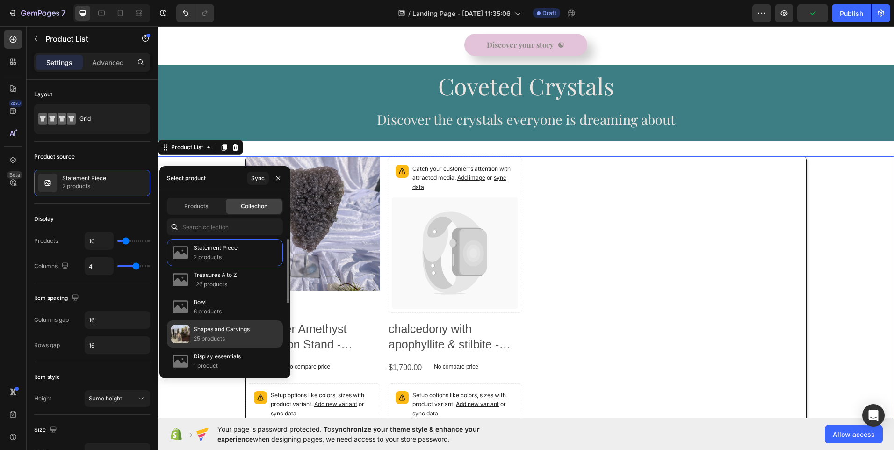
click at [199, 333] on p "Shapes and Carvings" at bounding box center [222, 328] width 56 height 9
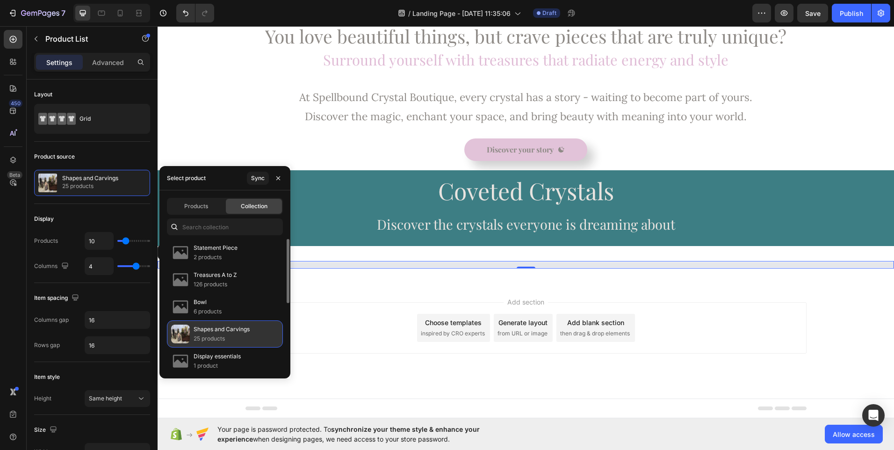
click at [199, 333] on p "Shapes and Carvings" at bounding box center [222, 328] width 56 height 9
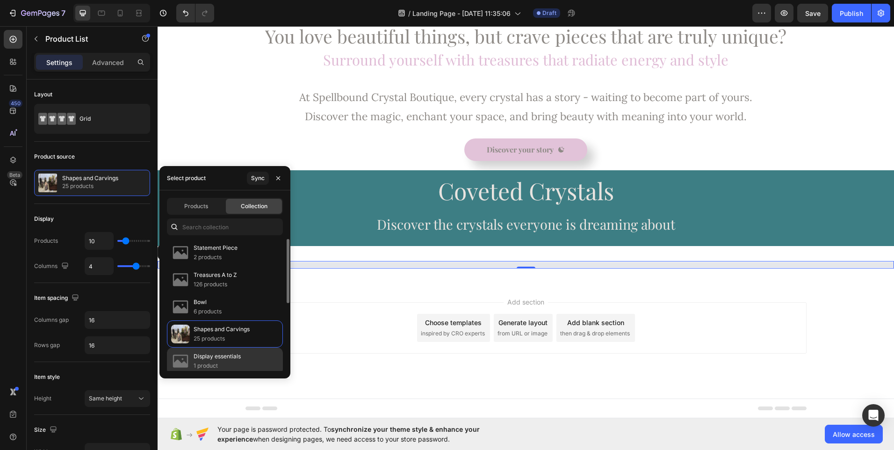
click at [182, 334] on img at bounding box center [180, 333] width 19 height 19
click at [238, 335] on p "25 products" at bounding box center [222, 338] width 56 height 9
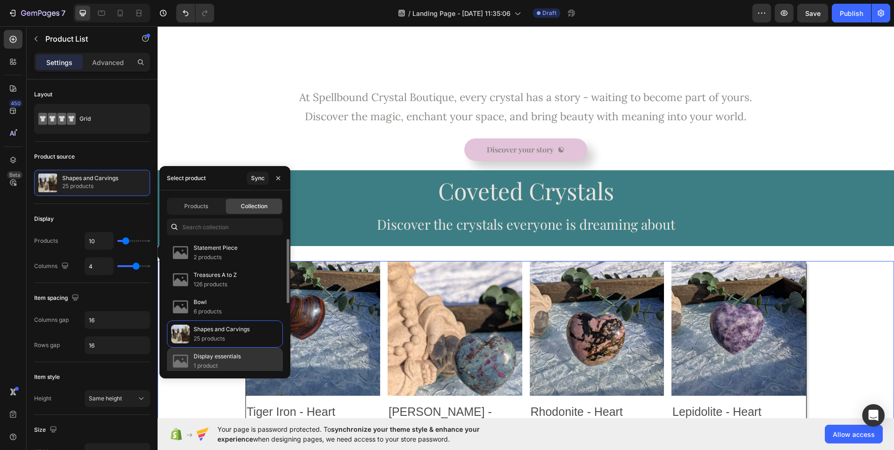
scroll to position [441, 0]
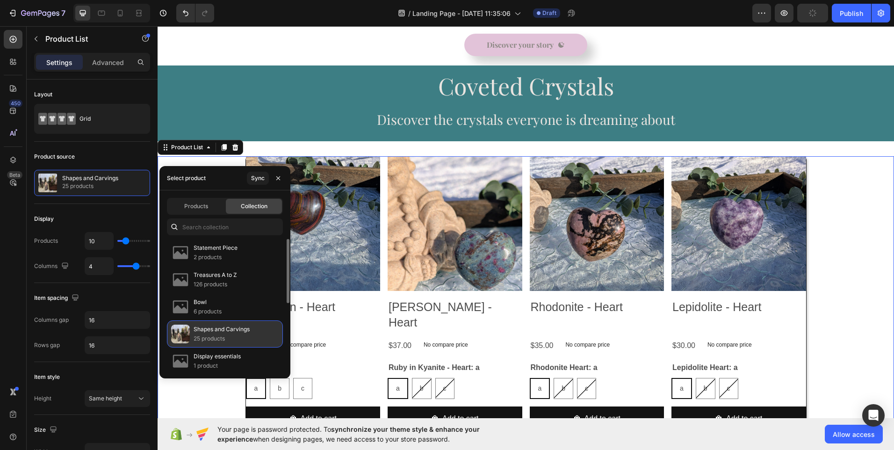
click at [230, 327] on p "Shapes and Carvings" at bounding box center [222, 328] width 56 height 9
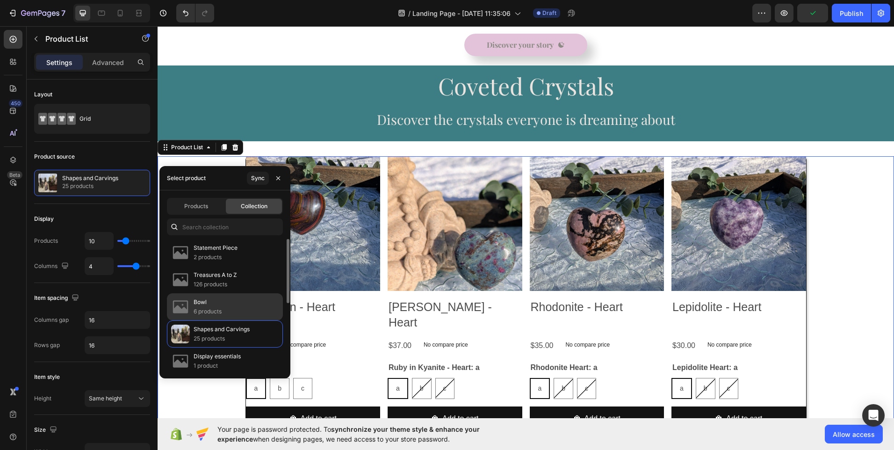
click at [227, 320] on div "Bowl 6 products" at bounding box center [225, 333] width 116 height 27
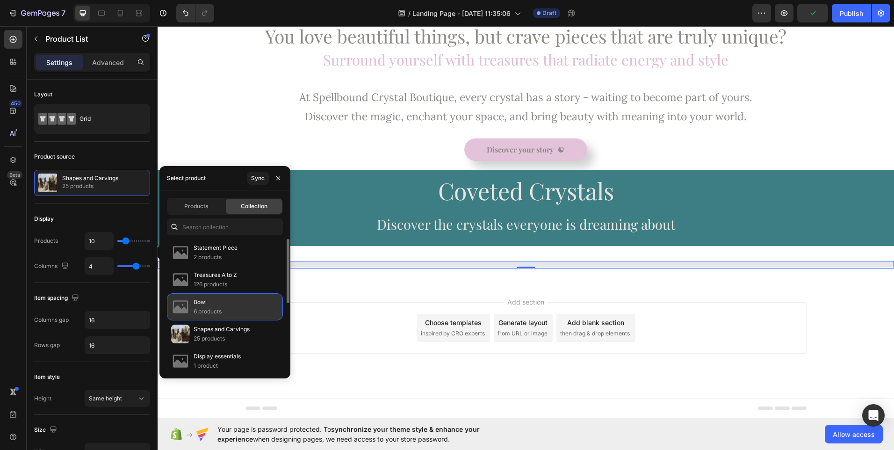
scroll to position [336, 0]
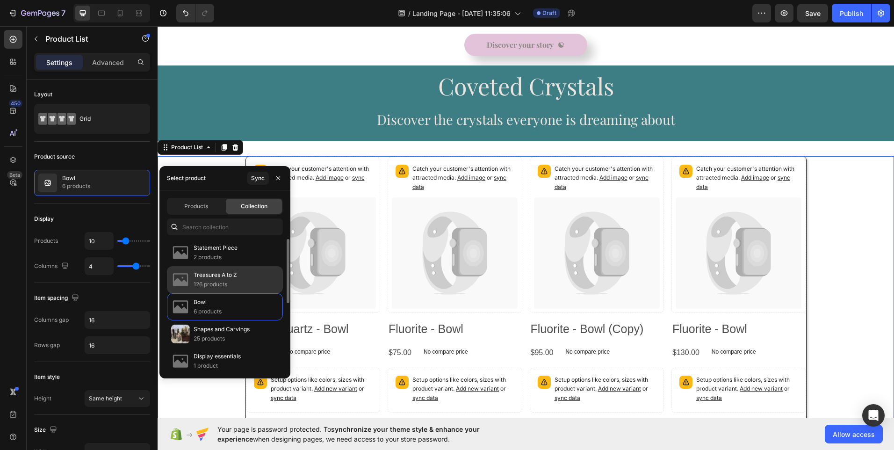
click at [226, 280] on p "126 products" at bounding box center [215, 284] width 43 height 9
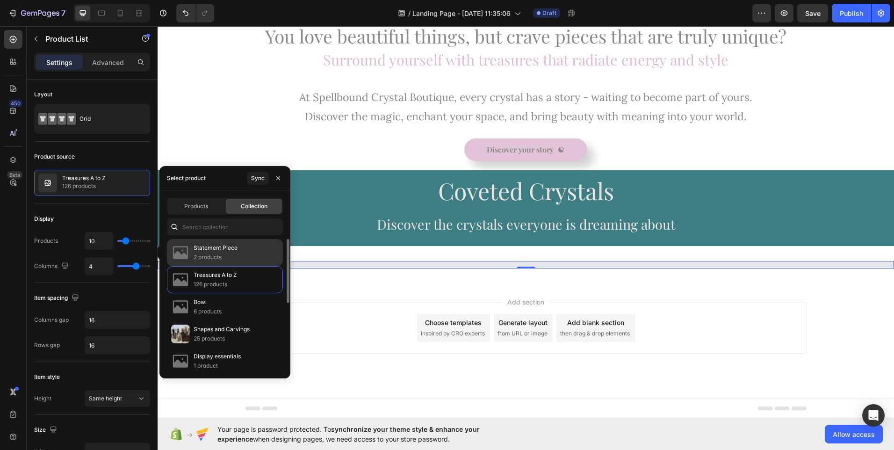
click at [222, 257] on p "2 products" at bounding box center [216, 256] width 44 height 9
click at [215, 253] on p "2 products" at bounding box center [216, 256] width 44 height 9
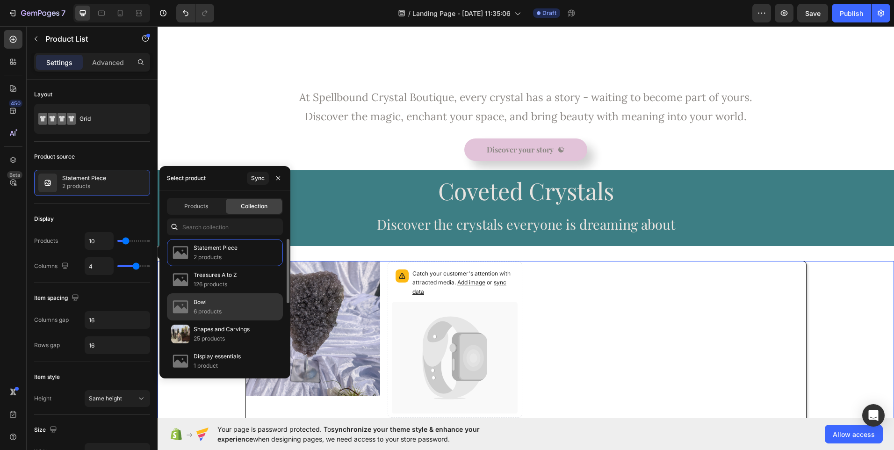
scroll to position [441, 0]
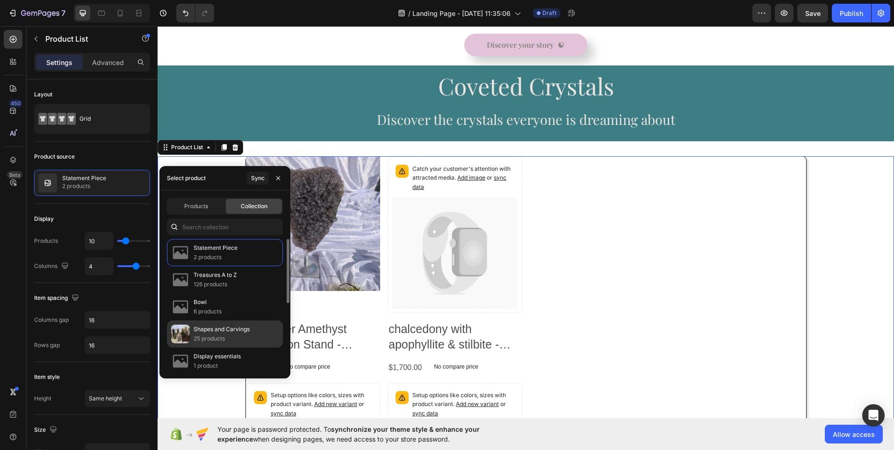
click at [212, 328] on p "Shapes and Carvings" at bounding box center [222, 328] width 56 height 9
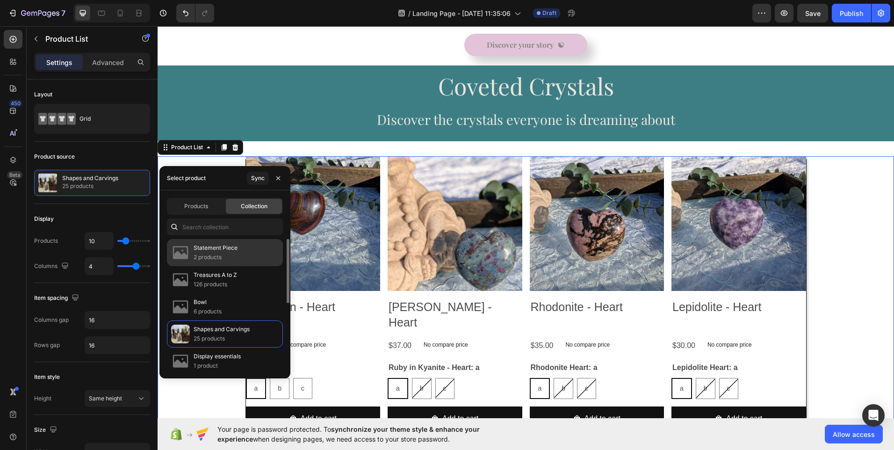
click at [220, 259] on p "2 products" at bounding box center [216, 256] width 44 height 9
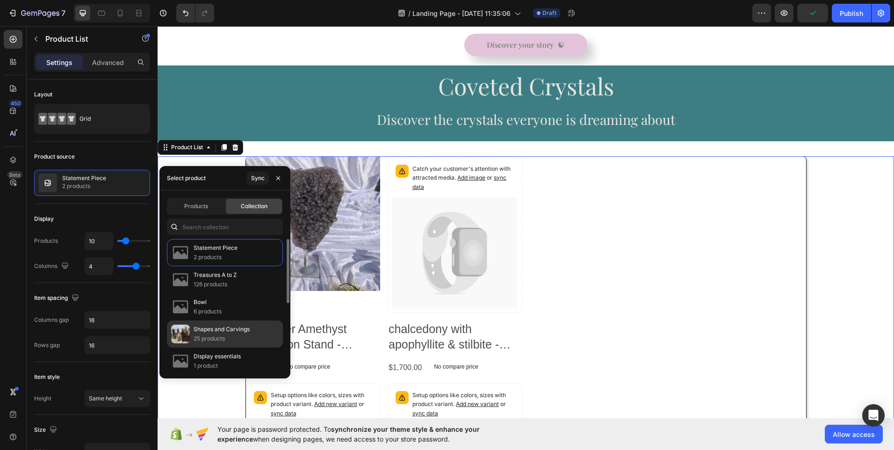
click at [214, 335] on p "25 products" at bounding box center [222, 338] width 56 height 9
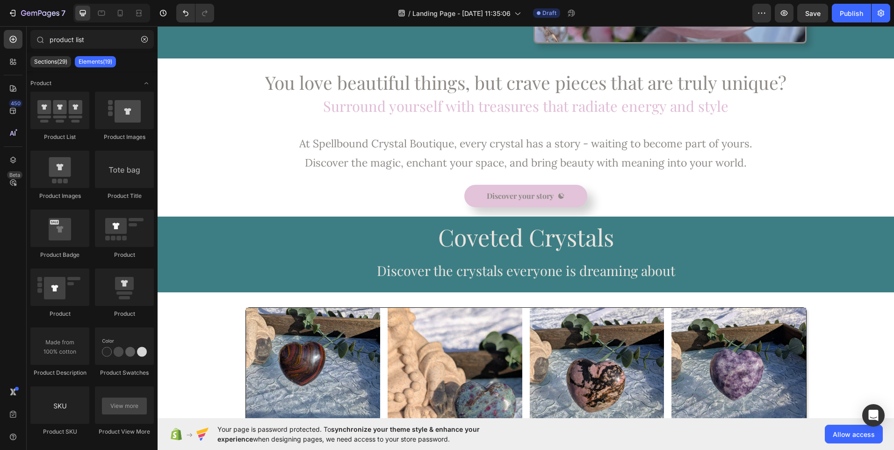
scroll to position [292, 0]
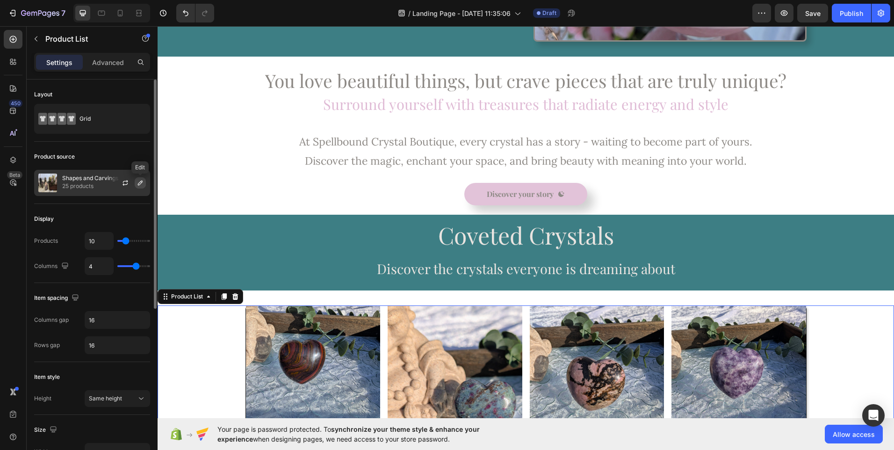
click at [139, 183] on icon "button" at bounding box center [140, 182] width 5 height 5
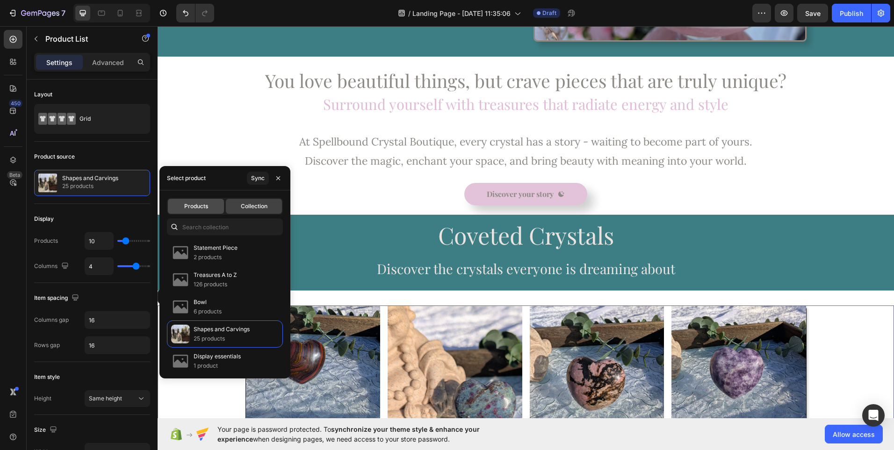
click at [202, 210] on span "Products" at bounding box center [196, 206] width 24 height 8
type input "4"
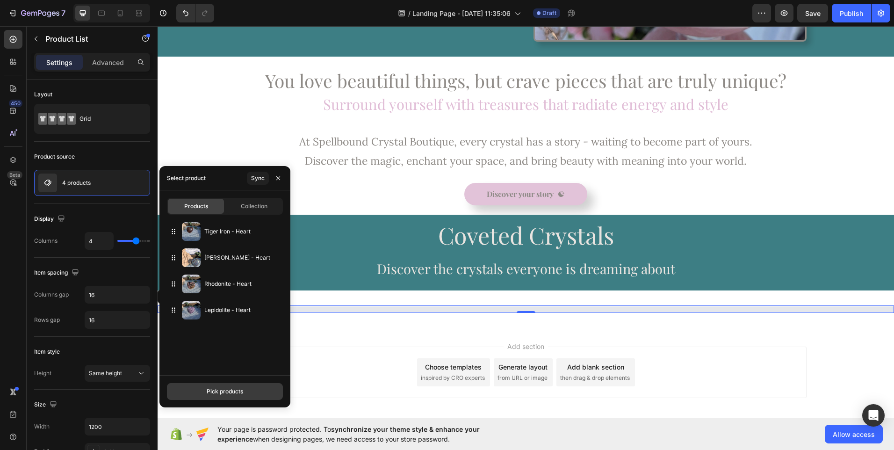
click at [220, 383] on button "Pick products" at bounding box center [225, 391] width 116 height 17
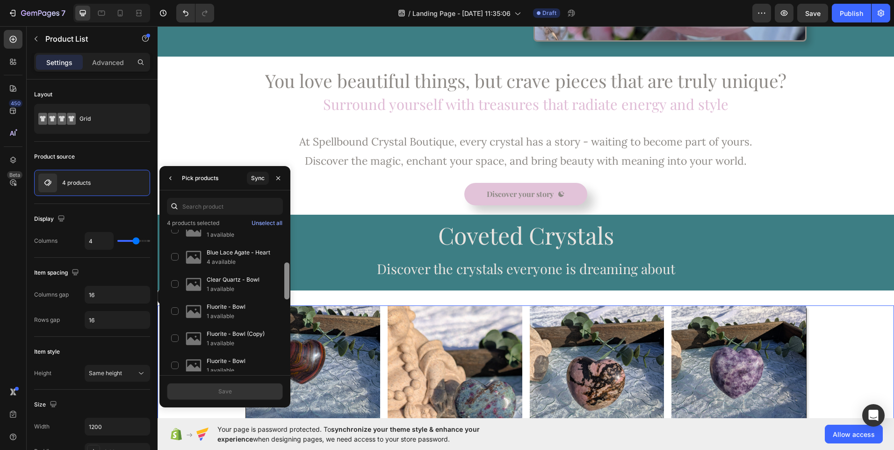
scroll to position [122, 0]
drag, startPoint x: 287, startPoint y: 250, endPoint x: 287, endPoint y: 314, distance: 64.0
click at [287, 314] on div at bounding box center [286, 301] width 7 height 142
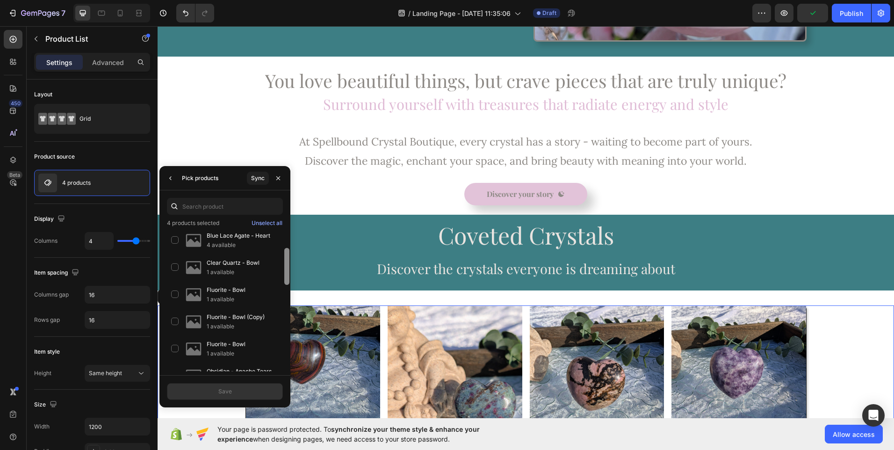
scroll to position [155, 0]
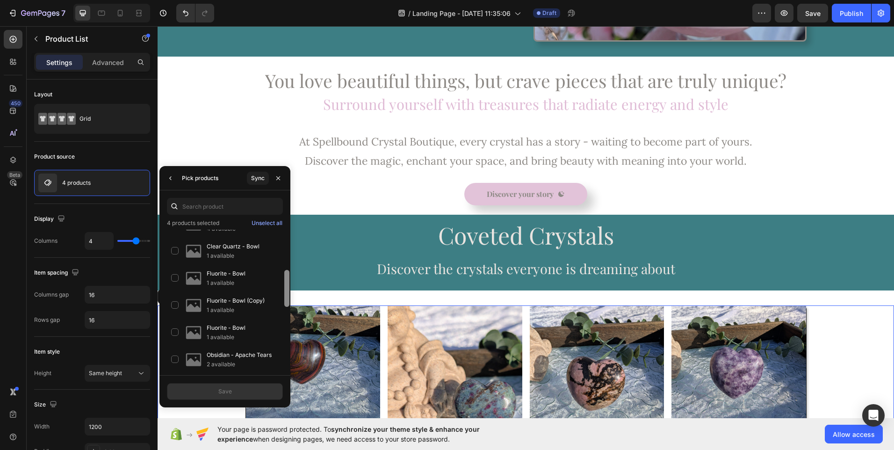
drag, startPoint x: 287, startPoint y: 280, endPoint x: 287, endPoint y: 288, distance: 8.4
click at [287, 288] on div at bounding box center [286, 288] width 5 height 37
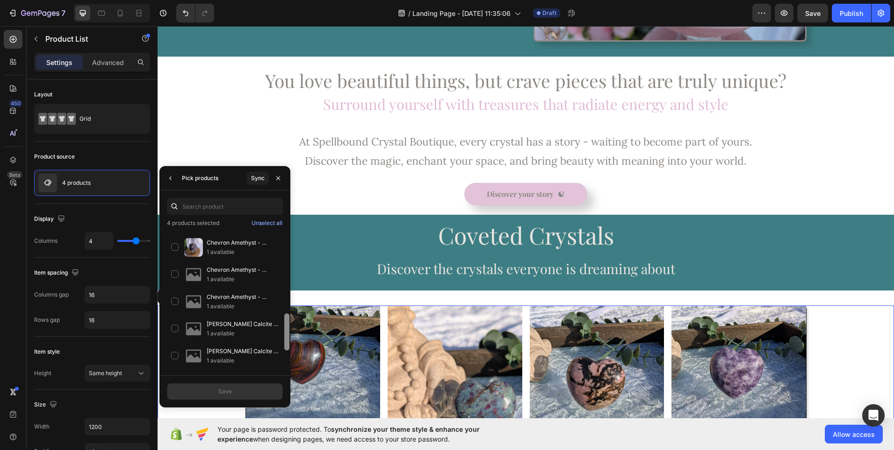
drag, startPoint x: 287, startPoint y: 288, endPoint x: 288, endPoint y: 331, distance: 43.5
click at [288, 331] on div at bounding box center [286, 331] width 5 height 37
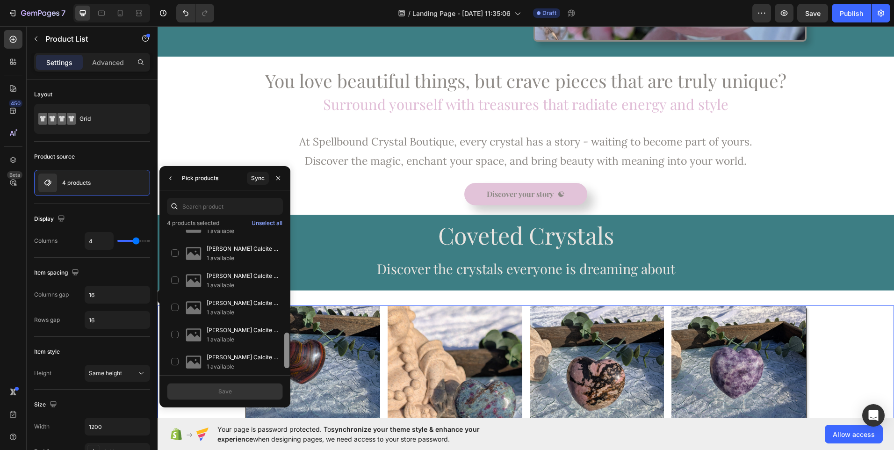
scroll to position [417, 0]
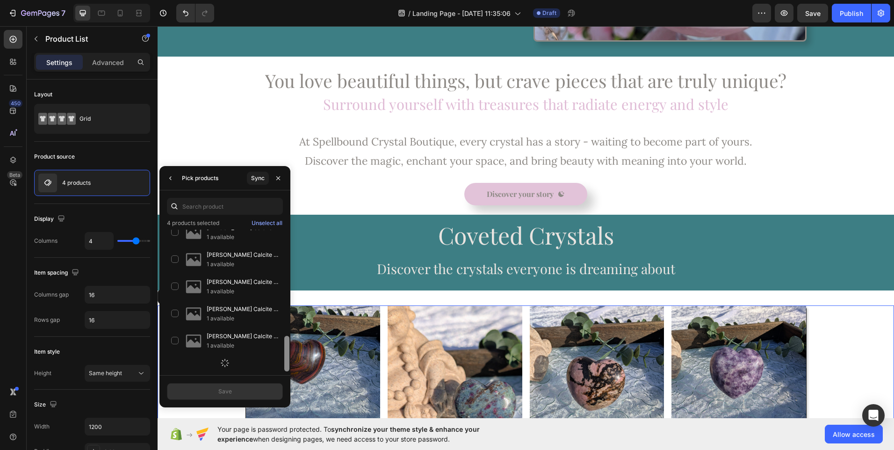
drag, startPoint x: 284, startPoint y: 320, endPoint x: 284, endPoint y: 359, distance: 39.3
click at [284, 359] on div at bounding box center [286, 301] width 7 height 142
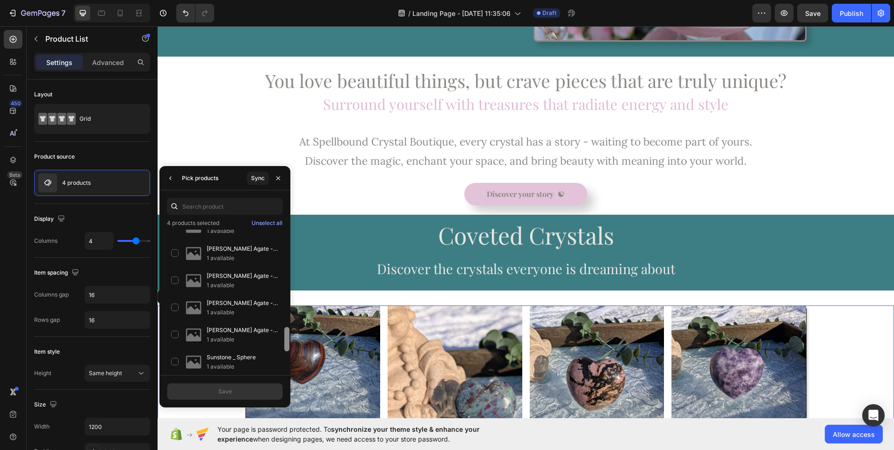
drag, startPoint x: 284, startPoint y: 317, endPoint x: 285, endPoint y: 334, distance: 16.9
click at [285, 334] on div at bounding box center [286, 301] width 7 height 142
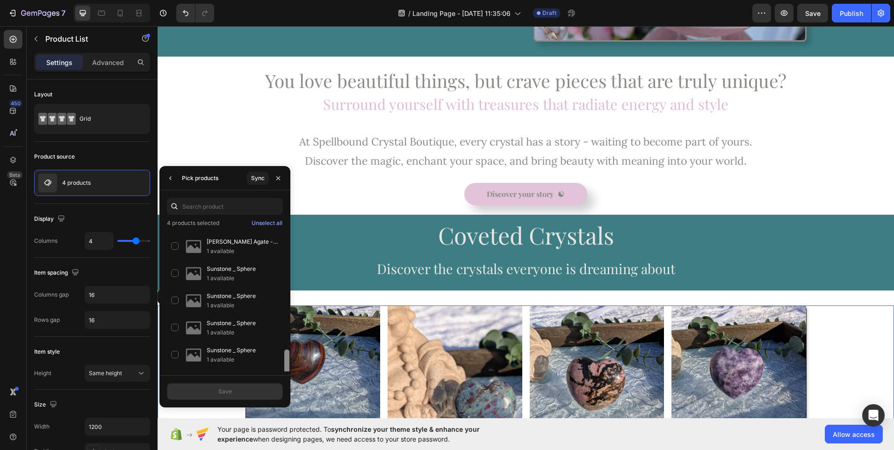
scroll to position [658, 0]
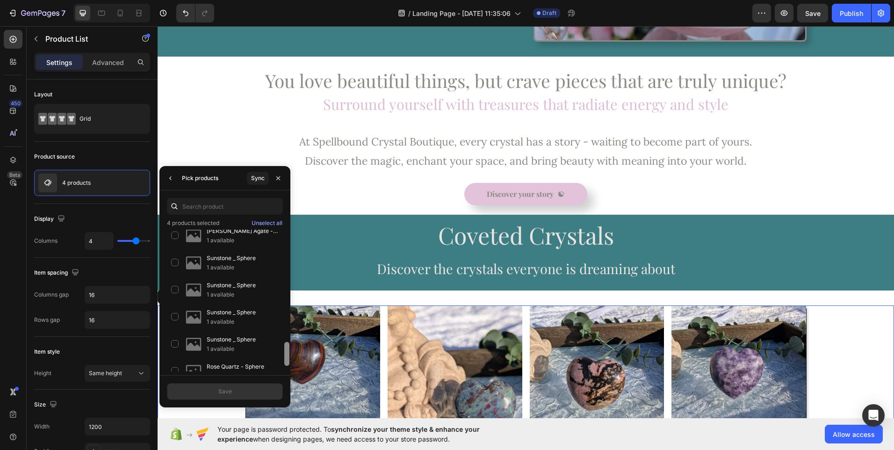
drag, startPoint x: 286, startPoint y: 340, endPoint x: 285, endPoint y: 358, distance: 17.3
click at [285, 358] on div at bounding box center [286, 354] width 5 height 24
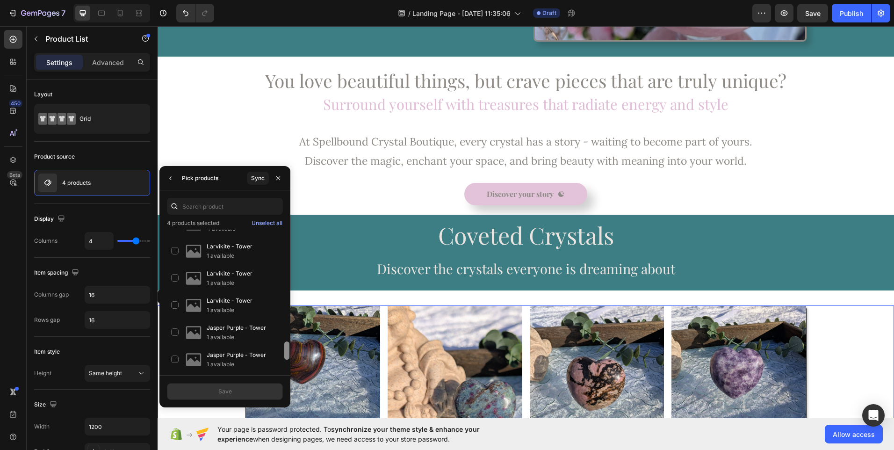
scroll to position [890, 0]
drag, startPoint x: 285, startPoint y: 326, endPoint x: 285, endPoint y: 357, distance: 30.4
click at [285, 357] on div at bounding box center [286, 355] width 5 height 18
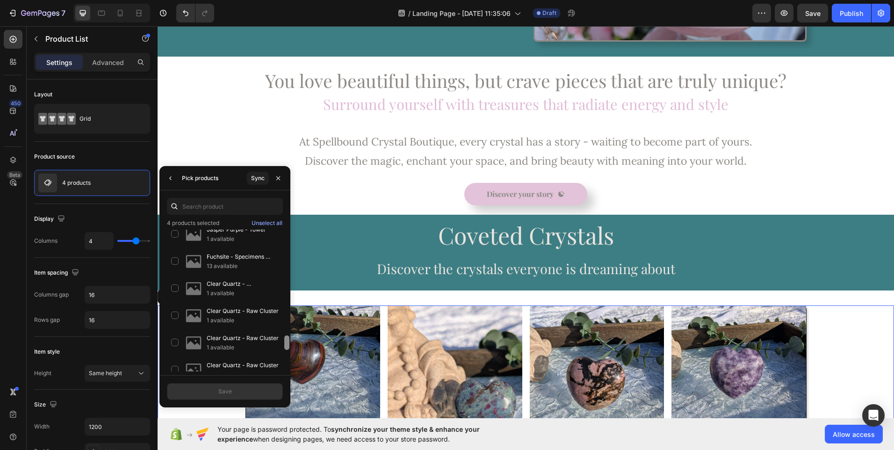
scroll to position [1019, 0]
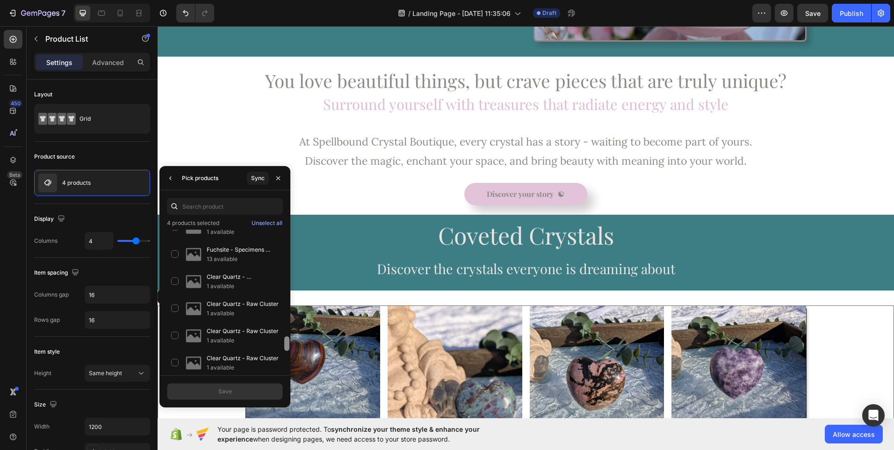
drag, startPoint x: 285, startPoint y: 353, endPoint x: 285, endPoint y: 370, distance: 16.8
click at [285, 370] on div at bounding box center [286, 301] width 7 height 142
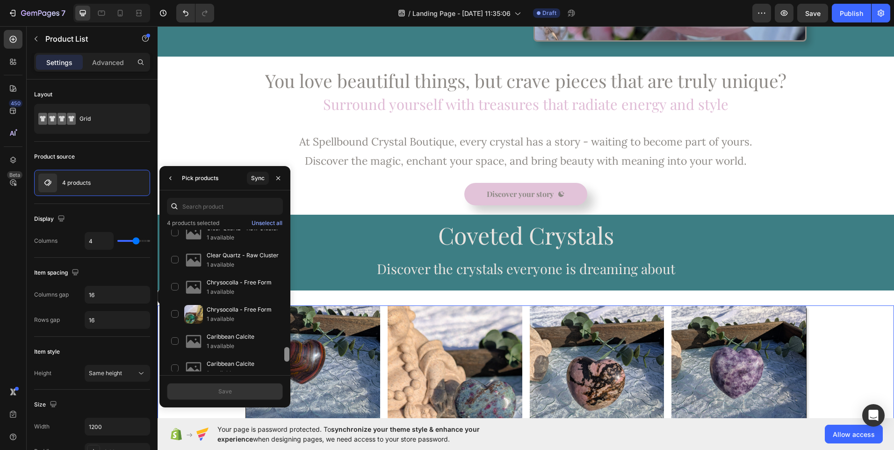
drag, startPoint x: 285, startPoint y: 345, endPoint x: 285, endPoint y: 355, distance: 10.8
click at [285, 355] on div at bounding box center [286, 354] width 5 height 14
click at [230, 316] on p "1 available" at bounding box center [243, 318] width 72 height 9
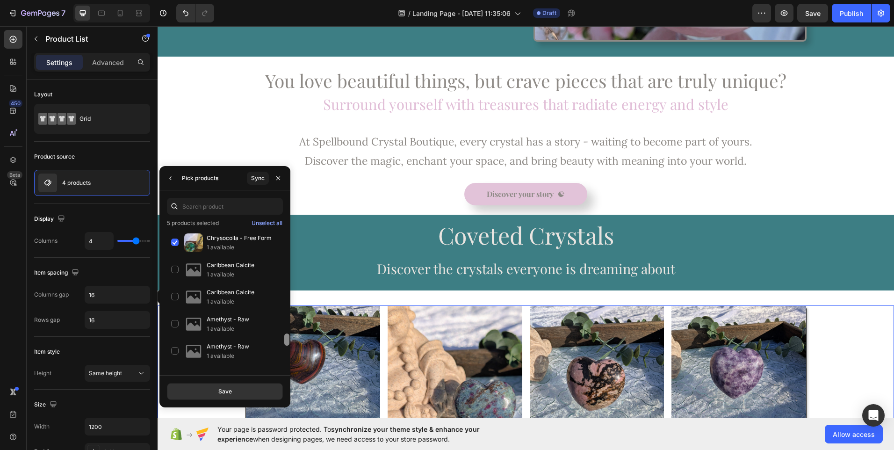
drag, startPoint x: 286, startPoint y: 355, endPoint x: 286, endPoint y: 363, distance: 7.5
click at [286, 363] on div at bounding box center [286, 301] width 7 height 142
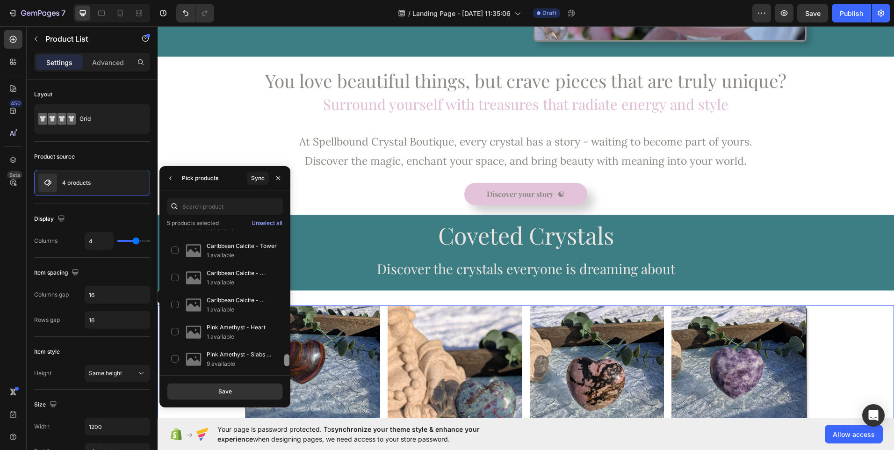
scroll to position [1445, 0]
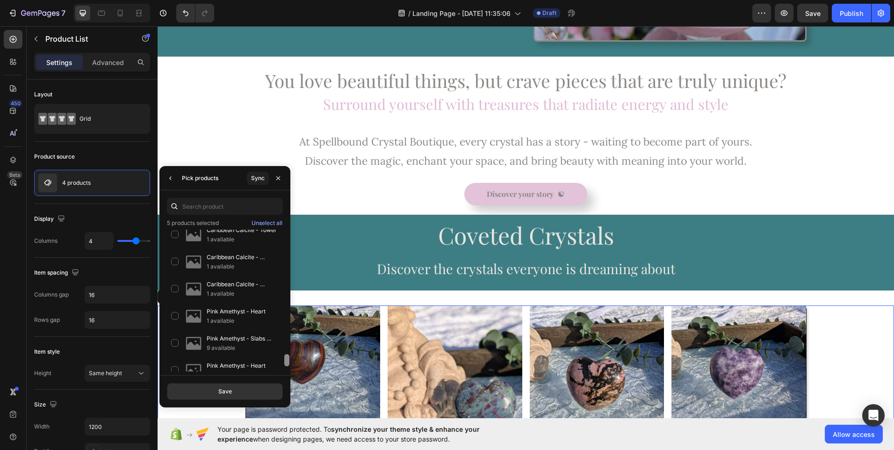
drag, startPoint x: 286, startPoint y: 337, endPoint x: 286, endPoint y: 359, distance: 22.0
click at [286, 359] on div at bounding box center [286, 301] width 7 height 142
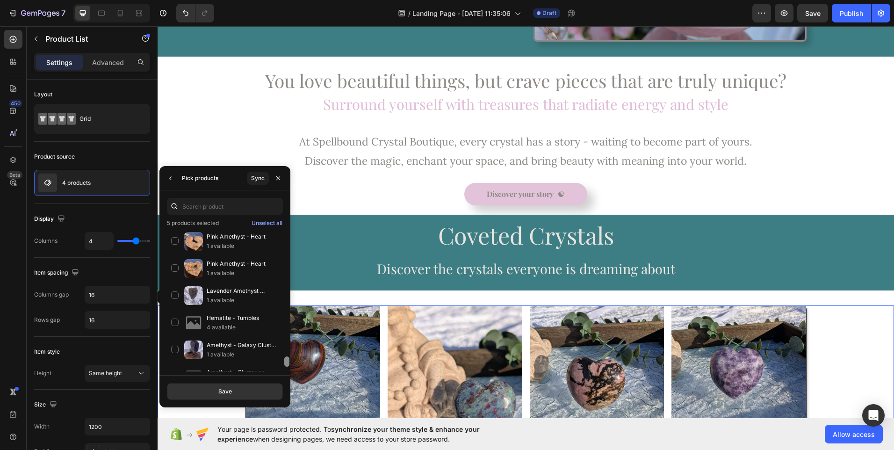
scroll to position [1608, 0]
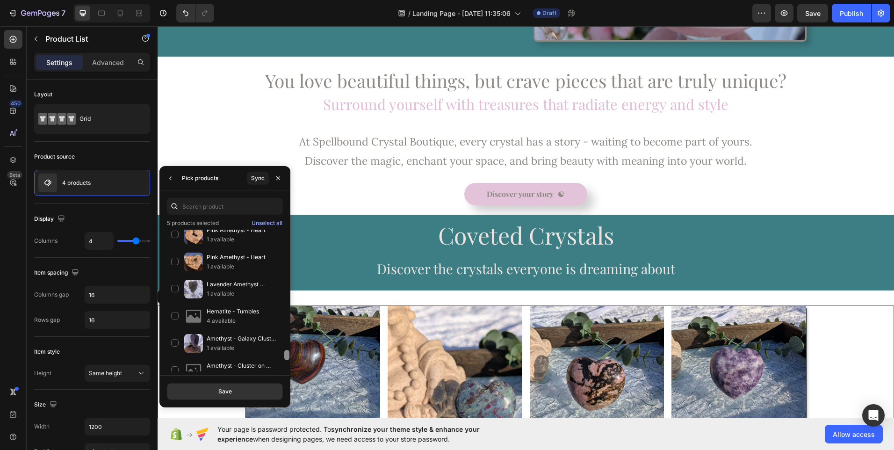
drag, startPoint x: 286, startPoint y: 342, endPoint x: 286, endPoint y: 354, distance: 12.2
click at [286, 354] on div at bounding box center [286, 355] width 5 height 10
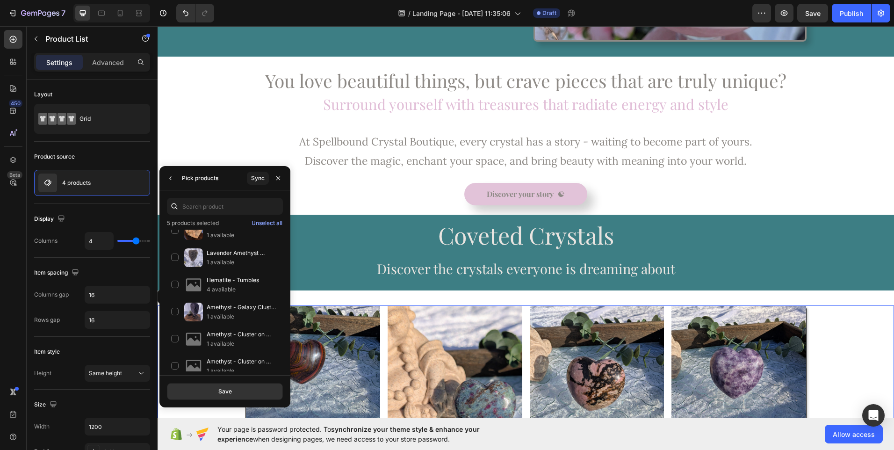
scroll to position [1671, 0]
click at [286, 359] on div at bounding box center [286, 359] width 5 height 10
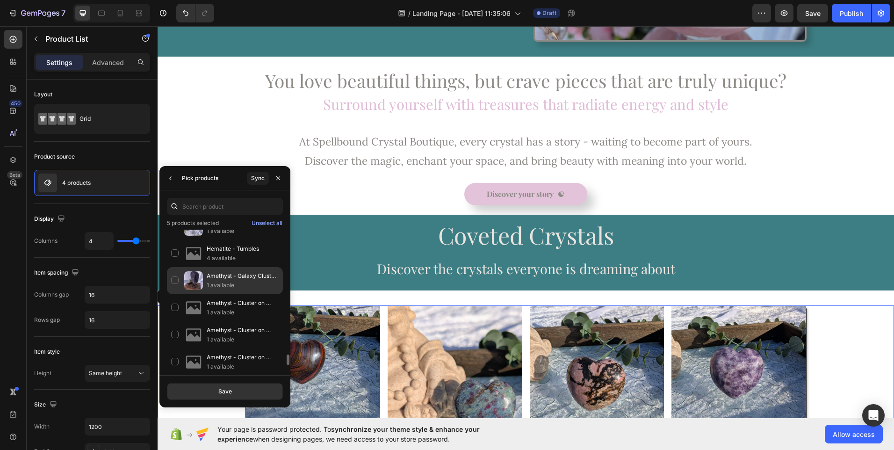
click at [242, 281] on p "1 available" at bounding box center [243, 284] width 72 height 9
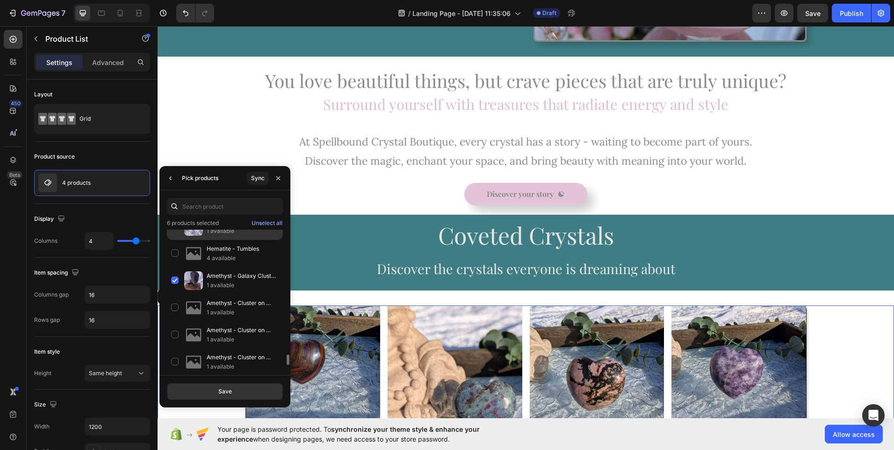
click at [241, 235] on p "1 available" at bounding box center [243, 230] width 72 height 9
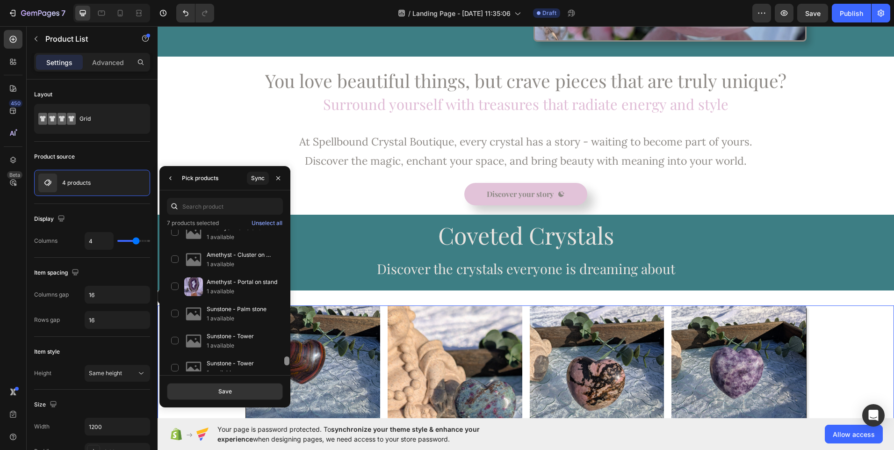
scroll to position [1783, 0]
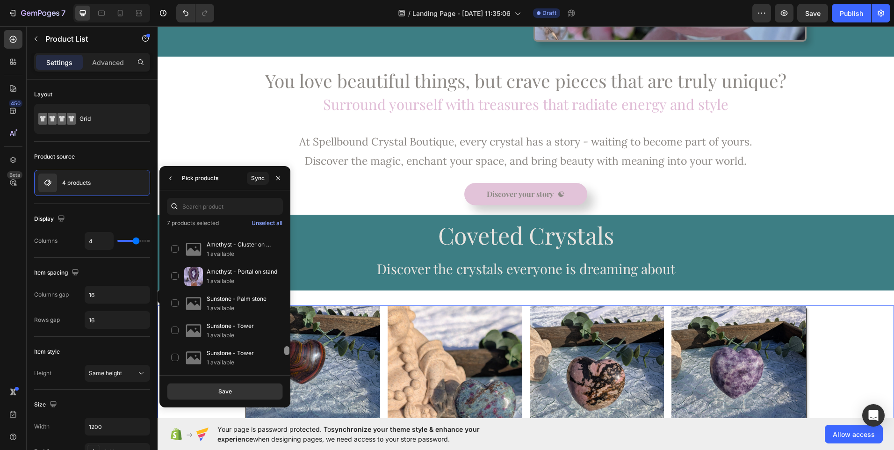
drag, startPoint x: 287, startPoint y: 362, endPoint x: 286, endPoint y: 370, distance: 8.5
click at [286, 370] on div at bounding box center [286, 301] width 7 height 142
click at [254, 275] on p "Amethyst - Portal on stand" at bounding box center [243, 271] width 72 height 9
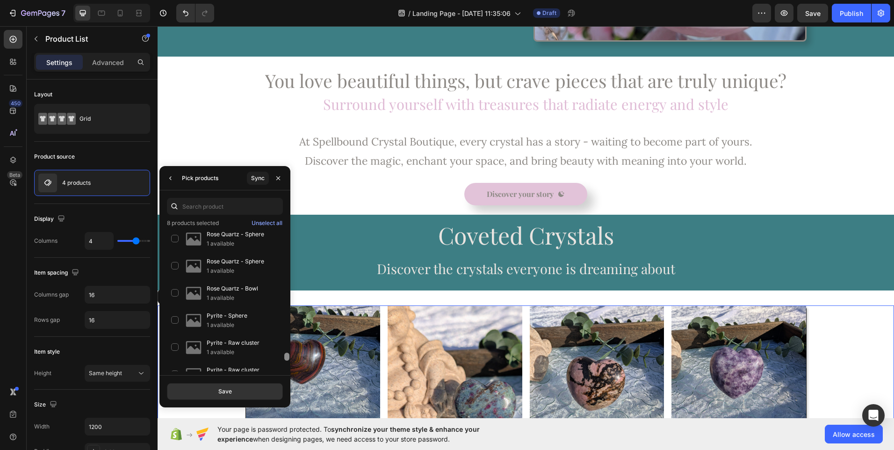
scroll to position [2147, 0]
drag, startPoint x: 286, startPoint y: 353, endPoint x: 287, endPoint y: 377, distance: 23.9
click at [287, 377] on div "8 products selected Unselect all Tiger Iron - Heart 3 available Ruby kyanite - …" at bounding box center [224, 298] width 131 height 217
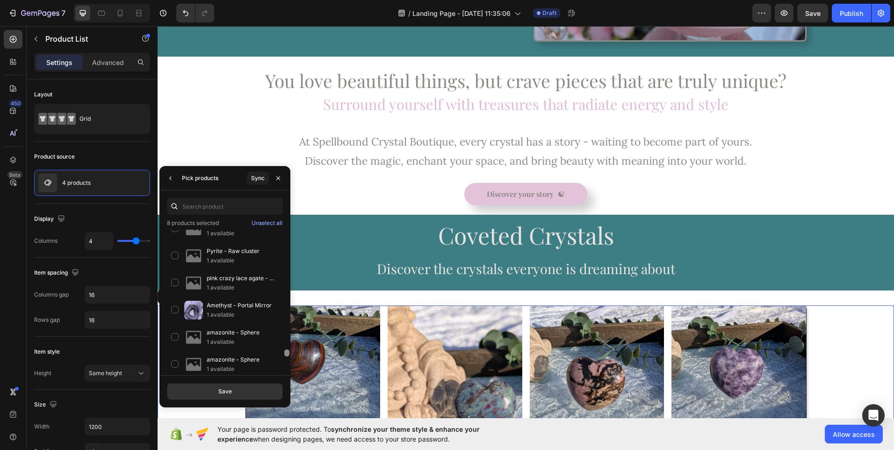
drag, startPoint x: 287, startPoint y: 358, endPoint x: 287, endPoint y: 366, distance: 8.4
click at [287, 366] on div at bounding box center [286, 301] width 7 height 142
click at [179, 323] on div "Amethyst - Portal Mirror 1 available" at bounding box center [225, 336] width 116 height 27
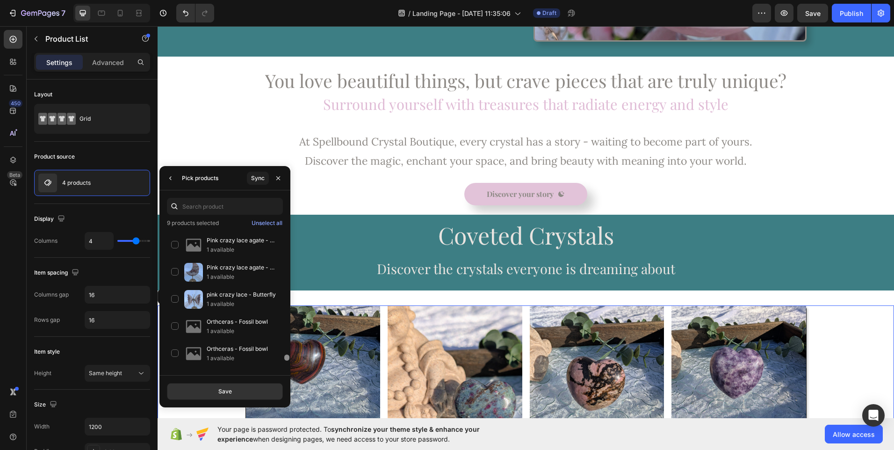
drag, startPoint x: 286, startPoint y: 352, endPoint x: 289, endPoint y: 383, distance: 30.6
click at [289, 383] on div "9 products selected Unselect all Tiger Iron - Heart 3 available Ruby kyanite - …" at bounding box center [224, 298] width 131 height 217
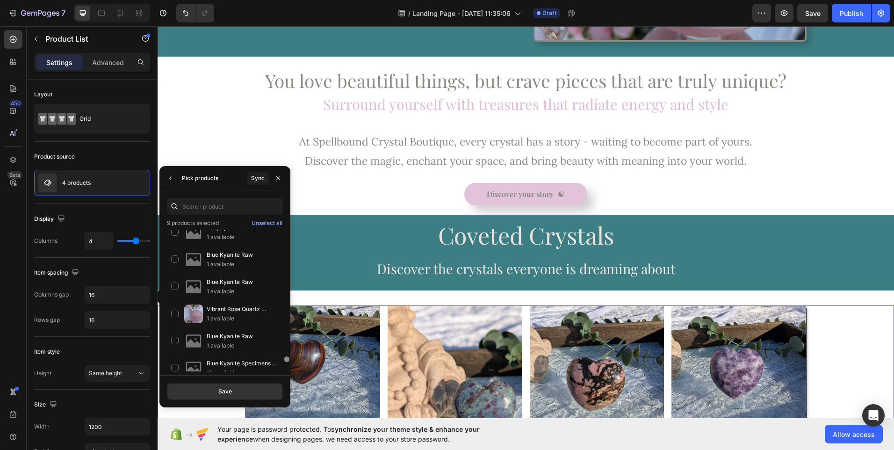
drag, startPoint x: 285, startPoint y: 355, endPoint x: 285, endPoint y: 366, distance: 11.2
click at [285, 366] on div at bounding box center [286, 301] width 7 height 142
click at [179, 327] on div "Vibrant Rose Quartz Sphere - Blushing Beauty 1 available" at bounding box center [225, 340] width 116 height 27
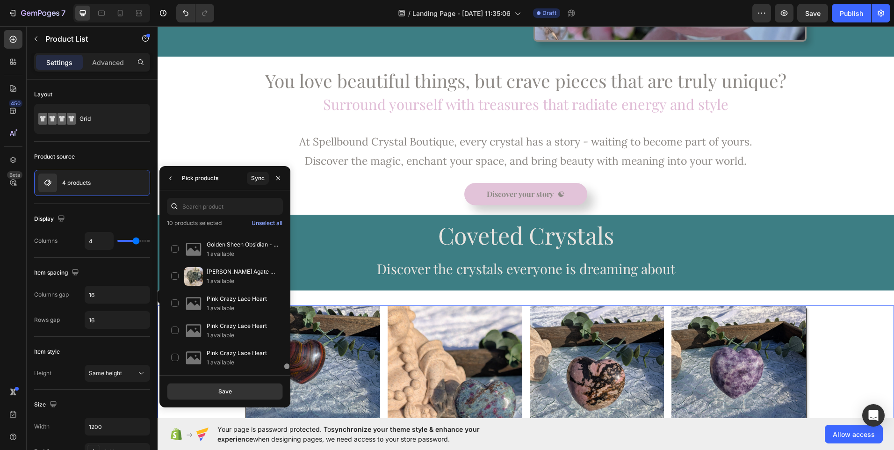
scroll to position [3356, 0]
drag, startPoint x: 287, startPoint y: 357, endPoint x: 289, endPoint y: 370, distance: 13.2
click at [289, 370] on div at bounding box center [286, 301] width 7 height 142
drag, startPoint x: 287, startPoint y: 367, endPoint x: 287, endPoint y: 375, distance: 7.9
click at [287, 375] on div "10 products selected Unselect all Tiger Iron - Heart 3 available Ruby kyanite -…" at bounding box center [224, 298] width 131 height 217
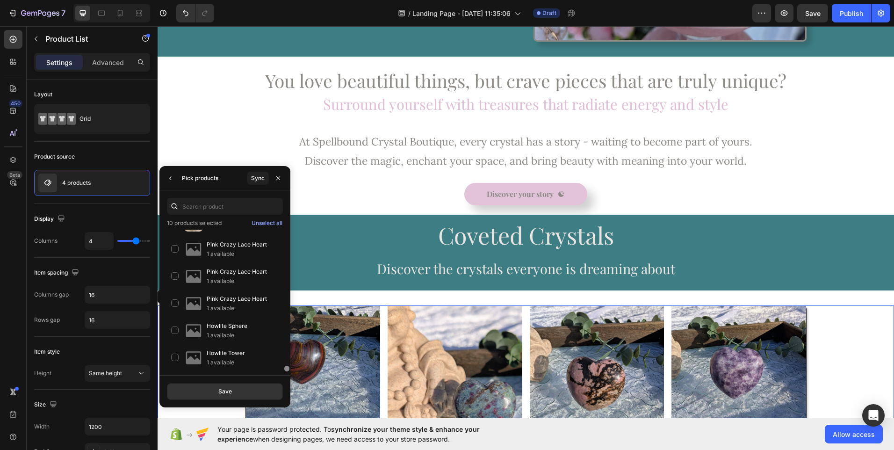
click at [286, 367] on div at bounding box center [286, 369] width 5 height 6
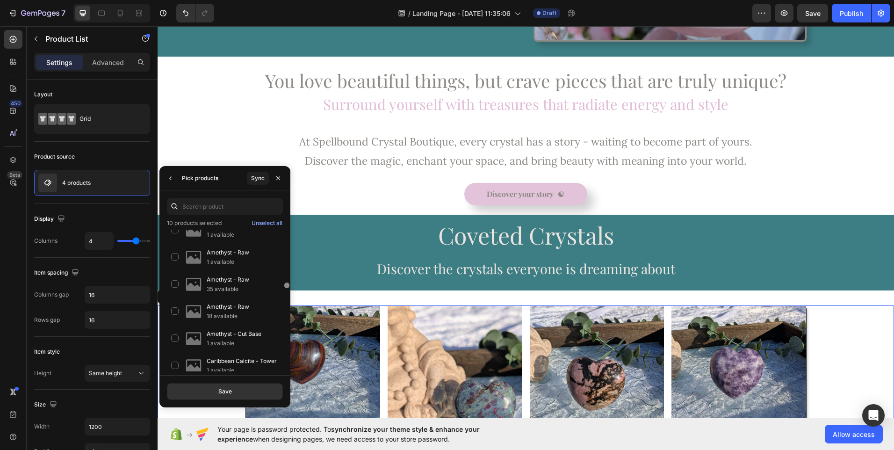
scroll to position [0, 0]
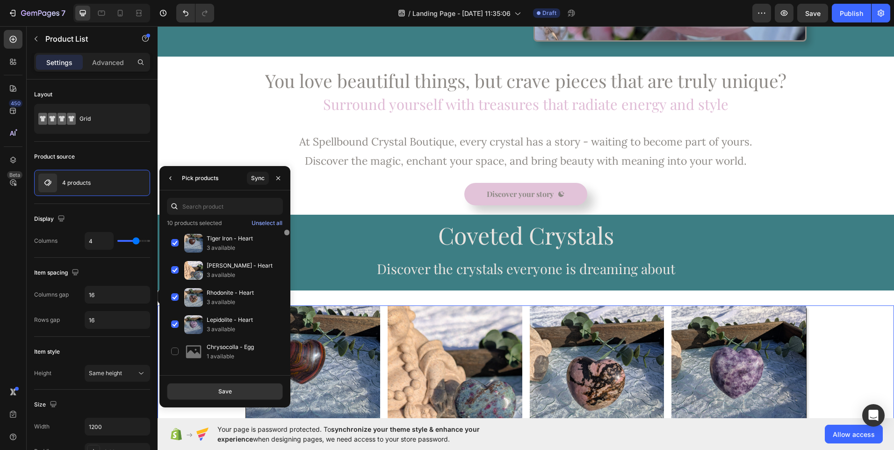
drag, startPoint x: 286, startPoint y: 367, endPoint x: 286, endPoint y: 215, distance: 152.4
click at [286, 215] on div "10 products selected Unselect all Tiger Iron - Heart 3 available Ruby kyanite -…" at bounding box center [224, 282] width 131 height 185
click at [226, 392] on div "Save" at bounding box center [225, 391] width 14 height 8
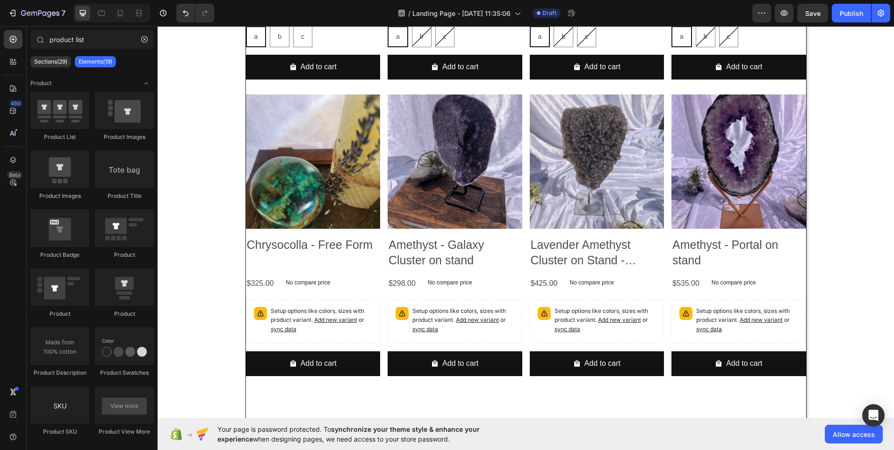
scroll to position [790, 0]
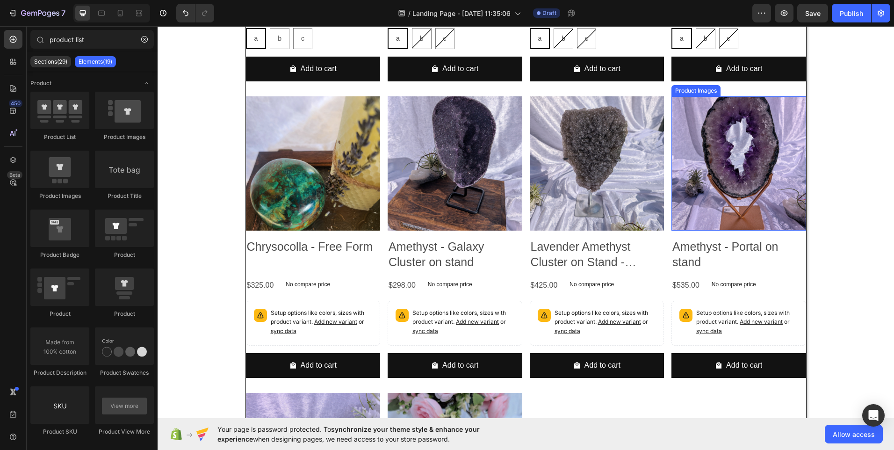
click at [740, 156] on img at bounding box center [738, 163] width 135 height 135
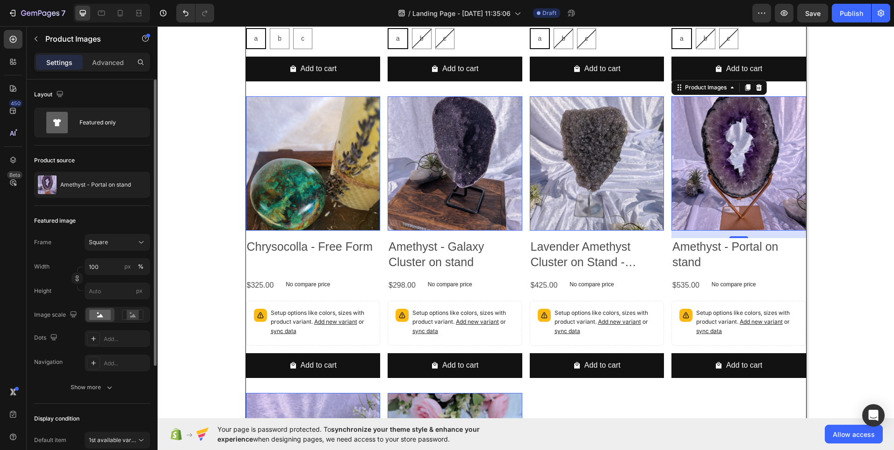
click at [51, 245] on div "[GEOGRAPHIC_DATA]" at bounding box center [92, 242] width 116 height 17
click at [141, 244] on icon at bounding box center [140, 241] width 9 height 9
click at [117, 332] on div "Custom" at bounding box center [115, 334] width 54 height 8
click at [141, 244] on icon at bounding box center [140, 241] width 9 height 9
click at [137, 279] on icon at bounding box center [138, 283] width 6 height 8
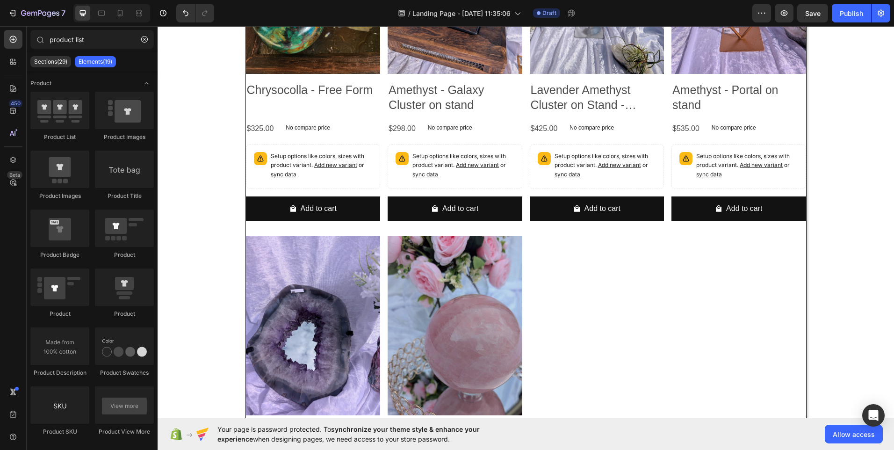
scroll to position [1086, 0]
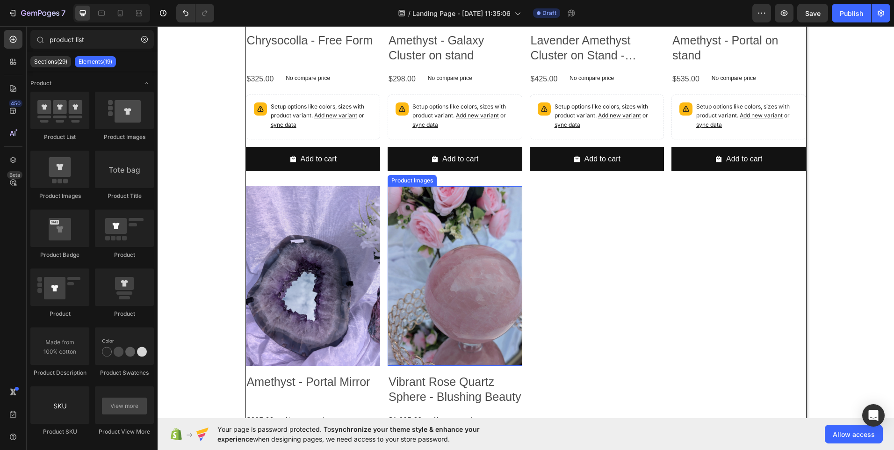
drag, startPoint x: 442, startPoint y: 251, endPoint x: 364, endPoint y: 250, distance: 78.5
click at [442, 251] on img at bounding box center [455, 275] width 135 height 179
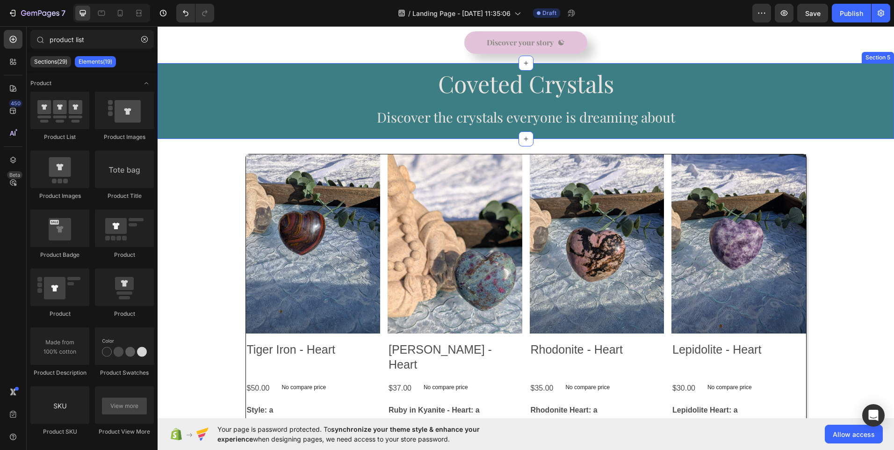
scroll to position [395, 0]
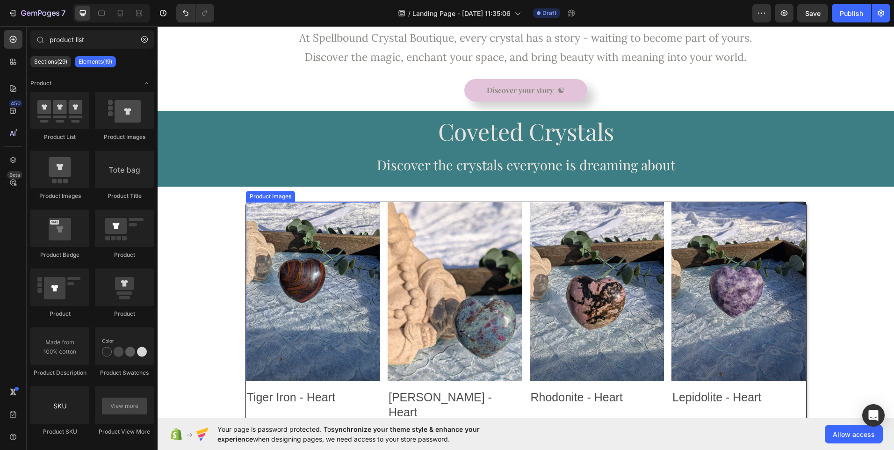
click at [352, 254] on img at bounding box center [313, 291] width 135 height 179
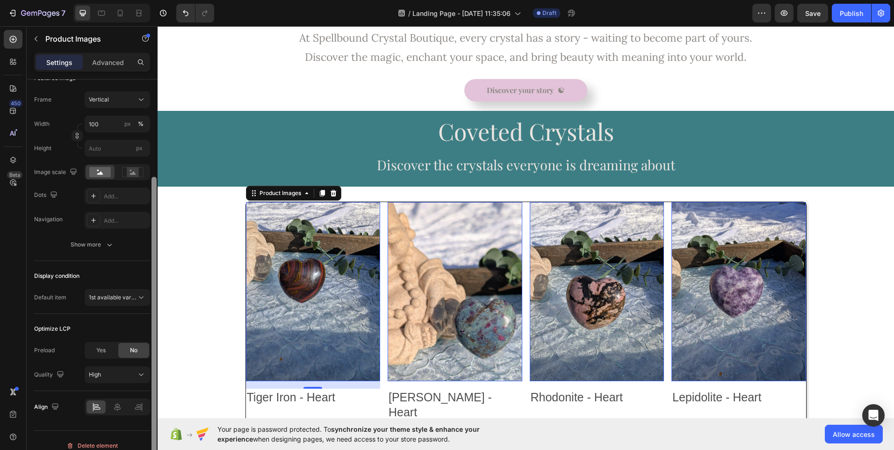
scroll to position [153, 0]
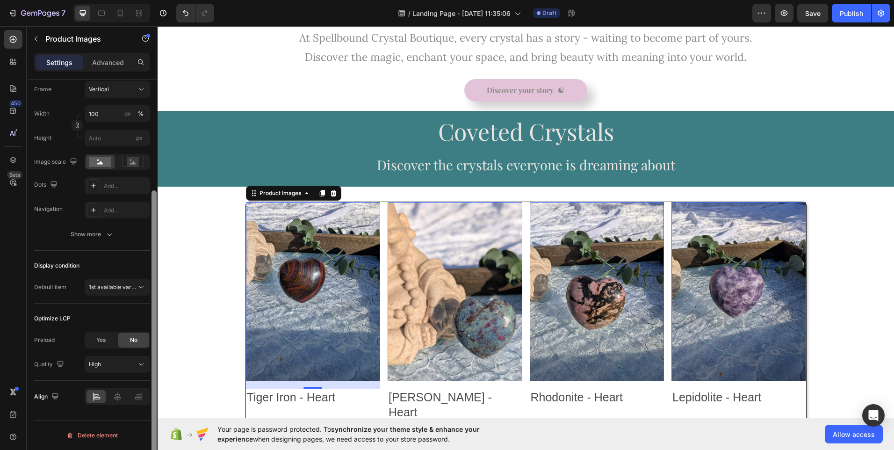
drag, startPoint x: 153, startPoint y: 162, endPoint x: 155, endPoint y: 303, distance: 141.6
click at [155, 303] on div at bounding box center [153, 333] width 5 height 286
click at [142, 288] on icon at bounding box center [140, 286] width 9 height 9
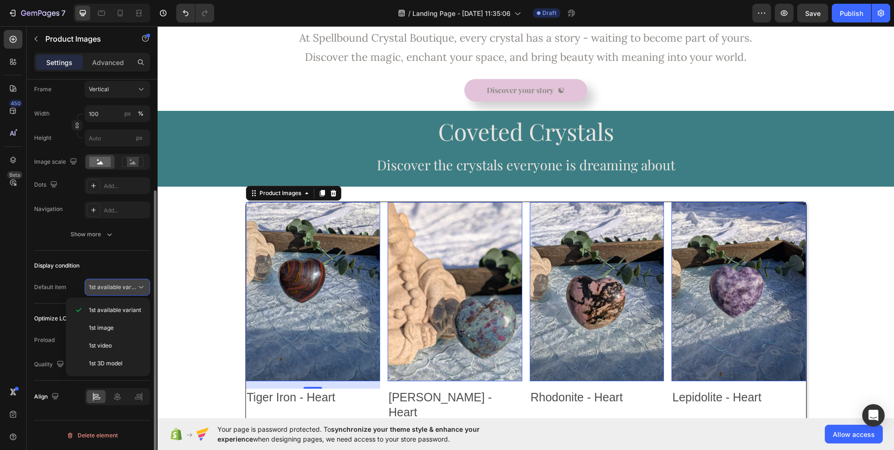
click at [142, 288] on icon at bounding box center [140, 286] width 9 height 9
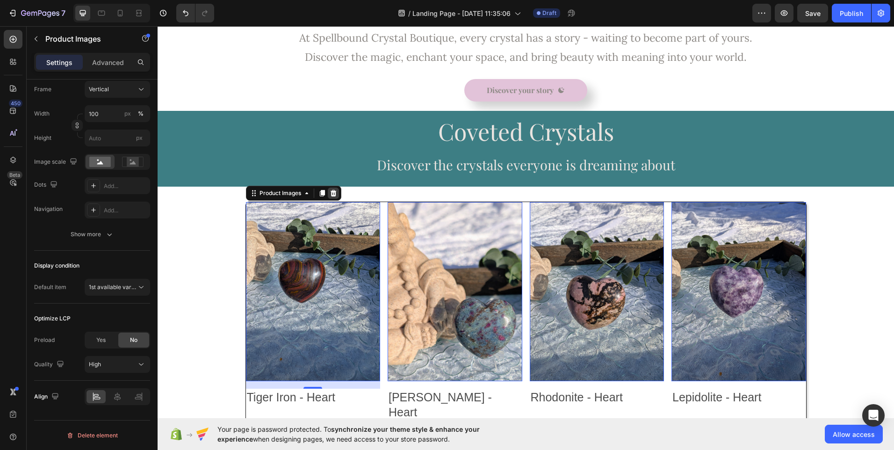
click at [331, 190] on icon at bounding box center [333, 192] width 6 height 7
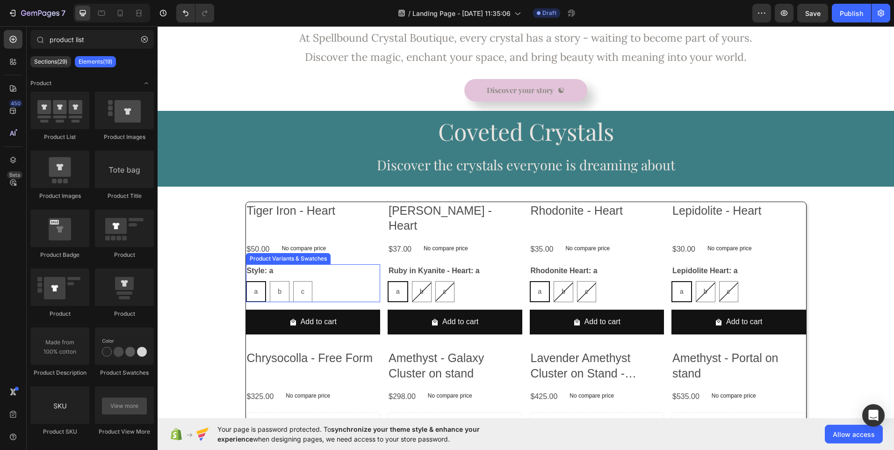
click at [347, 264] on div "Style: a a a a b b b c c c" at bounding box center [313, 283] width 135 height 38
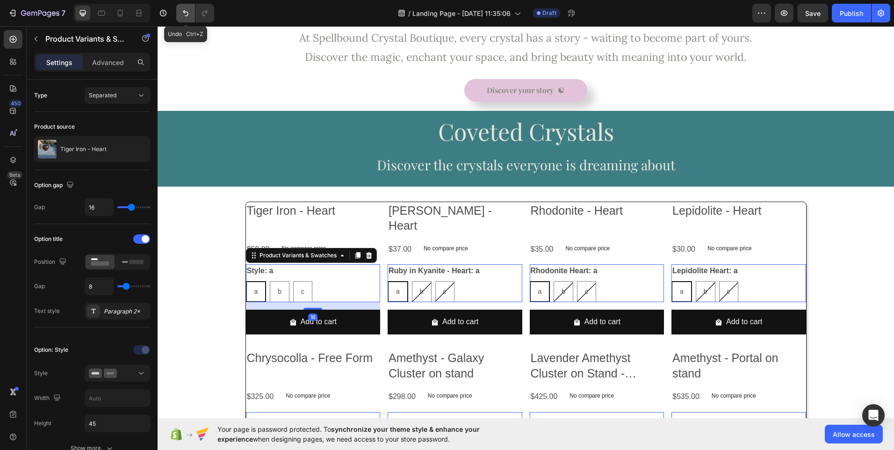
click at [182, 18] on button "Undo/Redo" at bounding box center [185, 13] width 19 height 19
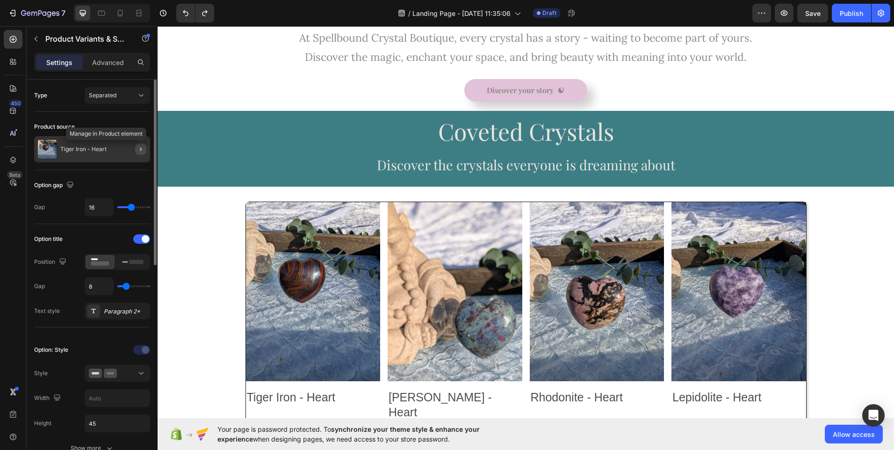
click at [139, 147] on icon "button" at bounding box center [140, 148] width 7 height 7
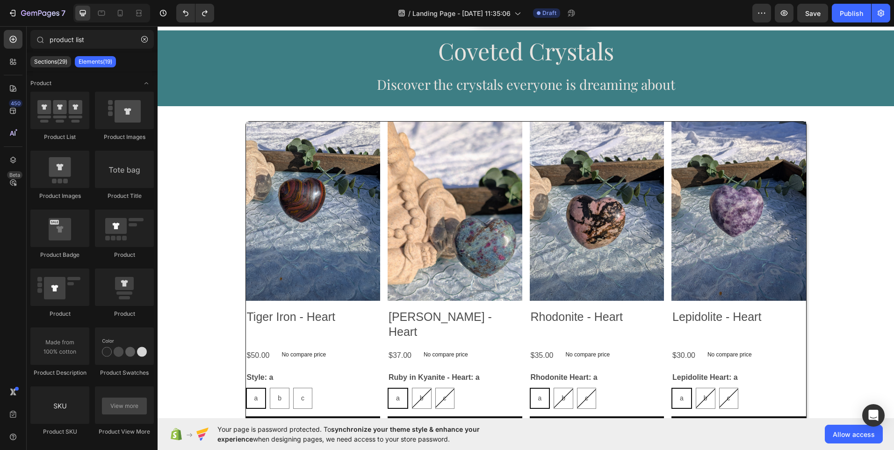
scroll to position [231, 0]
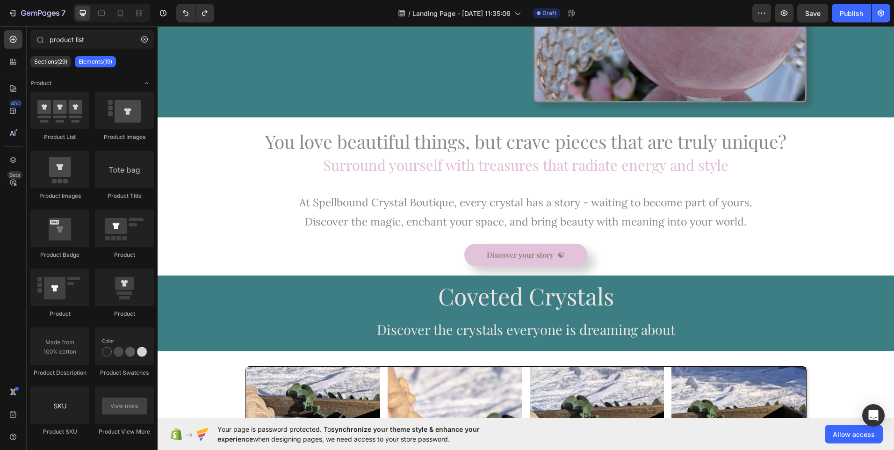
click at [99, 63] on p "Elements(19)" at bounding box center [96, 61] width 34 height 7
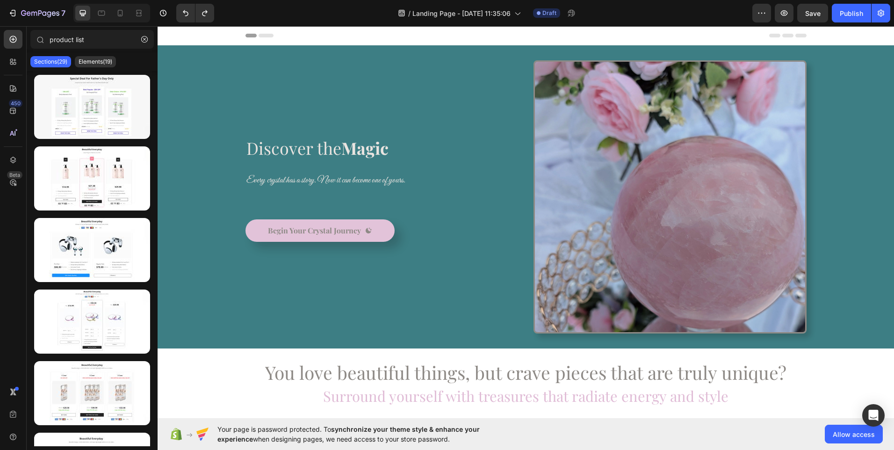
scroll to position [231, 0]
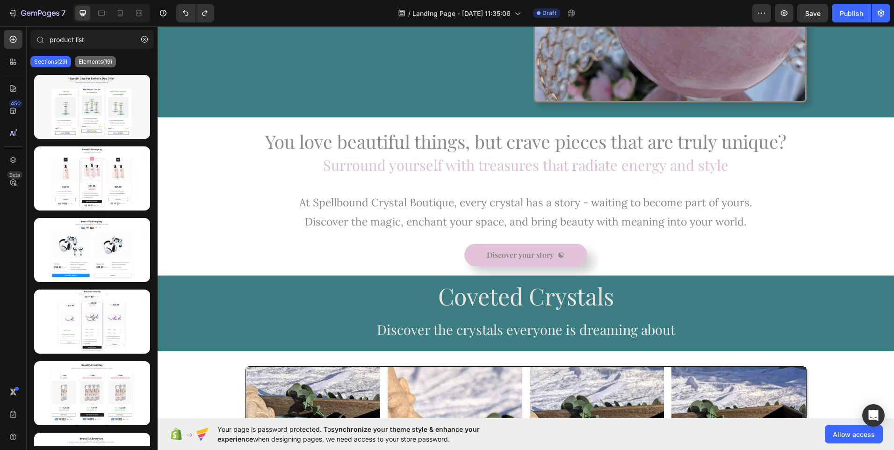
click at [95, 60] on p "Elements(19)" at bounding box center [96, 61] width 34 height 7
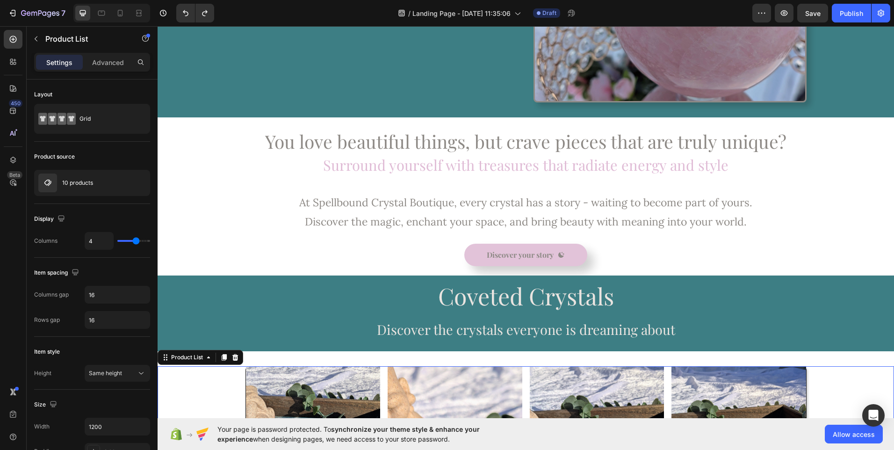
click at [273, 381] on img at bounding box center [313, 455] width 135 height 179
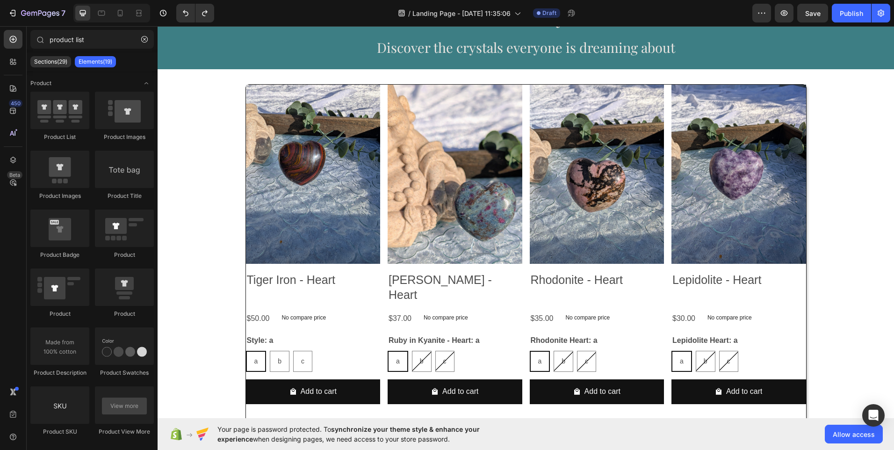
scroll to position [352, 0]
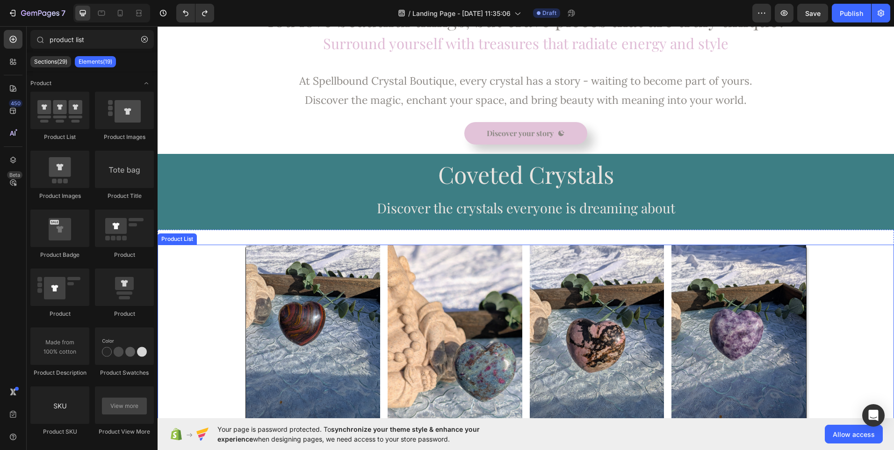
click at [177, 240] on div "Product List" at bounding box center [177, 239] width 36 height 8
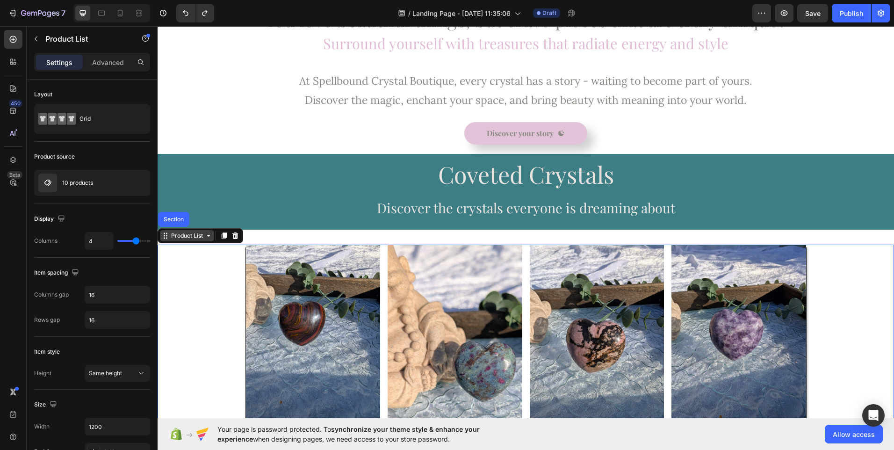
click at [169, 241] on div "Product List" at bounding box center [187, 235] width 54 height 11
click at [266, 294] on img at bounding box center [313, 334] width 135 height 179
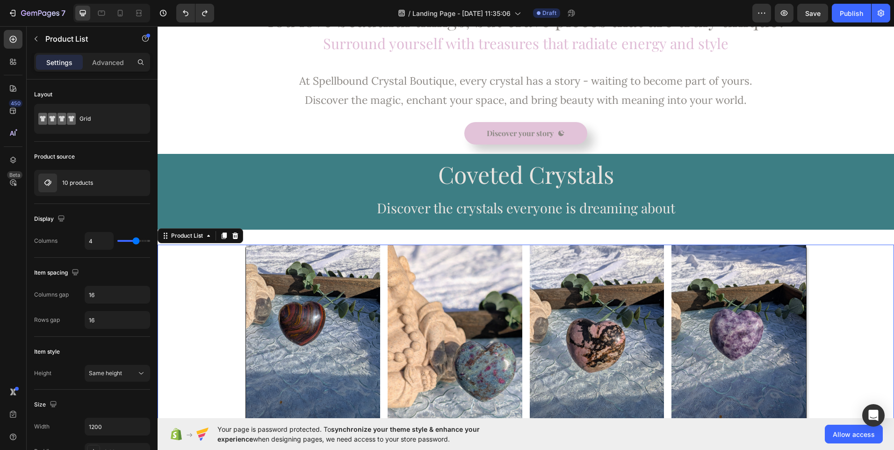
click at [509, 281] on img at bounding box center [455, 334] width 135 height 179
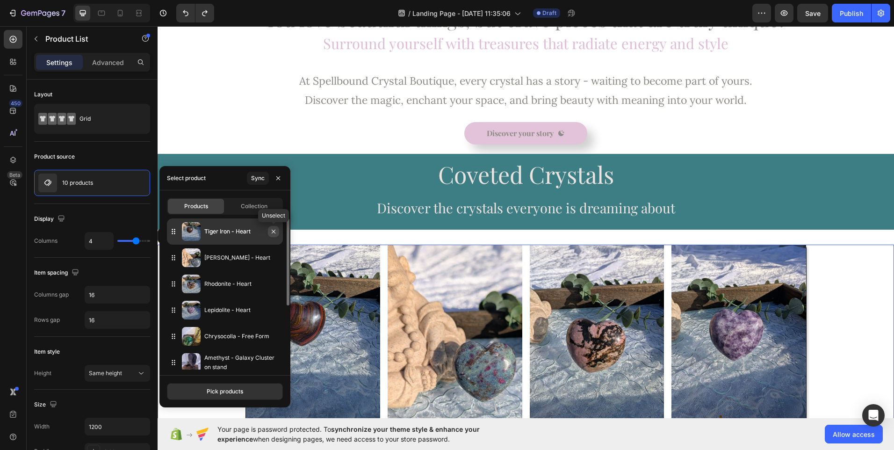
click at [275, 235] on icon "button" at bounding box center [273, 231] width 7 height 7
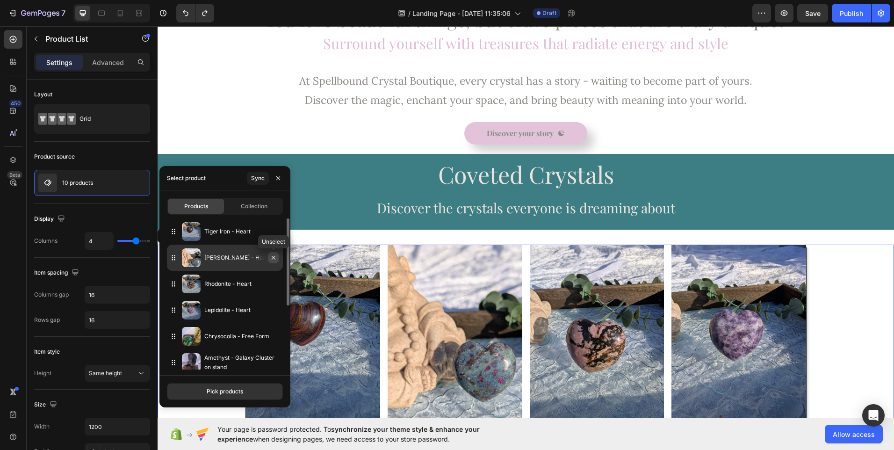
click at [275, 257] on icon "button" at bounding box center [273, 257] width 7 height 7
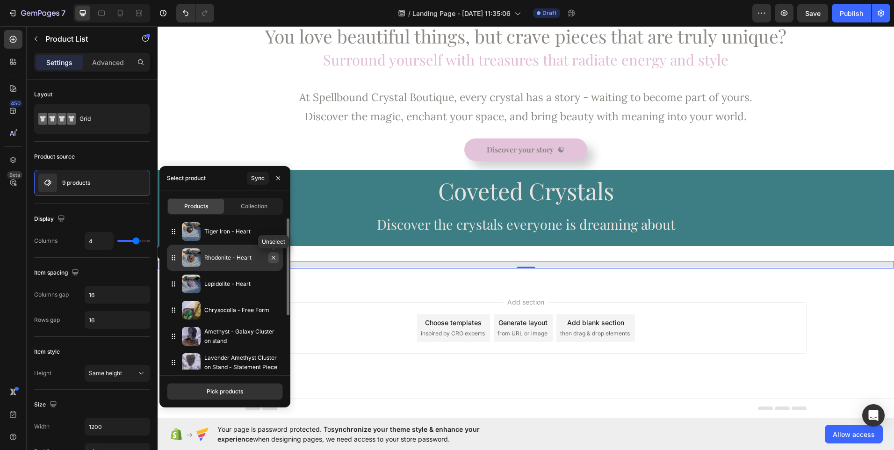
click at [275, 258] on icon "button" at bounding box center [273, 257] width 7 height 7
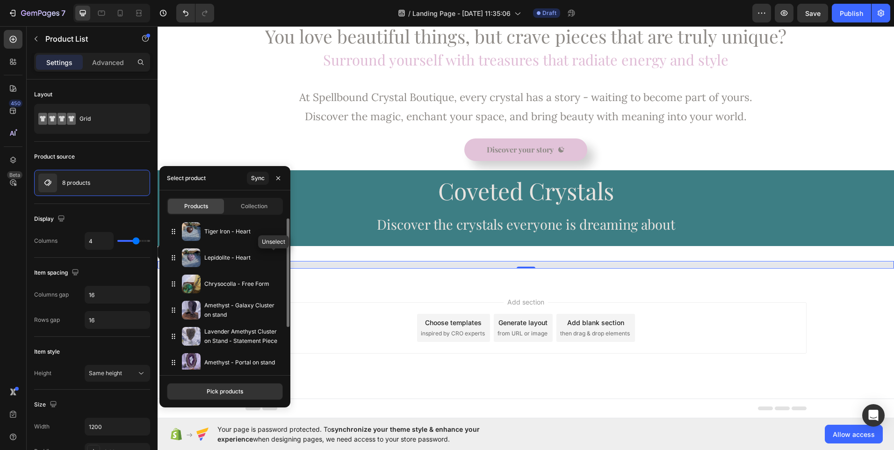
click at [0, 0] on icon "button" at bounding box center [0, 0] width 0 height 0
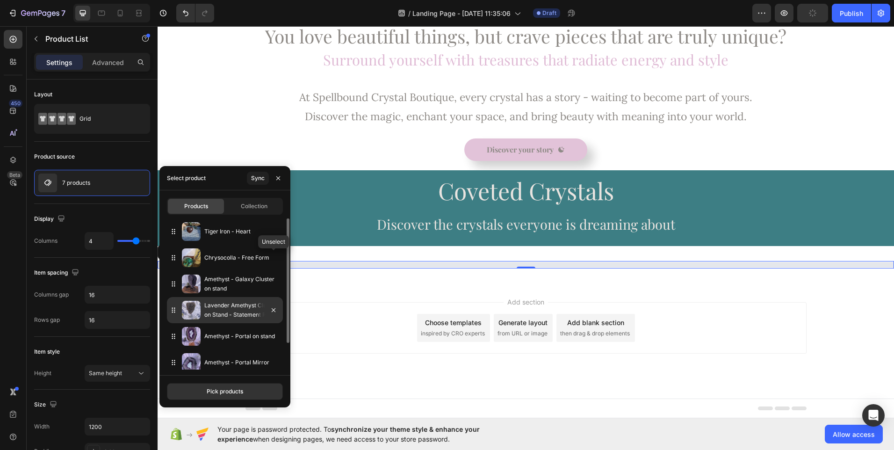
click at [0, 0] on icon "button" at bounding box center [0, 0] width 0 height 0
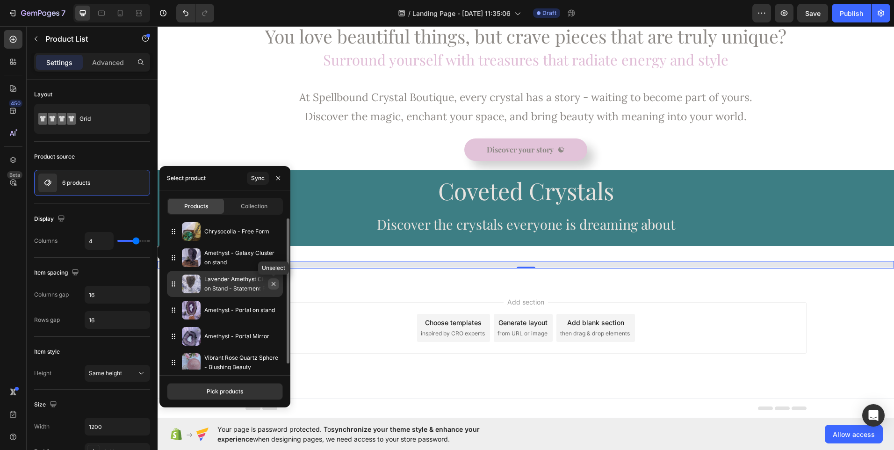
click at [269, 285] on button "button" at bounding box center [273, 283] width 11 height 11
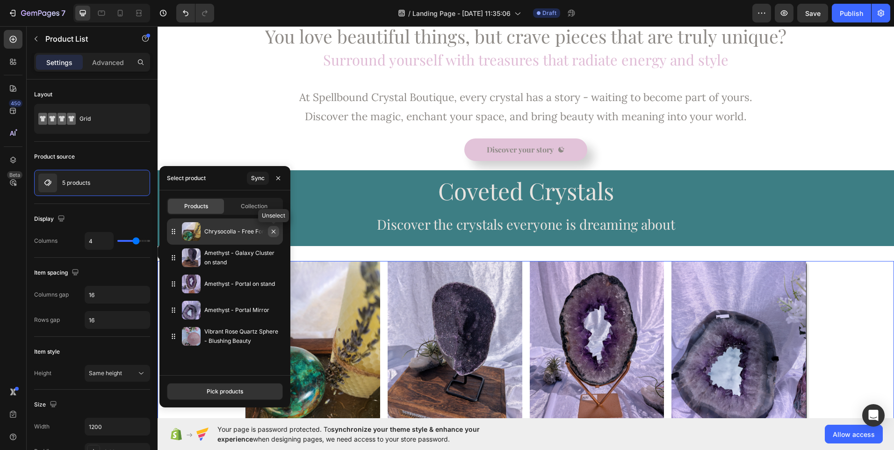
scroll to position [352, 0]
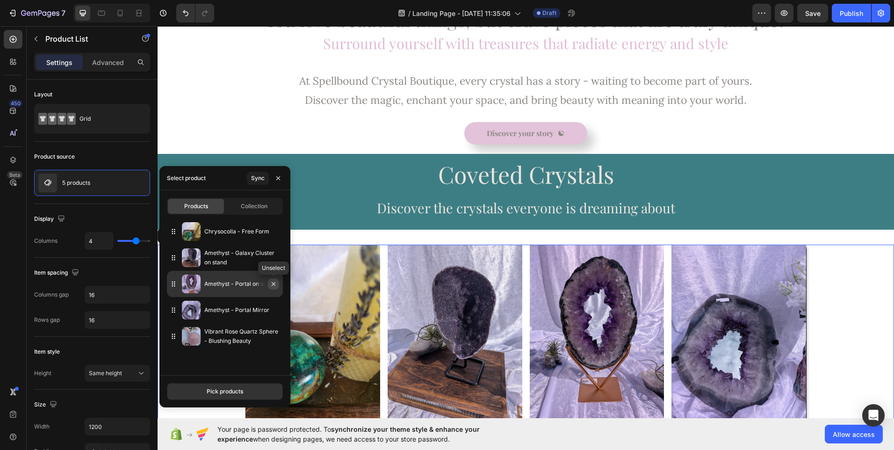
click at [275, 287] on icon "button" at bounding box center [273, 283] width 7 height 7
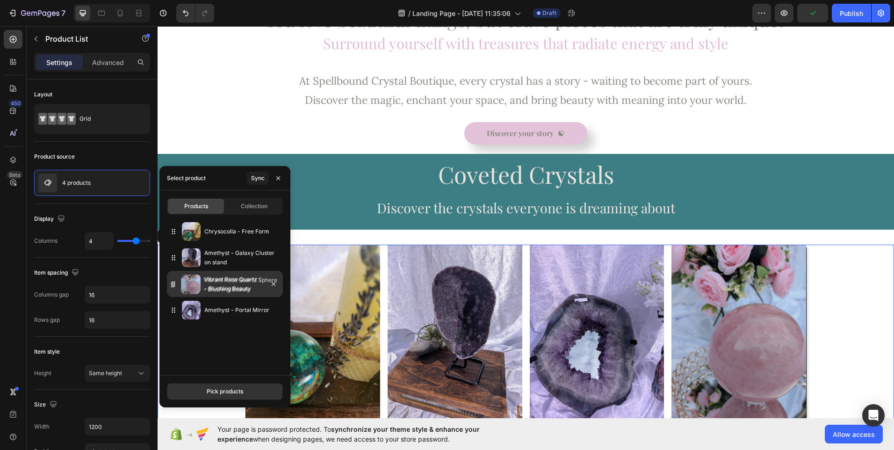
drag, startPoint x: 194, startPoint y: 315, endPoint x: 193, endPoint y: 289, distance: 25.3
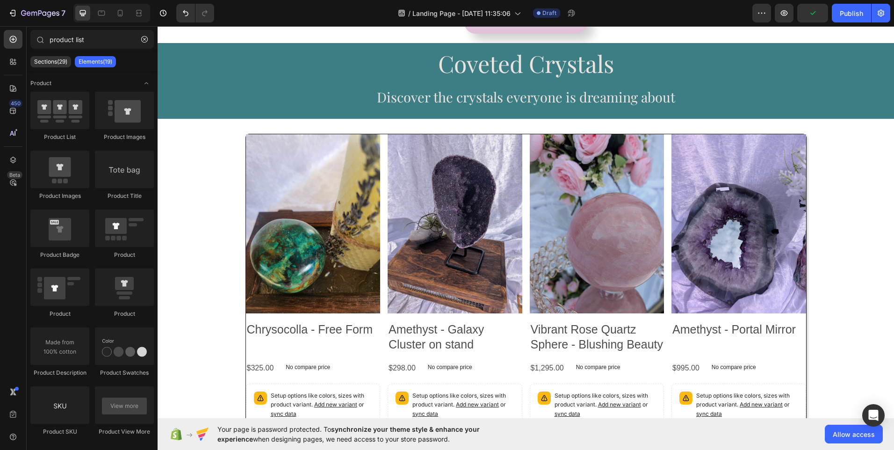
scroll to position [466, 0]
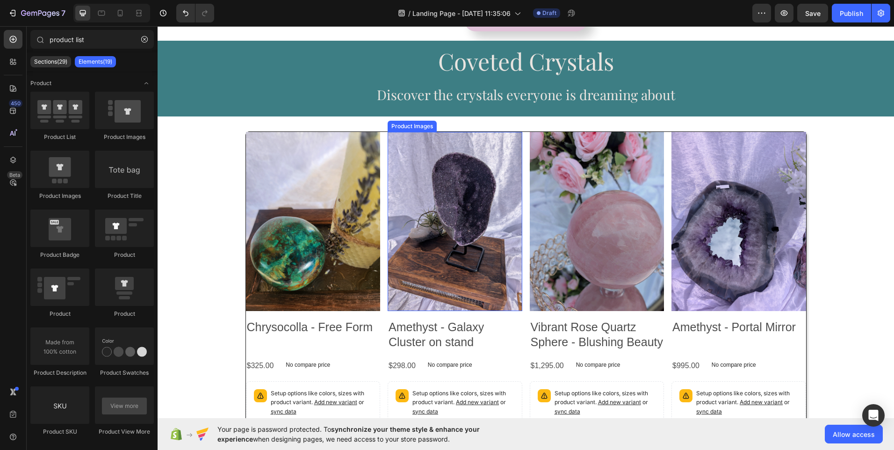
click at [451, 228] on img at bounding box center [455, 221] width 135 height 179
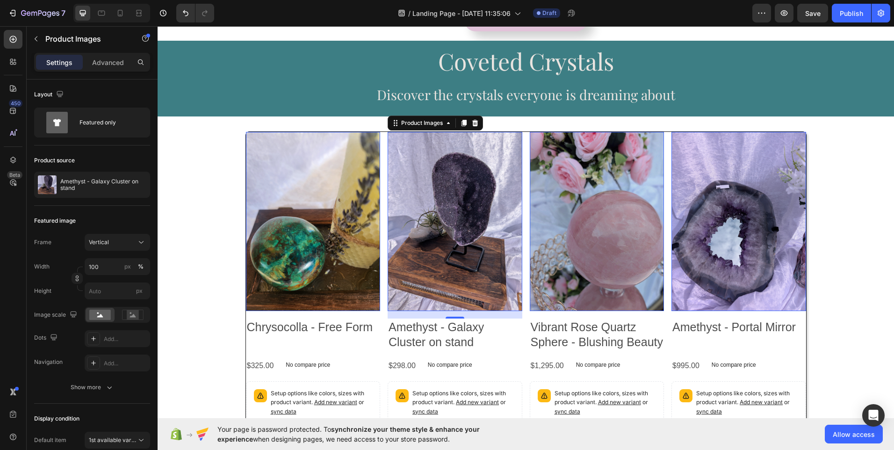
click at [296, 129] on div "Product Images" at bounding box center [271, 126] width 50 height 11
click at [294, 124] on div "Product Images" at bounding box center [270, 126] width 45 height 8
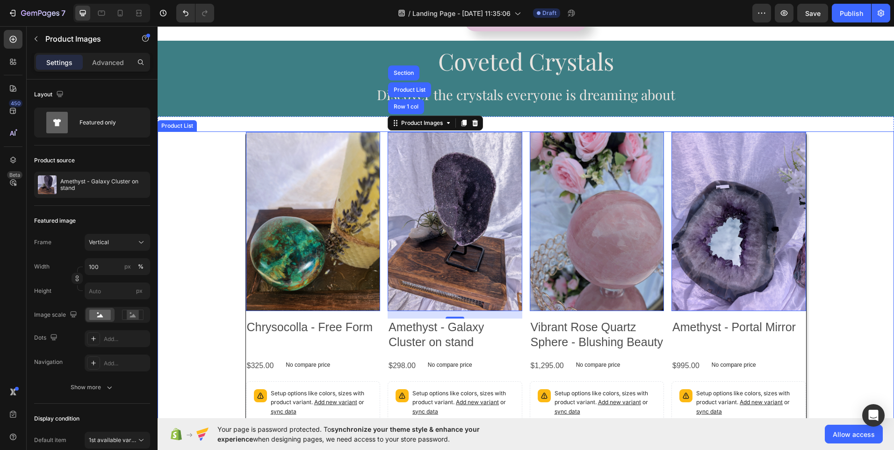
click at [213, 201] on div "Product Images 0 Chrysocolla - Free Form Product Title $325.00 Product Price Pr…" at bounding box center [526, 298] width 736 height 335
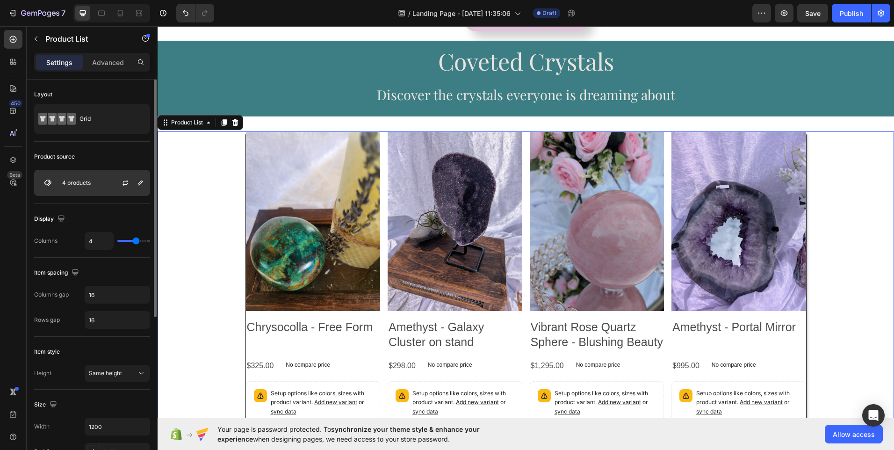
click at [75, 187] on div "4 products" at bounding box center [92, 183] width 116 height 26
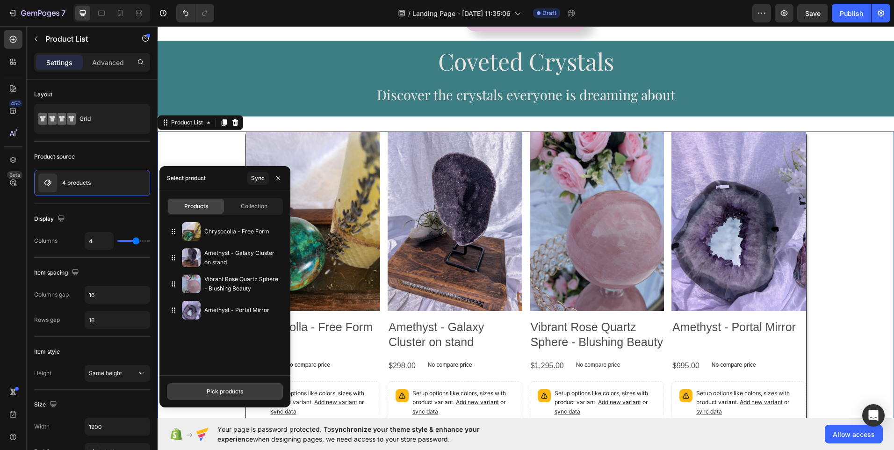
click at [225, 392] on div "Pick products" at bounding box center [225, 391] width 36 height 8
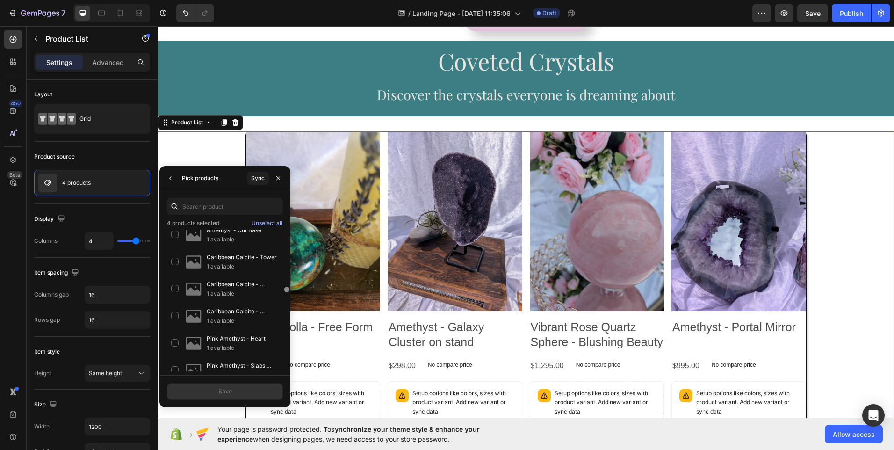
scroll to position [1453, 0]
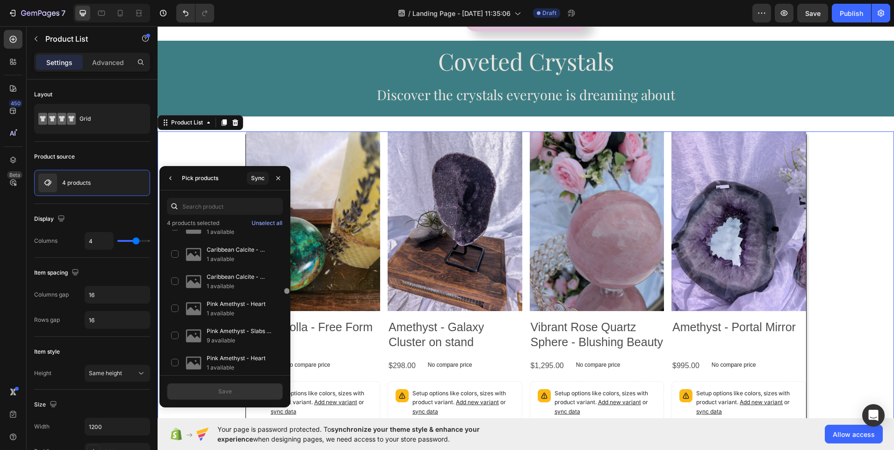
drag, startPoint x: 443, startPoint y: 259, endPoint x: 290, endPoint y: 292, distance: 156.4
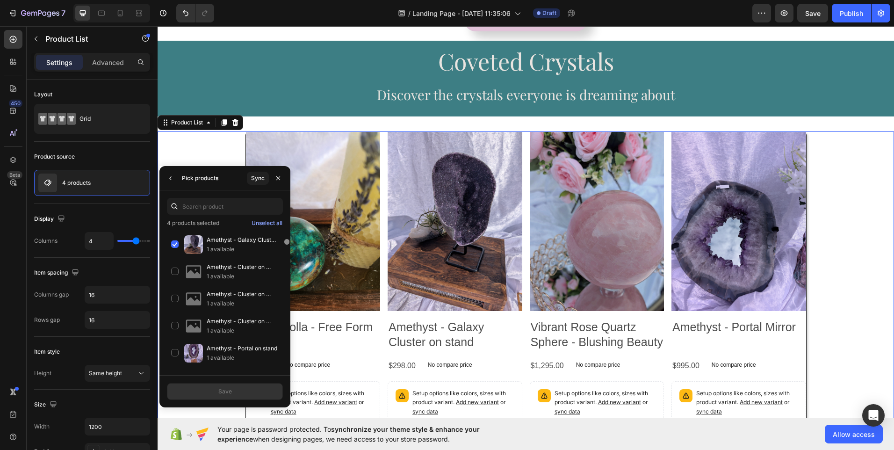
scroll to position [1718, 0]
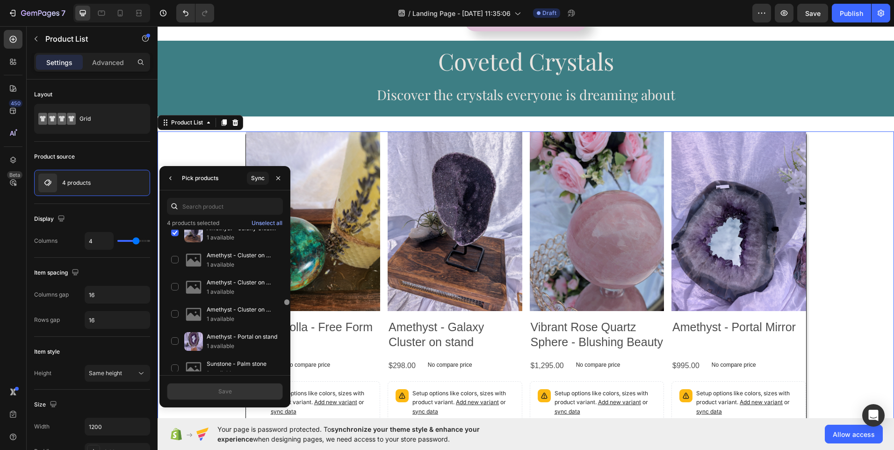
drag, startPoint x: 286, startPoint y: 289, endPoint x: 286, endPoint y: 302, distance: 12.6
click at [286, 302] on div at bounding box center [286, 302] width 5 height 6
click at [180, 355] on div "Amethyst - Portal on stand 1 available" at bounding box center [225, 368] width 116 height 27
click at [174, 246] on div "Amethyst - Galaxy Cluster on stand 1 available" at bounding box center [225, 259] width 116 height 27
click at [229, 391] on div "Save" at bounding box center [225, 391] width 14 height 8
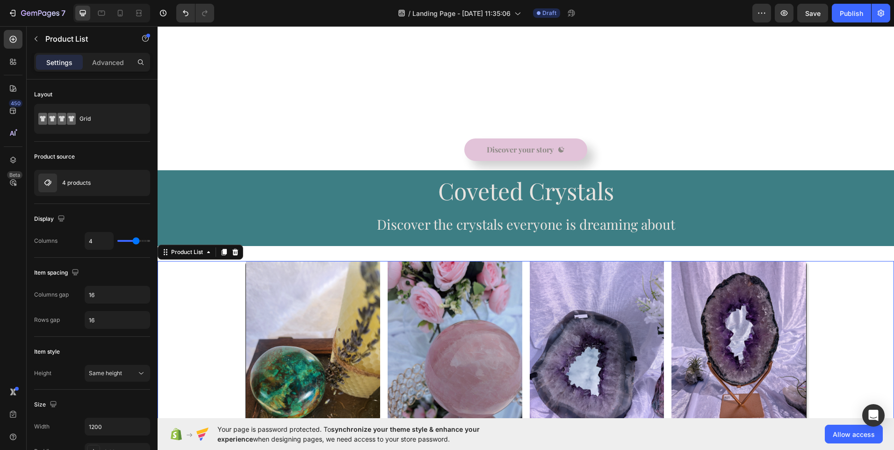
scroll to position [466, 0]
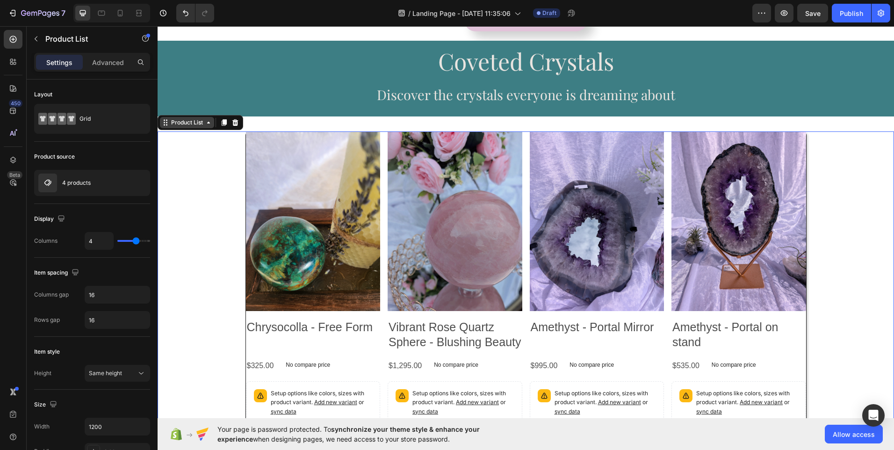
click at [189, 127] on div "Product List" at bounding box center [187, 122] width 54 height 11
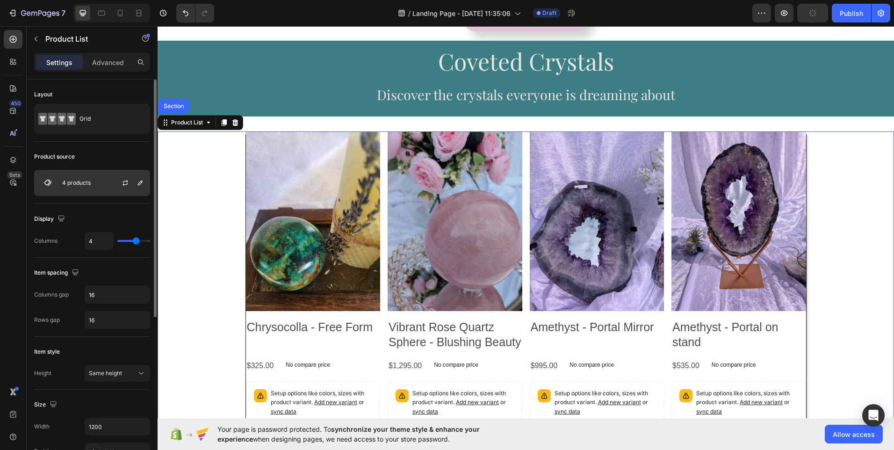
click at [71, 191] on div "4 products" at bounding box center [92, 183] width 116 height 26
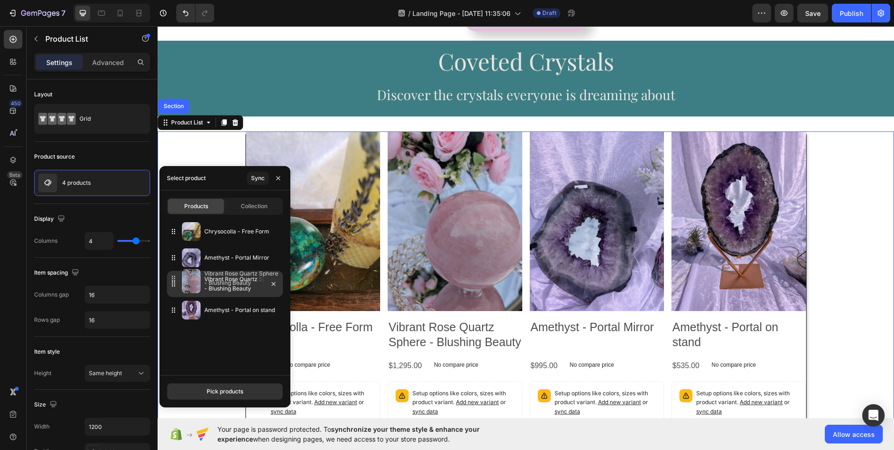
drag, startPoint x: 220, startPoint y: 262, endPoint x: 220, endPoint y: 282, distance: 20.6
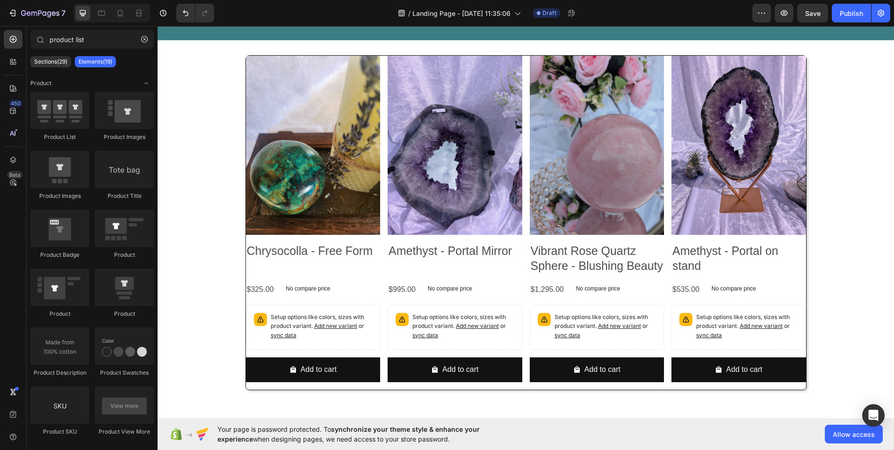
scroll to position [545, 0]
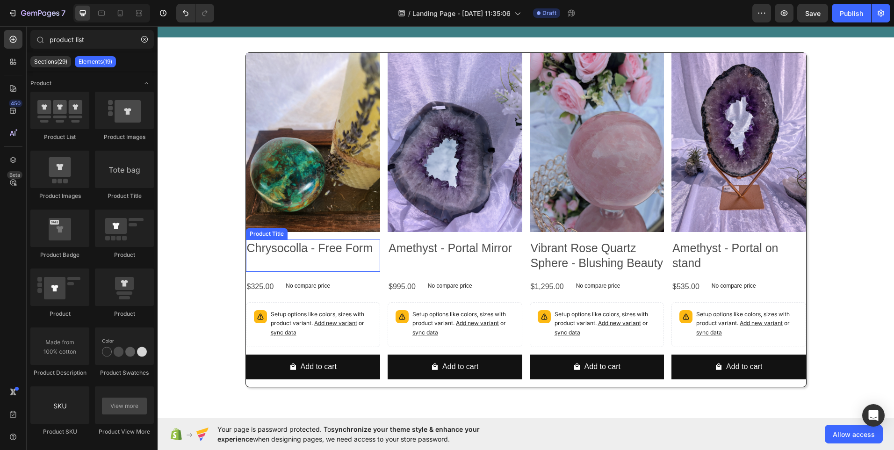
click at [314, 250] on h2 "Chrysocolla - Free Form" at bounding box center [313, 247] width 135 height 17
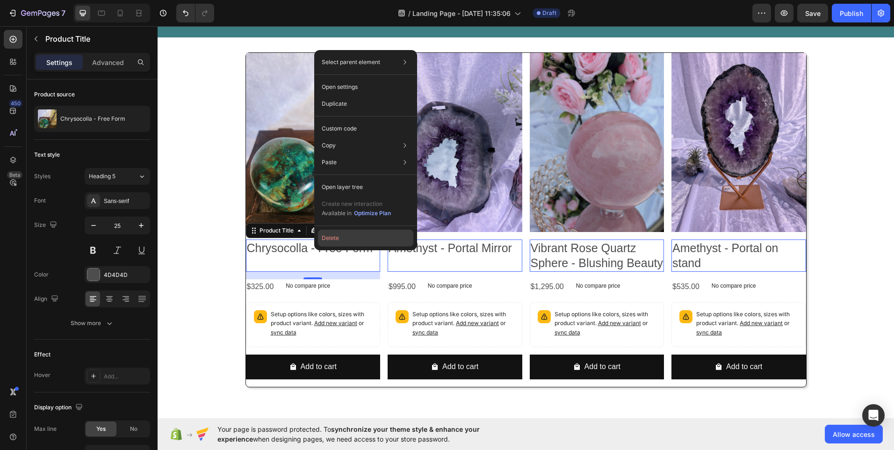
click at [326, 241] on button "Delete" at bounding box center [365, 238] width 95 height 17
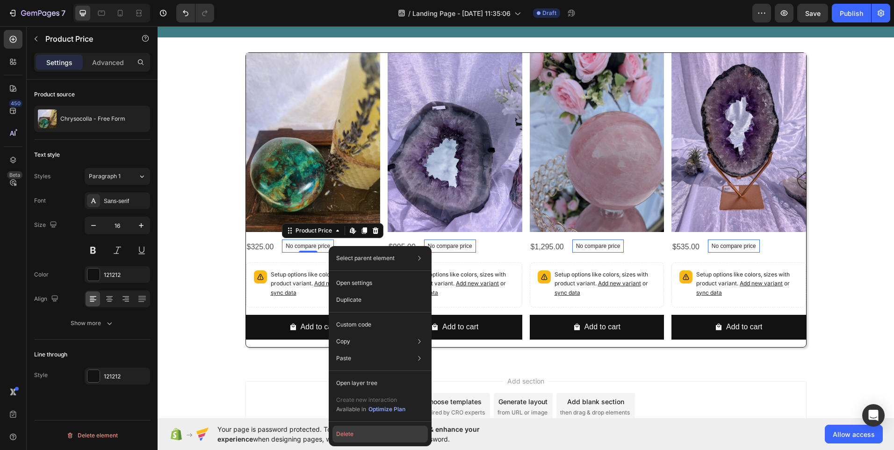
click at [345, 435] on button "Delete" at bounding box center [379, 433] width 95 height 17
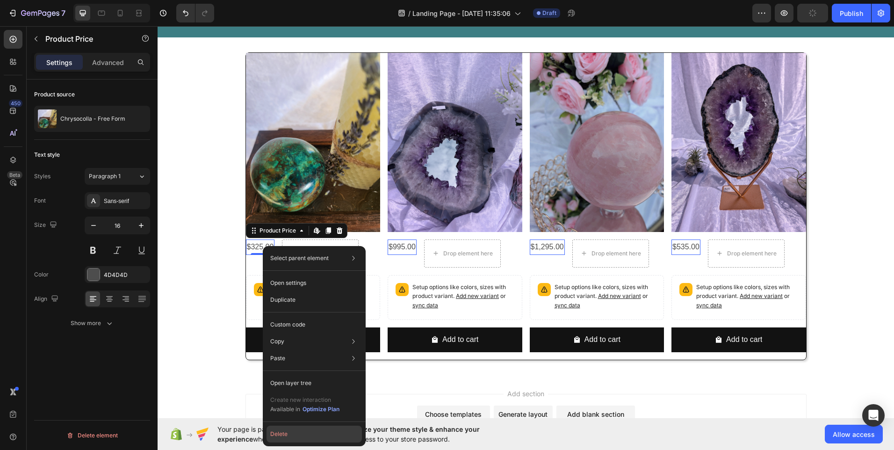
click at [279, 440] on button "Delete" at bounding box center [313, 433] width 95 height 17
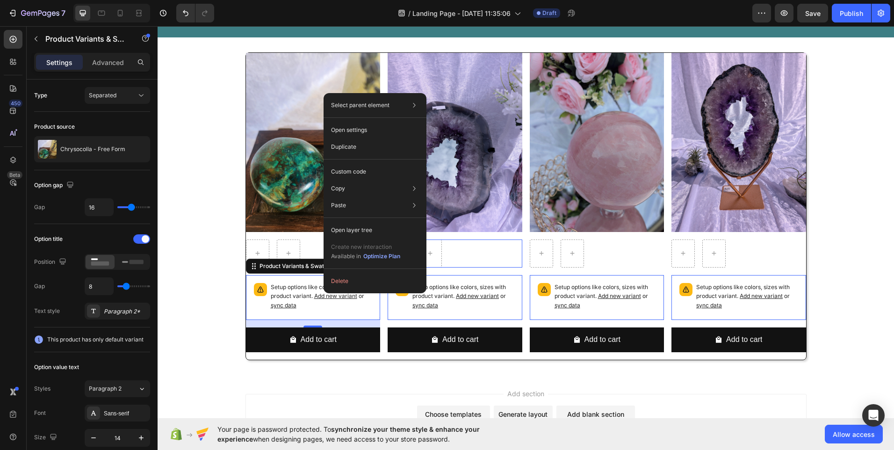
click at [380, 244] on div "Row" at bounding box center [313, 253] width 135 height 28
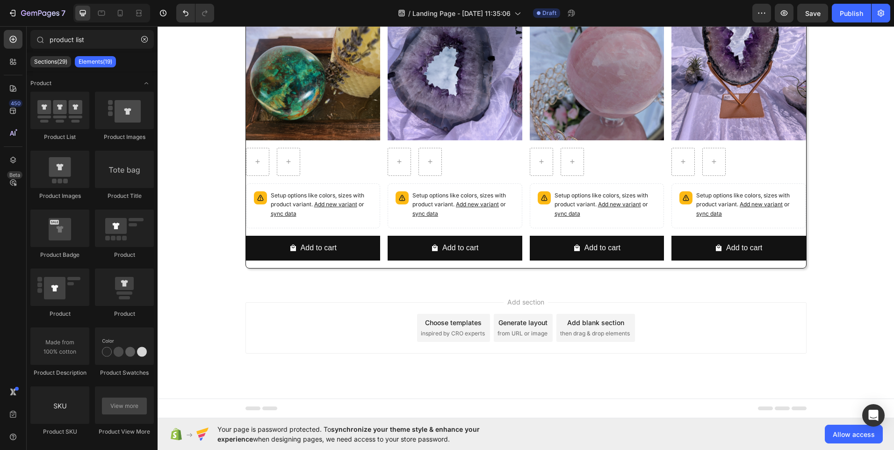
scroll to position [71, 0]
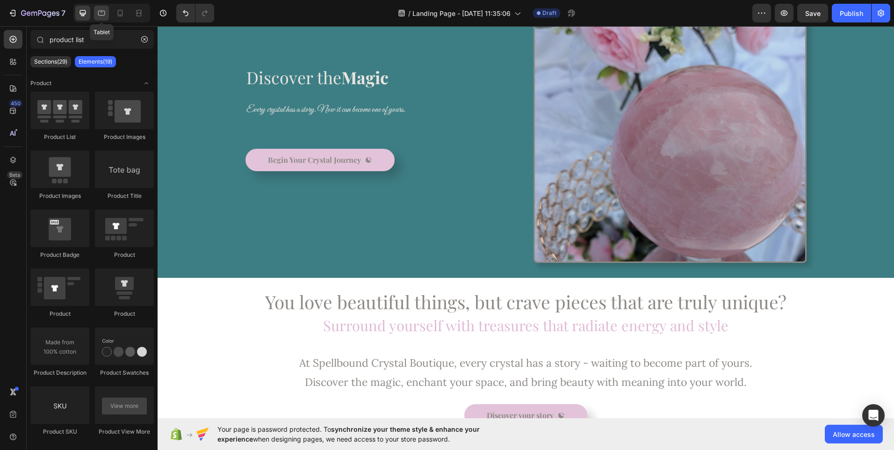
click at [102, 18] on div at bounding box center [101, 13] width 15 height 15
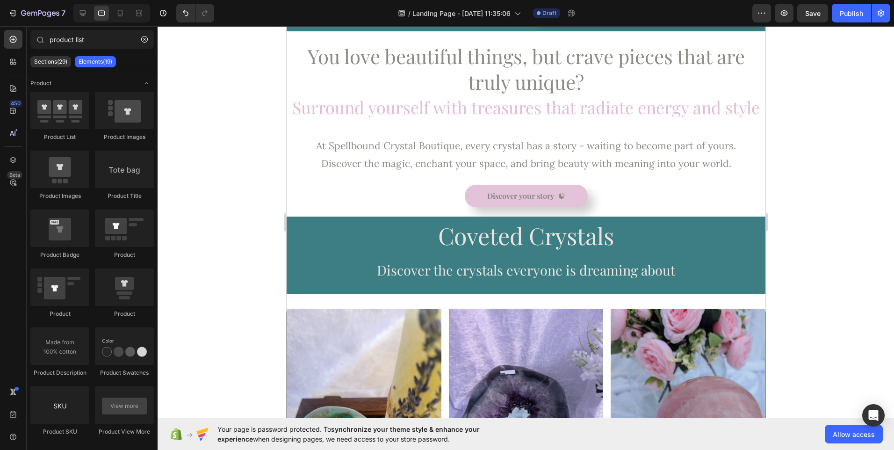
scroll to position [183, 0]
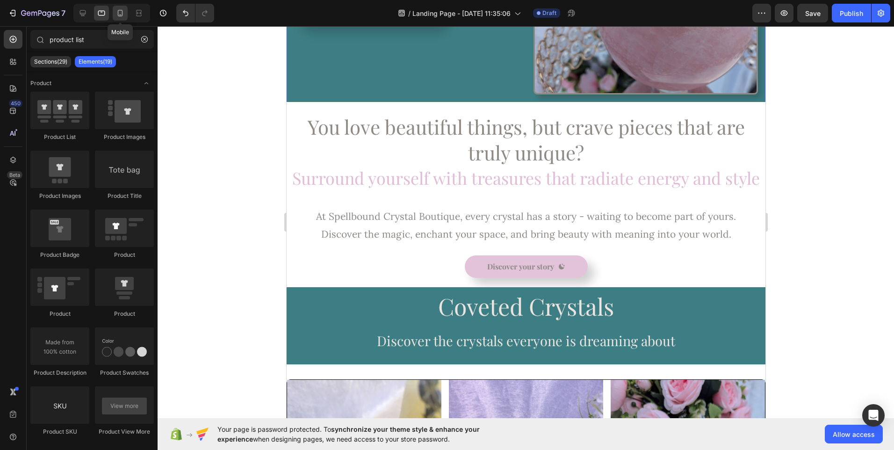
click at [120, 7] on div at bounding box center [120, 13] width 15 height 15
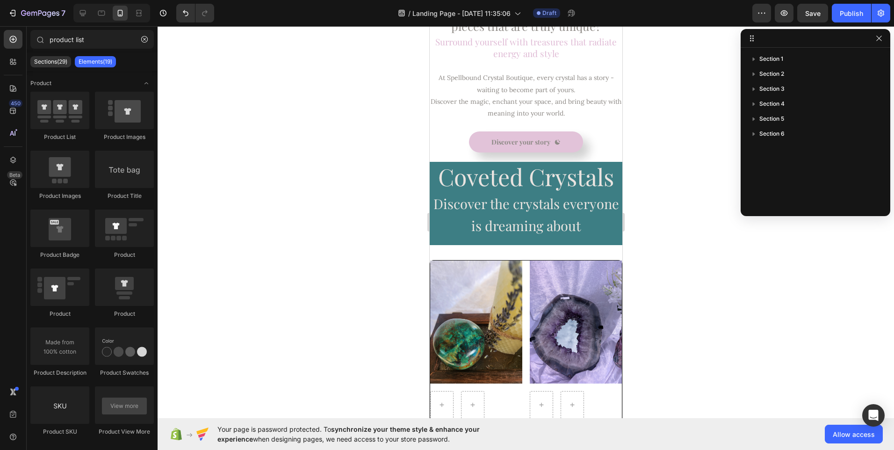
scroll to position [367, 0]
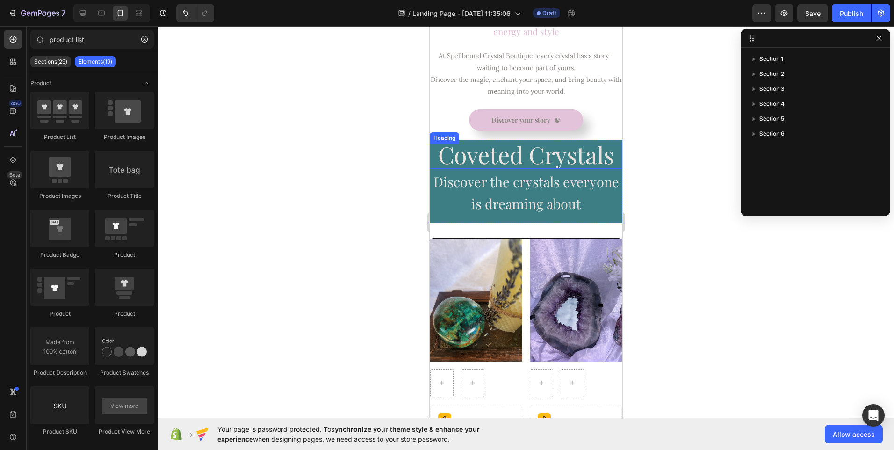
click at [554, 156] on span "Coveted Crystals" at bounding box center [526, 154] width 176 height 31
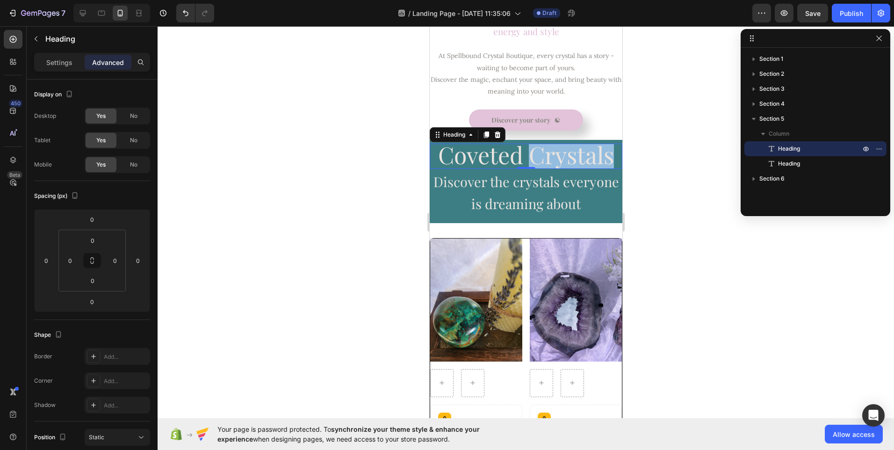
click at [523, 155] on span "Coveted Crystals" at bounding box center [526, 154] width 176 height 31
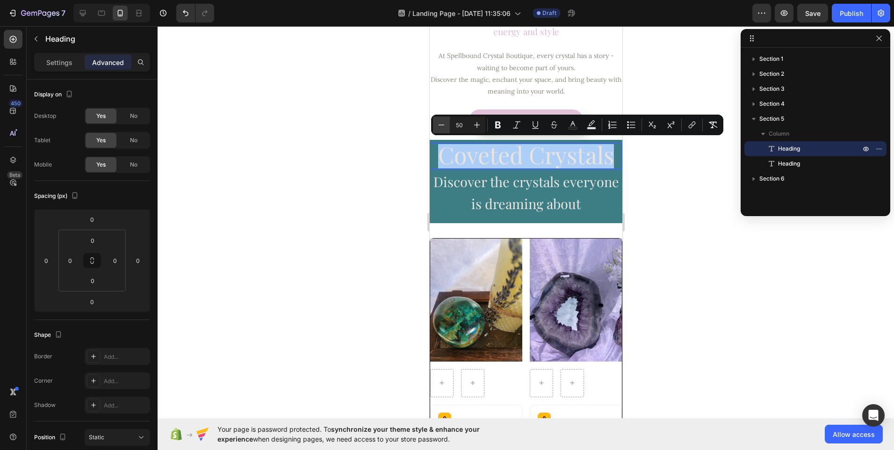
click at [440, 126] on icon "Editor contextual toolbar" at bounding box center [441, 124] width 9 height 9
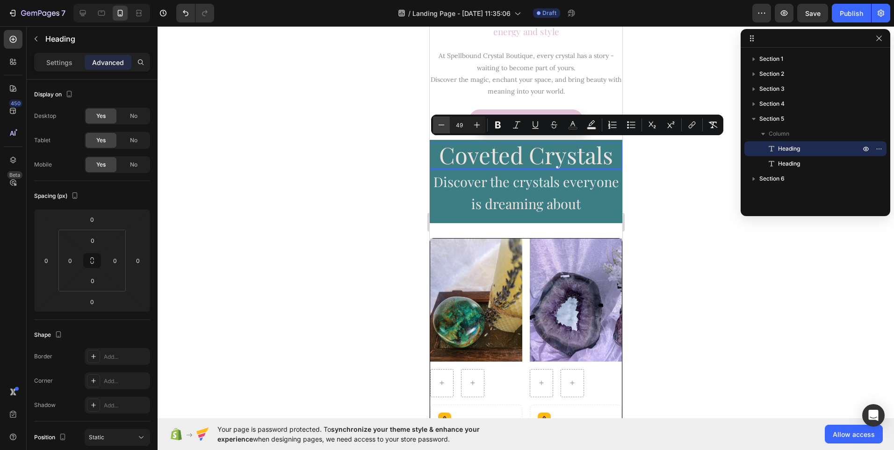
click at [440, 126] on icon "Editor contextual toolbar" at bounding box center [441, 124] width 9 height 9
type input "46"
click at [440, 205] on span "Discover the crystals everyone is dreaming about" at bounding box center [526, 192] width 186 height 40
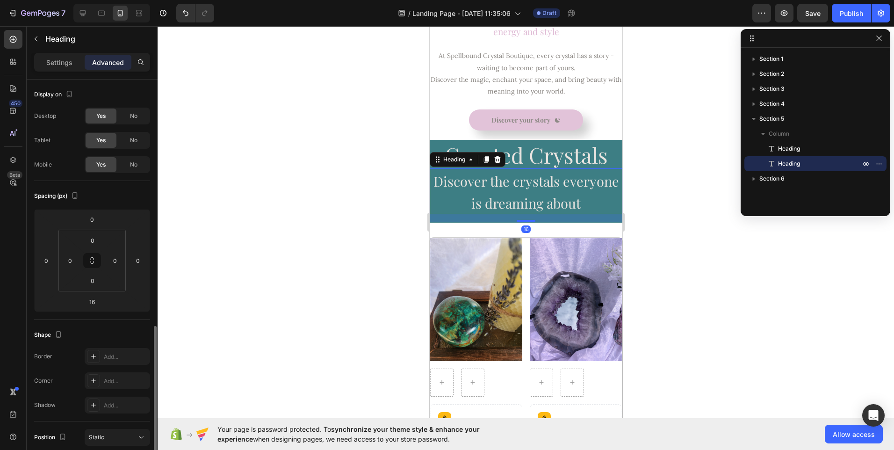
scroll to position [153, 0]
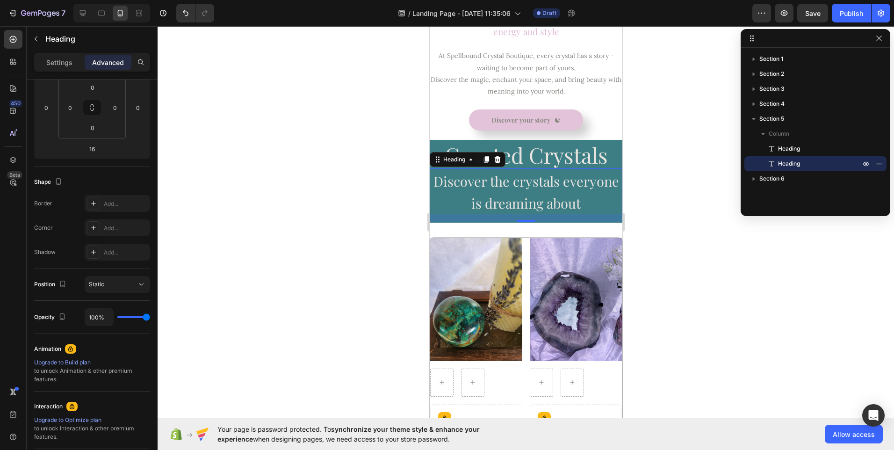
click at [596, 190] on h2 "Discover the crystals everyone is dreaming about" at bounding box center [525, 191] width 193 height 46
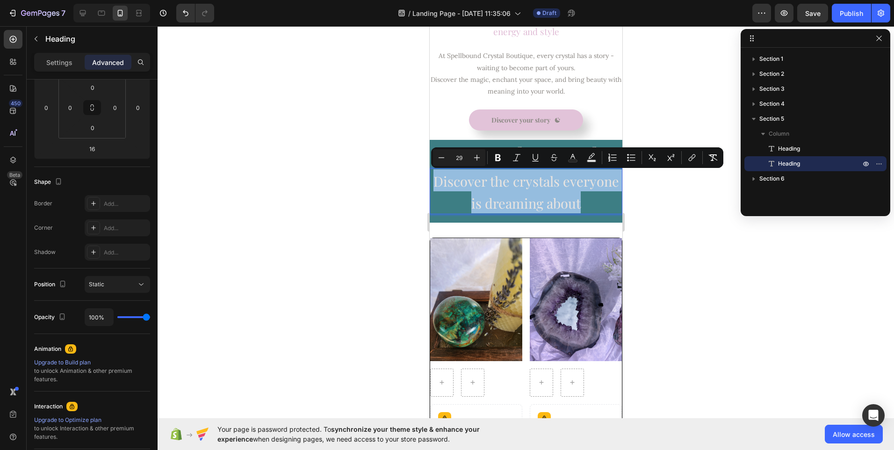
drag, startPoint x: 605, startPoint y: 203, endPoint x: 458, endPoint y: 187, distance: 148.5
click at [458, 187] on p "Discover the crystals everyone is dreaming about" at bounding box center [525, 191] width 191 height 44
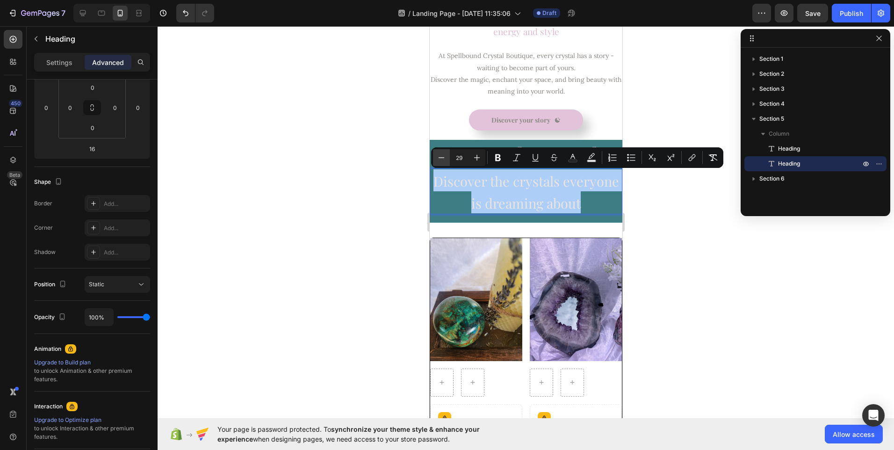
click at [441, 160] on icon "Editor contextual toolbar" at bounding box center [441, 157] width 9 height 9
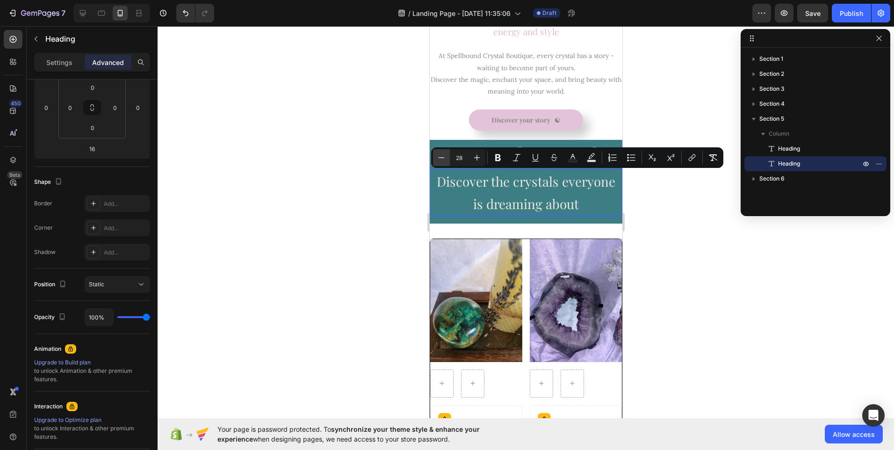
click at [441, 160] on icon "Editor contextual toolbar" at bounding box center [441, 157] width 9 height 9
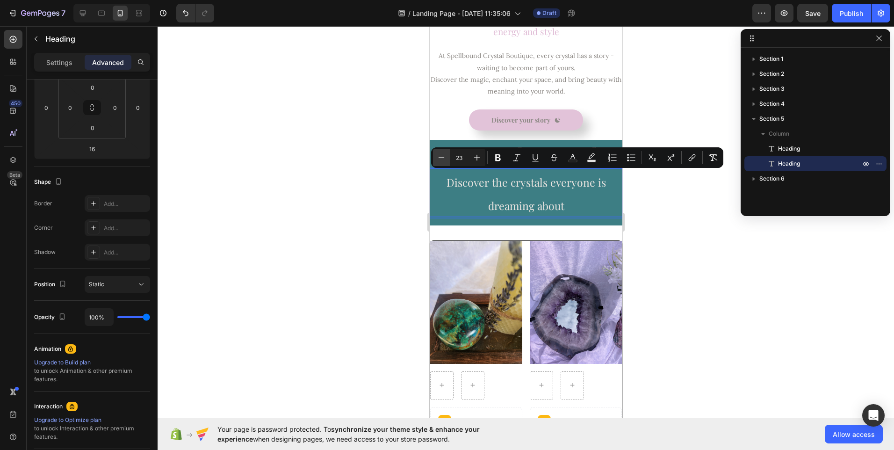
click at [441, 160] on icon "Editor contextual toolbar" at bounding box center [441, 157] width 9 height 9
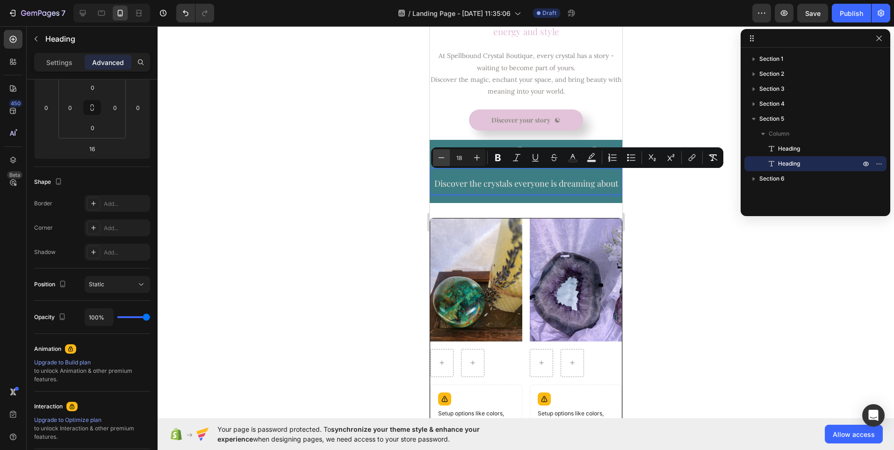
click at [441, 160] on icon "Editor contextual toolbar" at bounding box center [441, 157] width 9 height 9
type input "17"
click at [409, 203] on div at bounding box center [526, 238] width 736 height 424
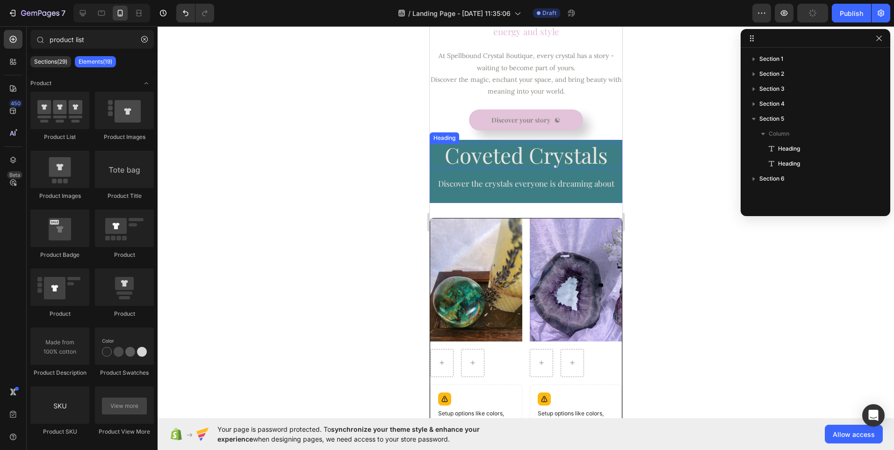
click at [501, 160] on span "Coveted Crystals" at bounding box center [525, 154] width 163 height 29
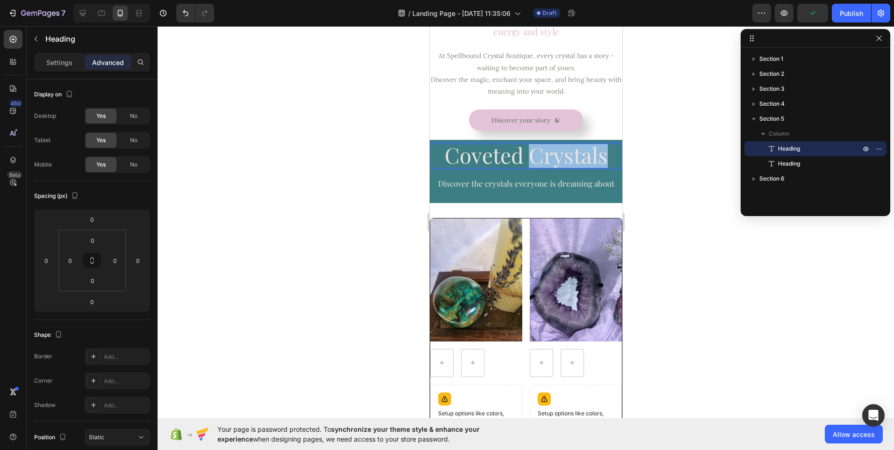
click at [524, 158] on span "Coveted Crystals" at bounding box center [525, 154] width 163 height 29
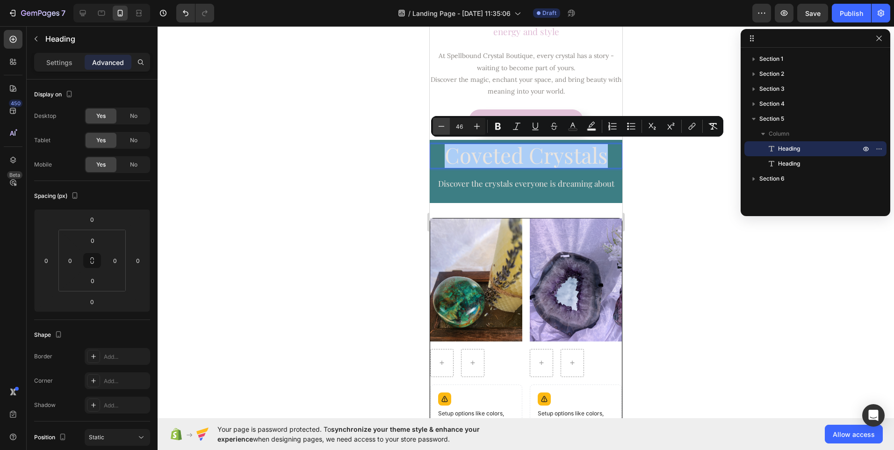
click at [444, 126] on icon "Editor contextual toolbar" at bounding box center [441, 126] width 9 height 9
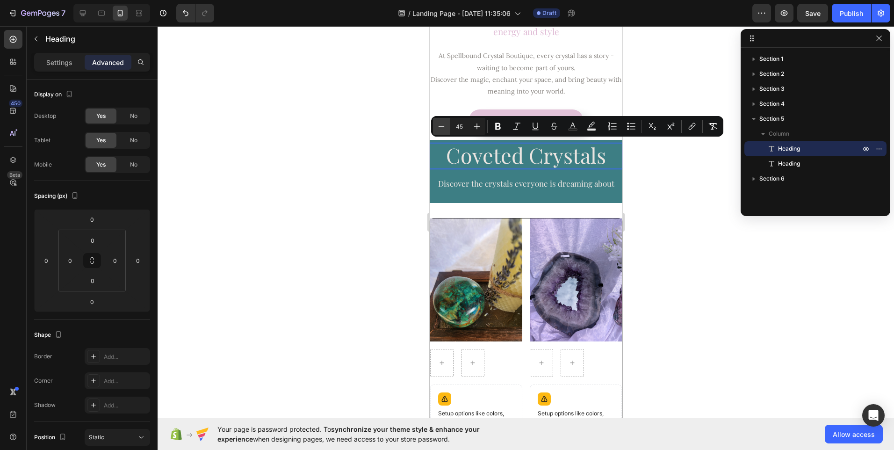
click at [444, 126] on icon "Editor contextual toolbar" at bounding box center [441, 126] width 9 height 9
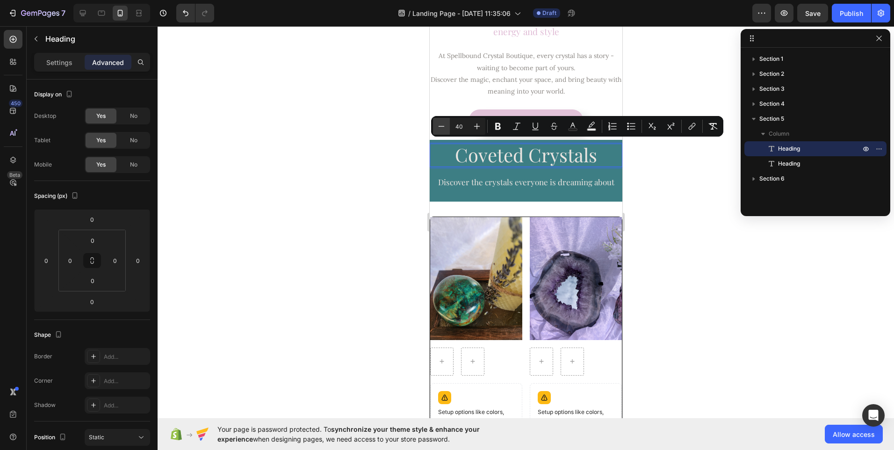
click at [444, 126] on icon "Editor contextual toolbar" at bounding box center [441, 126] width 9 height 9
type input "38"
click at [444, 159] on p "Coveted Crystals" at bounding box center [525, 154] width 191 height 21
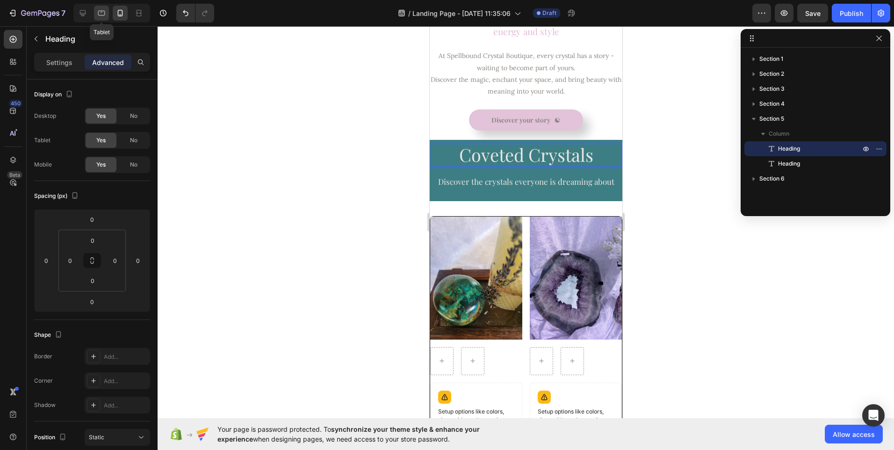
click at [99, 17] on icon at bounding box center [101, 12] width 9 height 9
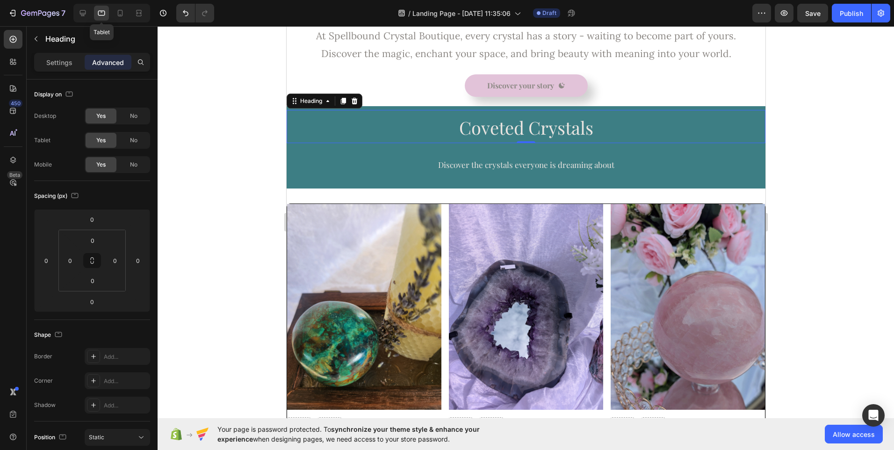
scroll to position [465, 0]
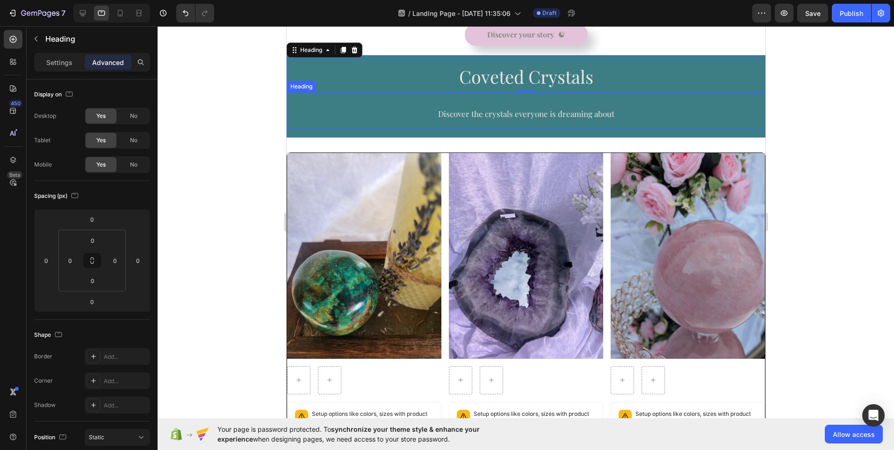
click at [515, 104] on p "⁠⁠⁠⁠⁠⁠⁠ Discover the crystals everyone is dreaming about" at bounding box center [525, 110] width 477 height 35
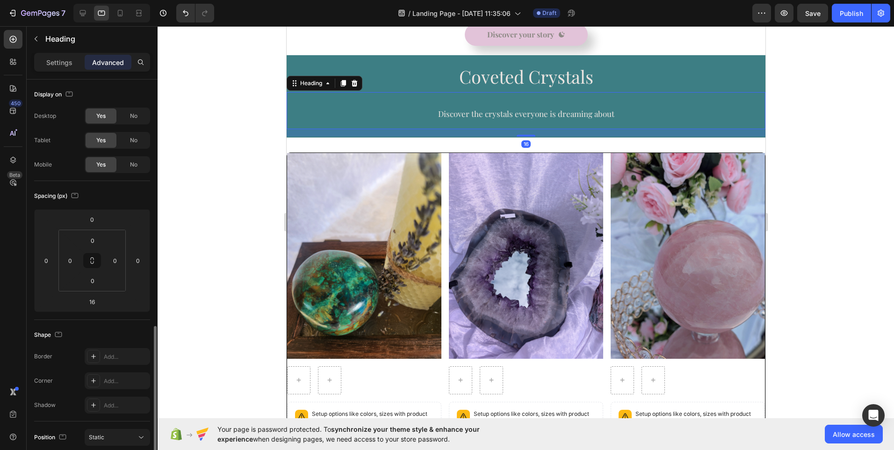
scroll to position [153, 0]
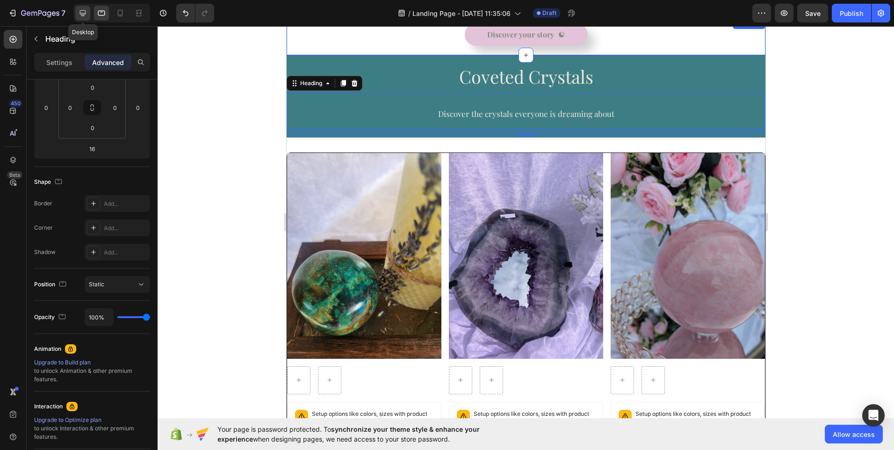
click at [85, 17] on icon at bounding box center [82, 12] width 9 height 9
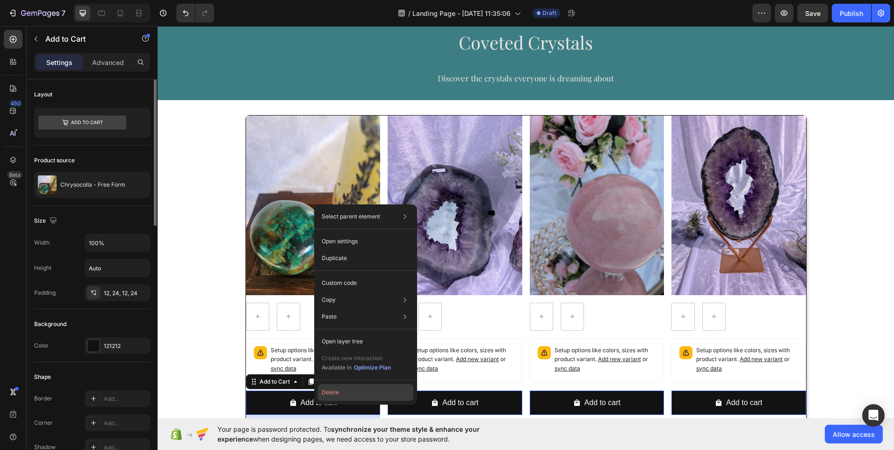
click at [330, 397] on button "Delete" at bounding box center [365, 392] width 95 height 17
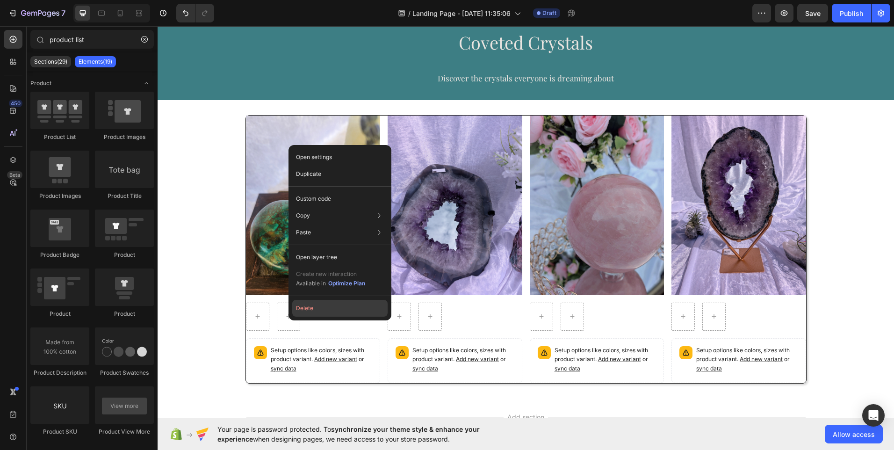
click at [311, 306] on button "Delete" at bounding box center [339, 308] width 95 height 17
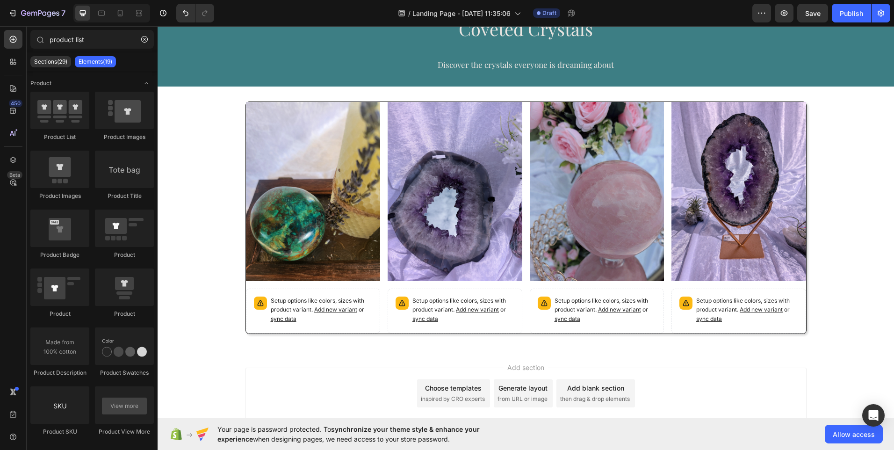
scroll to position [277, 0]
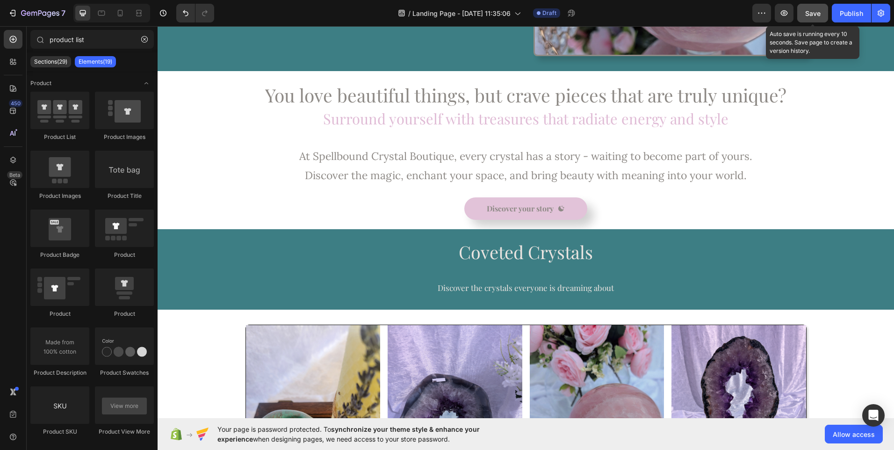
click at [805, 15] on span "Save" at bounding box center [812, 13] width 15 height 8
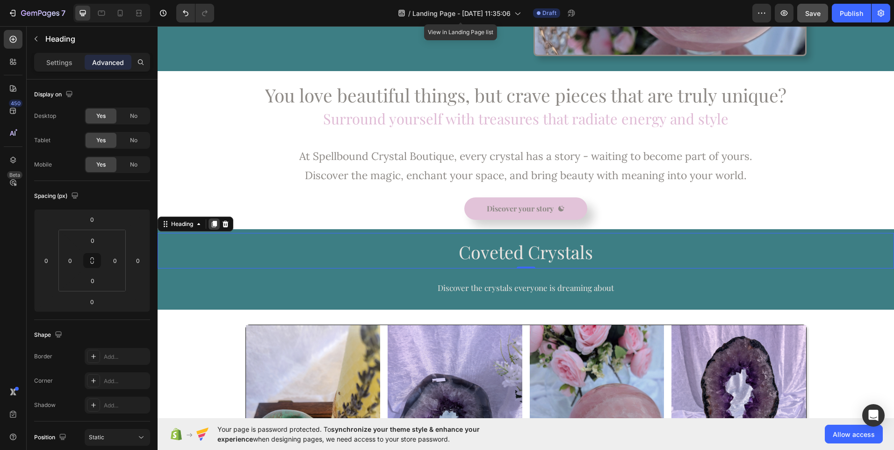
click at [214, 223] on icon at bounding box center [214, 224] width 5 height 7
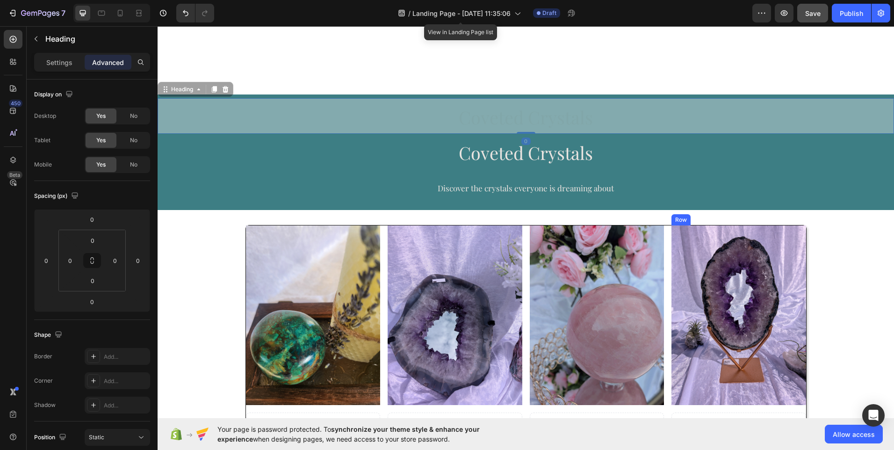
scroll to position [601, 0]
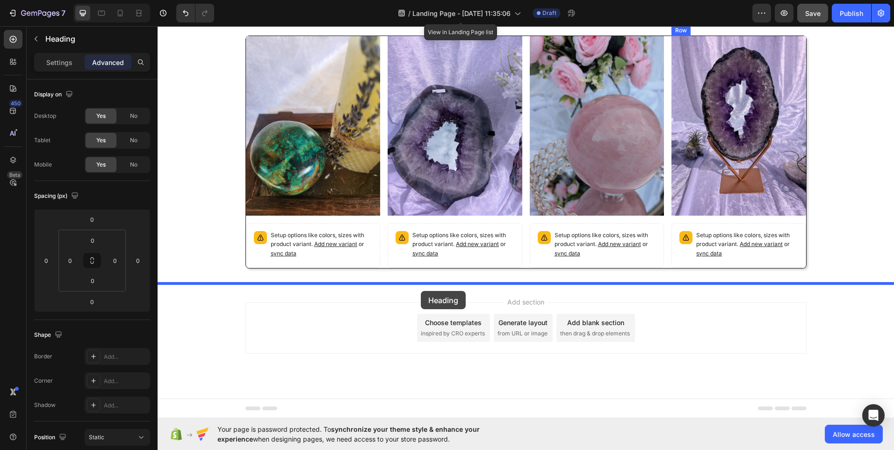
drag, startPoint x: 396, startPoint y: 252, endPoint x: 421, endPoint y: 291, distance: 45.6
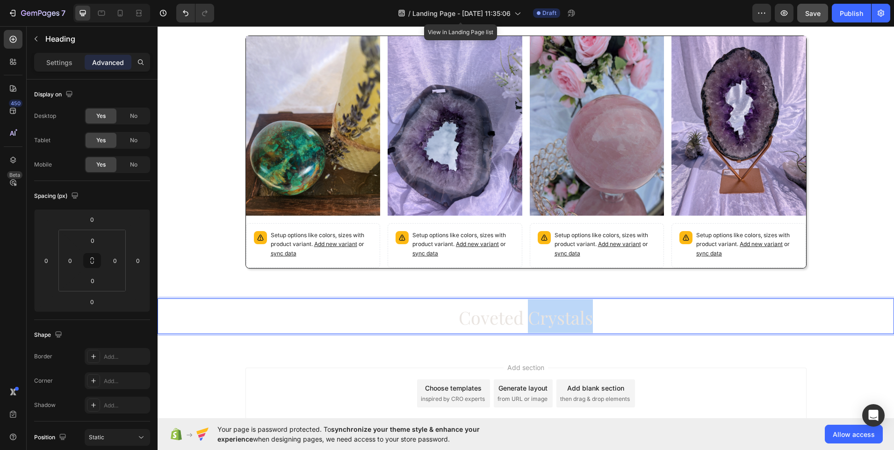
click at [569, 319] on span "Coveted Crystals" at bounding box center [526, 317] width 134 height 24
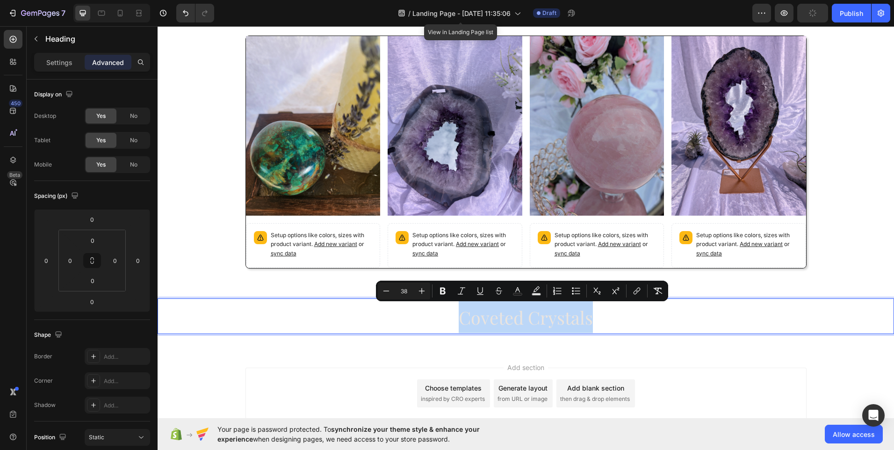
click at [569, 319] on span "Coveted Crystals" at bounding box center [526, 317] width 134 height 24
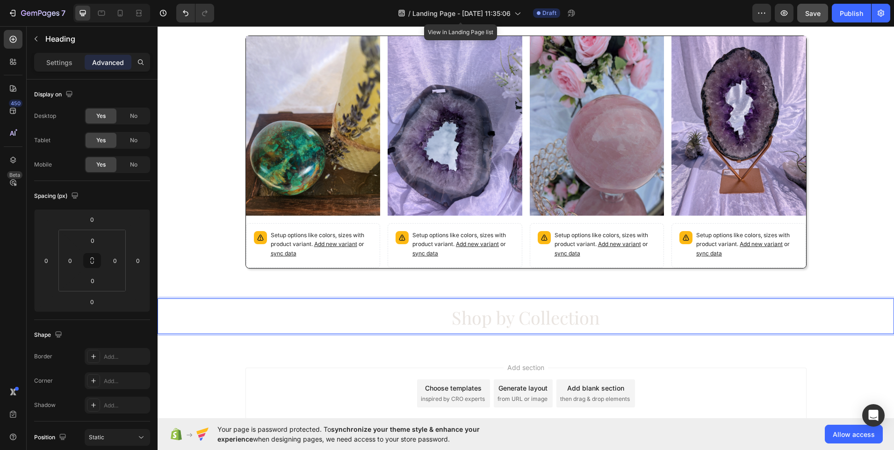
click at [190, 327] on p "Shop by Collection" at bounding box center [525, 316] width 734 height 34
click at [229, 323] on p "Shop by Collection" at bounding box center [525, 316] width 734 height 34
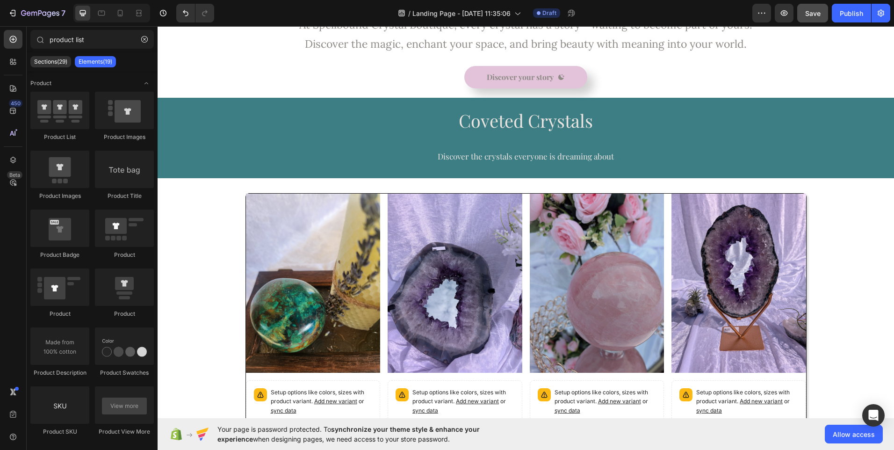
scroll to position [407, 0]
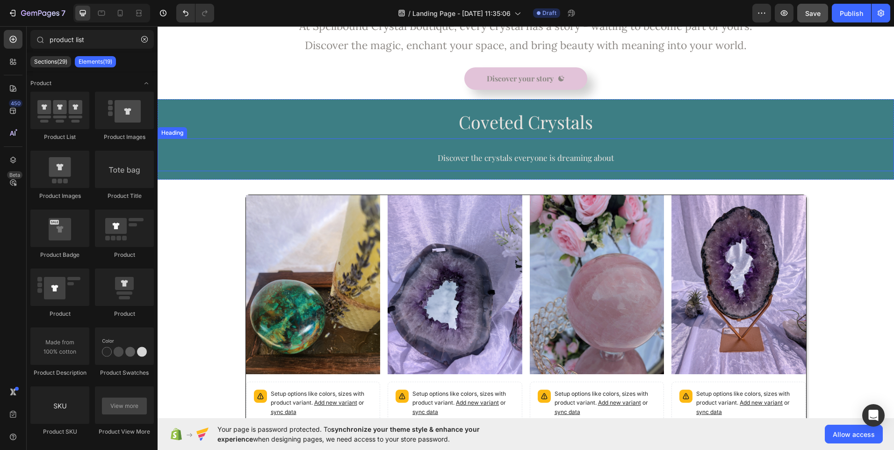
click at [516, 155] on span "Discover the crystals everyone is dreaming about" at bounding box center [526, 157] width 176 height 10
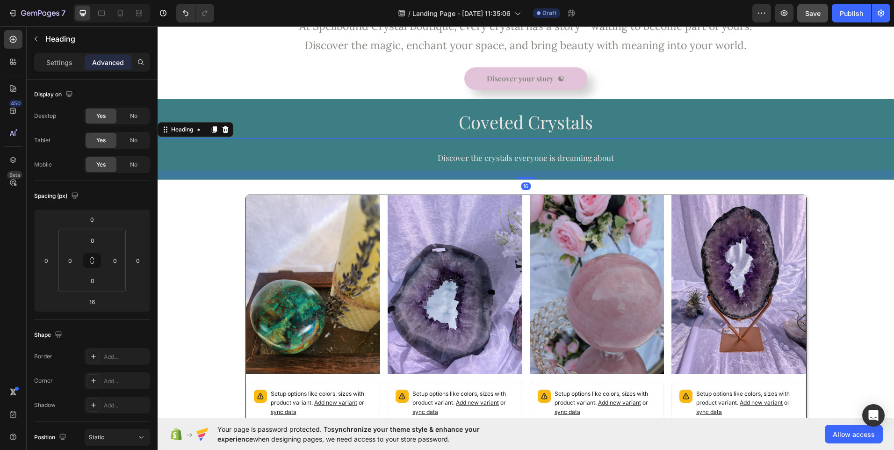
click at [516, 155] on span "Discover the crystals everyone is dreaming about" at bounding box center [526, 157] width 176 height 10
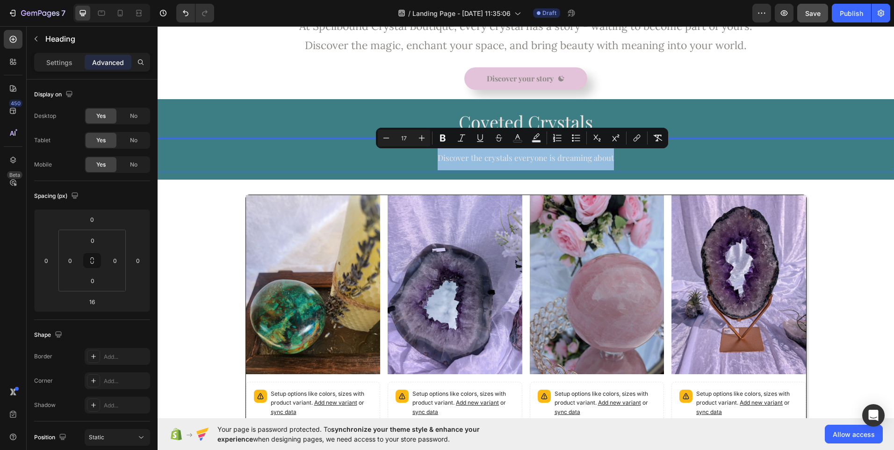
click at [516, 160] on span "Discover the crystals everyone is dreaming about" at bounding box center [526, 157] width 176 height 10
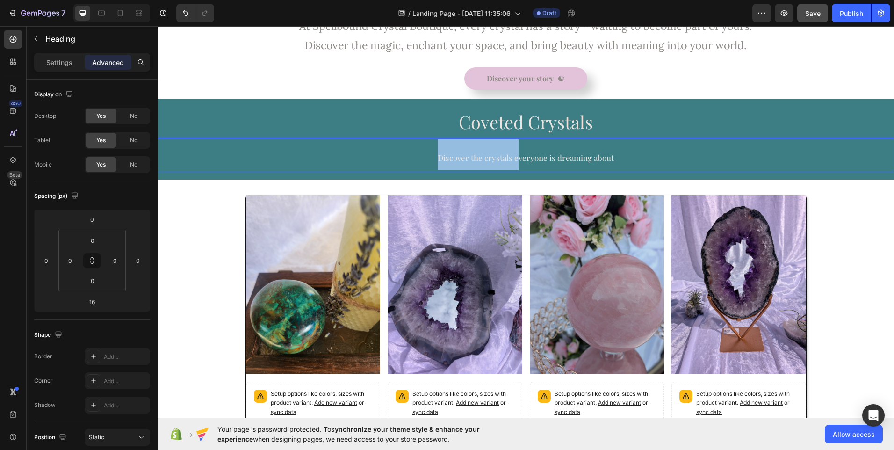
click at [516, 160] on span "Discover the crystals everyone is dreaming about" at bounding box center [526, 157] width 176 height 10
click at [554, 159] on span "Discover the crystals everyone is dreaming about" at bounding box center [526, 157] width 176 height 10
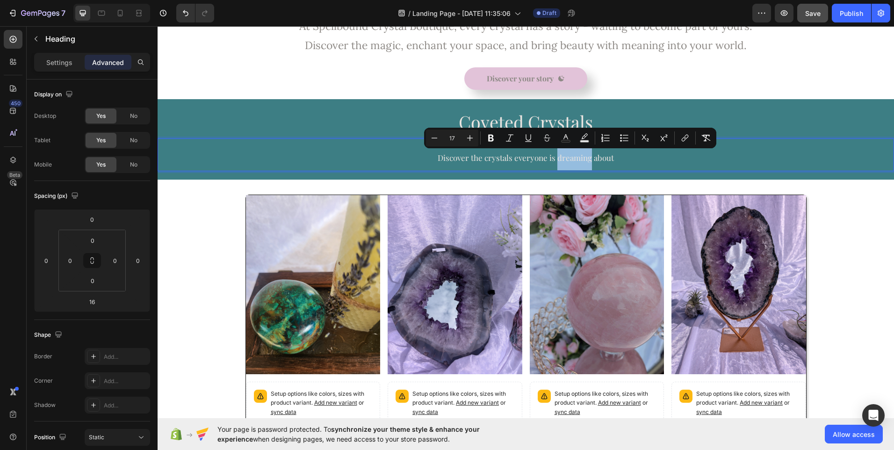
click at [554, 159] on span "Discover the crystals everyone is dreaming about" at bounding box center [526, 157] width 176 height 10
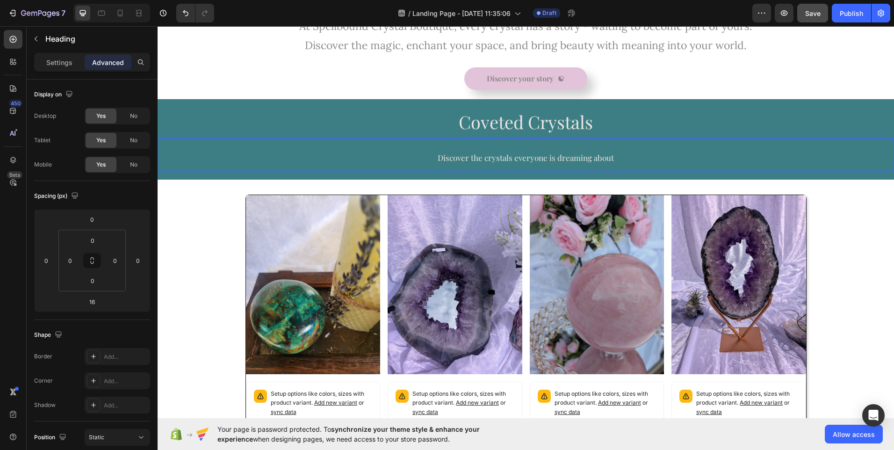
click at [554, 159] on span "Discover the crystals everyone is dreaming about" at bounding box center [526, 157] width 176 height 10
click at [548, 161] on span "Discover the crystals everyone is dreaming about" at bounding box center [526, 157] width 176 height 10
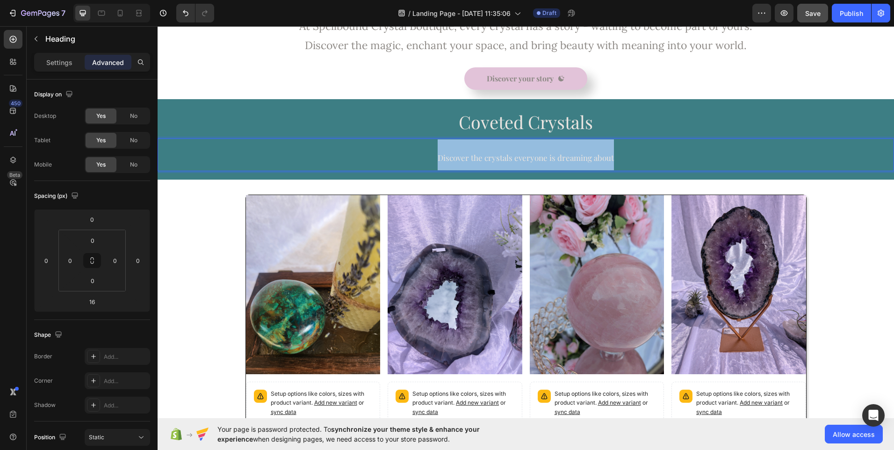
click at [548, 161] on span "Discover the crystals everyone is dreaming about" at bounding box center [526, 157] width 176 height 10
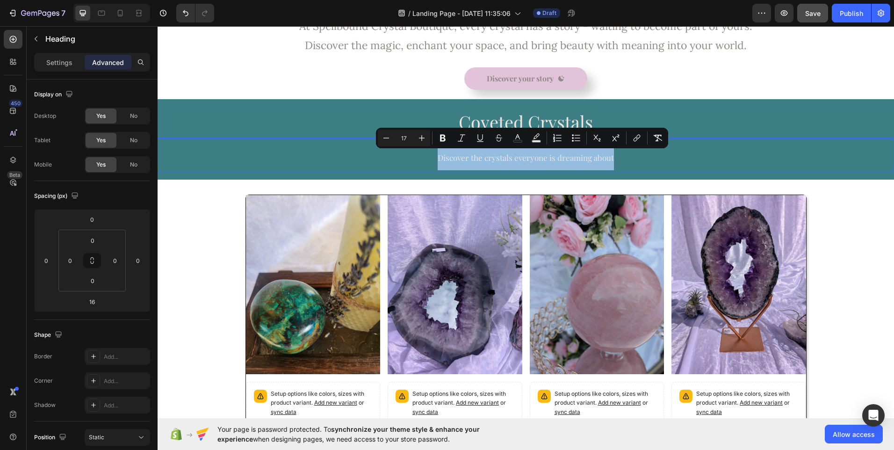
click at [548, 161] on span "Discover the crystals everyone is dreaming about" at bounding box center [526, 157] width 176 height 10
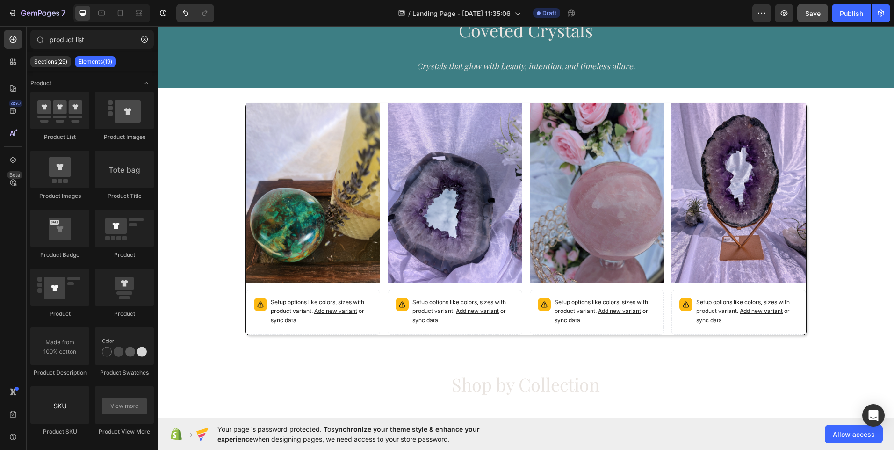
scroll to position [509, 0]
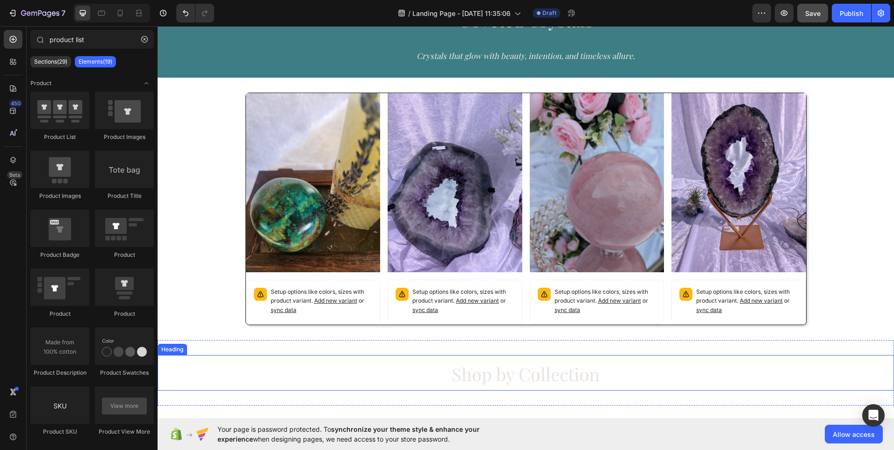
click at [411, 369] on h2 "Shop by Collection" at bounding box center [526, 373] width 736 height 36
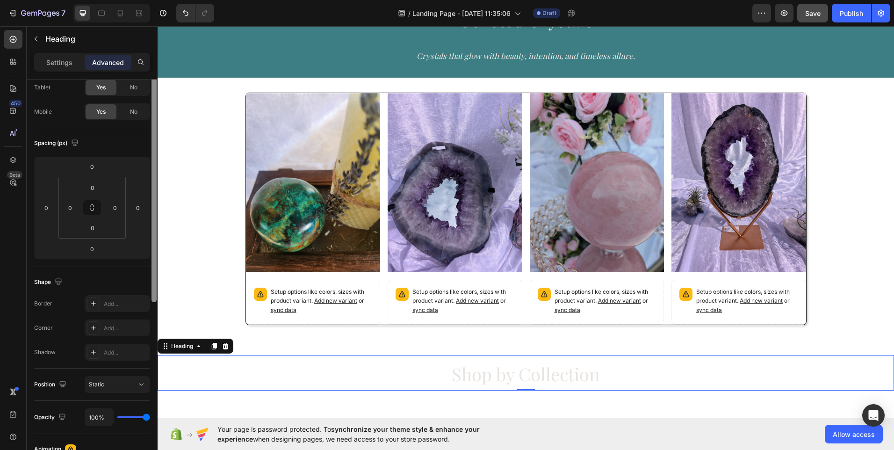
scroll to position [0, 0]
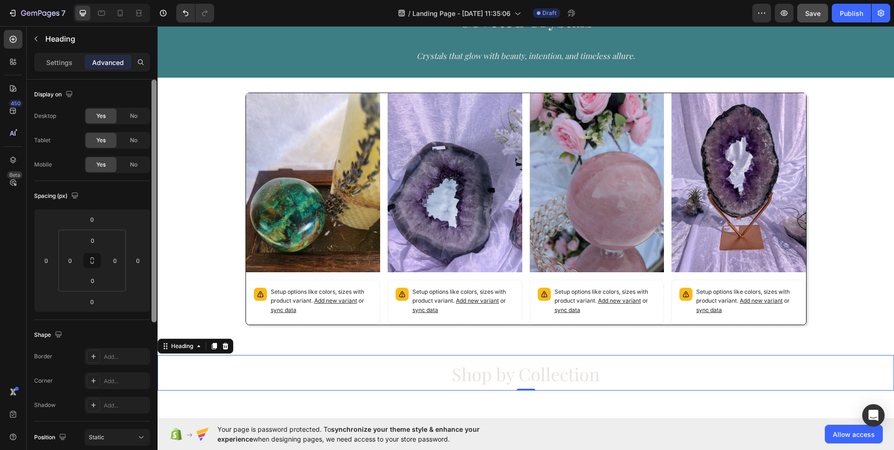
drag, startPoint x: 155, startPoint y: 222, endPoint x: 152, endPoint y: 187, distance: 34.7
click at [152, 187] on div at bounding box center [153, 200] width 5 height 243
click at [234, 370] on h2 "Shop by Collection" at bounding box center [526, 373] width 736 height 36
drag, startPoint x: 154, startPoint y: 304, endPoint x: 154, endPoint y: 297, distance: 6.5
click at [154, 297] on div at bounding box center [153, 200] width 5 height 243
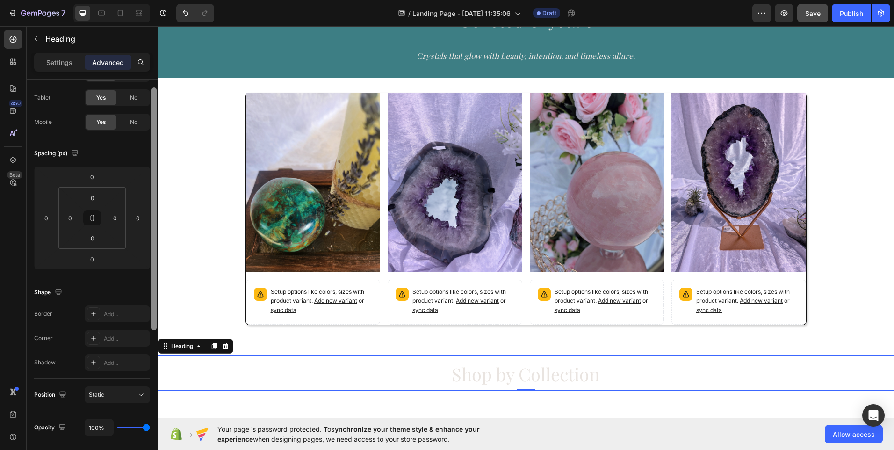
scroll to position [45, 0]
drag, startPoint x: 154, startPoint y: 297, endPoint x: 154, endPoint y: 325, distance: 27.6
click at [154, 325] on div at bounding box center [153, 228] width 5 height 243
click at [195, 378] on p "Shop by Collection" at bounding box center [525, 373] width 734 height 34
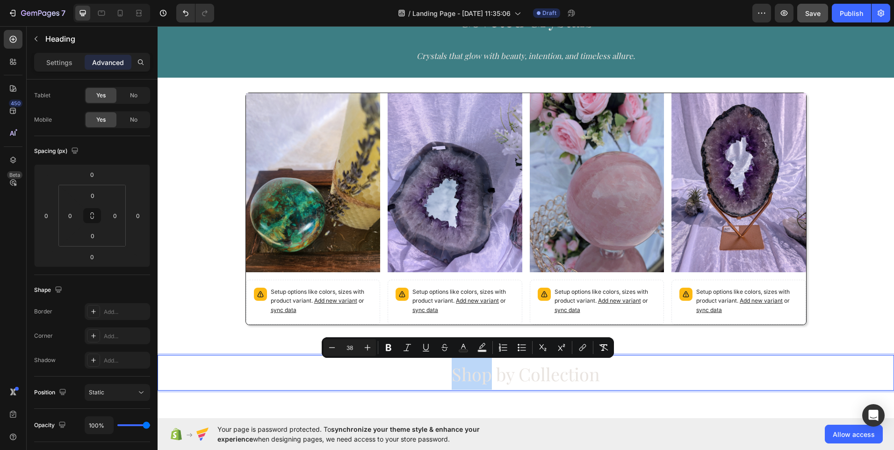
click at [195, 378] on p "Shop by Collection" at bounding box center [525, 373] width 734 height 34
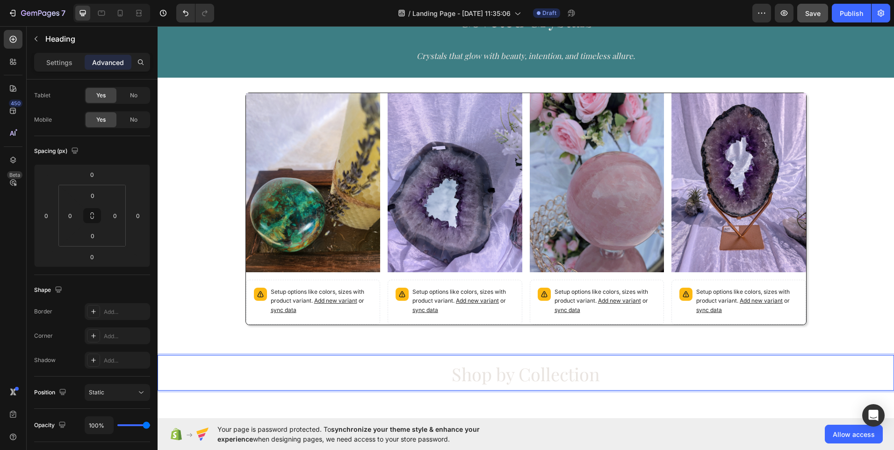
click at [195, 378] on p "Shop by Collection" at bounding box center [525, 373] width 734 height 34
click at [648, 373] on p "Shop by Collection" at bounding box center [525, 373] width 734 height 34
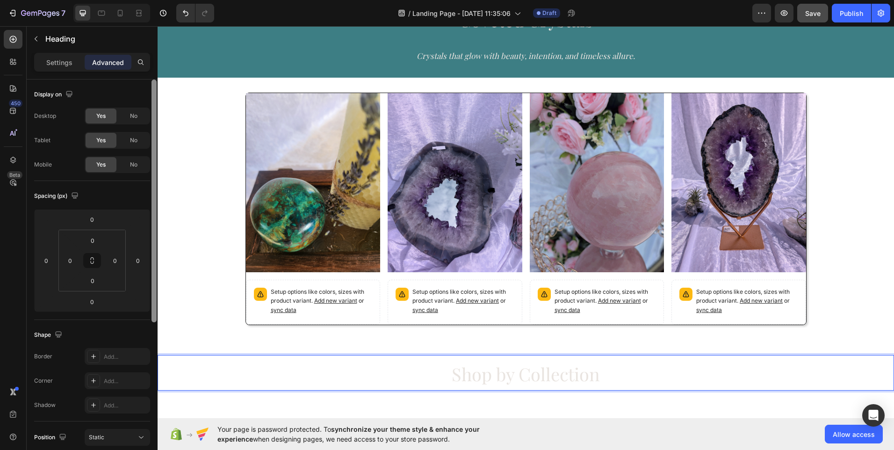
drag, startPoint x: 153, startPoint y: 218, endPoint x: 155, endPoint y: 117, distance: 101.0
click at [155, 117] on div at bounding box center [153, 200] width 5 height 243
click at [62, 67] on p "Settings" at bounding box center [59, 62] width 26 height 10
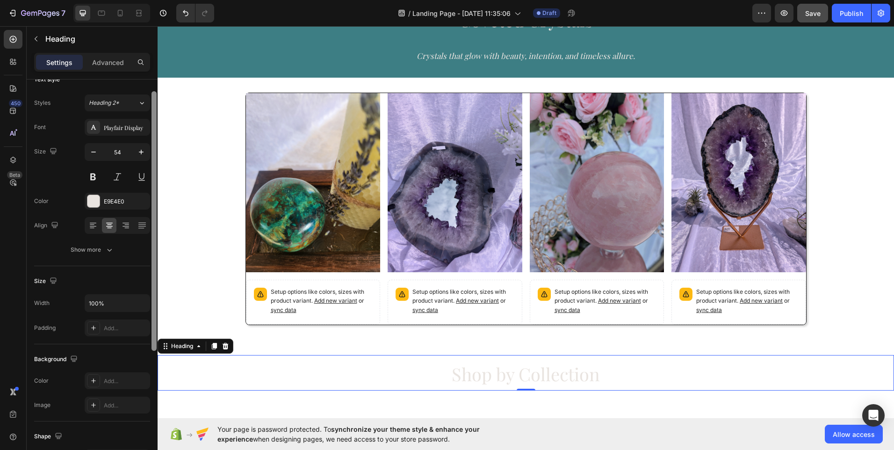
scroll to position [20, 0]
drag, startPoint x: 153, startPoint y: 126, endPoint x: 153, endPoint y: 139, distance: 13.1
click at [153, 139] on div at bounding box center [153, 215] width 5 height 259
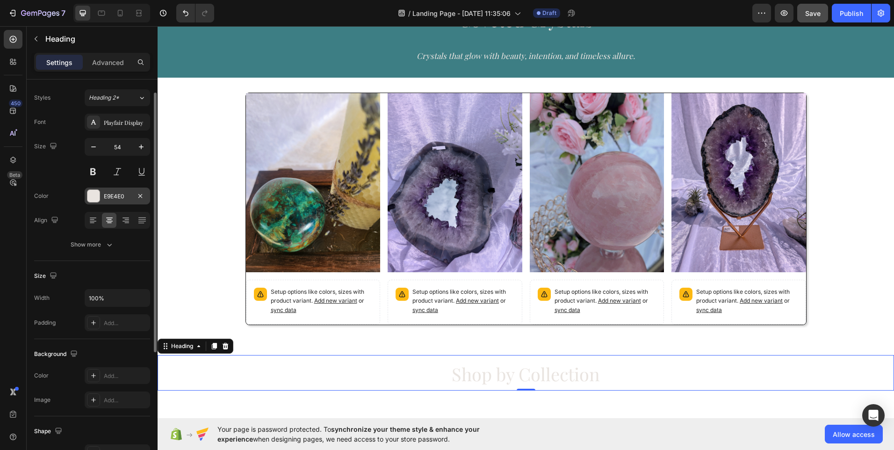
click at [125, 196] on div "E9E4E0" at bounding box center [117, 196] width 27 height 8
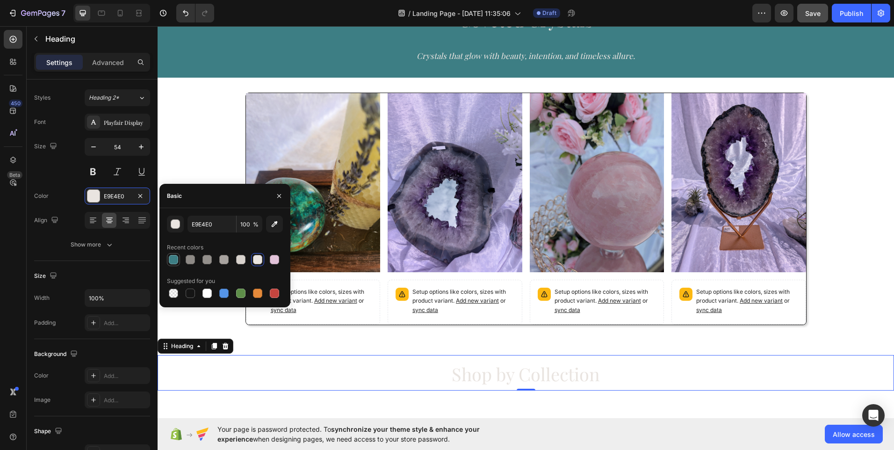
click at [172, 256] on div at bounding box center [173, 259] width 9 height 9
type input "3D7E84"
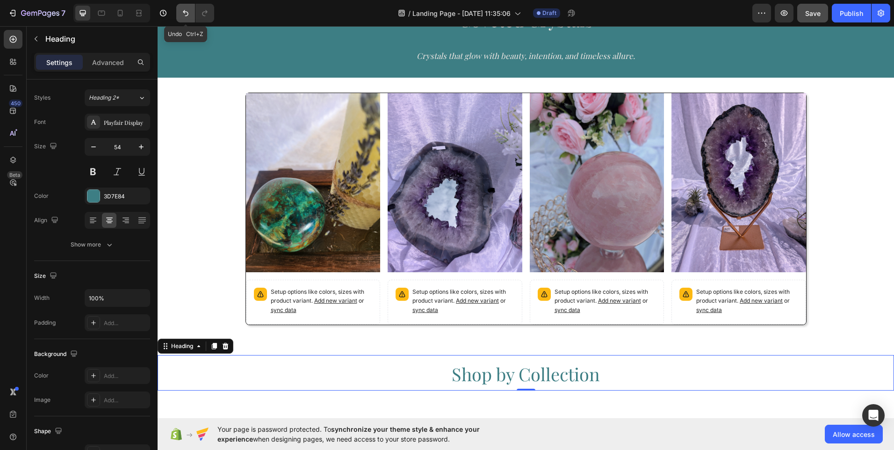
click at [182, 17] on icon "Undo/Redo" at bounding box center [185, 12] width 9 height 9
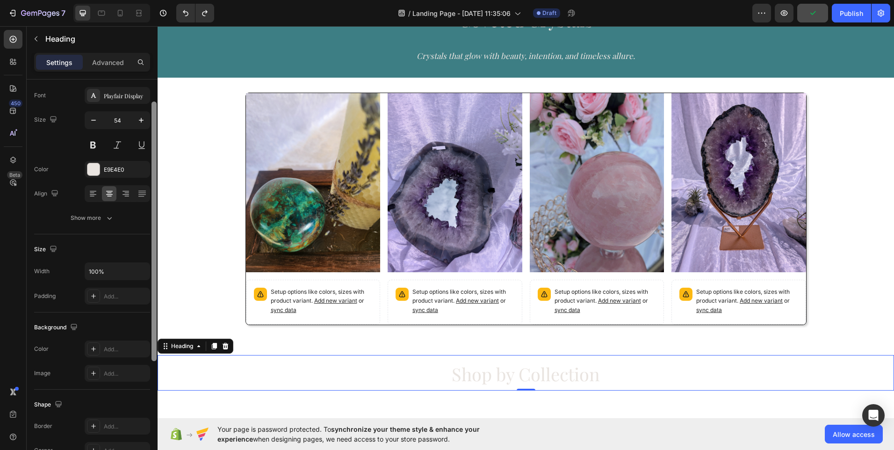
scroll to position [42, 0]
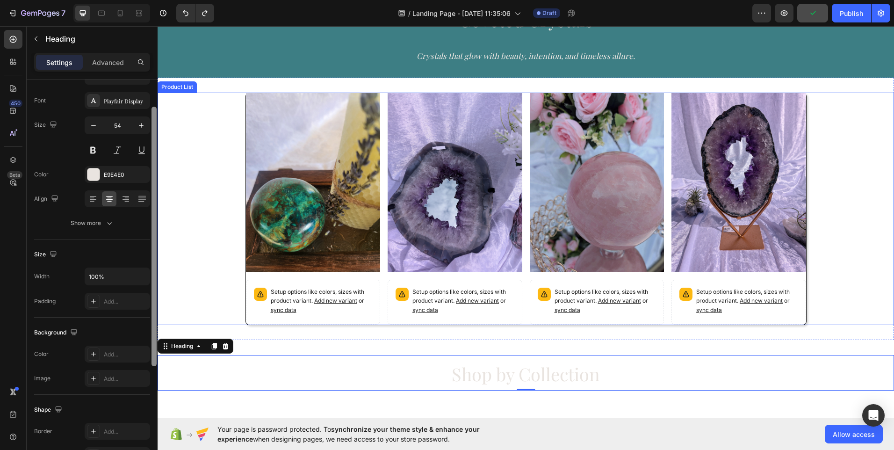
drag, startPoint x: 311, startPoint y: 273, endPoint x: 166, endPoint y: 211, distance: 158.1
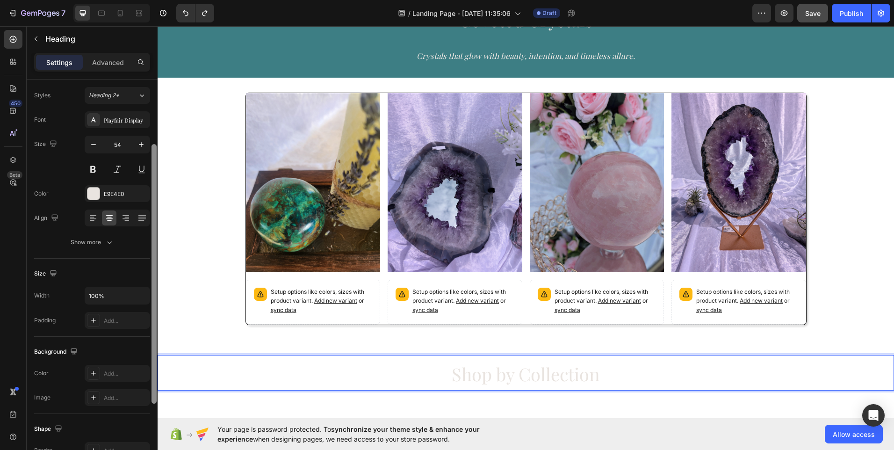
scroll to position [0, 0]
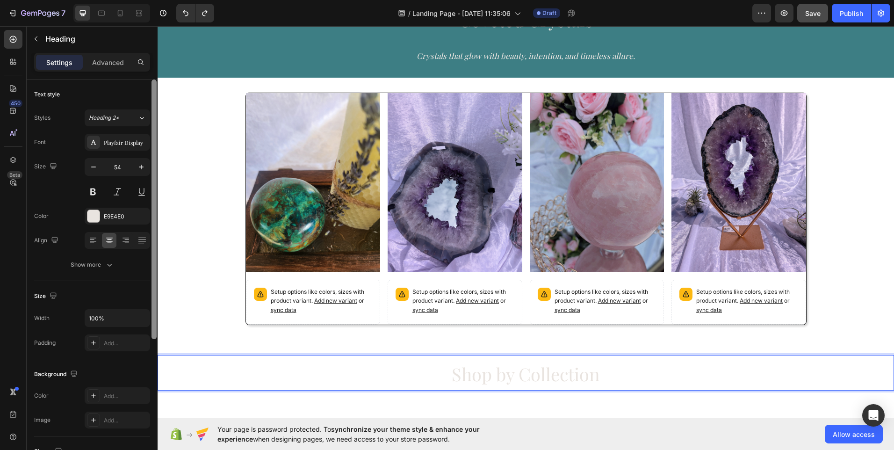
click at [263, 387] on p "Shop by Collection" at bounding box center [525, 373] width 734 height 34
click at [263, 380] on p "Shop by Collection" at bounding box center [525, 373] width 734 height 34
click at [352, 359] on p "Shop by Collection" at bounding box center [525, 373] width 734 height 34
click at [351, 342] on div "Shop by Collection Heading 0 Section 7" at bounding box center [526, 372] width 736 height 65
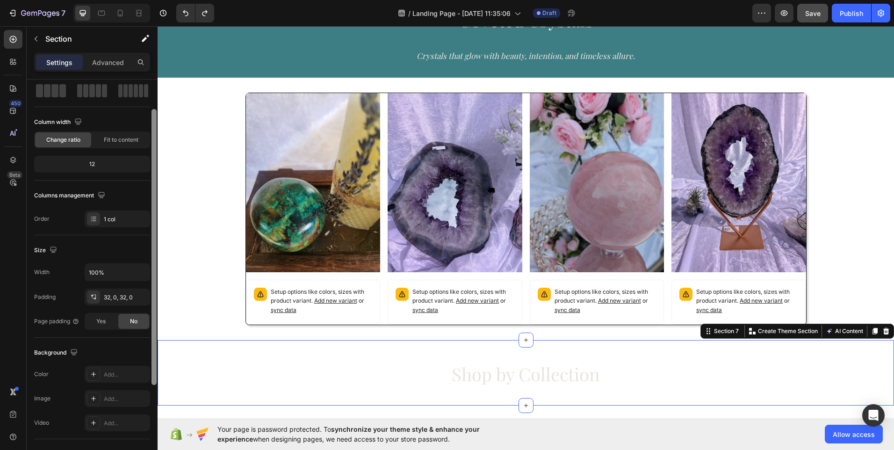
scroll to position [43, 0]
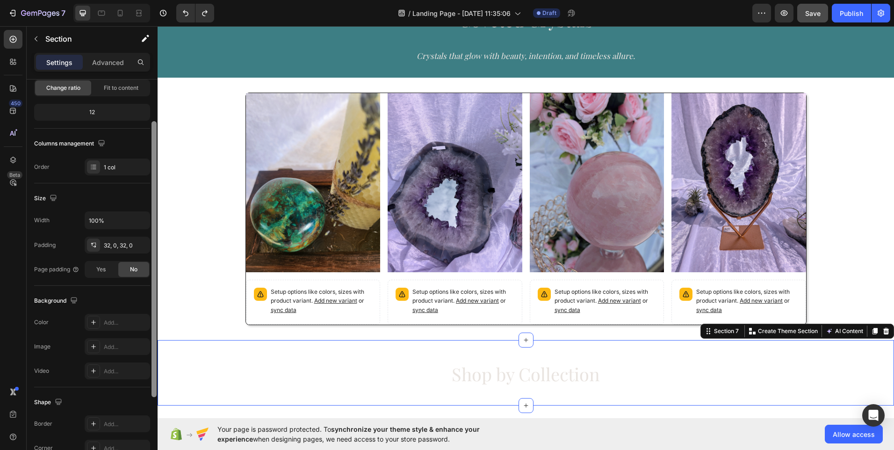
drag, startPoint x: 154, startPoint y: 263, endPoint x: 152, endPoint y: 301, distance: 38.4
click at [152, 301] on div at bounding box center [153, 259] width 5 height 276
click at [119, 321] on div "Add..." at bounding box center [126, 322] width 44 height 8
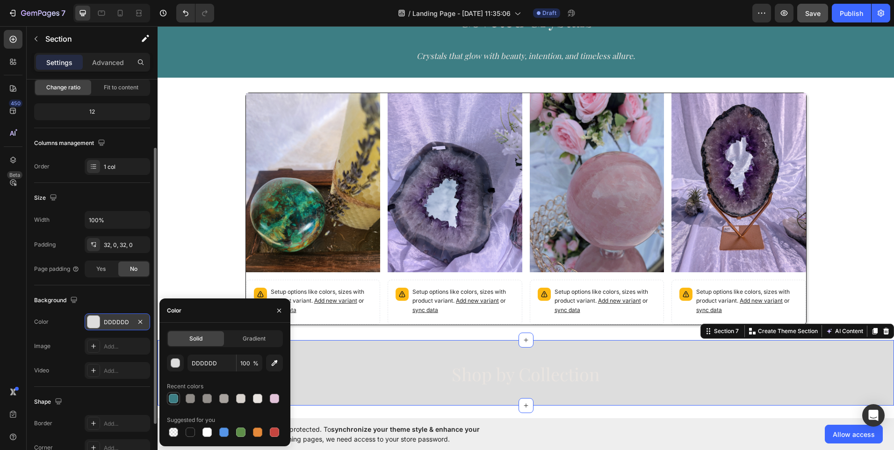
click at [172, 402] on div at bounding box center [173, 398] width 9 height 9
type input "3D7E84"
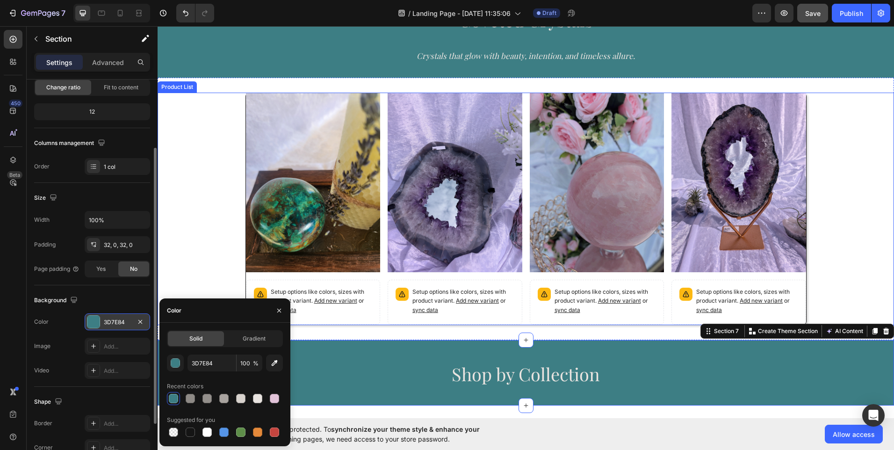
click at [196, 265] on div "Product Images Setup options like colors, sizes with product variant. Add new v…" at bounding box center [526, 209] width 736 height 232
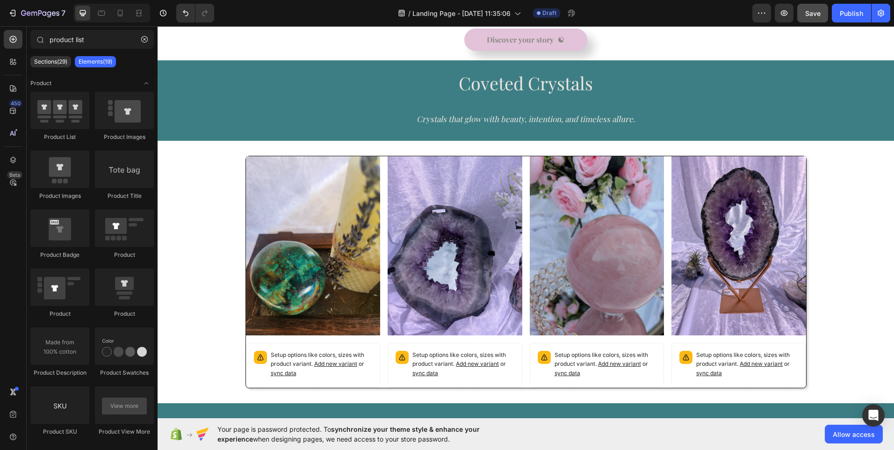
scroll to position [431, 0]
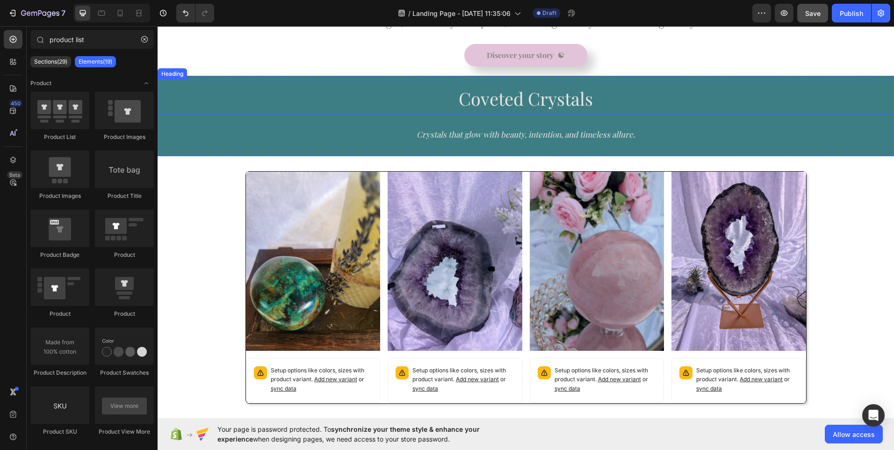
click at [504, 99] on span "Coveted Crystals" at bounding box center [526, 98] width 134 height 24
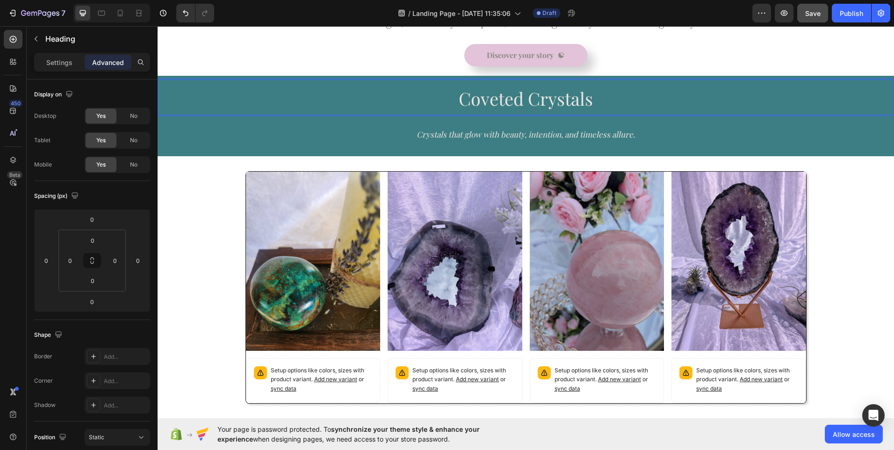
click at [504, 99] on span "Coveted Crystals" at bounding box center [526, 98] width 134 height 24
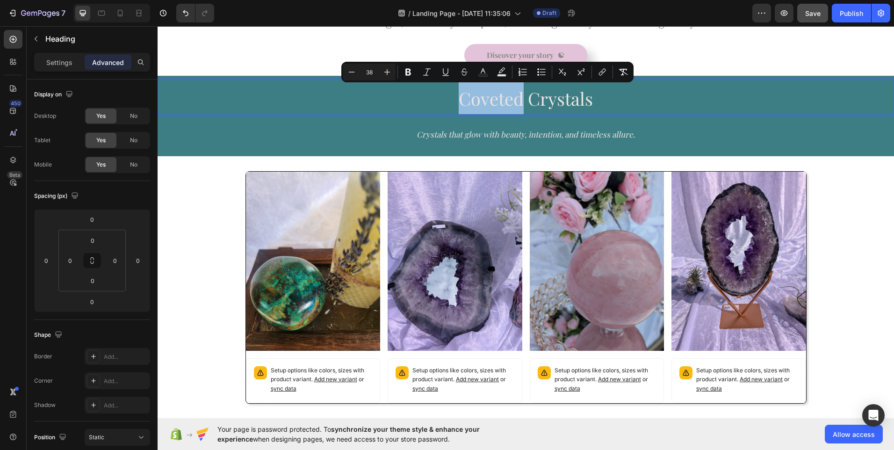
click at [504, 99] on span "Coveted Crystals" at bounding box center [526, 98] width 134 height 24
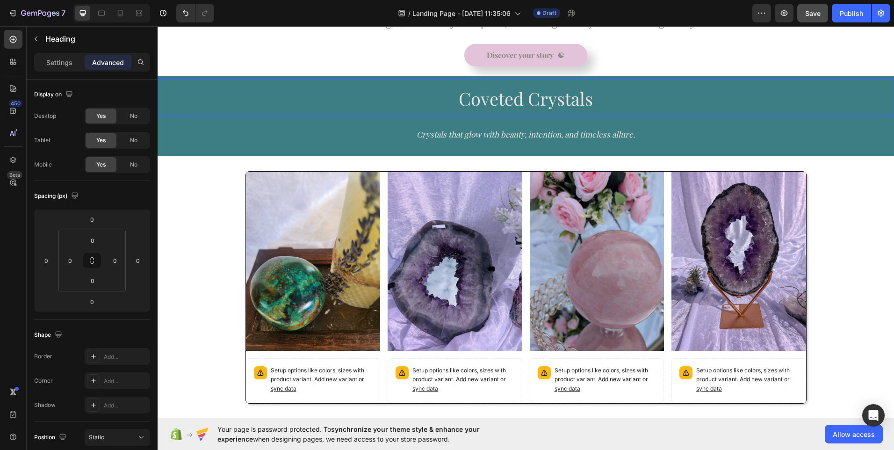
click at [504, 99] on span "Coveted Crystals" at bounding box center [526, 98] width 134 height 24
click at [633, 106] on span "Treasures that Shine Crystals" at bounding box center [525, 98] width 232 height 24
click at [643, 105] on p "Treasures that Shine Crystals" at bounding box center [525, 97] width 734 height 34
click at [621, 97] on p "Treasures that Shine" at bounding box center [525, 97] width 734 height 34
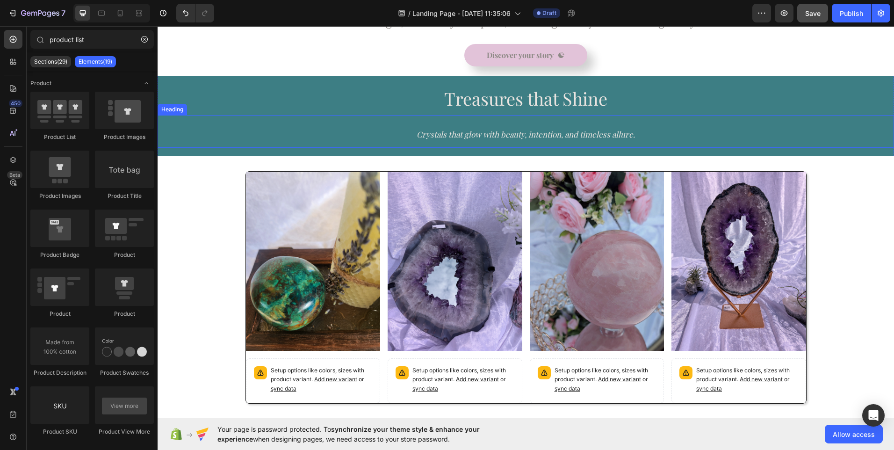
click at [716, 136] on p "⁠⁠⁠⁠⁠⁠⁠ Crystals that glow with beauty, intention, and timeless allure." at bounding box center [525, 131] width 734 height 31
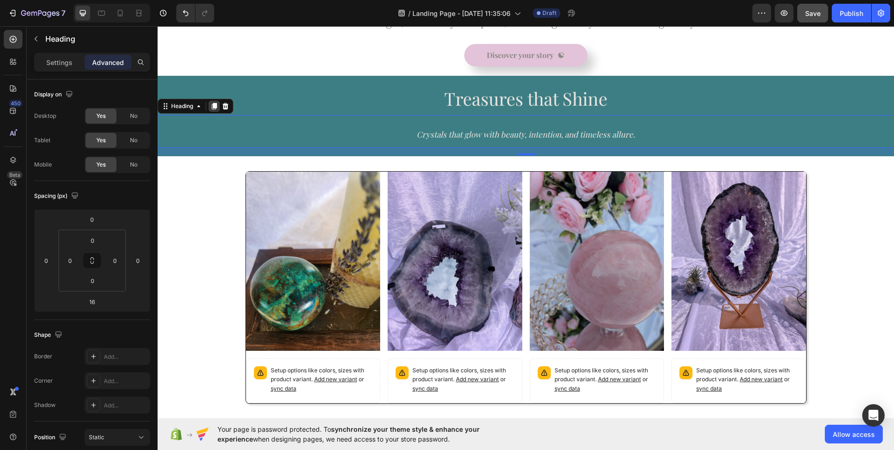
click at [216, 104] on icon at bounding box center [214, 106] width 5 height 7
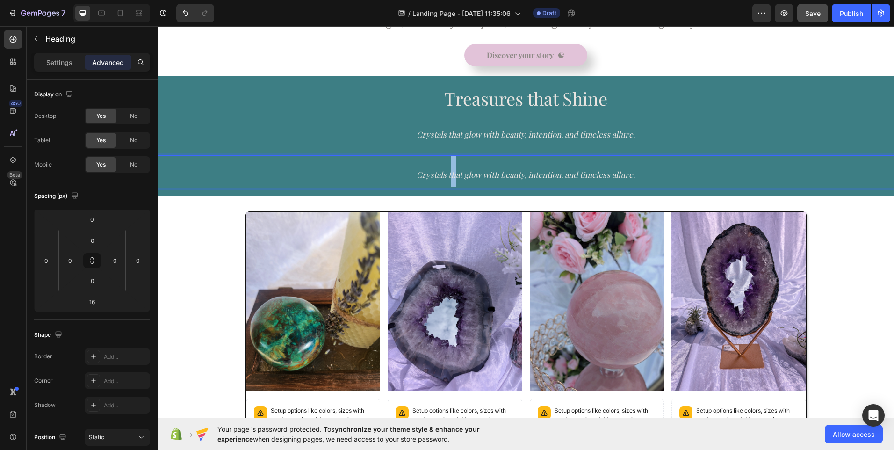
drag, startPoint x: 446, startPoint y: 173, endPoint x: 451, endPoint y: 160, distance: 13.9
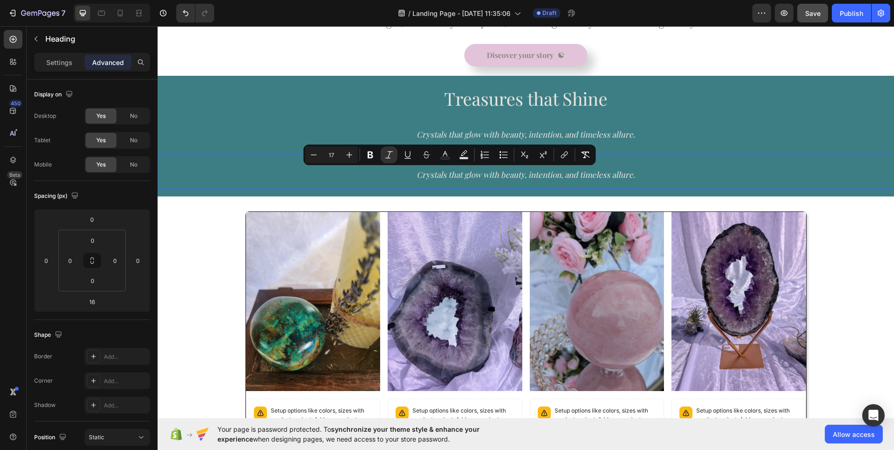
click at [350, 172] on p "Crystals that glow with beauty, intention, and timeless allure." at bounding box center [525, 171] width 734 height 31
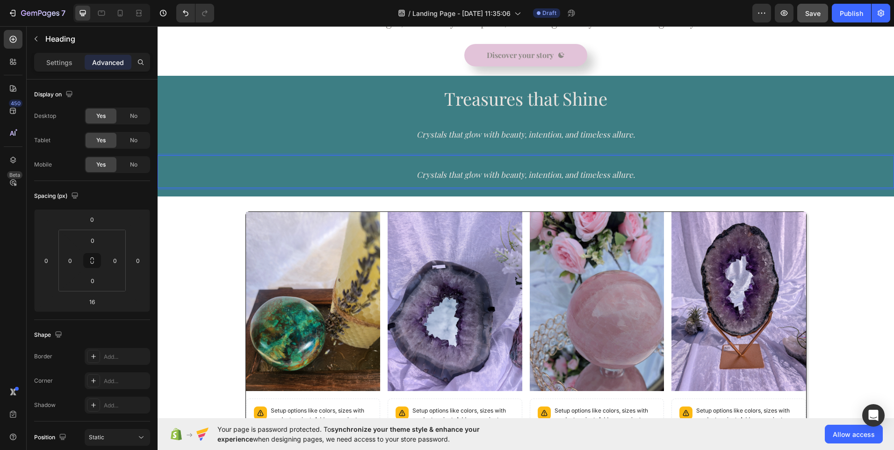
click at [242, 175] on p "Crystals that glow with beauty, intention, and timeless allure." at bounding box center [525, 171] width 734 height 31
click at [319, 144] on p "⁠⁠⁠⁠⁠⁠⁠ Crystals that glow with beauty, intention, and timeless allure." at bounding box center [525, 131] width 734 height 31
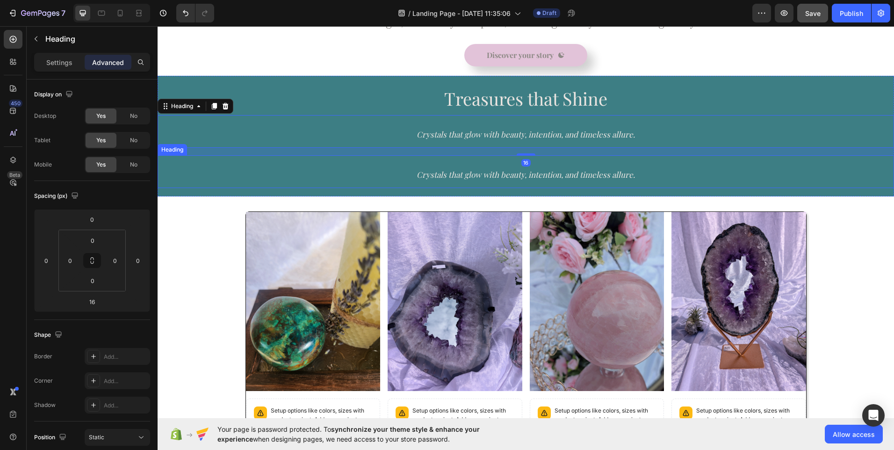
click at [219, 156] on p "⁠⁠⁠⁠⁠⁠⁠ Crystals that glow with beauty, intention, and timeless allure." at bounding box center [525, 171] width 734 height 31
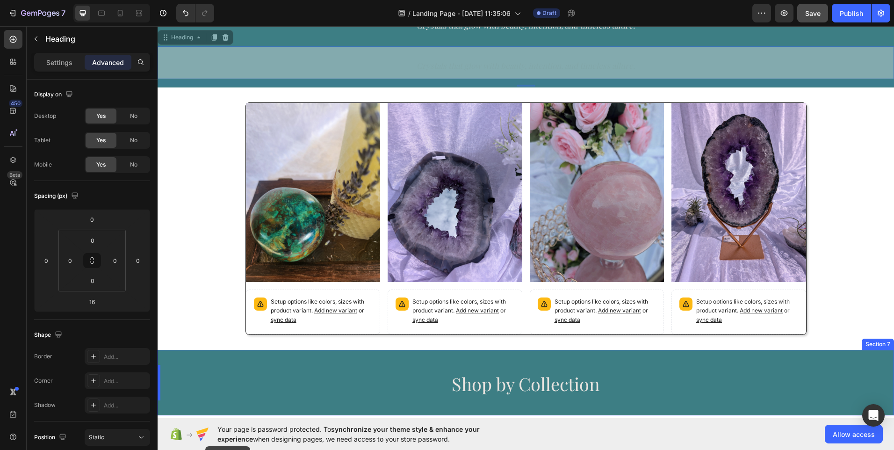
scroll to position [671, 0]
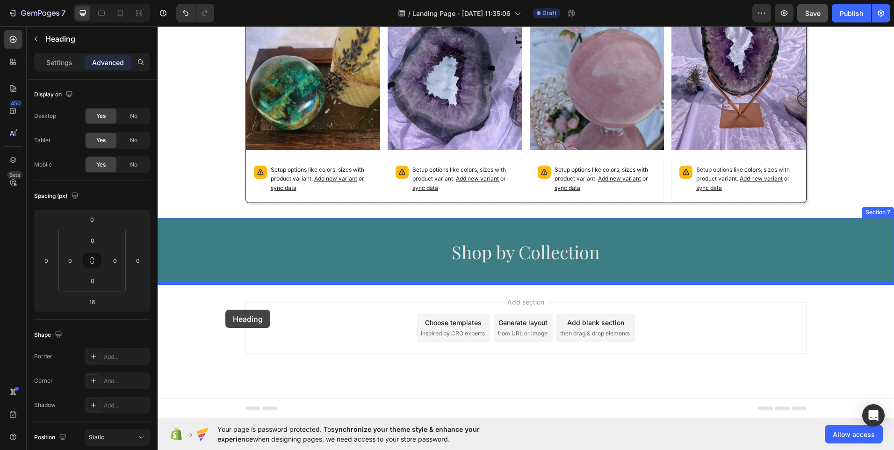
drag, startPoint x: 166, startPoint y: 149, endPoint x: 225, endPoint y: 309, distance: 170.6
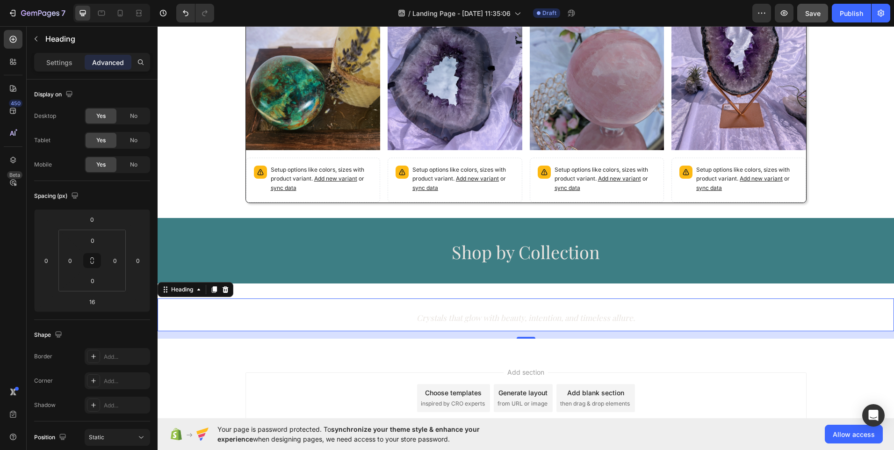
click at [258, 306] on h2 "Crystals that glow with beauty, intention, and timeless allure." at bounding box center [526, 314] width 736 height 33
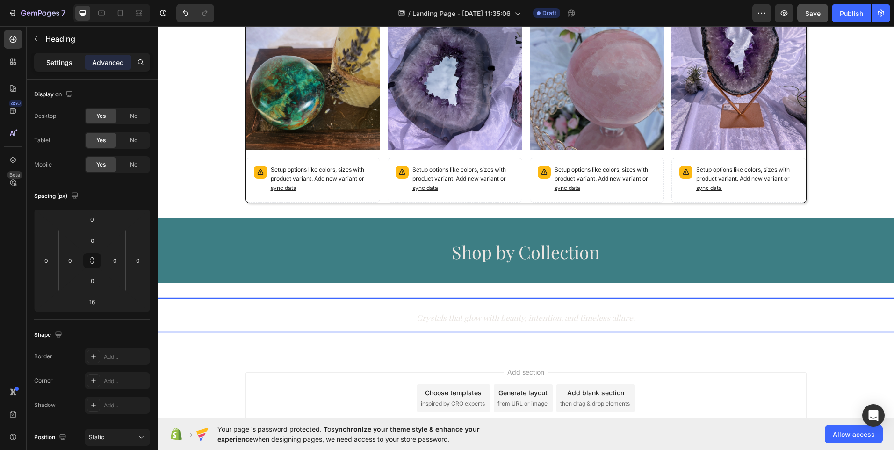
click at [56, 60] on p "Settings" at bounding box center [59, 62] width 26 height 10
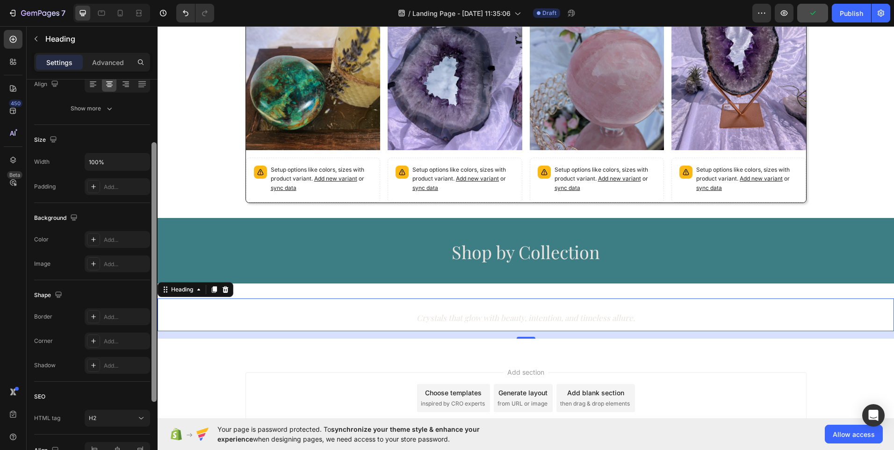
scroll to position [168, 0]
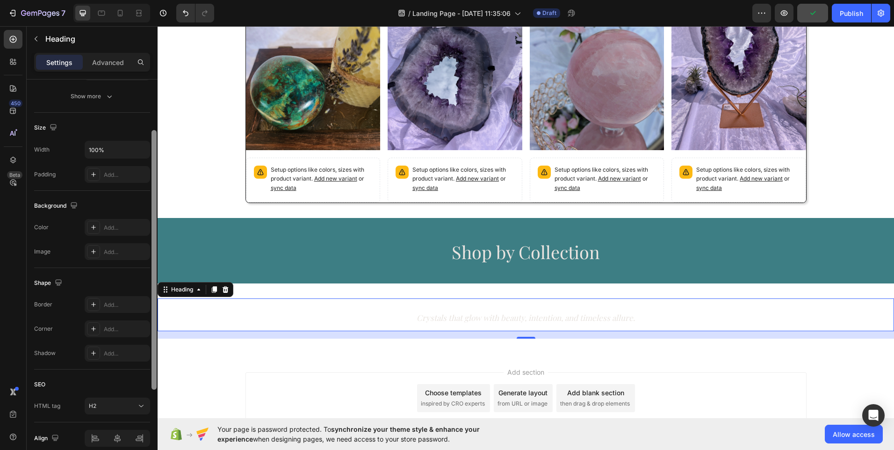
drag, startPoint x: 154, startPoint y: 170, endPoint x: 153, endPoint y: 280, distance: 110.3
click at [153, 280] on div at bounding box center [153, 259] width 5 height 259
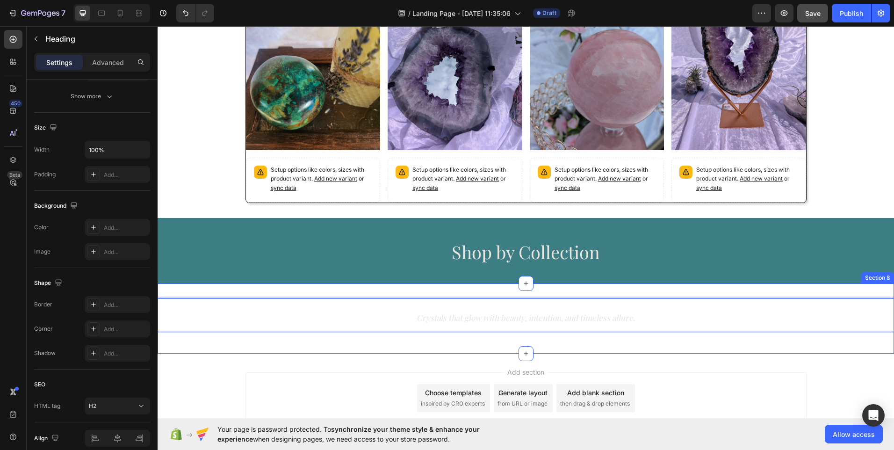
click at [182, 296] on div "Crystals that glow with beauty, intention, and timeless allure. Heading 16 Sect…" at bounding box center [526, 318] width 736 height 70
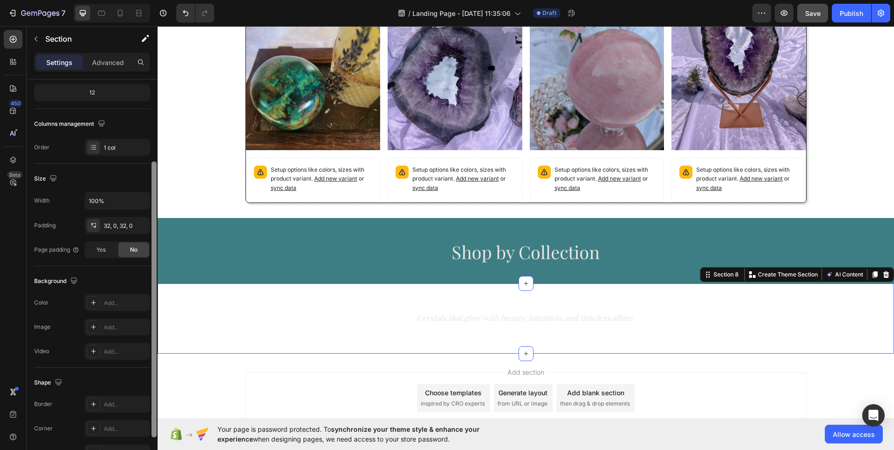
scroll to position [121, 0]
drag, startPoint x: 153, startPoint y: 216, endPoint x: 150, endPoint y: 301, distance: 84.2
click at [150, 301] on div "Layout Column width Change ratio Fit to content 12 Columns management Order 1 c…" at bounding box center [92, 277] width 131 height 397
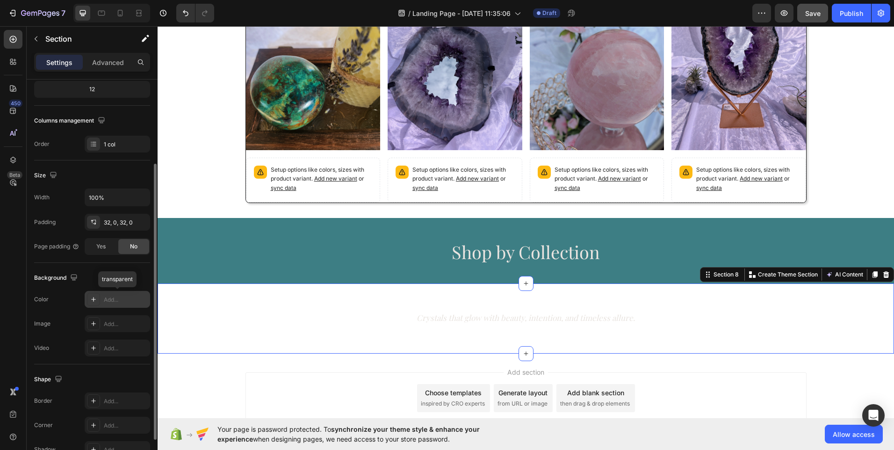
click at [126, 299] on div "Add..." at bounding box center [126, 299] width 44 height 8
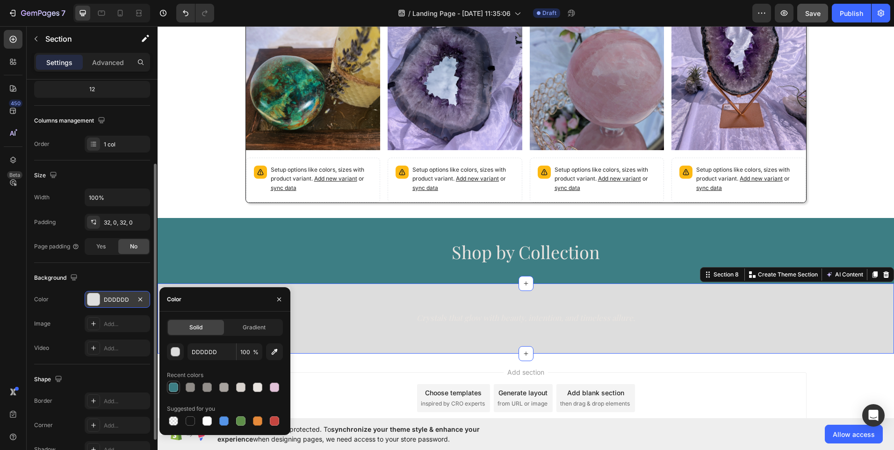
click at [174, 388] on div at bounding box center [173, 386] width 9 height 9
type input "3D7E84"
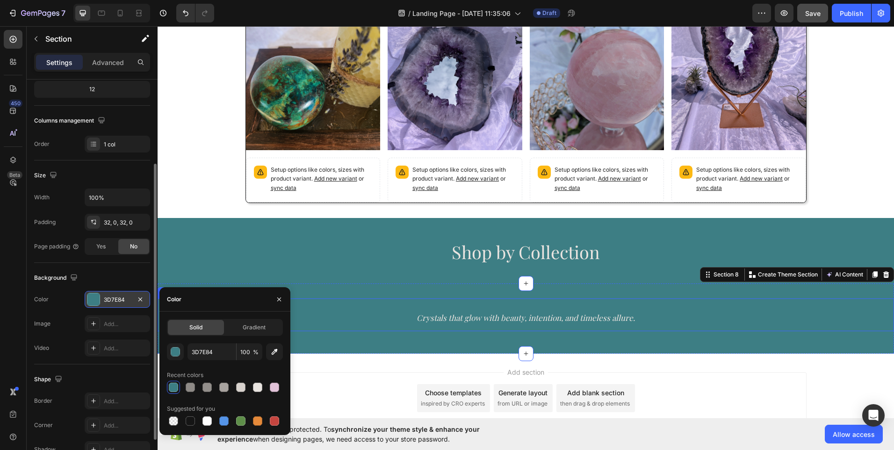
click at [339, 316] on p "⁠⁠⁠⁠⁠⁠⁠ Crystals that glow with beauty, intention, and timeless allure." at bounding box center [525, 314] width 734 height 31
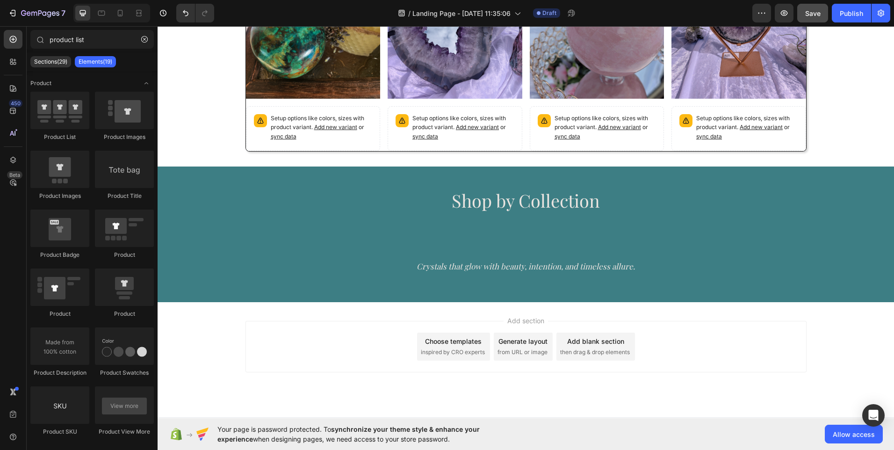
scroll to position [736, 0]
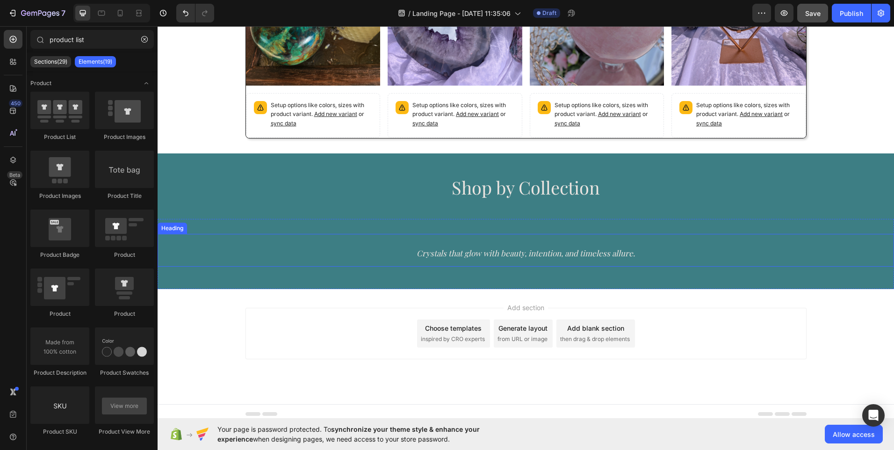
click at [508, 245] on p "⁠⁠⁠⁠⁠⁠⁠ Crystals that glow with beauty, intention, and timeless allure." at bounding box center [525, 250] width 734 height 31
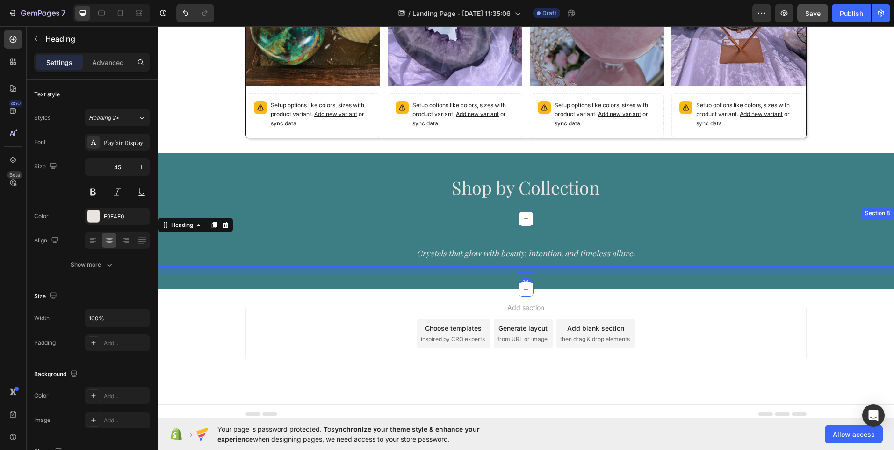
click at [504, 230] on div "⁠⁠⁠⁠⁠⁠⁠ Crystals that glow with beauty, intention, and timeless allure. Heading…" at bounding box center [526, 254] width 736 height 70
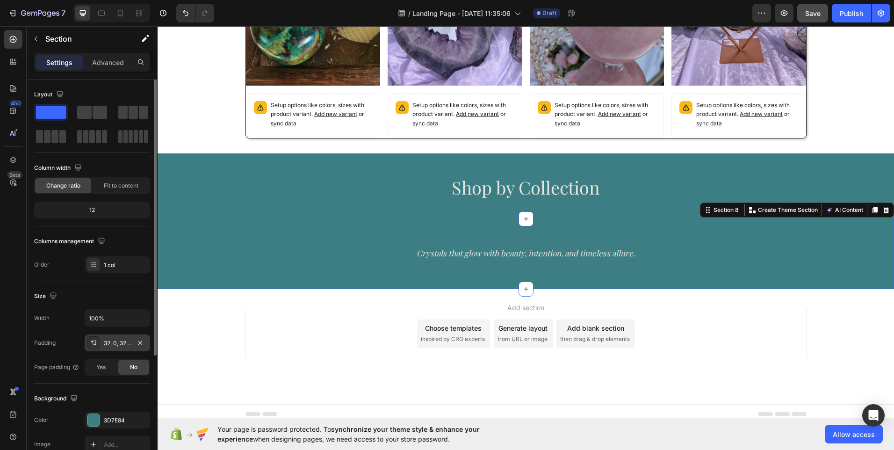
click at [120, 345] on div "32, 0, 32, 0" at bounding box center [117, 343] width 27 height 8
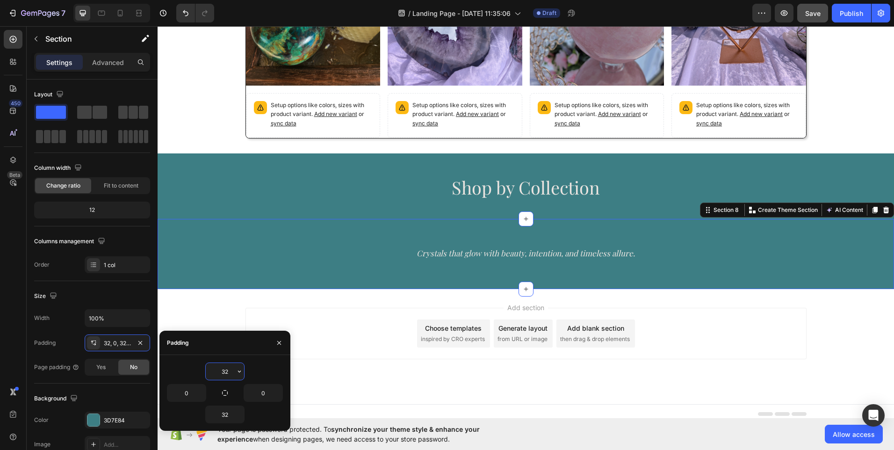
click at [225, 376] on input "32" at bounding box center [225, 371] width 38 height 17
click at [237, 375] on button "button" at bounding box center [239, 371] width 9 height 17
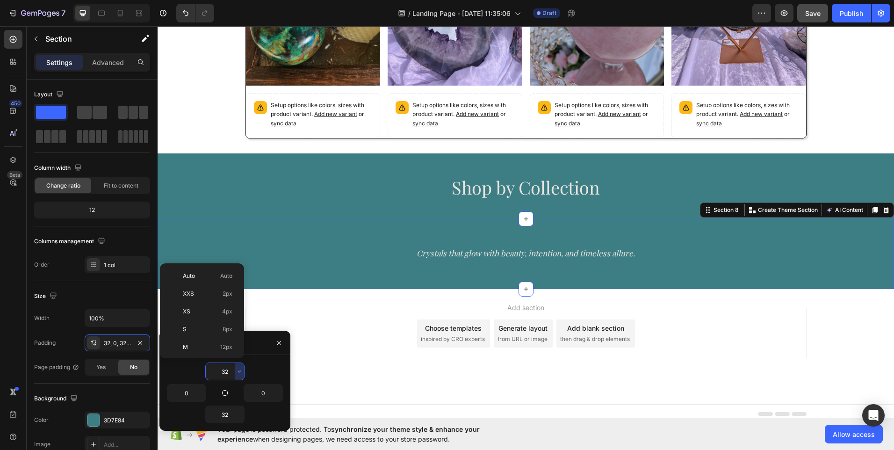
scroll to position [67, 0]
click at [227, 281] on span "12px" at bounding box center [226, 279] width 12 height 8
type input "12"
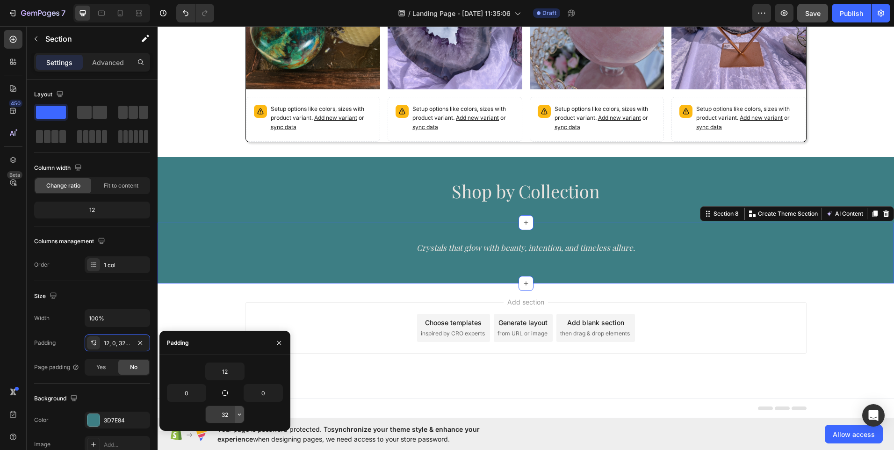
click at [237, 421] on button "button" at bounding box center [239, 414] width 9 height 17
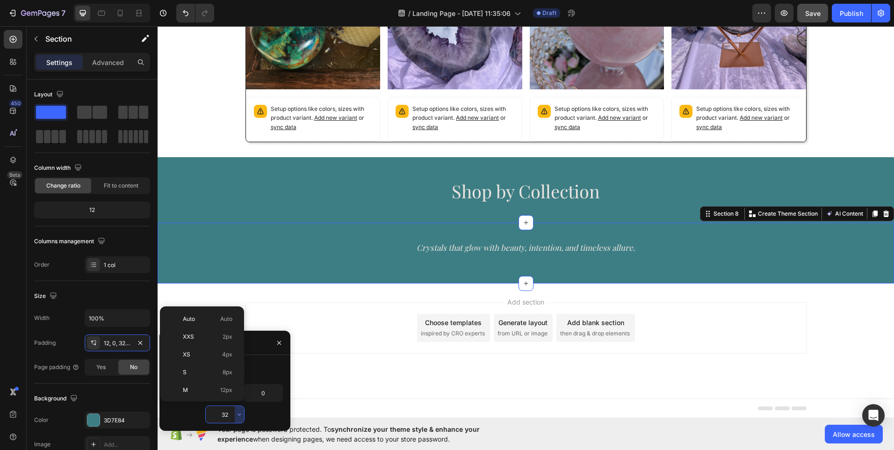
scroll to position [67, 0]
click at [226, 326] on span "12px" at bounding box center [226, 322] width 12 height 8
type input "12"
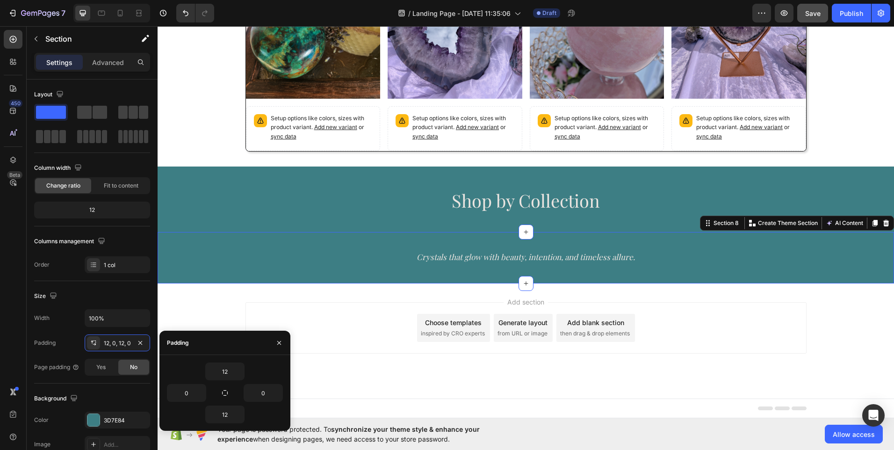
scroll to position [723, 0]
click at [350, 194] on h2 "Shop by Collection" at bounding box center [526, 199] width 736 height 36
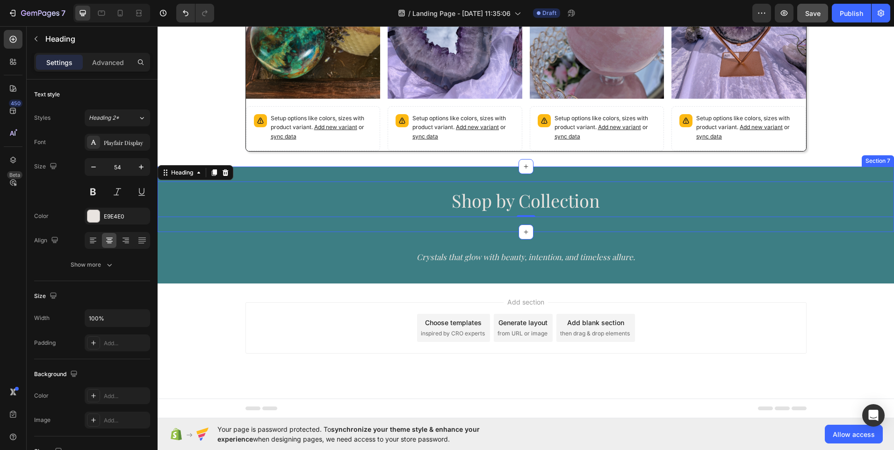
click at [349, 177] on div "Shop by Collection Heading 0 Section 7" at bounding box center [526, 198] width 736 height 65
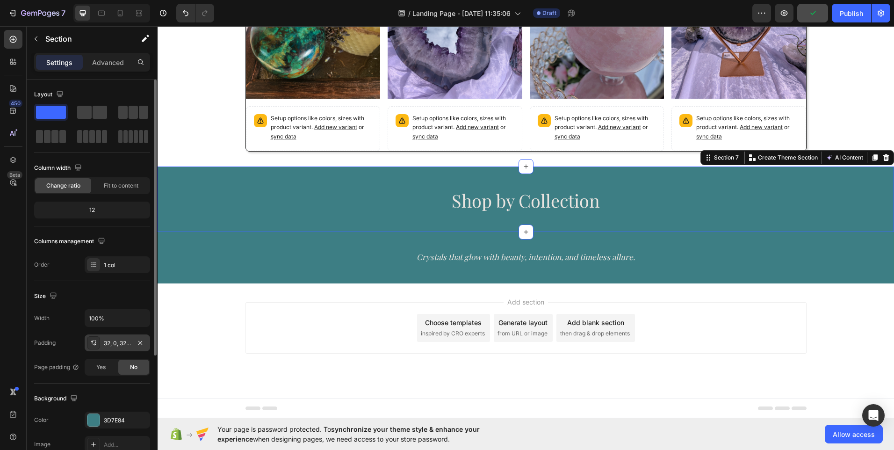
click at [121, 343] on div "32, 0, 32, 0" at bounding box center [117, 343] width 27 height 8
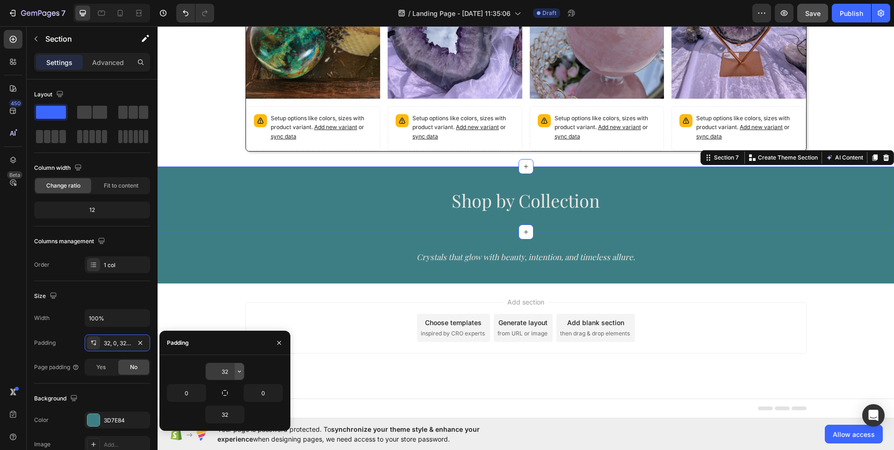
click at [241, 376] on button "button" at bounding box center [239, 371] width 9 height 17
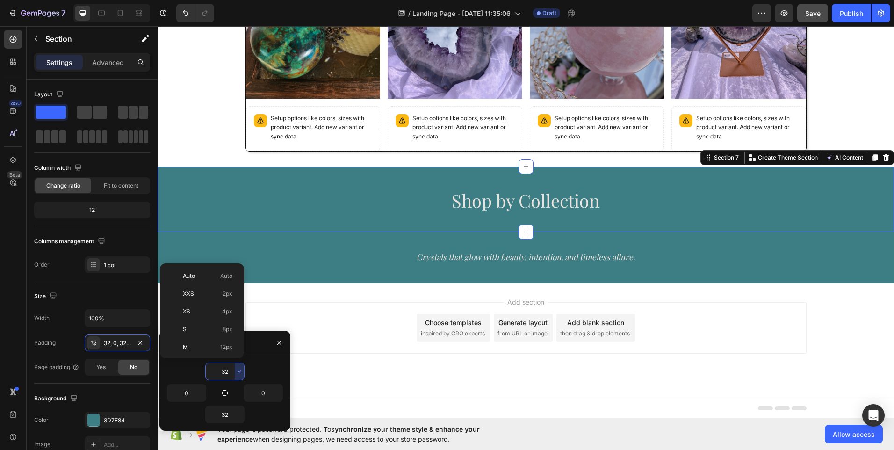
scroll to position [67, 0]
click at [225, 283] on span "12px" at bounding box center [226, 279] width 12 height 8
type input "12"
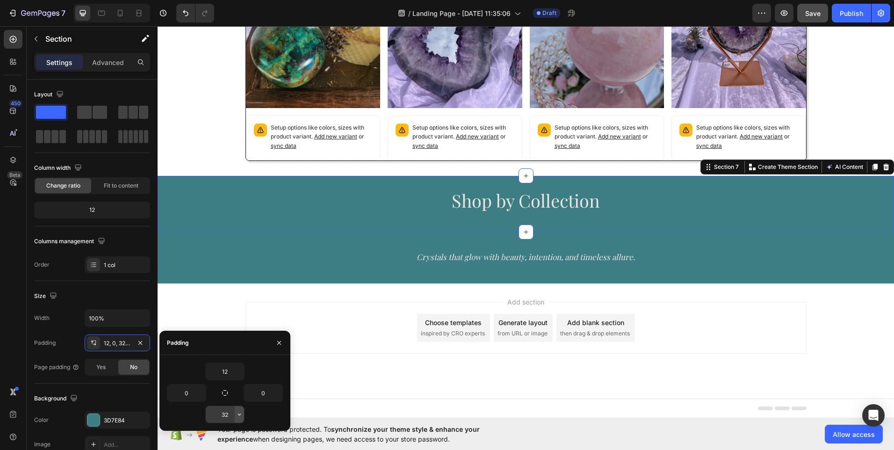
click at [236, 421] on button "button" at bounding box center [239, 414] width 9 height 17
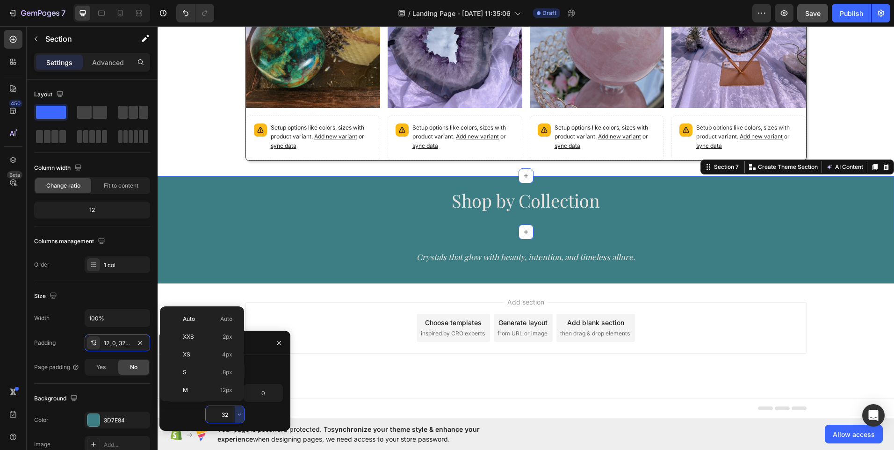
scroll to position [67, 0]
click at [226, 331] on div "M 12px" at bounding box center [200, 340] width 73 height 18
type input "12"
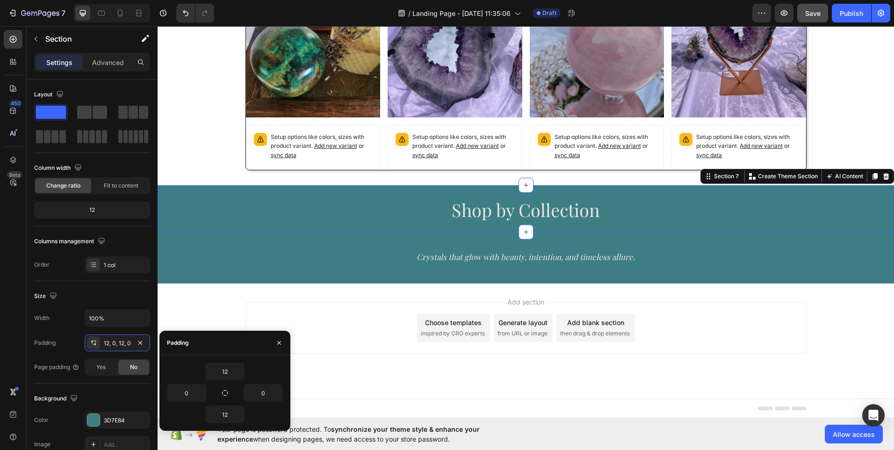
scroll to position [704, 0]
click at [411, 248] on p "⁠⁠⁠⁠⁠⁠⁠ Crystals that glow with beauty, intention, and timeless allure." at bounding box center [525, 253] width 734 height 31
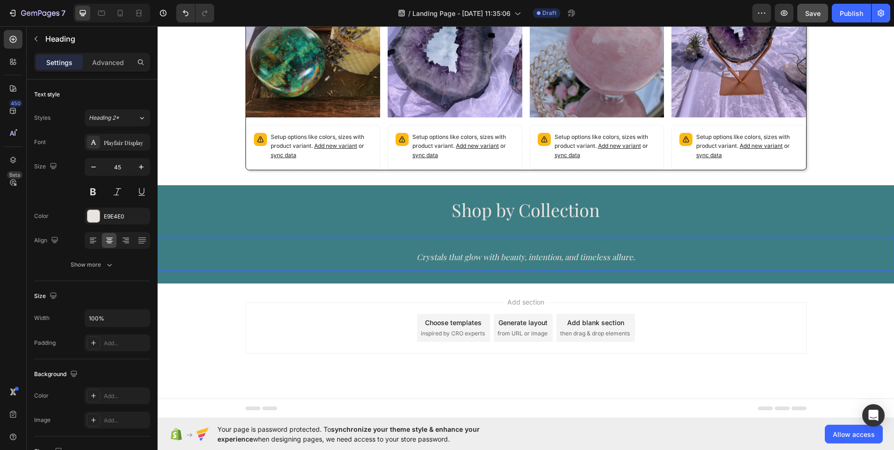
click at [202, 270] on h2 "Crystals that glow with beauty, intention, and timeless allure." at bounding box center [526, 253] width 736 height 33
click at [215, 226] on div "Shop by Collection Heading Section 7" at bounding box center [526, 208] width 736 height 47
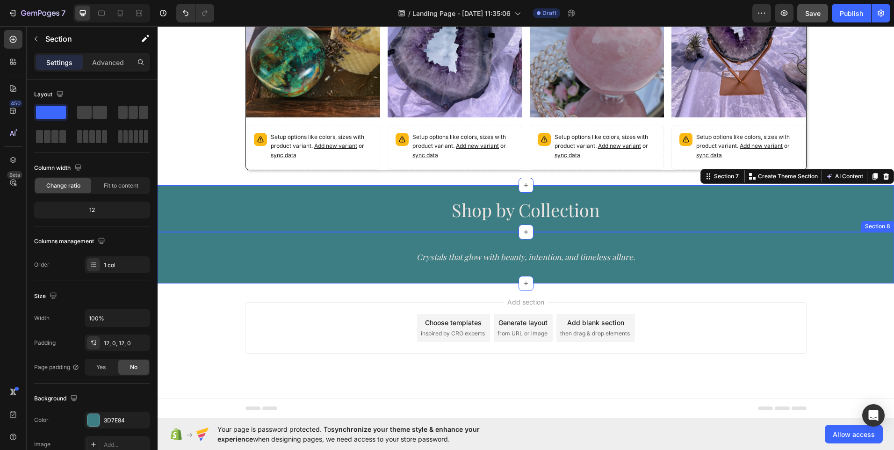
click at [223, 273] on div "⁠⁠⁠⁠⁠⁠⁠ Crystals that glow with beauty, intention, and timeless allure. Heading" at bounding box center [526, 257] width 736 height 40
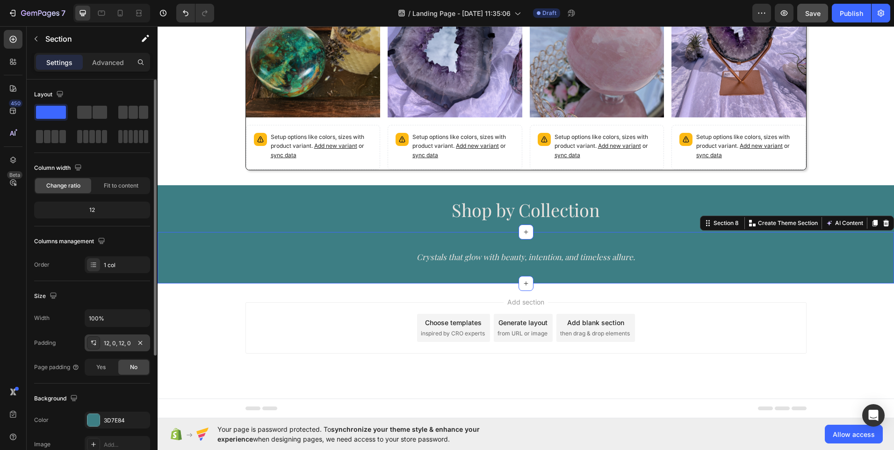
click at [120, 343] on div "12, 0, 12, 0" at bounding box center [117, 343] width 27 height 8
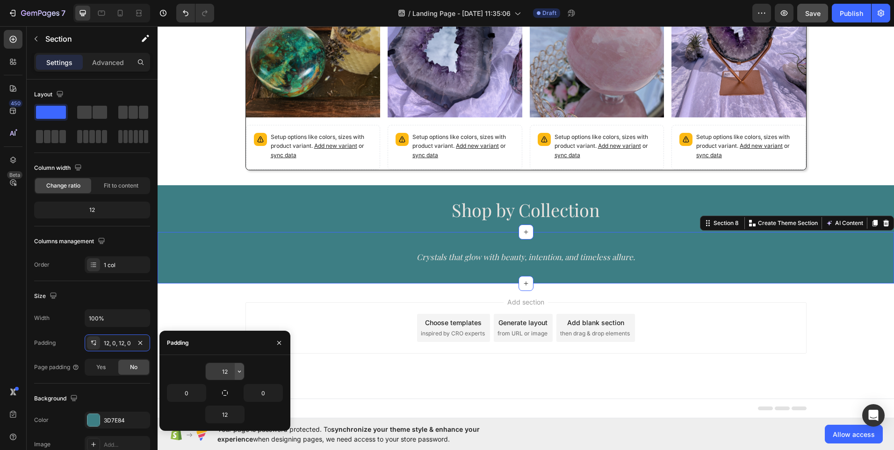
click at [241, 376] on button "button" at bounding box center [239, 371] width 9 height 17
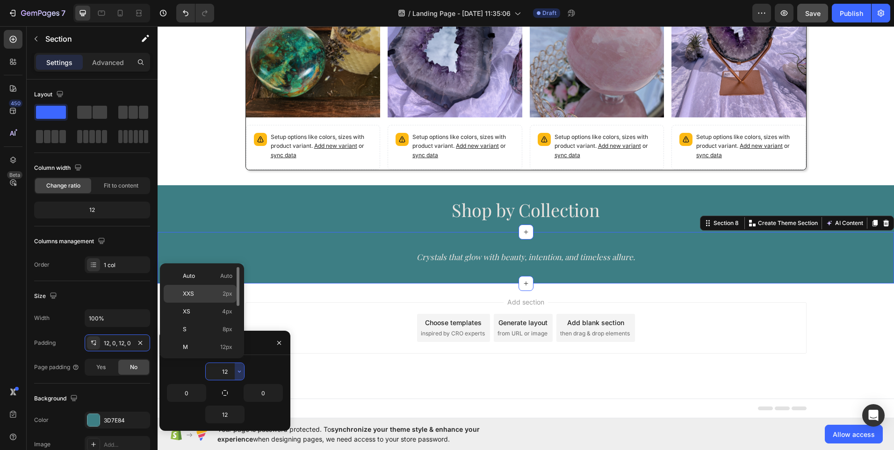
click at [229, 302] on div "XXS 2px" at bounding box center [200, 311] width 73 height 18
type input "2"
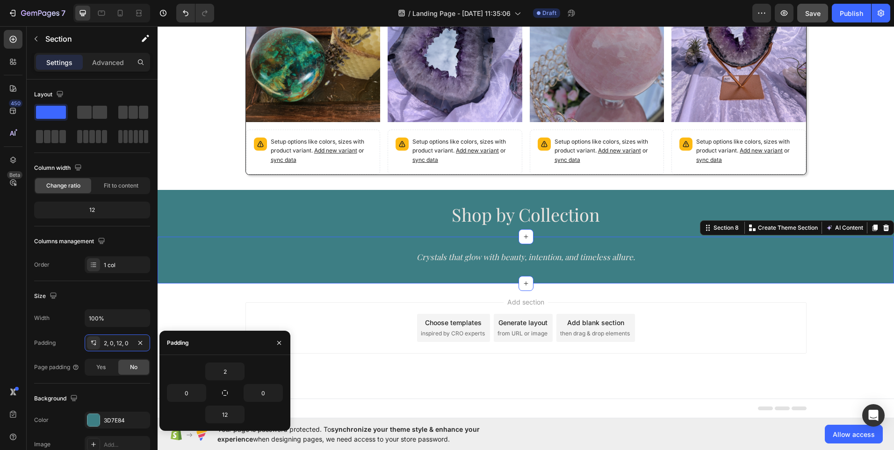
scroll to position [699, 0]
click at [367, 230] on h2 "Shop by Collection" at bounding box center [526, 213] width 736 height 36
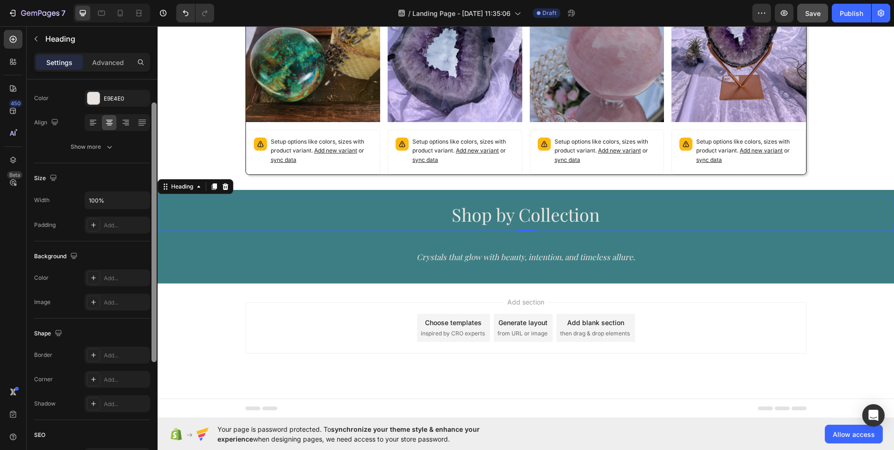
drag, startPoint x: 152, startPoint y: 296, endPoint x: 155, endPoint y: 378, distance: 81.4
click at [155, 362] on div at bounding box center [153, 231] width 5 height 259
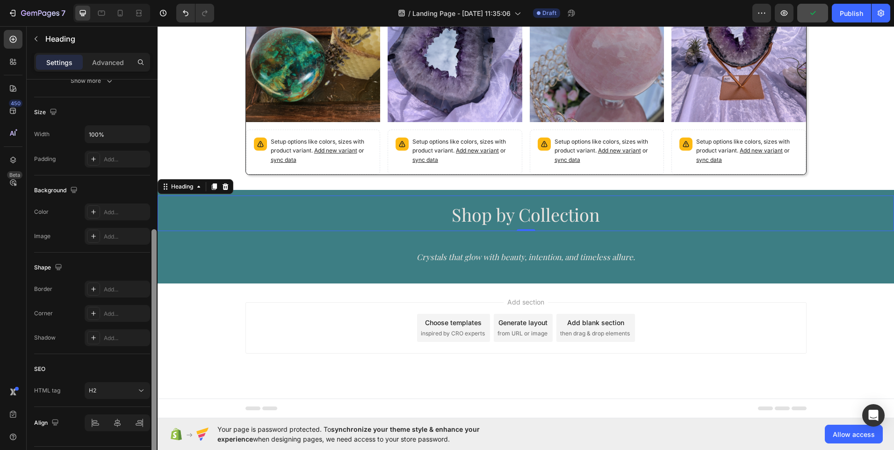
scroll to position [210, 0]
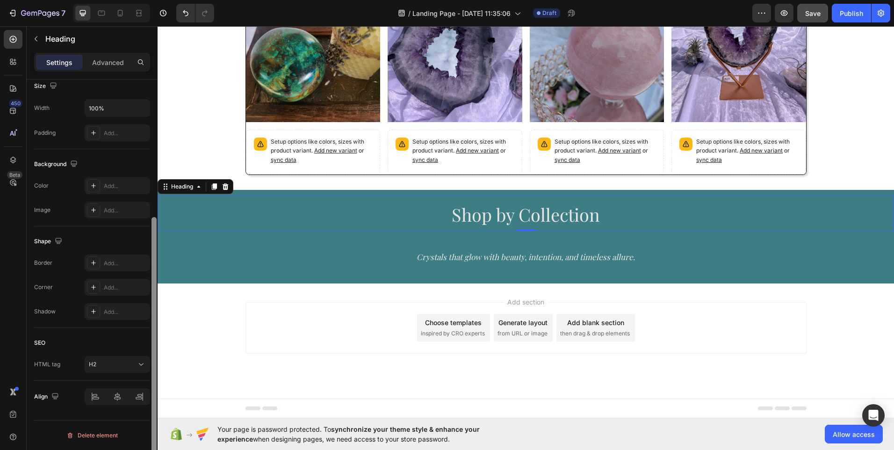
drag, startPoint x: 310, startPoint y: 243, endPoint x: 158, endPoint y: 298, distance: 162.5
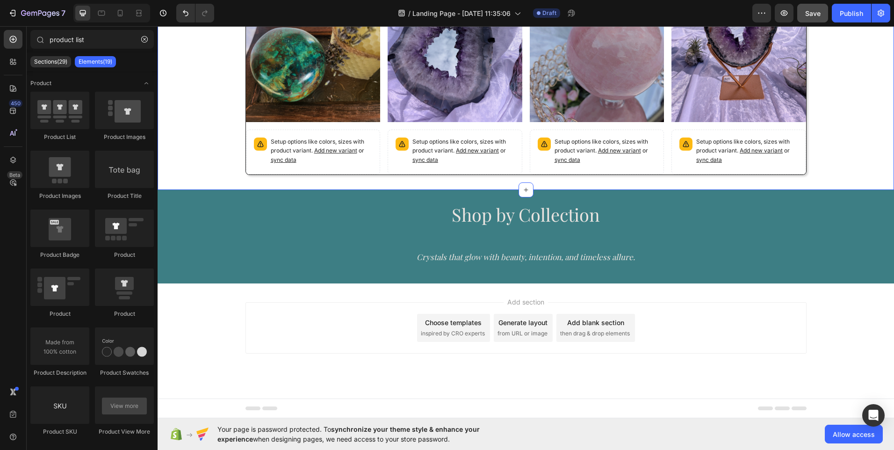
click at [213, 179] on div "Product Images Setup options like colors, sizes with product variant. Add new v…" at bounding box center [526, 59] width 736 height 262
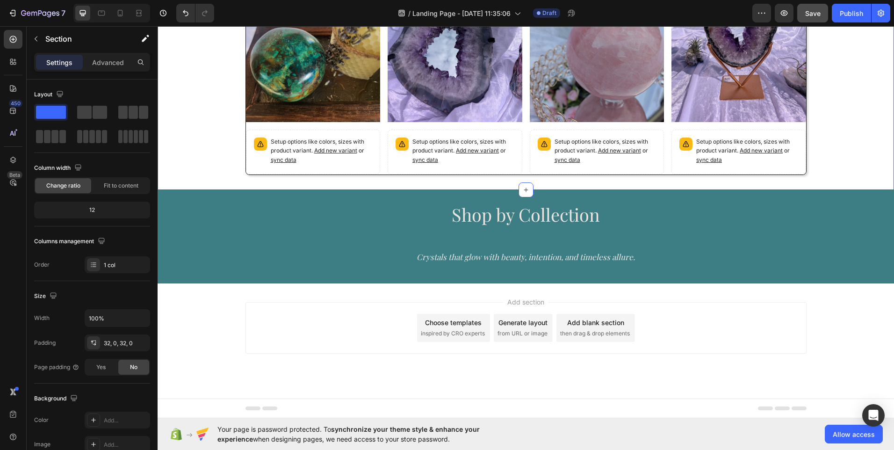
click at [230, 289] on div "Add section Choose templates inspired by CRO experts Generate layout from URL o…" at bounding box center [526, 340] width 736 height 115
click at [243, 226] on h2 "Shop by Collection" at bounding box center [526, 213] width 736 height 36
click at [306, 223] on h2 "Shop by Collection" at bounding box center [526, 213] width 736 height 36
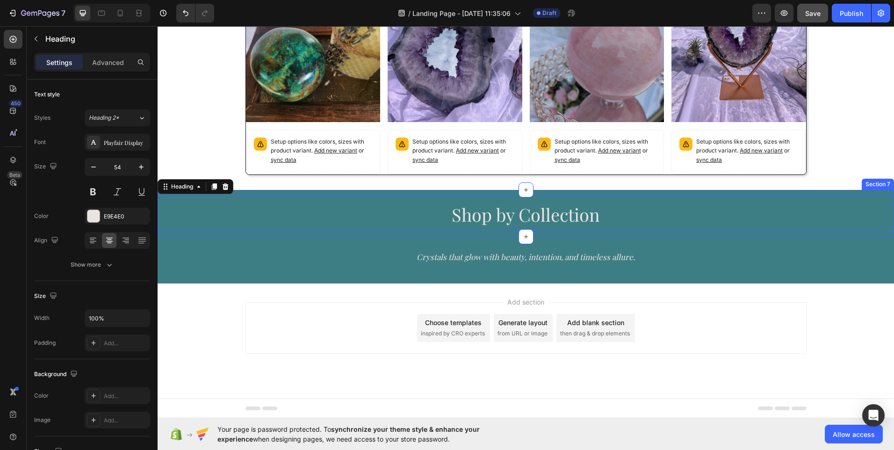
click at [334, 235] on div "⁠⁠⁠⁠⁠⁠⁠ Shop by Collection Heading 0 Section 7" at bounding box center [526, 213] width 736 height 47
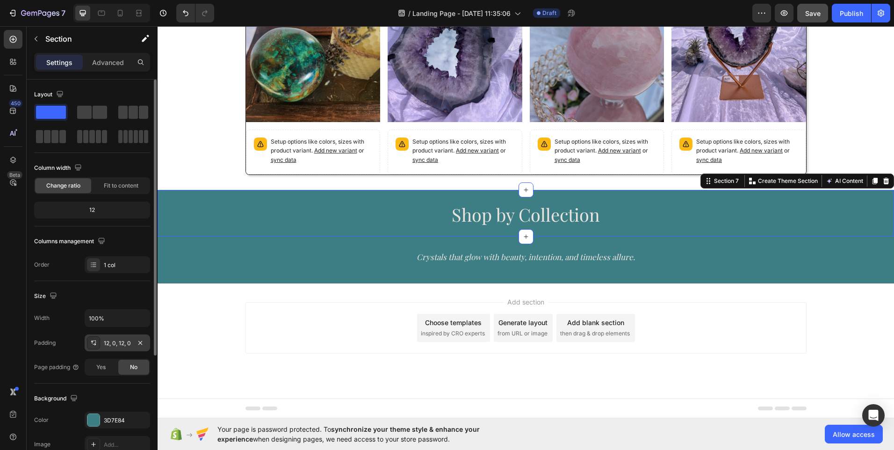
click at [114, 341] on div "12, 0, 12, 0" at bounding box center [117, 343] width 27 height 8
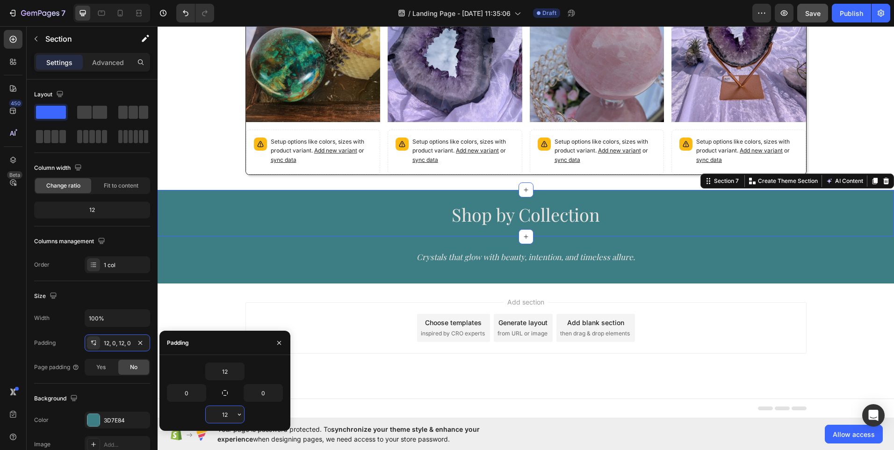
click at [231, 415] on input "12" at bounding box center [225, 414] width 38 height 17
click at [242, 415] on icon "button" at bounding box center [239, 413] width 7 height 7
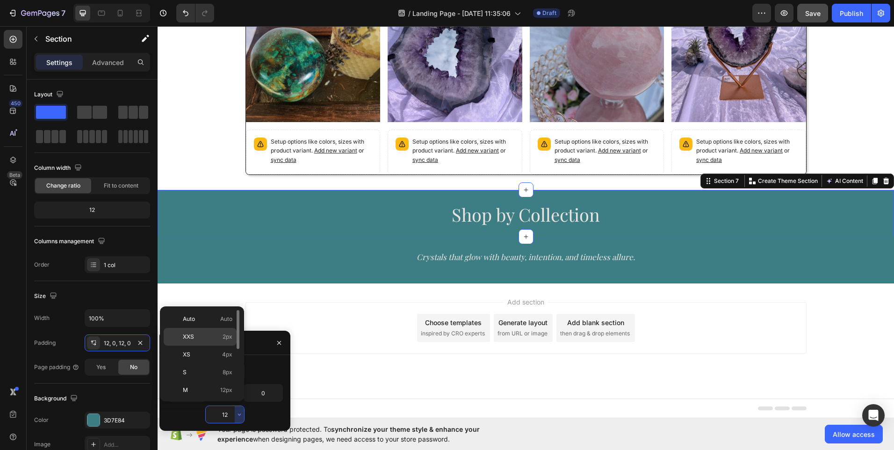
click at [226, 334] on span "2px" at bounding box center [228, 336] width 10 height 8
type input "2"
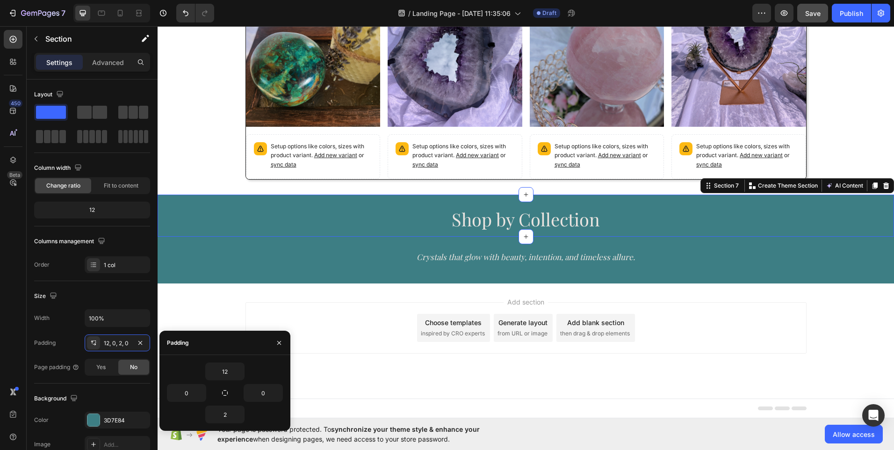
scroll to position [695, 0]
click at [427, 258] on icon "Crystals that glow with beauty, intention, and timeless allure." at bounding box center [525, 256] width 218 height 10
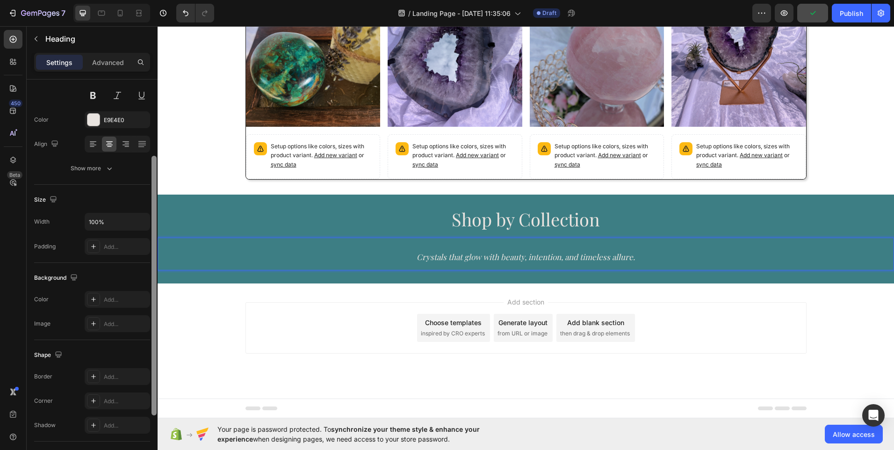
scroll to position [93, 0]
drag, startPoint x: 311, startPoint y: 249, endPoint x: 178, endPoint y: 192, distance: 144.9
click at [197, 224] on p "Shop by Collection" at bounding box center [525, 218] width 734 height 34
click at [199, 247] on p "⁠⁠⁠⁠⁠⁠⁠ Crystals that glow with beauty, intention, and timeless allure." at bounding box center [525, 253] width 734 height 31
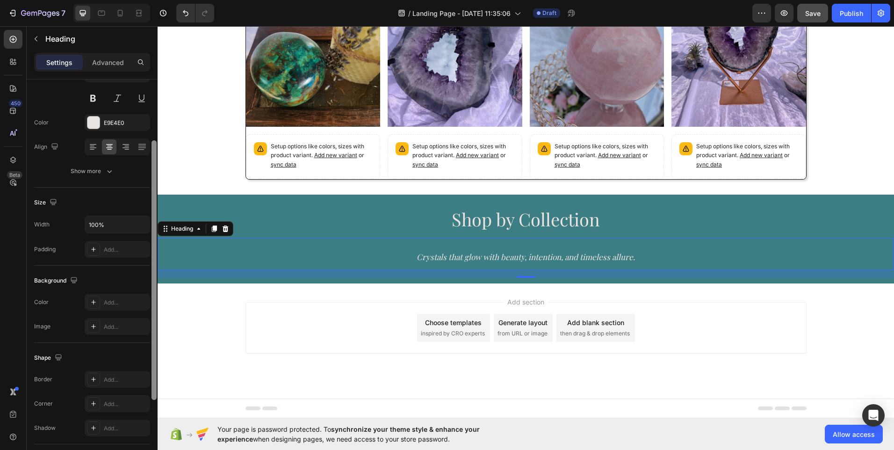
click at [198, 273] on div "16" at bounding box center [526, 273] width 736 height 7
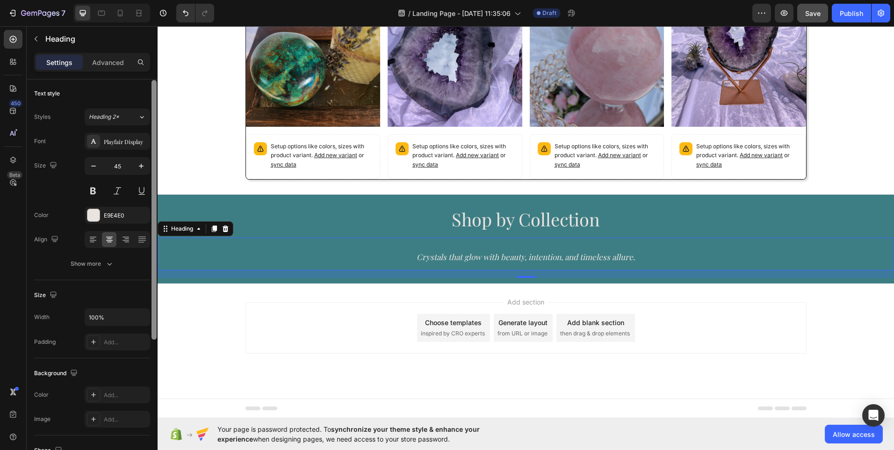
scroll to position [0, 0]
click at [221, 215] on p "⁠⁠⁠⁠⁠⁠⁠ Shop by Collection" at bounding box center [525, 218] width 734 height 34
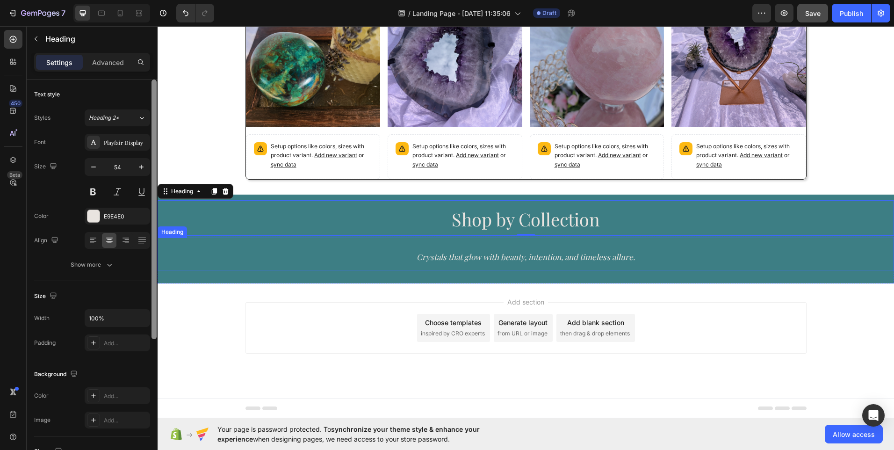
click at [217, 267] on p "⁠⁠⁠⁠⁠⁠⁠ Crystals that glow with beauty, intention, and timeless allure." at bounding box center [525, 253] width 734 height 31
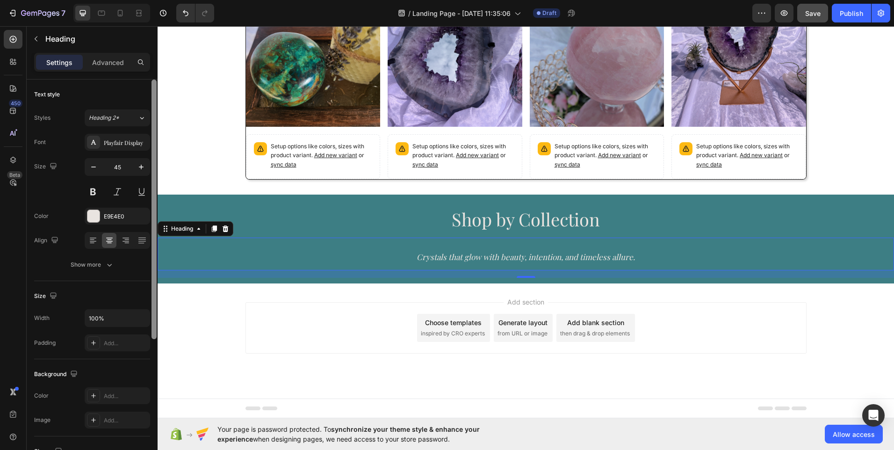
click at [217, 277] on div "16" at bounding box center [526, 273] width 736 height 7
click at [247, 229] on p "⁠⁠⁠⁠⁠⁠⁠ Shop by Collection" at bounding box center [525, 218] width 734 height 34
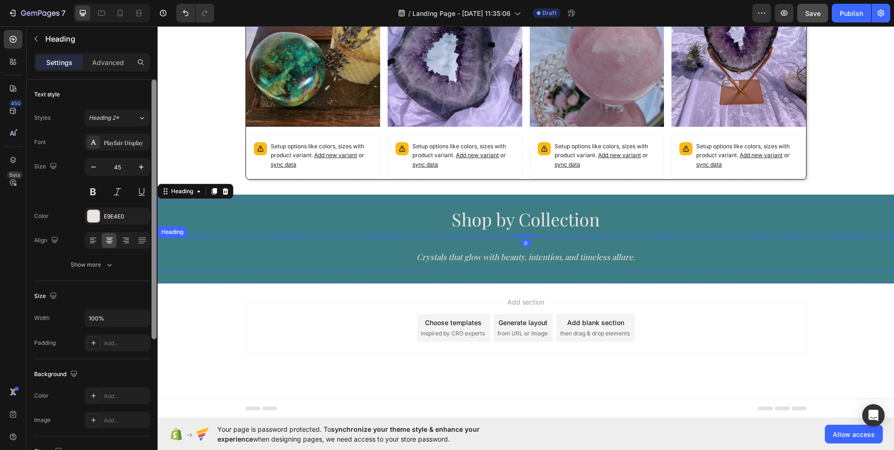
click at [237, 270] on div "⁠⁠⁠⁠⁠⁠⁠ Crystals that glow with beauty, intention, and timeless allure. Heading" at bounding box center [526, 253] width 736 height 33
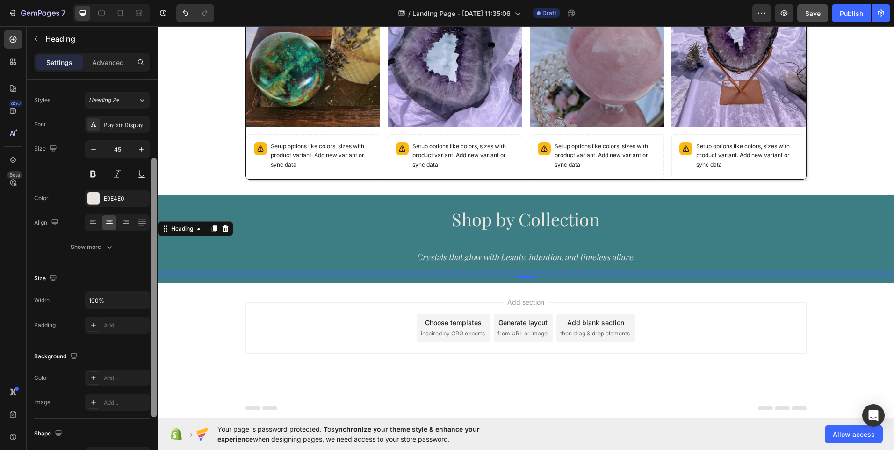
scroll to position [4, 0]
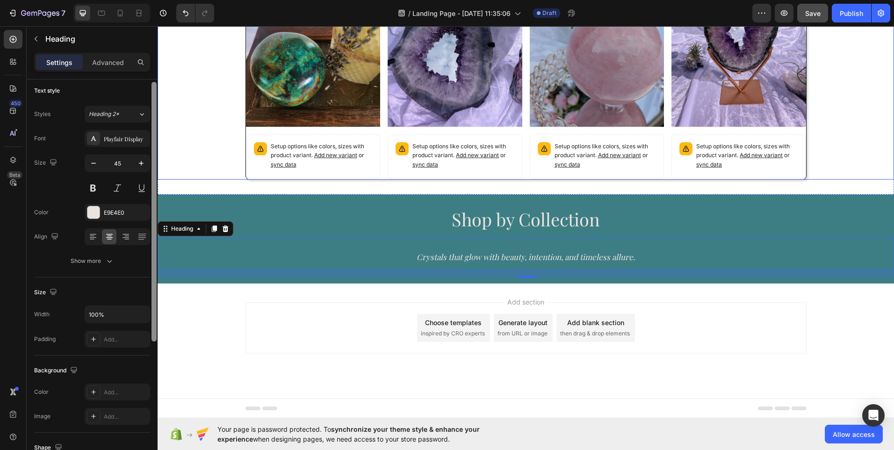
drag, startPoint x: 310, startPoint y: 164, endPoint x: 162, endPoint y: 96, distance: 163.1
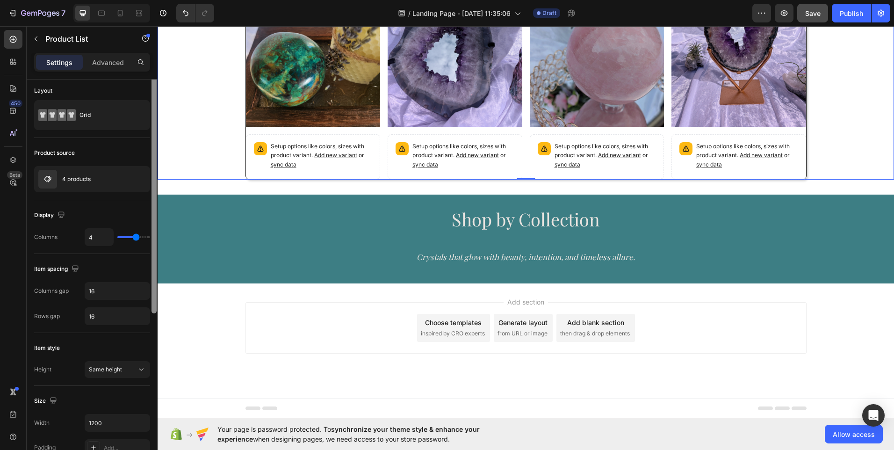
scroll to position [0, 0]
drag, startPoint x: 154, startPoint y: 129, endPoint x: 156, endPoint y: 109, distance: 20.1
click at [156, 109] on div at bounding box center [153, 197] width 5 height 237
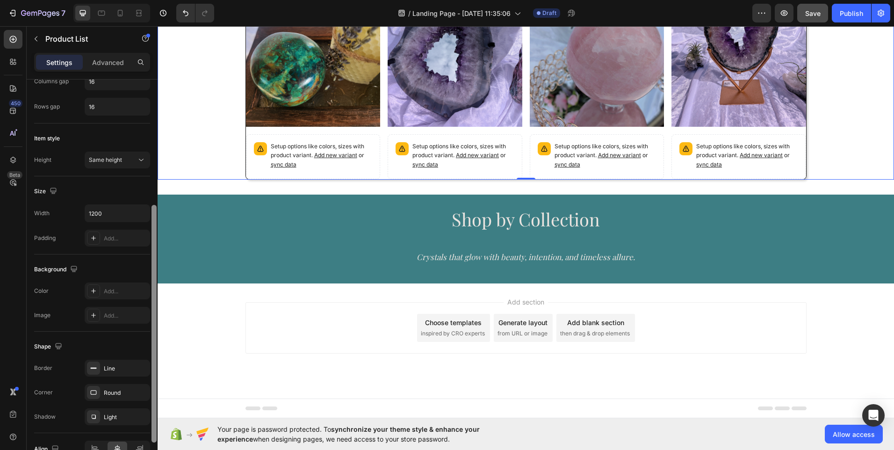
scroll to position [266, 0]
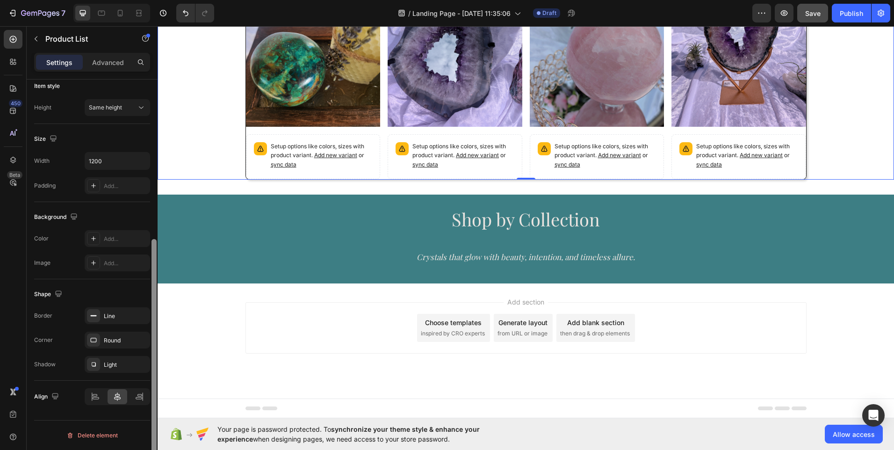
drag, startPoint x: 156, startPoint y: 109, endPoint x: 153, endPoint y: 311, distance: 201.5
click at [153, 311] on div at bounding box center [153, 357] width 5 height 237
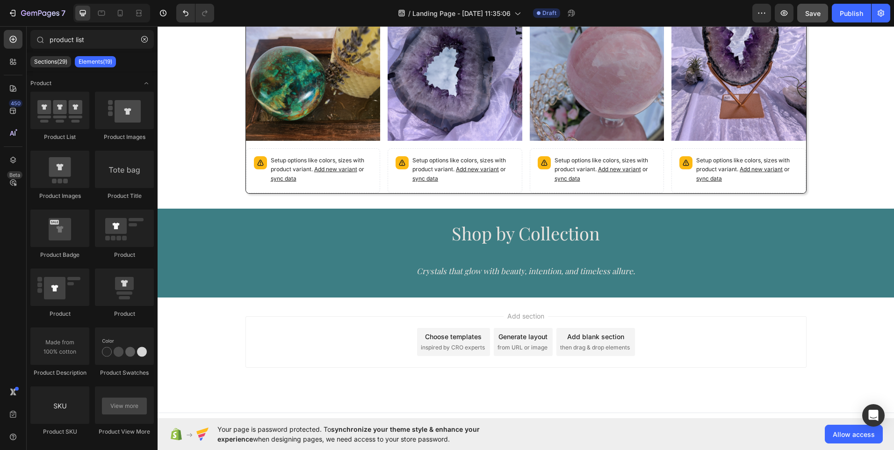
scroll to position [647, 0]
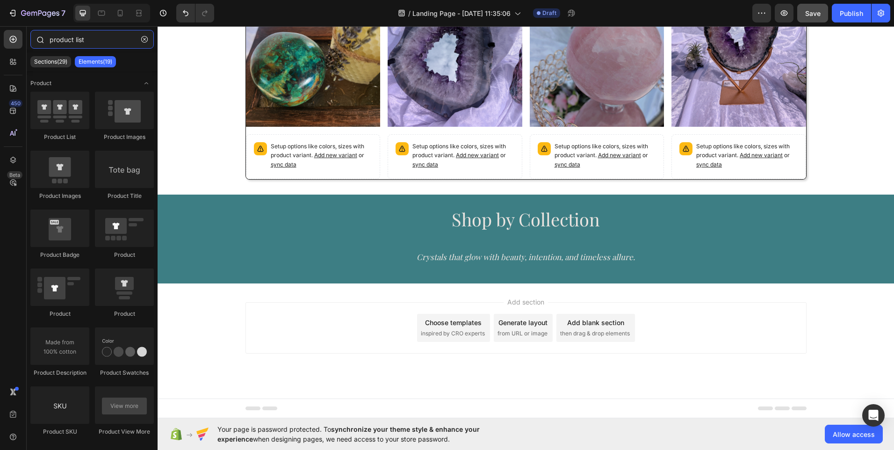
click at [86, 43] on input "product list" at bounding box center [91, 39] width 123 height 19
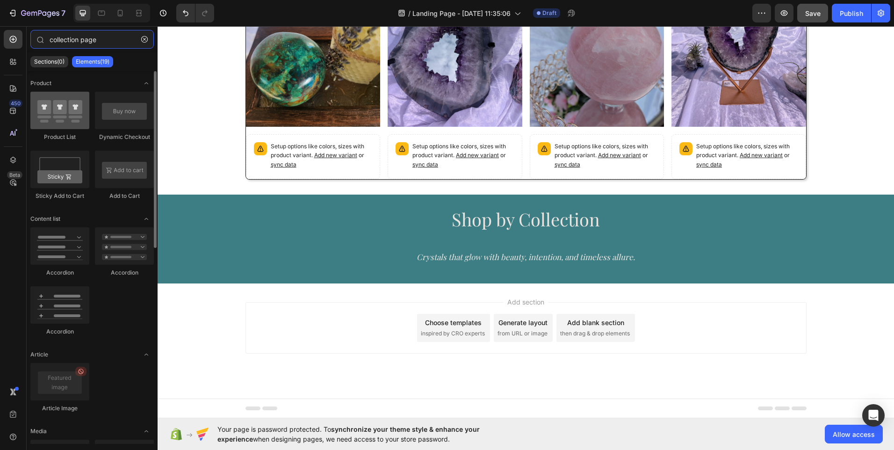
type input "collection page"
click at [53, 113] on div at bounding box center [59, 110] width 59 height 37
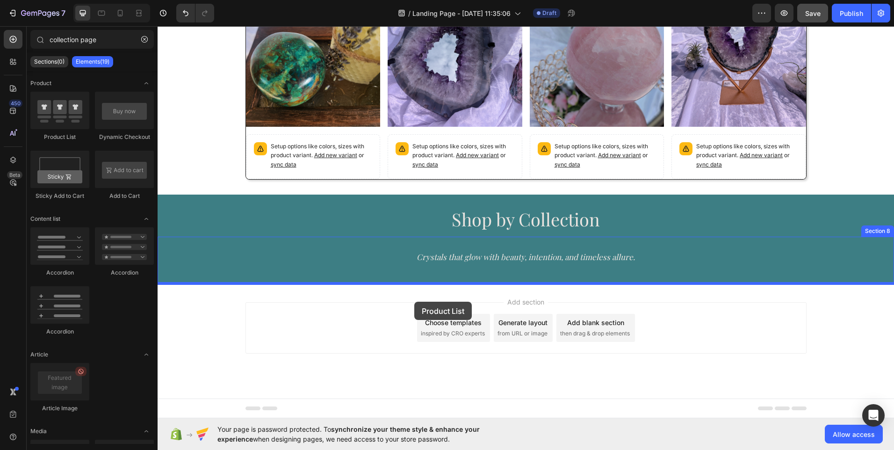
drag, startPoint x: 214, startPoint y: 142, endPoint x: 414, endPoint y: 301, distance: 256.2
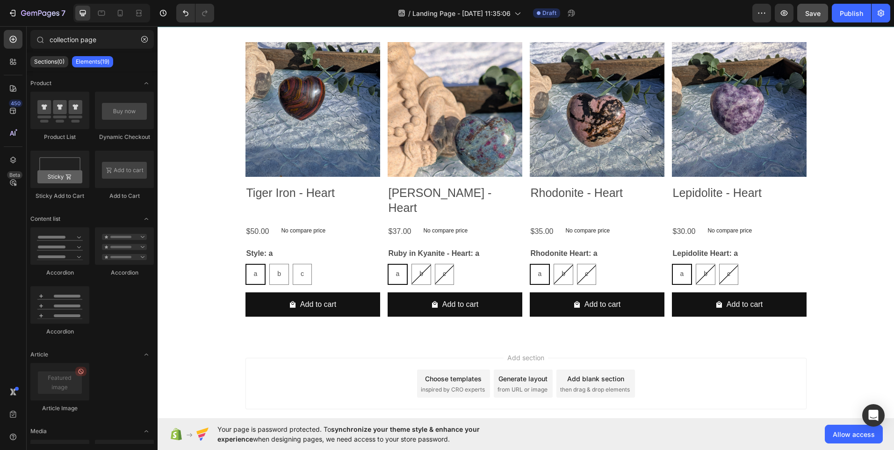
scroll to position [649, 0]
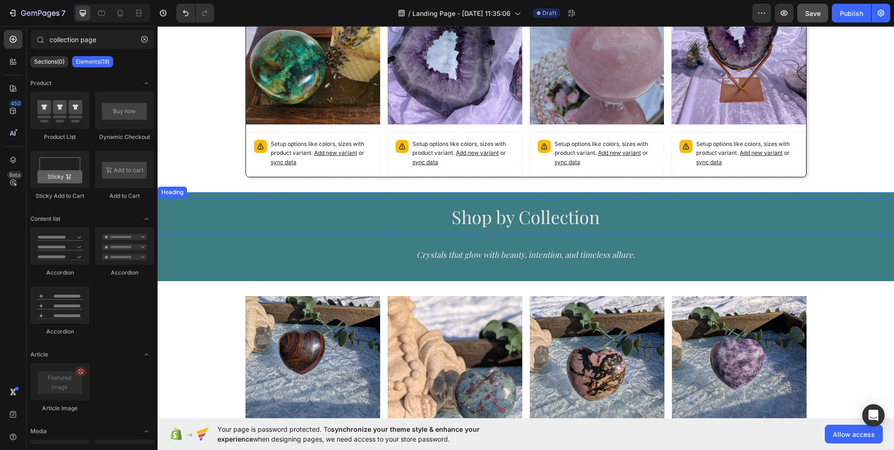
click at [859, 217] on h2 "Shop by Collection" at bounding box center [526, 216] width 736 height 36
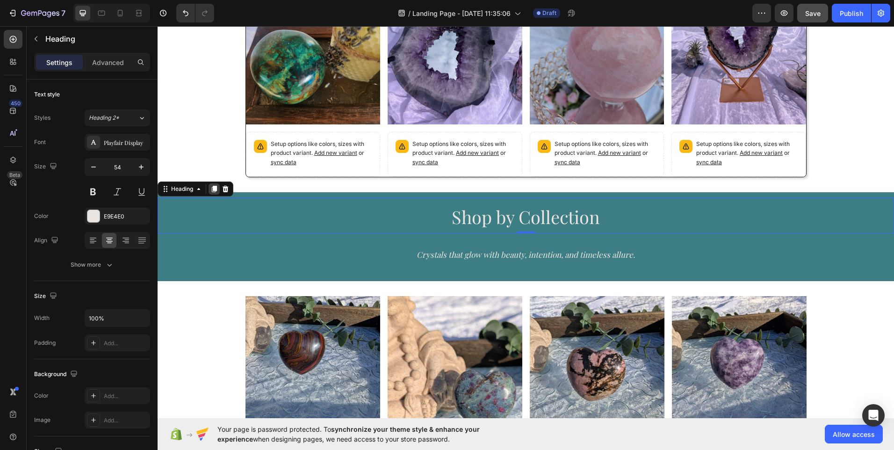
click at [215, 187] on icon at bounding box center [214, 189] width 5 height 7
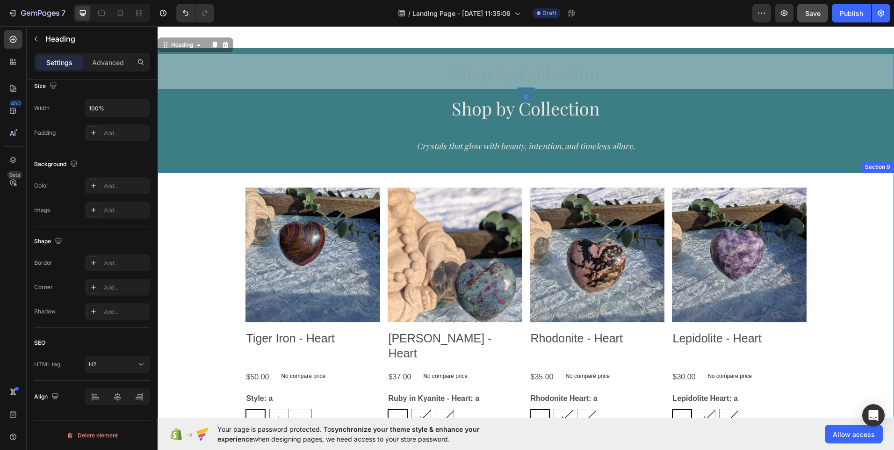
scroll to position [979, 0]
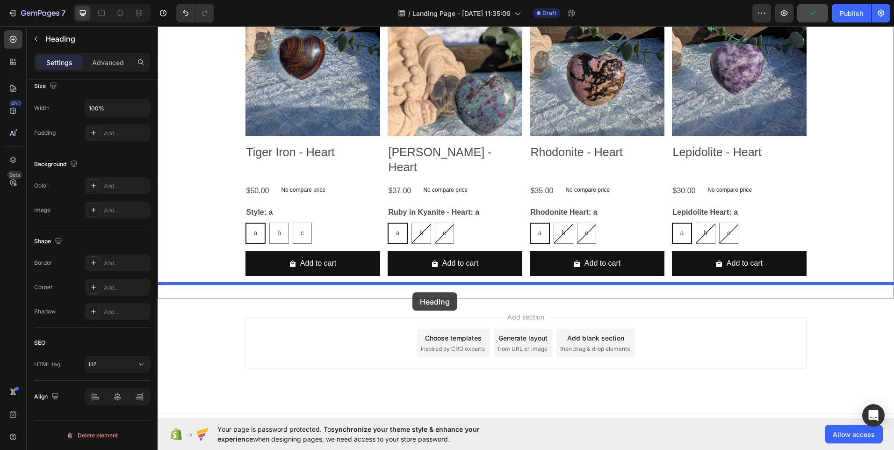
drag, startPoint x: 395, startPoint y: 217, endPoint x: 412, endPoint y: 292, distance: 76.8
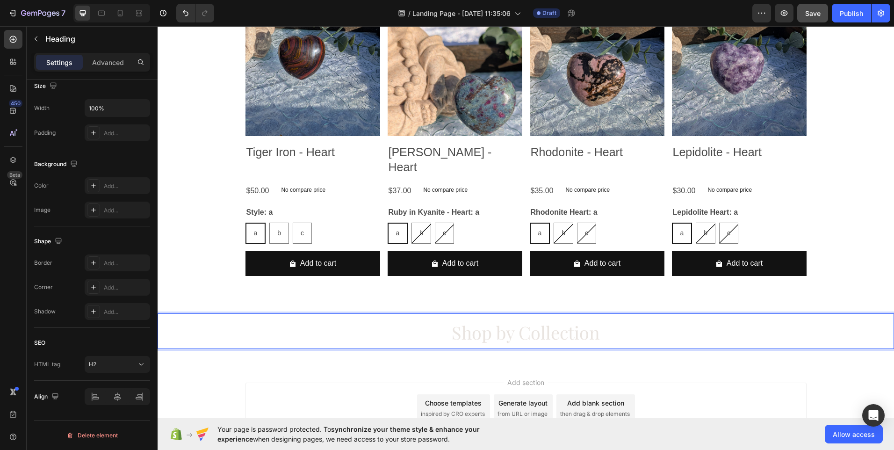
click at [521, 320] on span "Shop by Collection" at bounding box center [526, 332] width 148 height 24
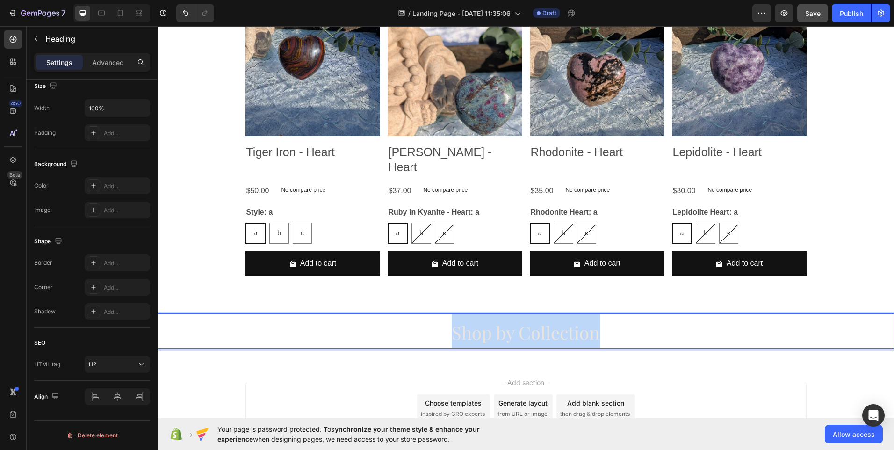
click at [521, 320] on span "Shop by Collection" at bounding box center [526, 332] width 148 height 24
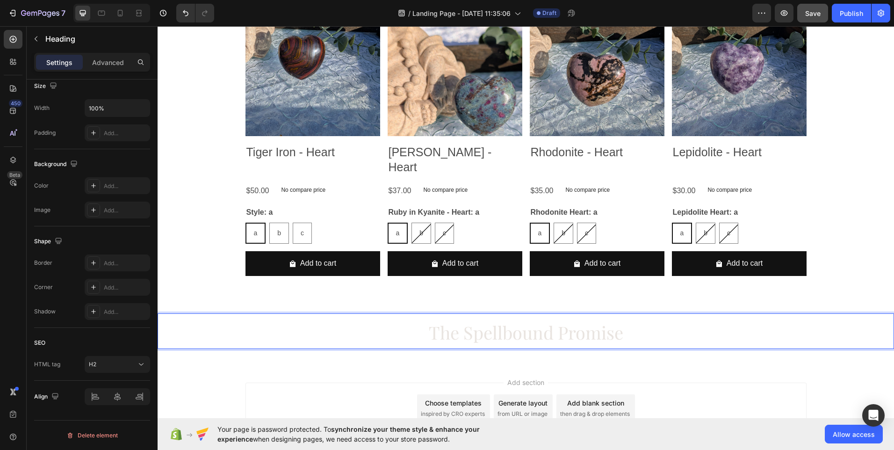
click at [225, 318] on p "The Spellbound Promise" at bounding box center [525, 331] width 734 height 34
click at [172, 314] on p "The Spellbound Promise" at bounding box center [525, 331] width 734 height 34
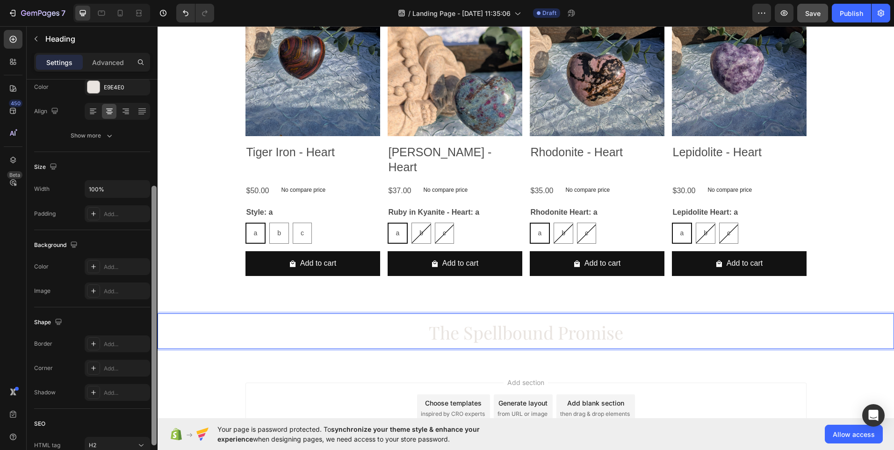
scroll to position [107, 0]
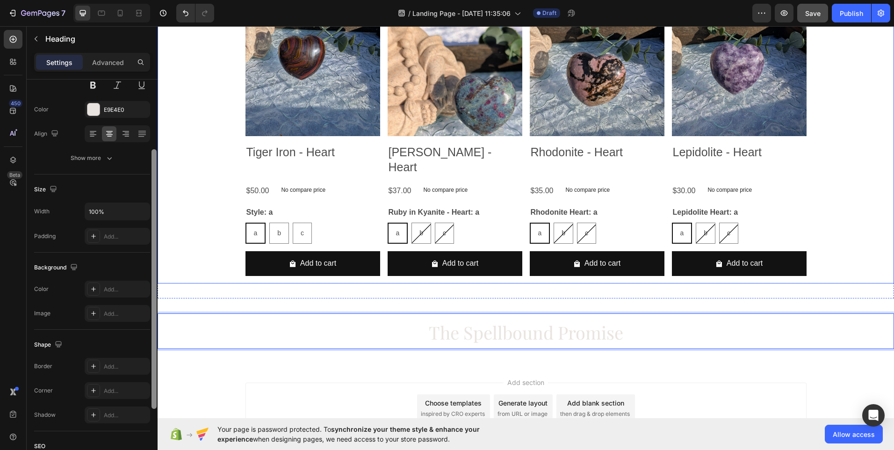
drag, startPoint x: 314, startPoint y: 359, endPoint x: 163, endPoint y: 234, distance: 196.1
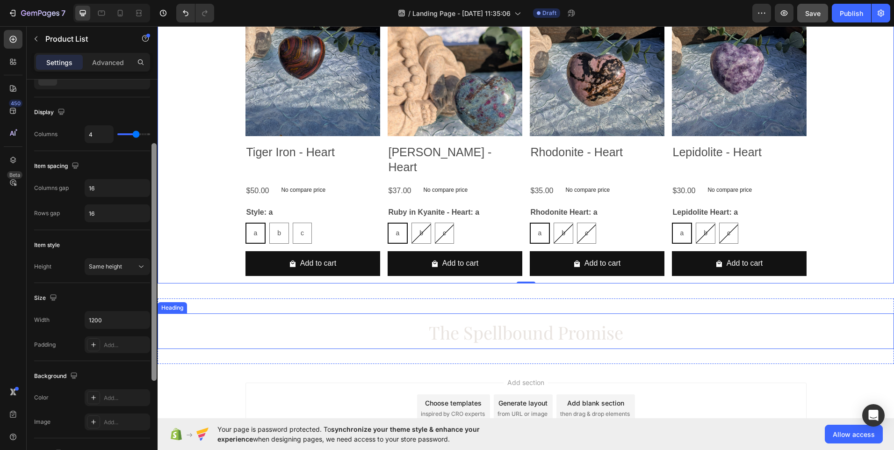
scroll to position [0, 0]
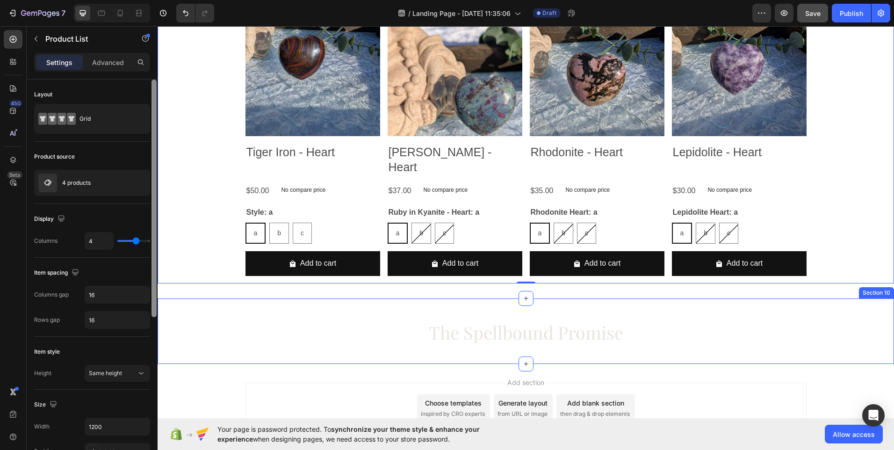
click at [255, 298] on div "⁠⁠⁠⁠⁠⁠⁠ The Spellbound Promise Heading Section 10" at bounding box center [526, 330] width 736 height 65
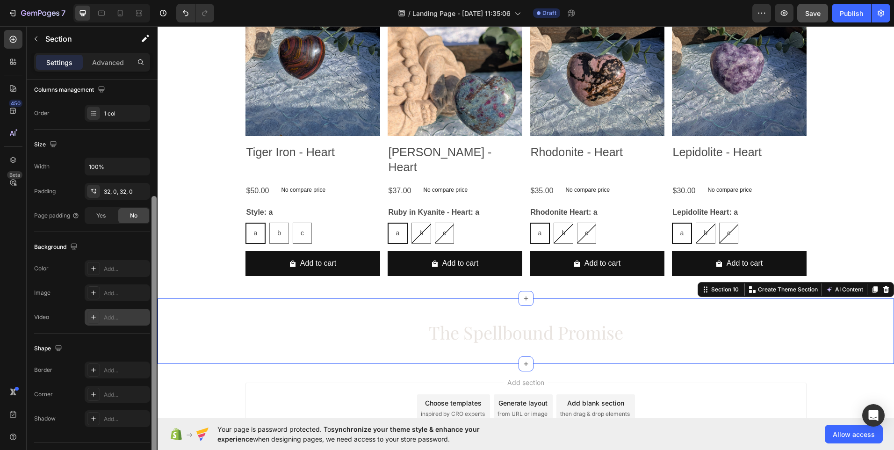
scroll to position [159, 0]
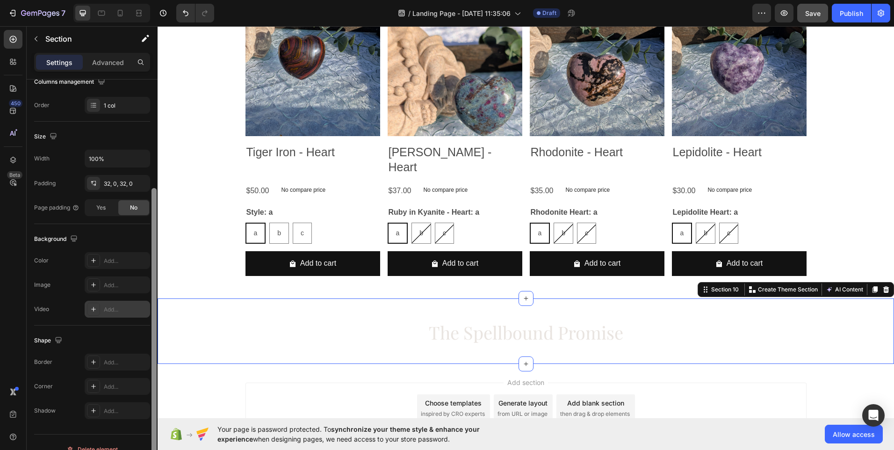
drag, startPoint x: 152, startPoint y: 194, endPoint x: 148, endPoint y: 305, distance: 111.3
click at [148, 305] on div "Layout Column width Change ratio Fit to content 12 Columns management Order 1 c…" at bounding box center [92, 277] width 131 height 397
click at [125, 262] on div "Add..." at bounding box center [126, 261] width 44 height 8
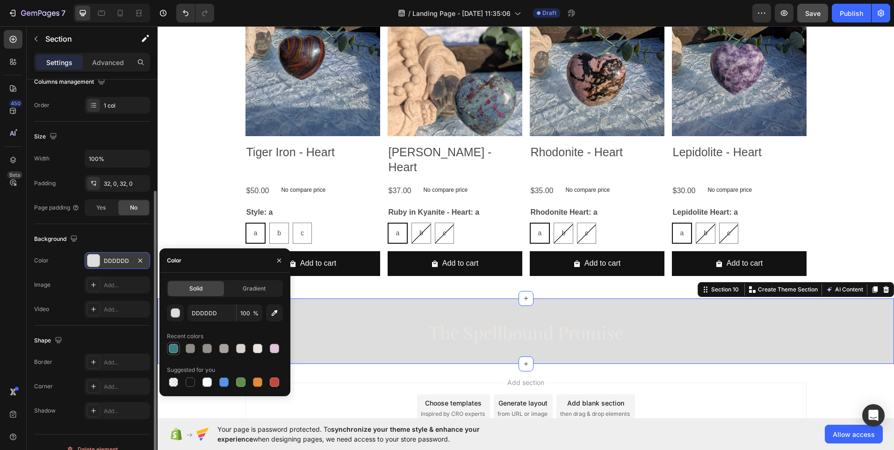
click at [172, 349] on div at bounding box center [173, 348] width 9 height 9
type input "3D7E84"
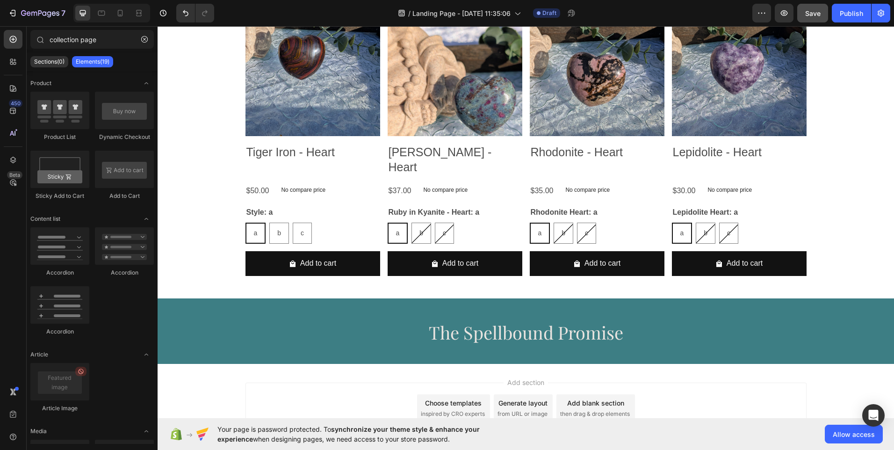
click at [407, 382] on div "Add section Choose templates inspired by CRO experts Generate layout from URL o…" at bounding box center [525, 407] width 561 height 51
click at [105, 40] on input "collection page" at bounding box center [91, 39] width 123 height 19
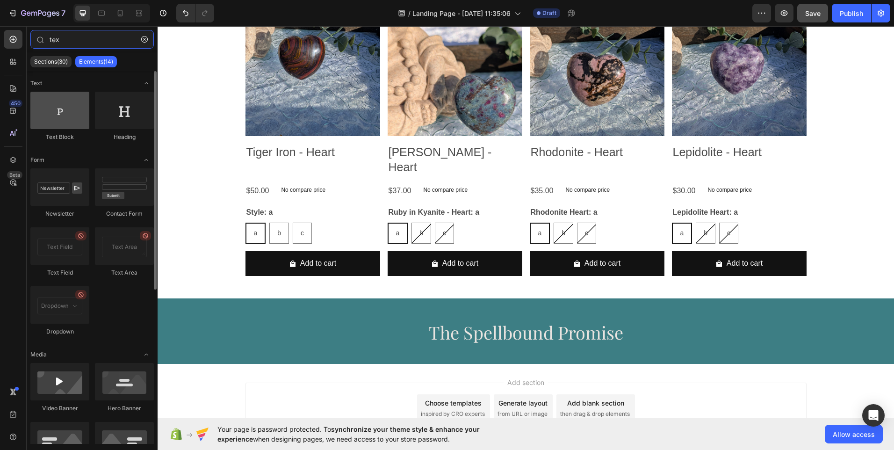
type input "tex"
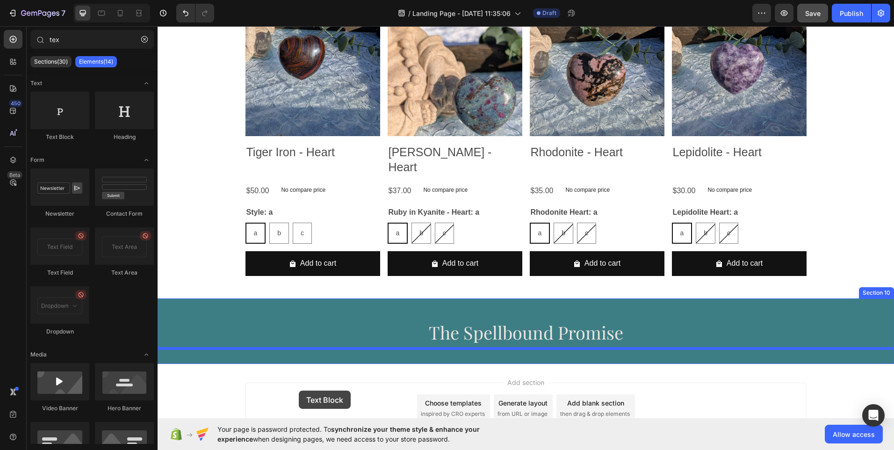
drag, startPoint x: 219, startPoint y: 137, endPoint x: 298, endPoint y: 392, distance: 266.9
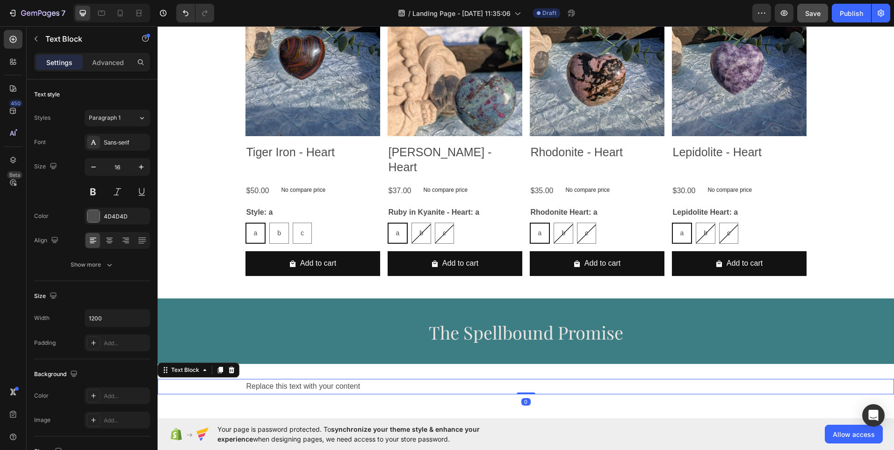
scroll to position [989, 0]
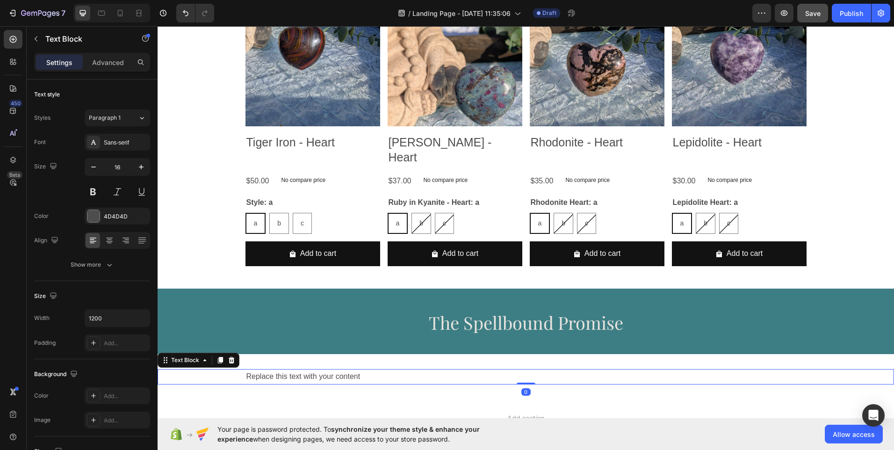
click at [336, 369] on div "Replace this text with your content" at bounding box center [525, 376] width 561 height 15
click at [336, 370] on p "Replace this text with your content" at bounding box center [525, 377] width 559 height 14
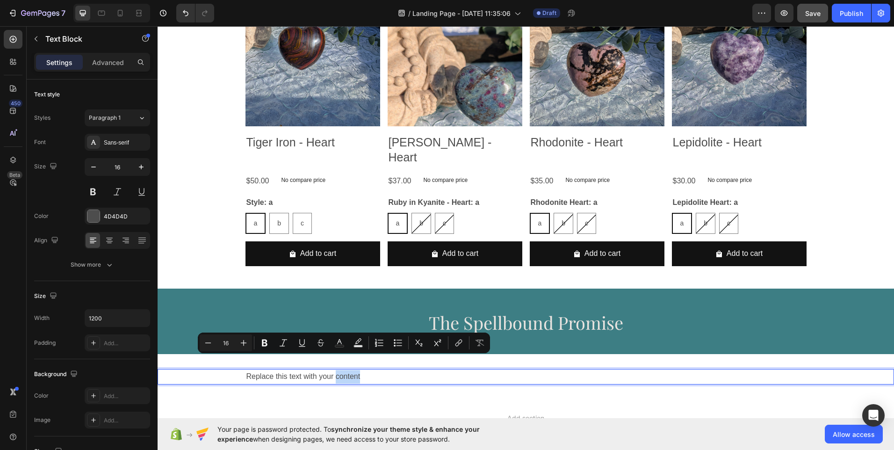
click at [336, 370] on p "Replace this text with your content" at bounding box center [525, 377] width 559 height 14
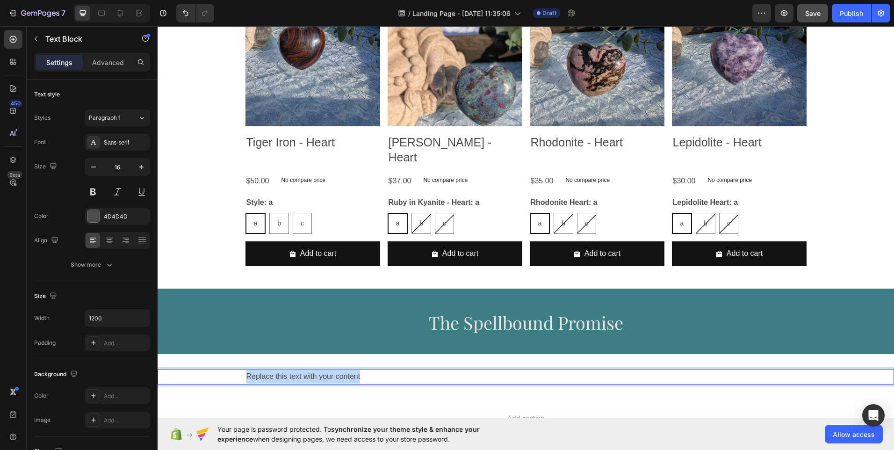
click at [336, 370] on p "Replace this text with your content" at bounding box center [525, 377] width 559 height 14
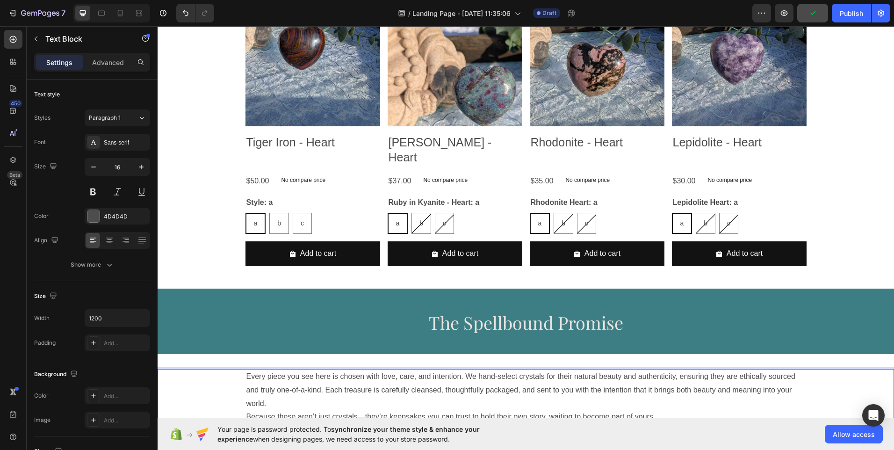
click at [462, 370] on p "Every piece you see here is chosen with love, care, and intention. We hand-sele…" at bounding box center [525, 390] width 559 height 40
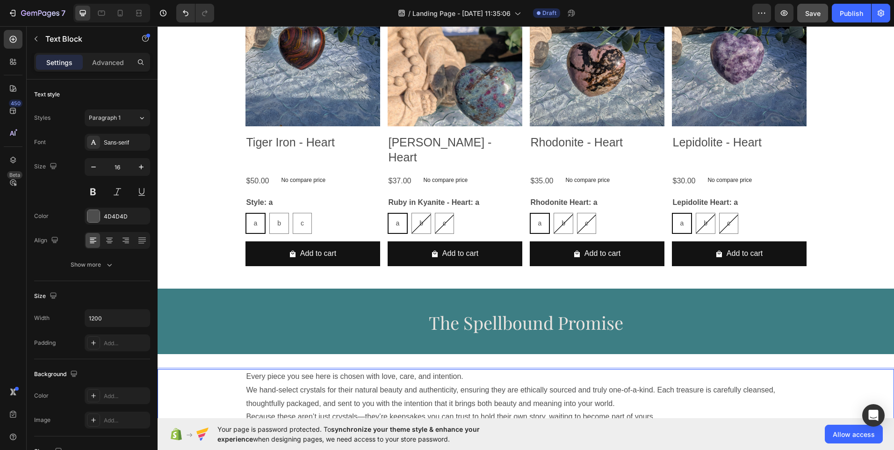
click at [534, 375] on p "Every piece you see here is chosen with love, care, and intention. We hand-sele…" at bounding box center [525, 390] width 559 height 40
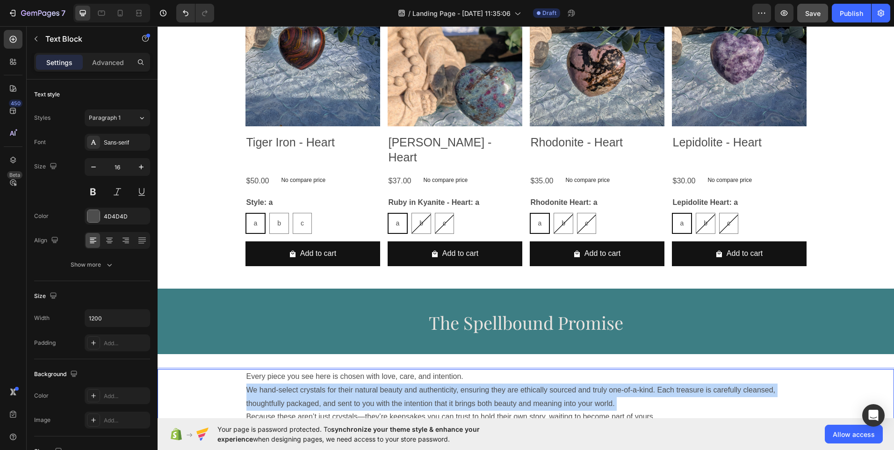
click at [534, 375] on p "Every piece you see here is chosen with love, care, and intention. We hand-sele…" at bounding box center [525, 390] width 559 height 40
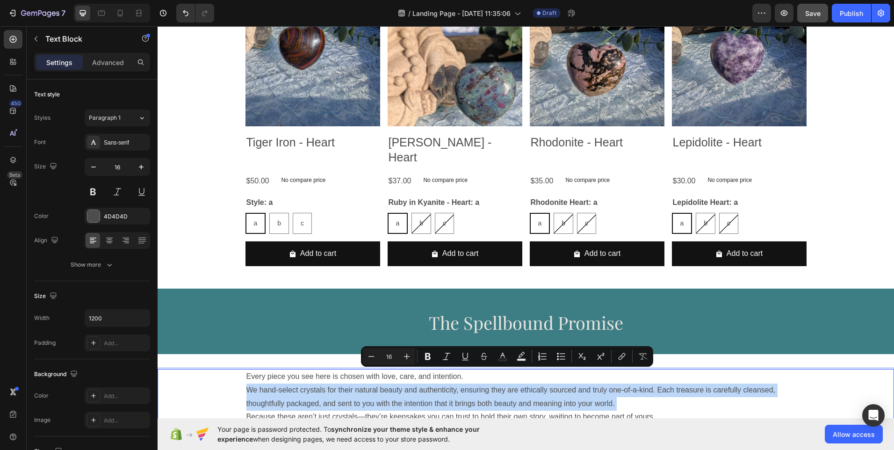
click at [534, 375] on p "Every piece you see here is chosen with love, care, and intention. We hand-sele…" at bounding box center [525, 390] width 559 height 40
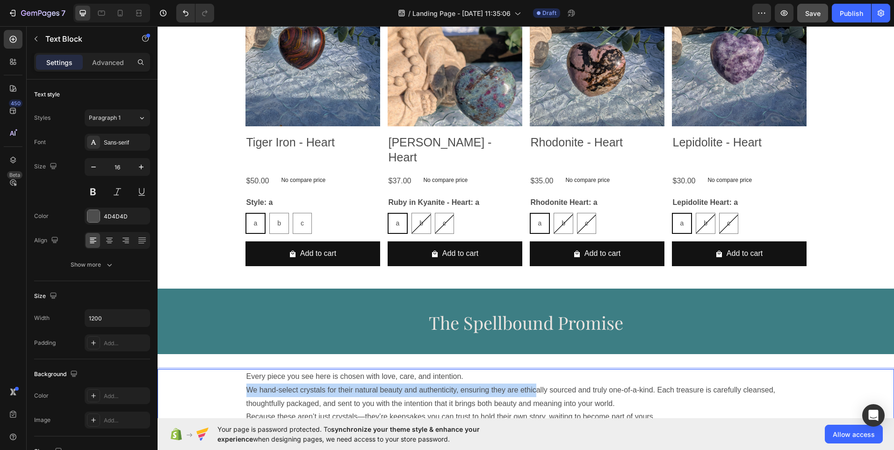
click at [534, 375] on p "Every piece you see here is chosen with love, care, and intention. We hand-sele…" at bounding box center [525, 390] width 559 height 40
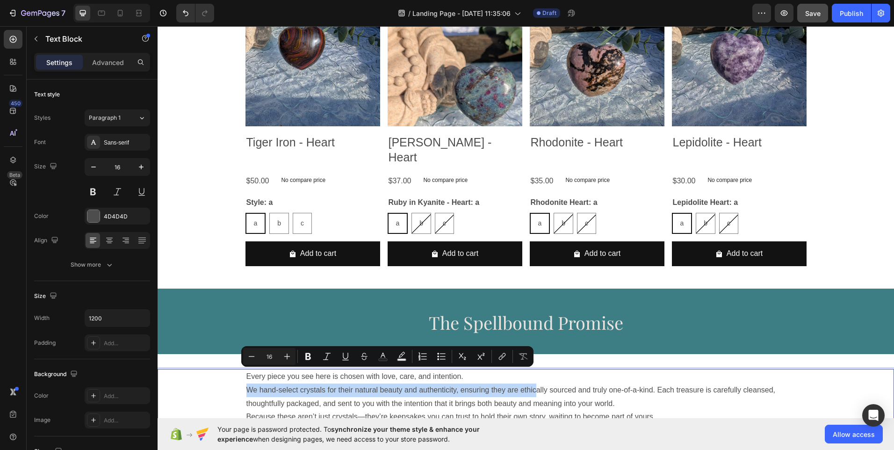
click at [534, 375] on p "Every piece you see here is chosen with love, care, and intention. We hand-sele…" at bounding box center [525, 390] width 559 height 40
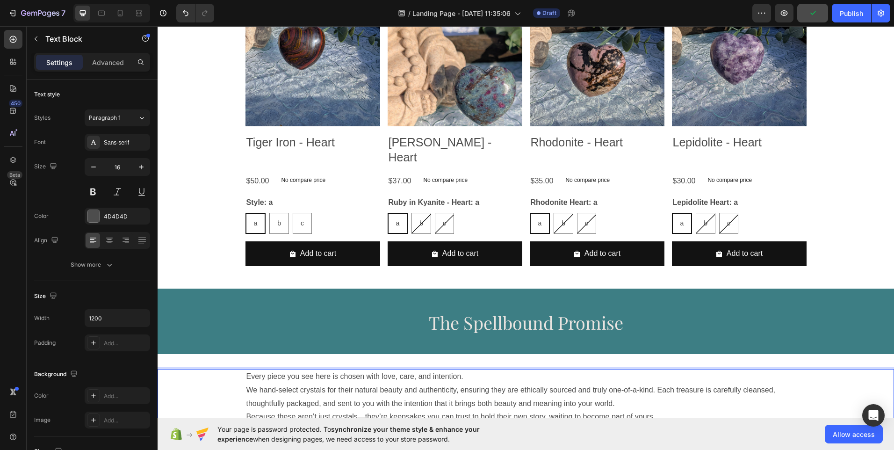
click at [531, 385] on p "Every piece you see here is chosen with love, care, and intention. We hand-sele…" at bounding box center [525, 390] width 559 height 40
click at [533, 372] on p "Every piece you see here is chosen with love, care, and intention. We hand-sele…" at bounding box center [525, 390] width 559 height 40
click at [529, 375] on p "Every piece you see here is chosen with love, care, and intention. We hand-sele…" at bounding box center [525, 390] width 559 height 40
drag, startPoint x: 548, startPoint y: 376, endPoint x: 543, endPoint y: 376, distance: 5.6
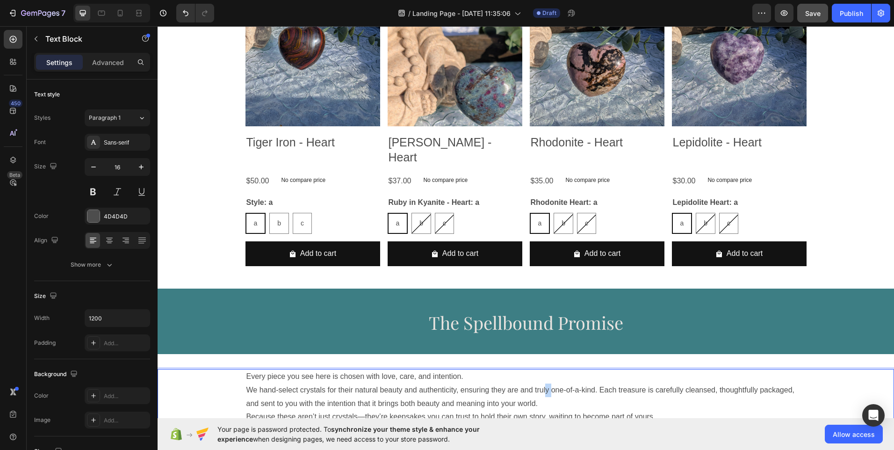
click at [543, 376] on p "Every piece you see here is chosen with love, care, and intention. We hand-sele…" at bounding box center [525, 390] width 559 height 40
click at [524, 377] on p "Every piece you see here is chosen with love, care, and intention. We hand-sele…" at bounding box center [525, 390] width 559 height 40
click at [568, 386] on p "Every piece you see here is chosen with love, care, and intention. We hand-sele…" at bounding box center [525, 390] width 559 height 40
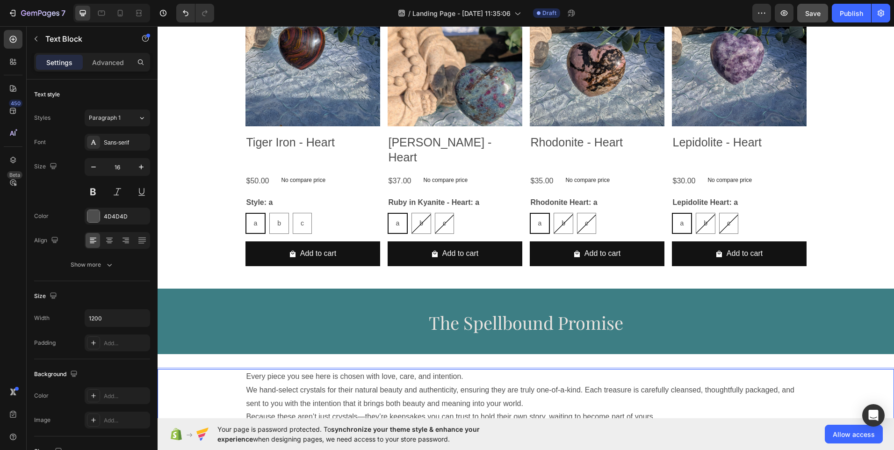
click at [581, 371] on p "Every piece you see here is chosen with love, care, and intention. We hand-sele…" at bounding box center [525, 390] width 559 height 40
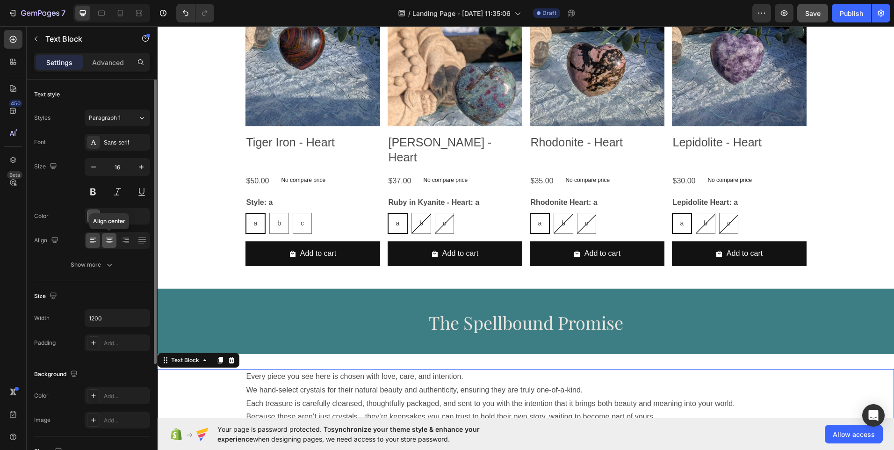
click at [108, 242] on icon at bounding box center [109, 240] width 9 height 9
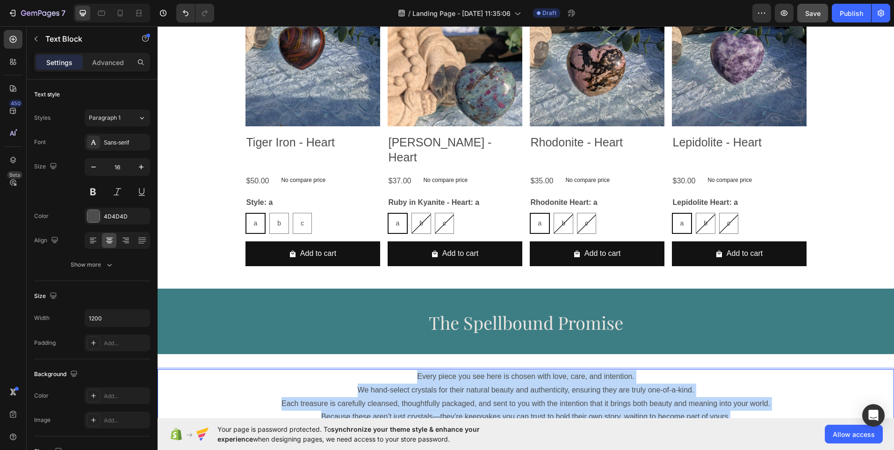
drag, startPoint x: 410, startPoint y: 362, endPoint x: 747, endPoint y: 400, distance: 339.1
click at [747, 400] on div "Every piece you see here is chosen with love, care, and intention. We hand-sele…" at bounding box center [525, 397] width 561 height 56
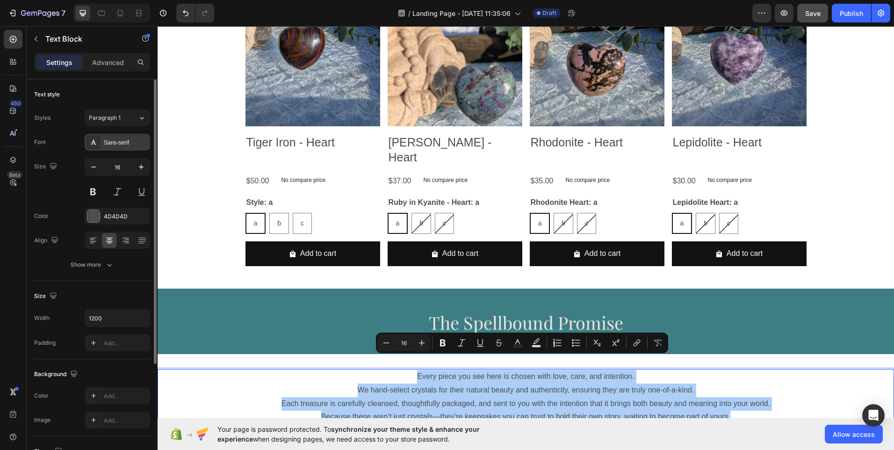
click at [129, 138] on div "Sans-serif" at bounding box center [126, 142] width 44 height 8
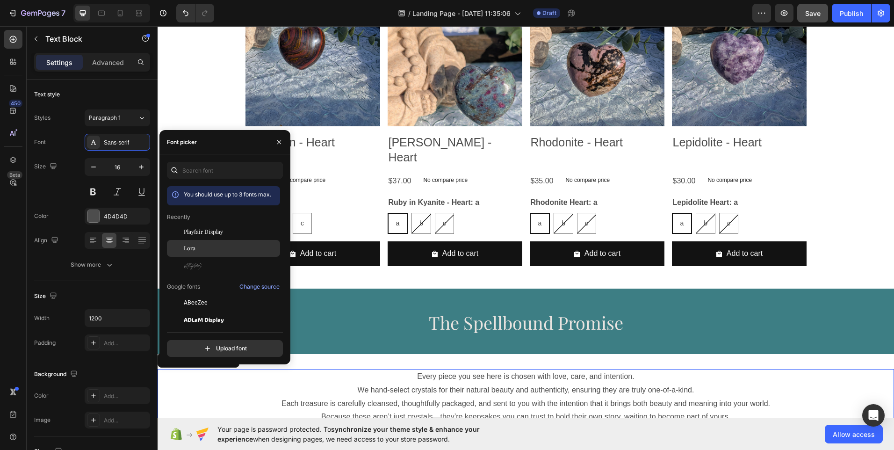
click at [196, 244] on div "Lora" at bounding box center [231, 248] width 94 height 8
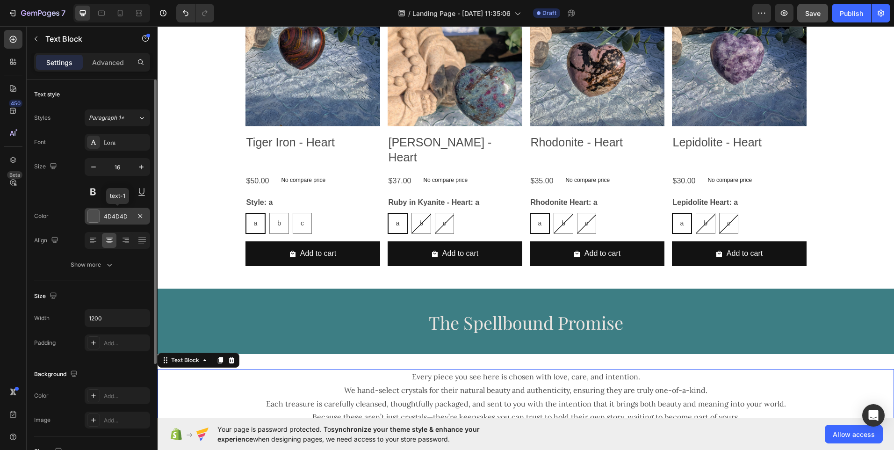
click at [96, 217] on div at bounding box center [93, 216] width 12 height 12
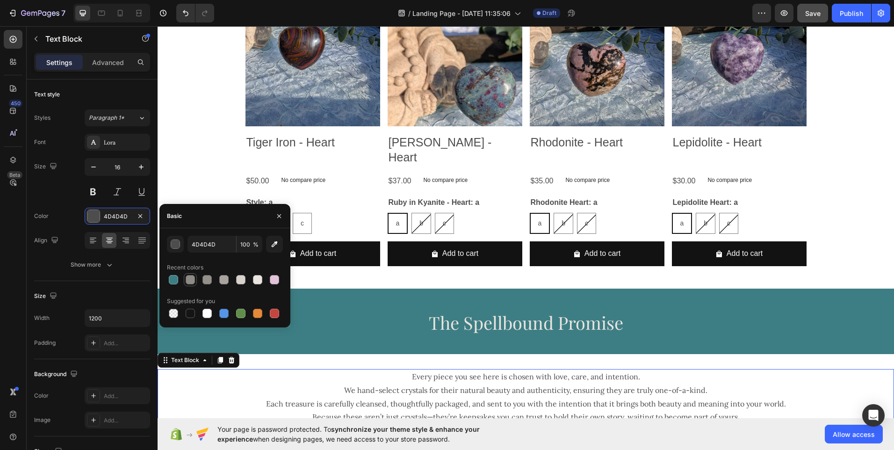
click at [190, 281] on div at bounding box center [190, 279] width 9 height 9
type input "8E8A86"
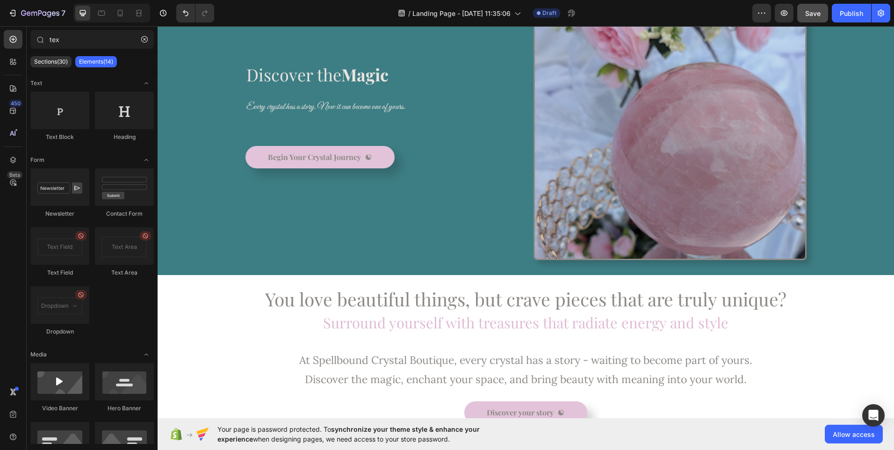
scroll to position [75, 0]
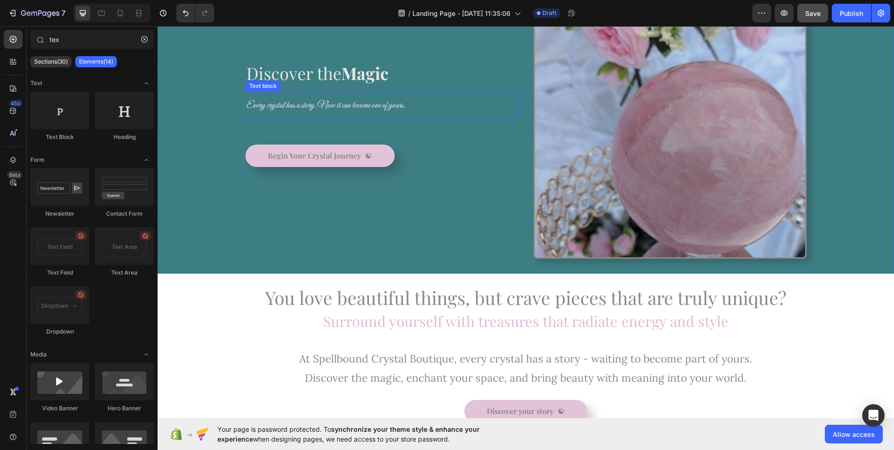
click at [388, 108] on span "Every crystal has a story. Now it can become one of yours." at bounding box center [325, 106] width 159 height 12
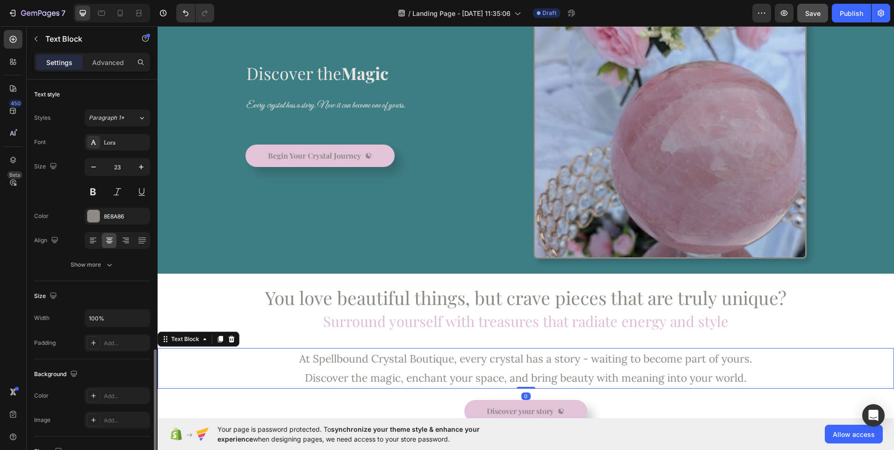
scroll to position [157, 0]
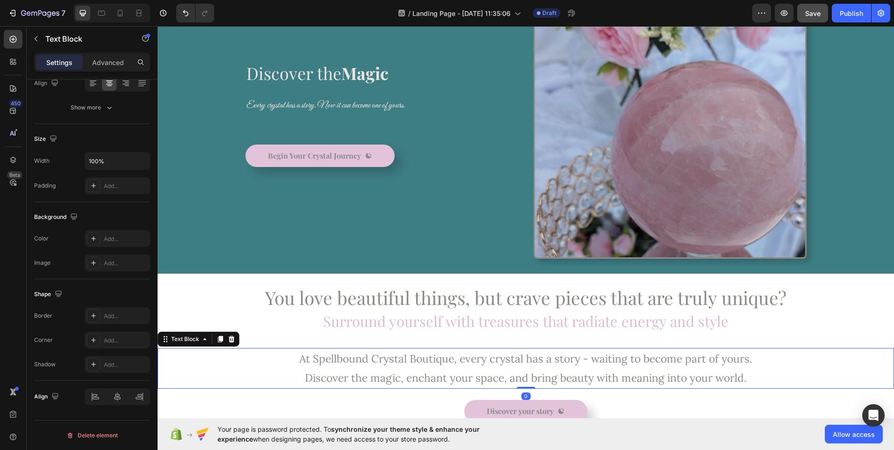
click at [295, 359] on p "At Spellbound Crystal Boutique, every crystal has a story - waiting to become p…" at bounding box center [525, 368] width 734 height 39
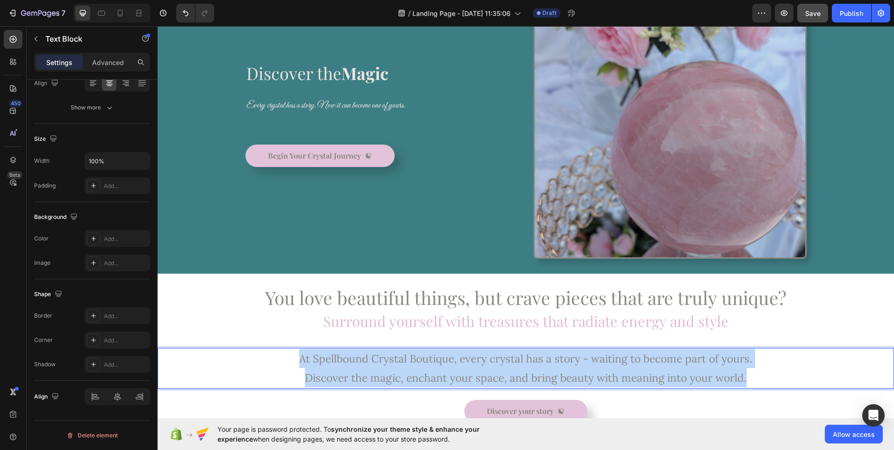
drag, startPoint x: 295, startPoint y: 359, endPoint x: 757, endPoint y: 369, distance: 461.9
click at [757, 369] on p "At Spellbound Crystal Boutique, every crystal has a story - waiting to become p…" at bounding box center [525, 368] width 734 height 39
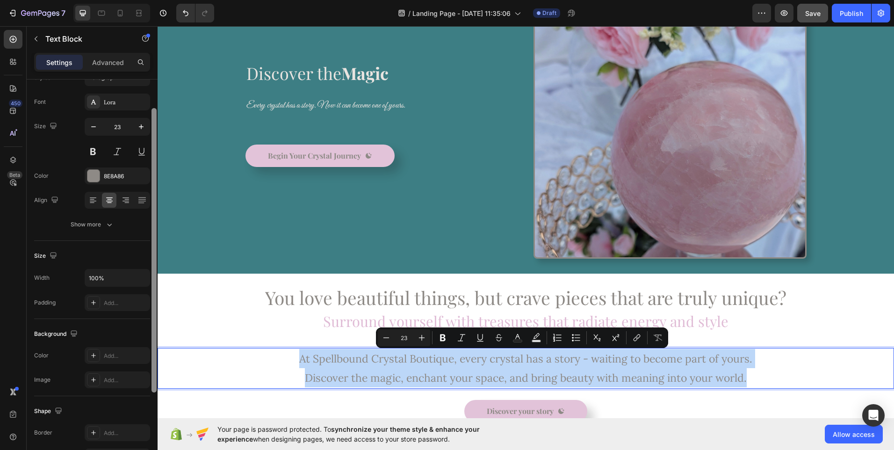
scroll to position [31, 0]
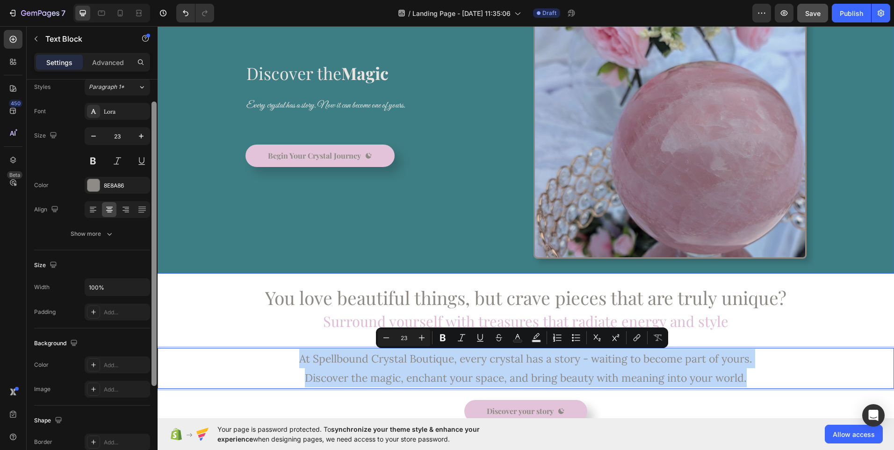
drag, startPoint x: 312, startPoint y: 262, endPoint x: 159, endPoint y: 117, distance: 210.3
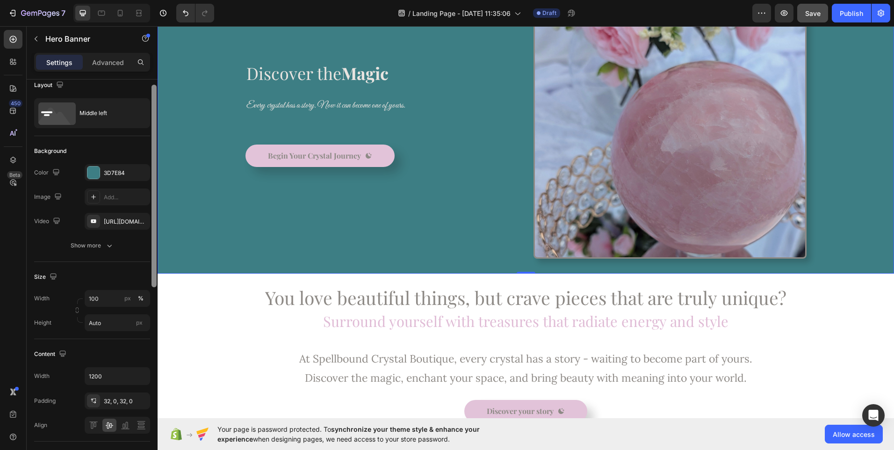
scroll to position [11, 0]
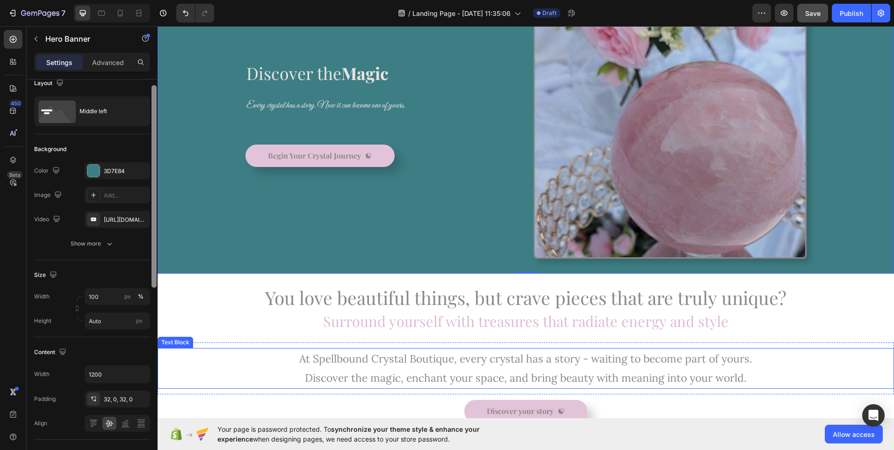
click at [332, 366] on p "At Spellbound Crystal Boutique, every crystal has a story - waiting to become p…" at bounding box center [525, 368] width 734 height 39
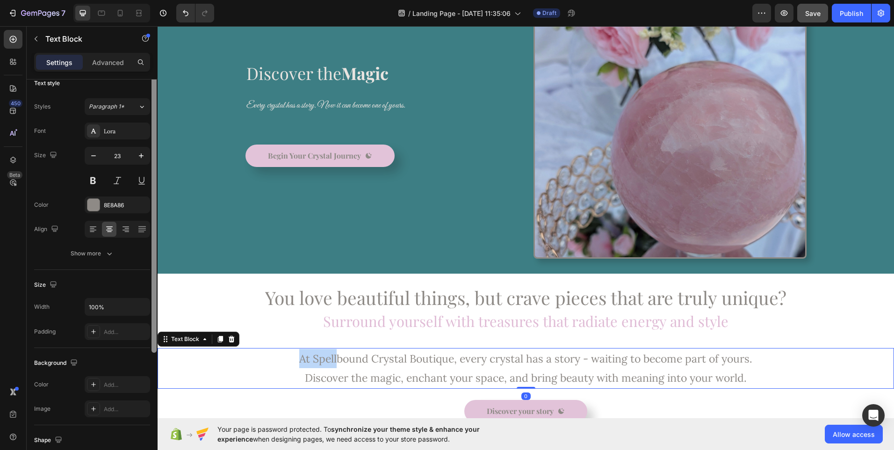
scroll to position [0, 0]
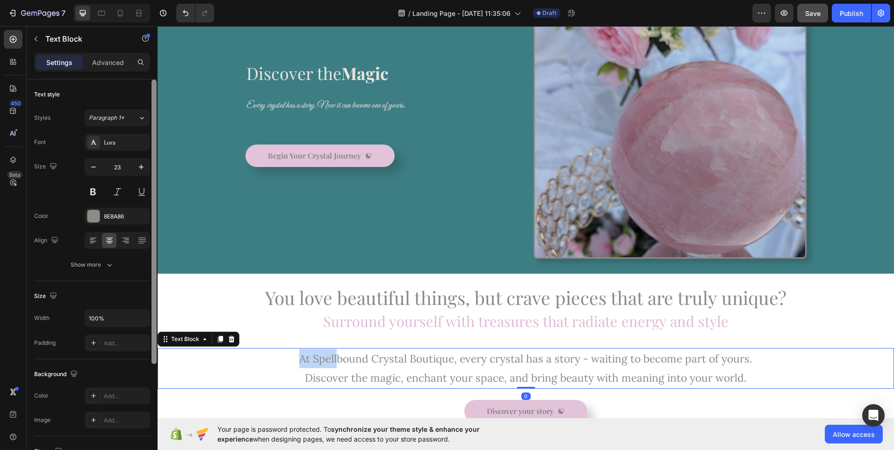
click at [332, 366] on p "At Spellbound Crystal Boutique, every crystal has a story - waiting to become p…" at bounding box center [525, 368] width 734 height 39
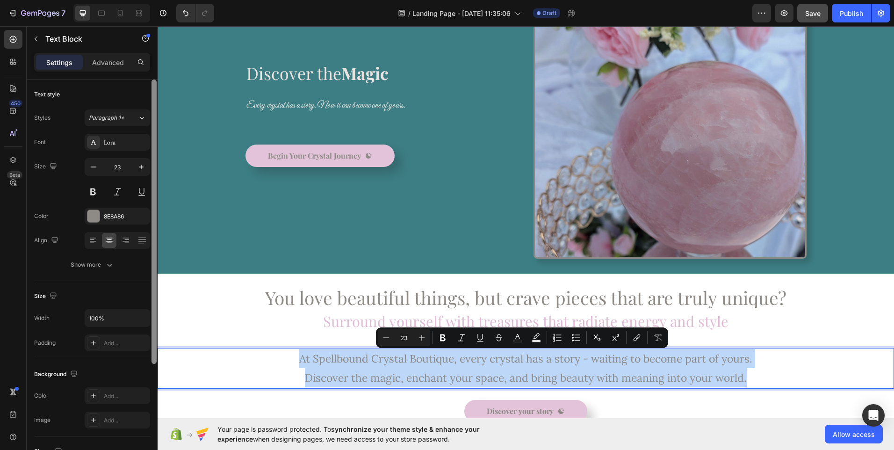
drag, startPoint x: 744, startPoint y: 378, endPoint x: 292, endPoint y: 358, distance: 452.9
click at [292, 358] on p "At Spellbound Crystal Boutique, every crystal has a story - waiting to become p…" at bounding box center [525, 368] width 734 height 39
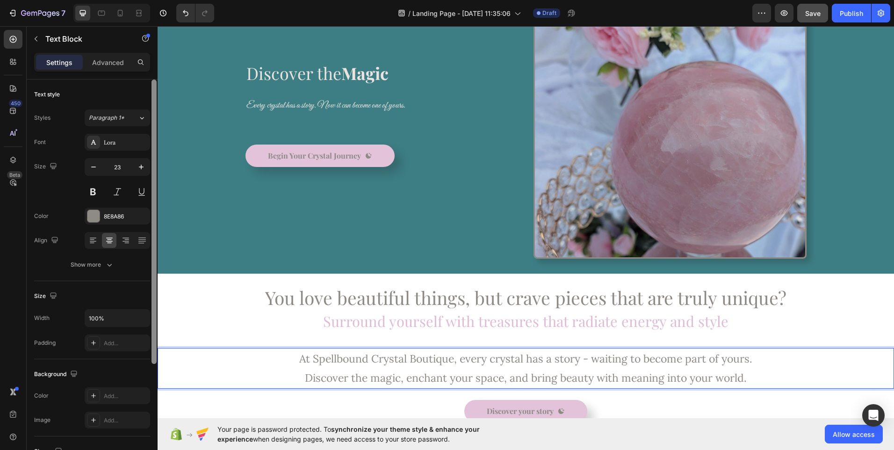
click at [292, 358] on p "At Spellbound Crystal Boutique, every crystal has a story - waiting to become p…" at bounding box center [525, 368] width 734 height 39
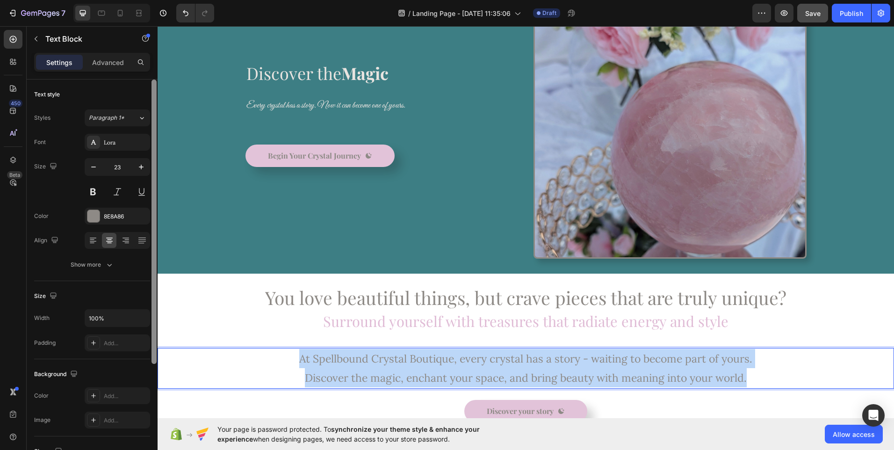
drag, startPoint x: 292, startPoint y: 358, endPoint x: 764, endPoint y: 376, distance: 472.5
click at [764, 376] on p "At Spellbound Crystal Boutique, every crystal has a story - waiting to become p…" at bounding box center [525, 368] width 734 height 39
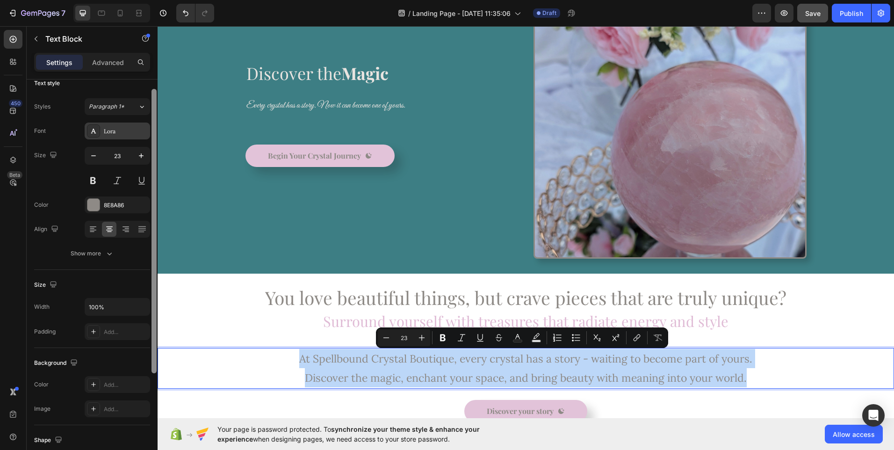
scroll to position [12, 0]
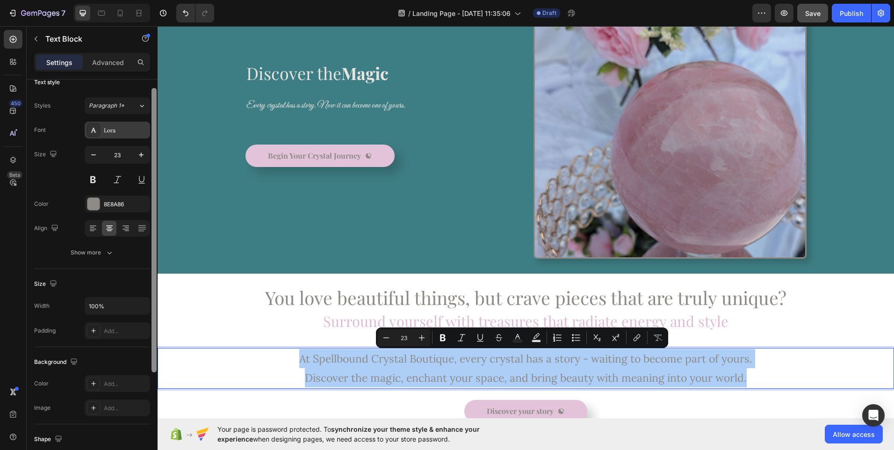
click at [123, 132] on div "Lora" at bounding box center [126, 130] width 44 height 8
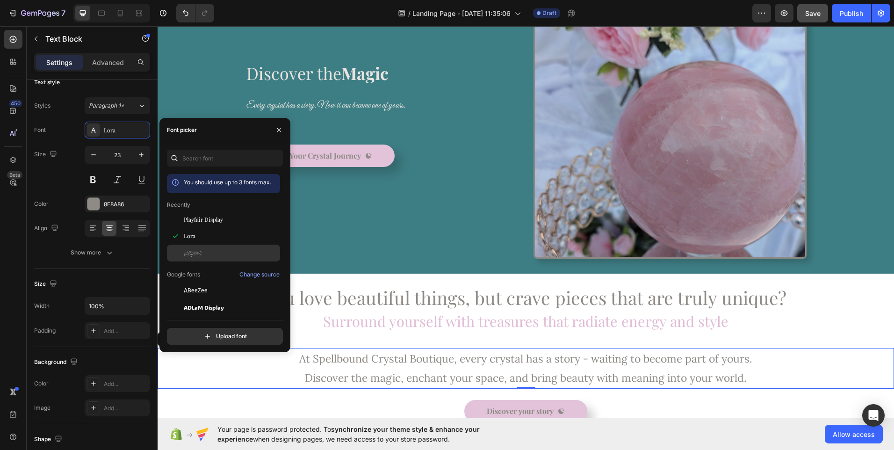
click at [198, 251] on span "Explora" at bounding box center [193, 253] width 18 height 8
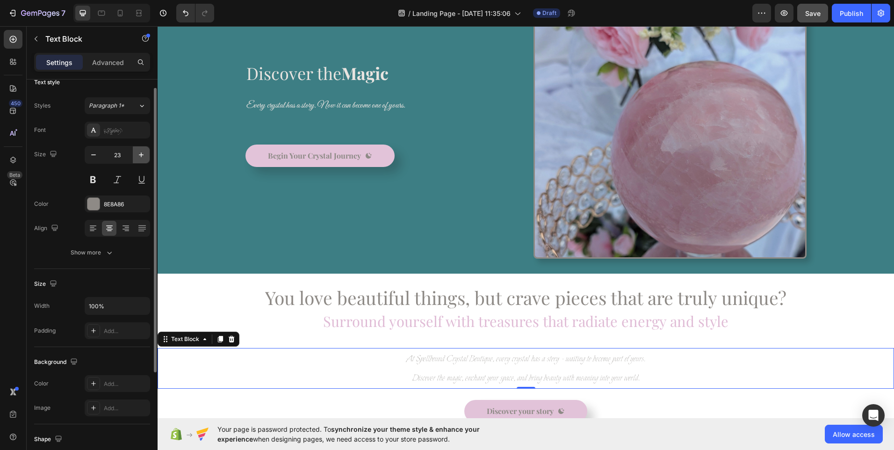
click at [140, 150] on icon "button" at bounding box center [140, 154] width 9 height 9
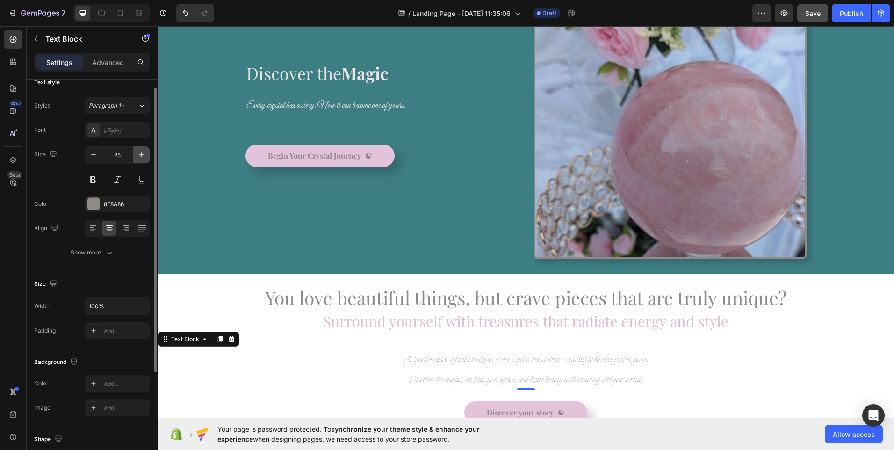
click at [140, 150] on icon "button" at bounding box center [140, 154] width 9 height 9
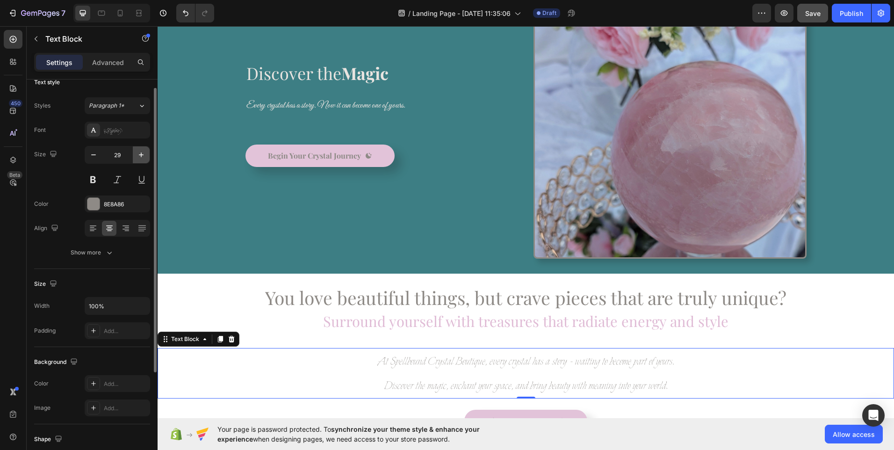
click at [140, 150] on icon "button" at bounding box center [140, 154] width 9 height 9
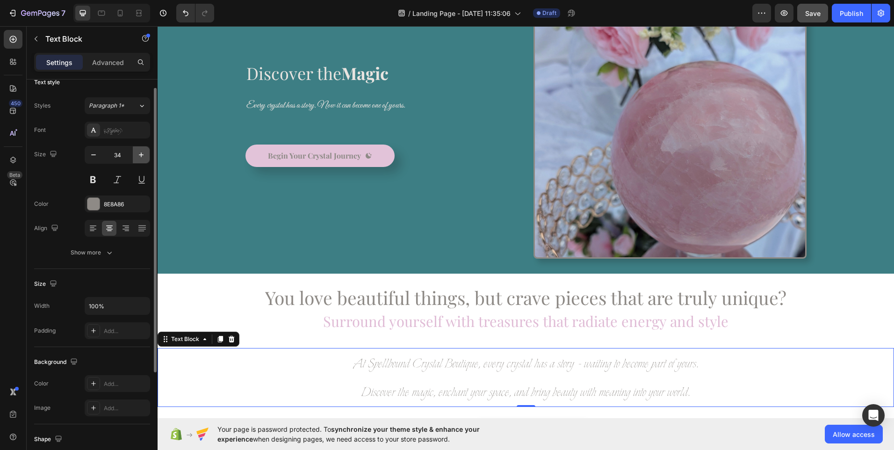
click at [140, 150] on icon "button" at bounding box center [140, 154] width 9 height 9
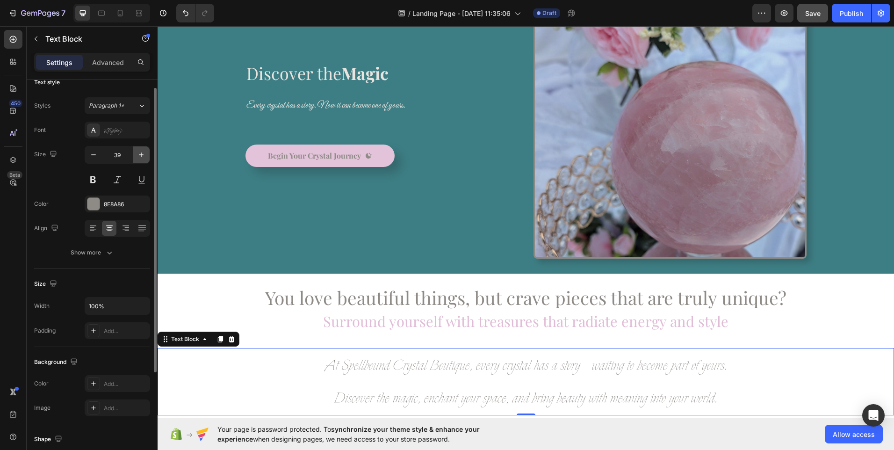
click at [140, 150] on icon "button" at bounding box center [140, 154] width 9 height 9
click at [184, 14] on icon "Undo/Redo" at bounding box center [185, 12] width 9 height 9
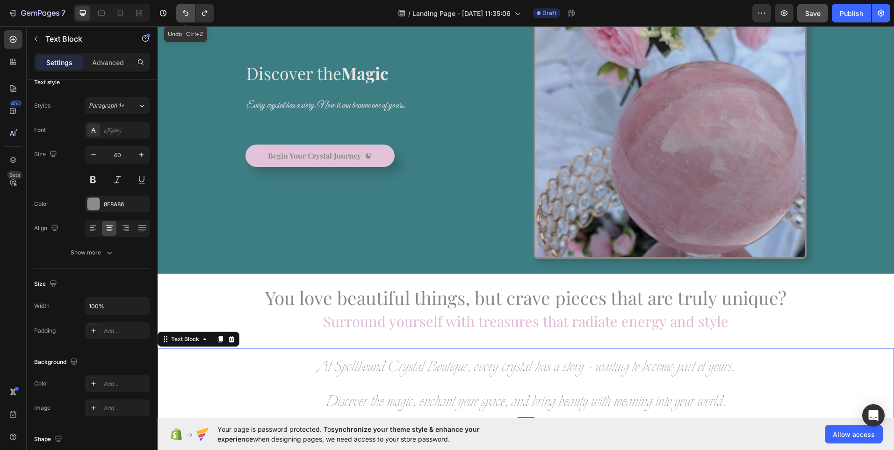
click at [184, 14] on icon "Undo/Redo" at bounding box center [185, 12] width 9 height 9
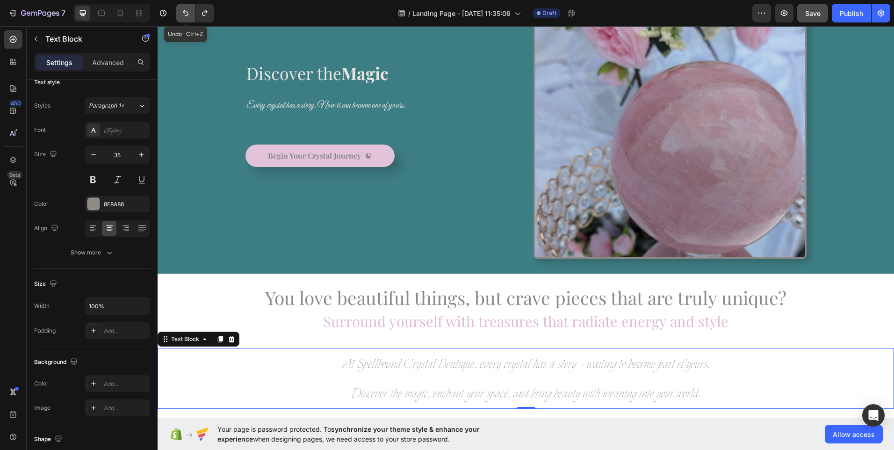
click at [184, 14] on icon "Undo/Redo" at bounding box center [185, 12] width 9 height 9
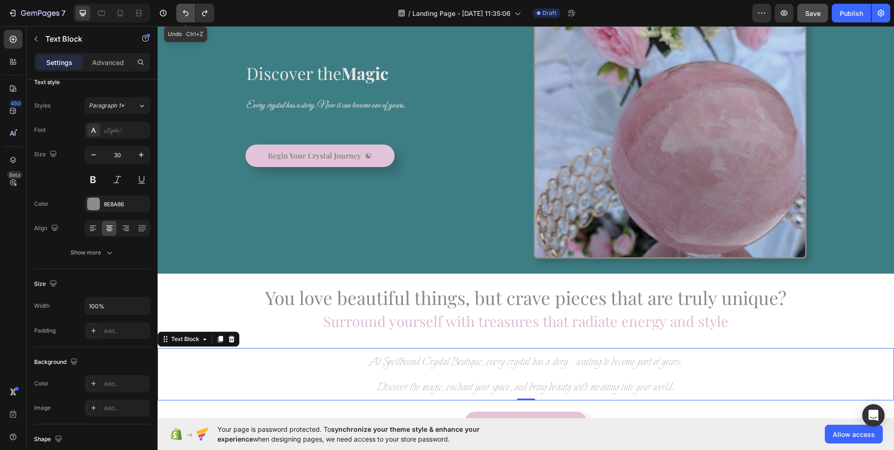
click at [184, 14] on icon "Undo/Redo" at bounding box center [185, 12] width 9 height 9
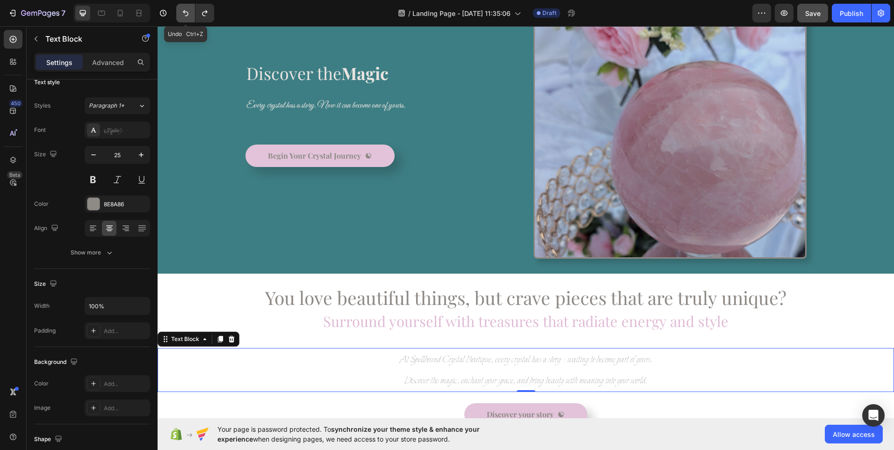
click at [184, 14] on icon "Undo/Redo" at bounding box center [185, 12] width 9 height 9
type input "23"
click at [184, 14] on icon "Undo/Redo" at bounding box center [185, 12] width 9 height 9
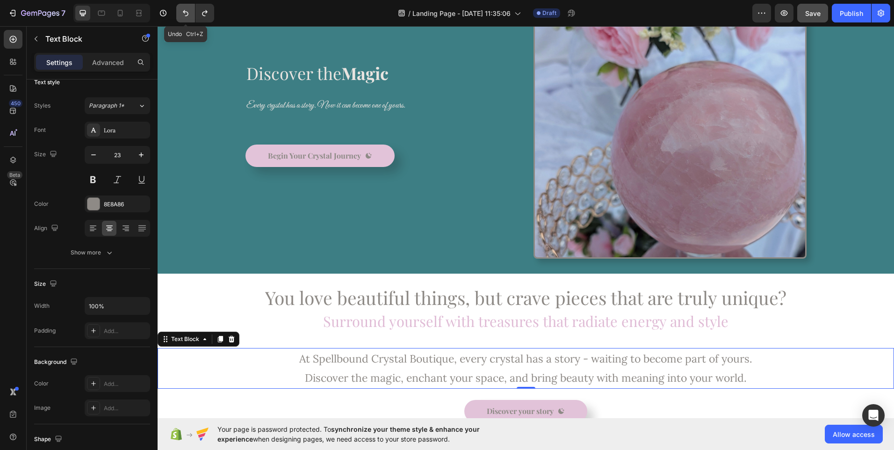
click at [184, 14] on icon "Undo/Redo" at bounding box center [185, 12] width 9 height 9
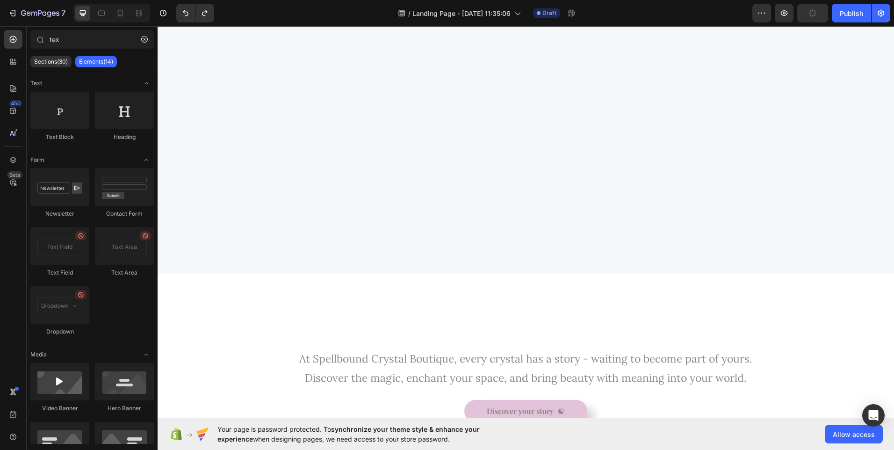
scroll to position [419, 0]
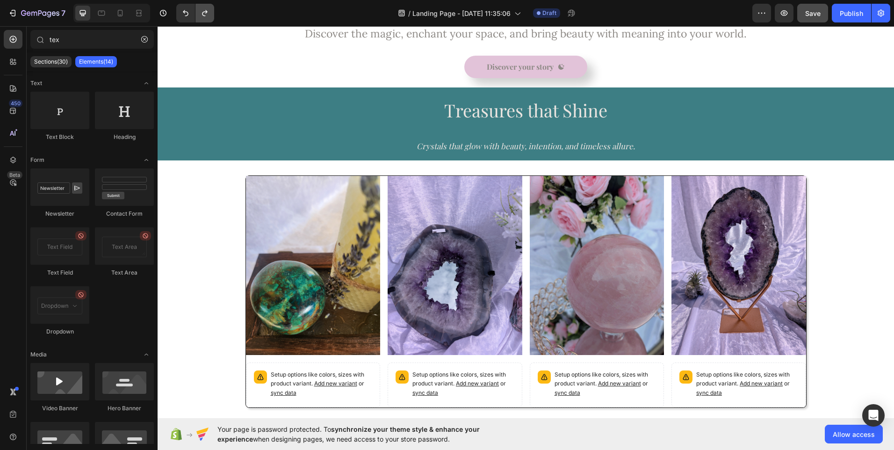
click at [204, 12] on icon "Undo/Redo" at bounding box center [204, 13] width 5 height 6
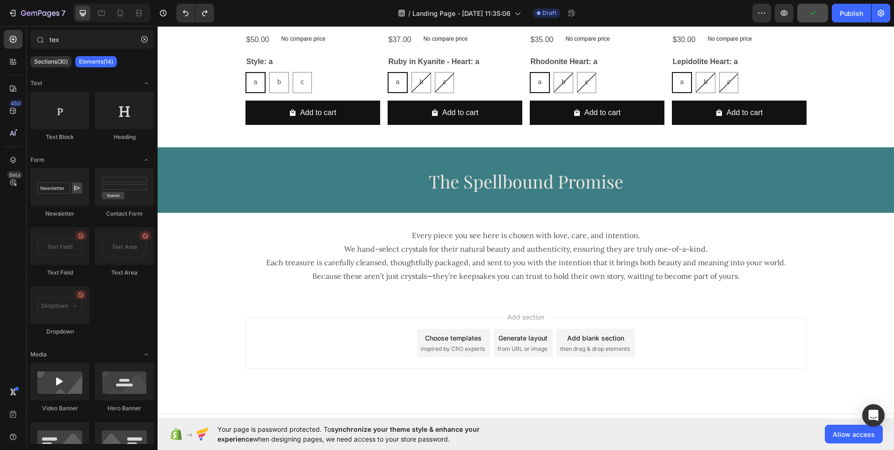
scroll to position [880, 0]
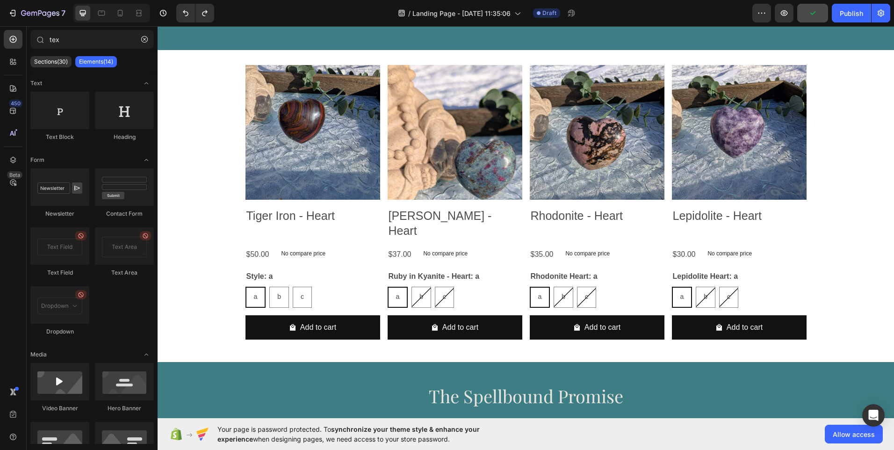
drag, startPoint x: 888, startPoint y: 254, endPoint x: 708, endPoint y: 34, distance: 285.0
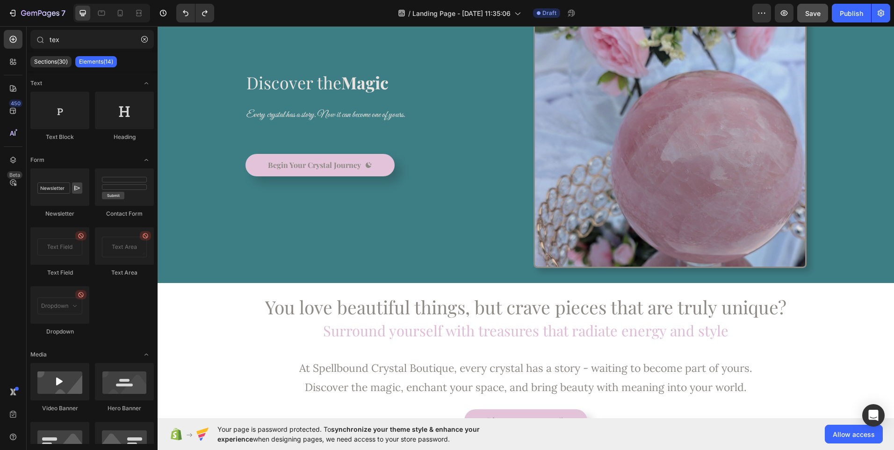
scroll to position [0, 0]
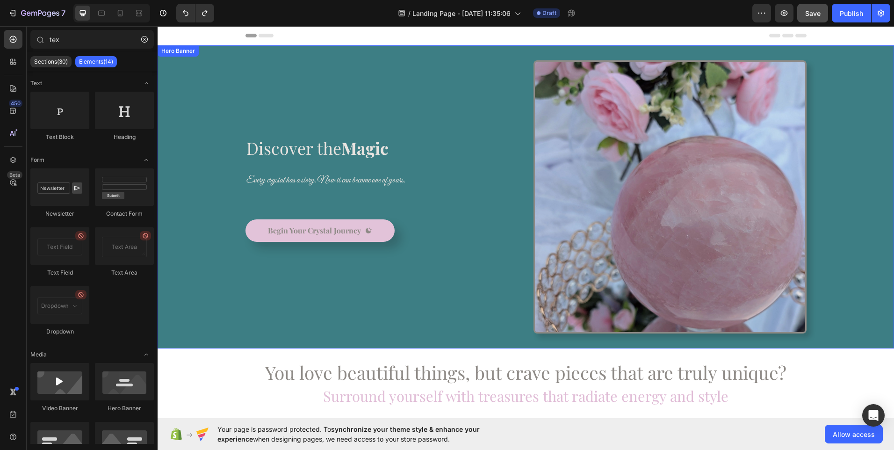
click at [308, 108] on div "Discover the Magic Heading Every crystal has a story. Now it can become one of …" at bounding box center [381, 196] width 273 height 273
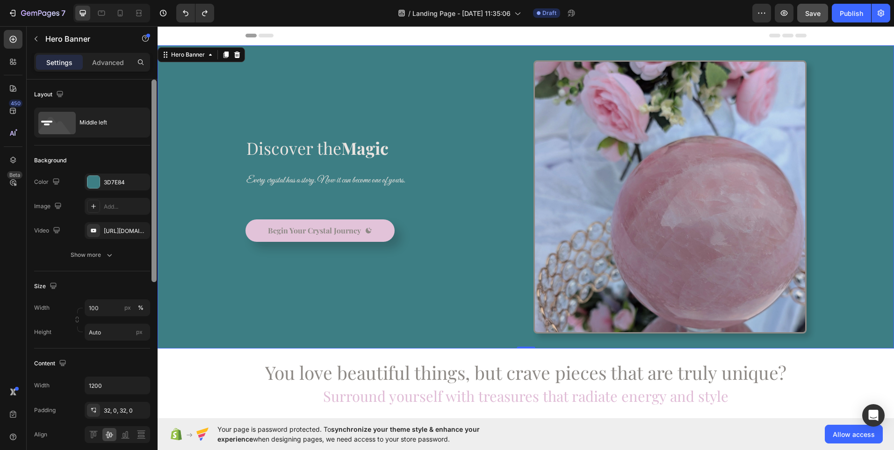
drag, startPoint x: 154, startPoint y: 136, endPoint x: 156, endPoint y: 97, distance: 39.8
click at [156, 97] on div at bounding box center [153, 180] width 5 height 202
click at [323, 101] on div "Discover the Magic Heading Every crystal has a story. Now it can become one of …" at bounding box center [381, 196] width 273 height 273
click at [309, 94] on div "Discover the Magic Heading Every crystal has a story. Now it can become one of …" at bounding box center [381, 196] width 273 height 273
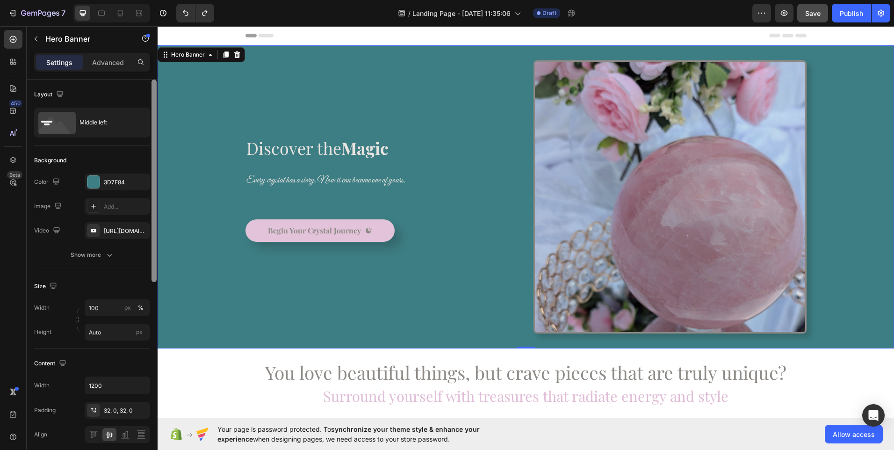
scroll to position [380, 0]
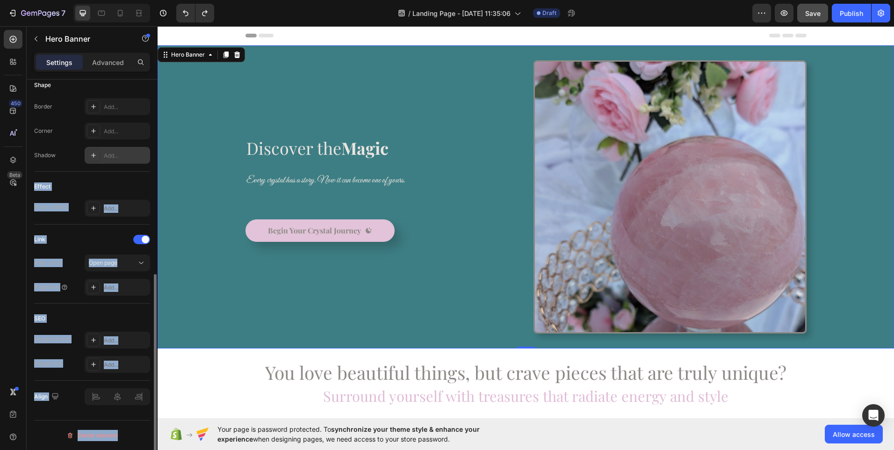
drag, startPoint x: 151, startPoint y: 130, endPoint x: 149, endPoint y: 157, distance: 26.7
click at [149, 157] on div "Layout Middle left Background The changes might be hidden by the video. Color 3…" at bounding box center [92, 277] width 131 height 397
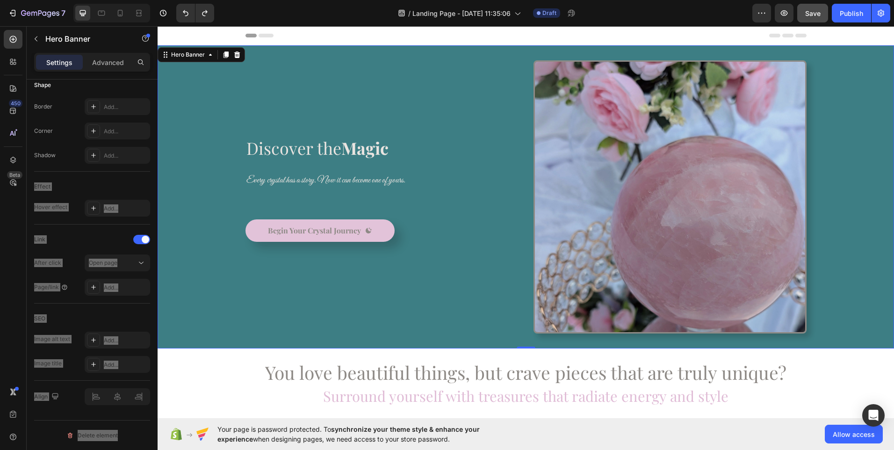
click at [410, 117] on div "Discover the Magic Heading Every crystal has a story. Now it can become one of …" at bounding box center [381, 196] width 273 height 273
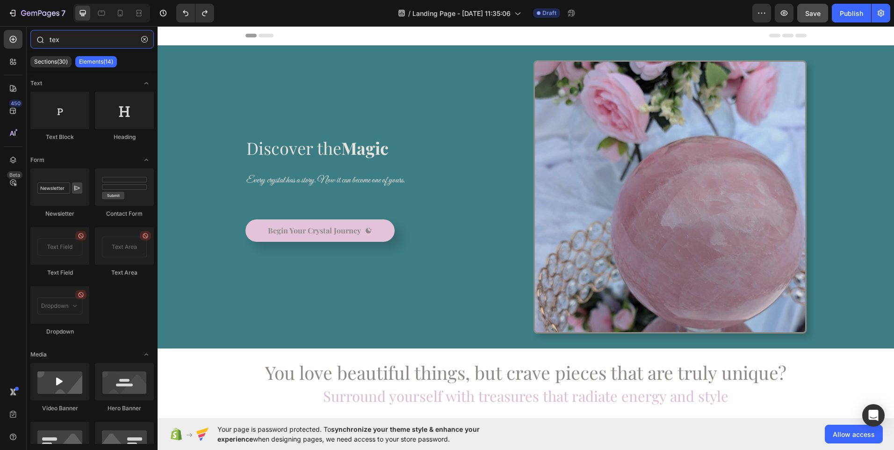
click at [86, 43] on input "tex" at bounding box center [91, 39] width 123 height 19
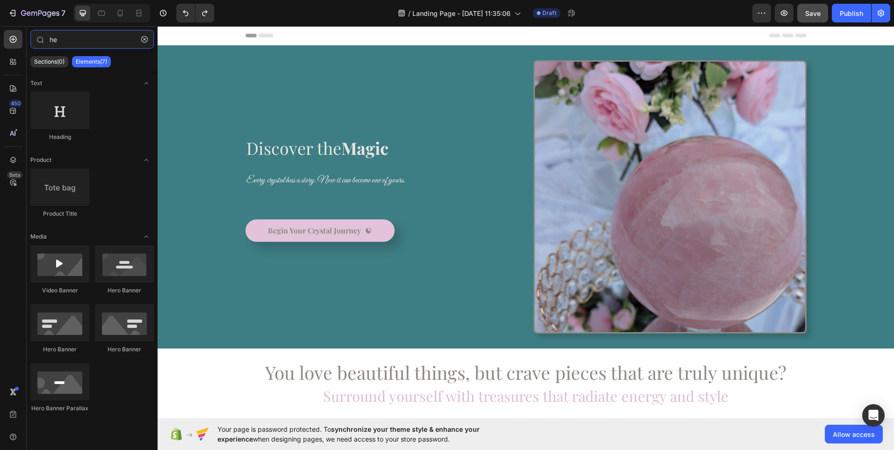
type input "h"
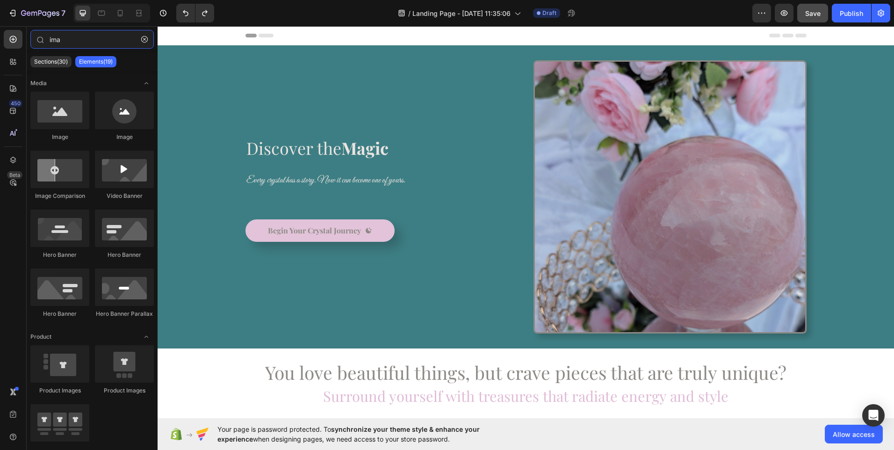
type input "imag"
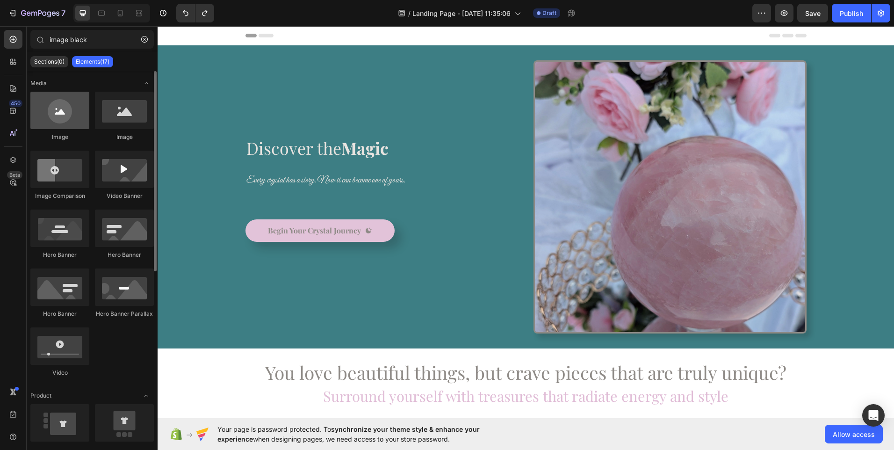
type input "image black"
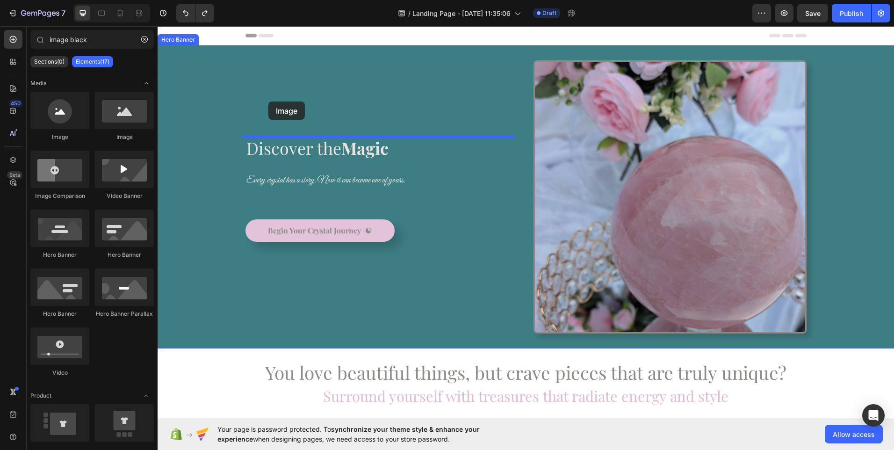
drag, startPoint x: 222, startPoint y: 144, endPoint x: 281, endPoint y: 101, distance: 72.9
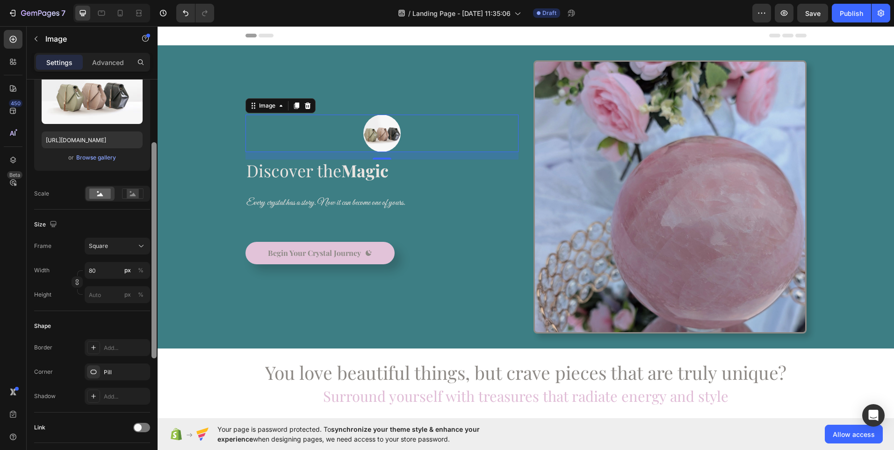
scroll to position [117, 0]
drag, startPoint x: 156, startPoint y: 135, endPoint x: 156, endPoint y: 198, distance: 63.6
click at [156, 198] on div at bounding box center [153, 251] width 5 height 216
click at [138, 246] on icon at bounding box center [140, 244] width 9 height 9
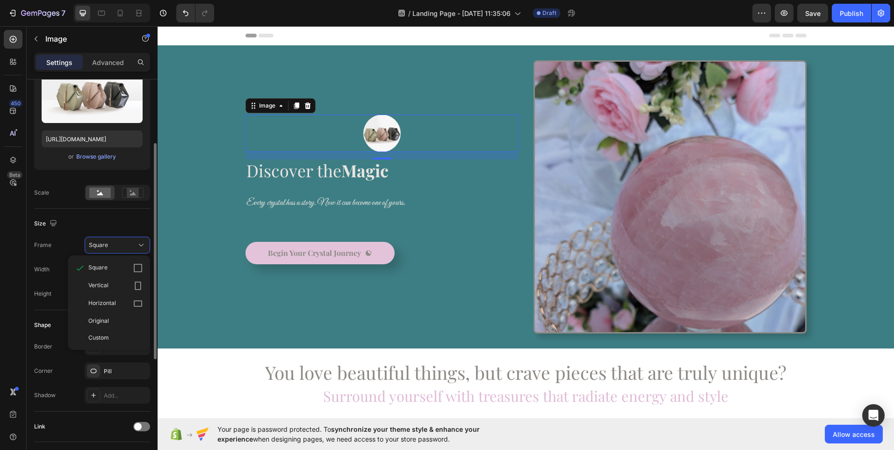
click at [143, 218] on div "Size" at bounding box center [92, 223] width 116 height 15
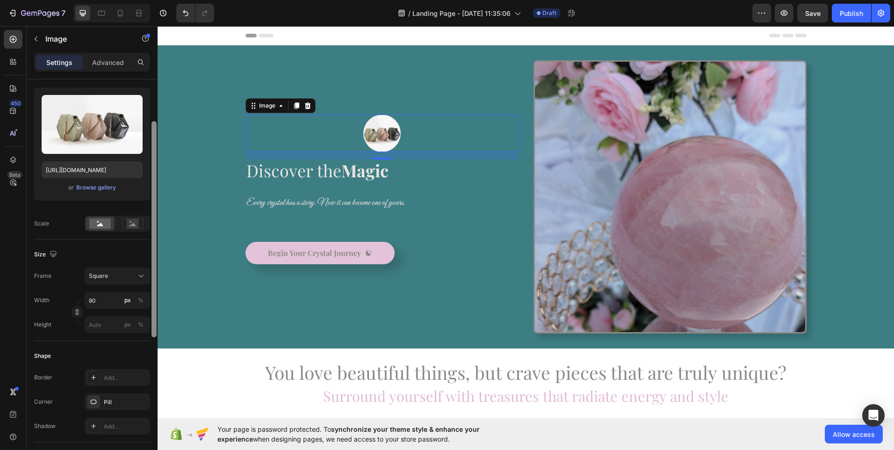
scroll to position [80, 0]
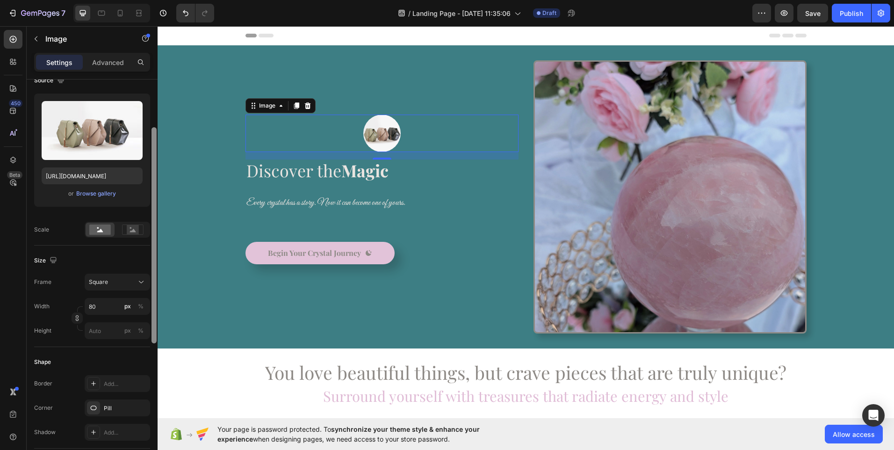
drag, startPoint x: 153, startPoint y: 223, endPoint x: 154, endPoint y: 203, distance: 20.1
click at [154, 203] on div at bounding box center [153, 235] width 5 height 216
click at [132, 226] on rect at bounding box center [133, 229] width 12 height 9
click at [100, 231] on icon at bounding box center [100, 230] width 6 height 3
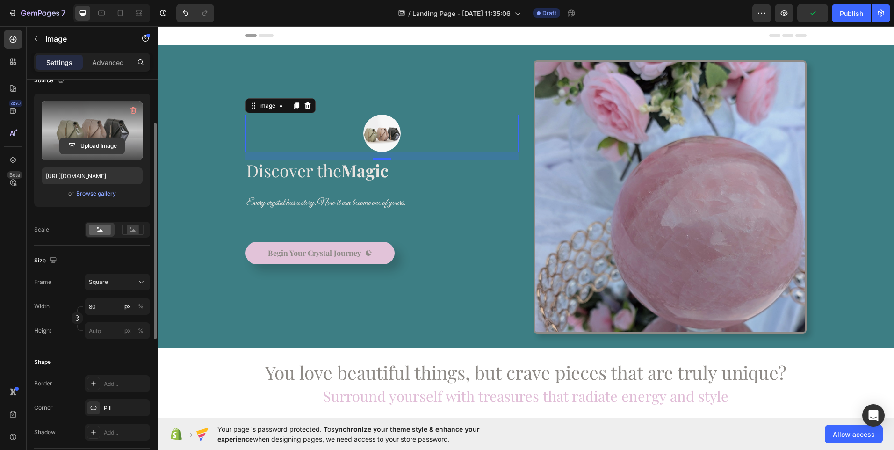
click at [95, 143] on input "file" at bounding box center [92, 146] width 65 height 16
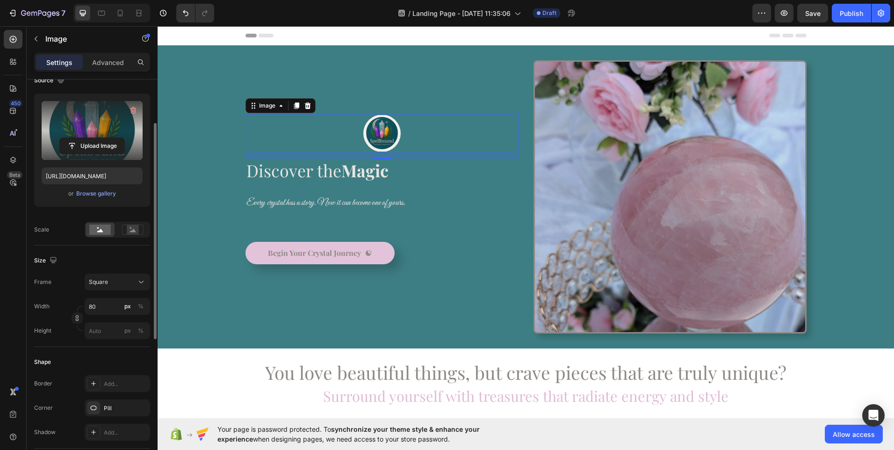
click at [88, 126] on label at bounding box center [92, 130] width 101 height 59
click at [88, 138] on input "file" at bounding box center [92, 146] width 65 height 16
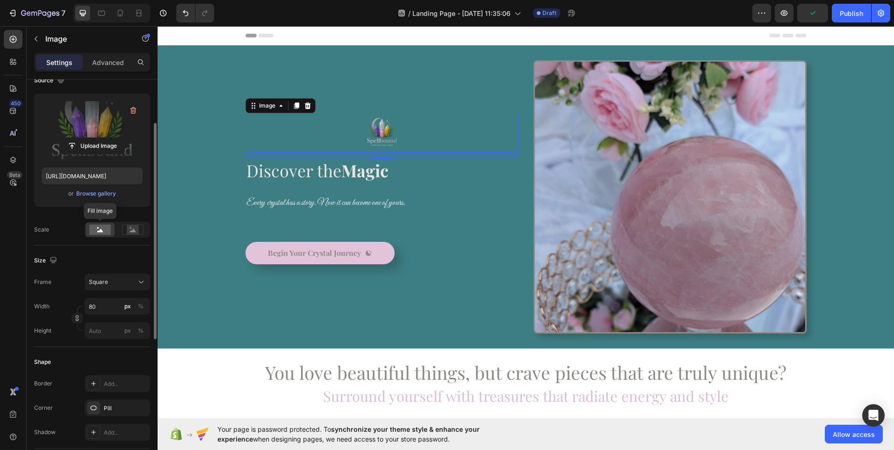
click at [100, 230] on icon at bounding box center [100, 230] width 6 height 3
click at [97, 284] on span "Square" at bounding box center [98, 282] width 19 height 8
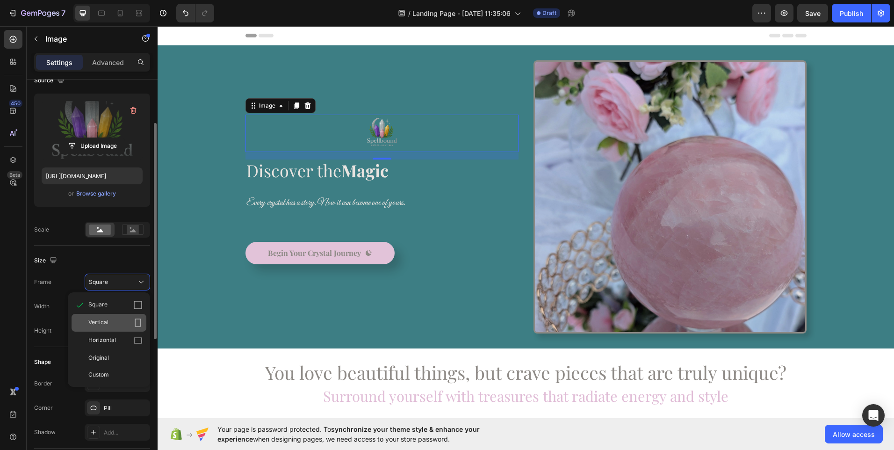
click at [97, 323] on span "Vertical" at bounding box center [98, 322] width 20 height 9
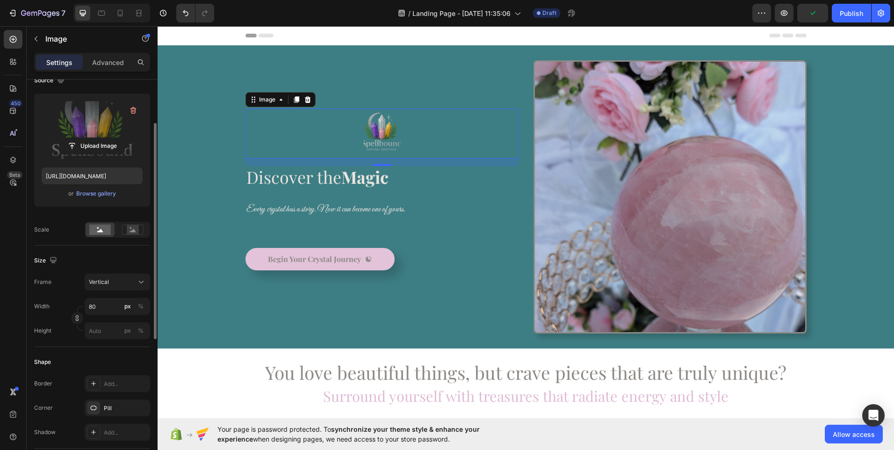
click at [381, 134] on img at bounding box center [381, 133] width 37 height 50
click at [92, 118] on label at bounding box center [92, 130] width 101 height 59
click at [92, 138] on input "file" at bounding box center [92, 146] width 65 height 16
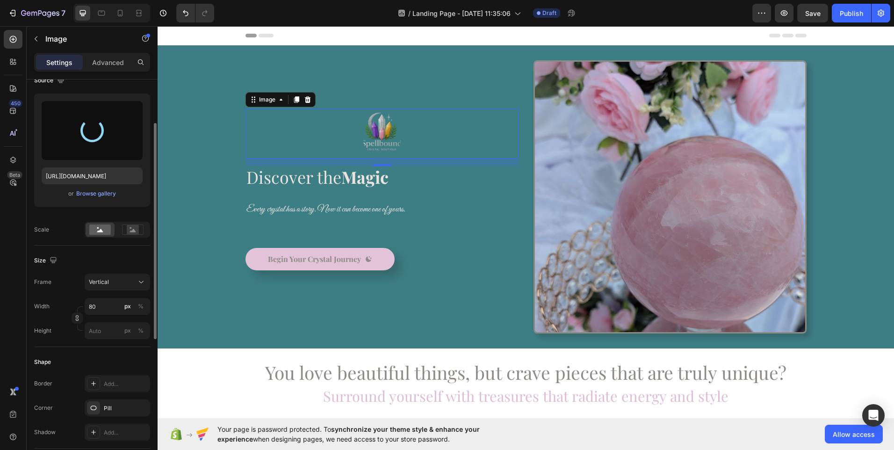
type input "https://cdn.shopify.com/s/files/1/0937/8142/6481/files/gempages_581049375707365…"
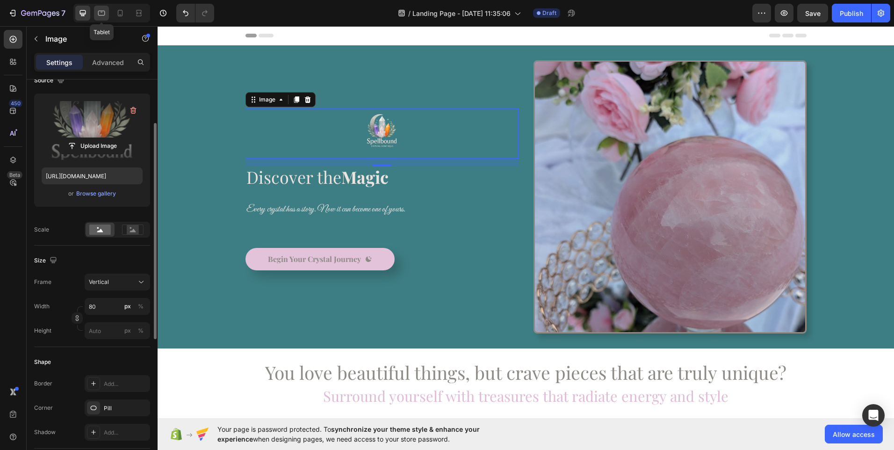
click at [98, 14] on icon at bounding box center [101, 12] width 9 height 9
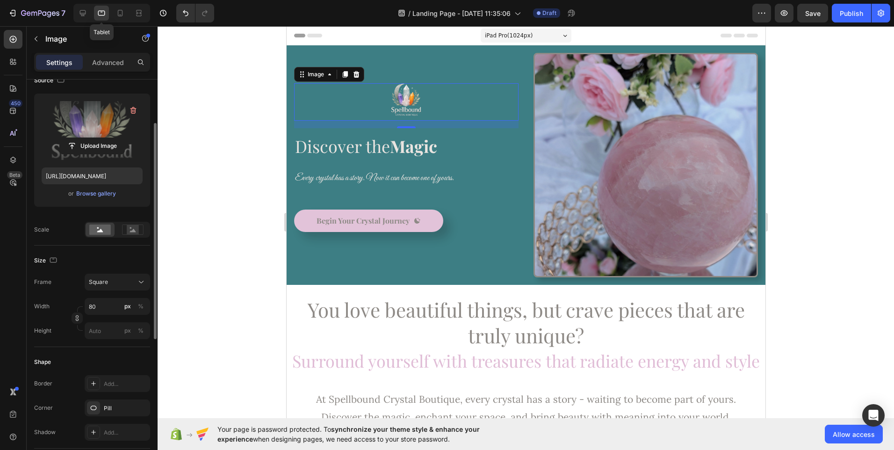
scroll to position [23, 0]
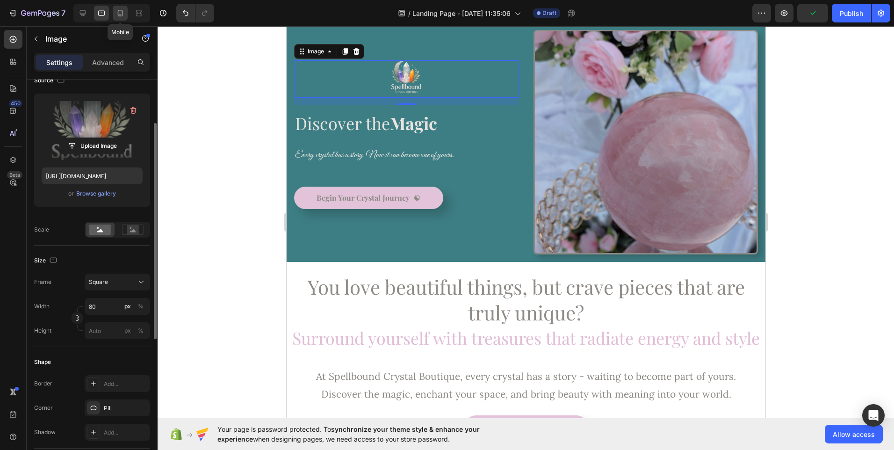
click at [122, 13] on icon at bounding box center [119, 12] width 9 height 9
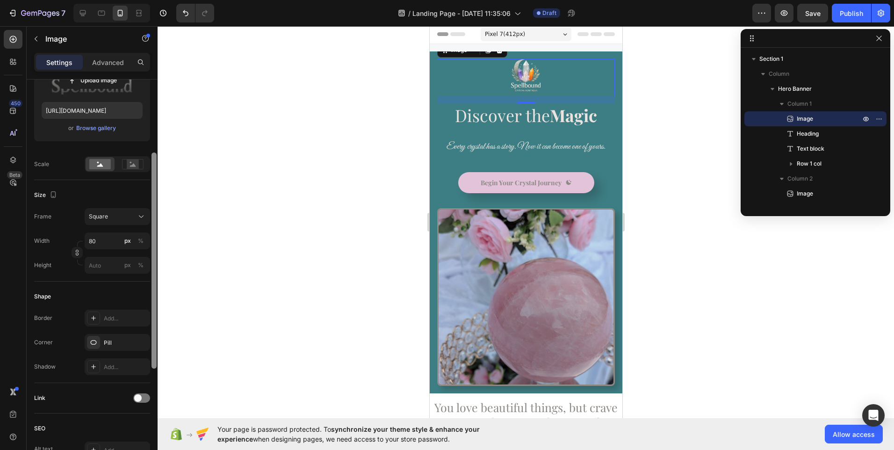
scroll to position [151, 0]
drag, startPoint x: 155, startPoint y: 200, endPoint x: 151, endPoint y: 238, distance: 38.6
click at [151, 238] on div at bounding box center [154, 277] width 7 height 397
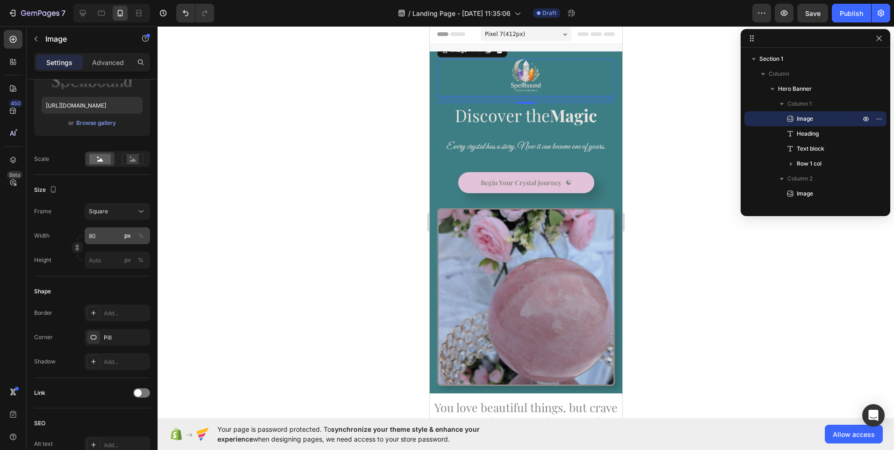
click at [124, 237] on div "px" at bounding box center [127, 235] width 7 height 8
click at [135, 214] on div "Square" at bounding box center [117, 211] width 57 height 9
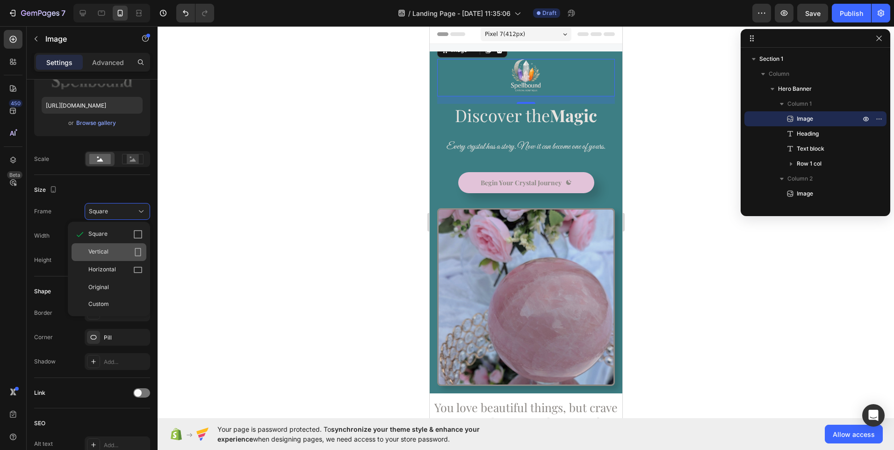
click at [139, 250] on icon at bounding box center [137, 251] width 9 height 9
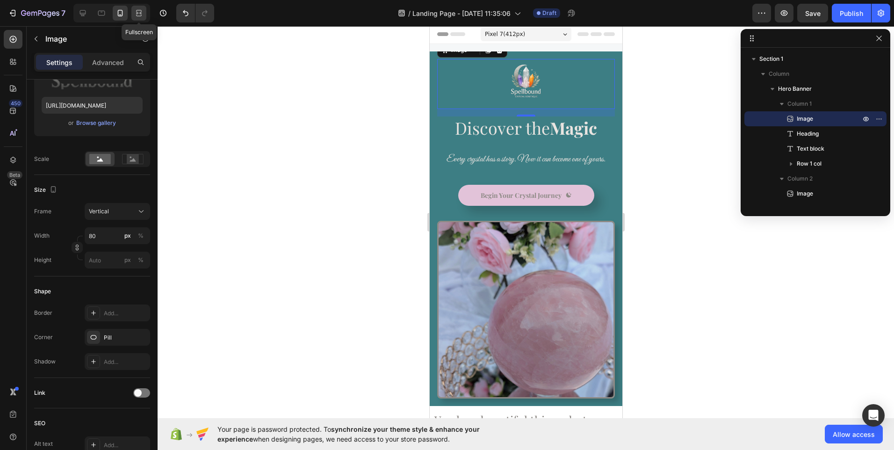
click at [138, 14] on icon at bounding box center [137, 13] width 3 height 2
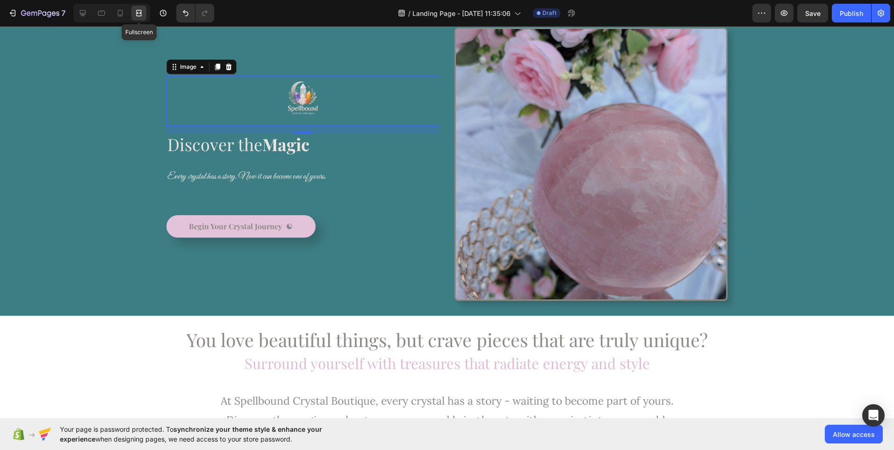
scroll to position [50, 0]
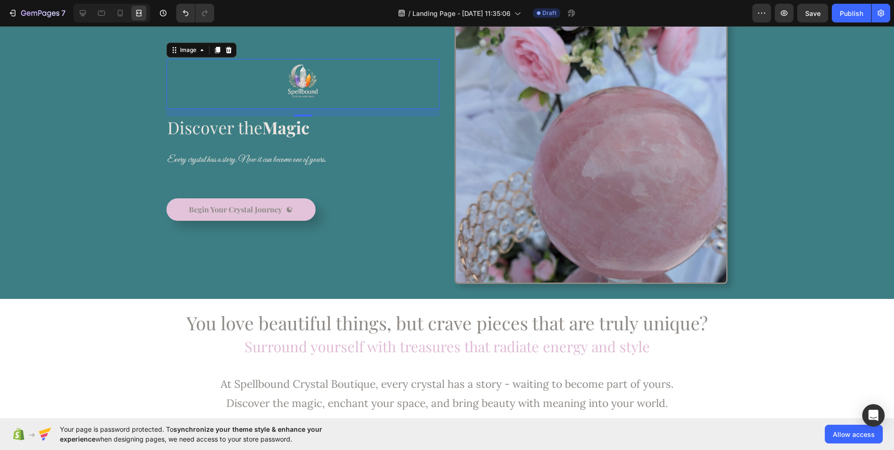
click at [301, 89] on img at bounding box center [302, 84] width 37 height 50
click at [292, 78] on img at bounding box center [302, 84] width 37 height 50
click at [250, 78] on div at bounding box center [302, 84] width 273 height 50
click at [344, 198] on div "Image 16 Discover the Magic Heading Every crystal has a story. Now it can becom…" at bounding box center [302, 147] width 273 height 273
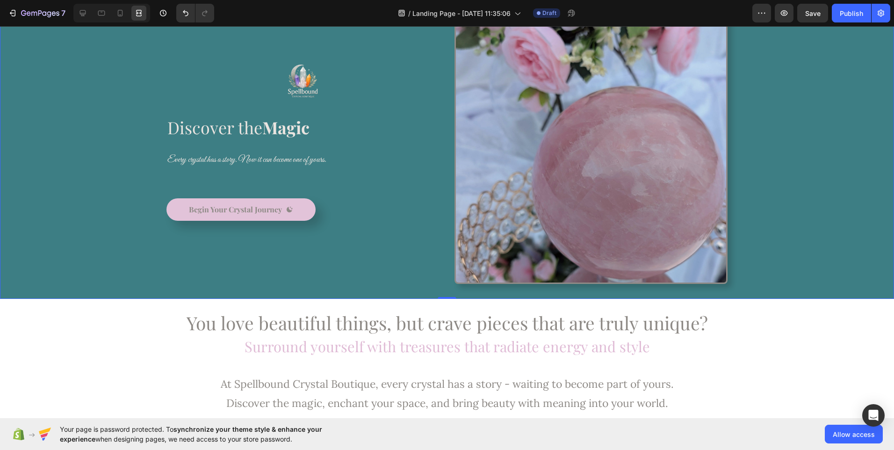
scroll to position [0, 0]
click at [304, 89] on img at bounding box center [302, 84] width 37 height 50
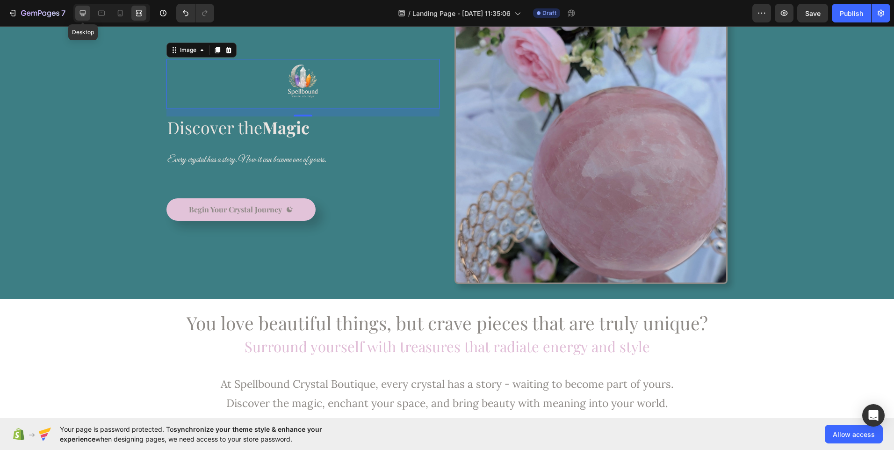
click at [85, 14] on icon at bounding box center [83, 13] width 6 height 6
